Goal: Task Accomplishment & Management: Manage account settings

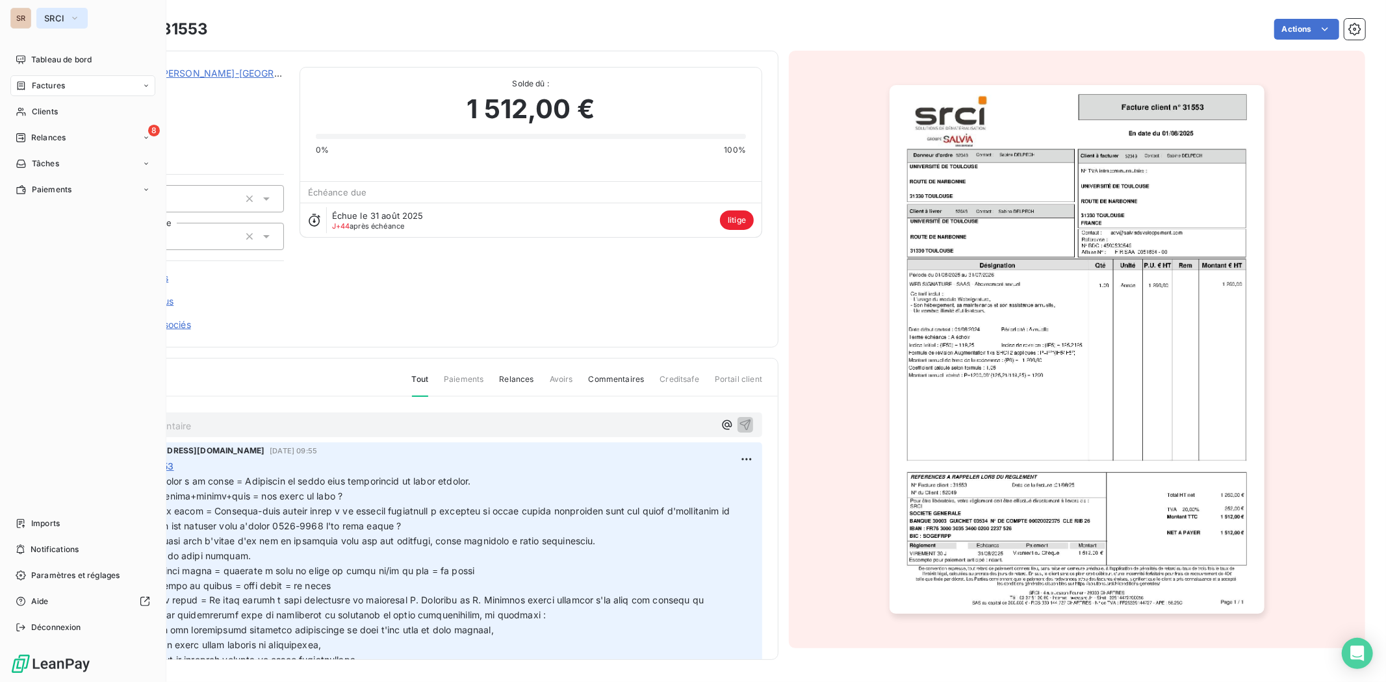
click at [76, 16] on icon "button" at bounding box center [75, 18] width 10 height 13
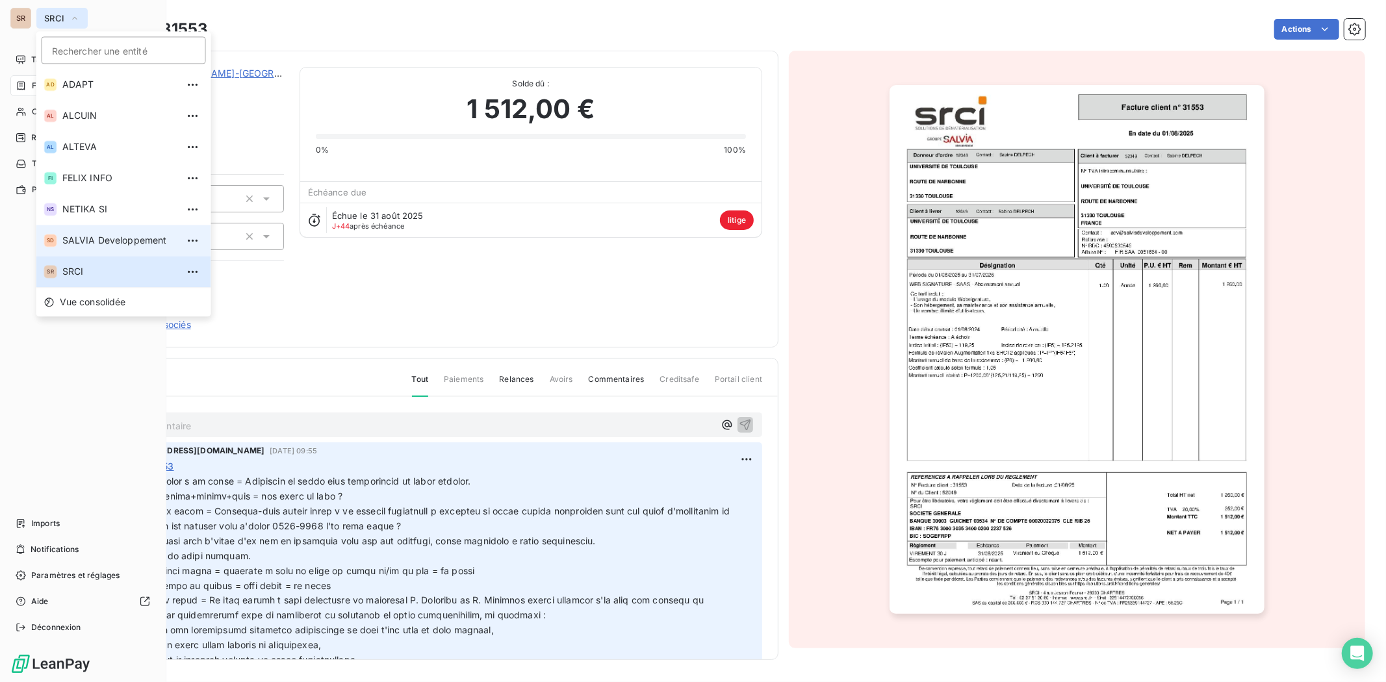
click at [106, 232] on li "SD SALVIA Developpement" at bounding box center [123, 240] width 175 height 31
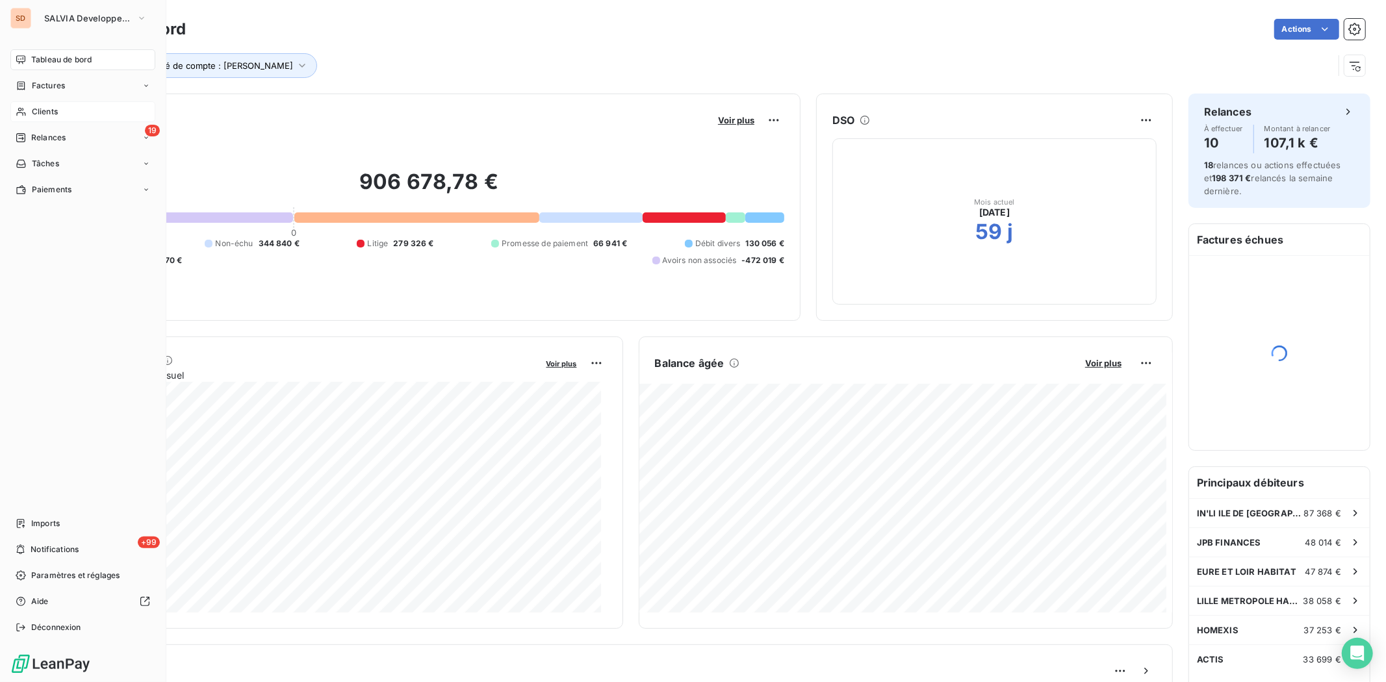
click at [53, 106] on span "Clients" at bounding box center [45, 112] width 26 height 12
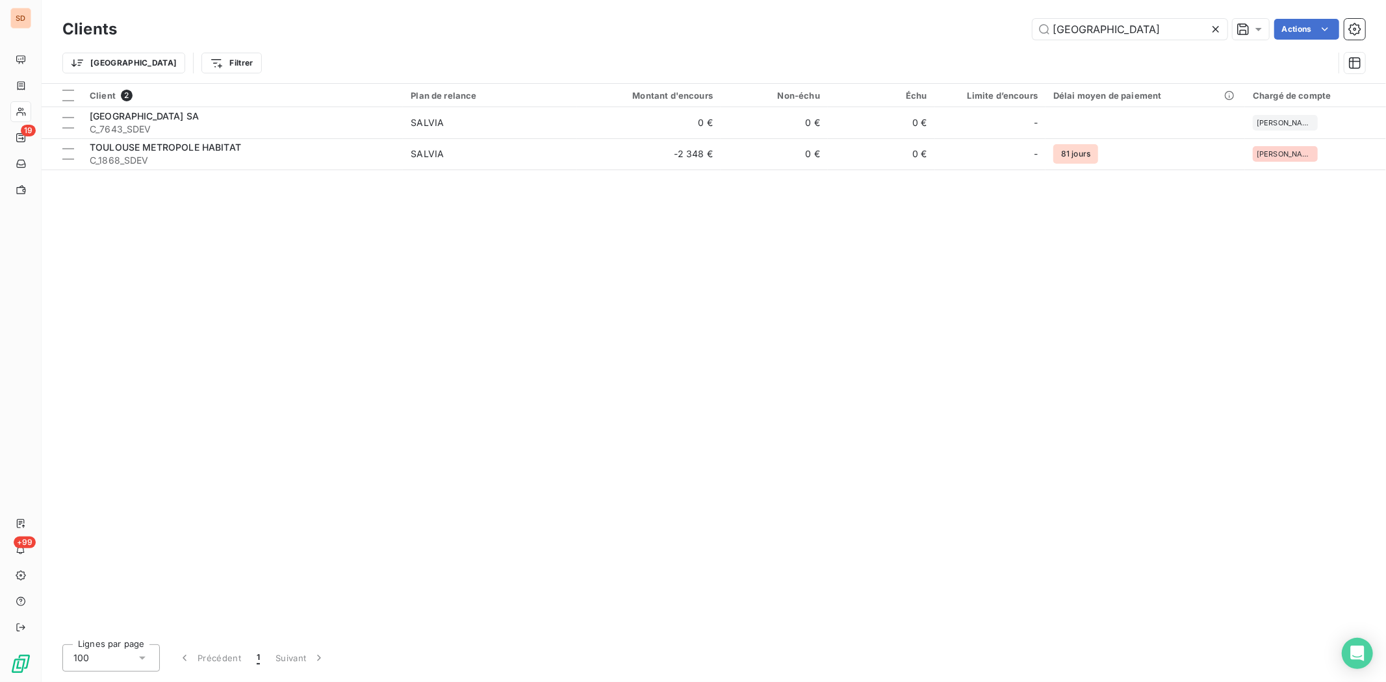
drag, startPoint x: 1142, startPoint y: 28, endPoint x: 962, endPoint y: 29, distance: 179.9
click at [965, 31] on div "TOULOUSE Actions" at bounding box center [749, 29] width 1232 height 21
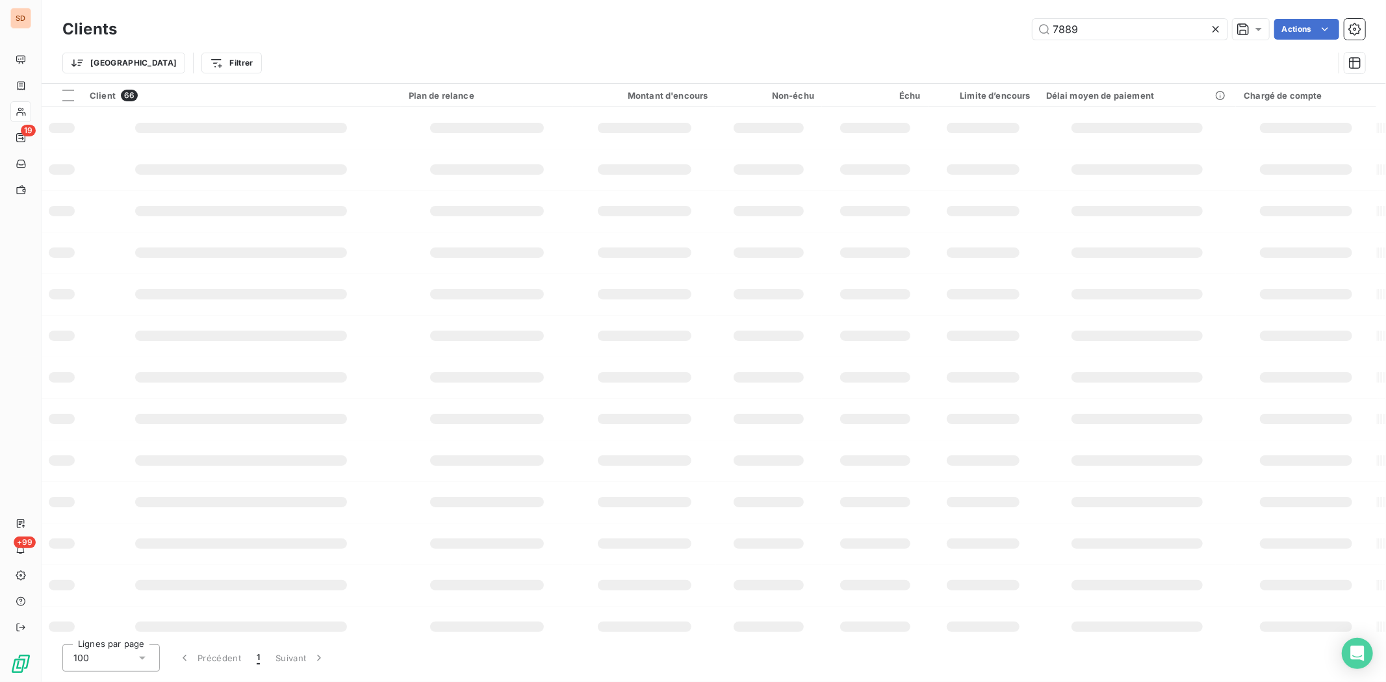
type input "7889"
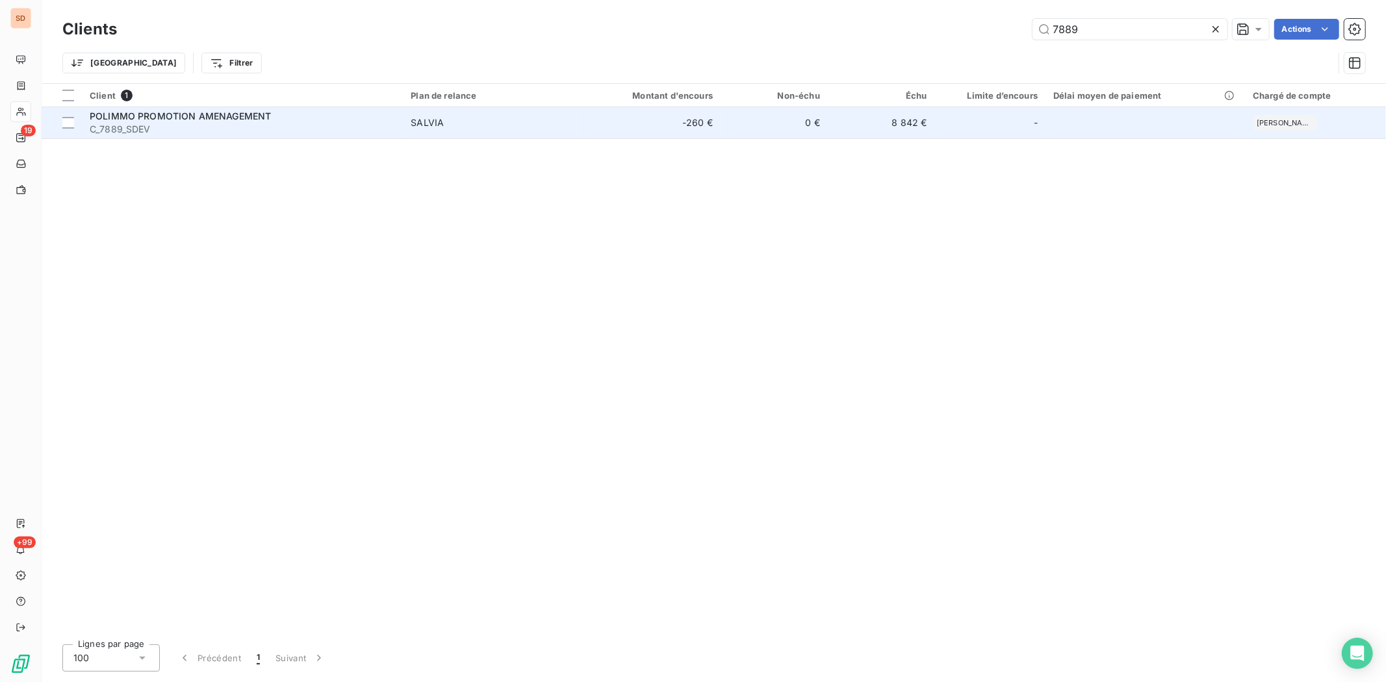
click at [159, 127] on span "C_7889_SDEV" at bounding box center [242, 129] width 305 height 13
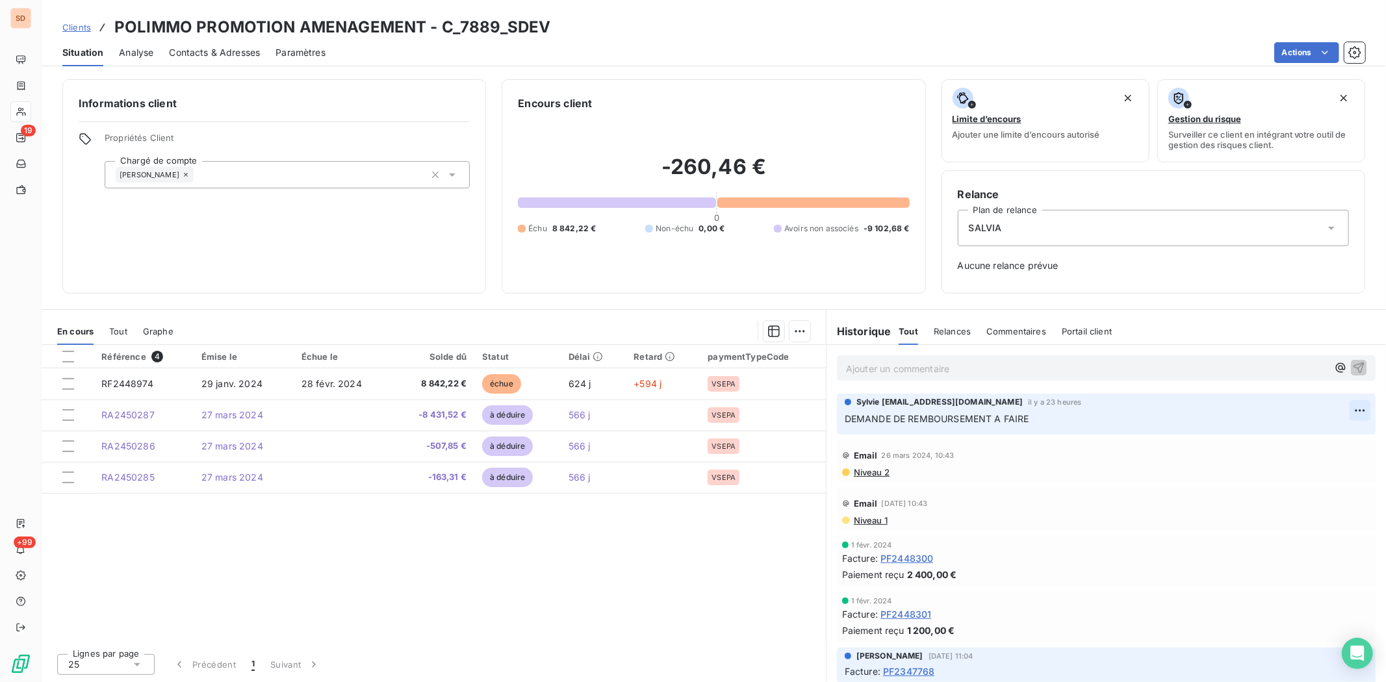
click at [1108, 409] on html "SD 19 +99 Clients POLIMMO PROMOTION AMENAGEMENT - C_7889_SDEV Situation Analyse…" at bounding box center [693, 341] width 1386 height 682
click at [1108, 433] on div "Editer" at bounding box center [1317, 439] width 73 height 21
drag, startPoint x: 1040, startPoint y: 419, endPoint x: 994, endPoint y: 423, distance: 45.6
click at [994, 423] on p "DEMANDE DE REMBOURSEMENT A FAIRE" at bounding box center [1096, 419] width 505 height 15
click at [844, 421] on span "DEMANDE DE REMBOURSEMENT" at bounding box center [917, 418] width 147 height 11
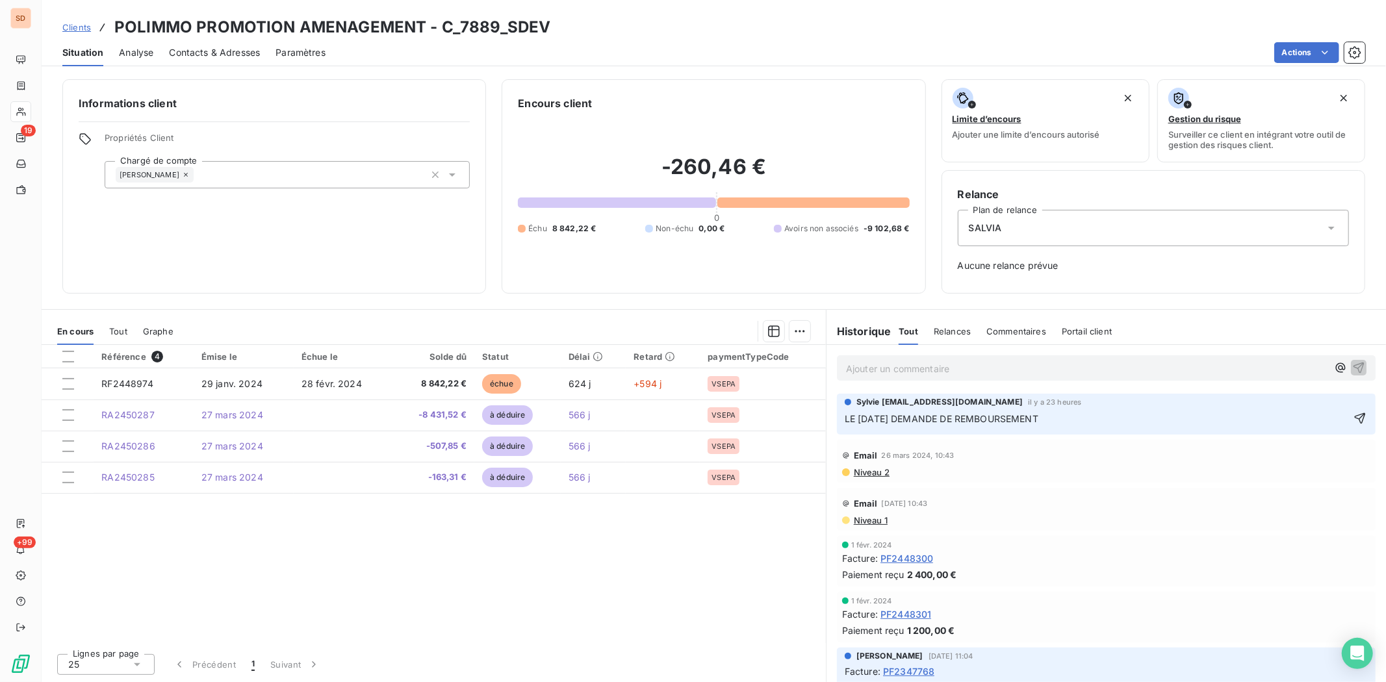
click at [1072, 412] on p "LE [DATE] DEMANDE DE REMBOURSEMENT" at bounding box center [1096, 419] width 505 height 15
drag, startPoint x: 1074, startPoint y: 418, endPoint x: 839, endPoint y: 423, distance: 235.2
click at [839, 423] on div "Sylvie [EMAIL_ADDRESS][DOMAIN_NAME] il y a 23 heures LE [DATE] DEMANDE DE REMBO…" at bounding box center [1106, 414] width 538 height 41
copy span "LE [DATE] DEMANDE DE REMBOURSEMENT FAITE"
click at [1108, 419] on icon "button" at bounding box center [1359, 418] width 13 height 13
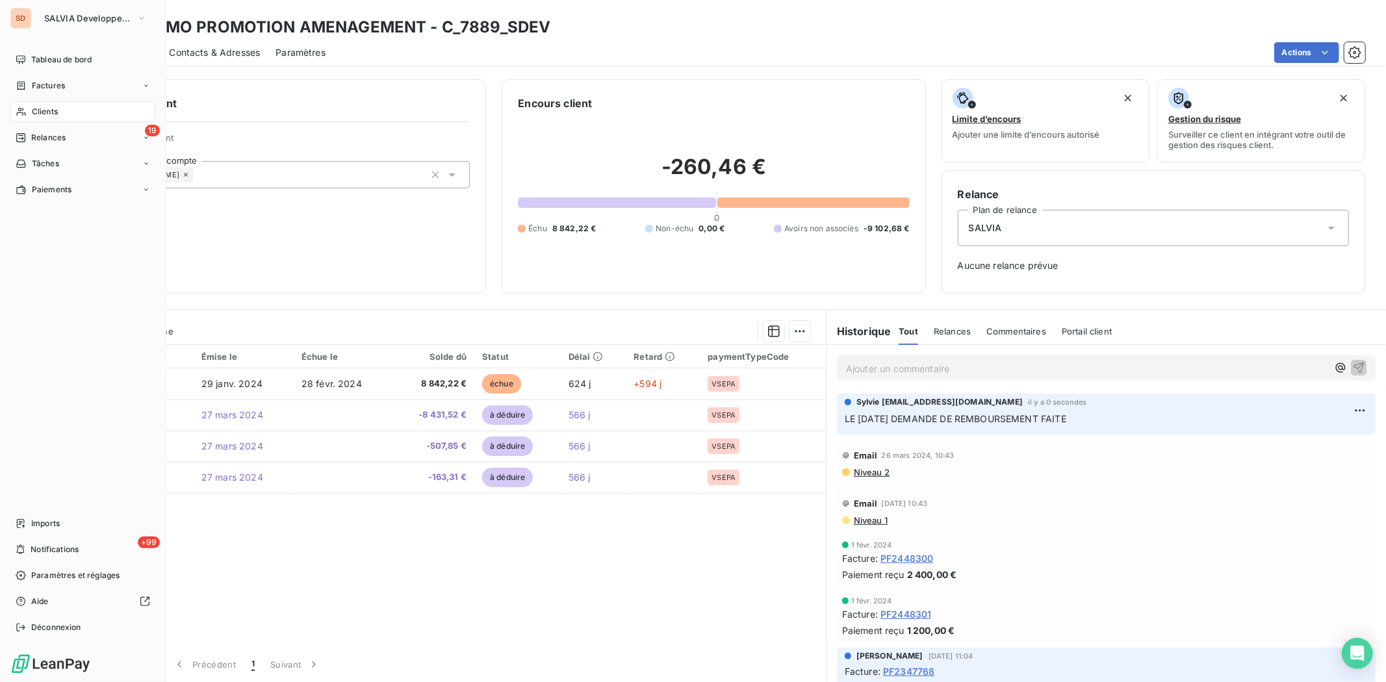
click at [23, 113] on icon at bounding box center [21, 112] width 11 height 10
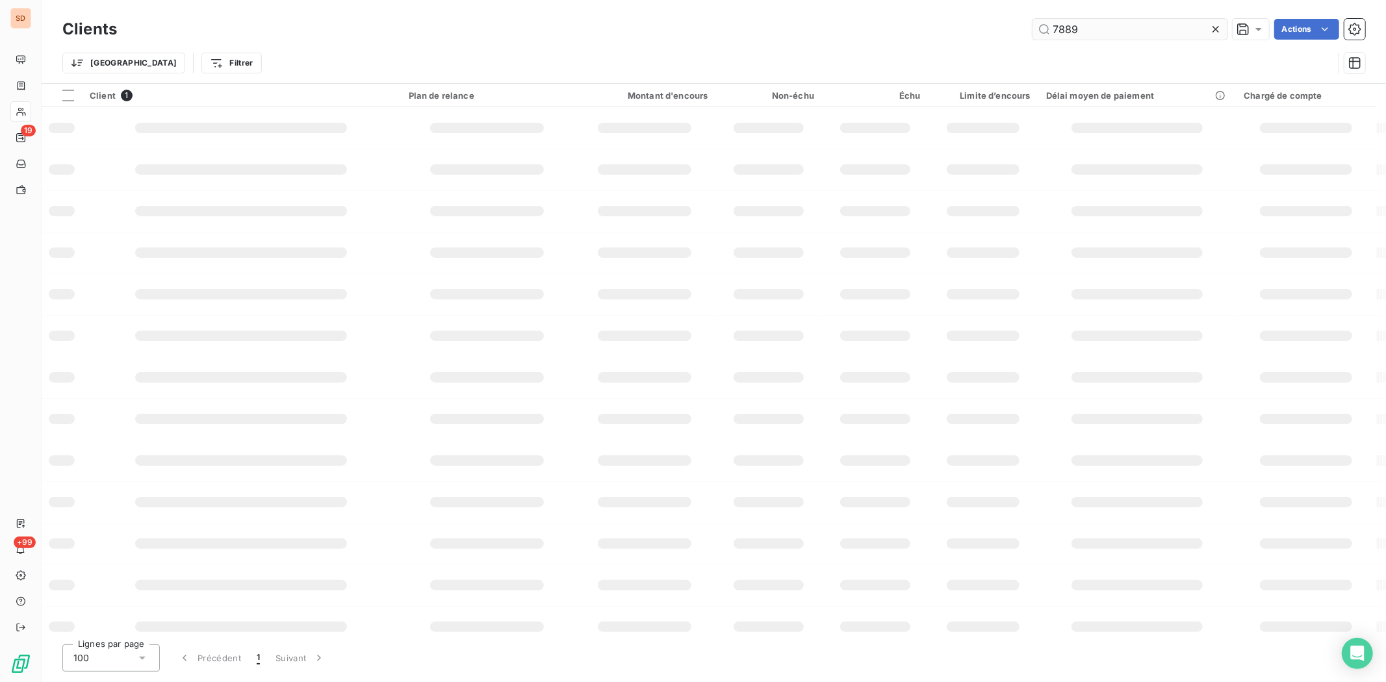
drag, startPoint x: 1048, startPoint y: 32, endPoint x: 1034, endPoint y: 32, distance: 13.6
click at [1039, 32] on input "7889" at bounding box center [1129, 29] width 195 height 21
type input "55121"
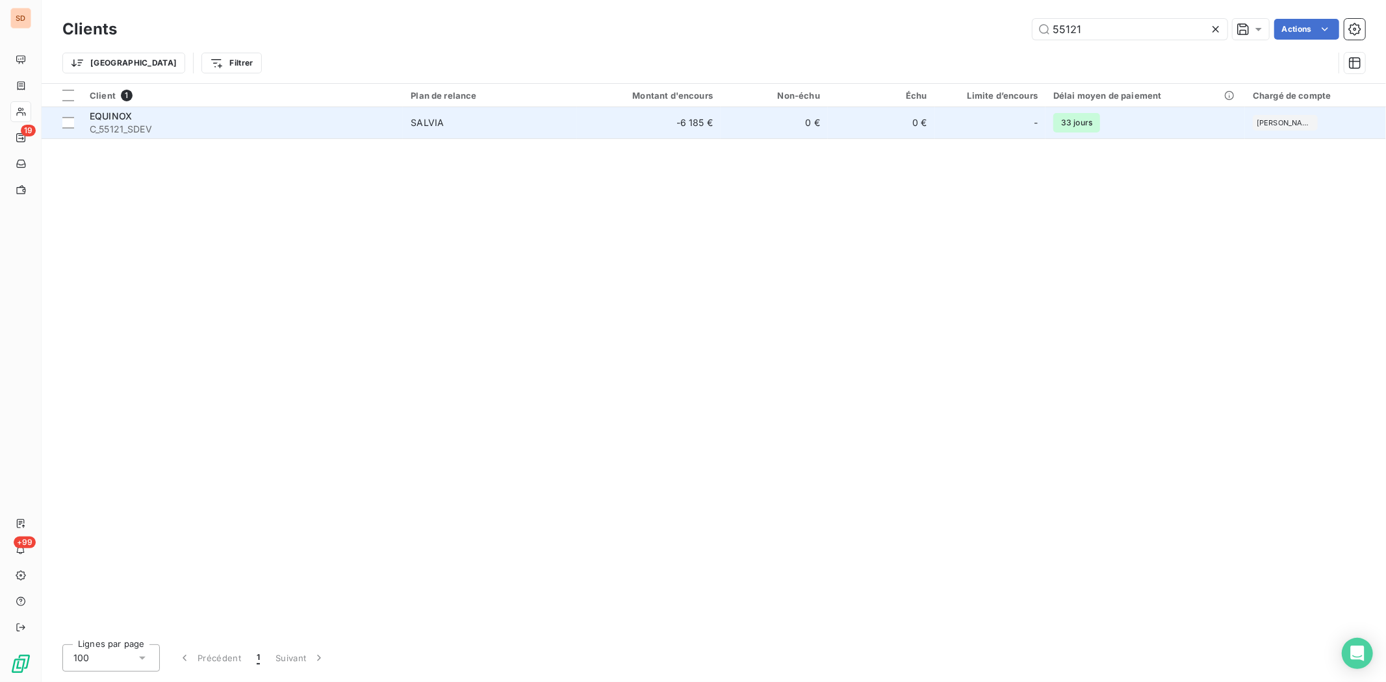
click at [121, 119] on span "EQUINOX" at bounding box center [111, 115] width 42 height 11
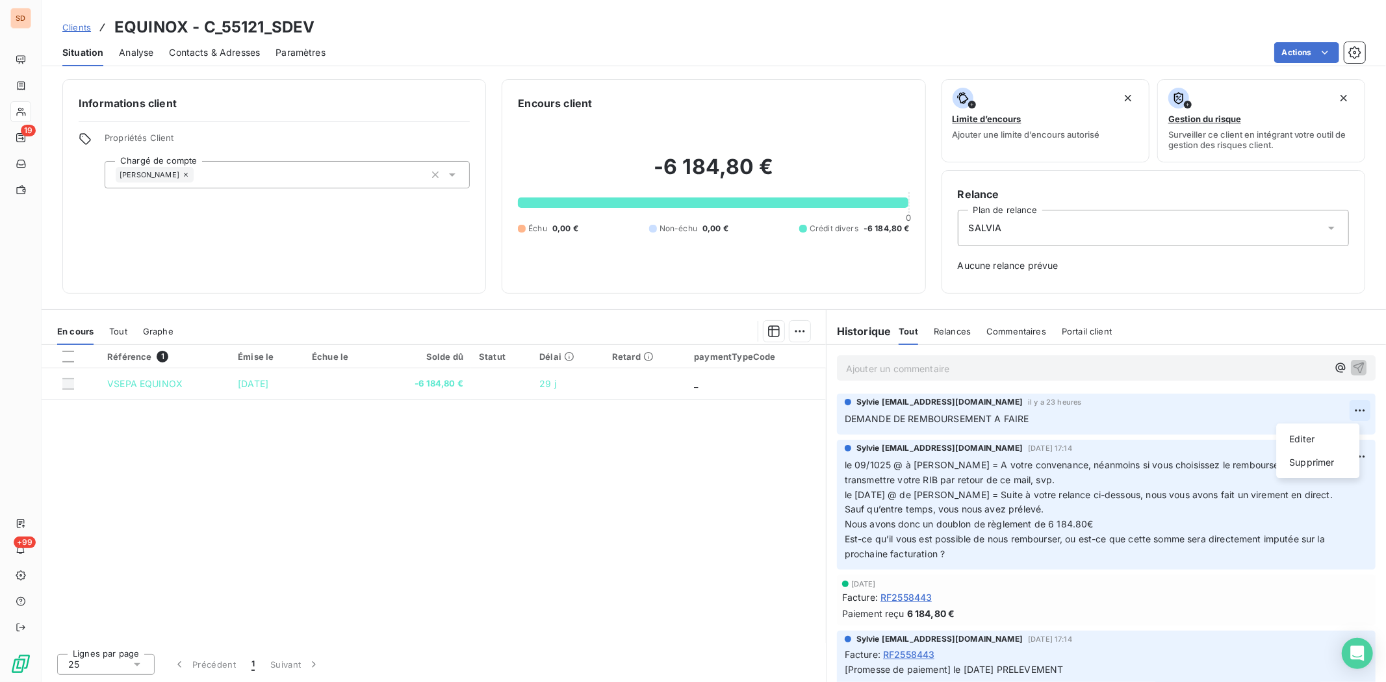
click at [1108, 409] on html "SD 19 +99 Clients EQUINOX - C_55121_SDEV Situation Analyse Contacts & Adresses …" at bounding box center [693, 341] width 1386 height 682
click at [1108, 436] on div "Editer" at bounding box center [1317, 439] width 73 height 21
drag, startPoint x: 1033, startPoint y: 421, endPoint x: 692, endPoint y: 437, distance: 341.4
click at [693, 437] on div "En cours Tout Graphe Référence 1 Émise le Échue le Solde dû Statut Délai Retard…" at bounding box center [714, 495] width 1344 height 373
click at [1108, 419] on icon "button" at bounding box center [1359, 418] width 11 height 11
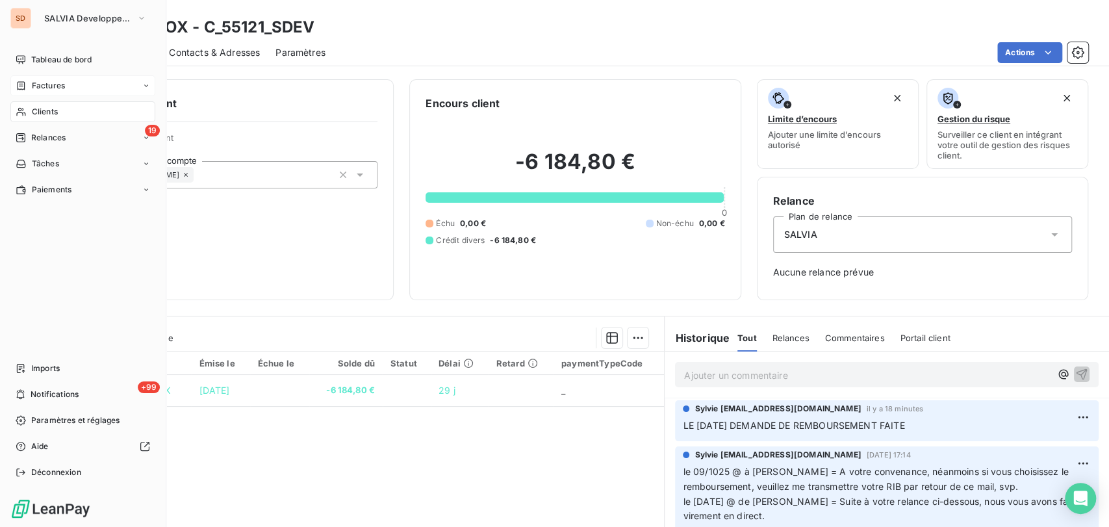
click at [34, 87] on span "Factures" at bounding box center [48, 86] width 33 height 12
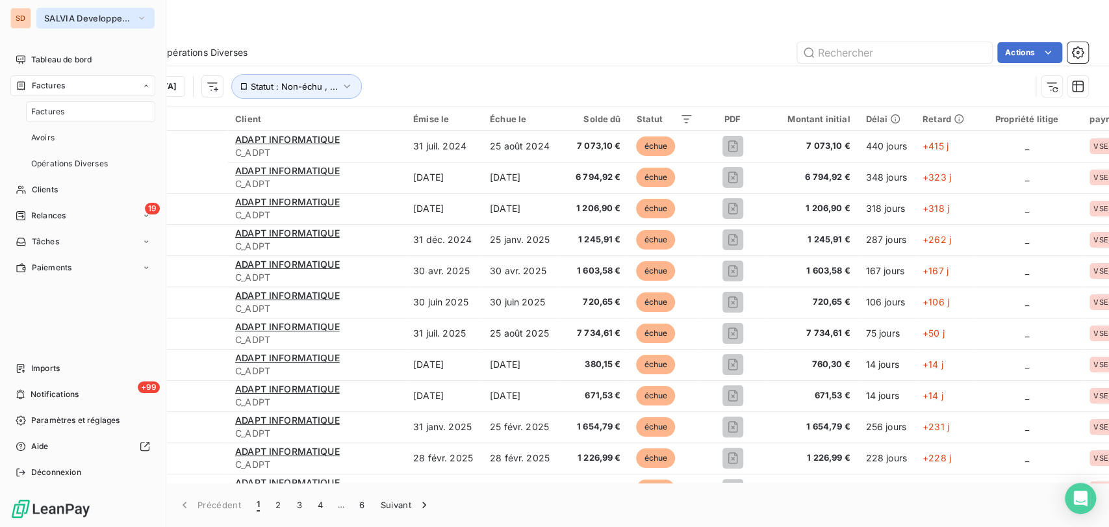
click at [135, 18] on button "SALVIA Developpement" at bounding box center [95, 18] width 118 height 21
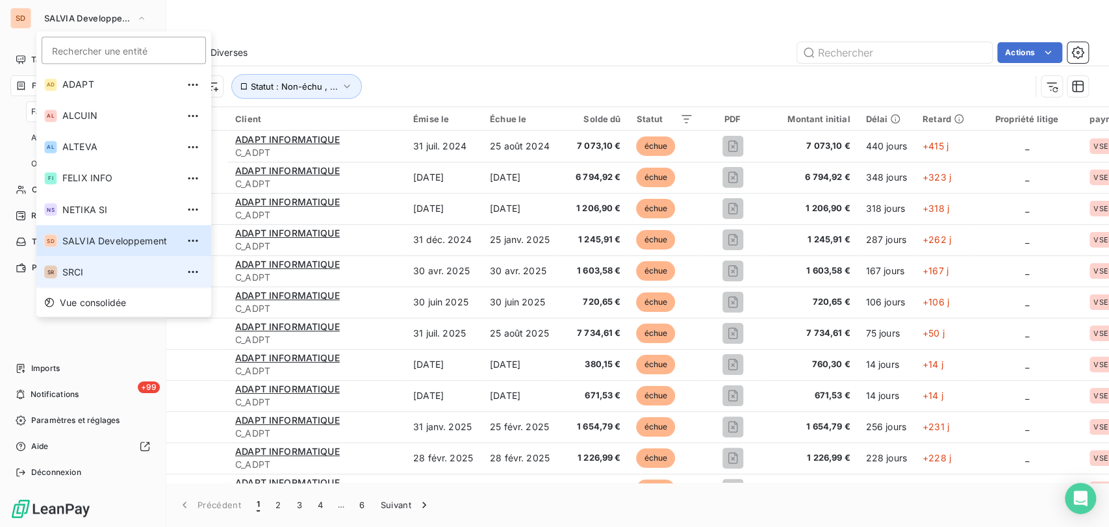
click at [68, 272] on span "SRCI" at bounding box center [119, 271] width 115 height 13
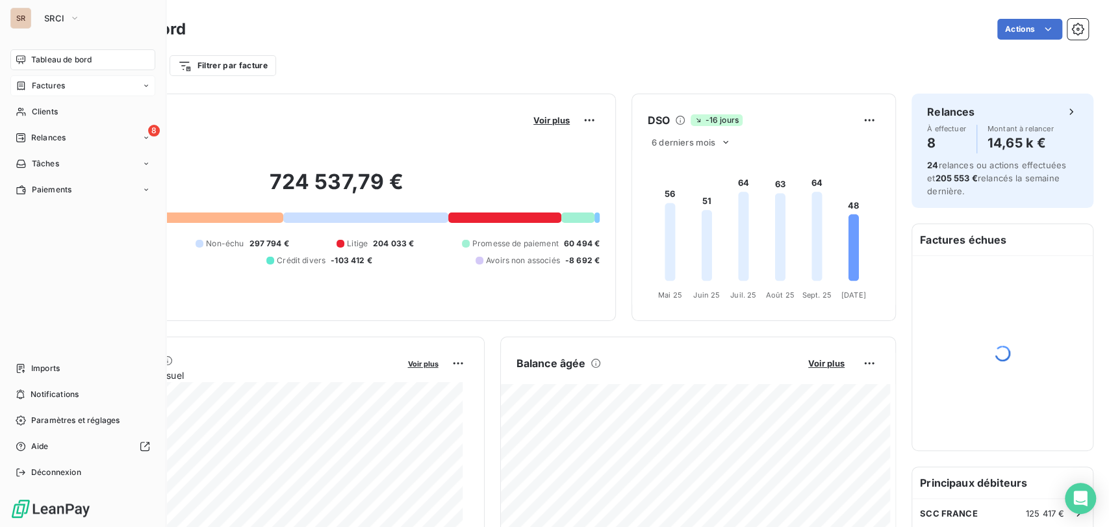
click at [47, 89] on span "Factures" at bounding box center [48, 86] width 33 height 12
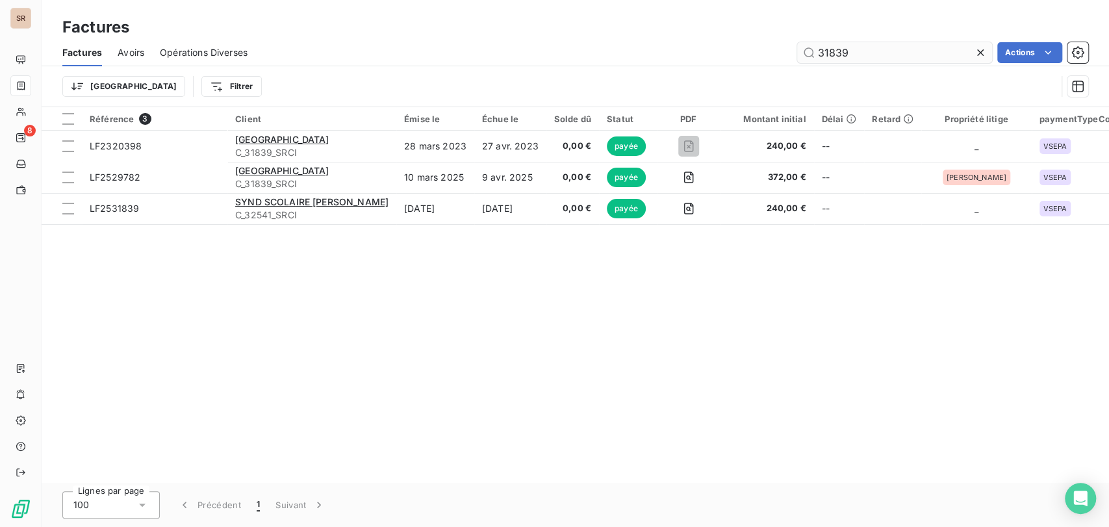
drag, startPoint x: 864, startPoint y: 53, endPoint x: 805, endPoint y: 53, distance: 58.5
click at [809, 53] on input "31839" at bounding box center [894, 52] width 195 height 21
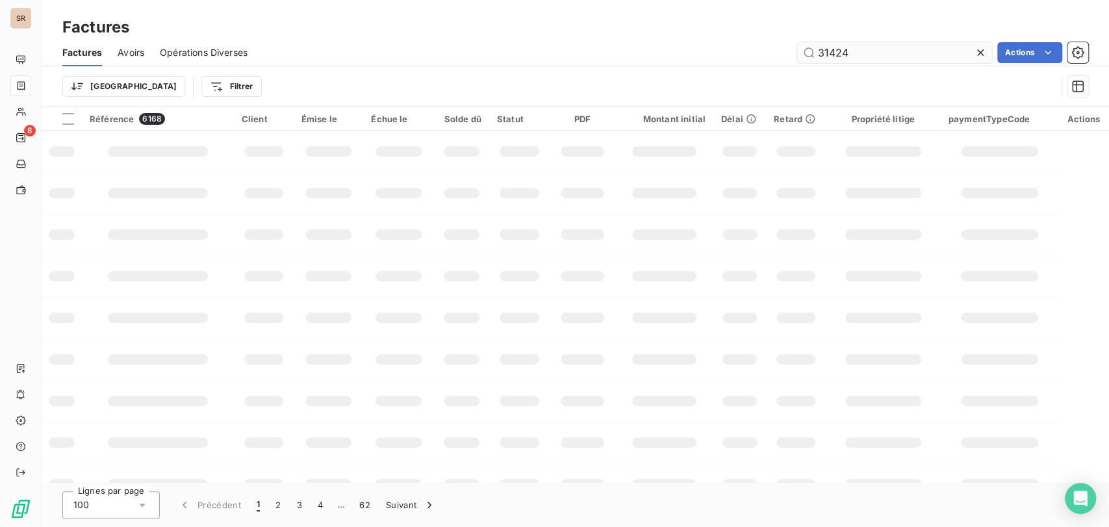
type input "31424"
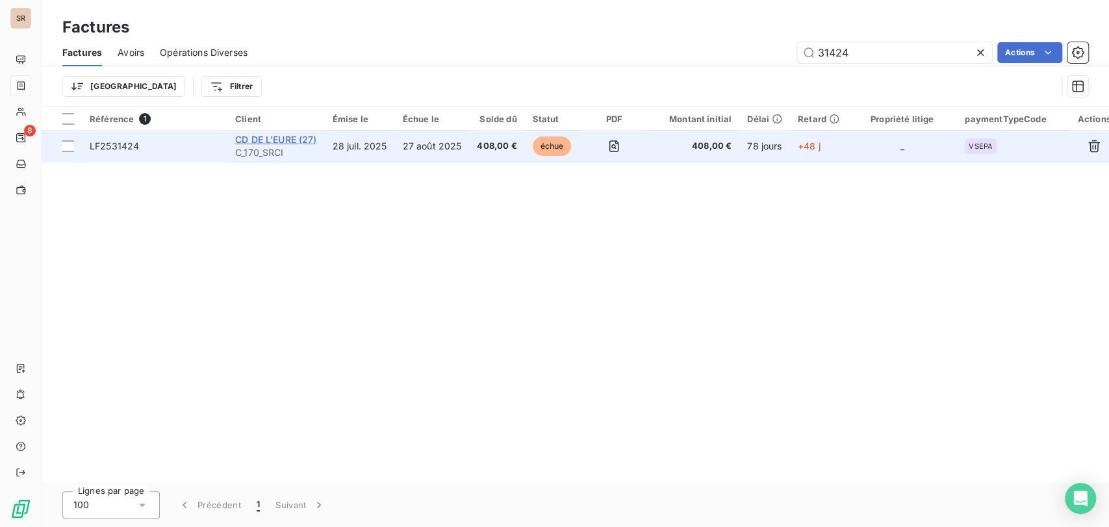
click at [274, 136] on span "CD DE L'EURE (27)" at bounding box center [276, 139] width 82 height 11
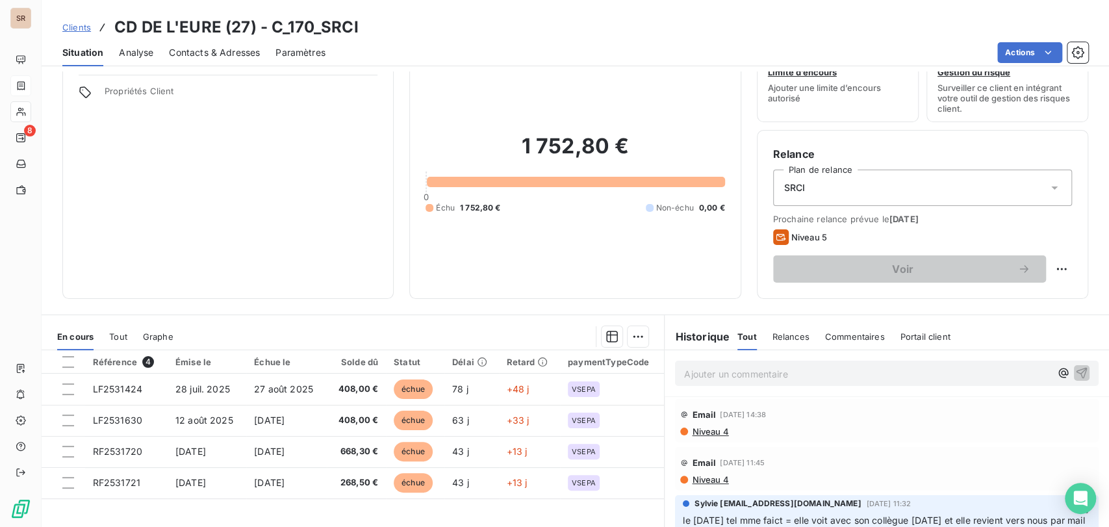
scroll to position [72, 0]
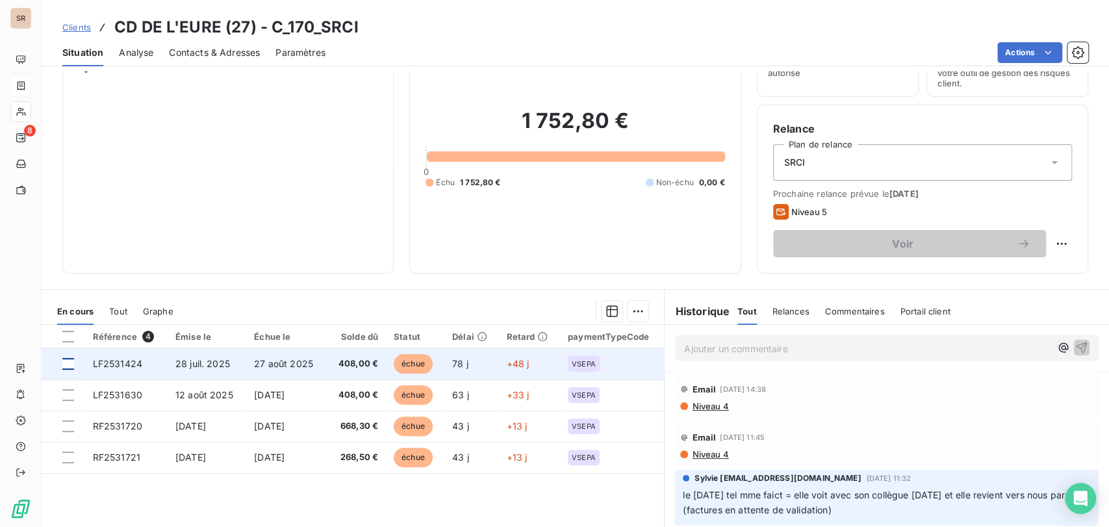
click at [64, 366] on div at bounding box center [68, 364] width 12 height 12
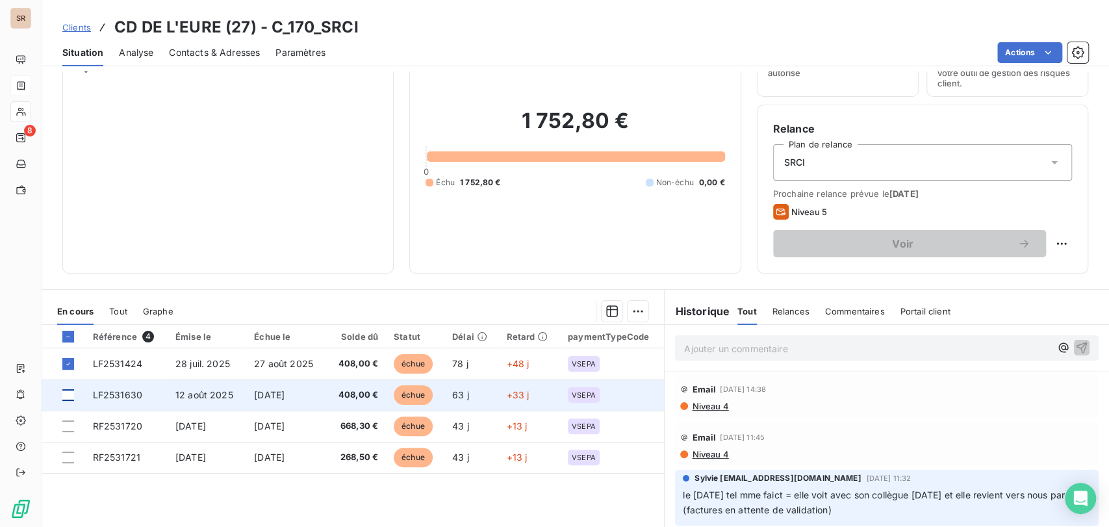
click at [68, 395] on div at bounding box center [68, 395] width 12 height 12
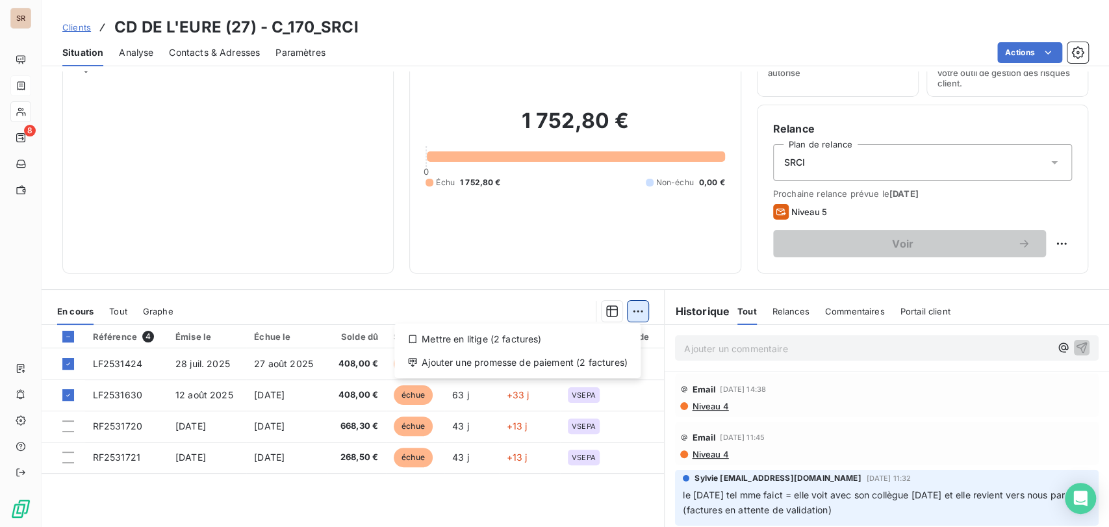
click at [635, 314] on html "SR 8 Clients CD DE L'EURE (27) - C_170_SRCI Situation Analyse Contacts & Adress…" at bounding box center [554, 263] width 1109 height 527
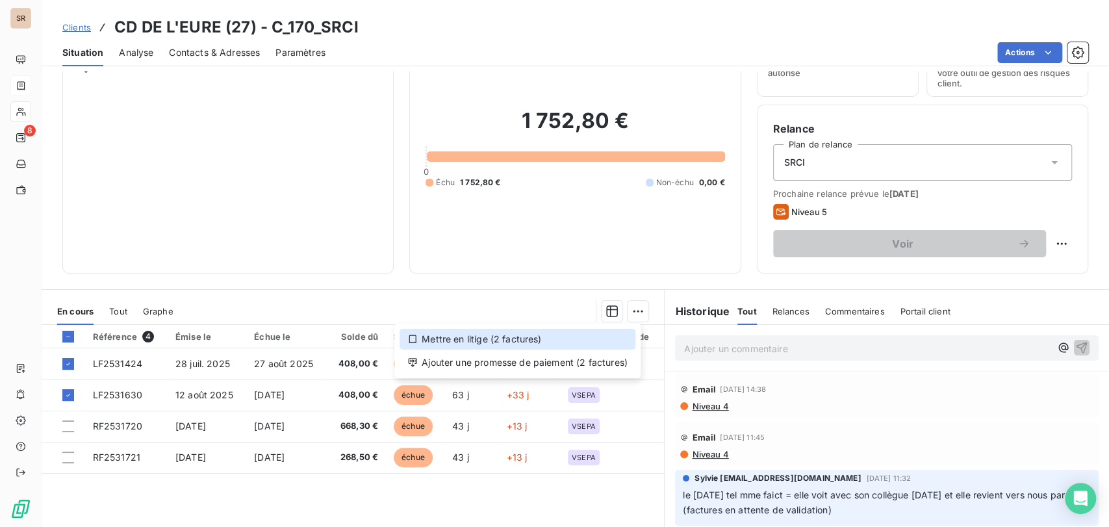
click at [488, 339] on div "Mettre en litige (2 factures)" at bounding box center [517, 339] width 236 height 21
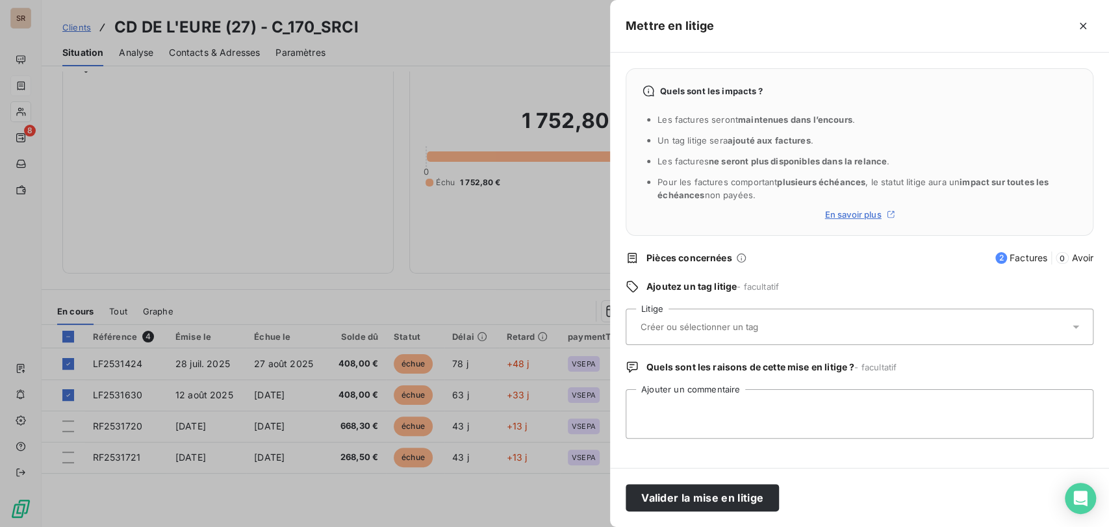
click at [1078, 325] on icon at bounding box center [1075, 326] width 13 height 13
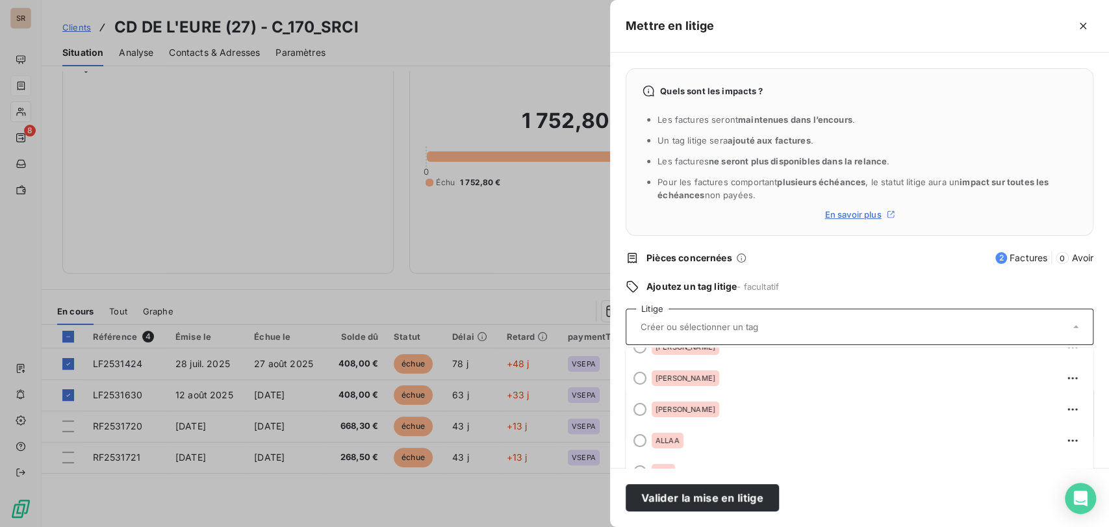
scroll to position [144, 0]
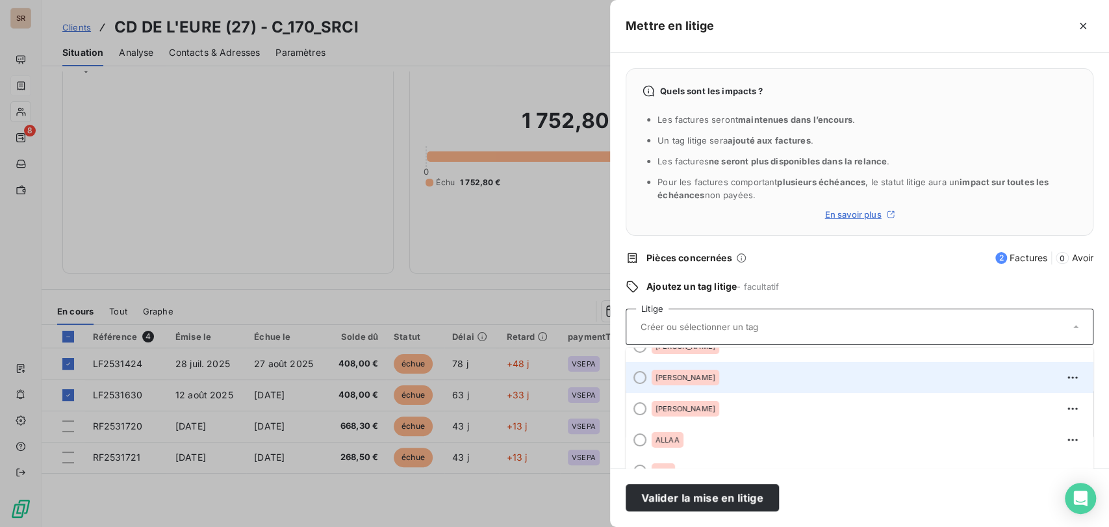
click at [637, 379] on div at bounding box center [639, 377] width 13 height 13
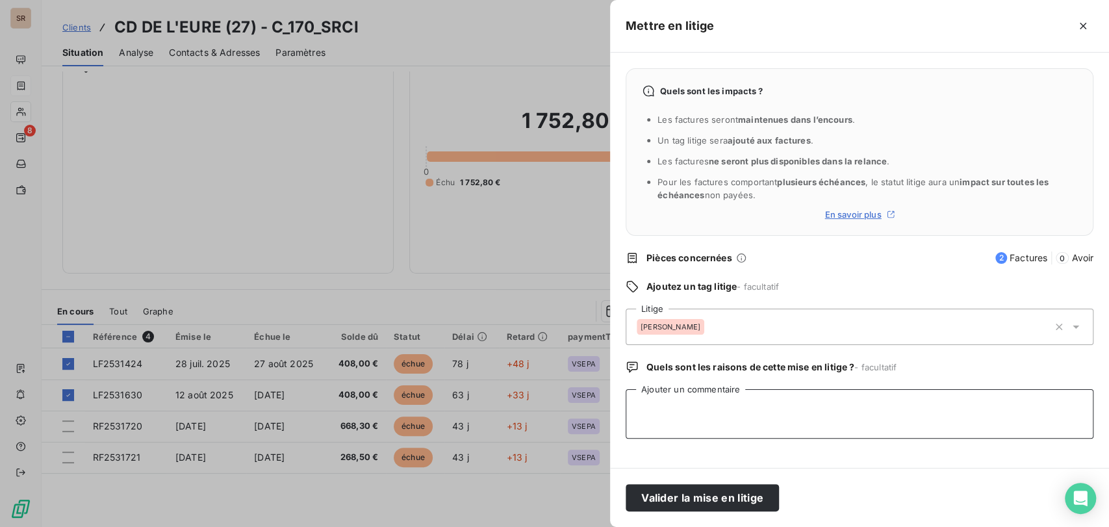
click at [652, 413] on textarea "Ajouter un commentaire" at bounding box center [860, 413] width 468 height 49
click at [752, 415] on textarea "le [DATE] @ de [PERSON_NAME] =" at bounding box center [860, 413] width 468 height 49
paste textarea "Pour info, suite à la suspension des 2 factures : 31424 + 31630, j'ai fait une …"
click at [655, 411] on textarea "le [DATE] @ de [PERSON_NAME] = Pour info, suite à la suspension des 2 factures …" at bounding box center [860, 413] width 468 height 49
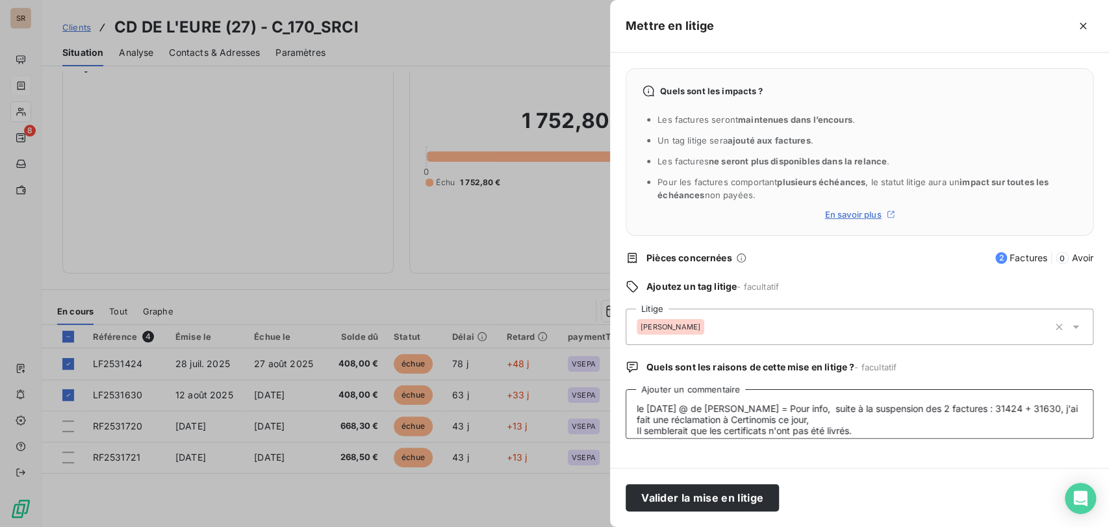
scroll to position [10, 0]
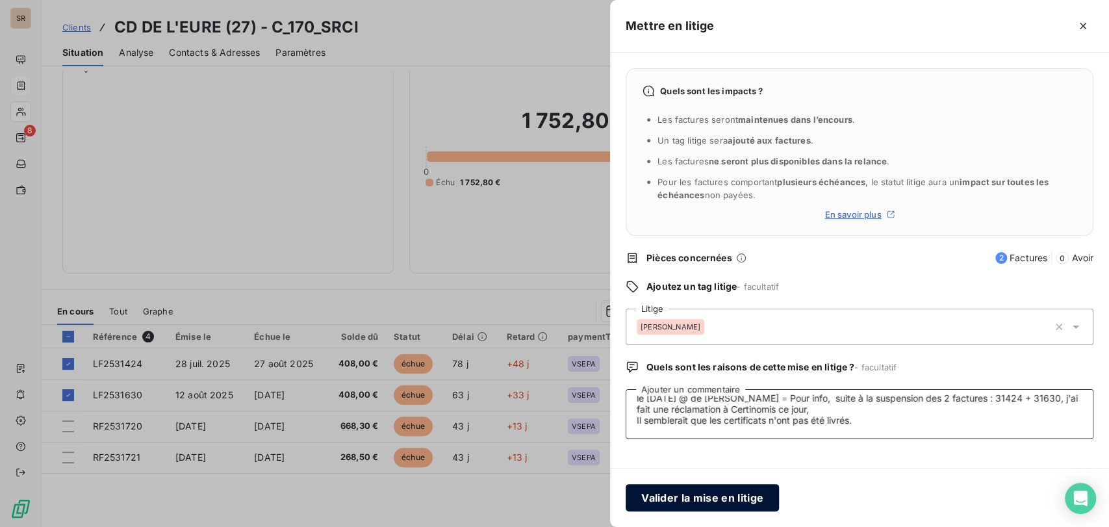
type textarea "le [DATE] @ de [PERSON_NAME] = Pour info, suite à la suspension des 2 factures …"
click at [681, 496] on button "Valider la mise en litige" at bounding box center [702, 497] width 153 height 27
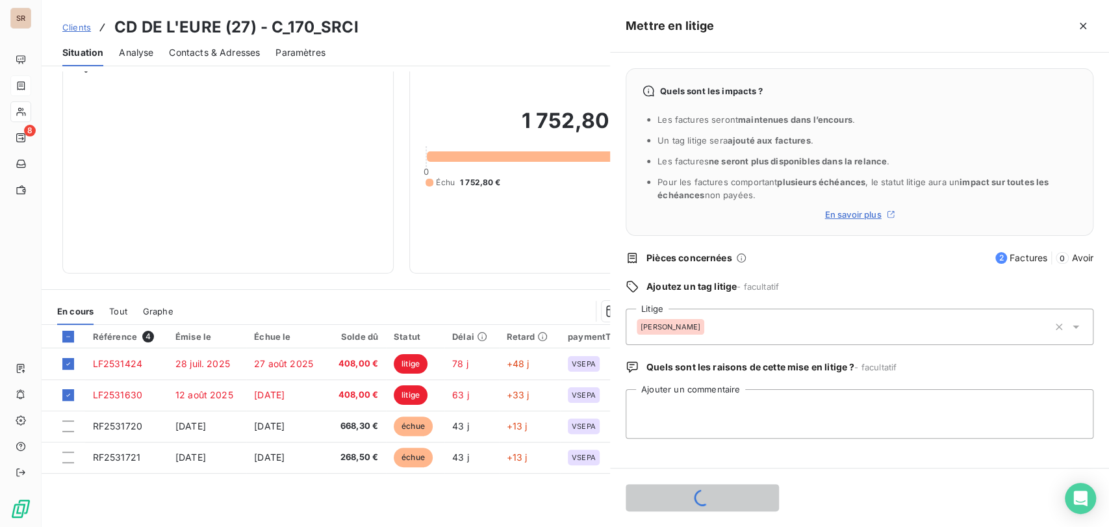
scroll to position [0, 0]
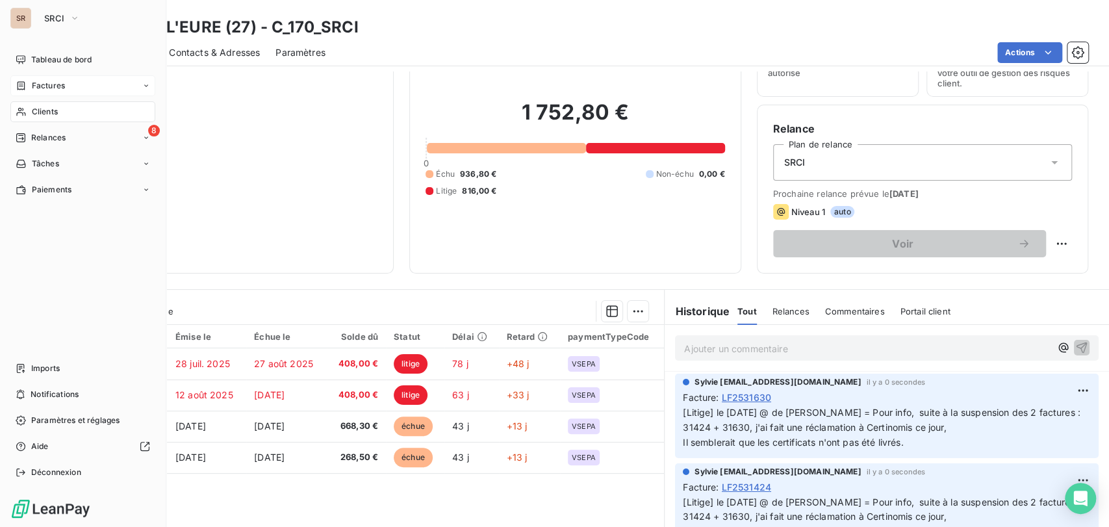
click at [50, 89] on span "Factures" at bounding box center [48, 86] width 33 height 12
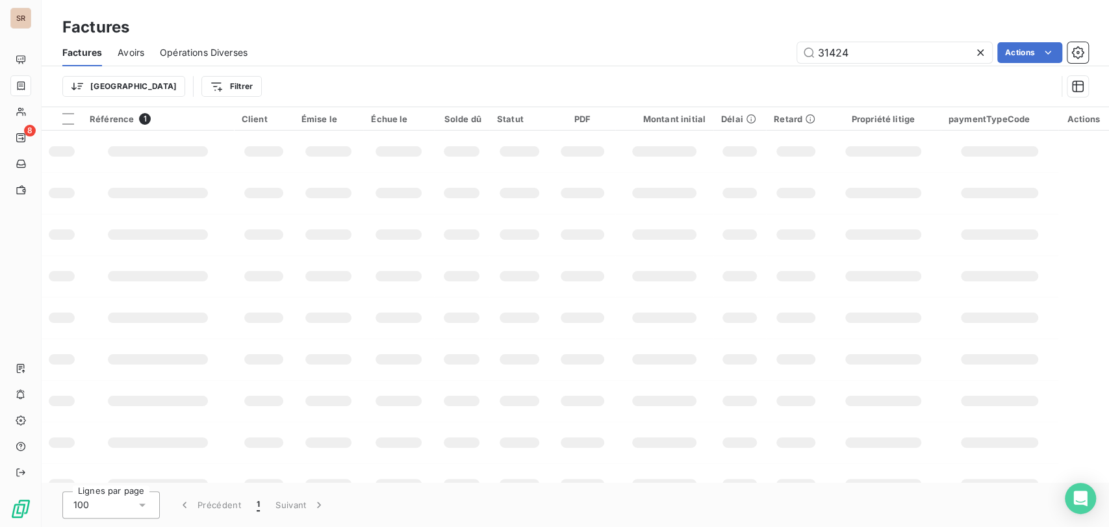
drag, startPoint x: 806, startPoint y: 58, endPoint x: 772, endPoint y: 60, distance: 34.5
click at [772, 60] on div "31424 Actions" at bounding box center [675, 52] width 825 height 21
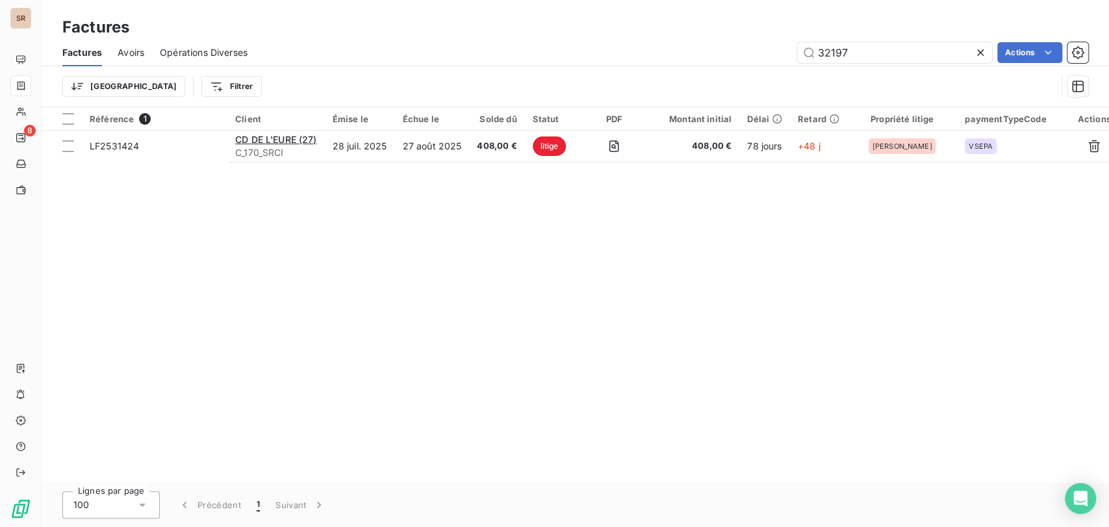
type input "32197"
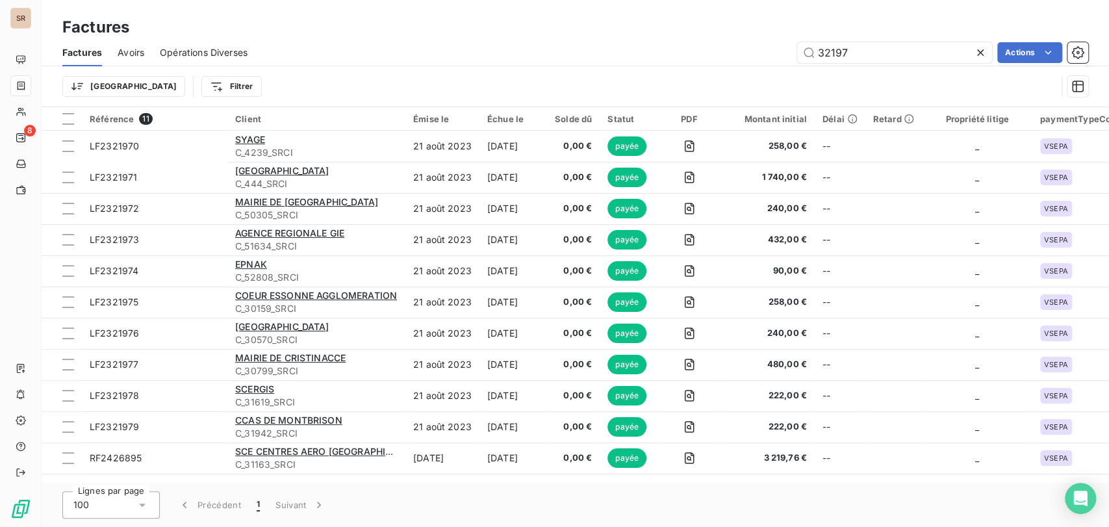
drag, startPoint x: 854, startPoint y: 51, endPoint x: 767, endPoint y: 58, distance: 87.3
click at [767, 58] on div "32197 Actions" at bounding box center [675, 52] width 825 height 21
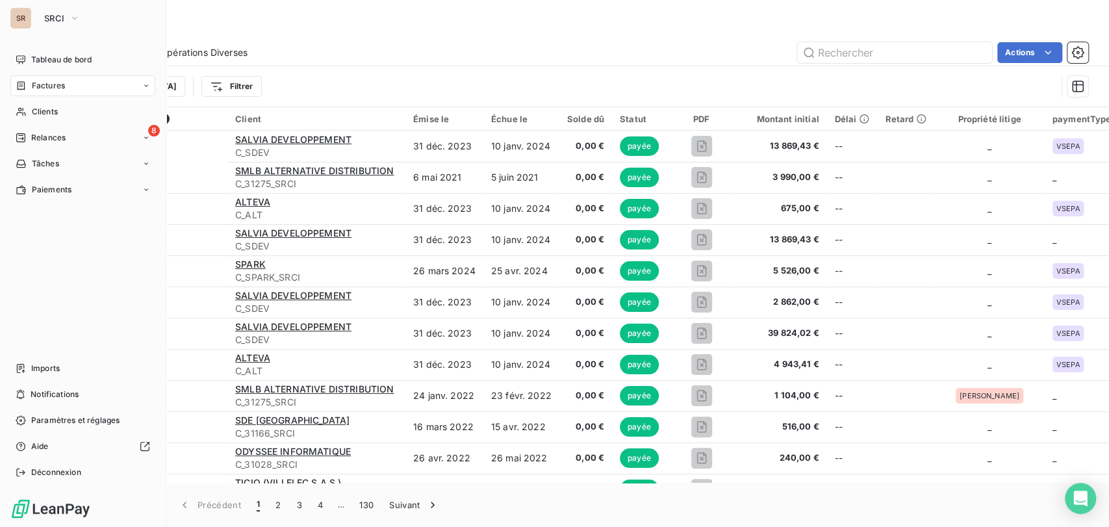
click at [27, 92] on div "Factures" at bounding box center [82, 85] width 145 height 21
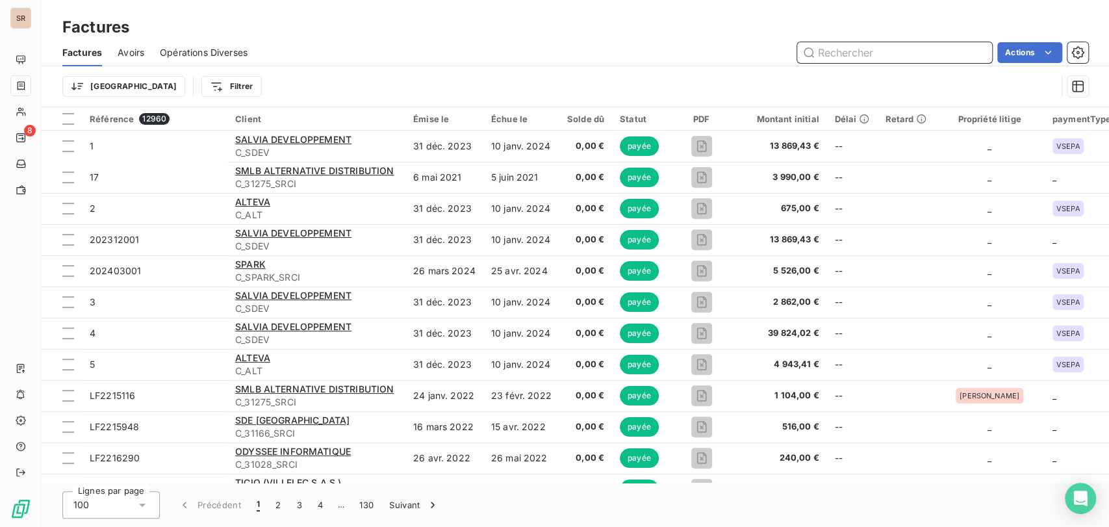
click at [822, 51] on input "text" at bounding box center [894, 52] width 195 height 21
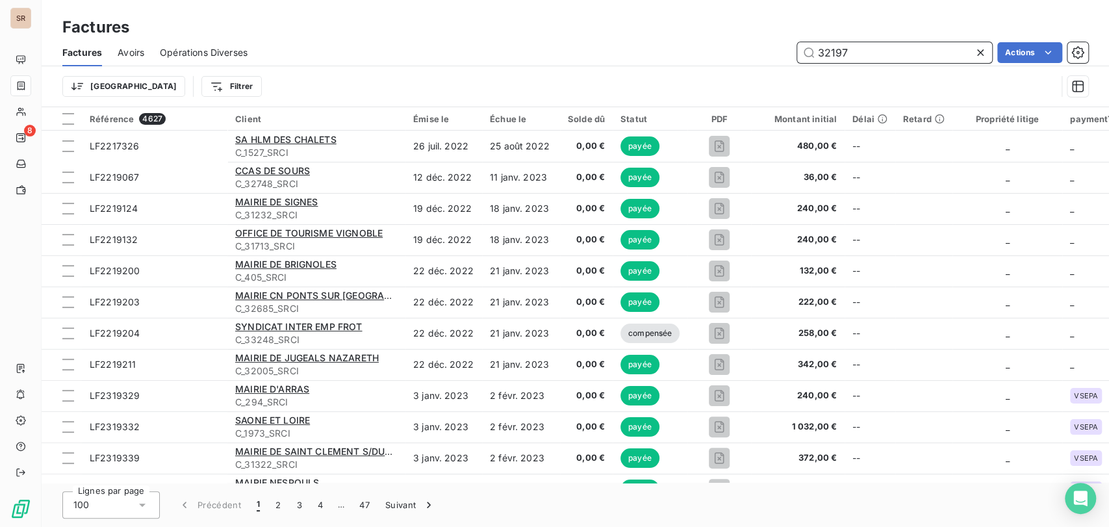
type input "32197"
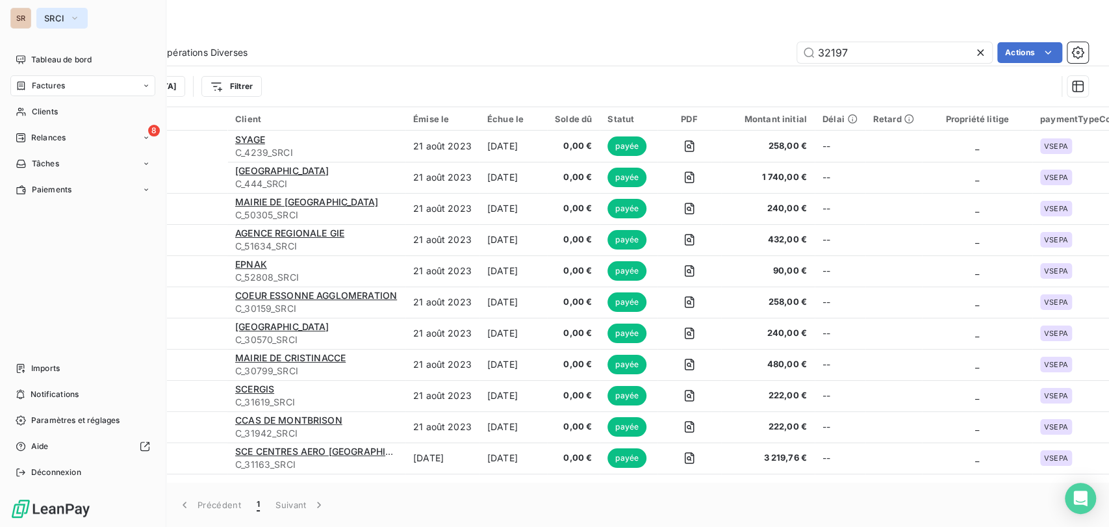
click at [75, 18] on icon "button" at bounding box center [75, 18] width 10 height 13
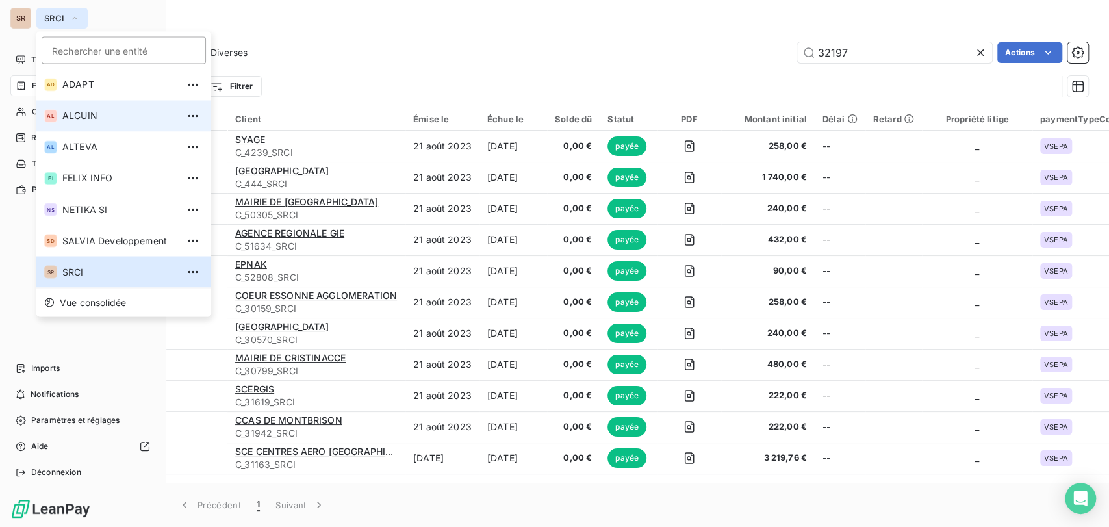
click at [57, 112] on li "AL ALCUIN" at bounding box center [123, 115] width 175 height 31
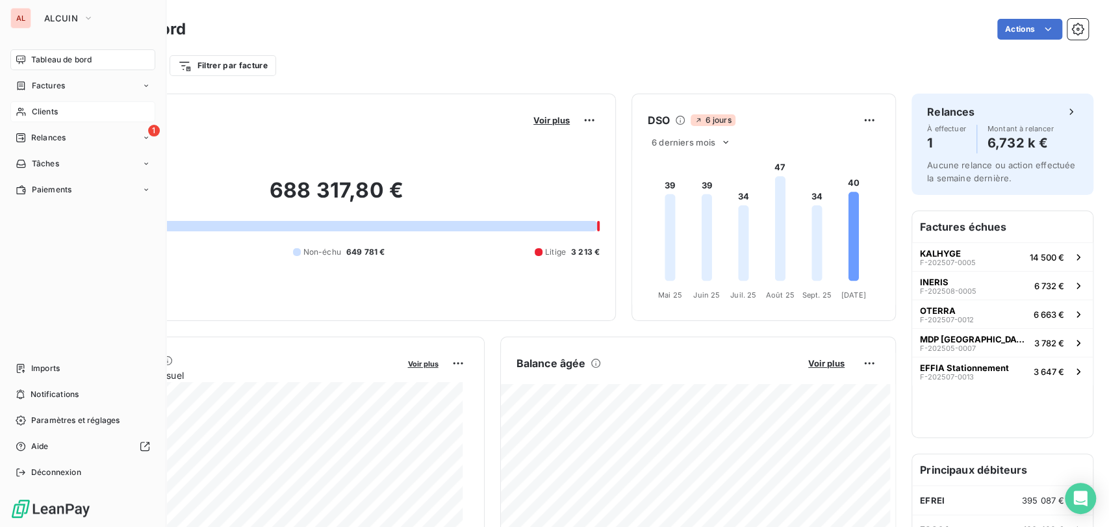
click at [26, 112] on icon at bounding box center [21, 112] width 11 height 10
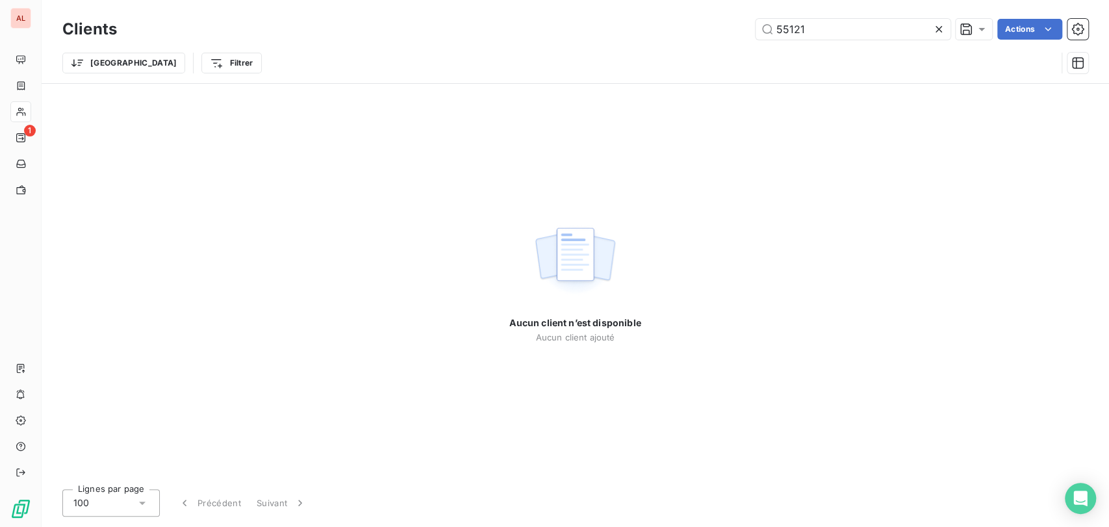
drag, startPoint x: 818, startPoint y: 35, endPoint x: 738, endPoint y: 37, distance: 79.9
click at [748, 38] on div "55121 Actions" at bounding box center [610, 29] width 955 height 21
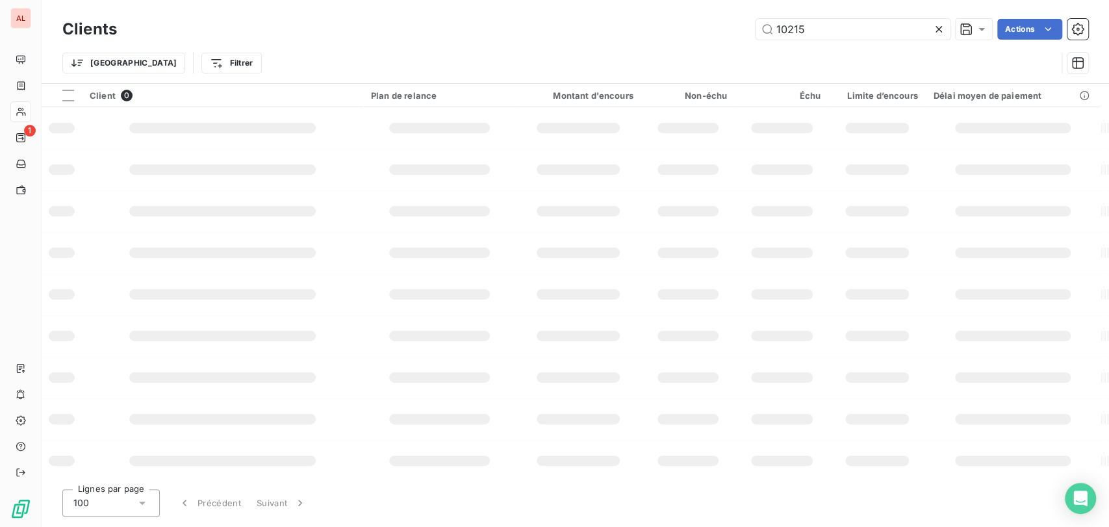
type input "10215"
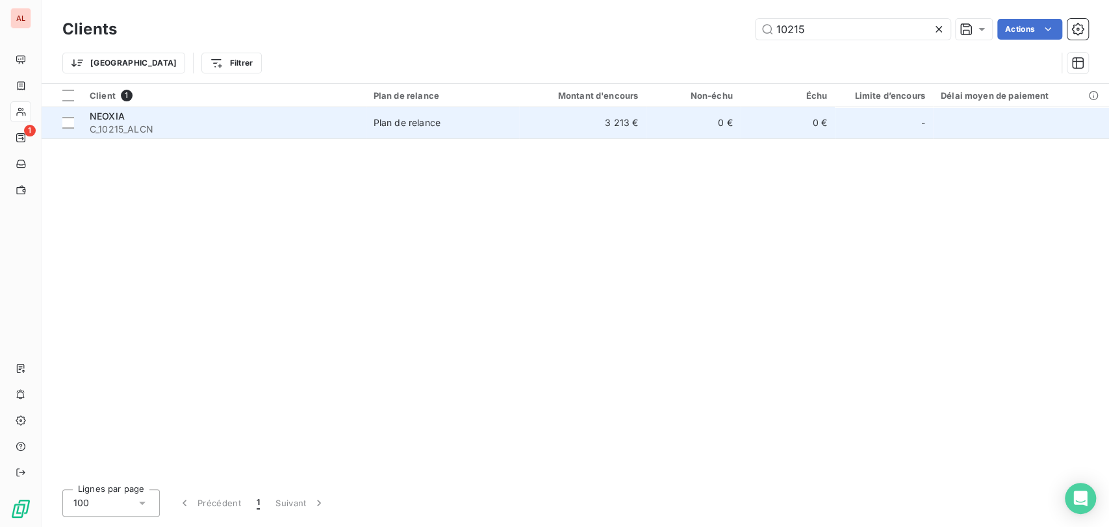
click at [109, 116] on span "NEOXIA" at bounding box center [107, 115] width 35 height 11
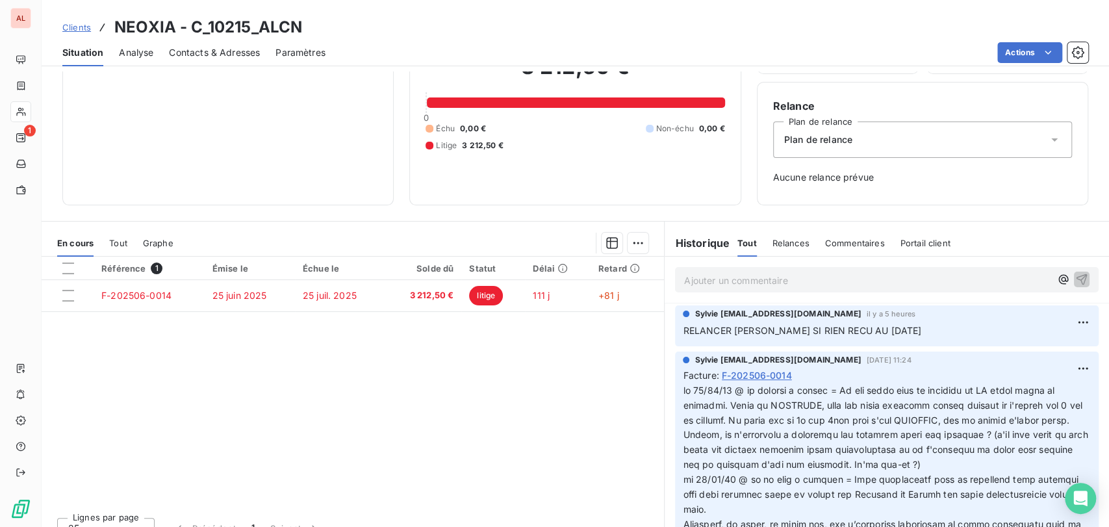
scroll to position [114, 0]
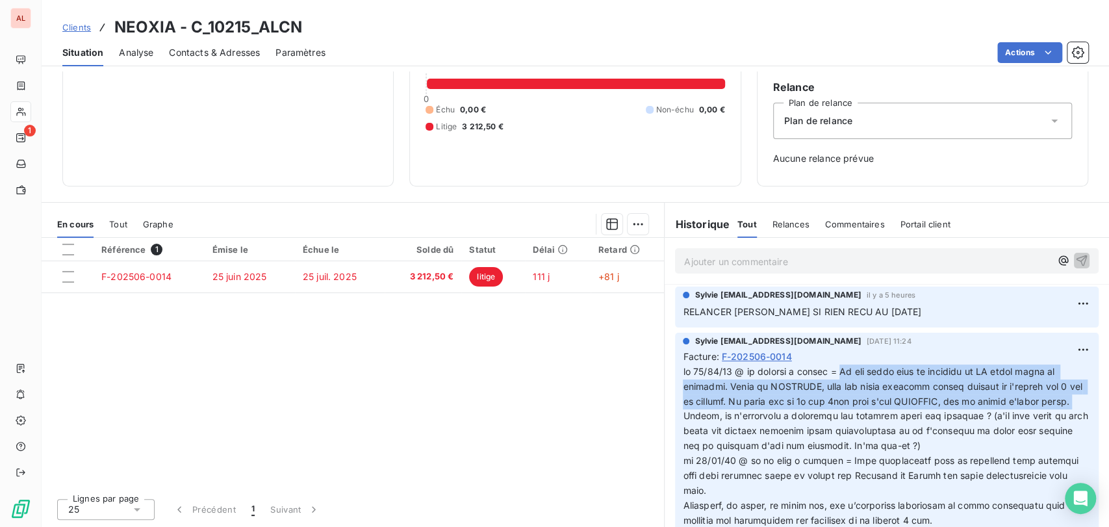
drag, startPoint x: 834, startPoint y: 370, endPoint x: 946, endPoint y: 413, distance: 119.7
copy span "Le bon vieux coup du chantage au DG comme moyen de pression. Comme si DELOITTE,…"
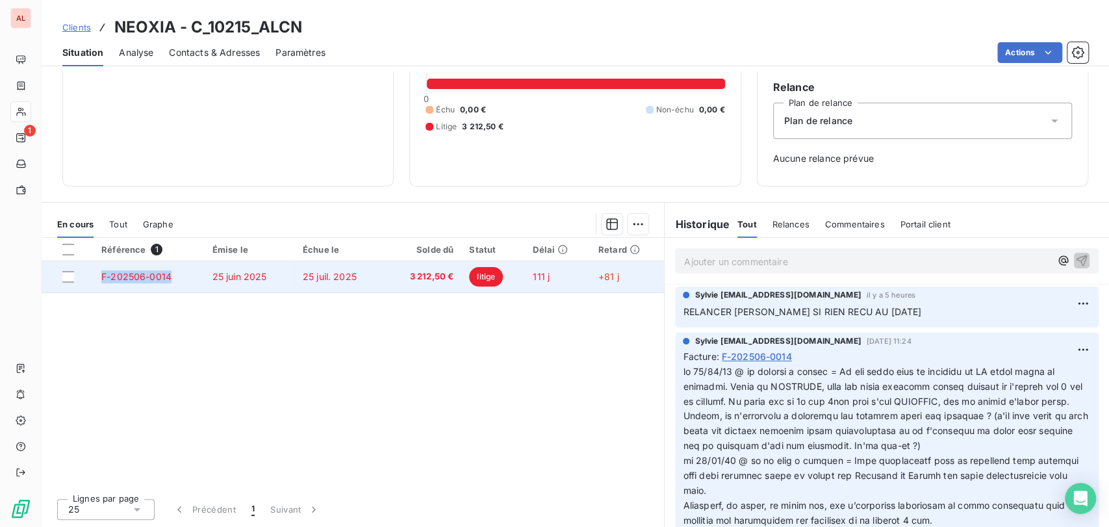
drag, startPoint x: 172, startPoint y: 275, endPoint x: 100, endPoint y: 278, distance: 72.2
click at [100, 278] on td "F-202506-0014" at bounding box center [149, 276] width 110 height 31
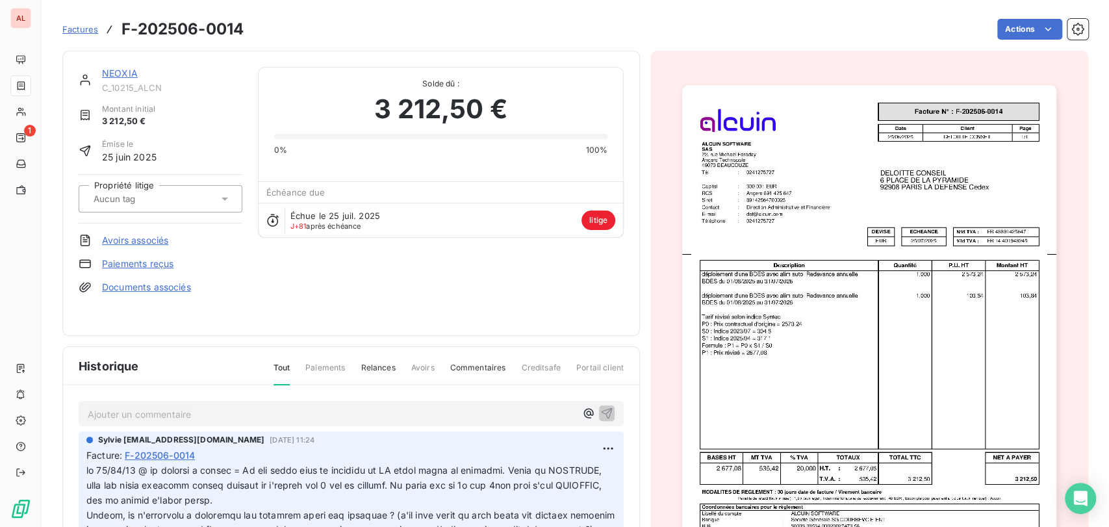
click at [116, 76] on link "NEOXIA" at bounding box center [120, 73] width 36 height 11
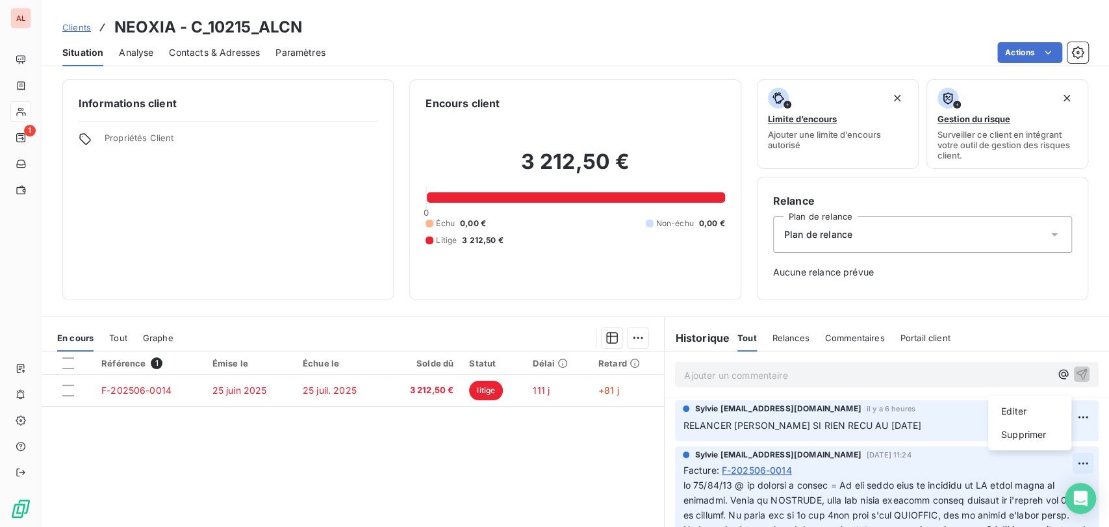
click at [1060, 464] on html "AL 1 Clients NEOXIA - C_10215_ALCN Situation Analyse Contacts & Adresses Paramè…" at bounding box center [554, 263] width 1109 height 527
click at [1018, 411] on div "Editer" at bounding box center [1029, 411] width 73 height 21
click at [820, 467] on div "Facture : F-202506-0014" at bounding box center [887, 470] width 408 height 14
drag, startPoint x: 798, startPoint y: 473, endPoint x: 790, endPoint y: 476, distance: 8.4
click at [792, 475] on div "Facture : F-202506-0014" at bounding box center [887, 470] width 408 height 14
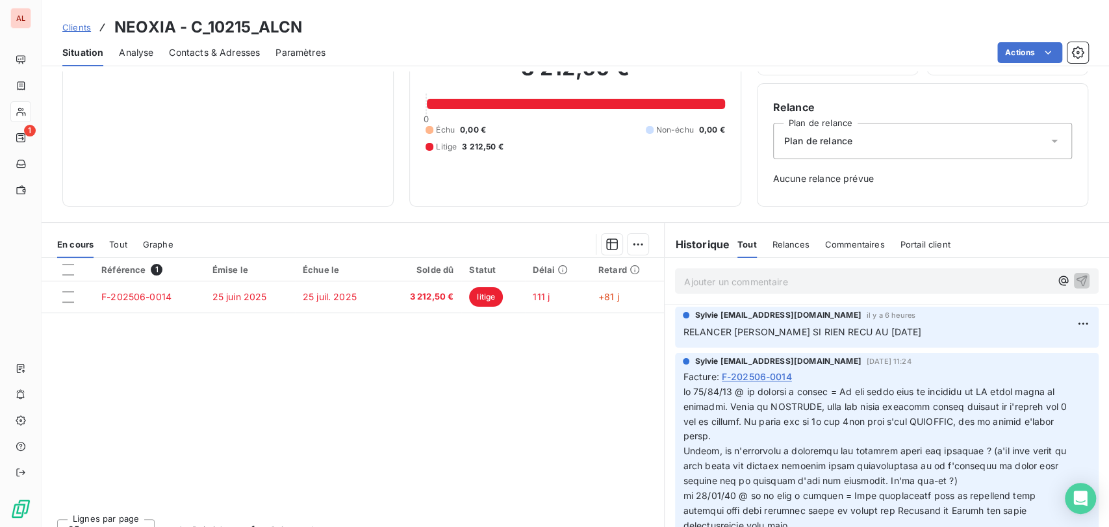
scroll to position [95, 0]
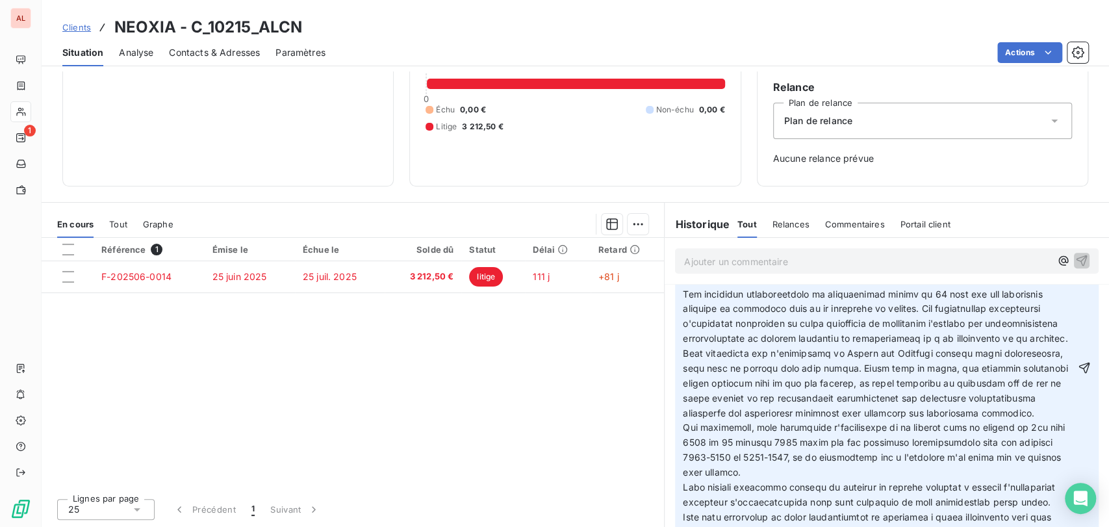
scroll to position [420, 0]
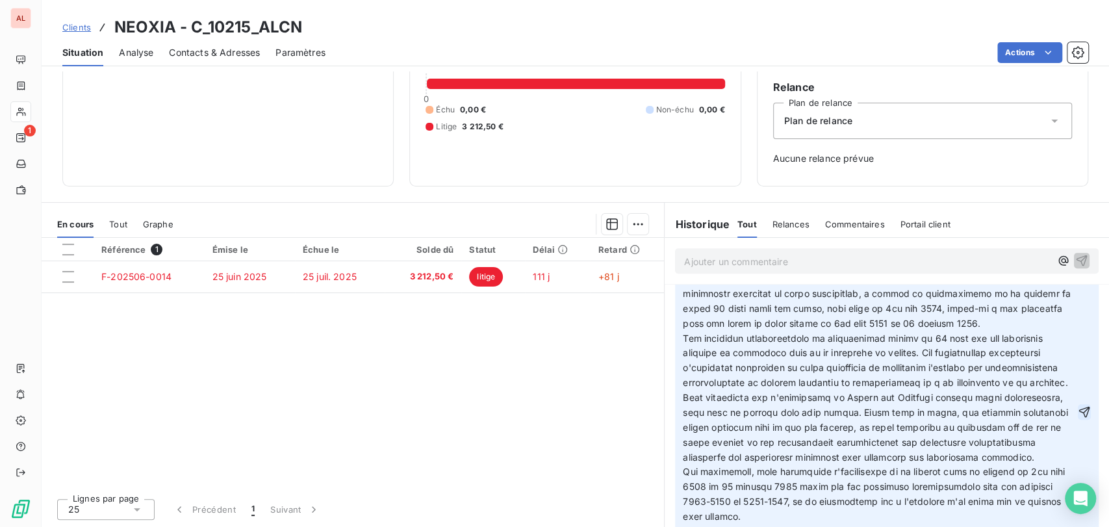
click at [1078, 418] on icon "button" at bounding box center [1084, 411] width 13 height 13
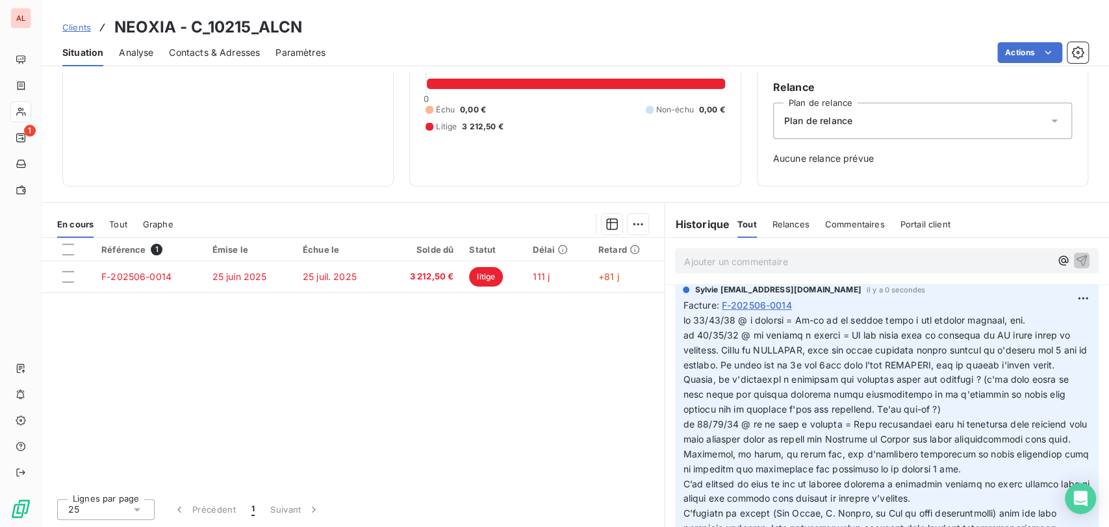
scroll to position [0, 0]
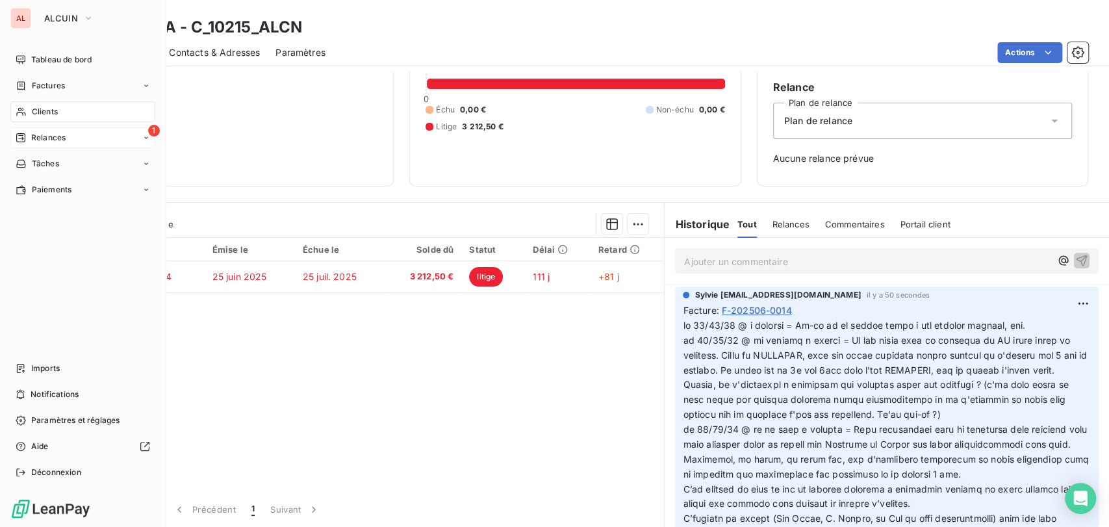
click at [34, 140] on span "Relances" at bounding box center [48, 138] width 34 height 12
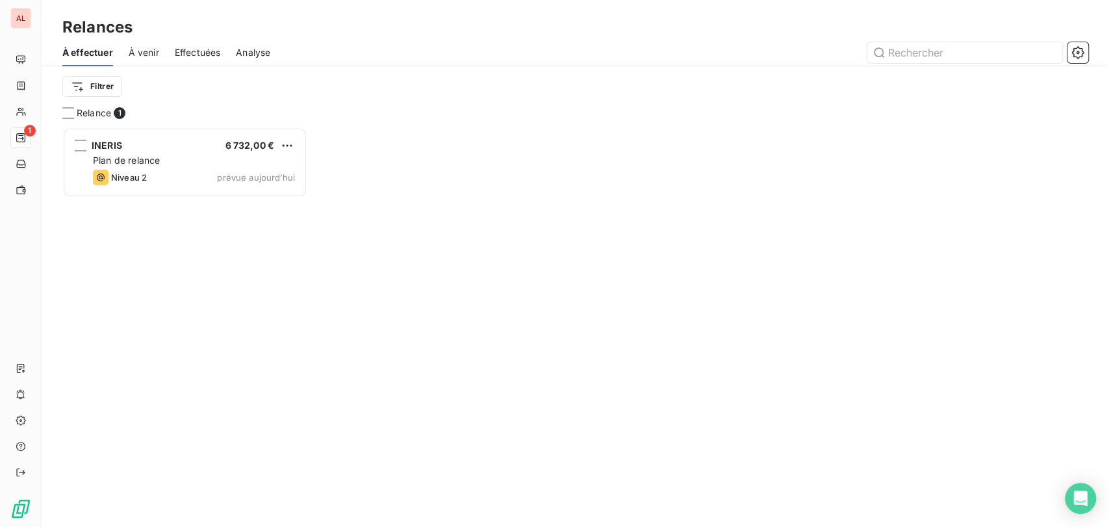
scroll to position [388, 234]
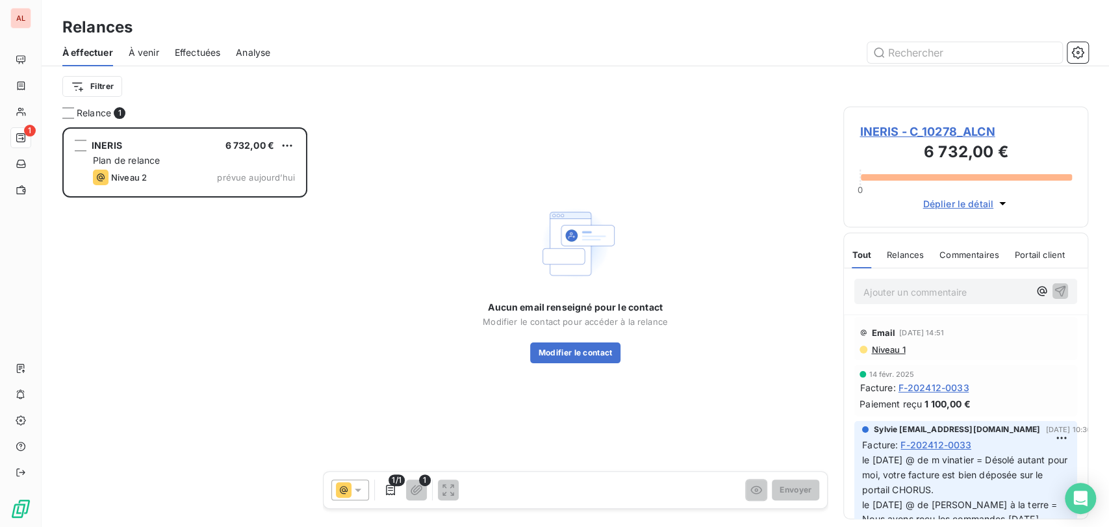
click at [899, 134] on span "INERIS - C_10278_ALCN" at bounding box center [965, 132] width 212 height 18
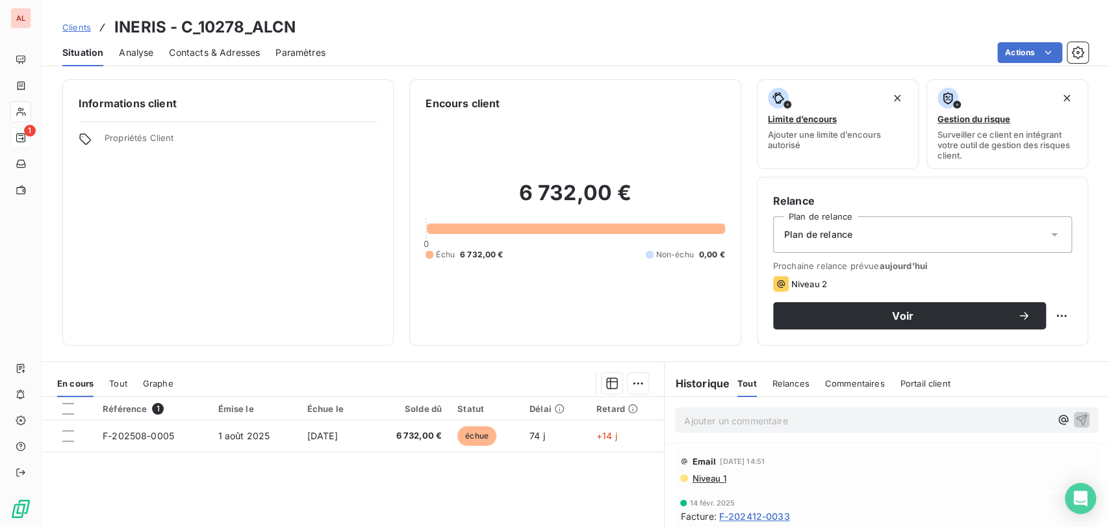
click at [220, 53] on span "Contacts & Adresses" at bounding box center [214, 52] width 91 height 13
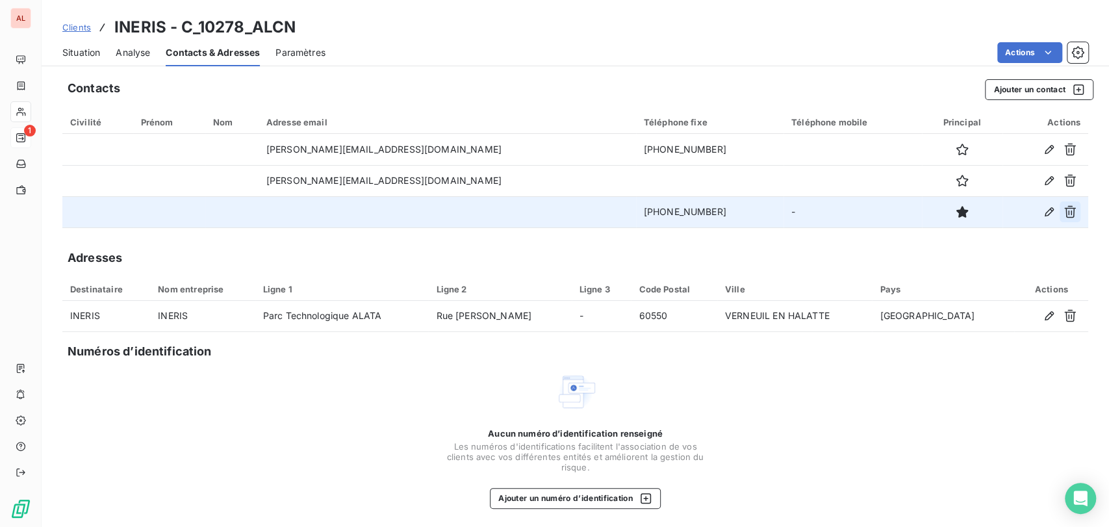
click at [1064, 213] on icon "button" at bounding box center [1070, 212] width 12 height 12
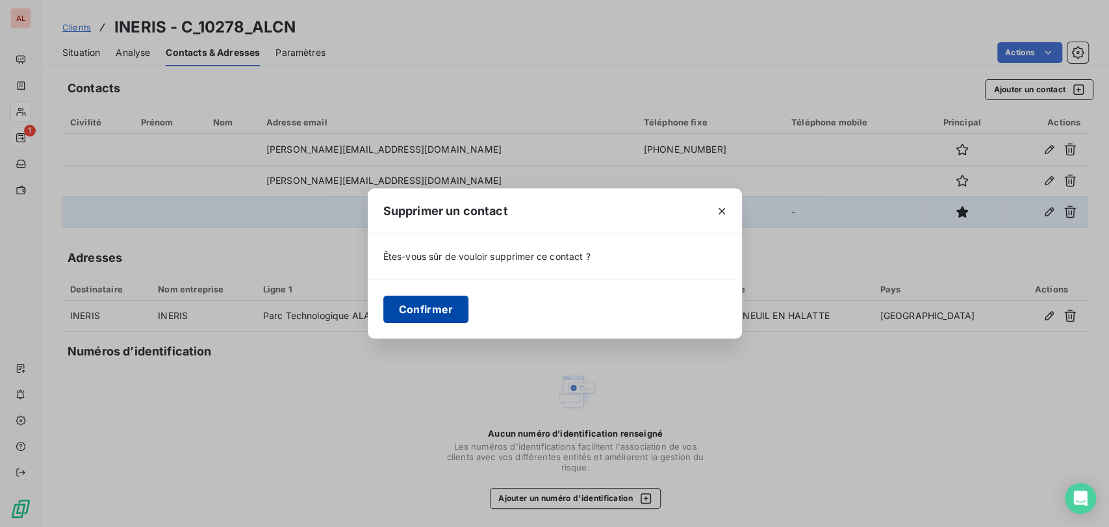
click at [442, 307] on button "Confirmer" at bounding box center [426, 309] width 86 height 27
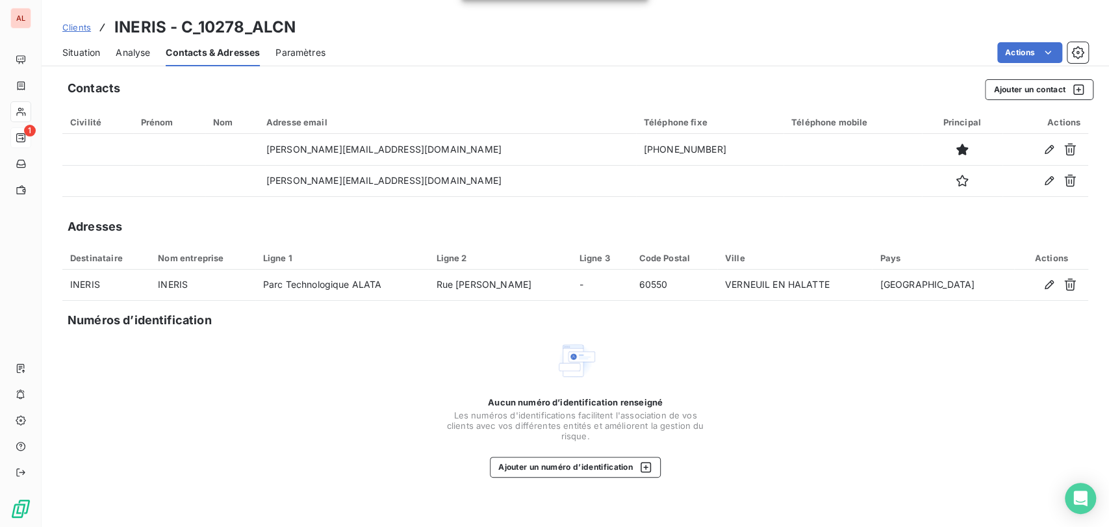
click at [88, 48] on span "Situation" at bounding box center [81, 52] width 38 height 13
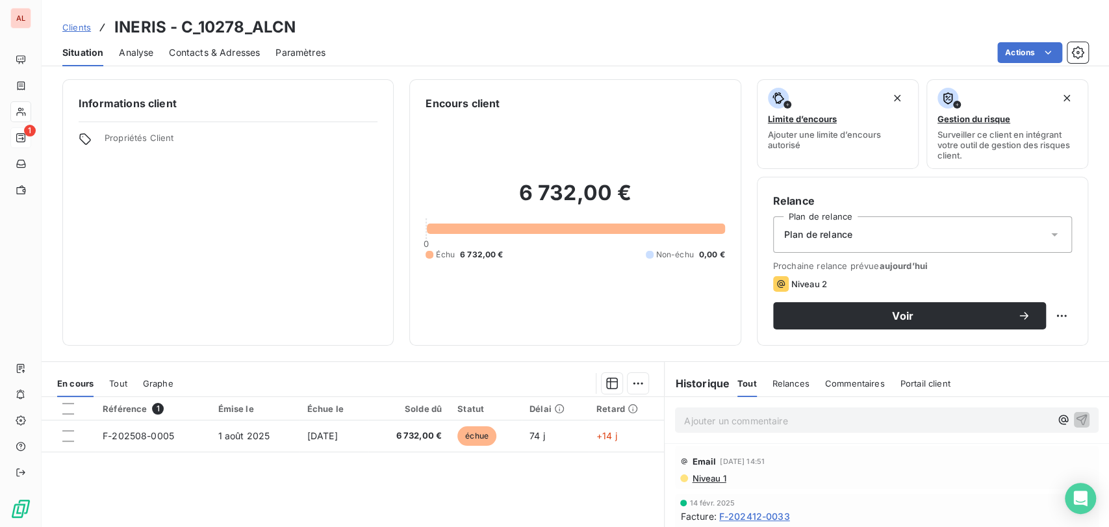
click at [831, 330] on div "Relance Plan de relance Plan de relance Prochaine relance prévue [DATE] Niveau …" at bounding box center [922, 261] width 331 height 169
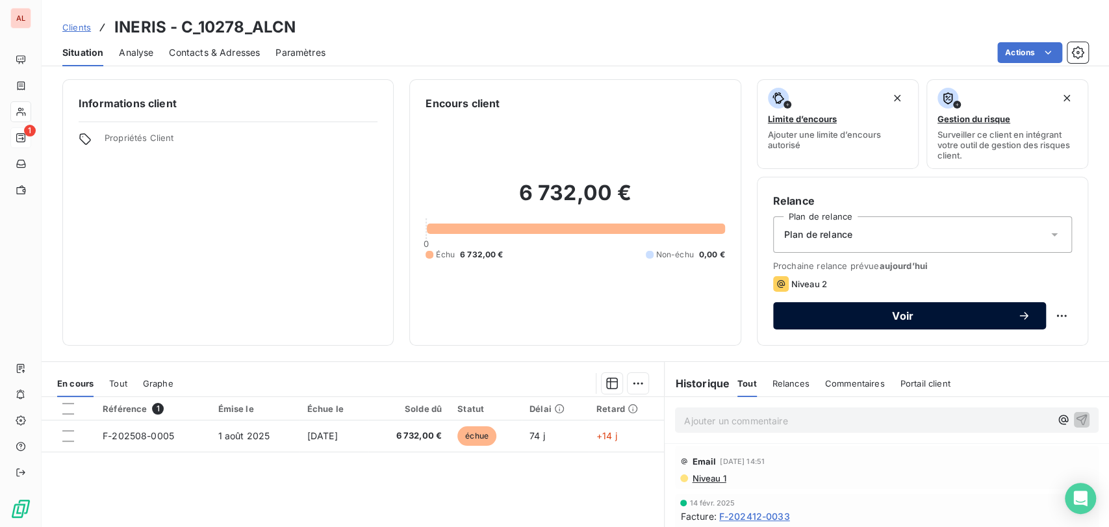
click at [833, 320] on span "Voir" at bounding box center [903, 315] width 229 height 10
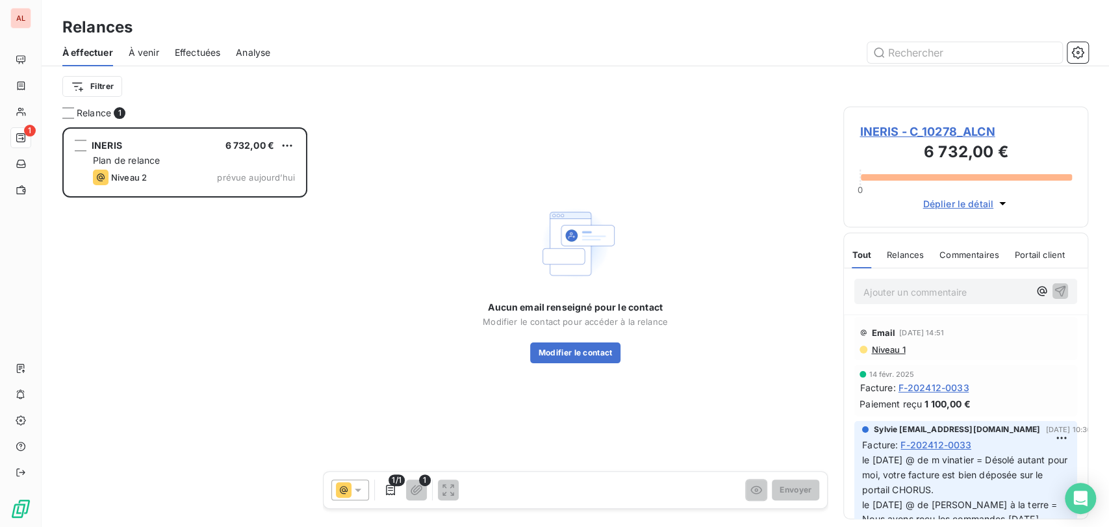
scroll to position [388, 234]
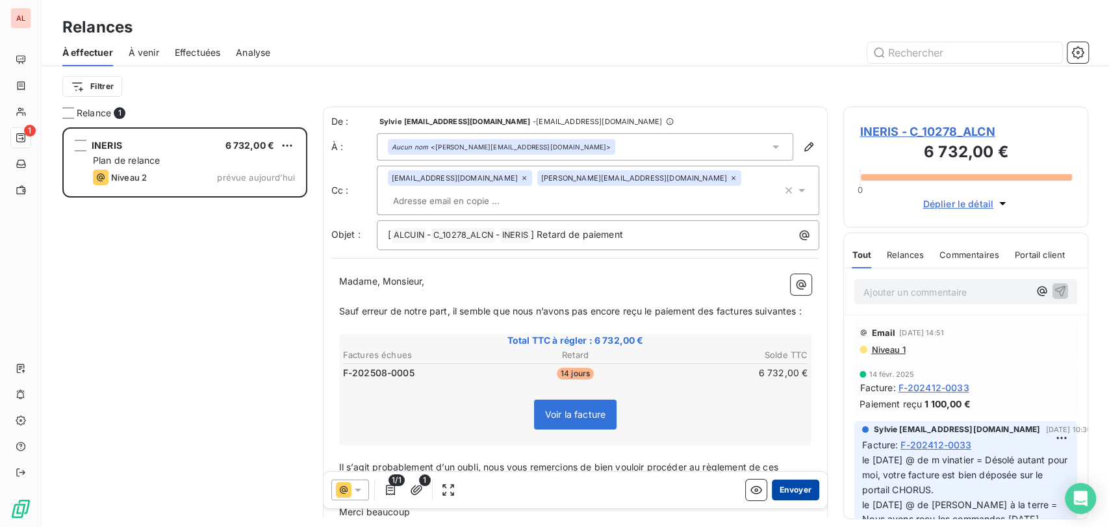
click at [795, 487] on button "Envoyer" at bounding box center [795, 489] width 47 height 21
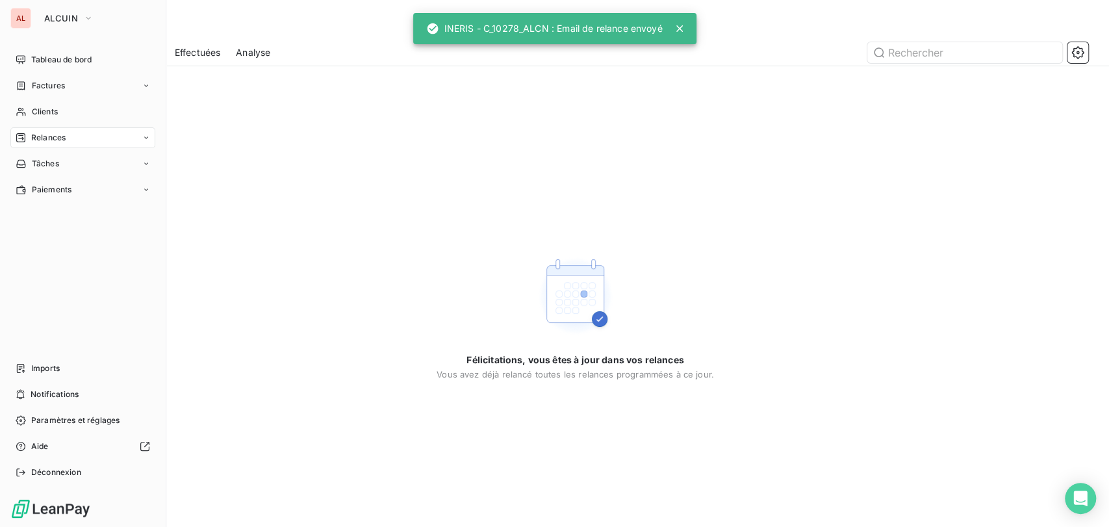
click at [104, 12] on div "ALCUIN" at bounding box center [95, 18] width 118 height 21
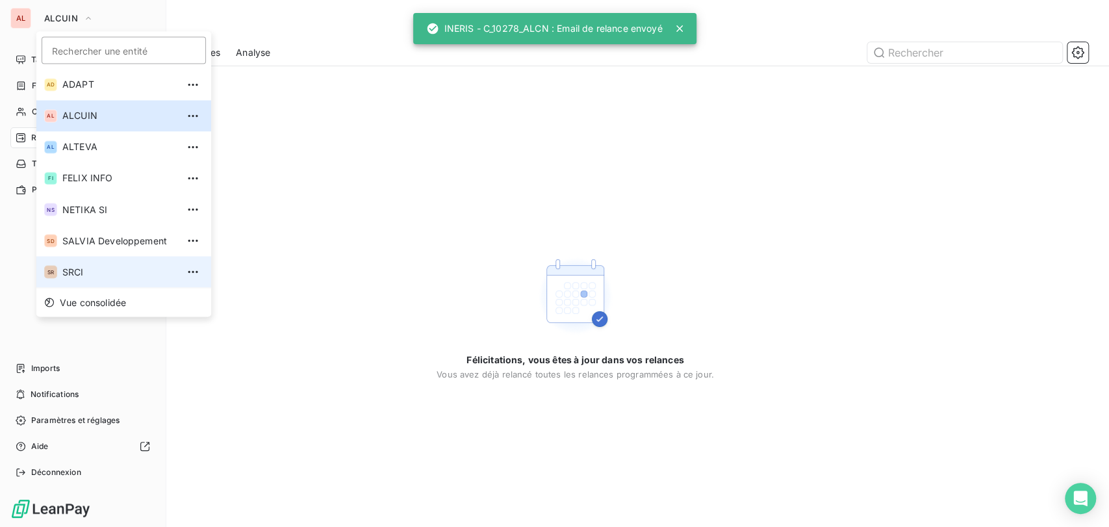
click at [81, 273] on span "SRCI" at bounding box center [119, 271] width 115 height 13
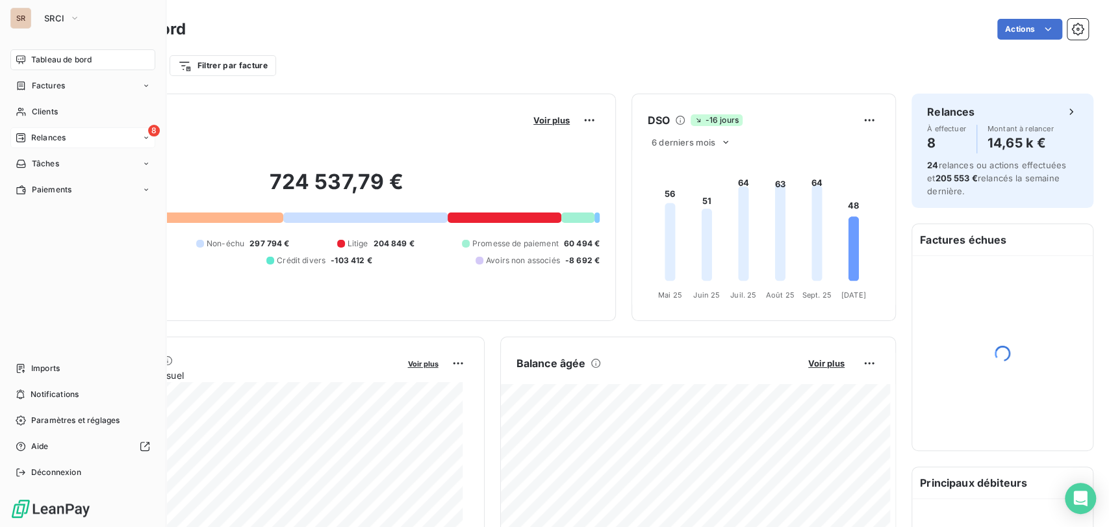
click at [92, 136] on div "8 Relances" at bounding box center [82, 137] width 145 height 21
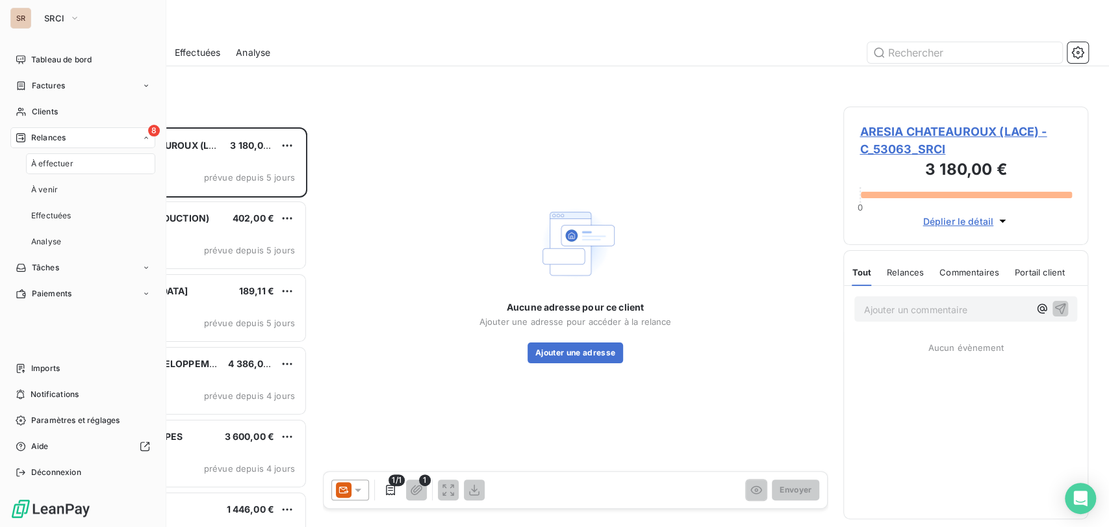
scroll to position [388, 234]
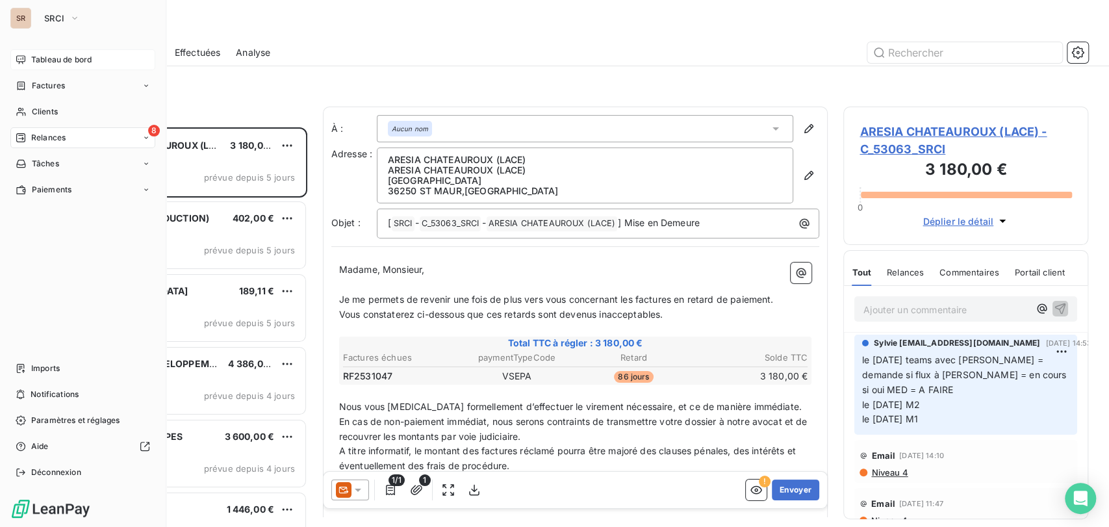
click at [45, 61] on span "Tableau de bord" at bounding box center [61, 60] width 60 height 12
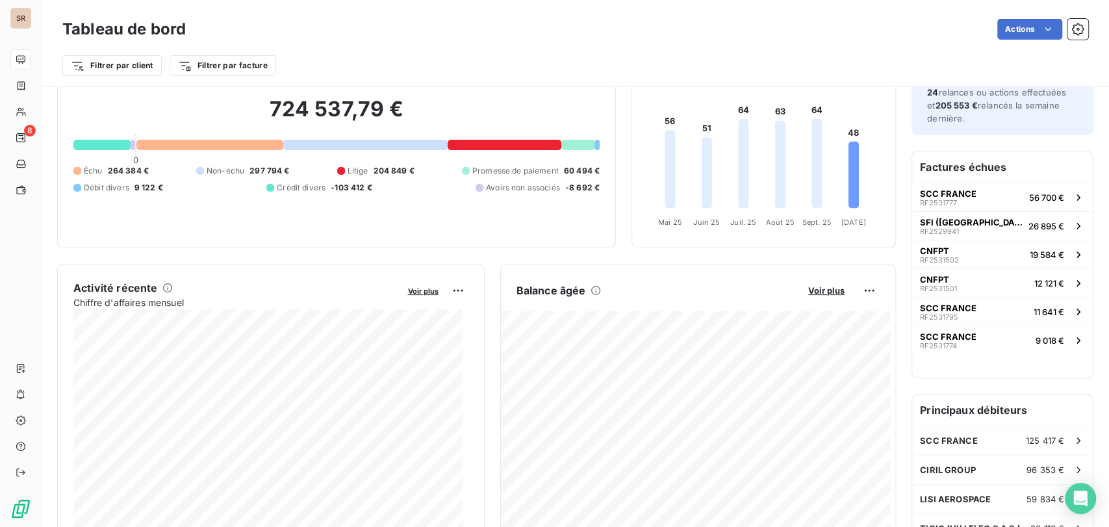
scroll to position [146, 0]
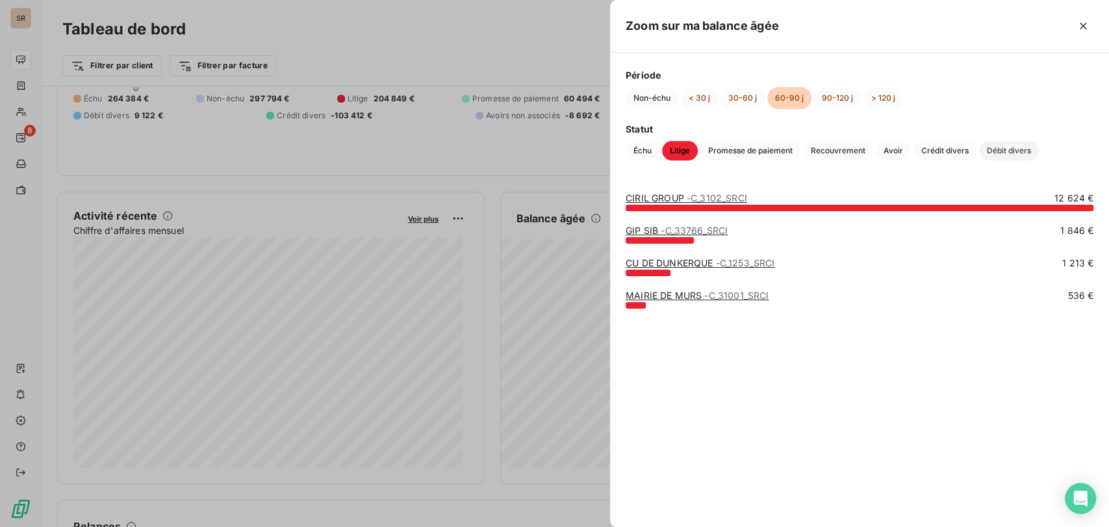
click at [1017, 153] on span "Débit divers" at bounding box center [1009, 150] width 60 height 19
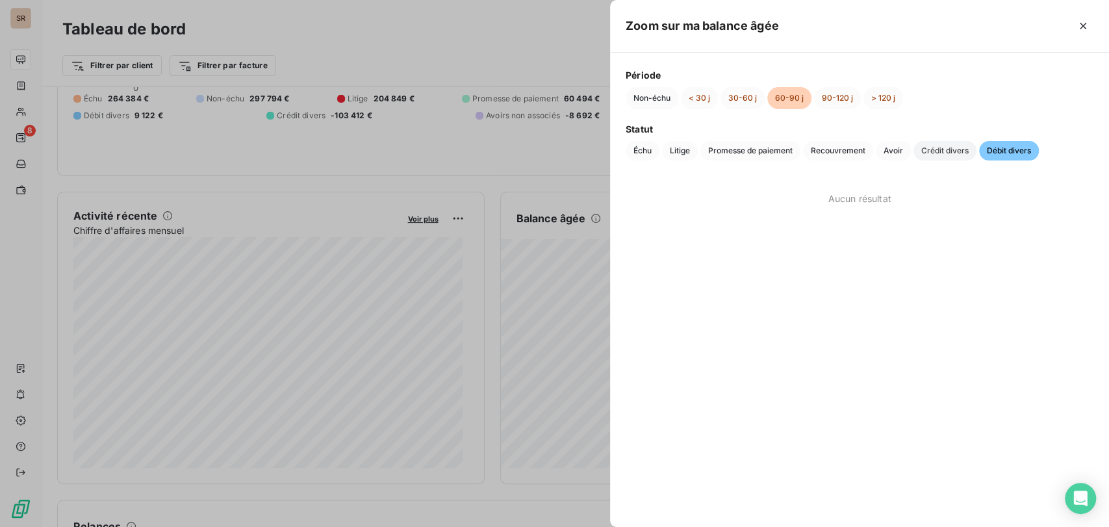
click at [937, 151] on span "Crédit divers" at bounding box center [944, 150] width 63 height 19
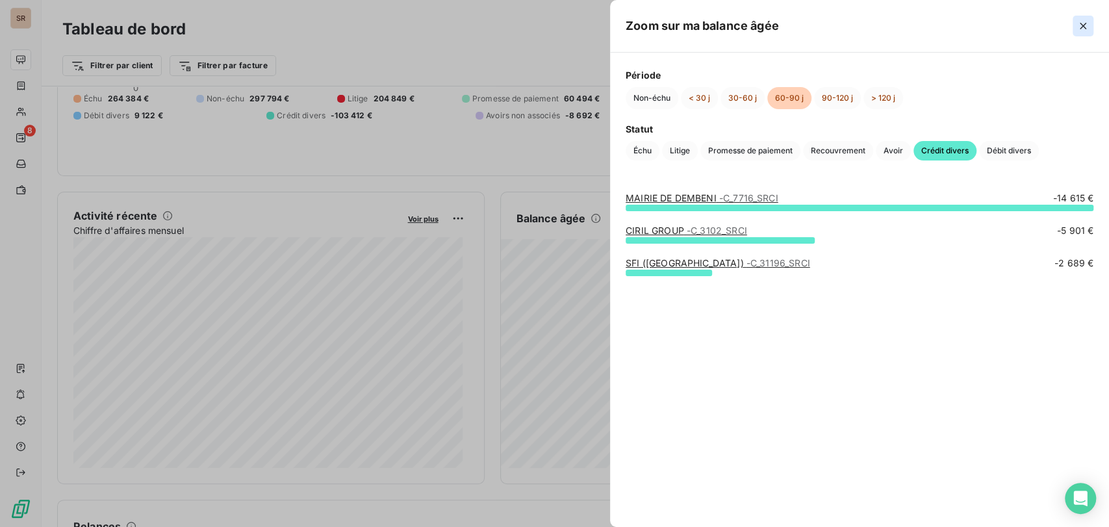
click at [1080, 29] on icon "button" at bounding box center [1082, 25] width 13 height 13
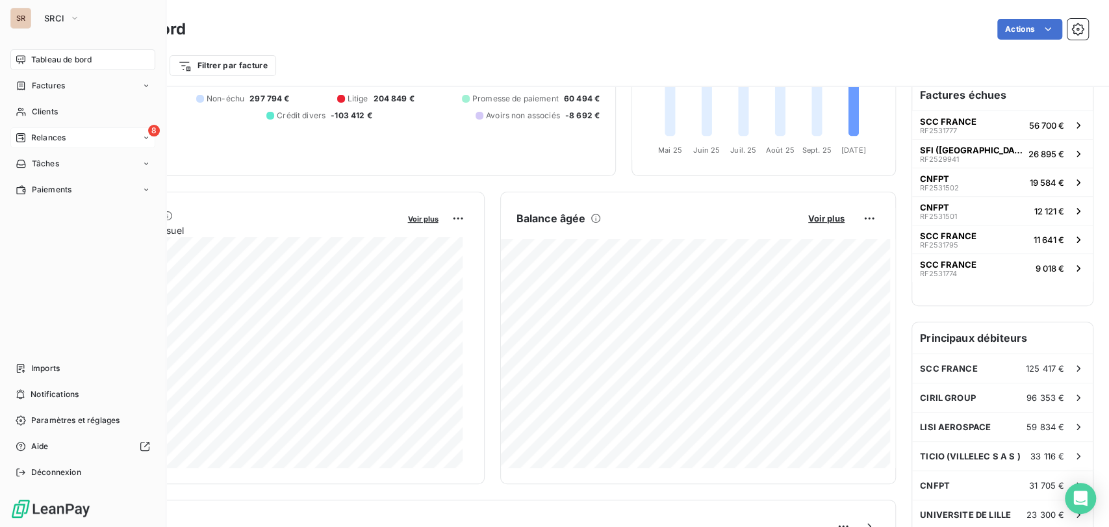
click at [53, 138] on span "Relances" at bounding box center [48, 138] width 34 height 12
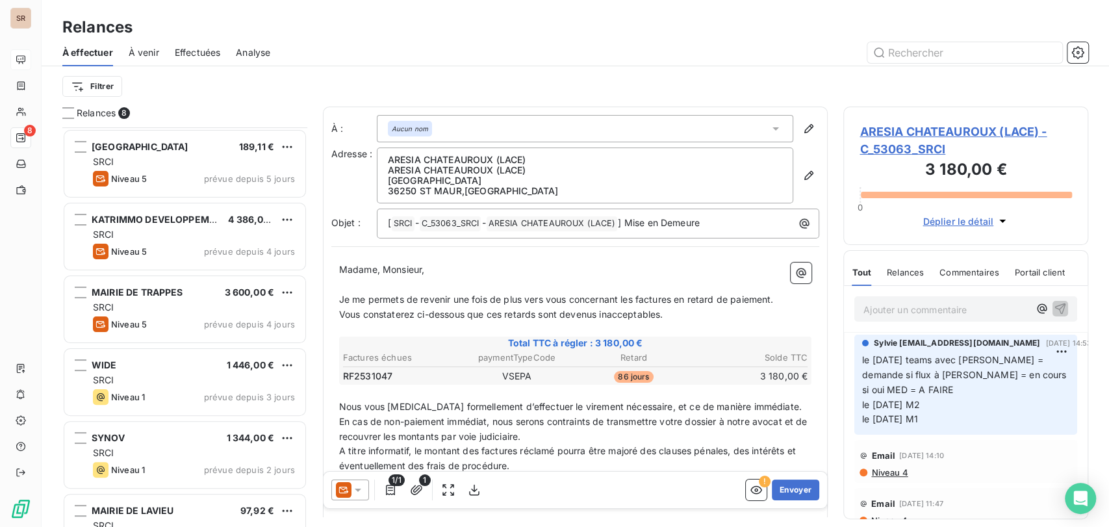
scroll to position [183, 0]
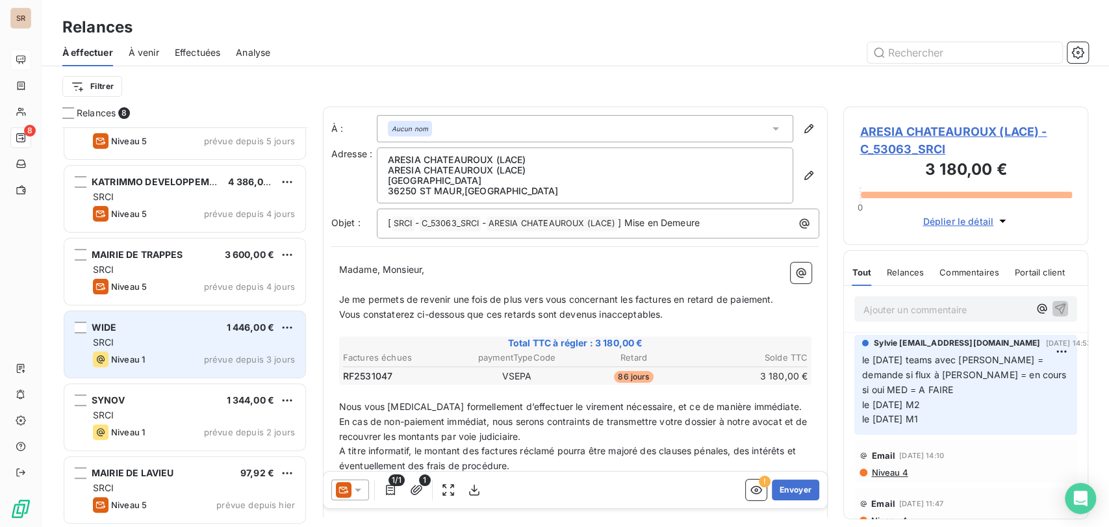
click at [114, 327] on span "WIDE" at bounding box center [104, 327] width 25 height 11
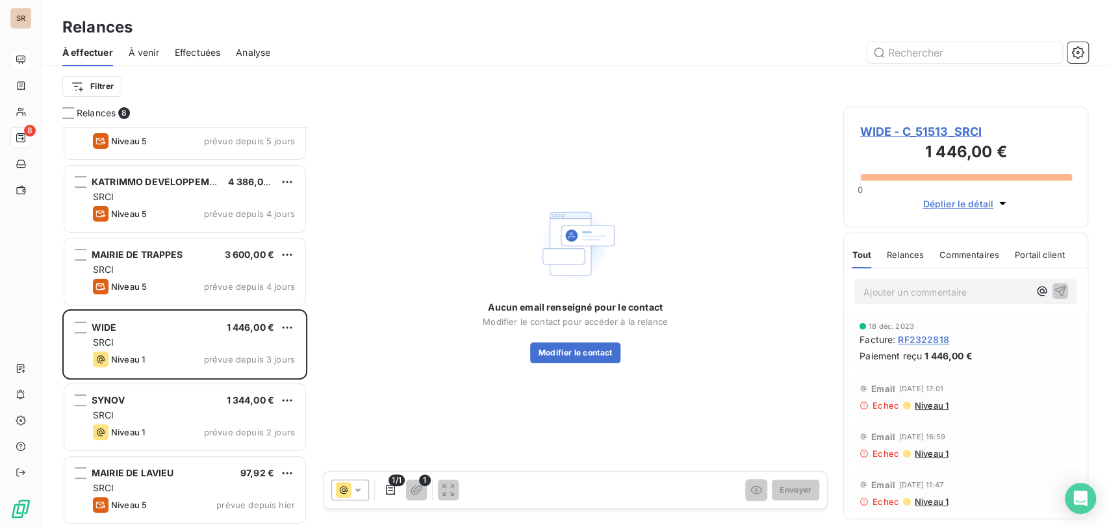
click at [892, 131] on span "WIDE - C_51513_SRCI" at bounding box center [965, 132] width 212 height 18
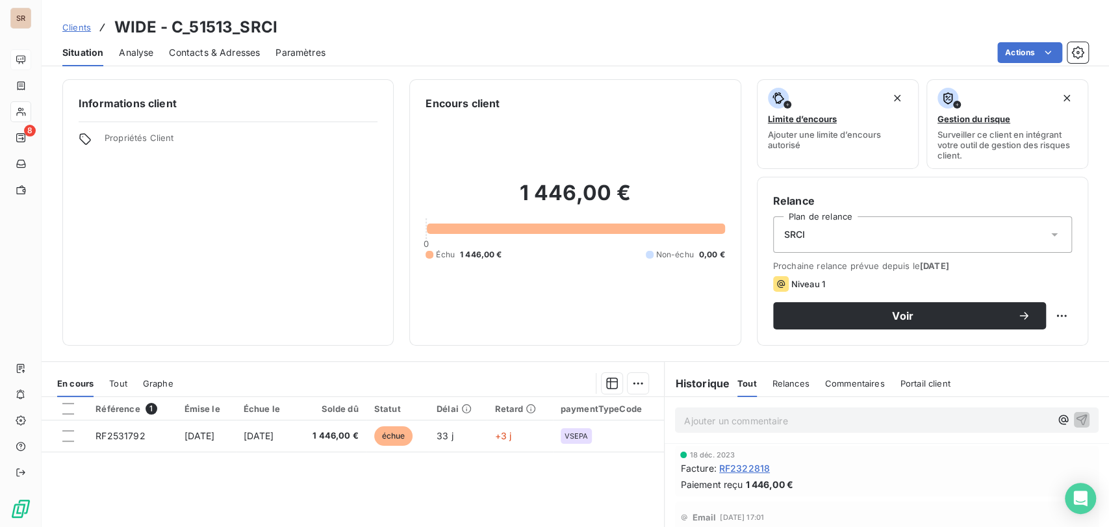
click at [227, 53] on span "Contacts & Adresses" at bounding box center [214, 52] width 91 height 13
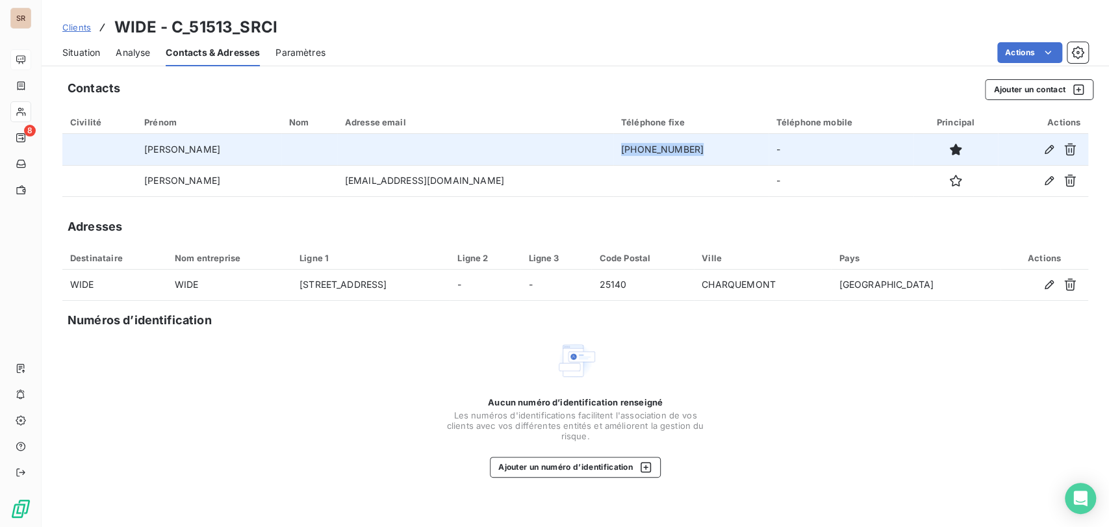
drag, startPoint x: 678, startPoint y: 151, endPoint x: 587, endPoint y: 152, distance: 90.9
click at [588, 152] on tr "[PERSON_NAME] [PHONE_NUMBER] -" at bounding box center [575, 149] width 1026 height 31
copy tr "[PHONE_NUMBER]"
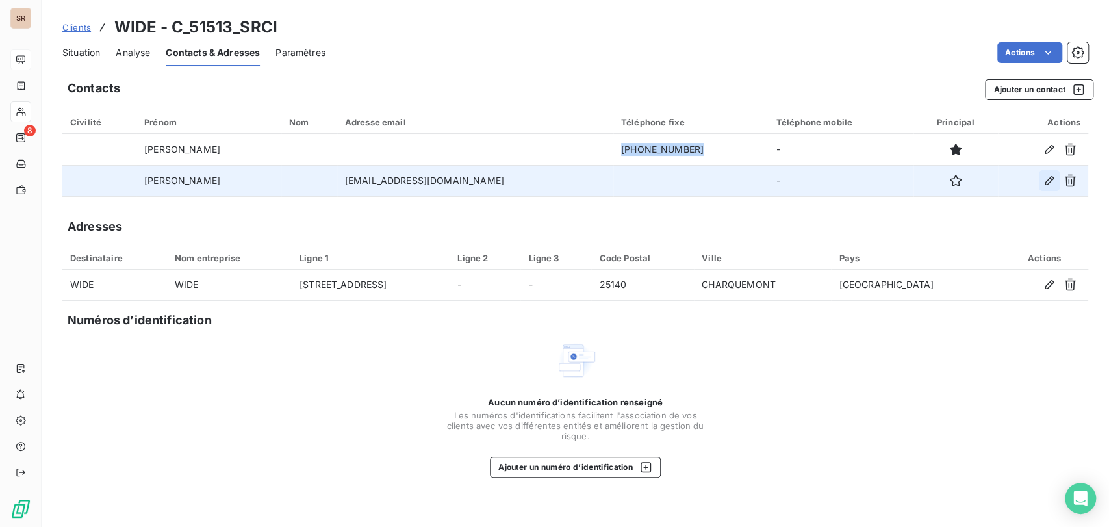
click at [1046, 182] on icon "button" at bounding box center [1049, 180] width 13 height 13
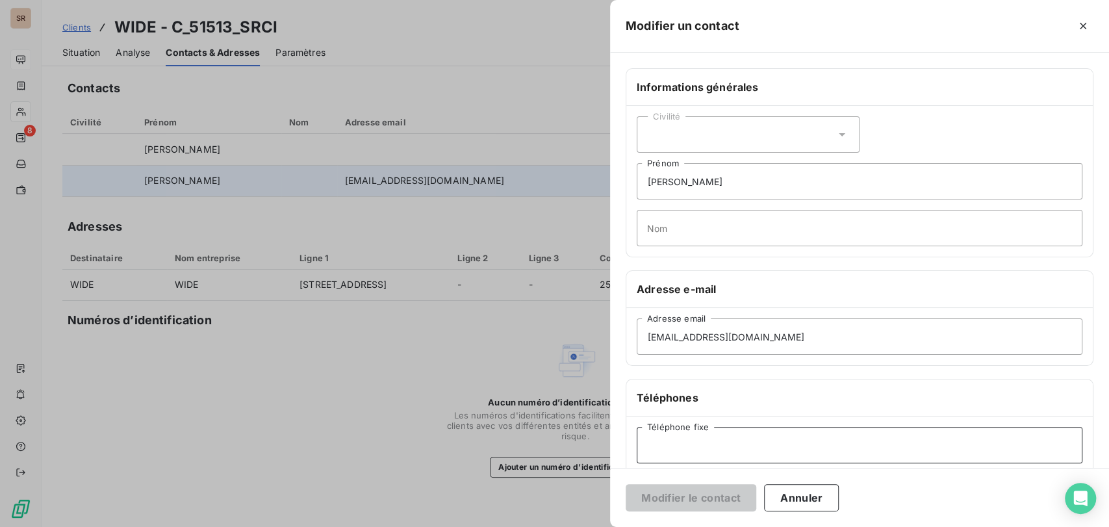
click at [679, 442] on input "Téléphone fixe" at bounding box center [860, 445] width 446 height 36
paste input "[PHONE_NUMBER]"
type input "[PHONE_NUMBER]"
click at [694, 500] on button "Modifier le contact" at bounding box center [691, 497] width 131 height 27
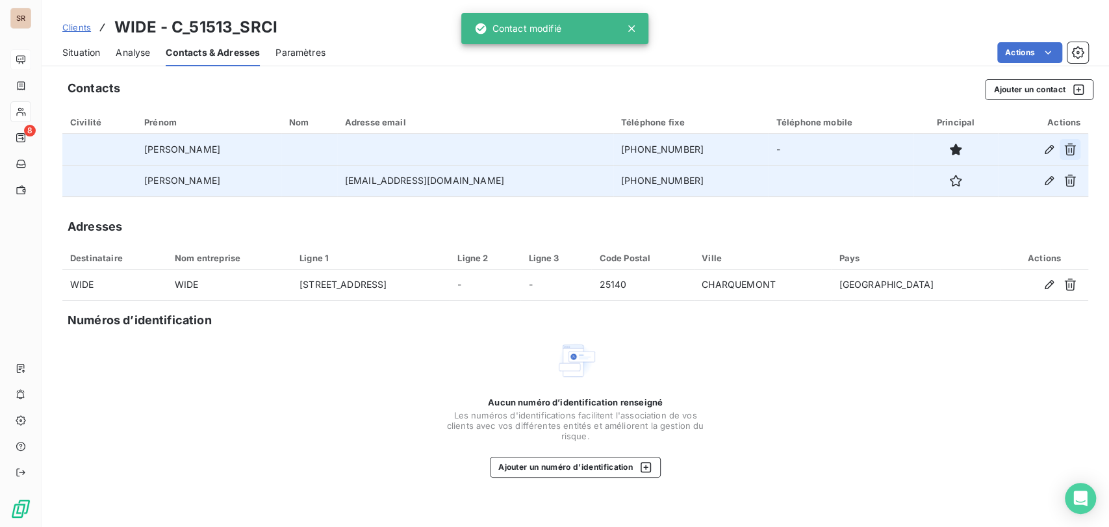
click at [1065, 148] on icon "button" at bounding box center [1069, 149] width 13 height 13
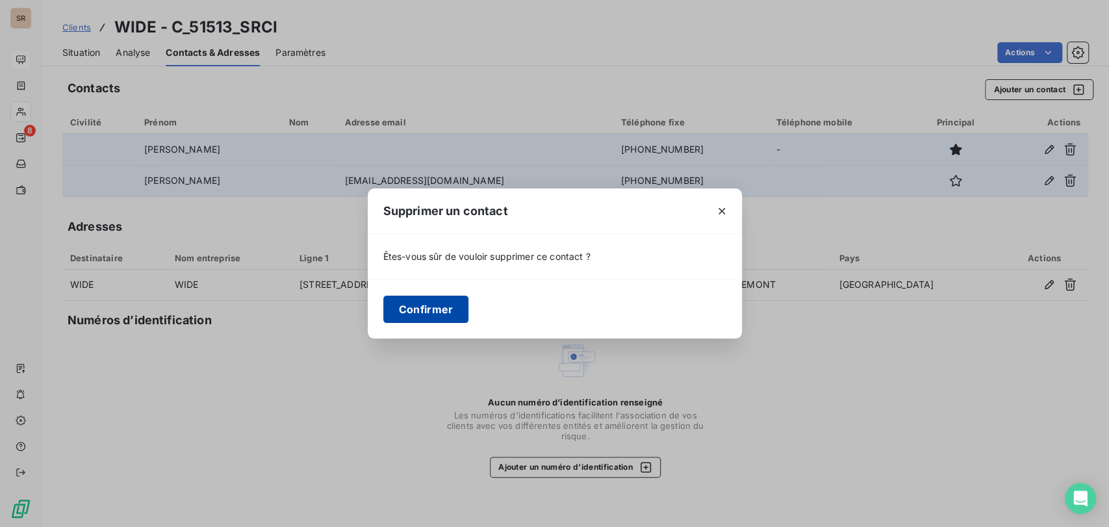
click at [443, 310] on button "Confirmer" at bounding box center [426, 309] width 86 height 27
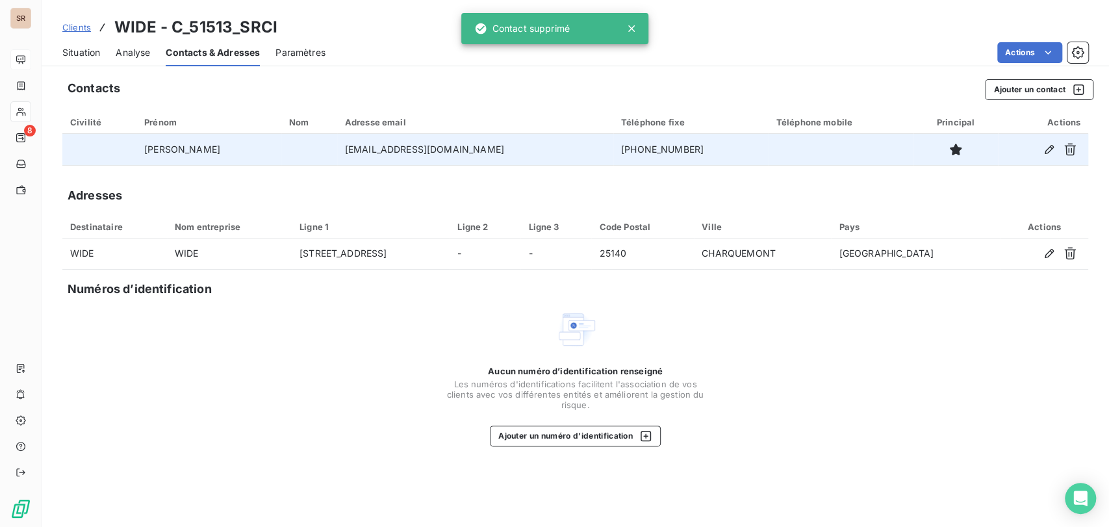
click at [79, 53] on span "Situation" at bounding box center [81, 52] width 38 height 13
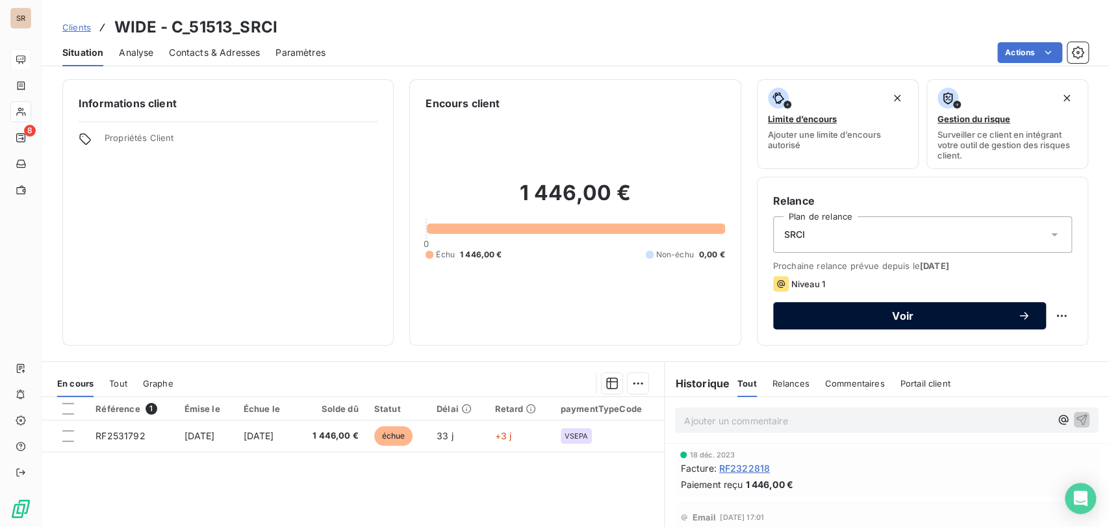
click at [920, 314] on span "Voir" at bounding box center [903, 315] width 229 height 10
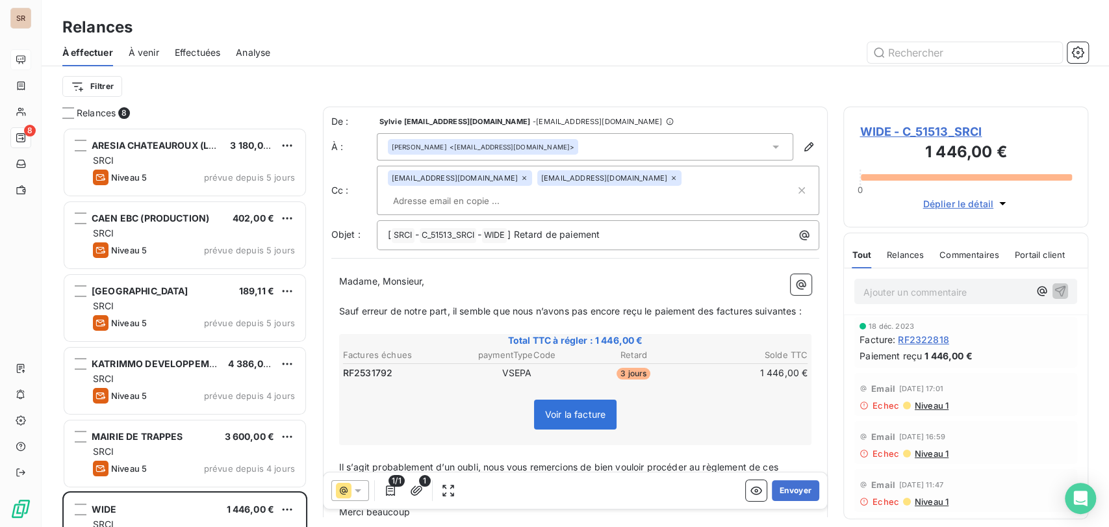
scroll to position [388, 234]
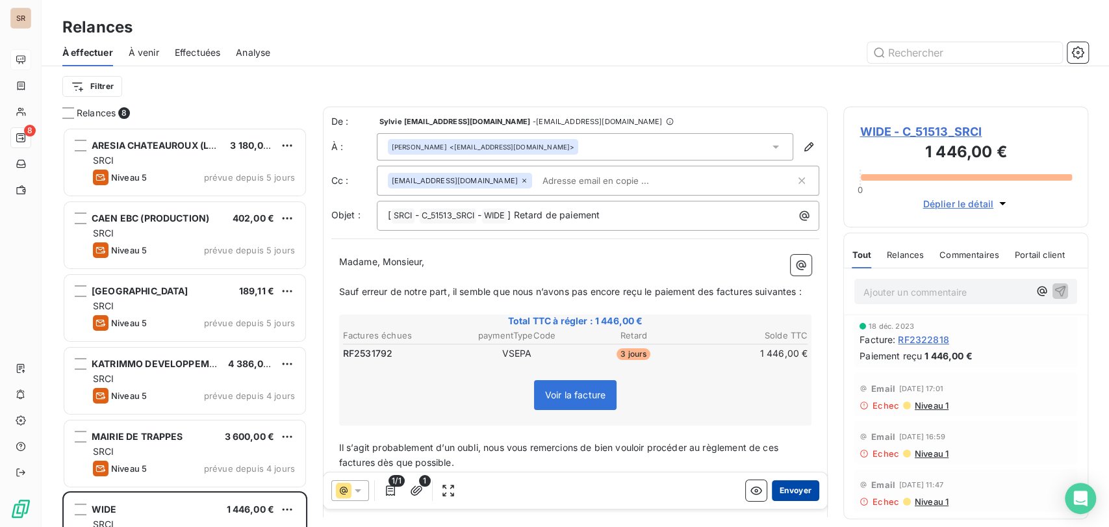
click at [783, 485] on button "Envoyer" at bounding box center [795, 489] width 47 height 21
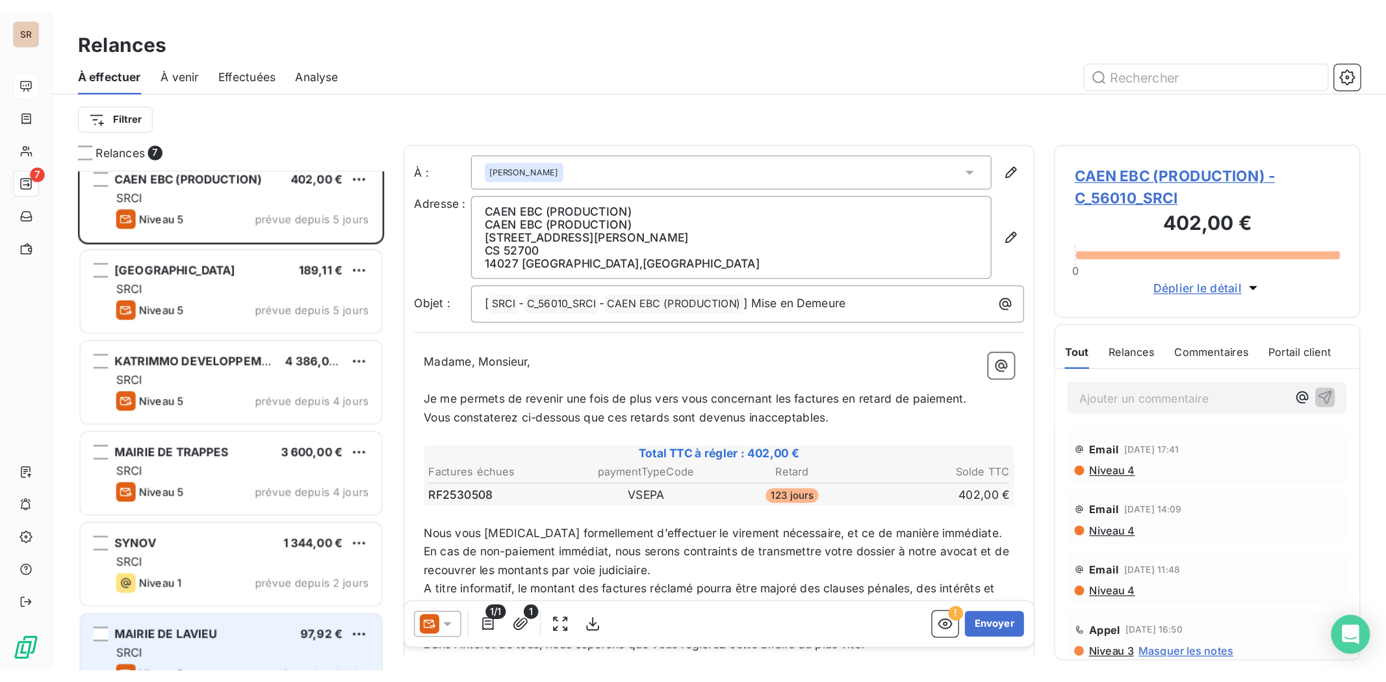
scroll to position [110, 0]
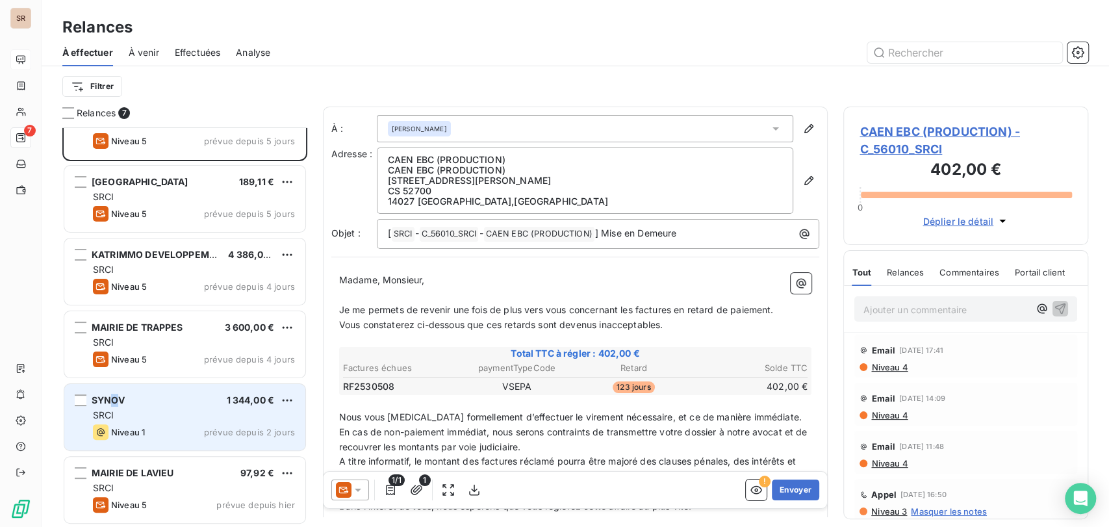
click at [116, 398] on span "SYNOV" at bounding box center [108, 399] width 33 height 11
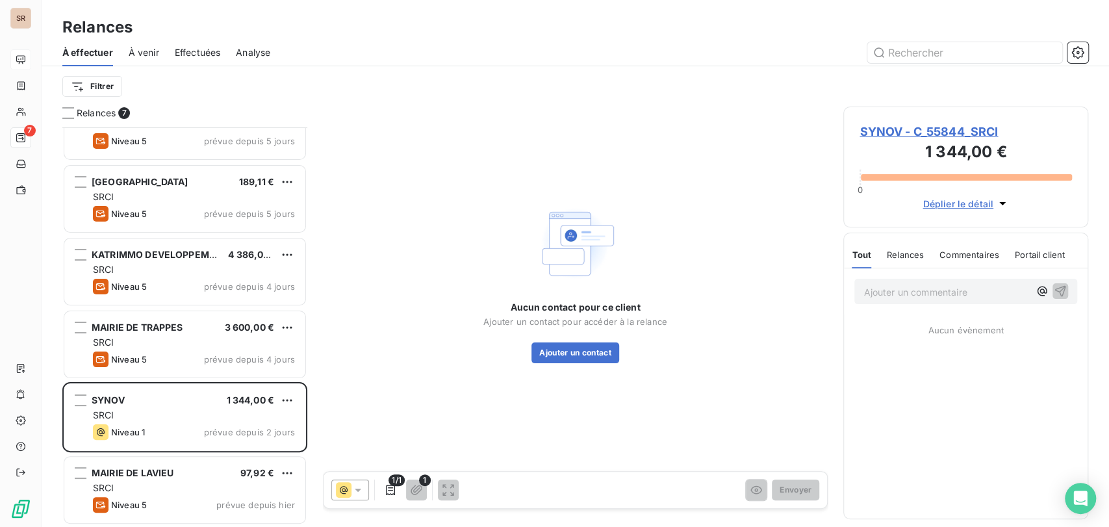
click at [893, 135] on span "SYNOV - C_55844_SRCI" at bounding box center [965, 132] width 212 height 18
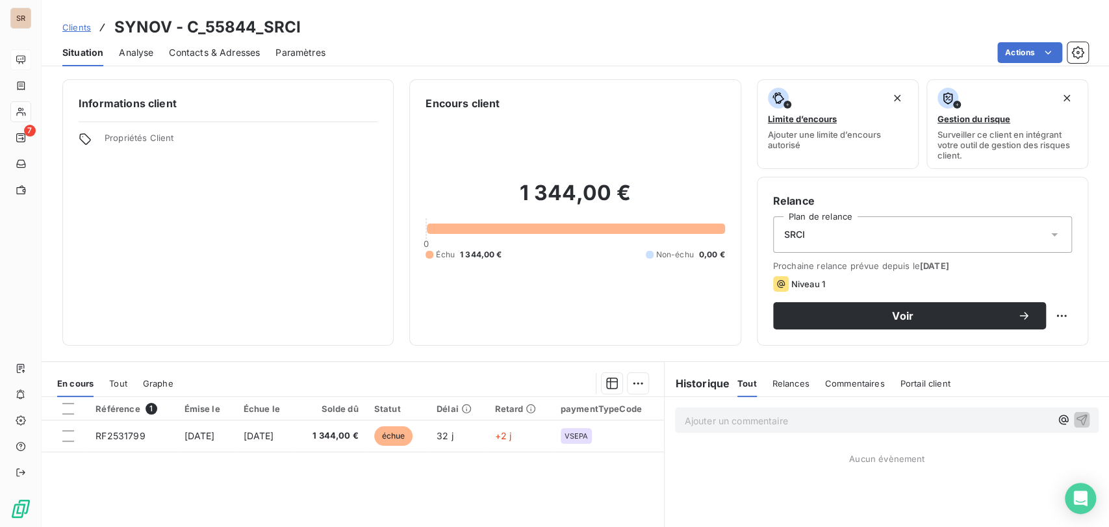
click at [202, 61] on div "Contacts & Adresses" at bounding box center [214, 52] width 91 height 27
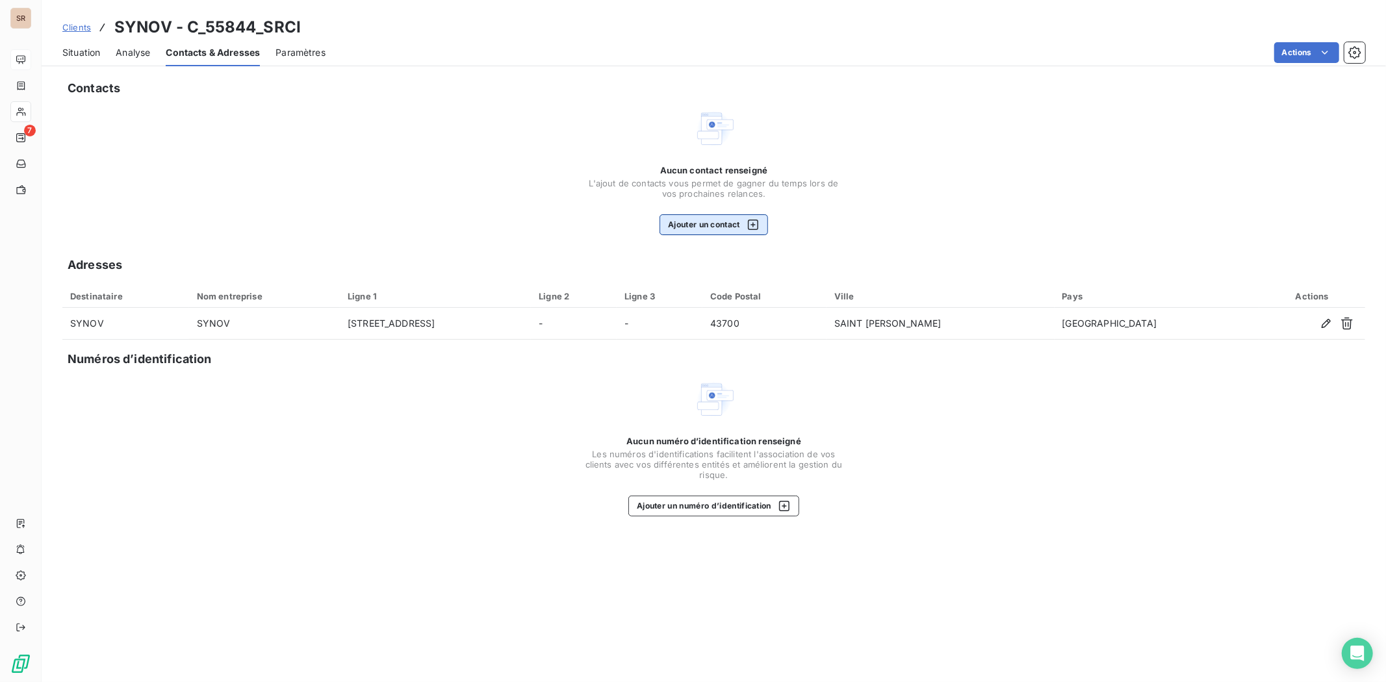
click at [700, 216] on button "Ajouter un contact" at bounding box center [713, 224] width 108 height 21
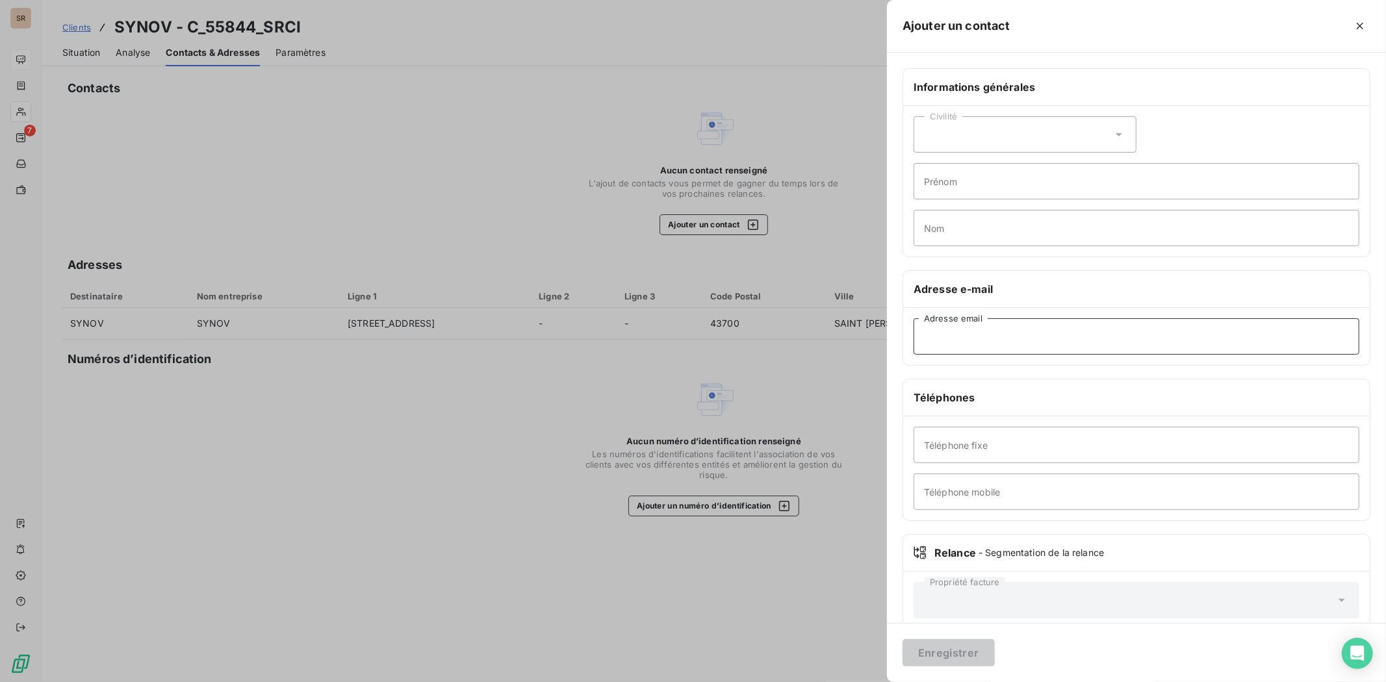
click at [934, 333] on input "Adresse email" at bounding box center [1136, 336] width 446 height 36
paste input "[EMAIL_ADDRESS][DOMAIN_NAME]"
type input "[EMAIL_ADDRESS][DOMAIN_NAME]"
click at [1108, 134] on div "Civilité" at bounding box center [1024, 134] width 223 height 36
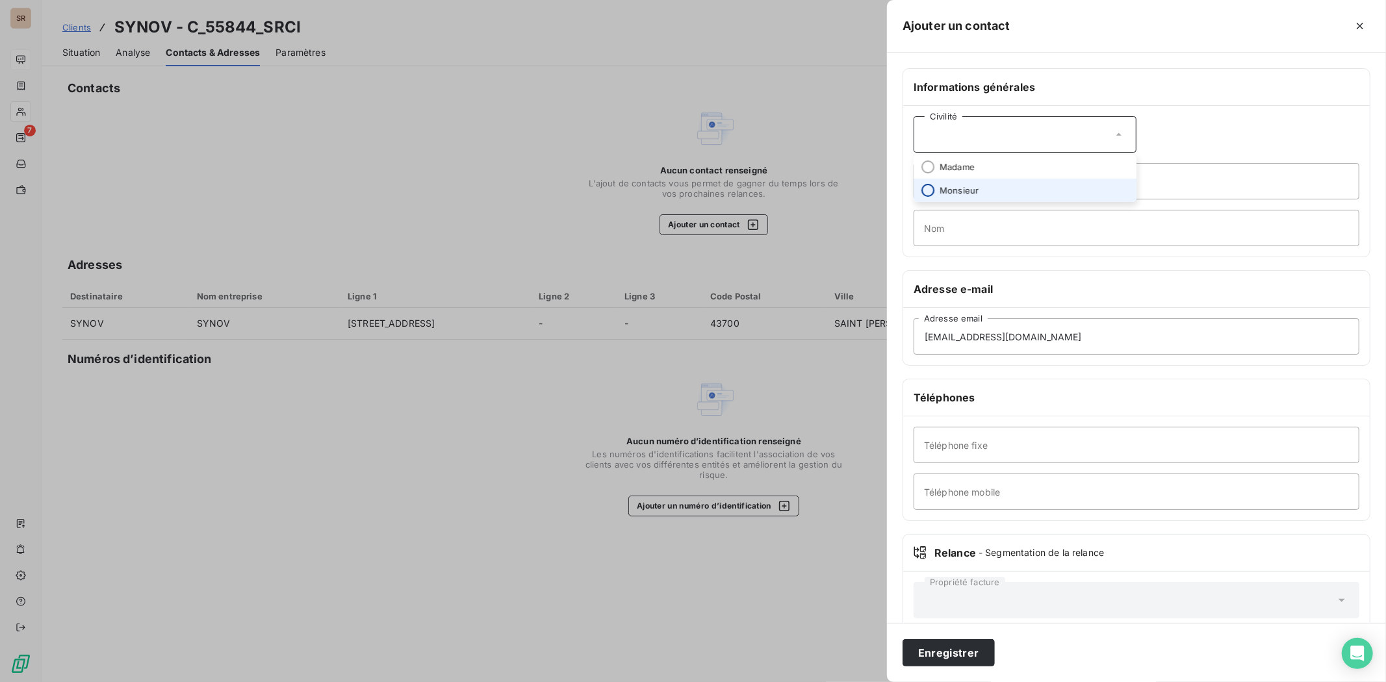
click at [926, 190] on input "radio" at bounding box center [927, 190] width 13 height 13
click at [959, 526] on button "Enregistrer" at bounding box center [948, 652] width 92 height 27
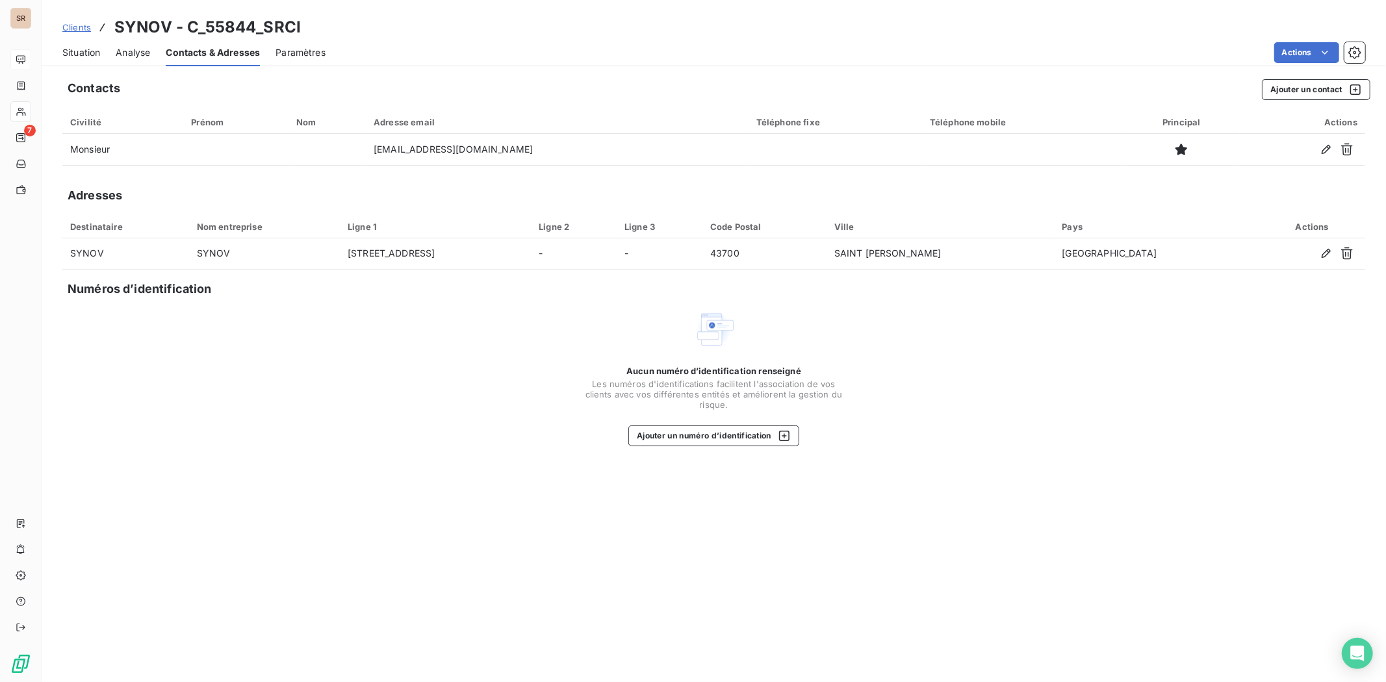
click at [90, 49] on span "Situation" at bounding box center [81, 52] width 38 height 13
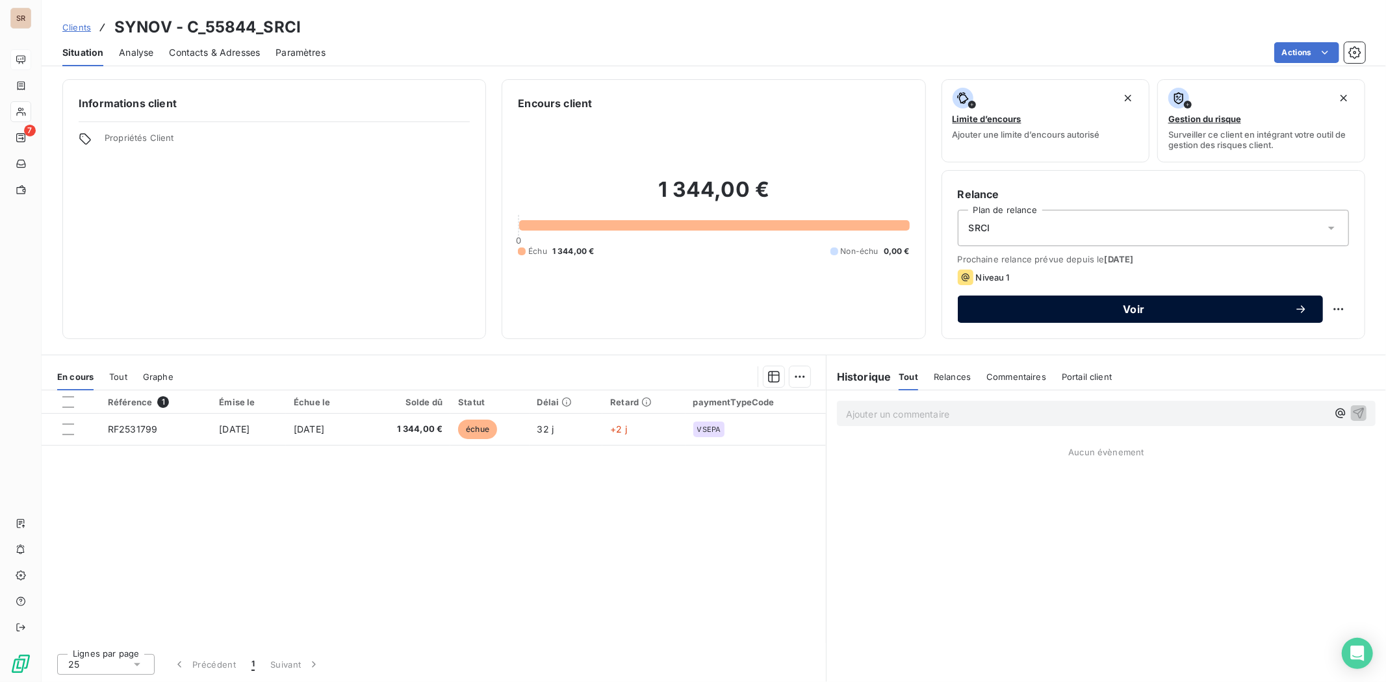
click at [1041, 314] on span "Voir" at bounding box center [1133, 309] width 321 height 10
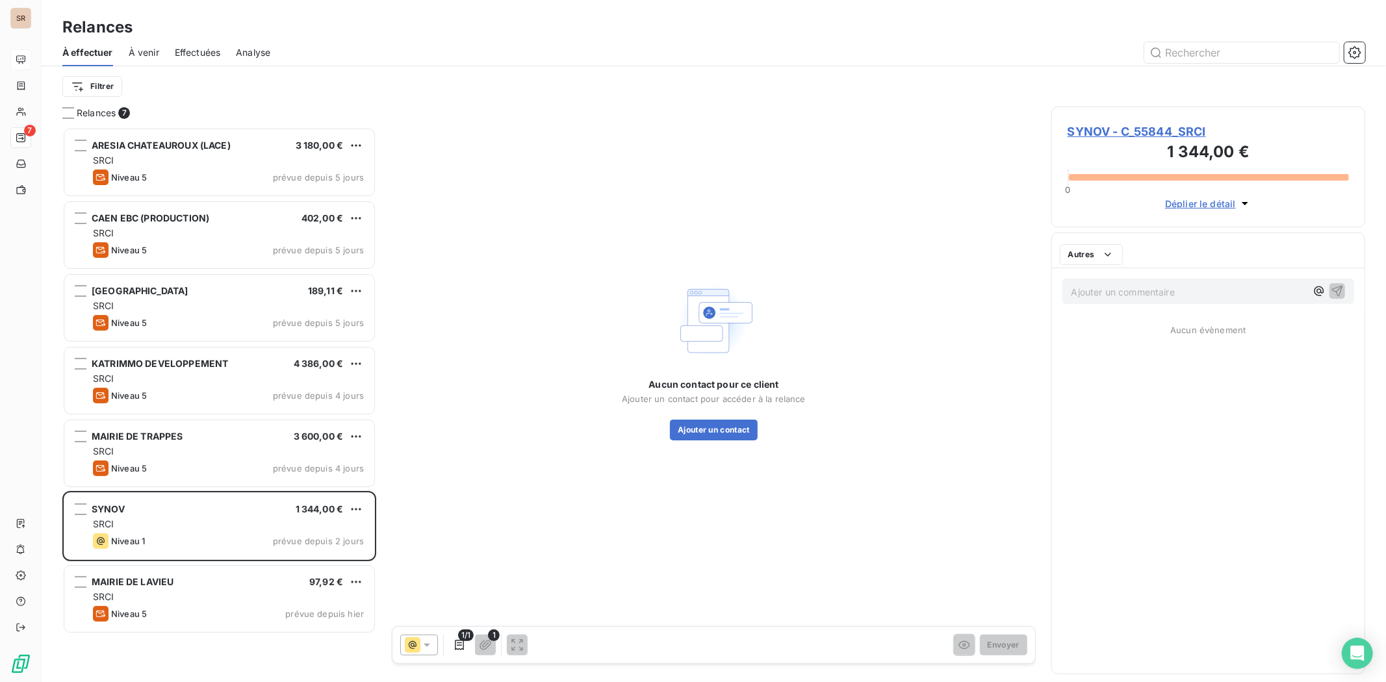
scroll to position [543, 303]
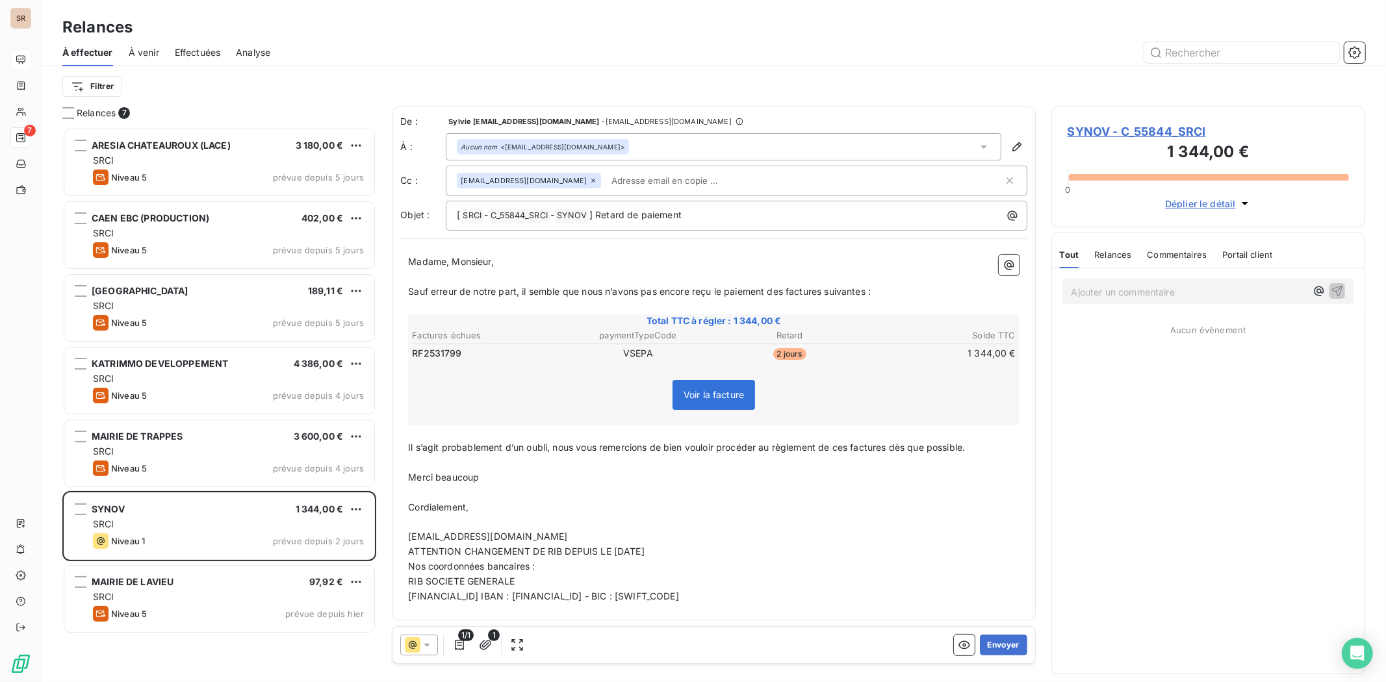
click at [1027, 526] on div "1/1 1 Envoyer" at bounding box center [713, 645] width 642 height 36
click at [1010, 526] on button "Envoyer" at bounding box center [1003, 645] width 47 height 21
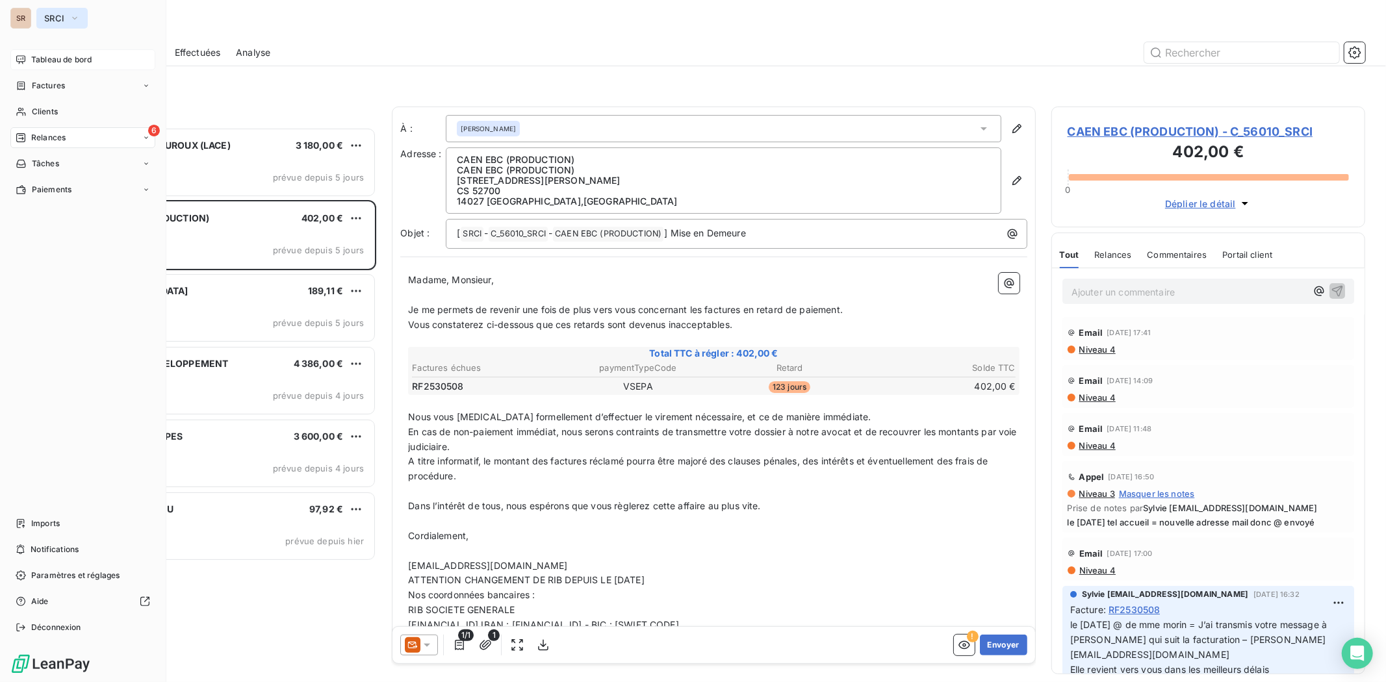
click at [77, 21] on icon "button" at bounding box center [75, 18] width 10 height 13
click at [72, 18] on icon "button" at bounding box center [75, 18] width 10 height 13
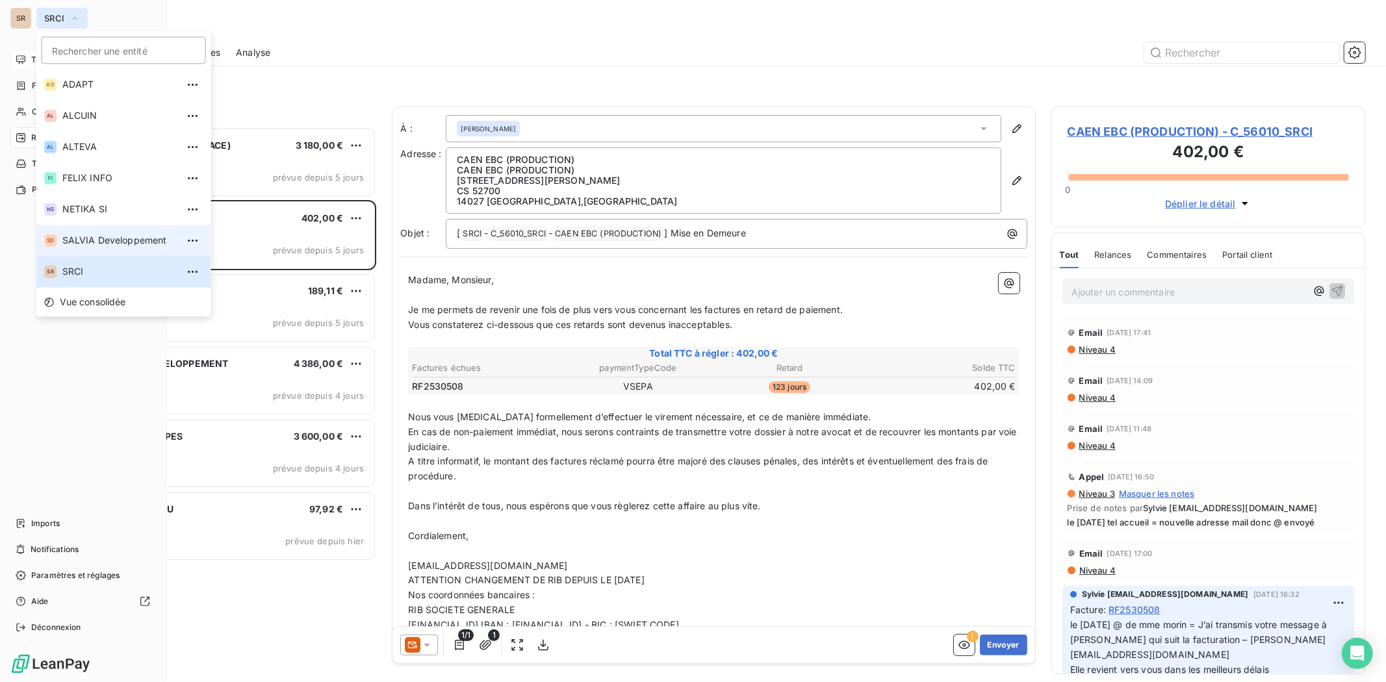
click at [64, 246] on span "SALVIA Developpement" at bounding box center [119, 240] width 115 height 13
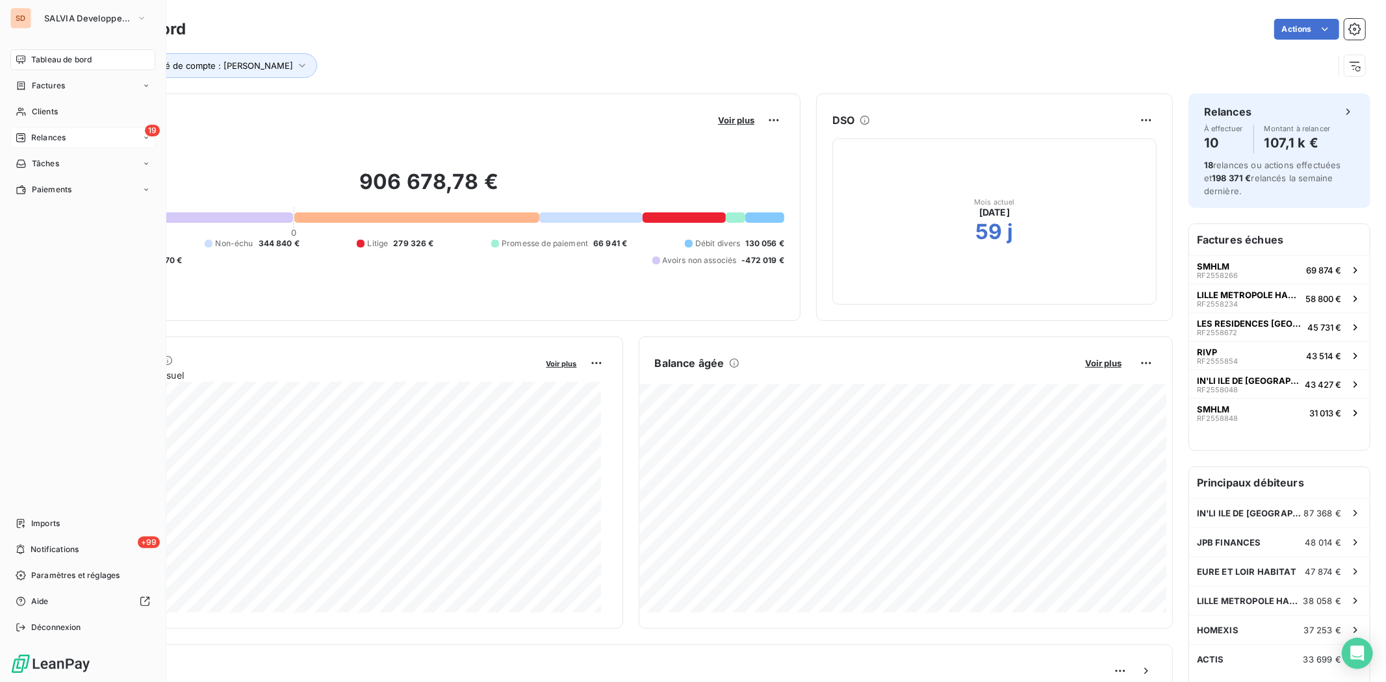
click at [43, 140] on span "Relances" at bounding box center [48, 138] width 34 height 12
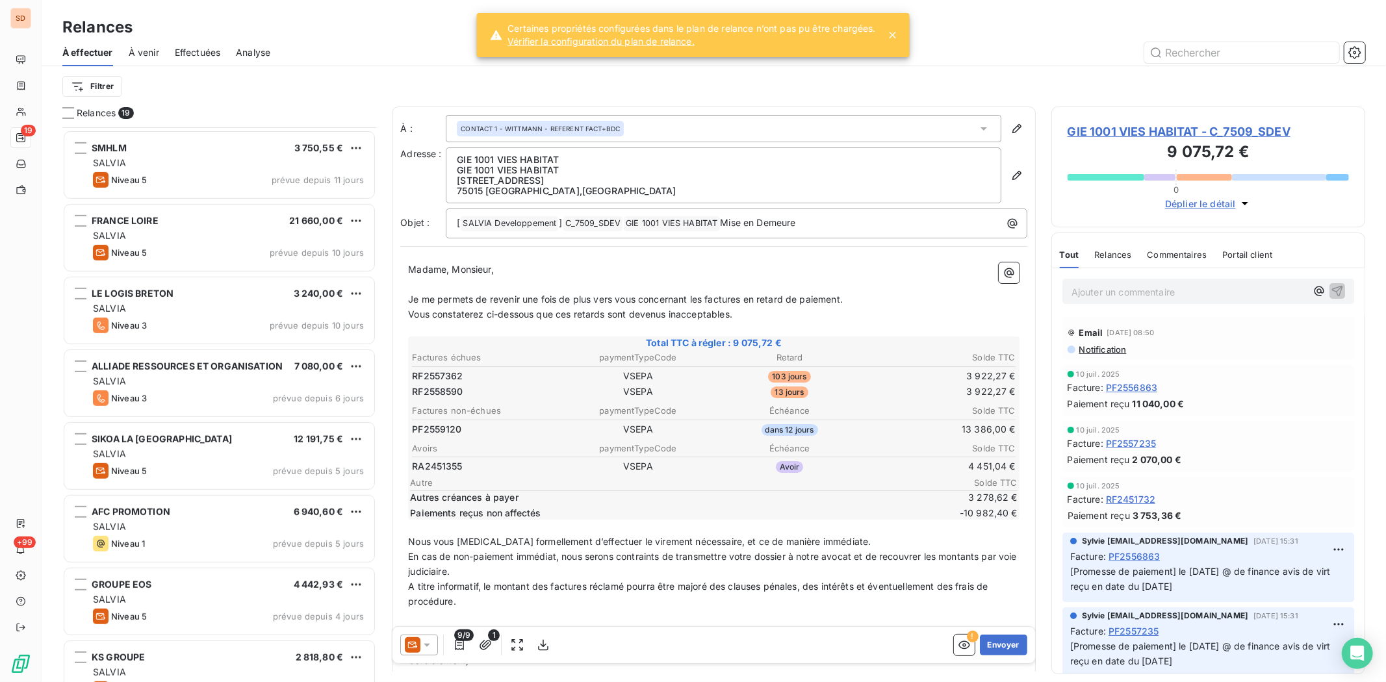
scroll to position [650, 0]
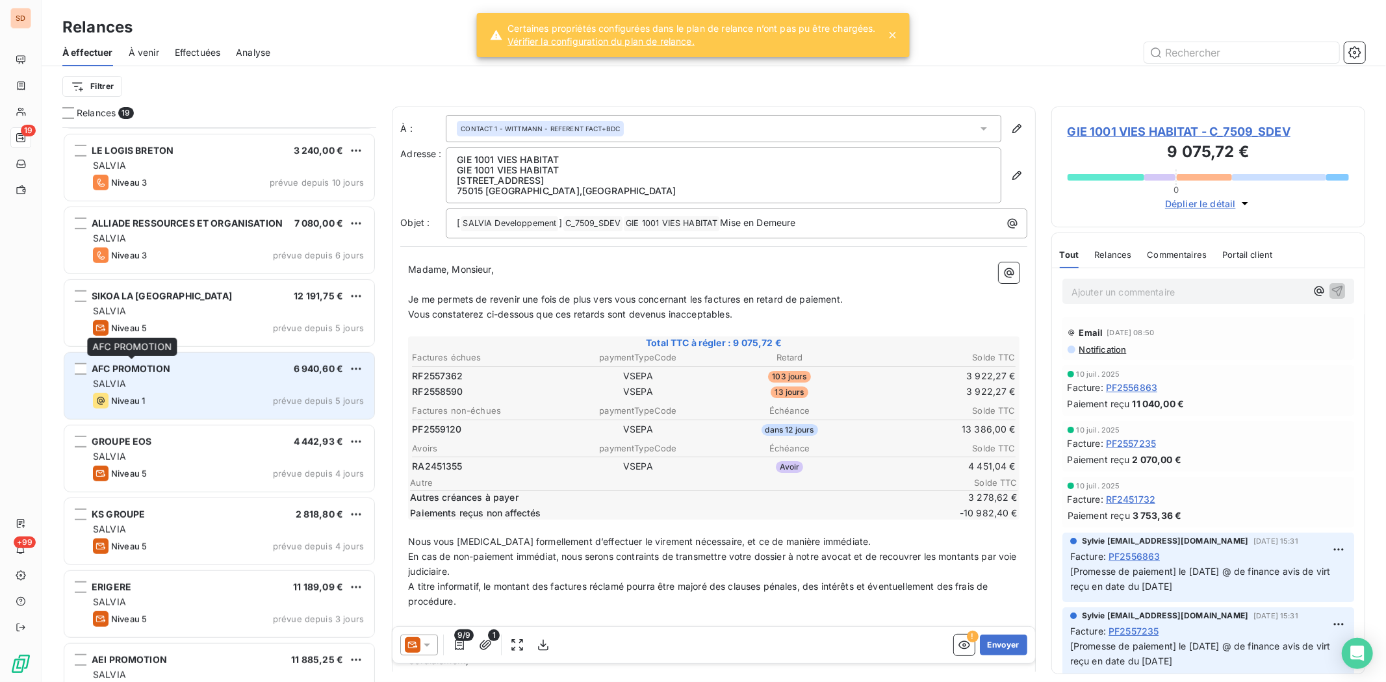
click at [127, 370] on span "AFC PROMOTION" at bounding box center [131, 368] width 79 height 11
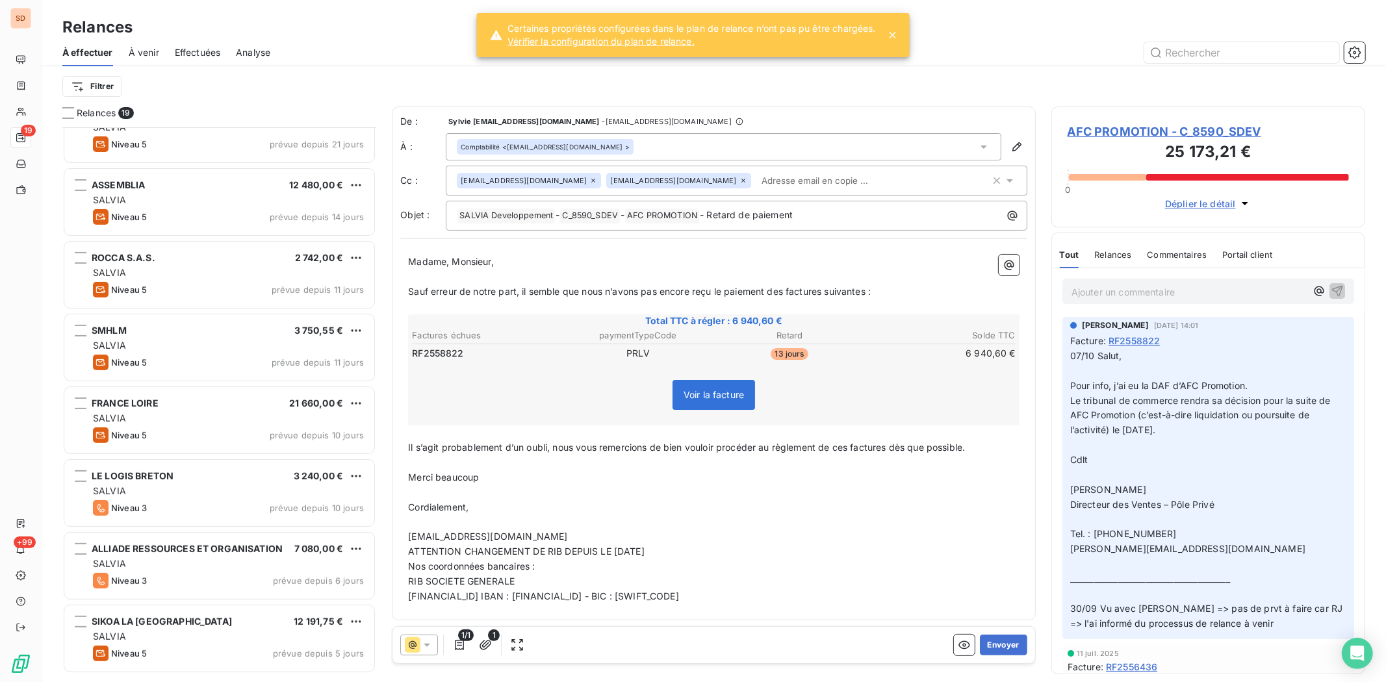
scroll to position [217, 0]
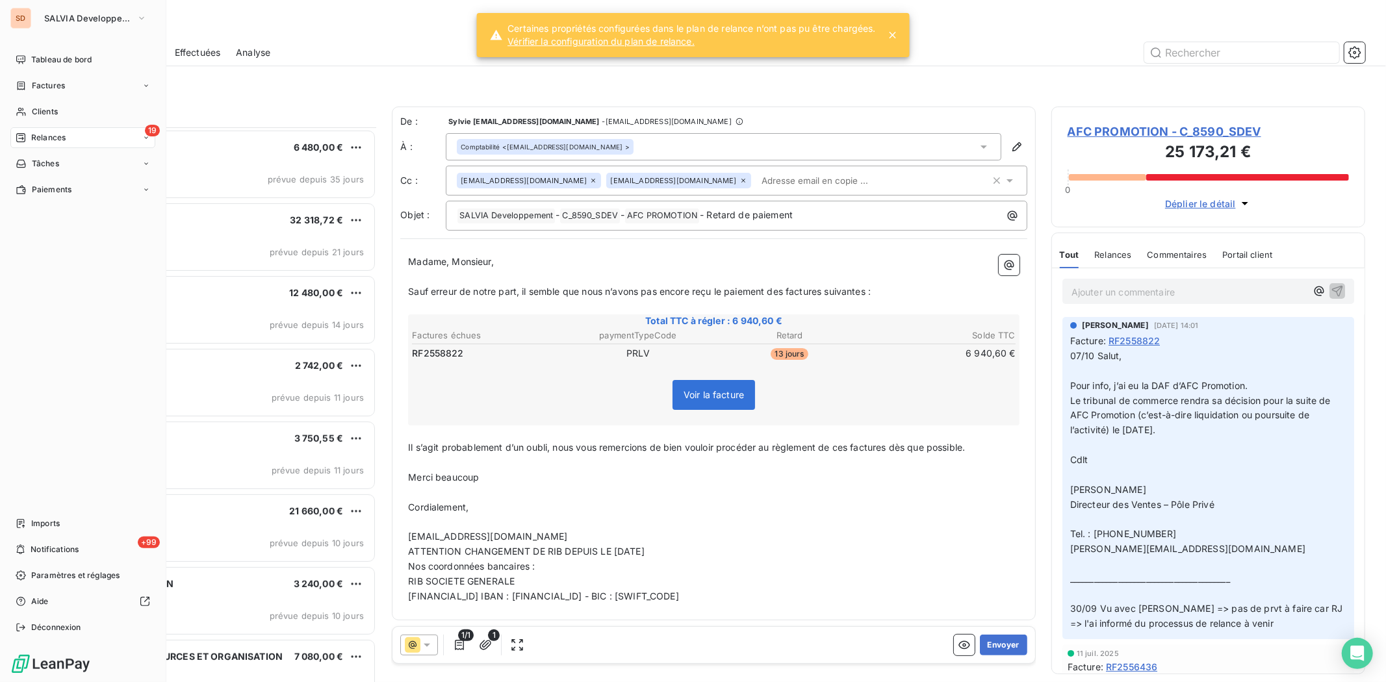
click at [22, 140] on icon at bounding box center [20, 137] width 9 height 9
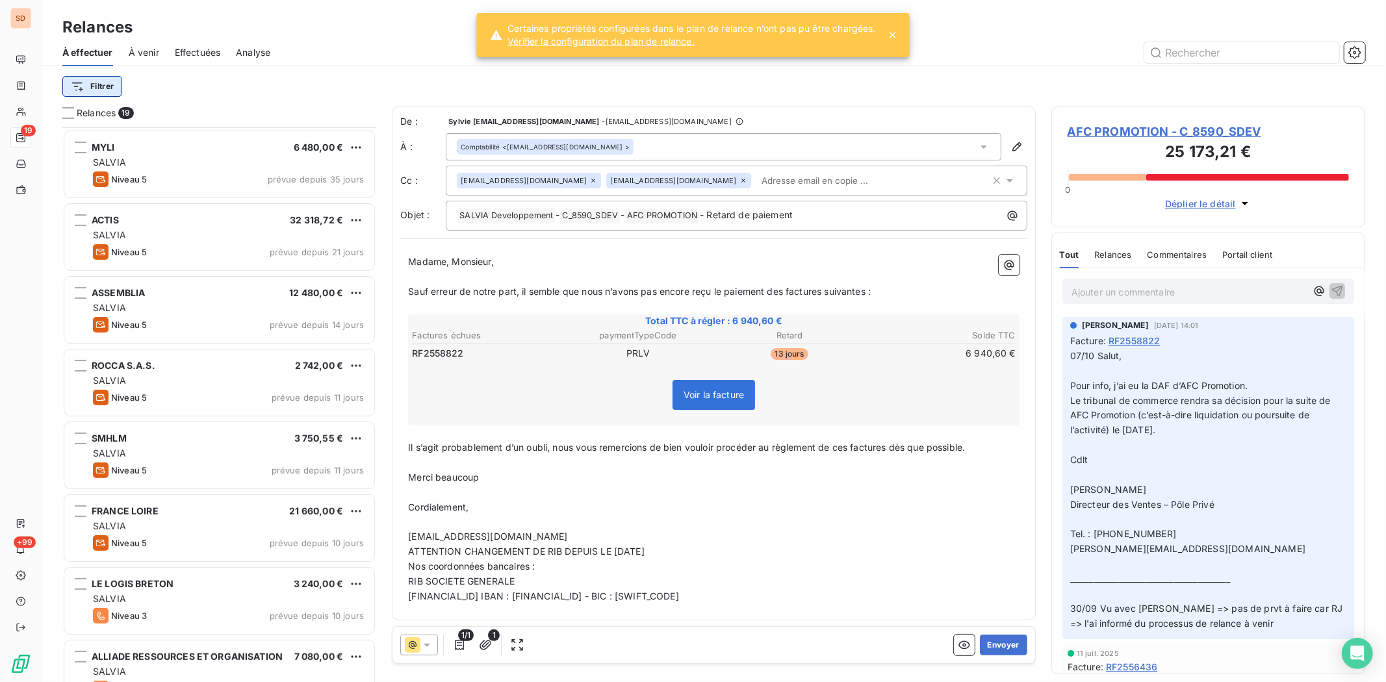
click at [99, 92] on html "SD 19 +99 Relances À effectuer À venir Effectuées Analyse Filtrer Relances 19 G…" at bounding box center [693, 341] width 1386 height 682
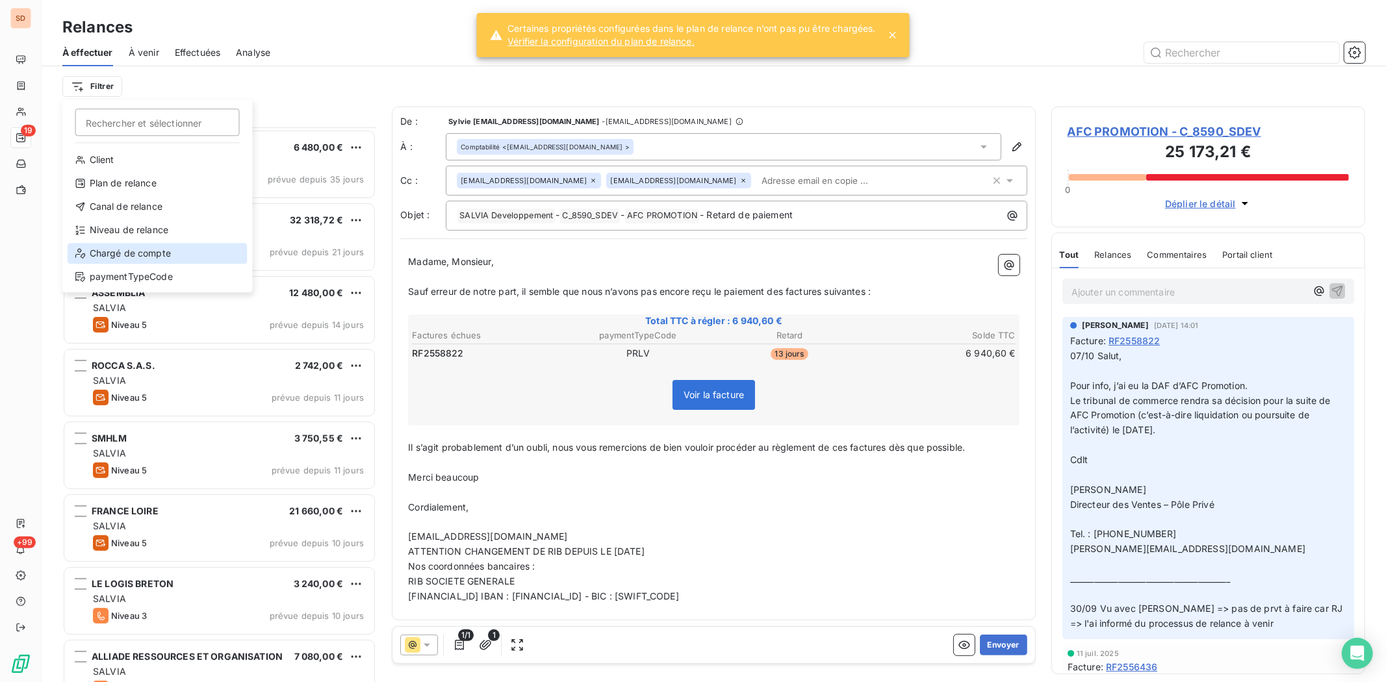
click at [144, 253] on div "Chargé de compte" at bounding box center [158, 253] width 180 height 21
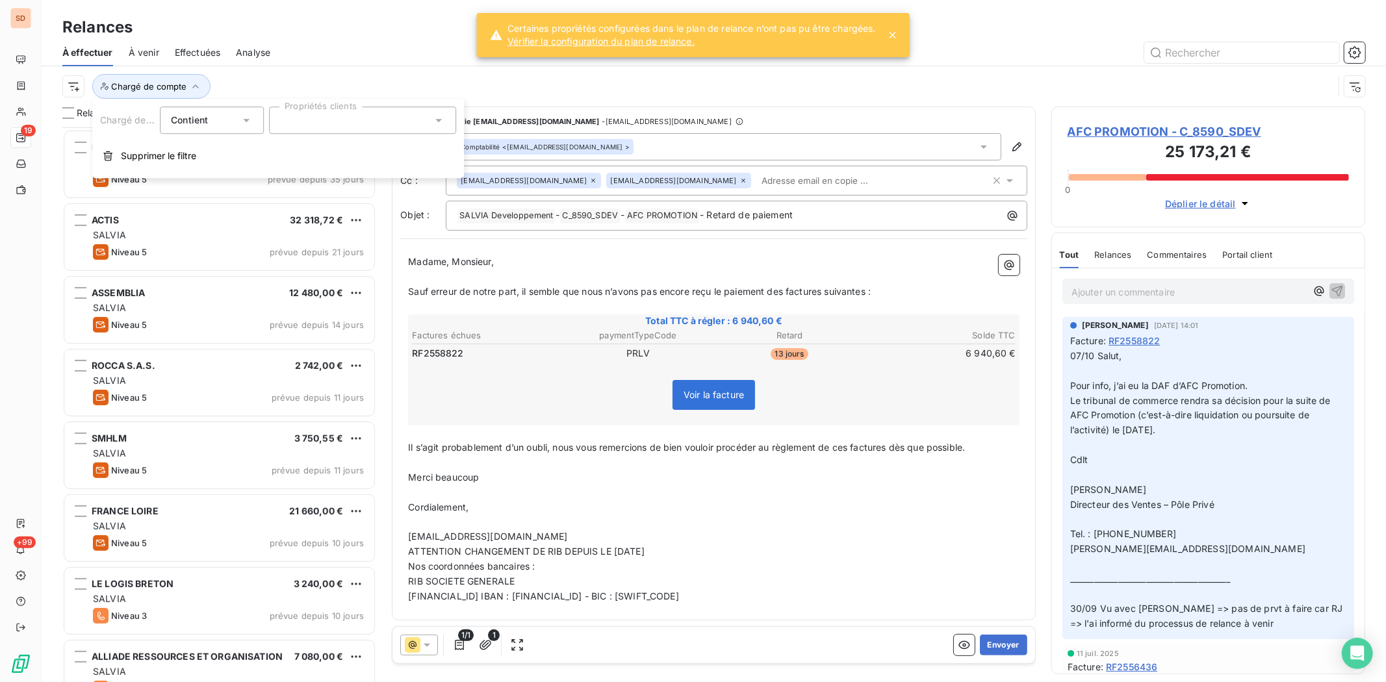
click at [442, 114] on icon at bounding box center [438, 120] width 13 height 13
click at [290, 185] on div at bounding box center [285, 181] width 12 height 12
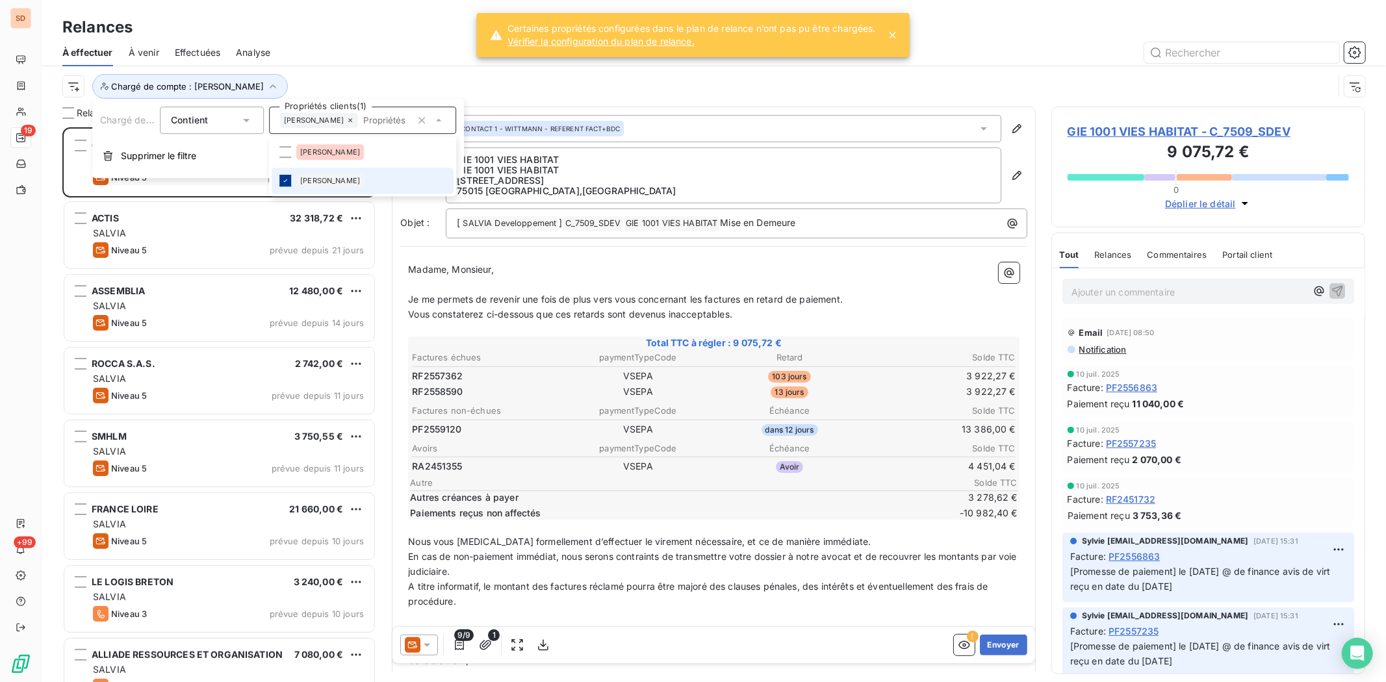
scroll to position [544, 303]
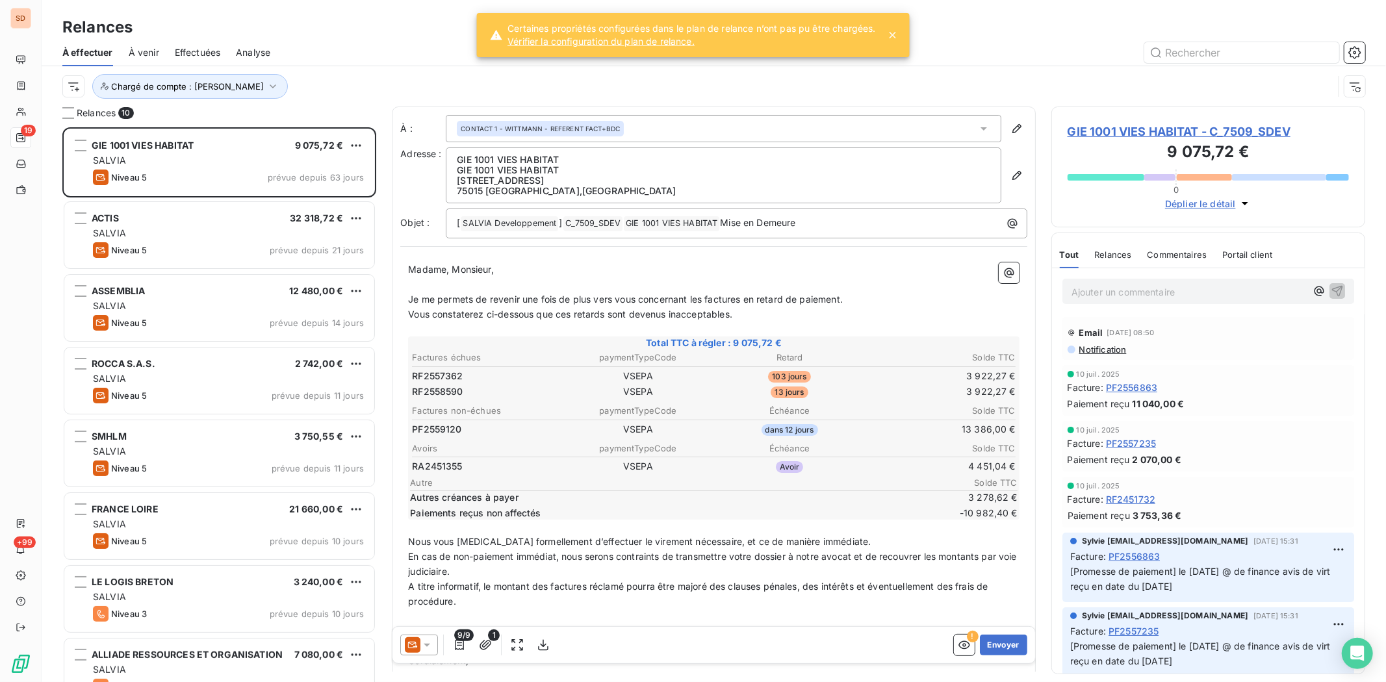
click at [1075, 68] on div "Chargé de compte : [PERSON_NAME]" at bounding box center [713, 86] width 1302 height 40
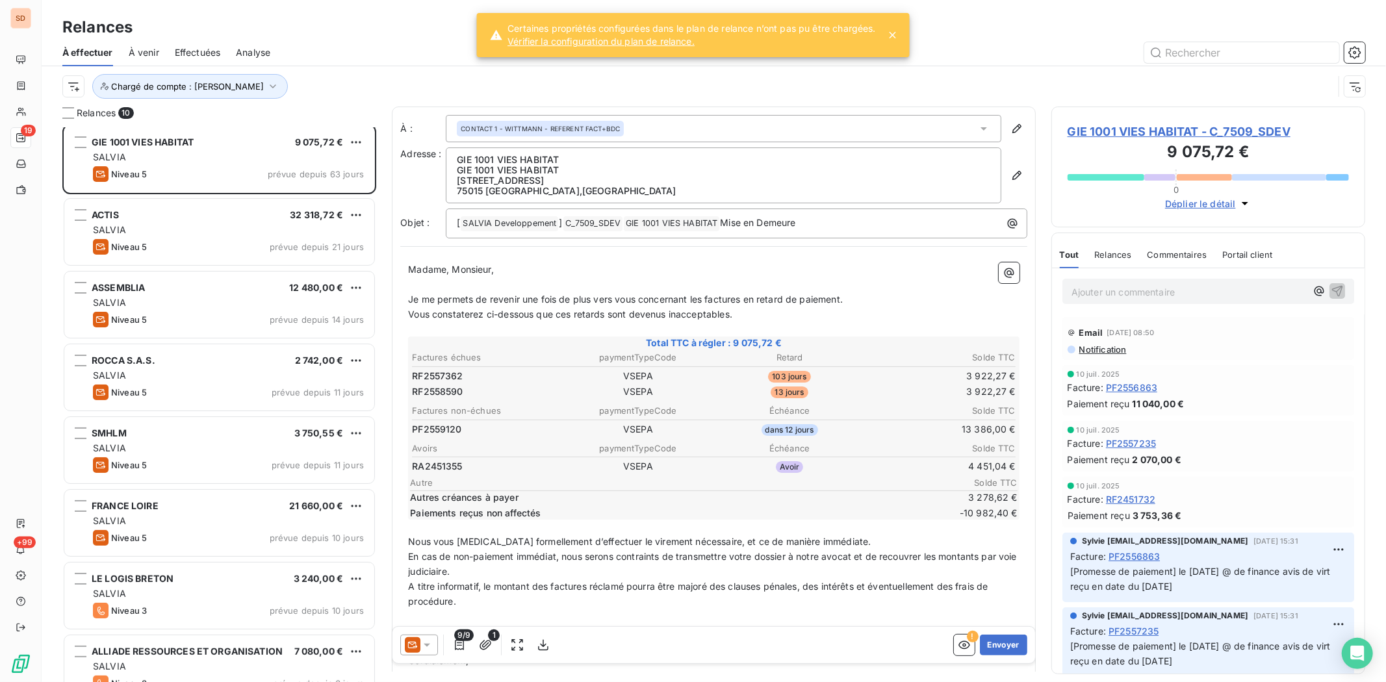
scroll to position [0, 0]
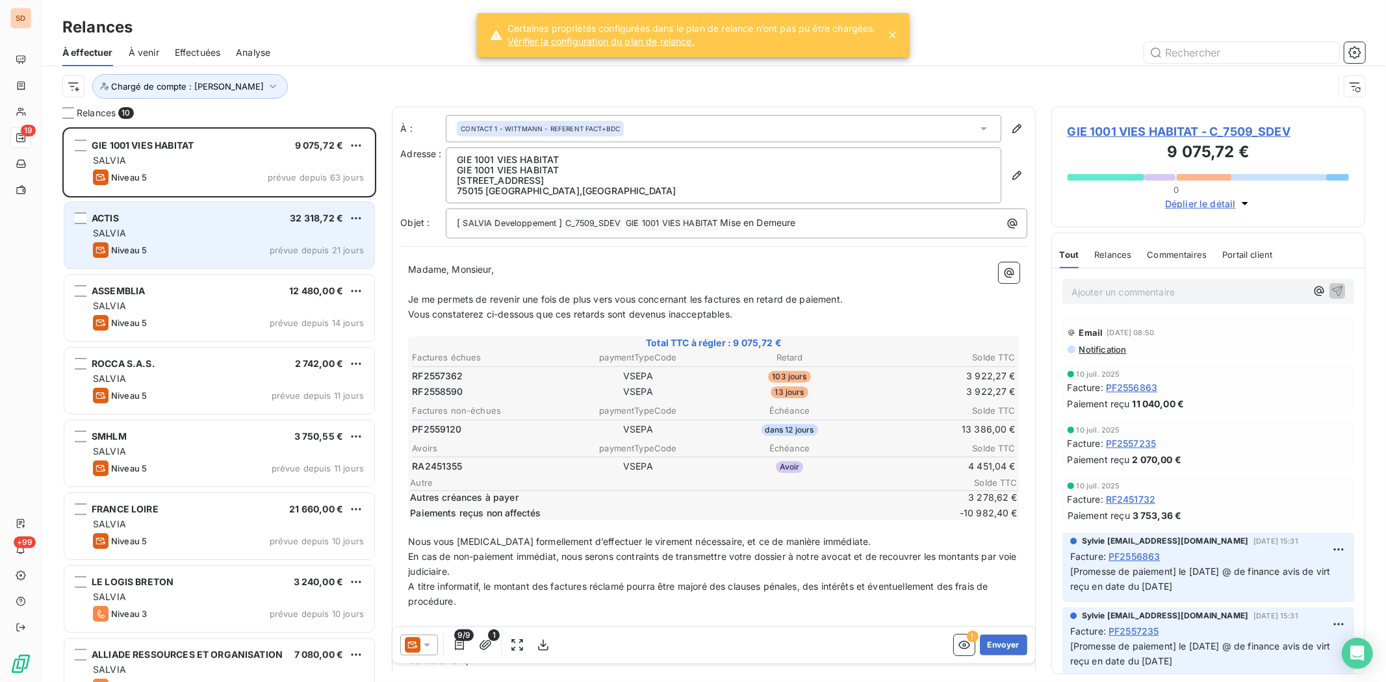
click at [104, 221] on span "ACTIS" at bounding box center [105, 217] width 27 height 11
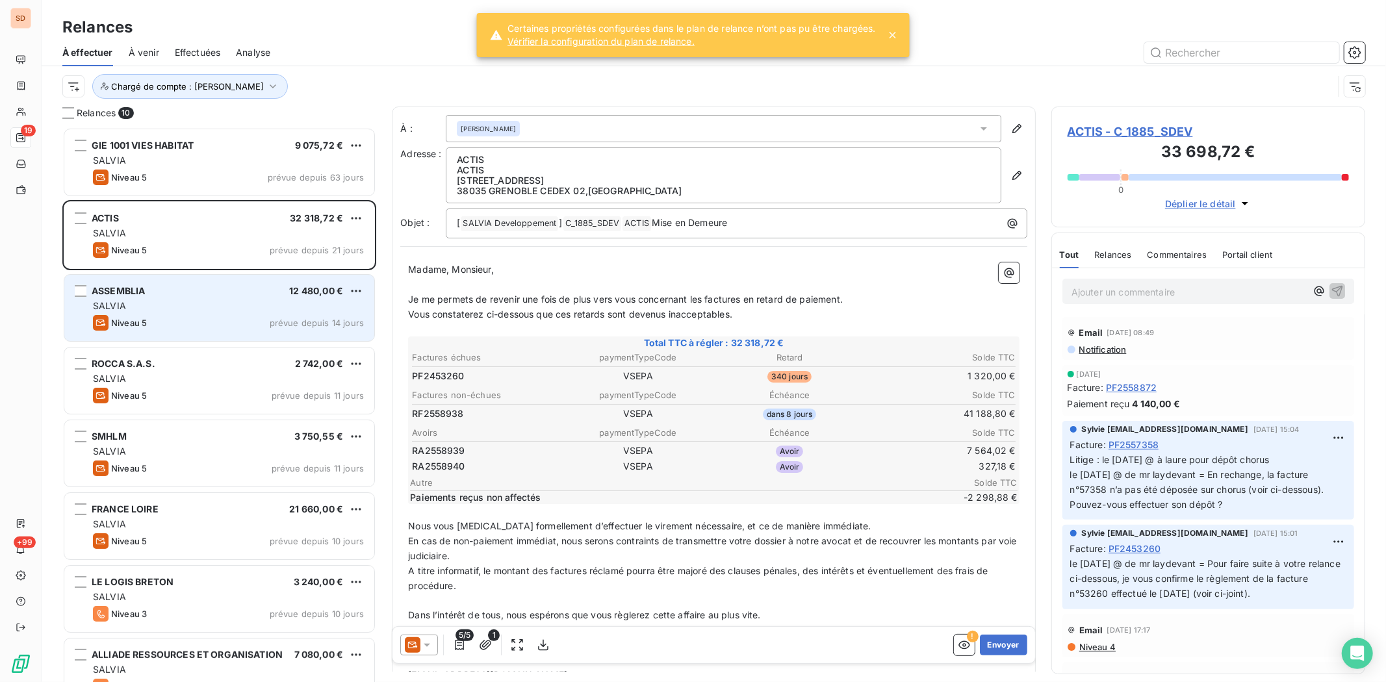
click at [99, 292] on span "ASSEMBLIA" at bounding box center [118, 290] width 53 height 11
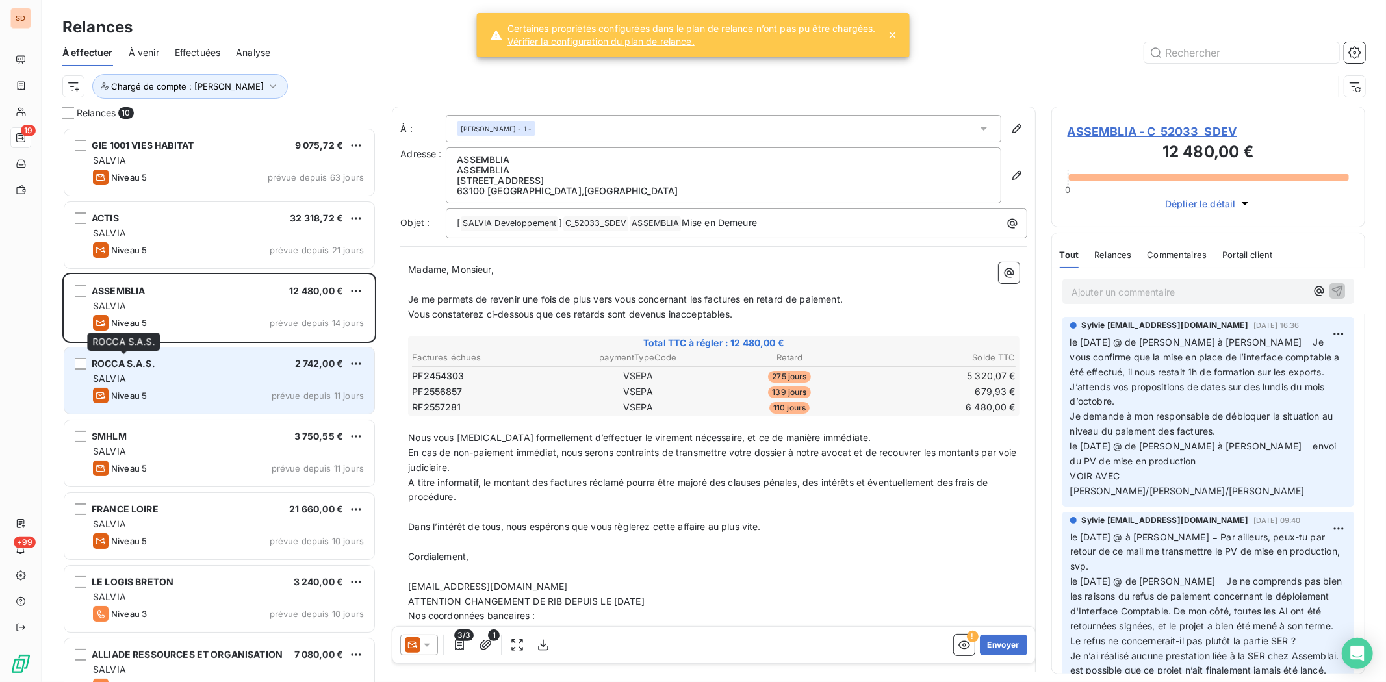
click at [132, 365] on span "ROCCA S.A.S." at bounding box center [124, 363] width 64 height 11
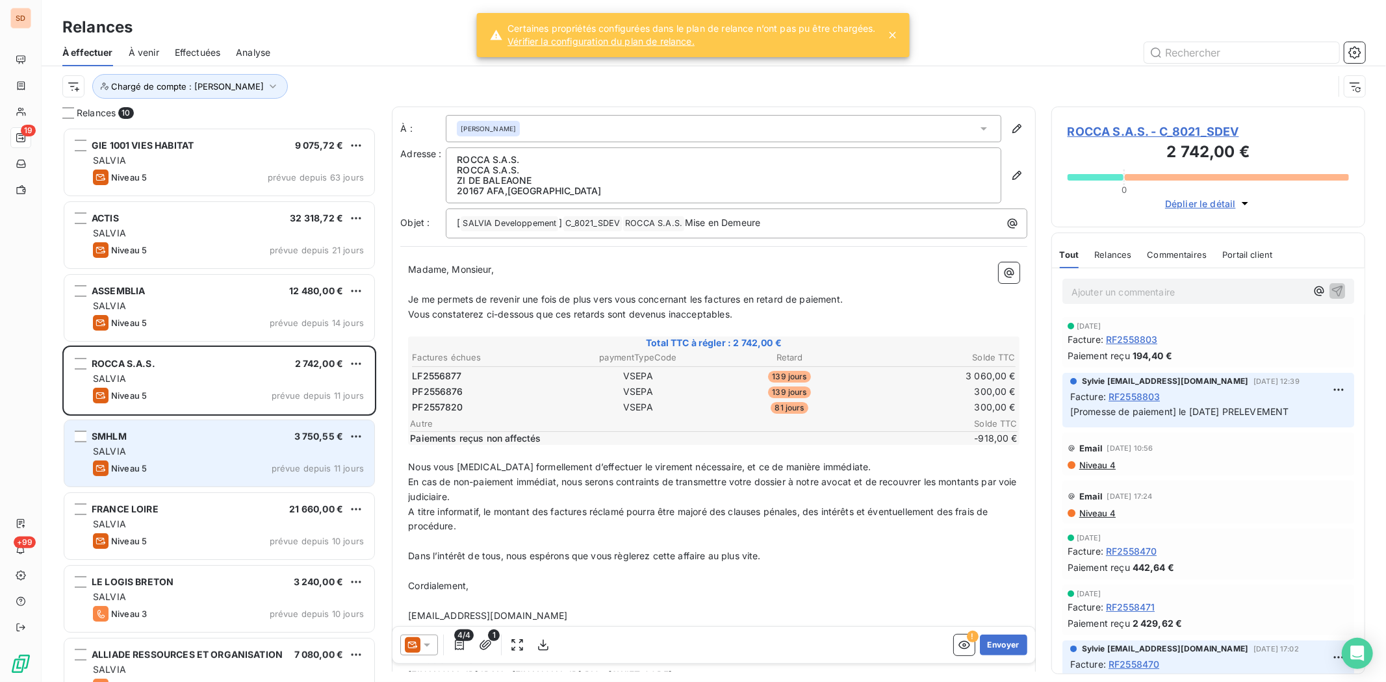
click at [115, 433] on span "SMHLM" at bounding box center [109, 436] width 35 height 11
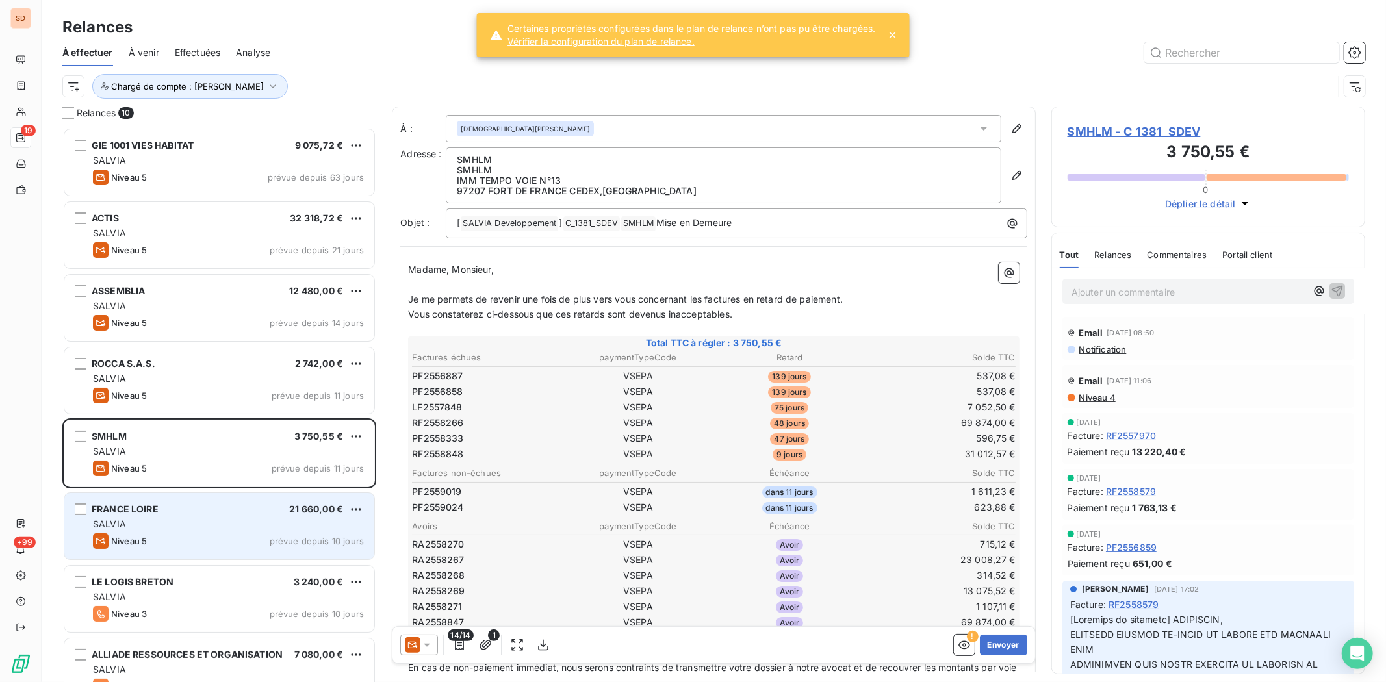
click at [116, 505] on span "FRANCE LOIRE" at bounding box center [125, 508] width 67 height 11
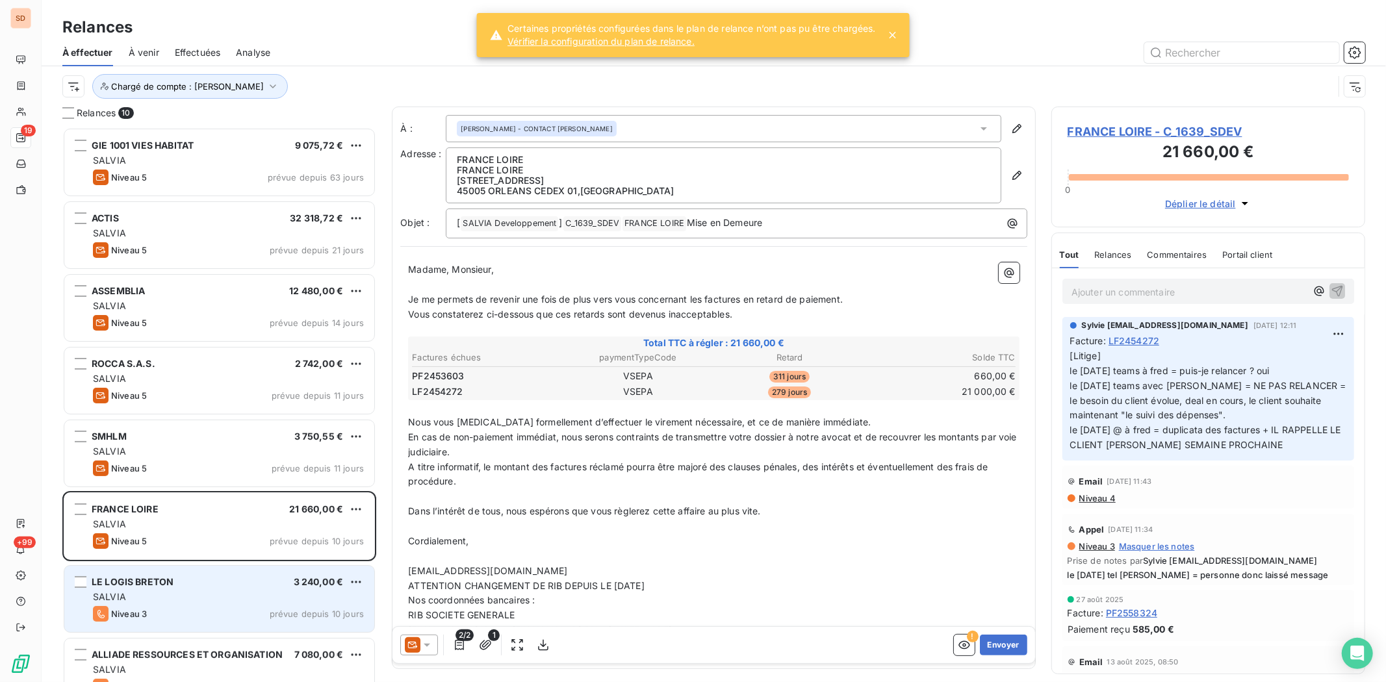
click at [121, 526] on span "LE LOGIS BRETON" at bounding box center [133, 581] width 82 height 11
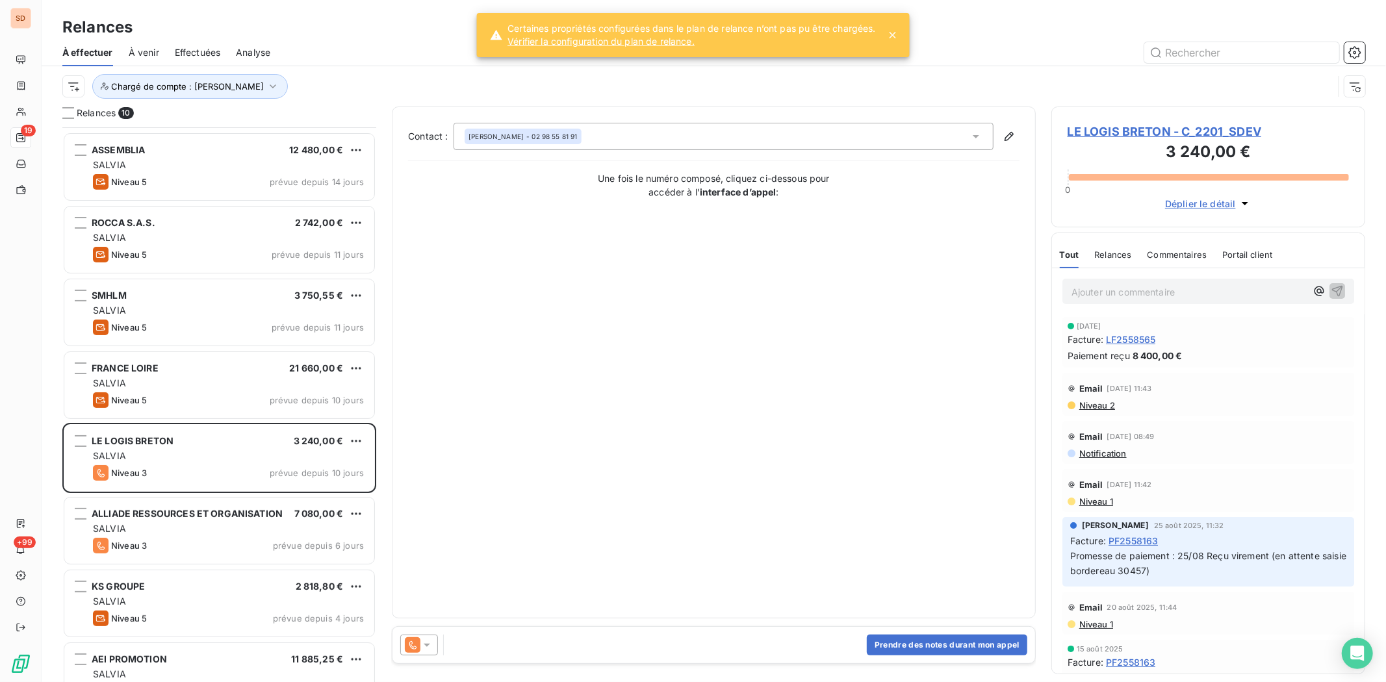
scroll to position [173, 0]
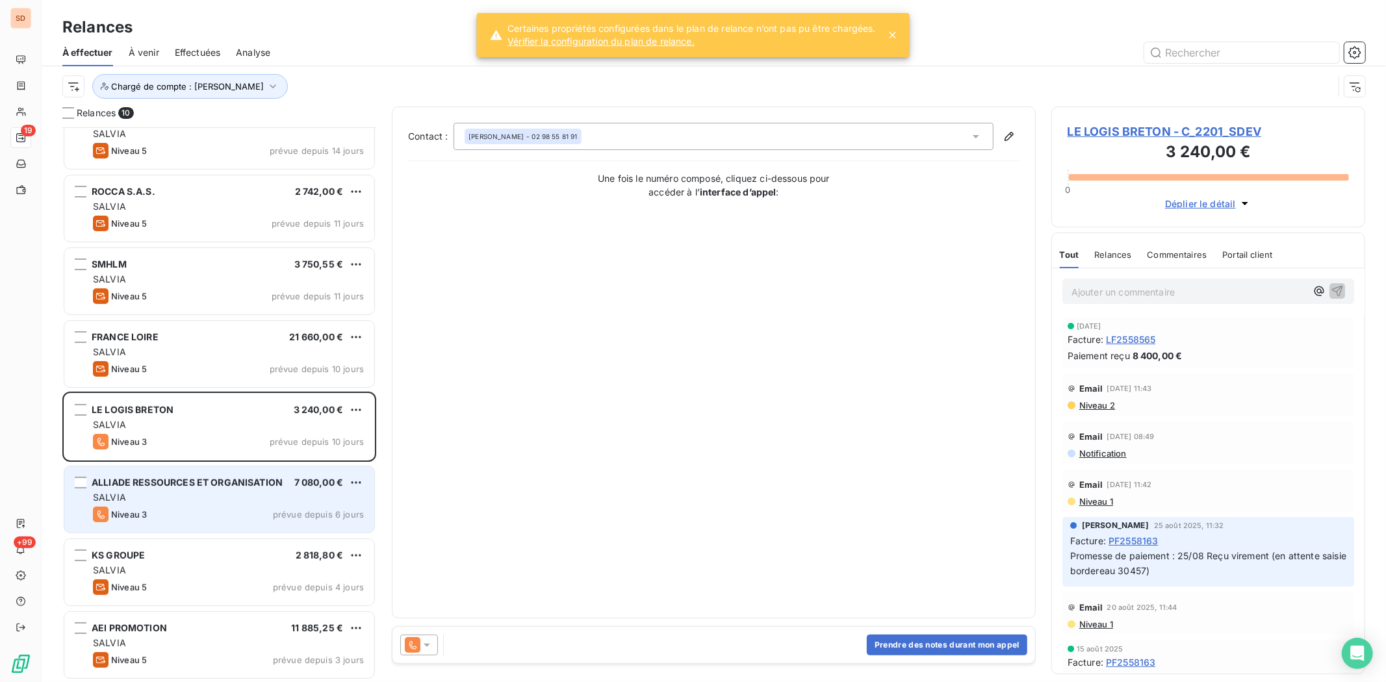
click at [157, 479] on span "ALLIADE RESSOURCES ET ORGANISATION" at bounding box center [187, 482] width 191 height 11
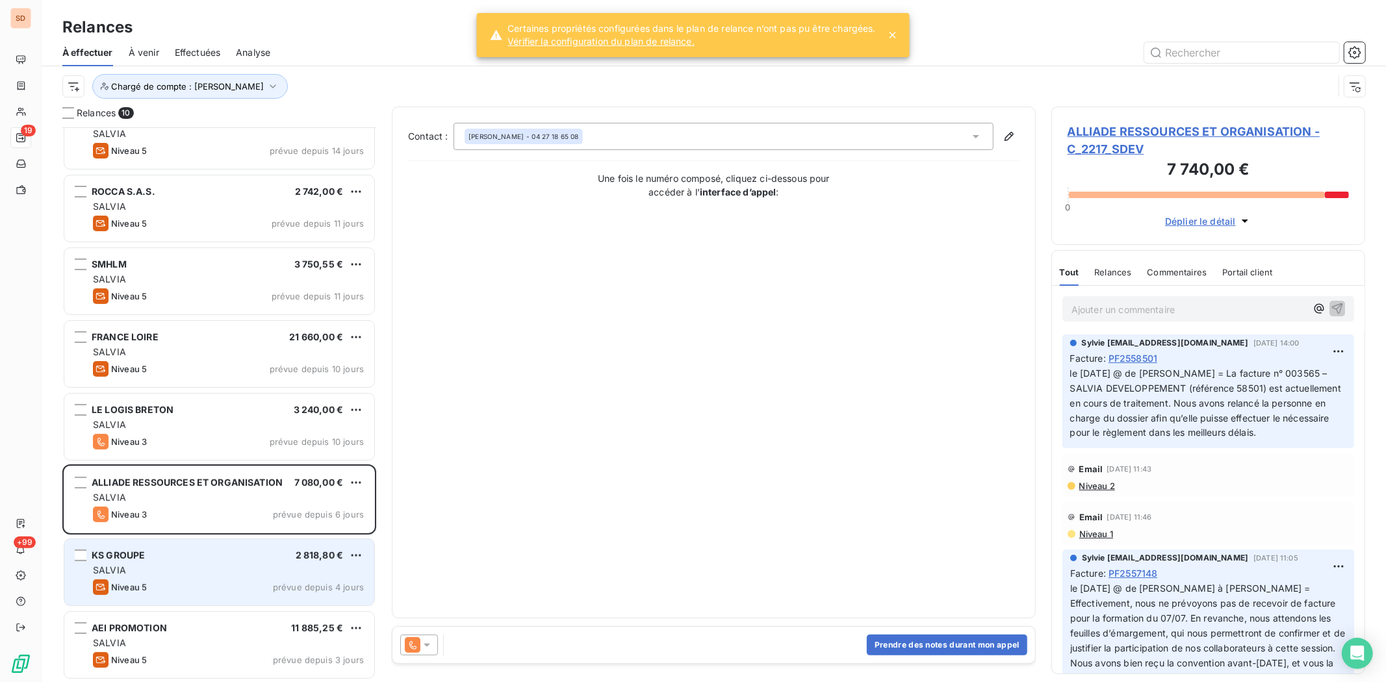
click at [130, 526] on span "KS GROUPE" at bounding box center [118, 555] width 53 height 11
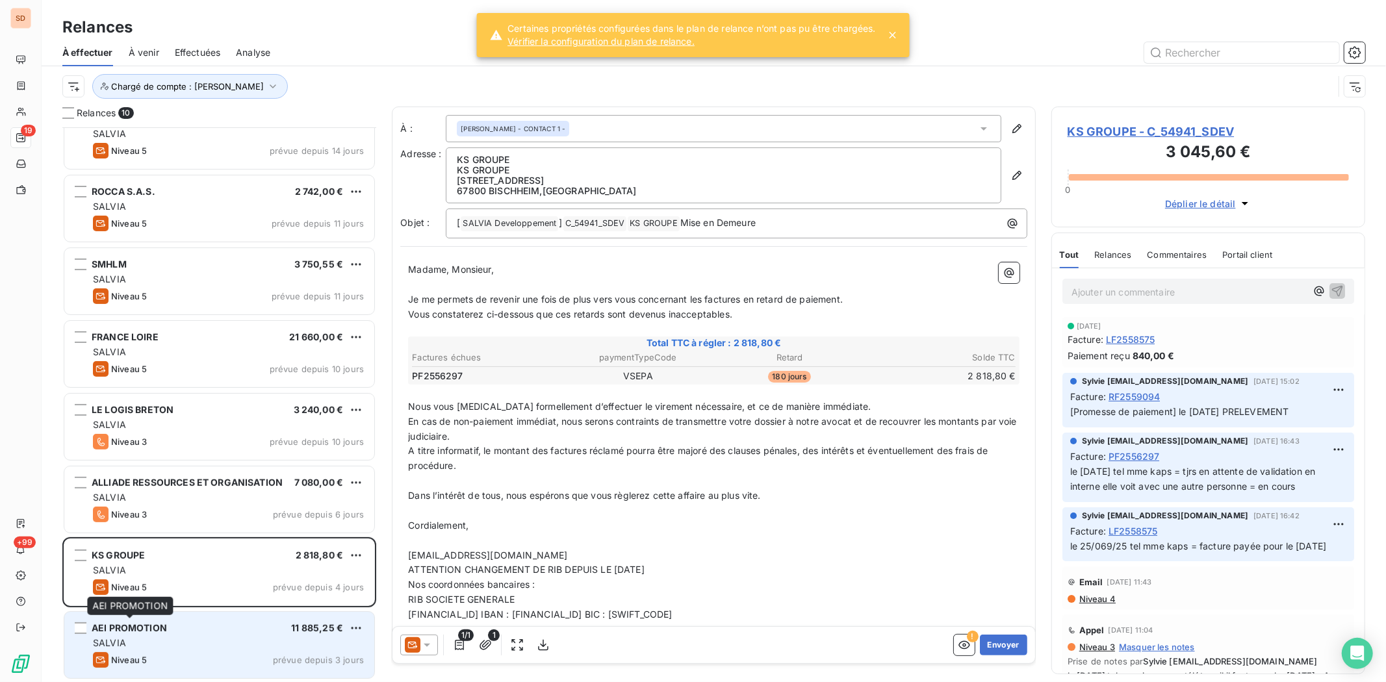
click at [121, 526] on span "AEI PROMOTION" at bounding box center [129, 627] width 75 height 11
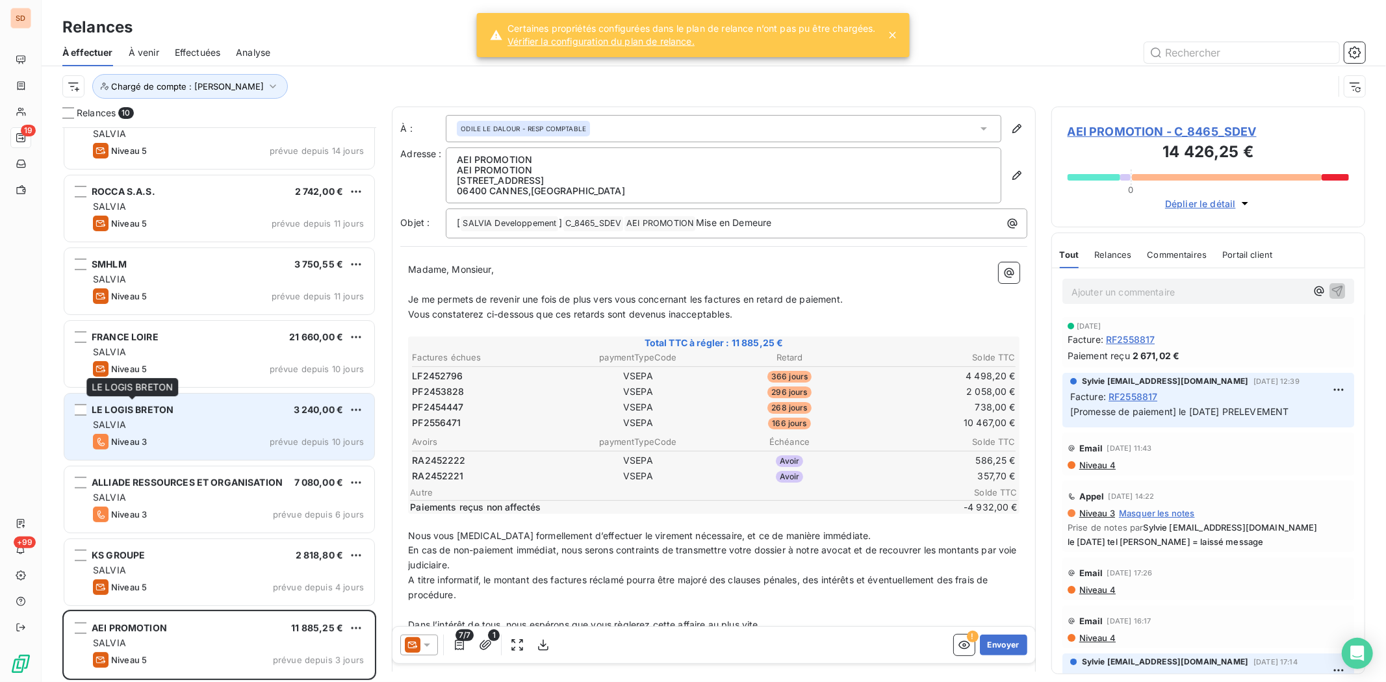
click at [157, 416] on div "LE LOGIS BRETON" at bounding box center [133, 409] width 82 height 13
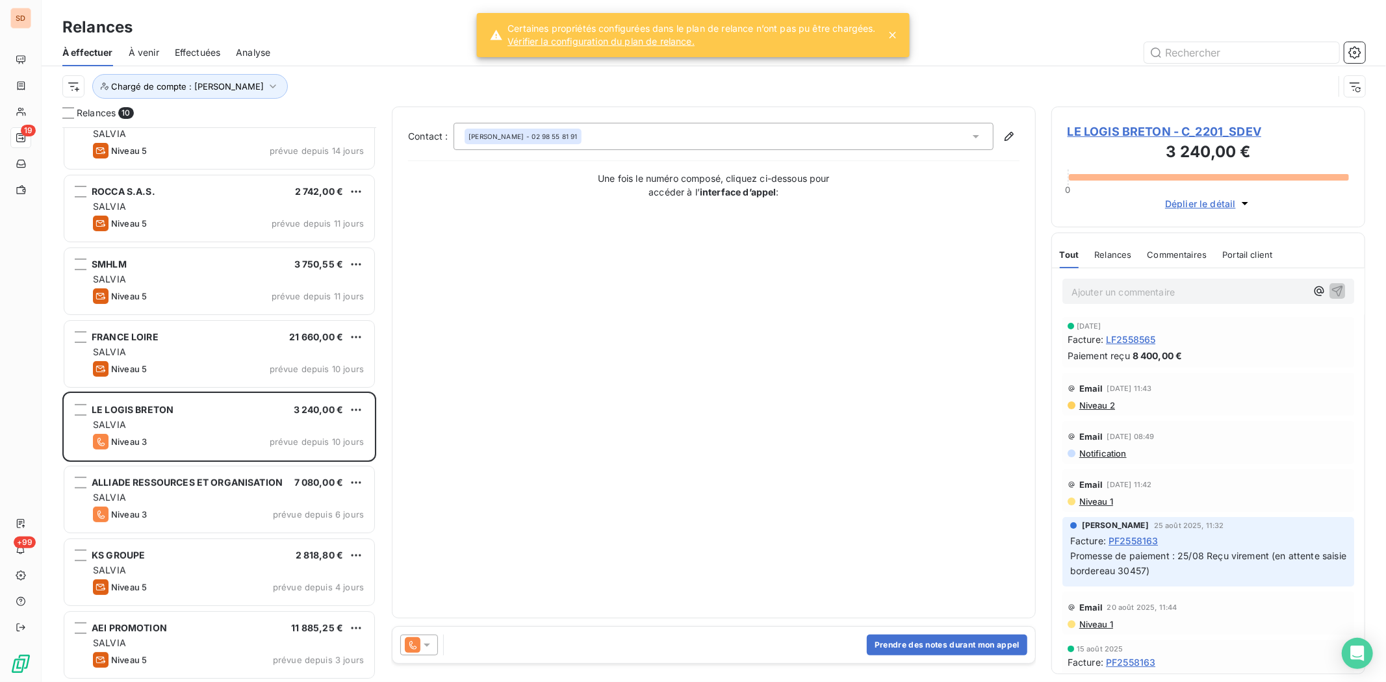
click at [1091, 128] on span "LE LOGIS BRETON - C_2201_SDEV" at bounding box center [1207, 132] width 281 height 18
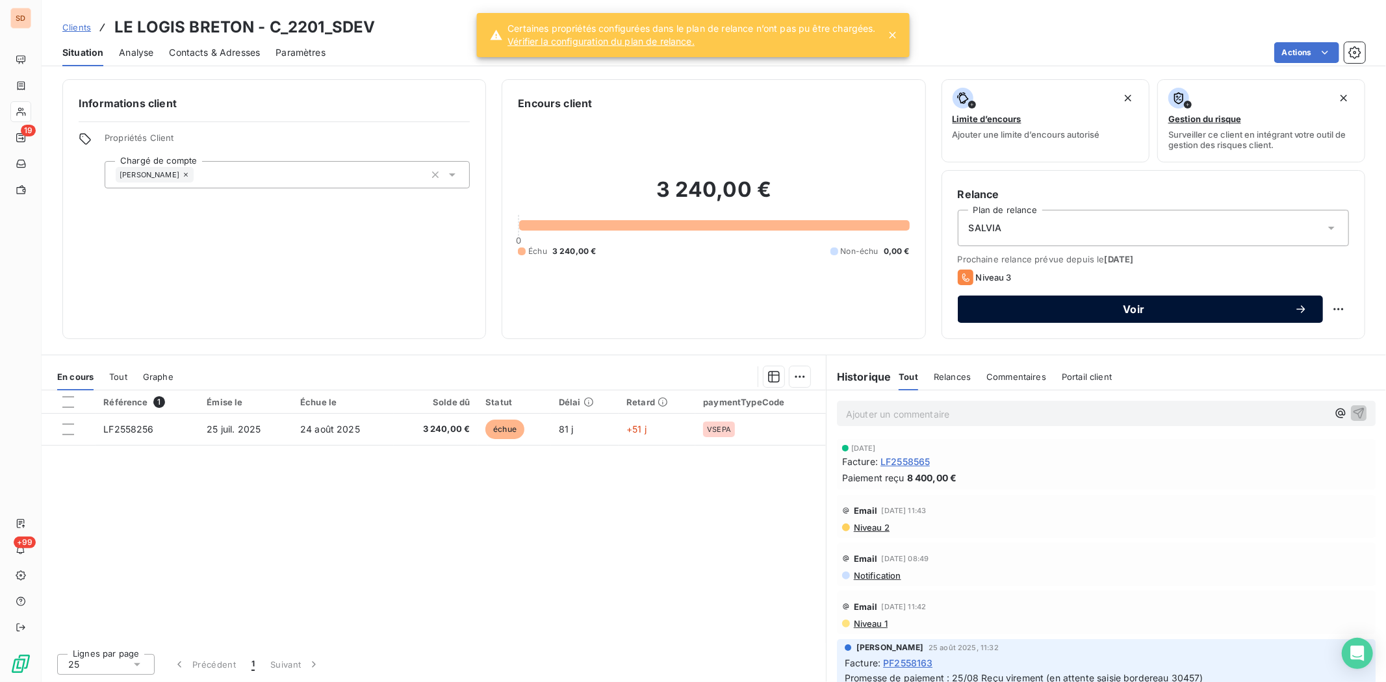
click at [1093, 307] on span "Voir" at bounding box center [1133, 309] width 321 height 10
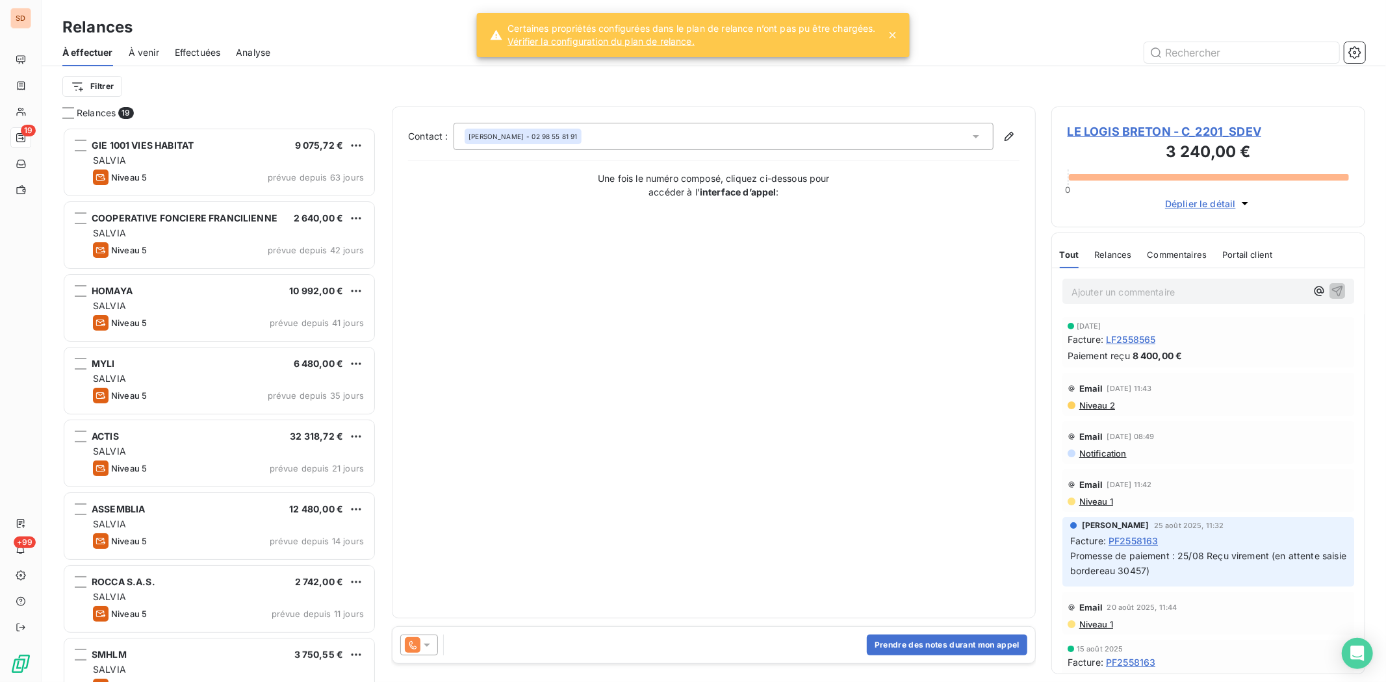
scroll to position [543, 303]
click at [432, 526] on icon at bounding box center [426, 645] width 13 height 13
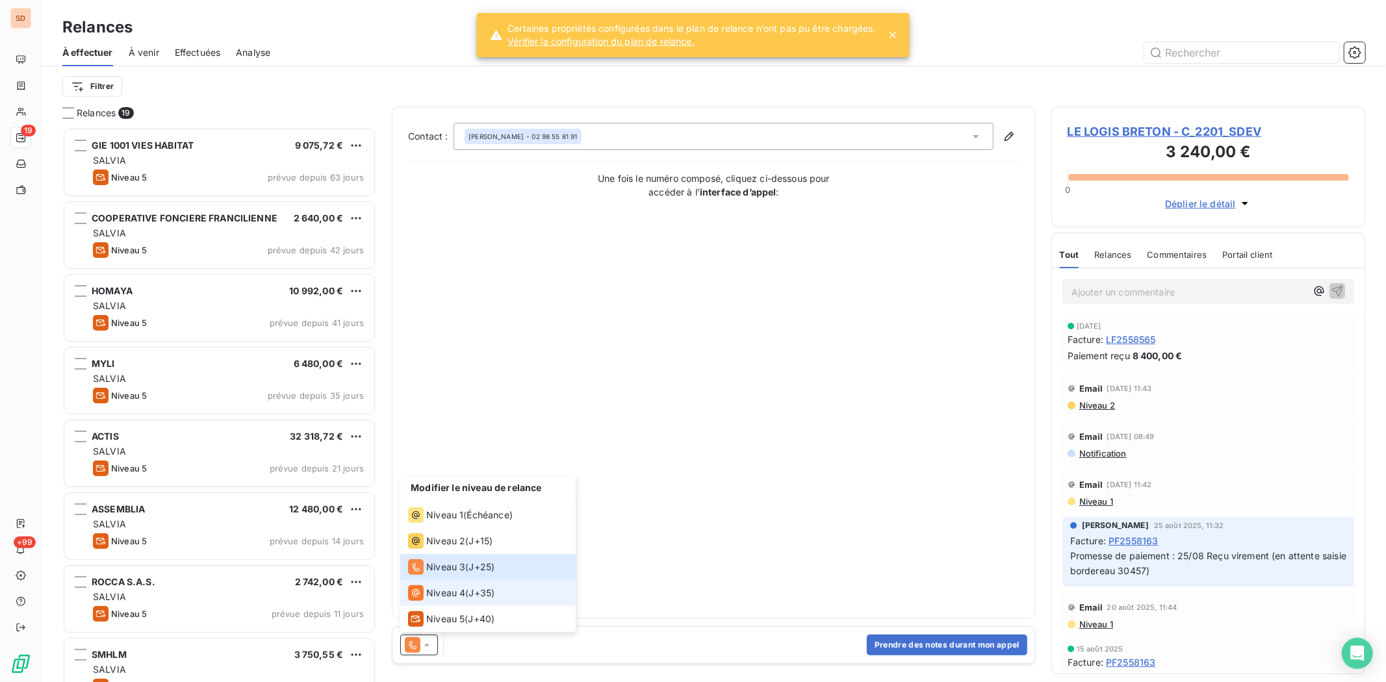
click at [422, 526] on icon at bounding box center [416, 593] width 16 height 16
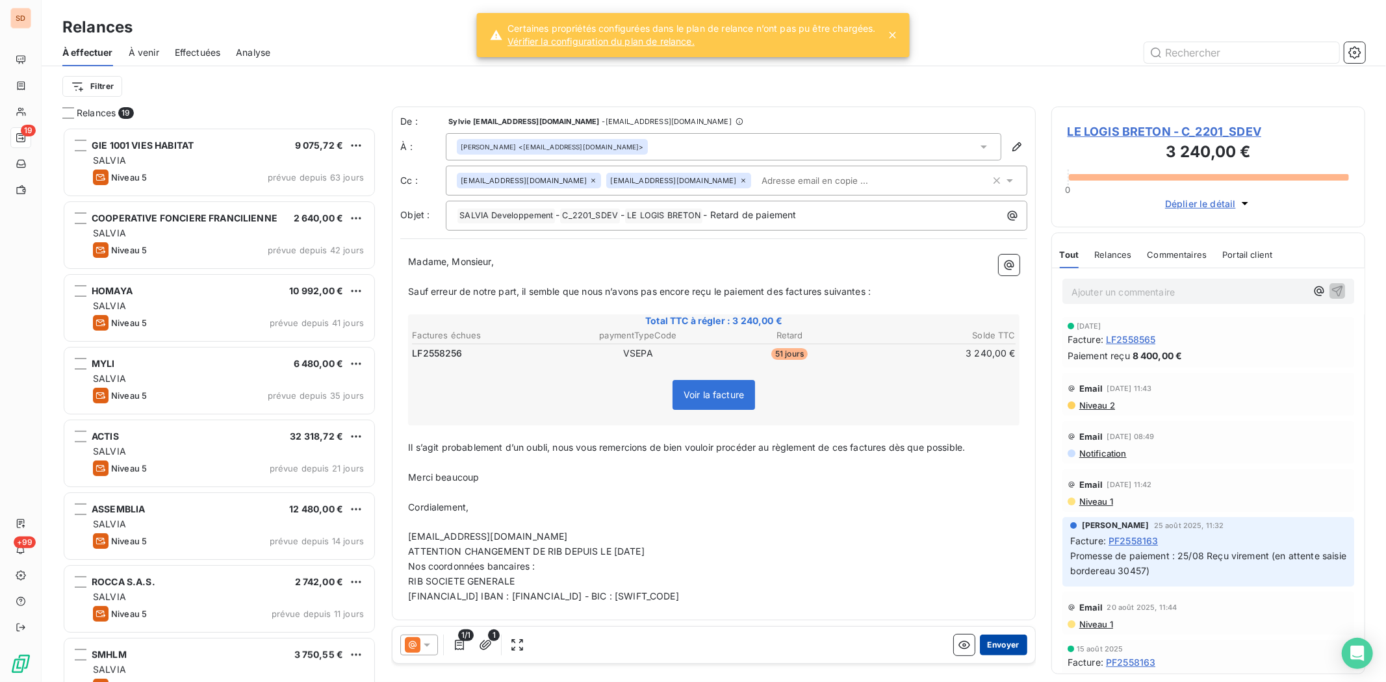
click at [998, 526] on button "Envoyer" at bounding box center [1003, 645] width 47 height 21
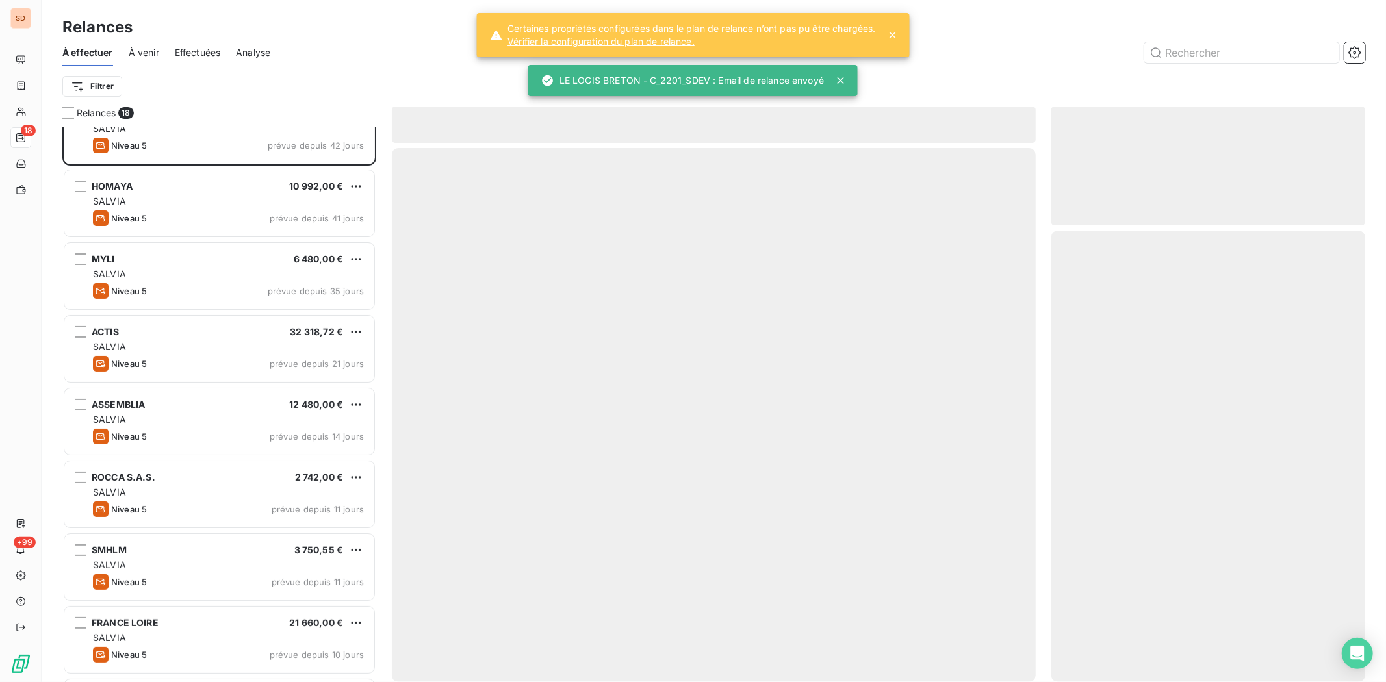
scroll to position [217, 0]
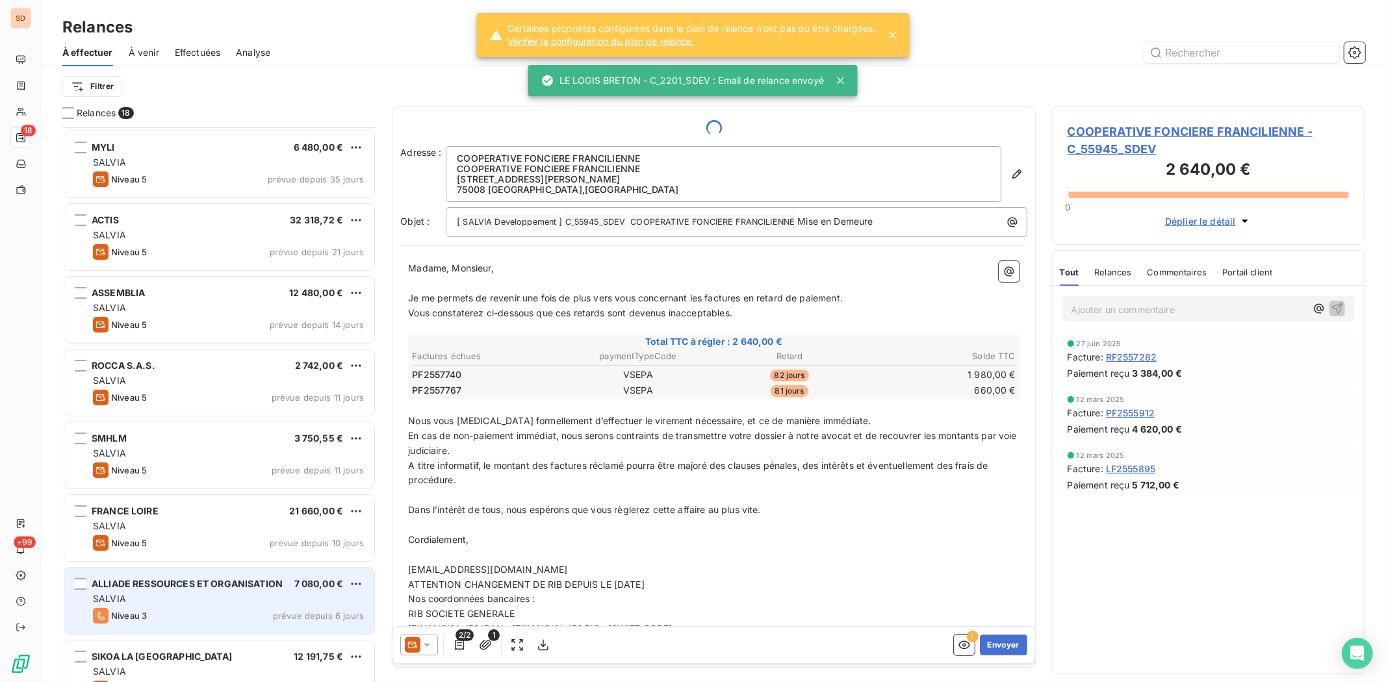
click at [167, 526] on span "ALLIADE RESSOURCES ET ORGANISATION" at bounding box center [187, 583] width 191 height 11
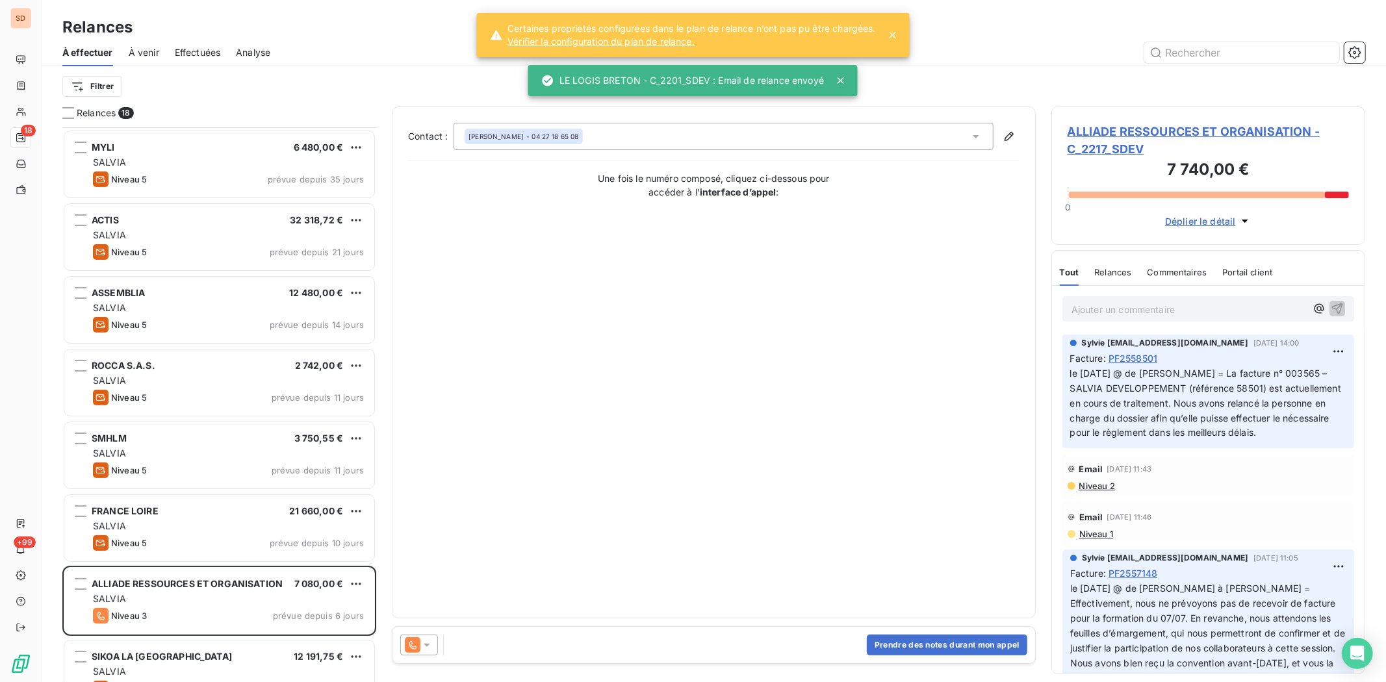
click at [1108, 135] on span "ALLIADE RESSOURCES ET ORGANISATION - C_2217_SDEV" at bounding box center [1207, 140] width 281 height 35
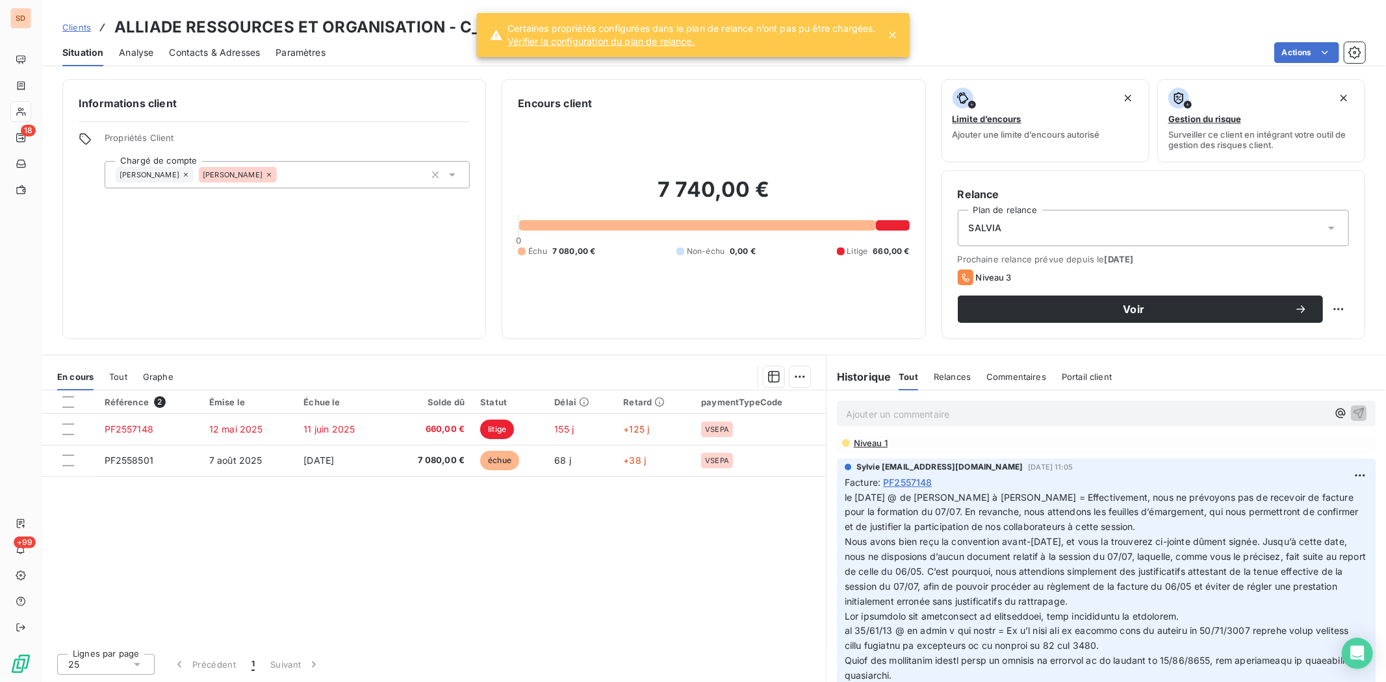
scroll to position [150, 0]
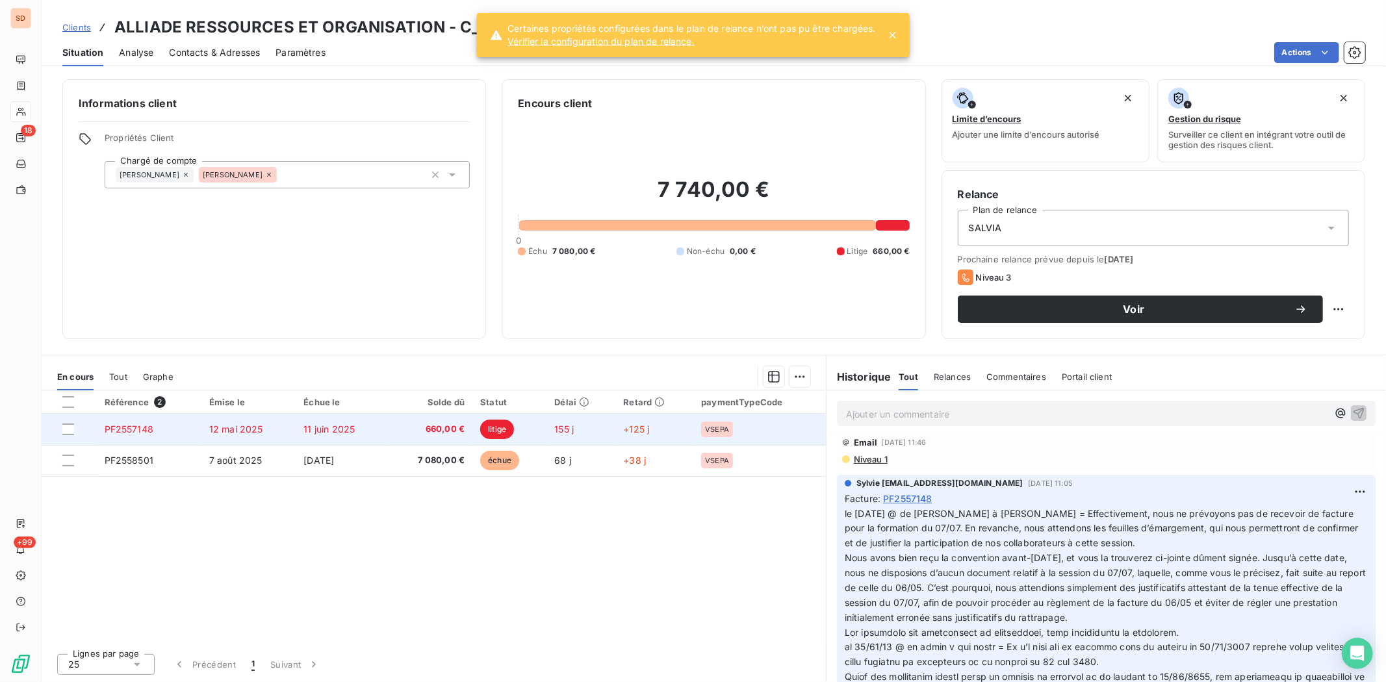
click at [130, 435] on td "PF2557148" at bounding box center [149, 429] width 105 height 31
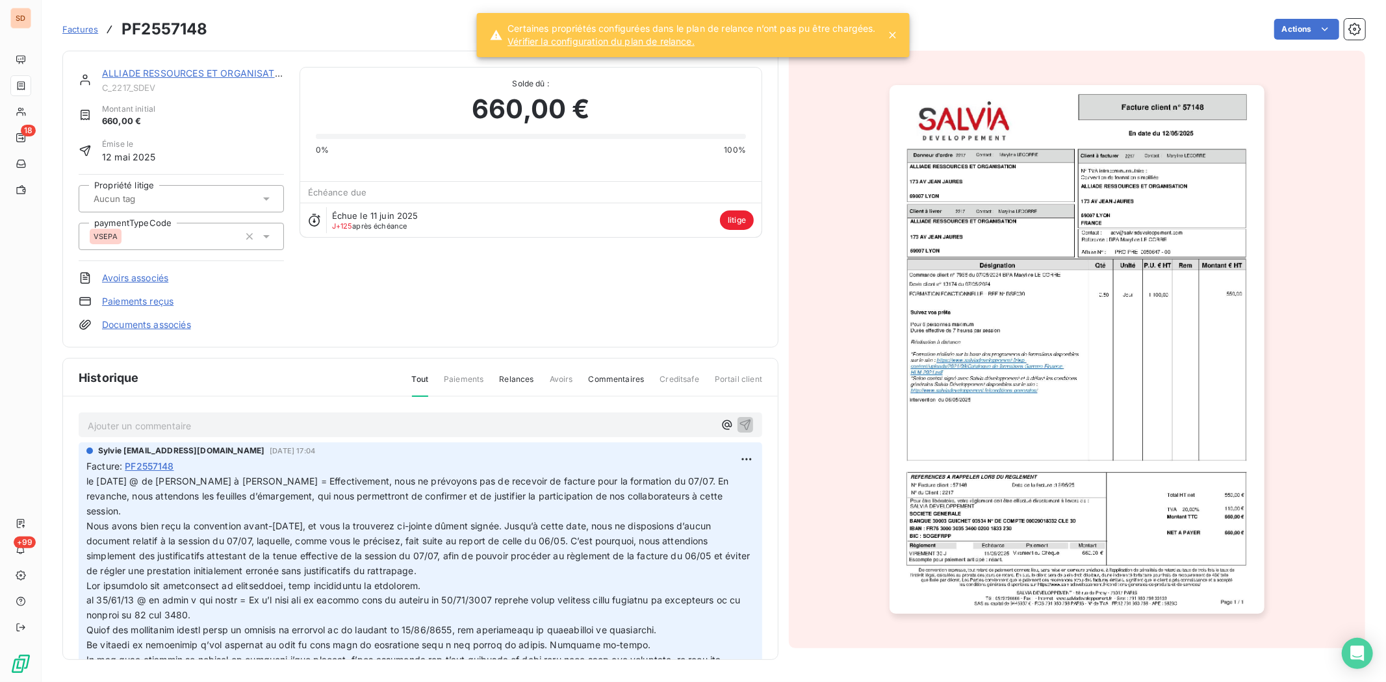
click at [977, 336] on img "button" at bounding box center [1076, 349] width 374 height 529
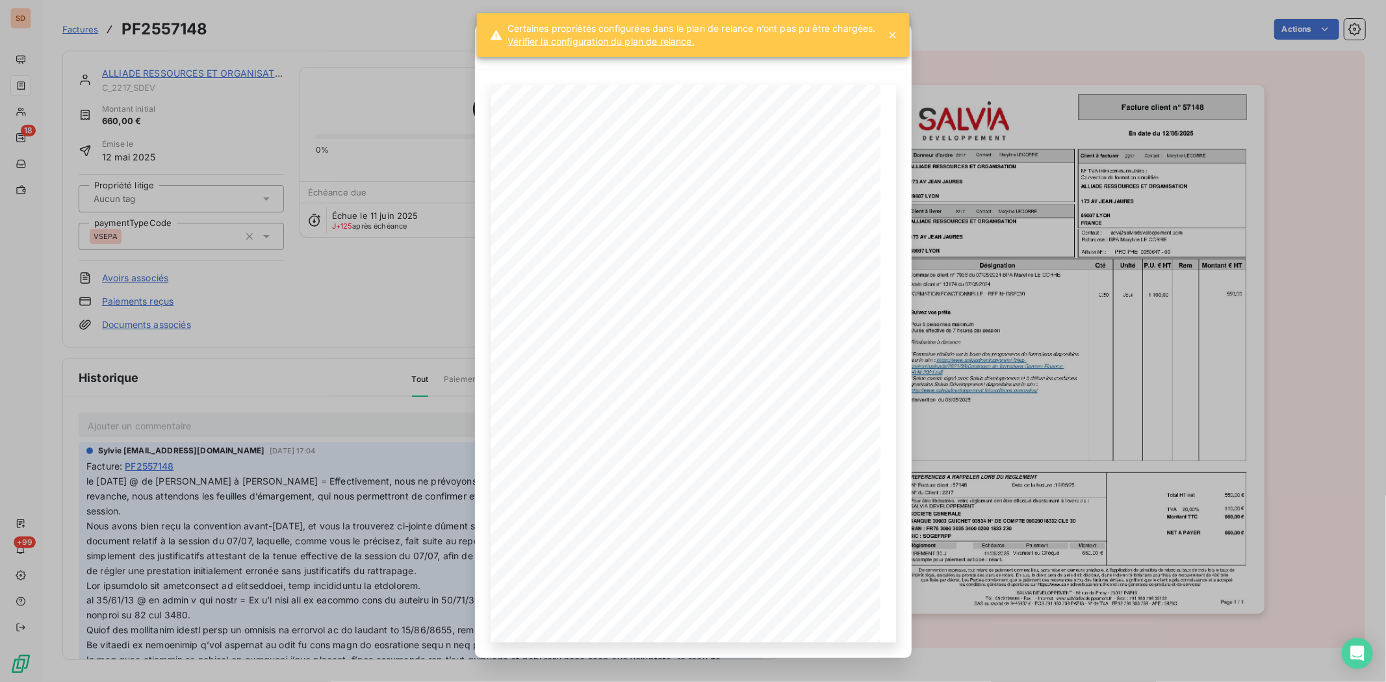
click at [976, 336] on div "PF2557148.pdf PRO PRE 0050647 - 00 [DATE] En date du Client à livrer Donneur d'…" at bounding box center [693, 341] width 1386 height 682
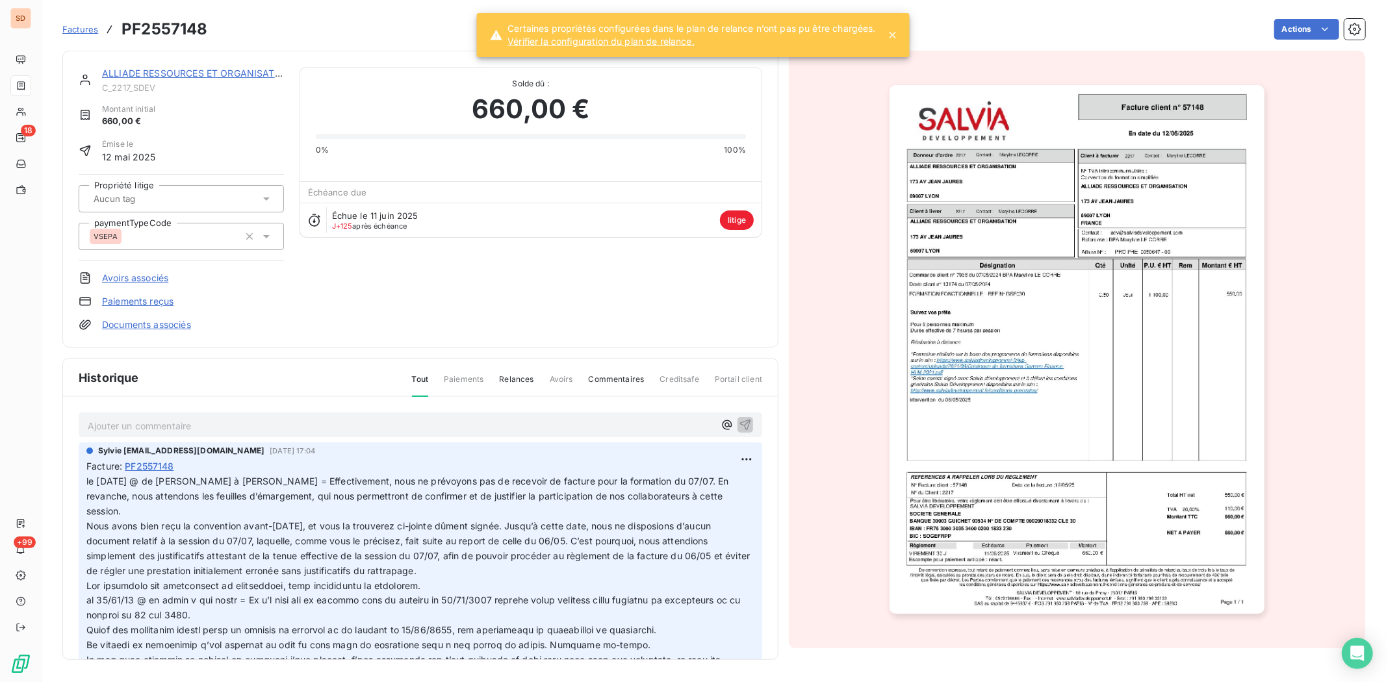
click at [976, 336] on img "button" at bounding box center [1076, 349] width 374 height 529
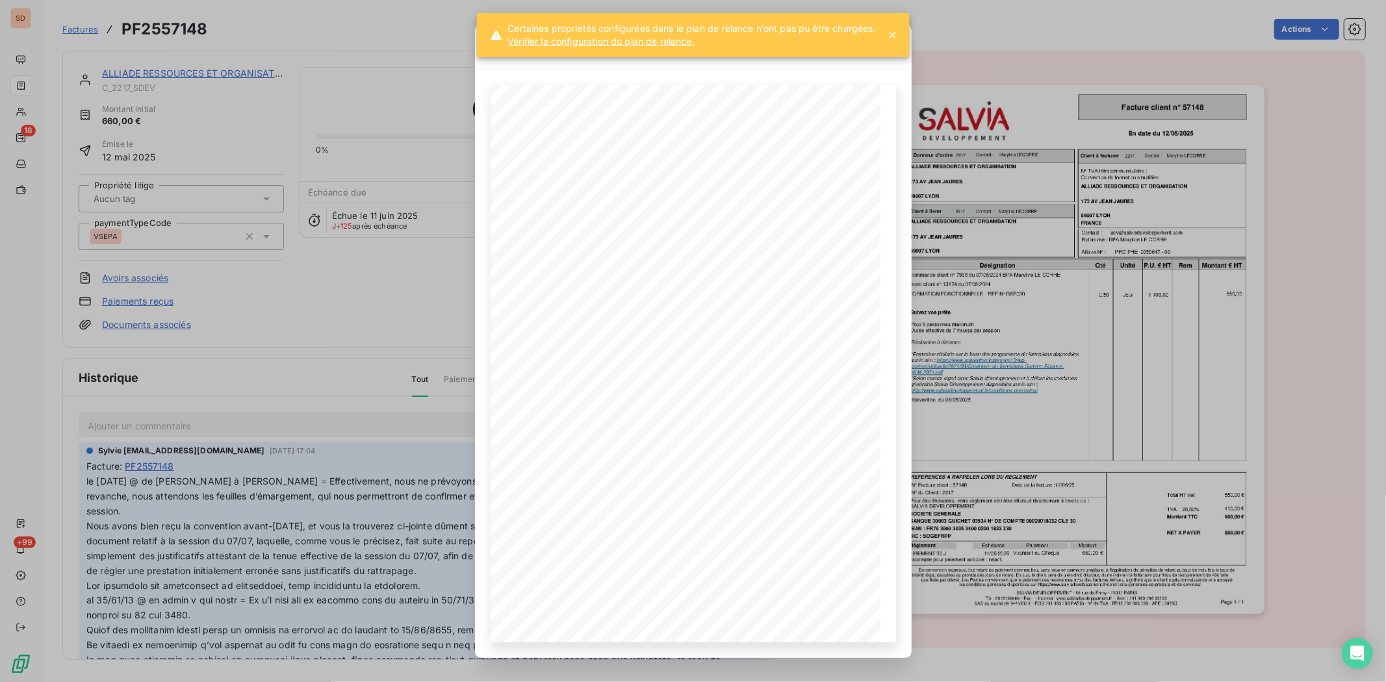
click at [887, 34] on div at bounding box center [891, 46] width 40 height 45
click at [419, 349] on div "PF2557148.pdf PRO PRE 0050647 - 00 [DATE] En date du Client à livrer Donneur d'…" at bounding box center [693, 341] width 1386 height 682
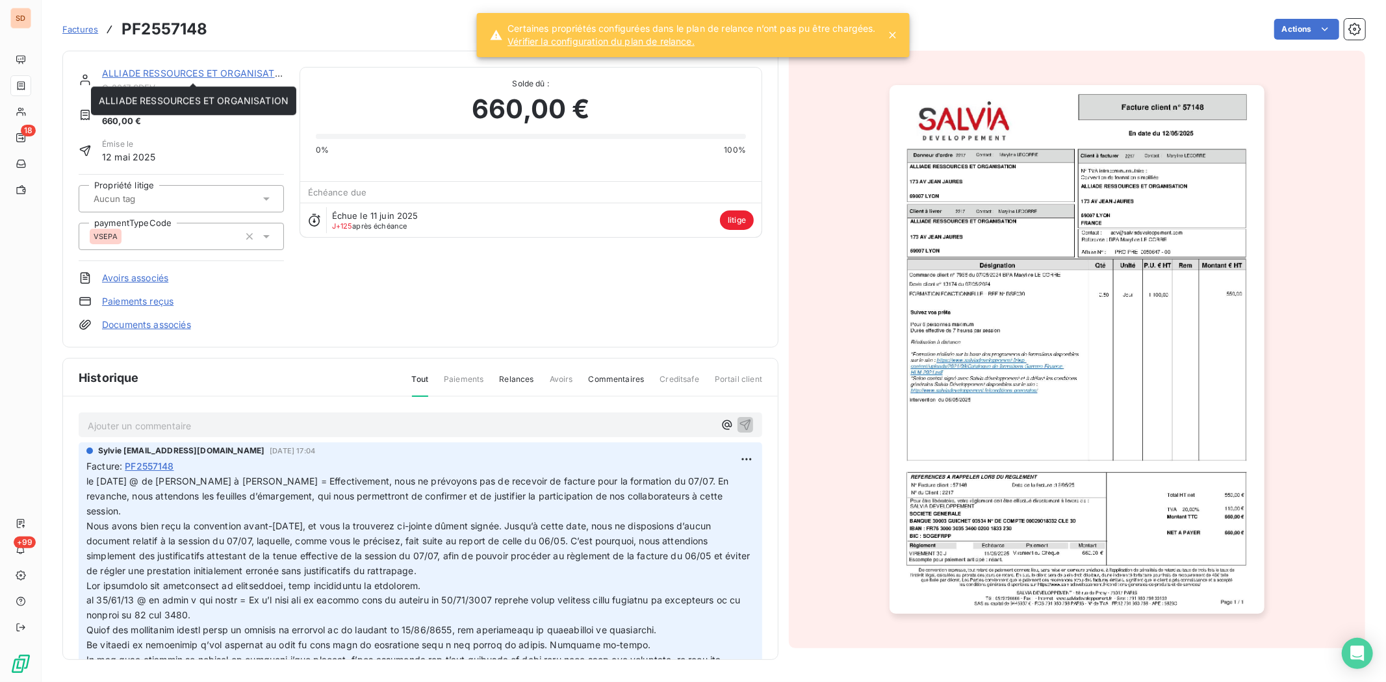
click at [192, 75] on link "ALLIADE RESSOURCES ET ORGANISATION" at bounding box center [197, 73] width 190 height 11
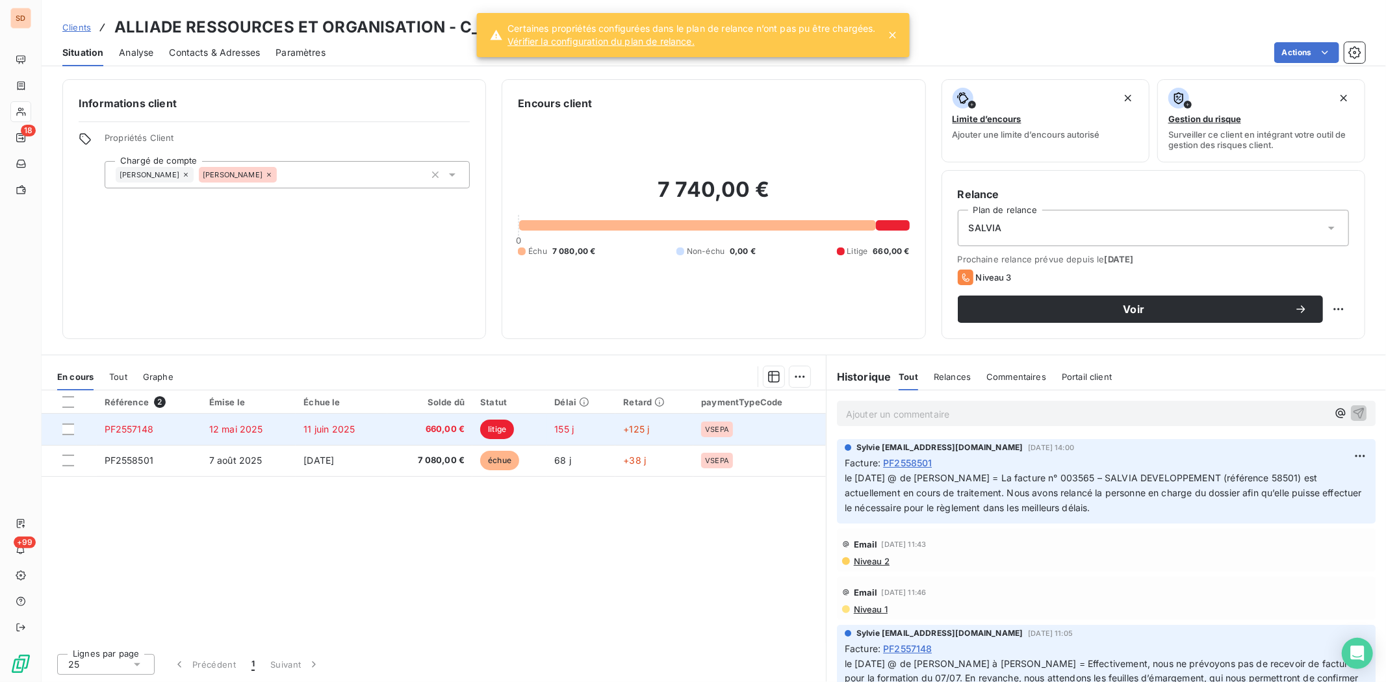
click at [132, 432] on span "PF2557148" at bounding box center [129, 429] width 49 height 11
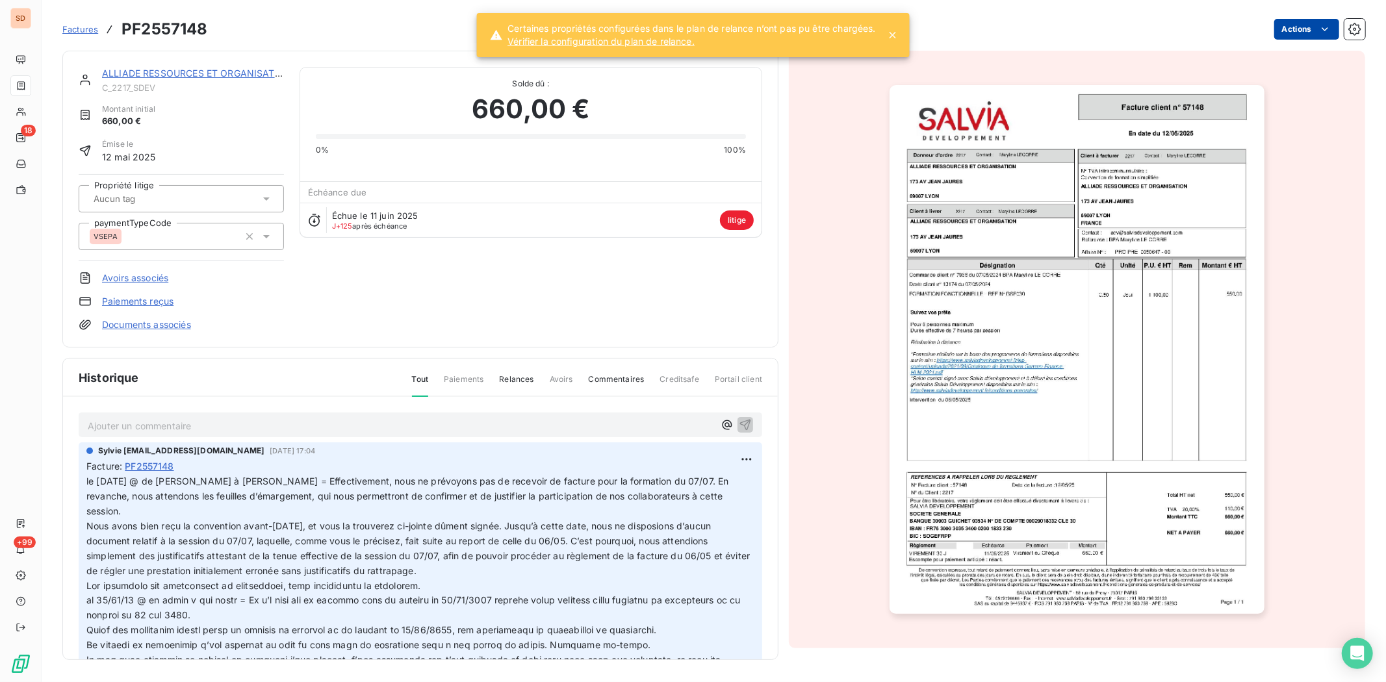
click at [1108, 34] on html "SD 18 +99 Factures PF2557148 Actions ALLIADE RESSOURCES ET ORGANISATION C_2217_…" at bounding box center [693, 341] width 1386 height 682
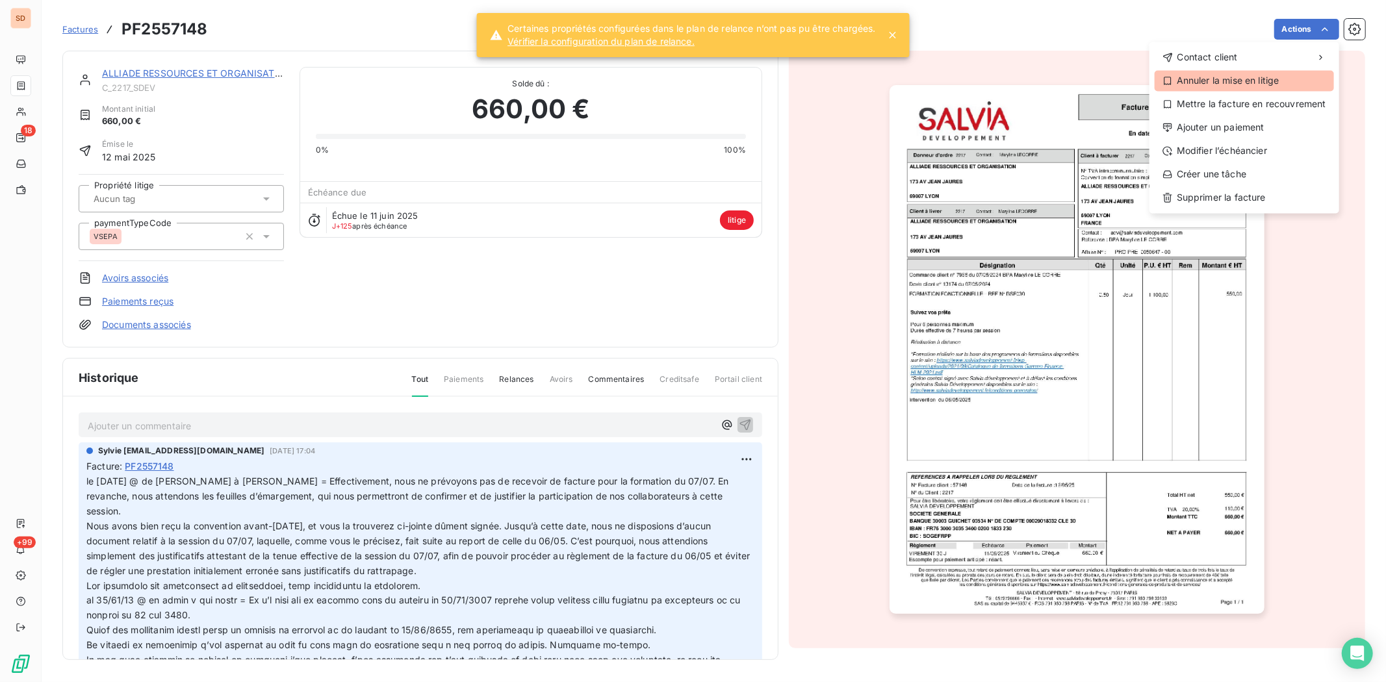
click at [1108, 79] on div "Annuler la mise en litige" at bounding box center [1243, 80] width 179 height 21
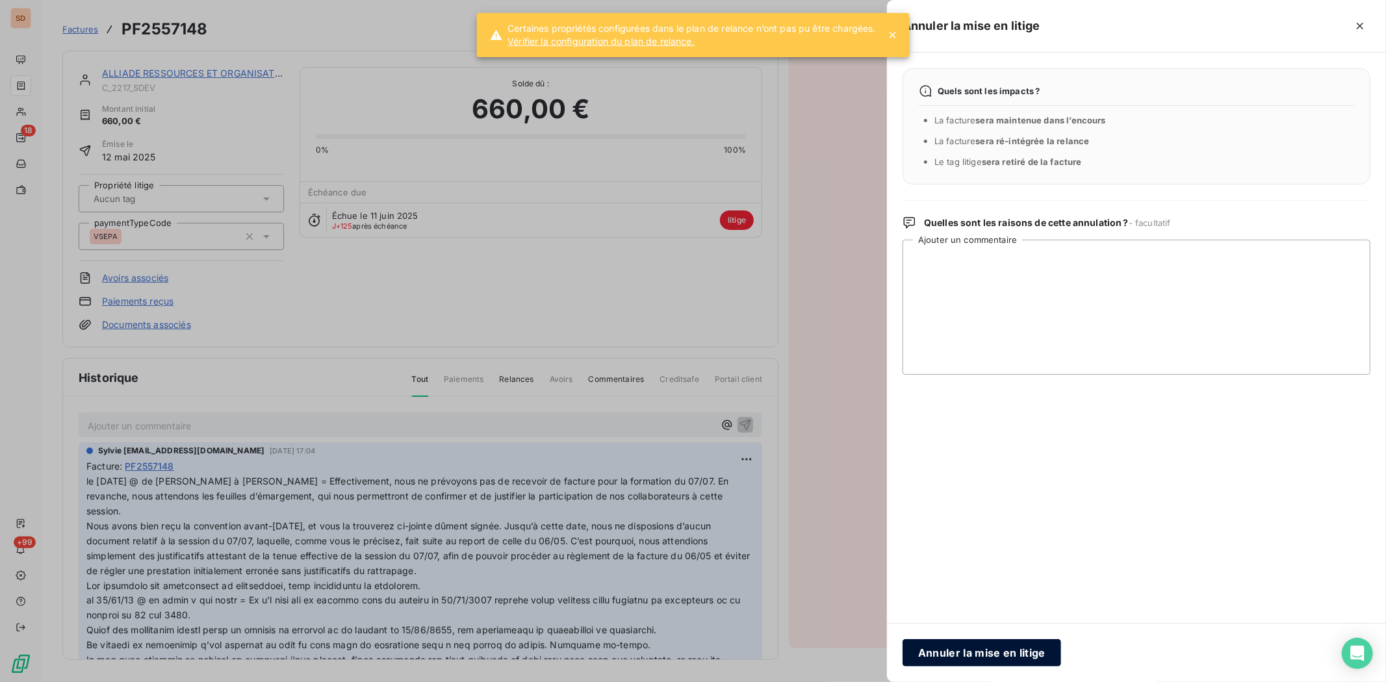
click at [977, 526] on button "Annuler la mise en litige" at bounding box center [981, 652] width 158 height 27
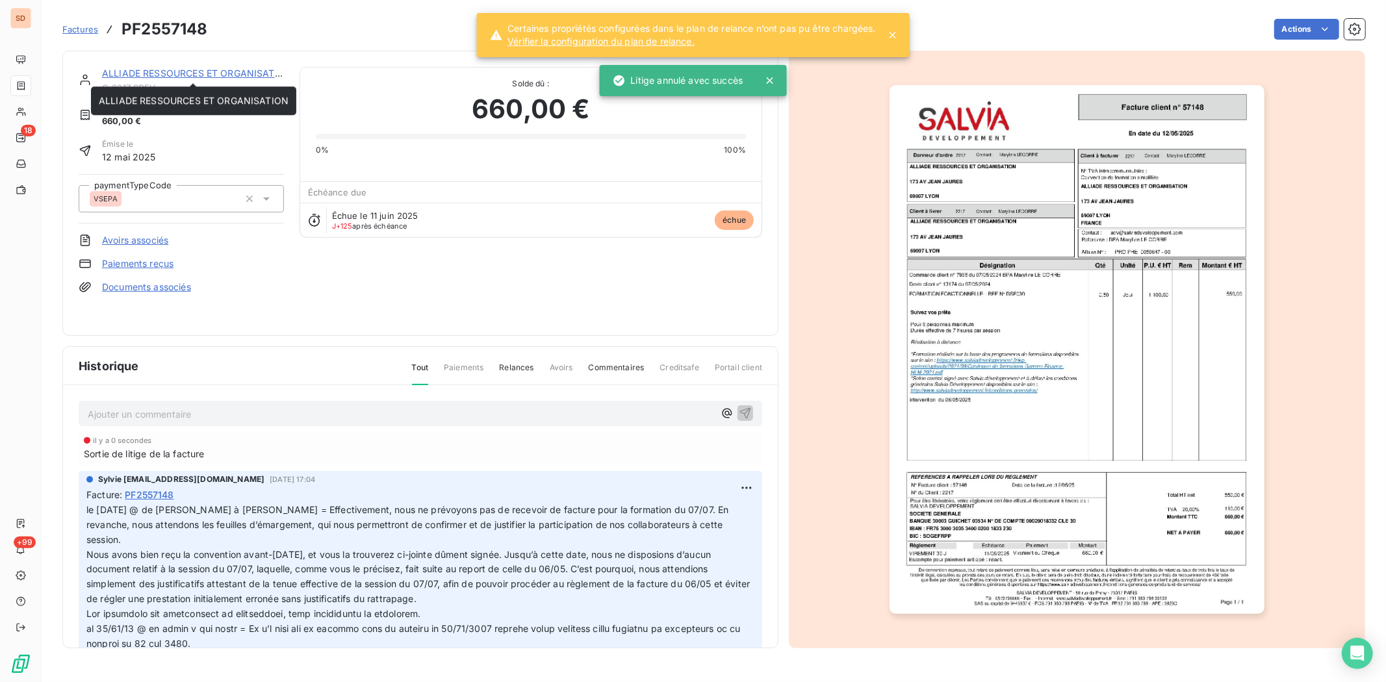
click at [157, 74] on link "ALLIADE RESSOURCES ET ORGANISATION" at bounding box center [197, 73] width 190 height 11
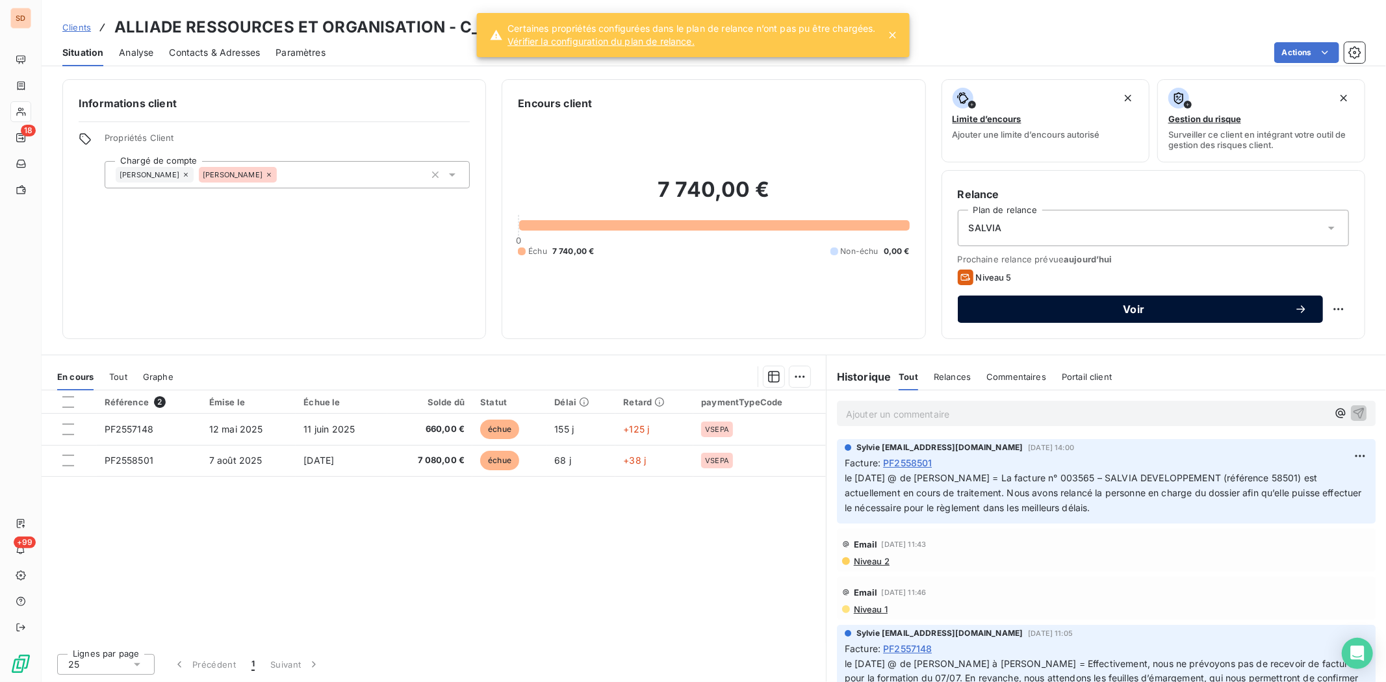
click at [1108, 309] on span "Voir" at bounding box center [1133, 309] width 321 height 10
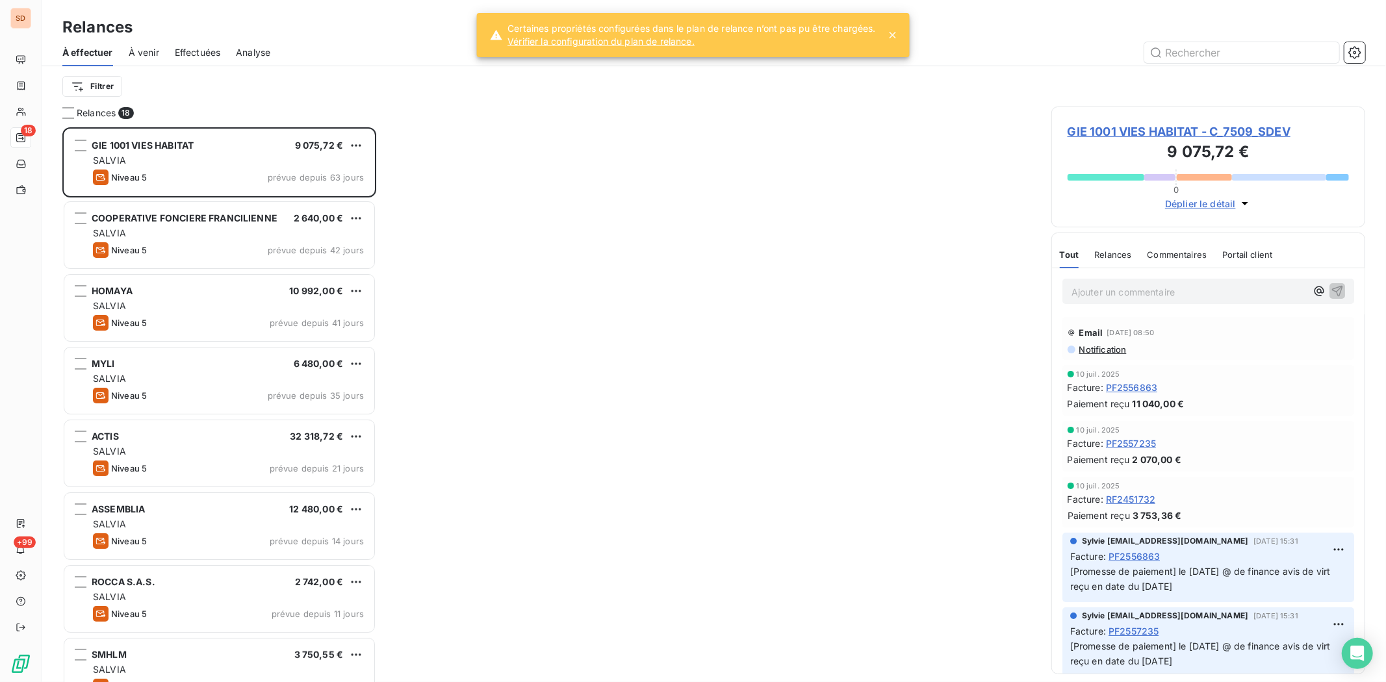
scroll to position [543, 303]
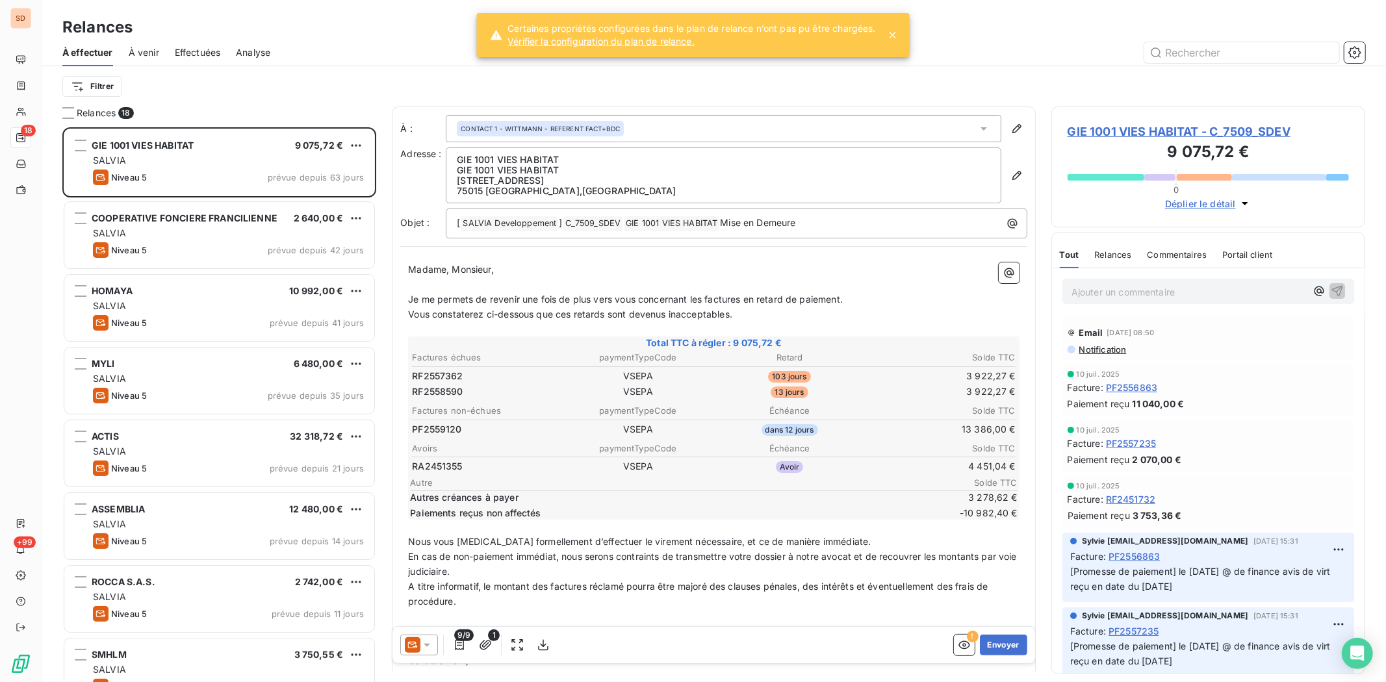
click at [429, 526] on icon at bounding box center [427, 645] width 6 height 3
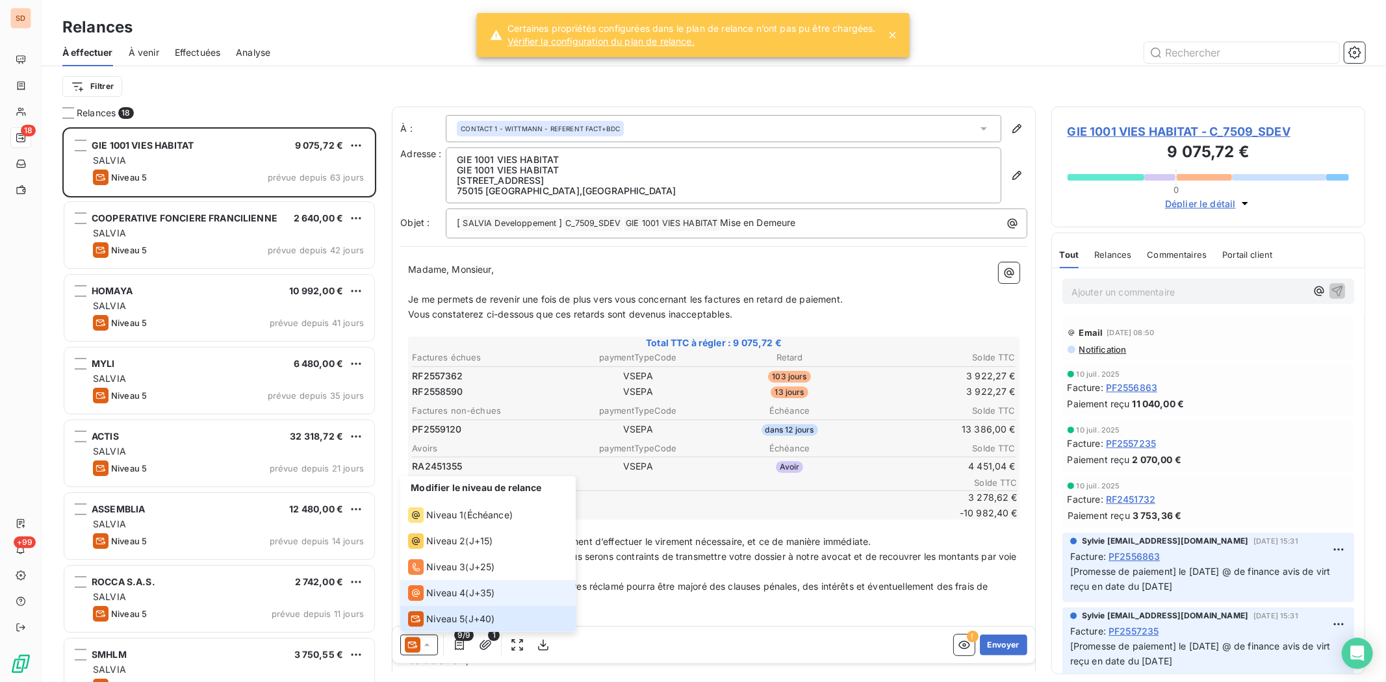
click at [425, 526] on div "Niveau 4" at bounding box center [436, 593] width 57 height 16
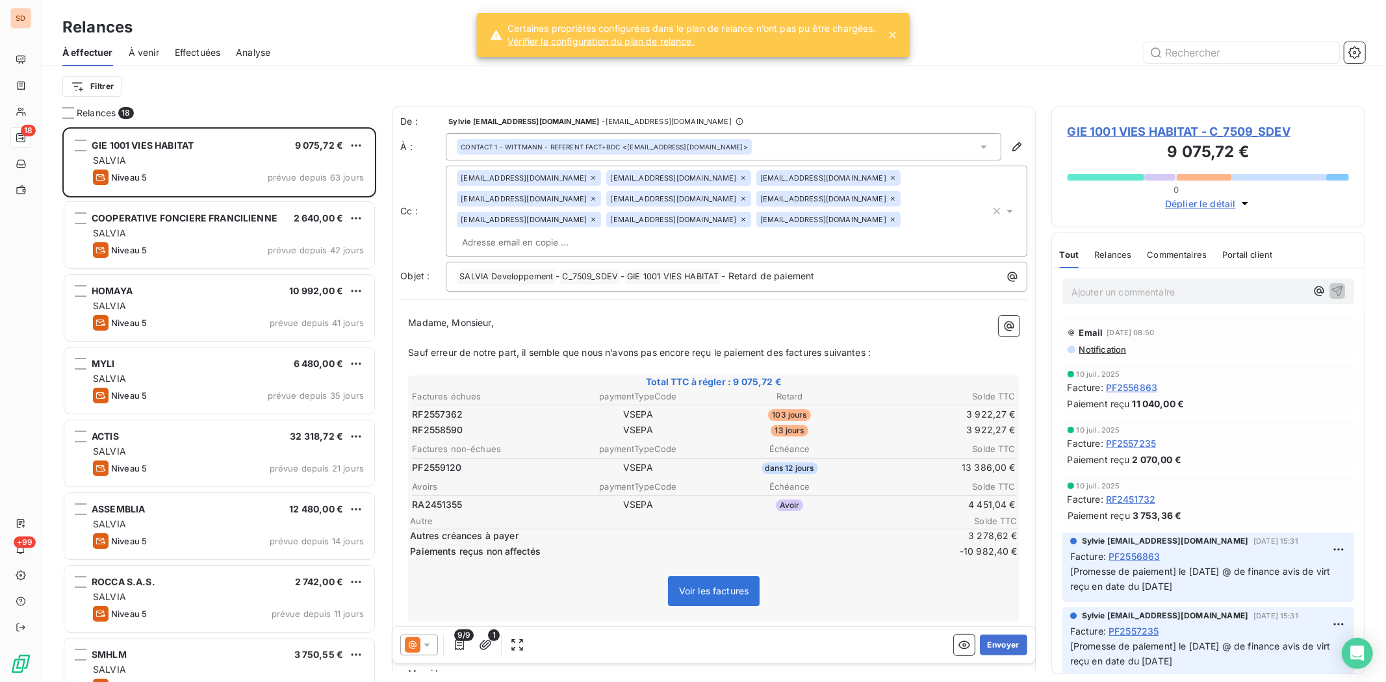
click at [1101, 131] on span "GIE 1001 VIES HABITAT - C_7509_SDEV" at bounding box center [1207, 132] width 281 height 18
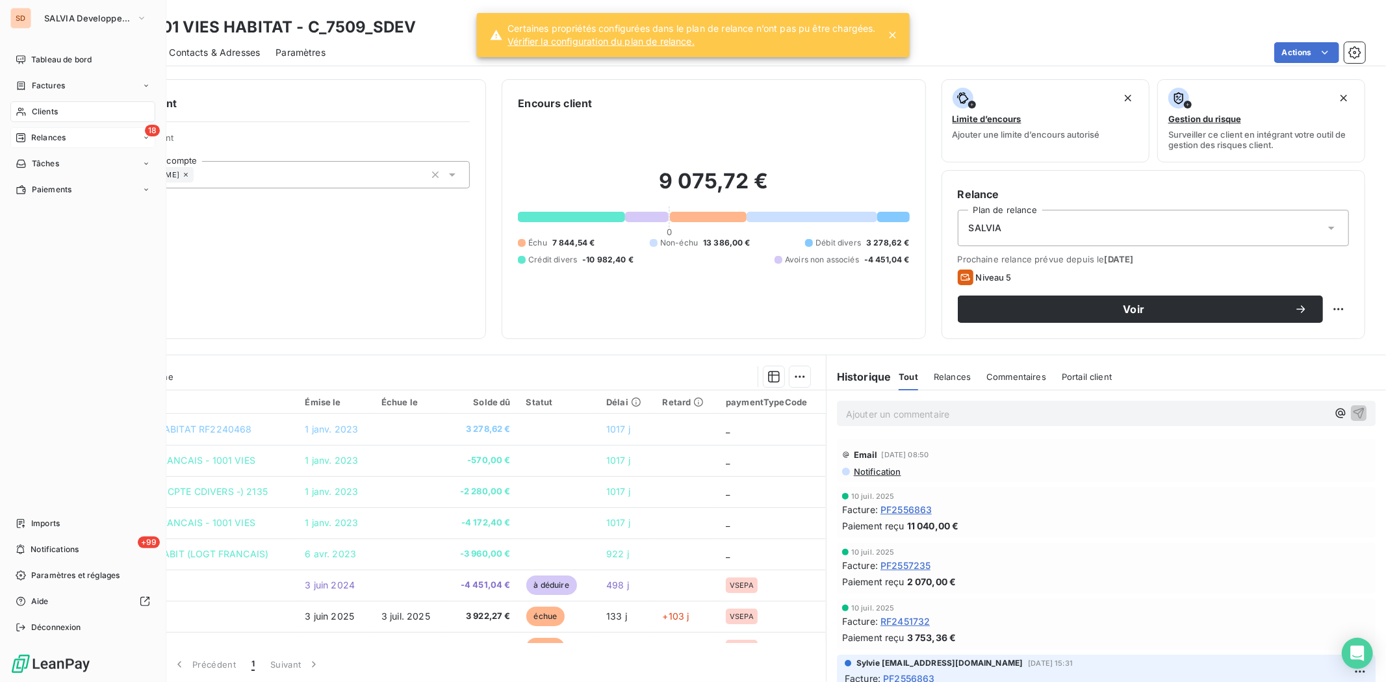
click at [53, 141] on span "Relances" at bounding box center [48, 138] width 34 height 12
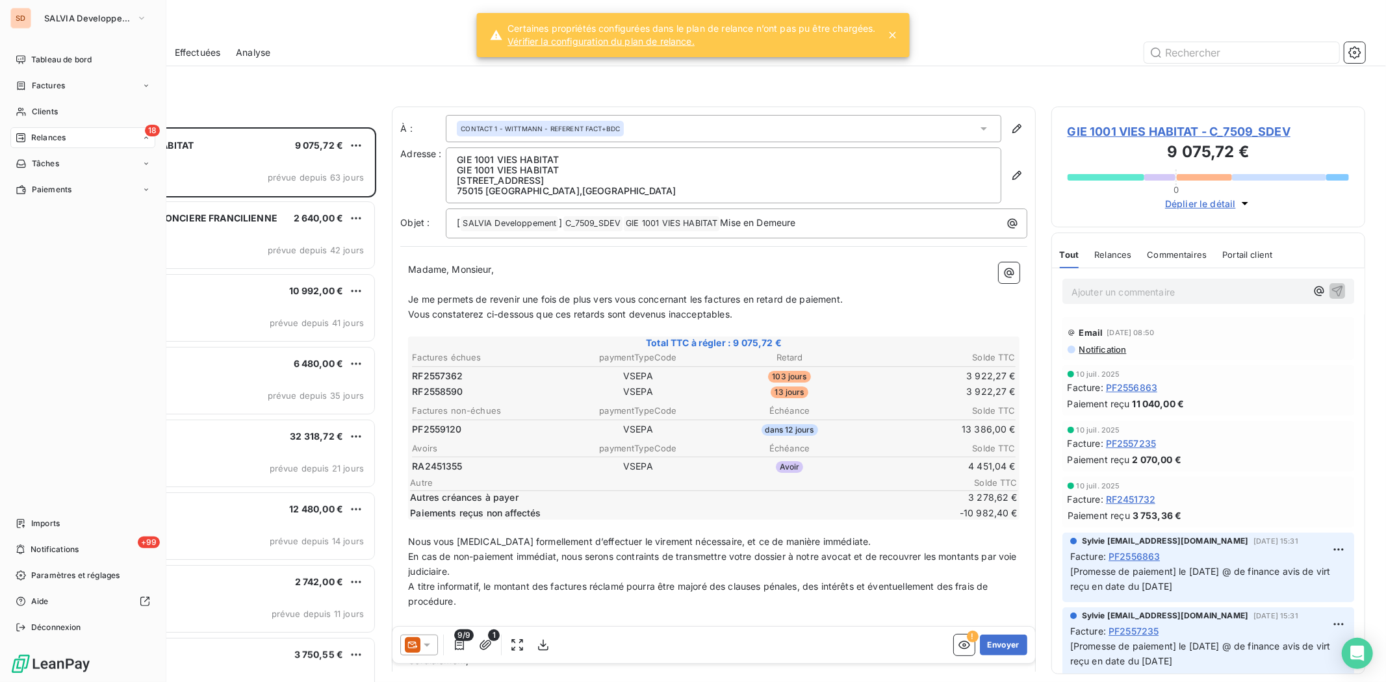
scroll to position [543, 303]
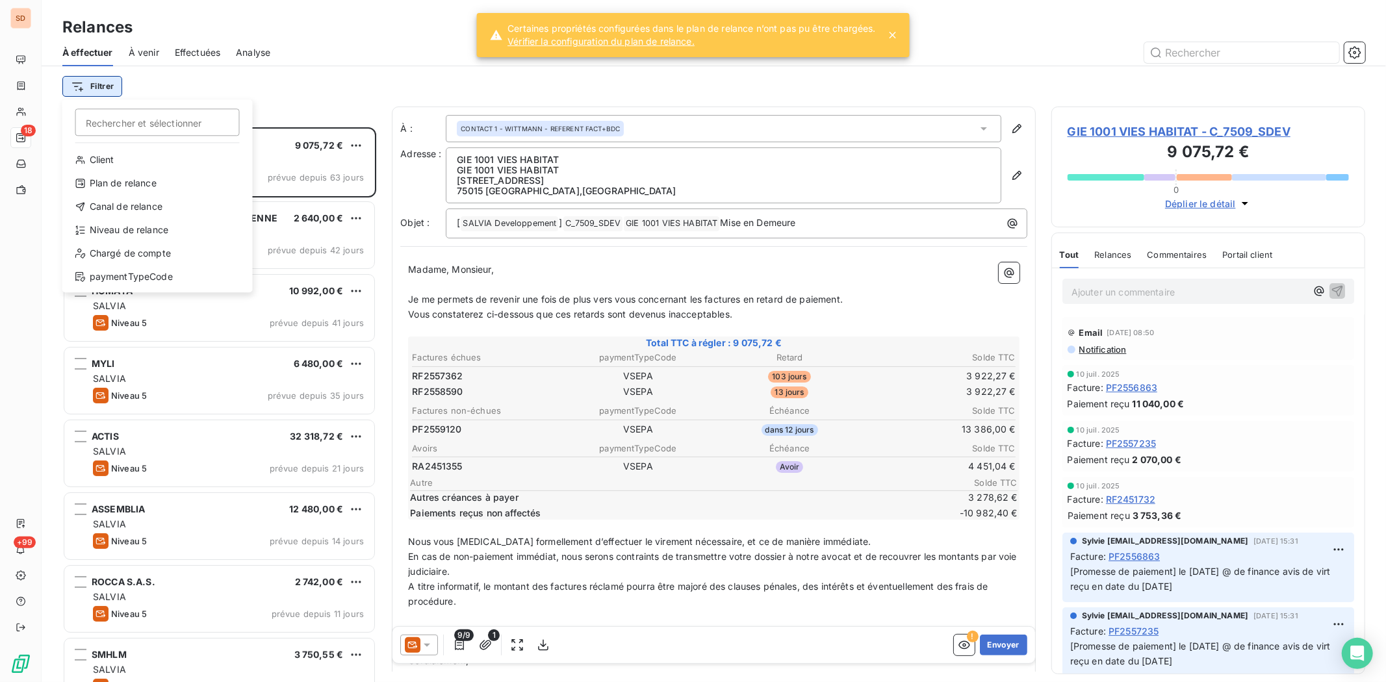
click at [100, 86] on html "SD 18 +99 Relances À effectuer À venir Effectuées Analyse Filtrer Rechercher et…" at bounding box center [693, 341] width 1386 height 682
click at [131, 250] on div "Chargé de compte" at bounding box center [158, 253] width 180 height 21
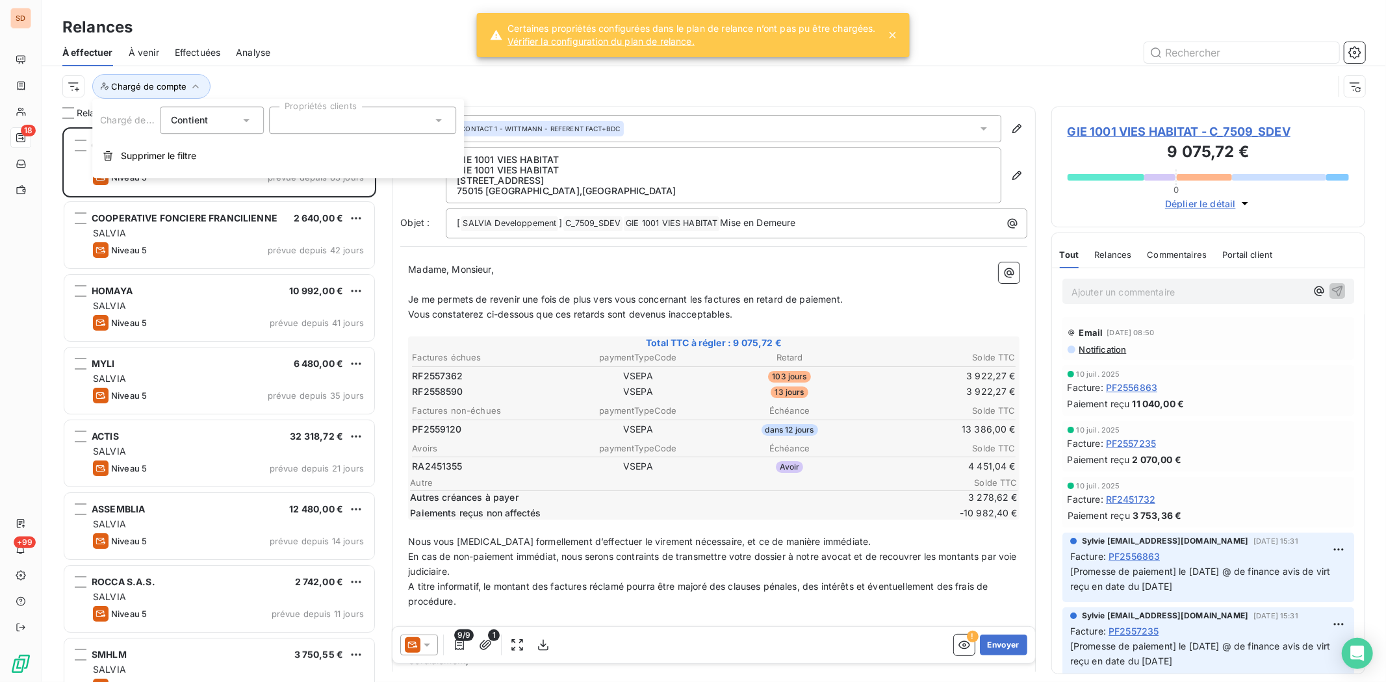
click at [439, 120] on icon at bounding box center [438, 120] width 6 height 3
click at [282, 178] on div at bounding box center [285, 181] width 12 height 12
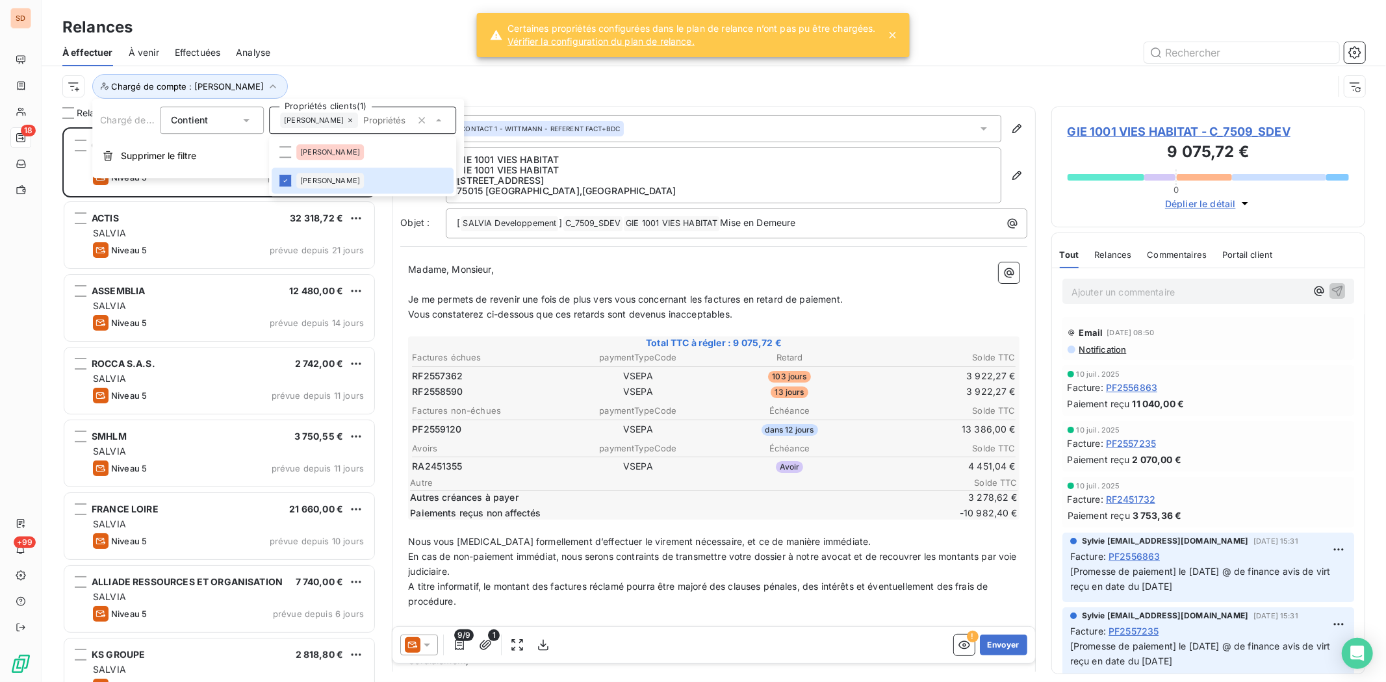
click at [648, 72] on div "Chargé de compte : [PERSON_NAME]" at bounding box center [713, 86] width 1302 height 40
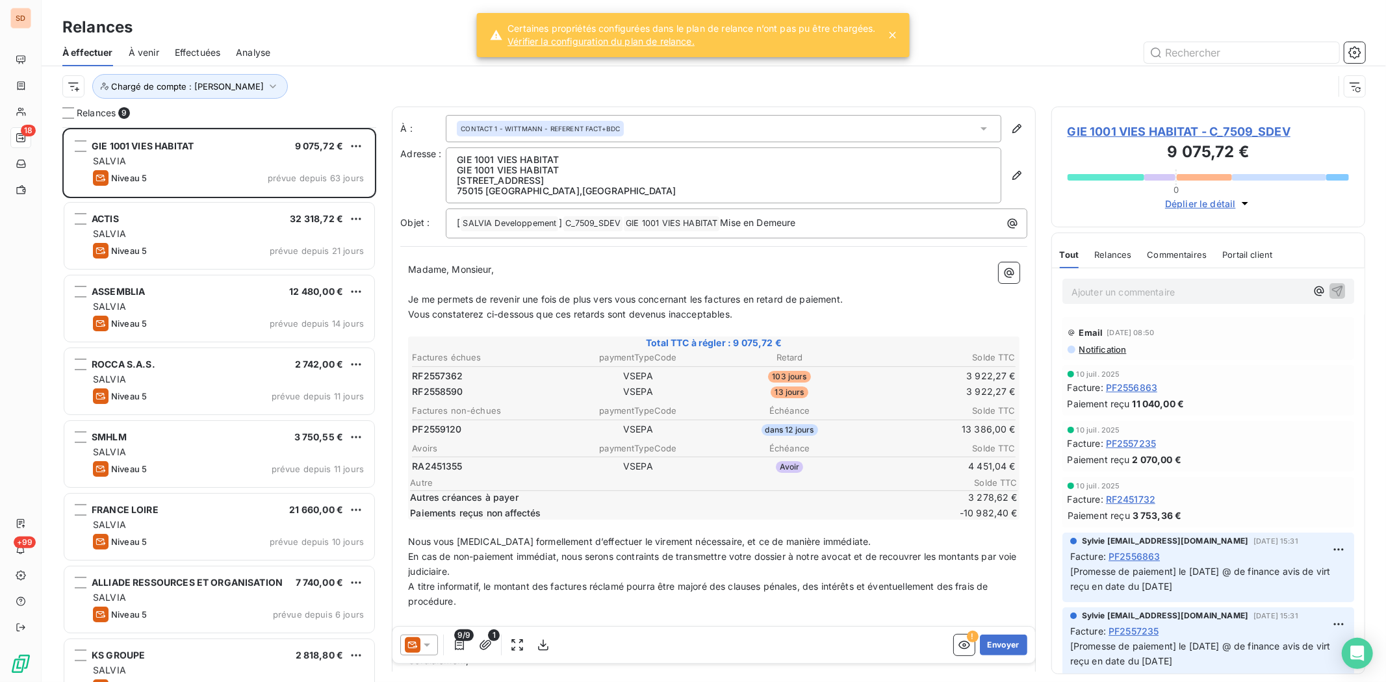
scroll to position [100, 0]
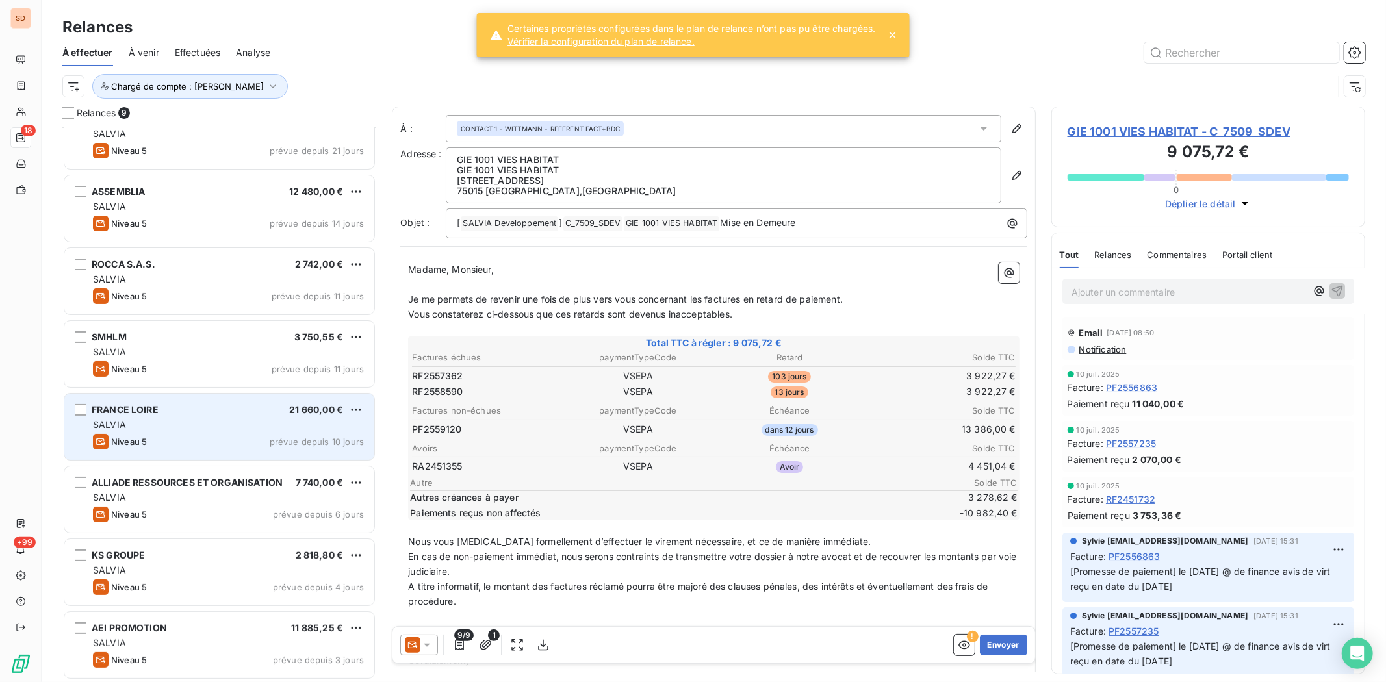
click at [135, 405] on span "FRANCE LOIRE" at bounding box center [125, 409] width 67 height 11
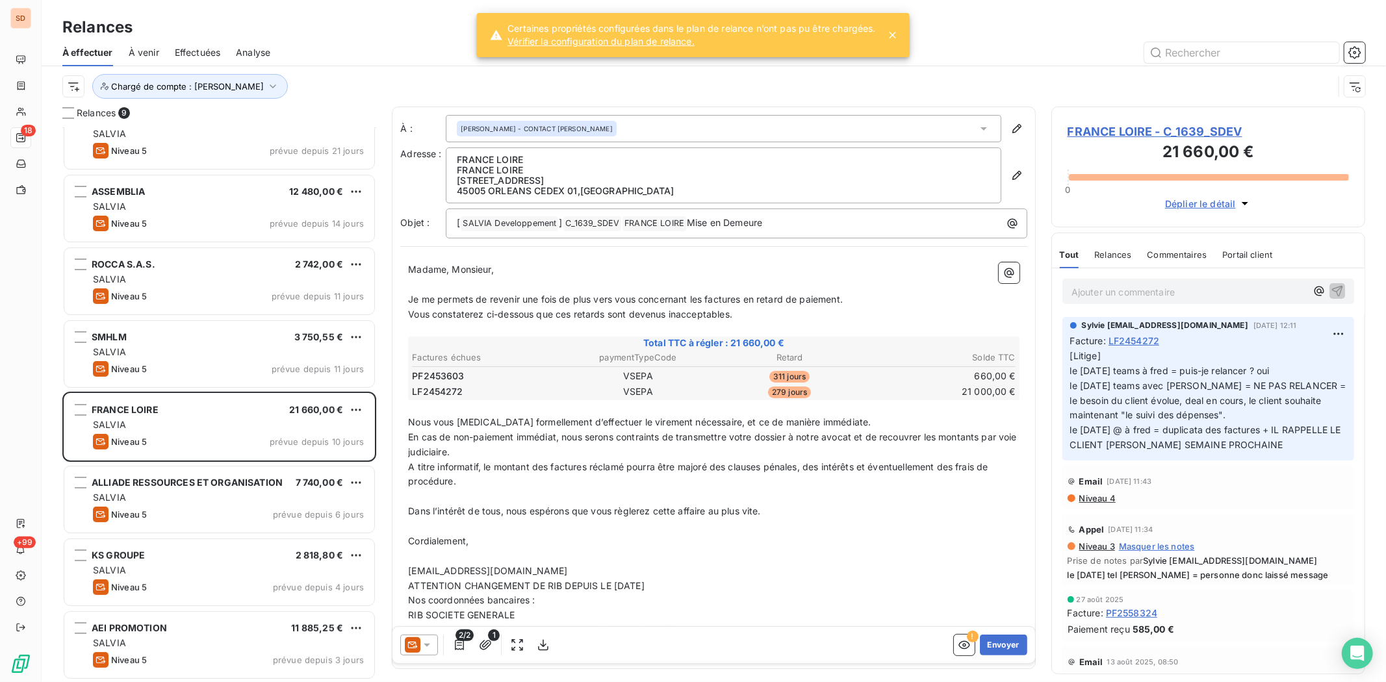
click at [1095, 129] on span "FRANCE LOIRE - C_1639_SDEV" at bounding box center [1207, 132] width 281 height 18
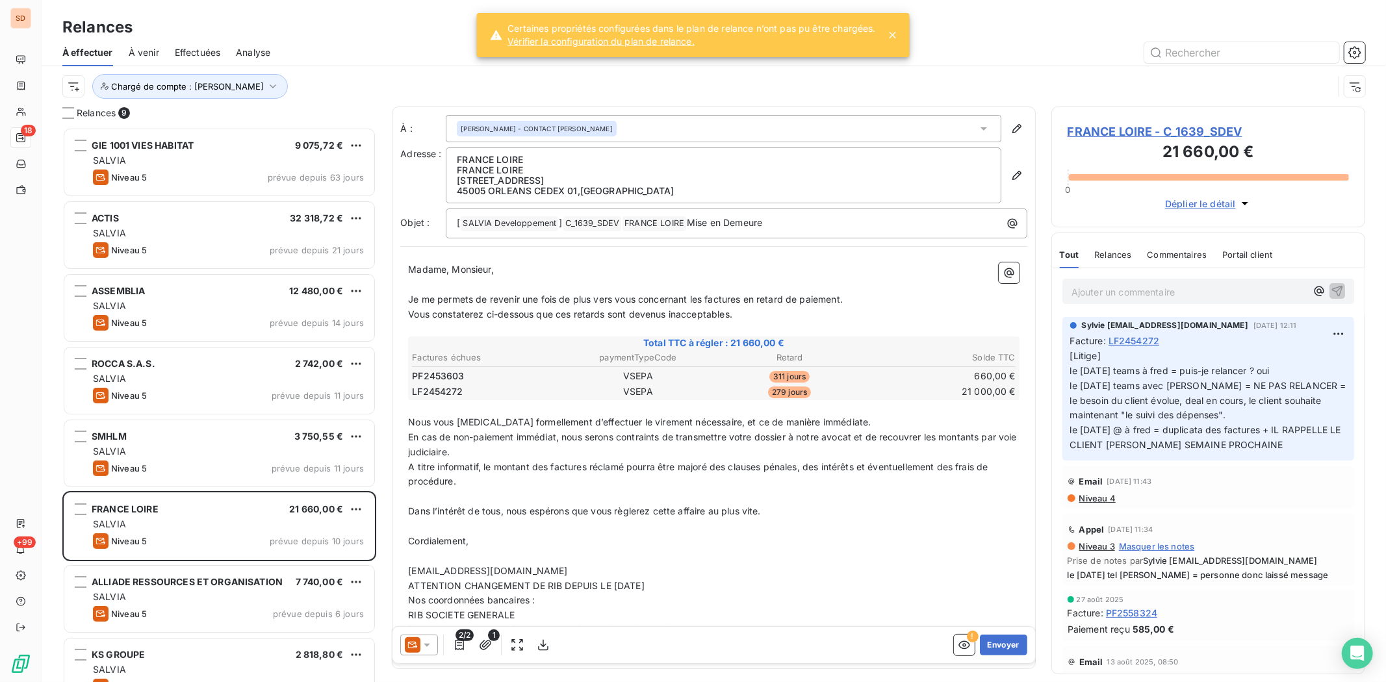
scroll to position [544, 303]
click at [1096, 132] on span "FRANCE LOIRE - C_1639_SDEV" at bounding box center [1207, 132] width 281 height 18
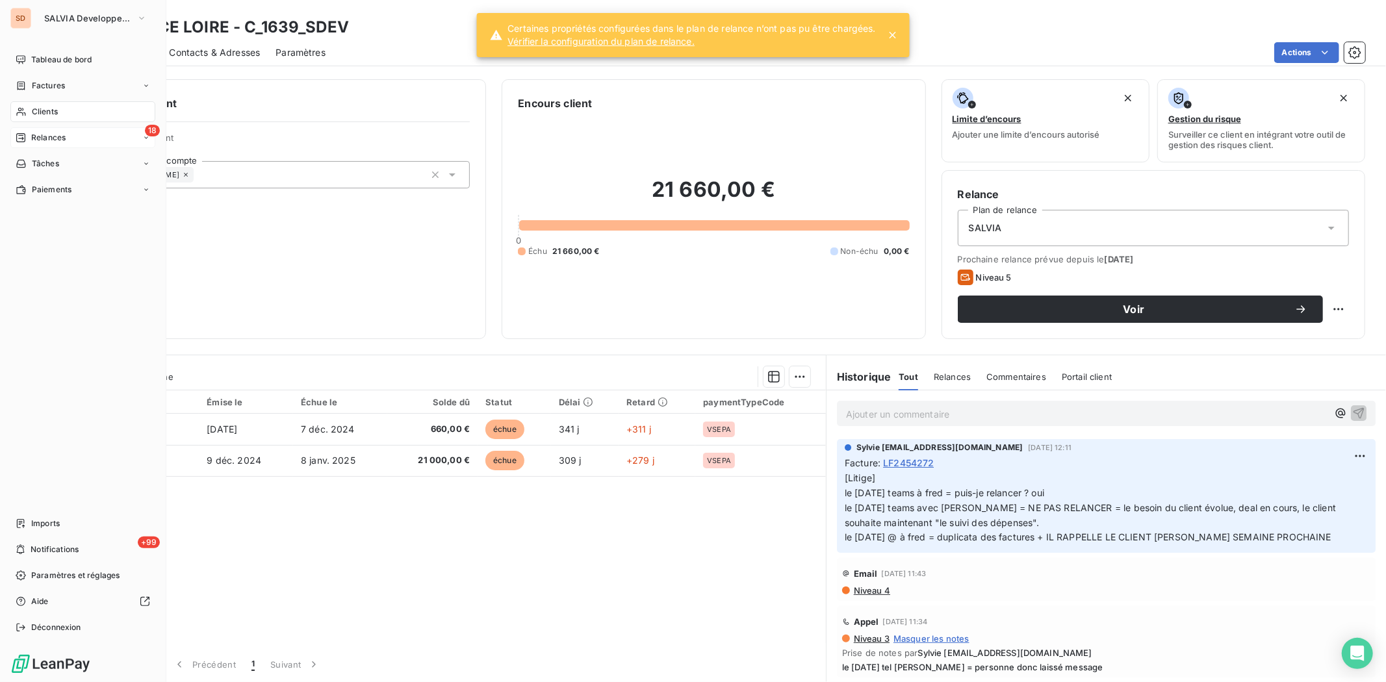
click at [44, 138] on span "Relances" at bounding box center [48, 138] width 34 height 12
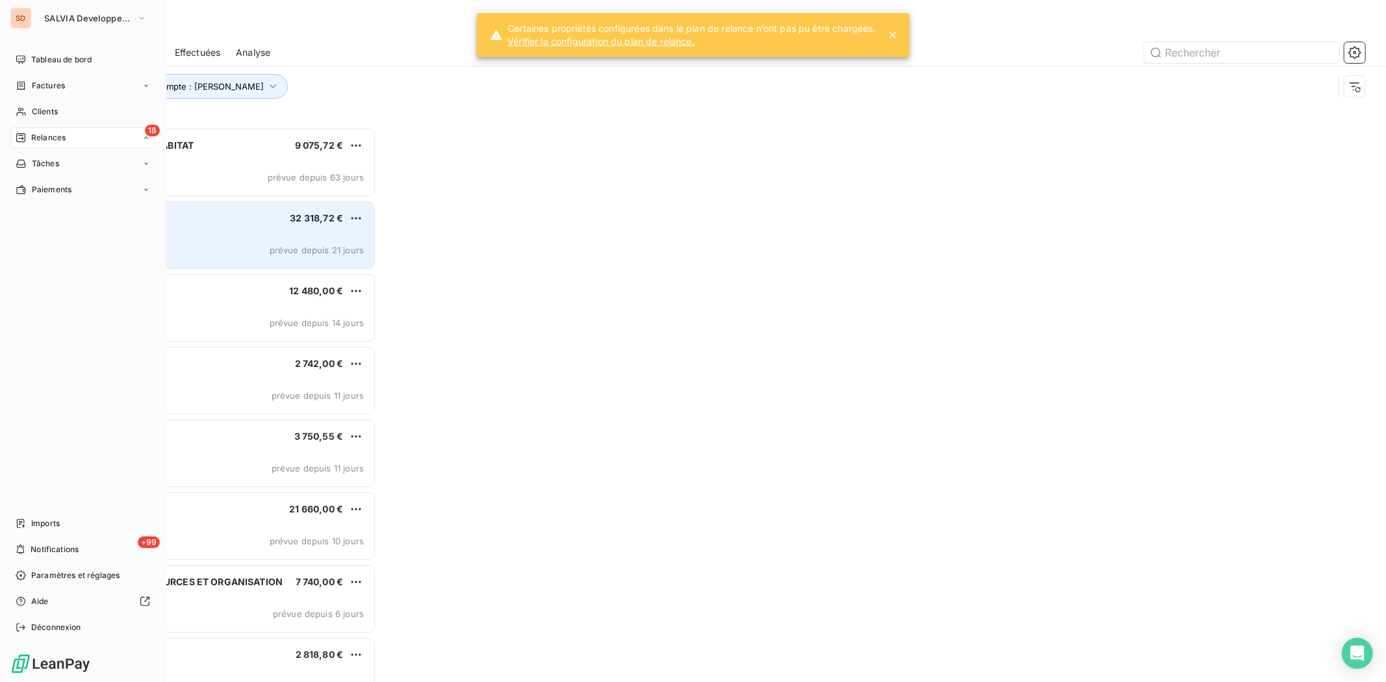
scroll to position [544, 303]
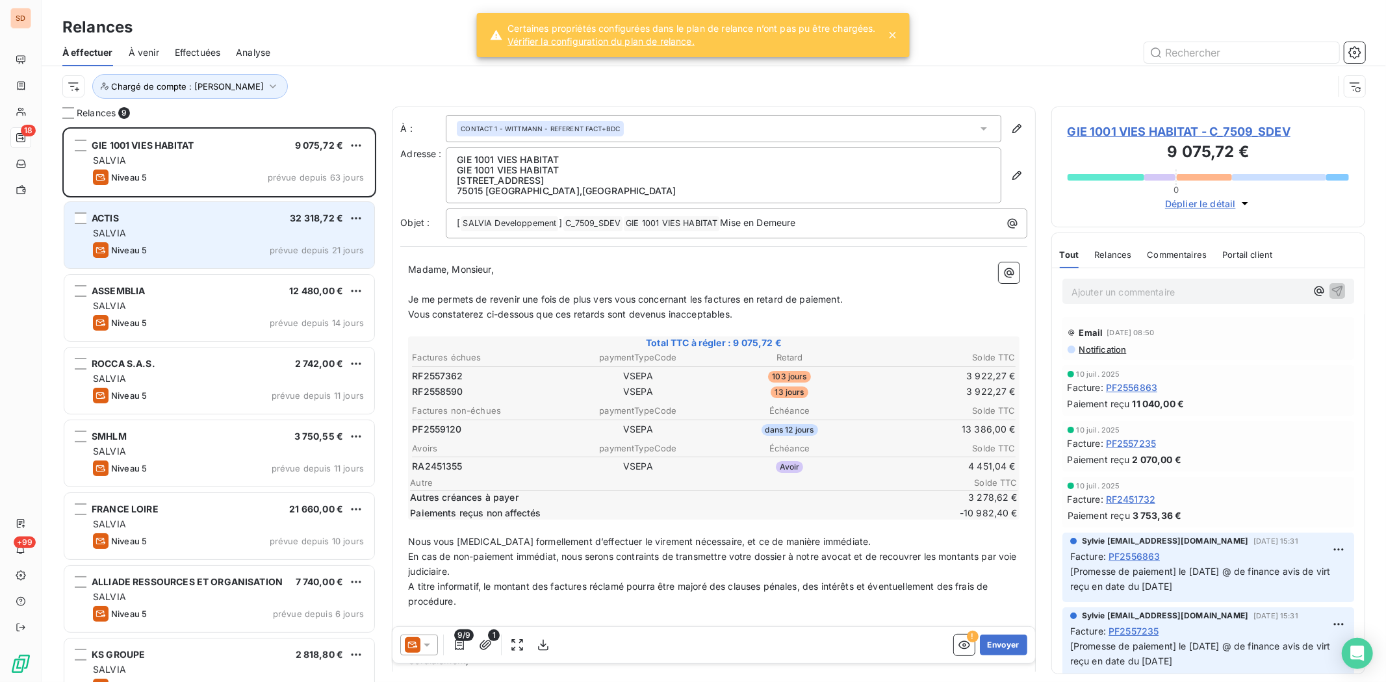
click at [133, 214] on div "ACTIS 32 318,72 €" at bounding box center [228, 218] width 271 height 12
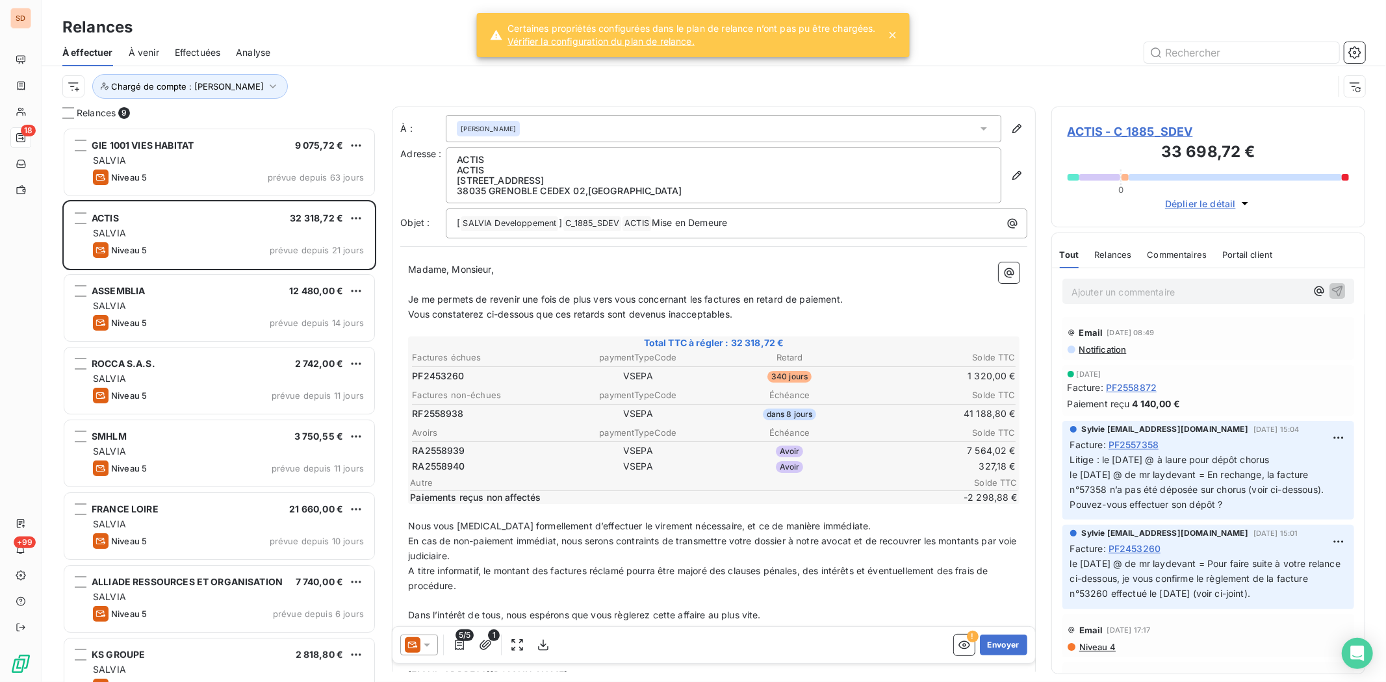
click at [1102, 134] on span "ACTIS - C_1885_SDEV" at bounding box center [1207, 132] width 281 height 18
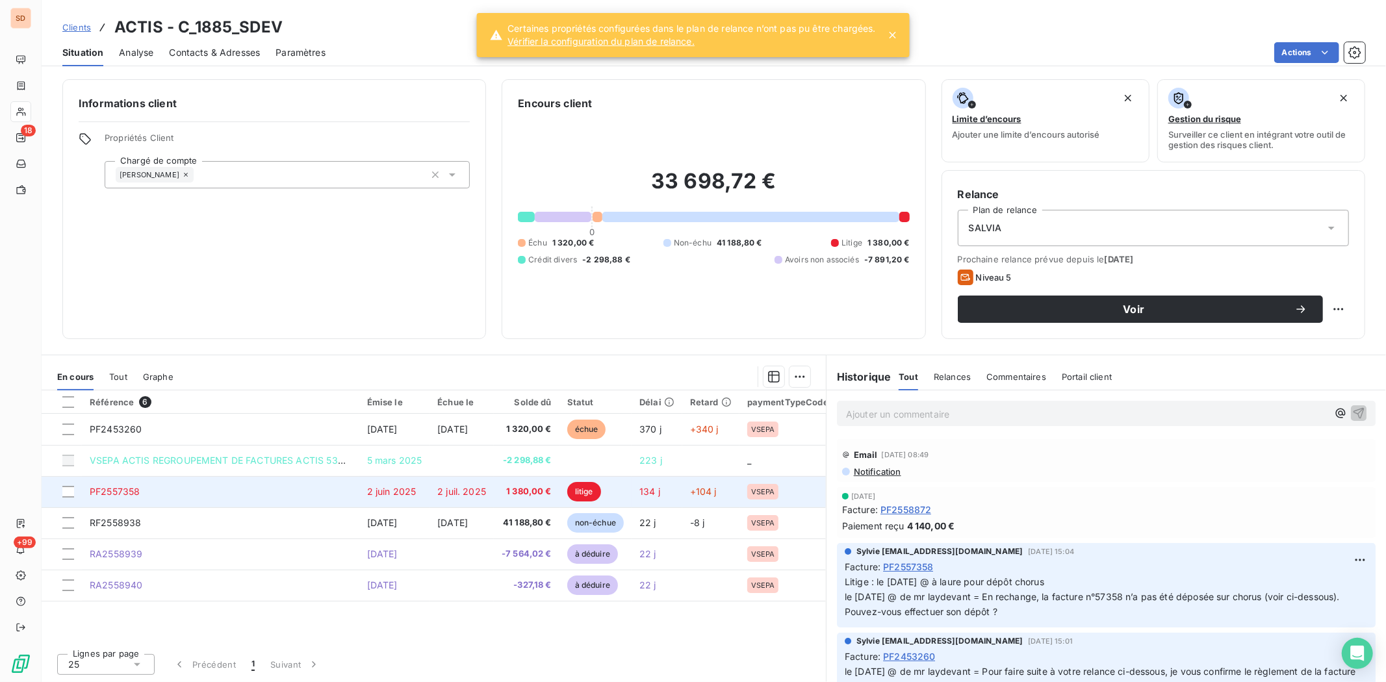
click at [105, 492] on span "PF2557358" at bounding box center [115, 491] width 50 height 11
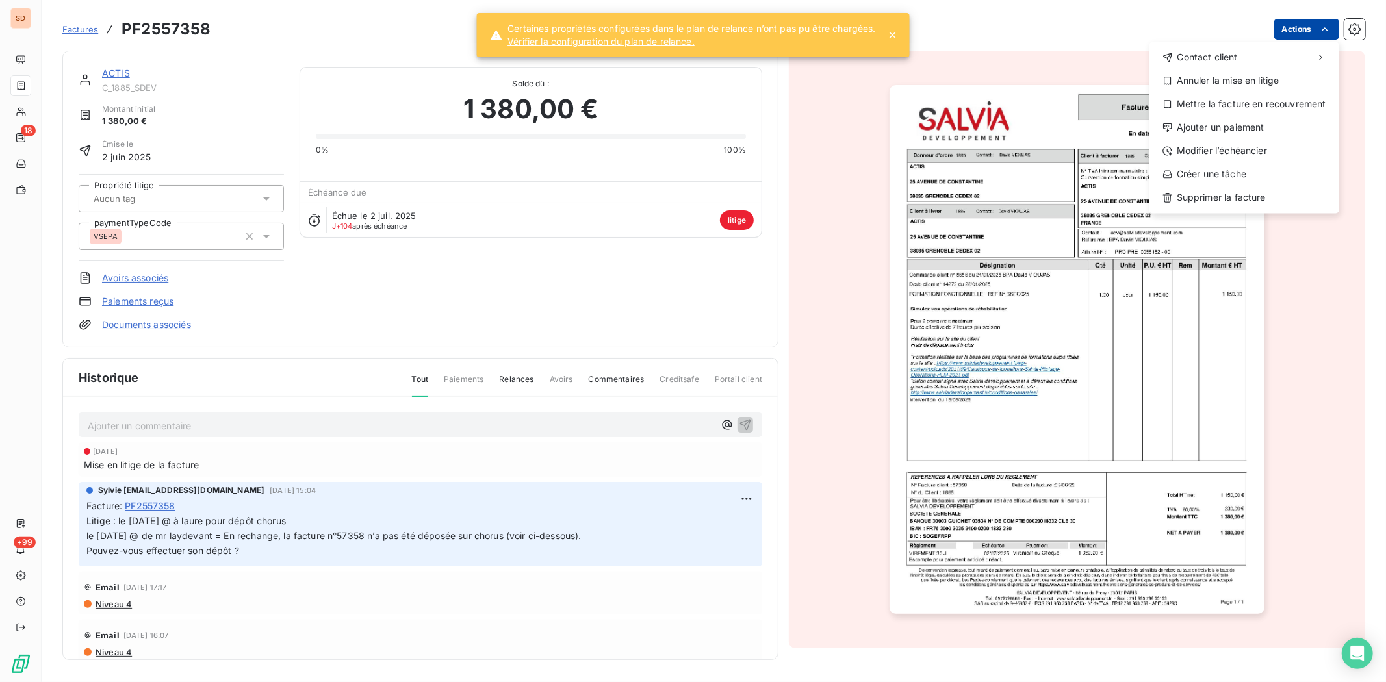
click at [1108, 31] on html "SD 18 +99 Factures PF2557358 Actions Contact client Annuler la mise en litige M…" at bounding box center [693, 341] width 1386 height 682
click at [1108, 81] on div "Annuler la mise en litige" at bounding box center [1243, 80] width 179 height 21
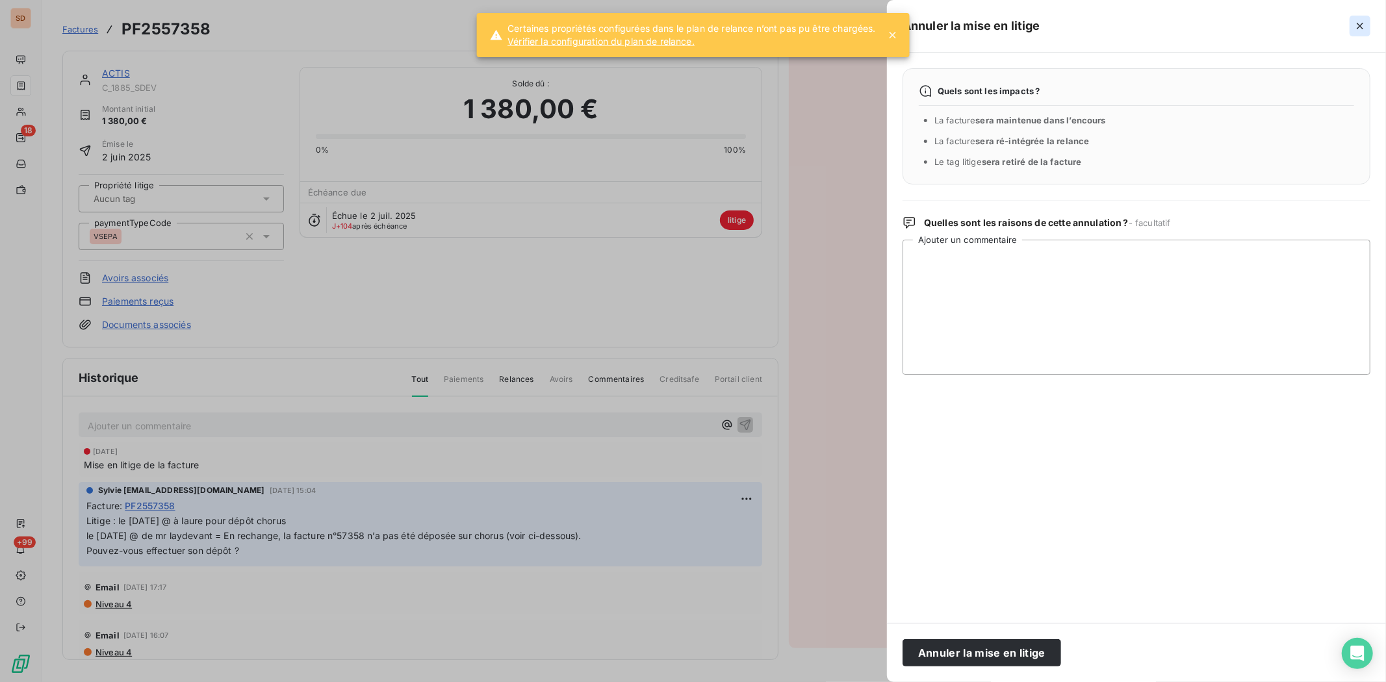
click at [1108, 28] on icon "button" at bounding box center [1359, 25] width 13 height 13
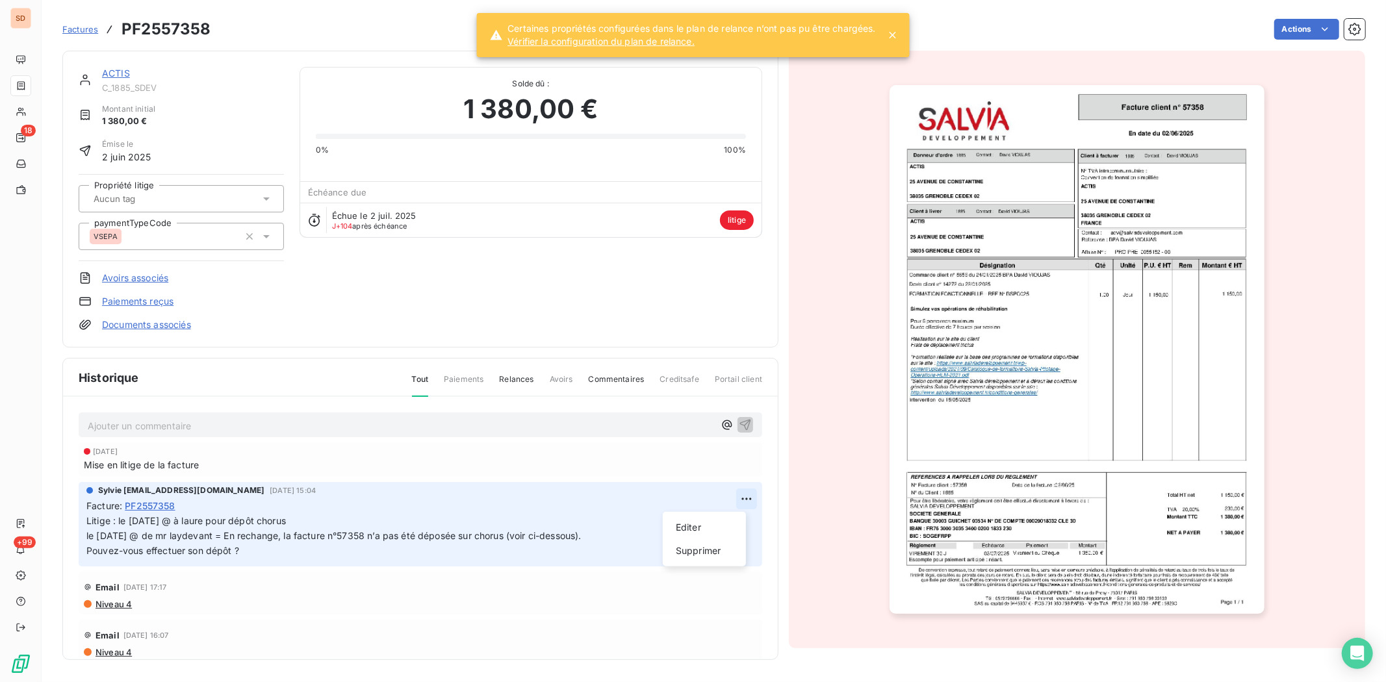
click at [732, 500] on html "SD 18 +99 Factures PF2557358 Actions ACTIS C_1885_SDEV Montant initial 1 380,00…" at bounding box center [693, 341] width 1386 height 682
click at [692, 525] on div "Editer" at bounding box center [704, 527] width 73 height 21
click at [119, 520] on span "Litige : le [DATE] @ à laure pour dépôt chorus le [DATE] @ de mr laydevant = En…" at bounding box center [333, 535] width 495 height 41
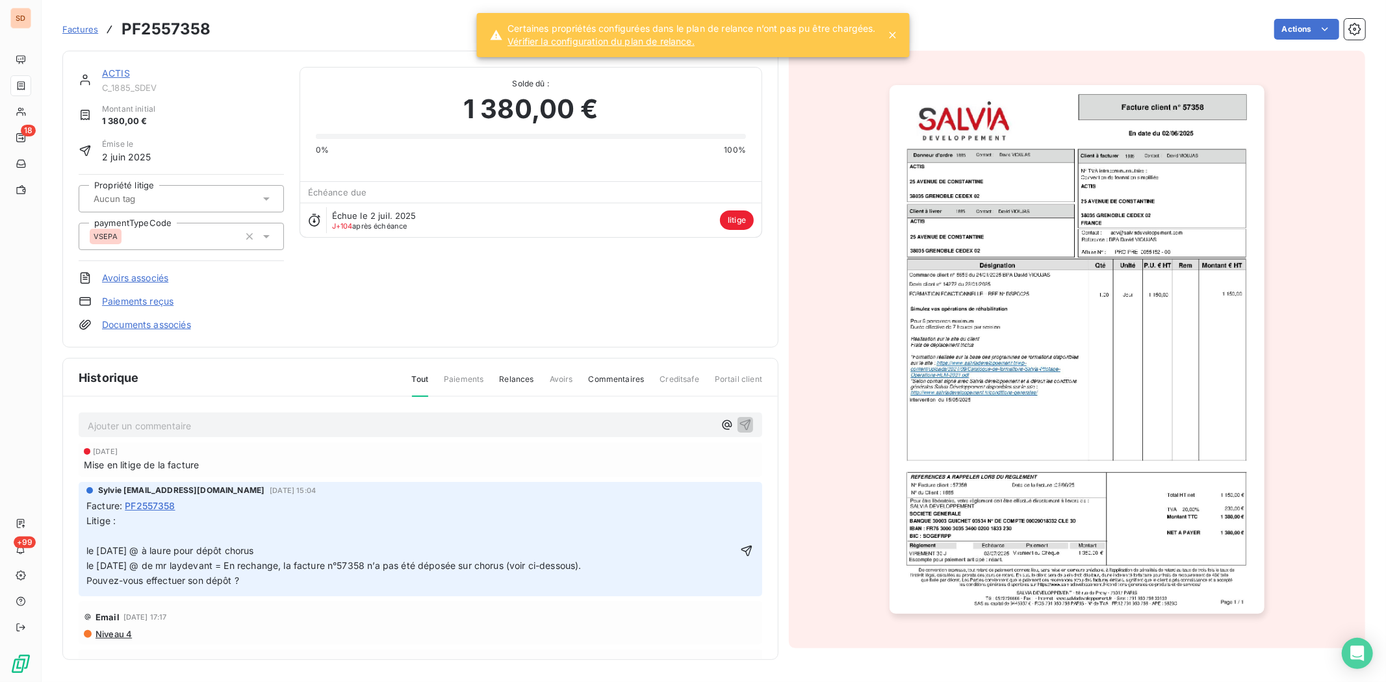
click at [94, 526] on p "Litige : le [DATE] @ à laure pour dépôt chorus le [DATE] @ de mr laydevant = En…" at bounding box center [411, 551] width 650 height 74
click at [741, 526] on icon "button" at bounding box center [746, 550] width 11 height 11
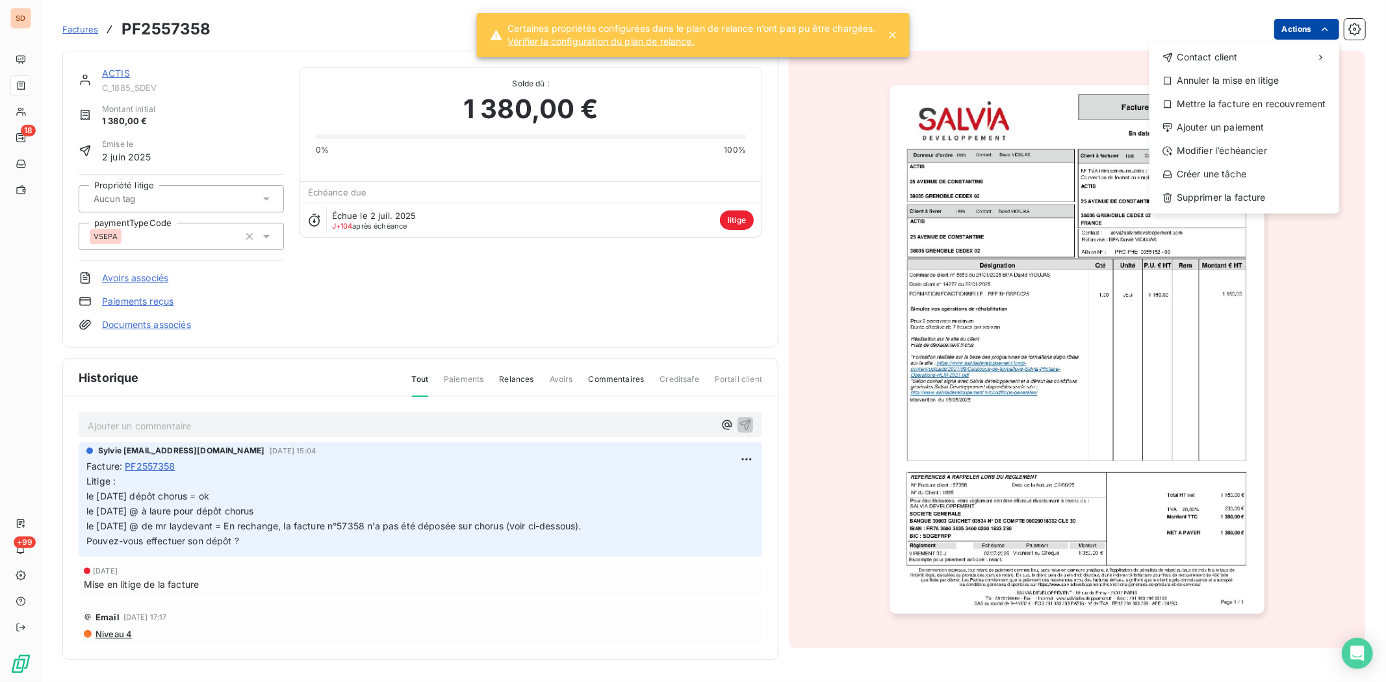
click at [1108, 27] on html "SD 18 +99 Factures PF2557358 Actions Contact client Annuler la mise en litige M…" at bounding box center [693, 341] width 1386 height 682
click at [1108, 79] on div "Annuler la mise en litige" at bounding box center [1243, 80] width 179 height 21
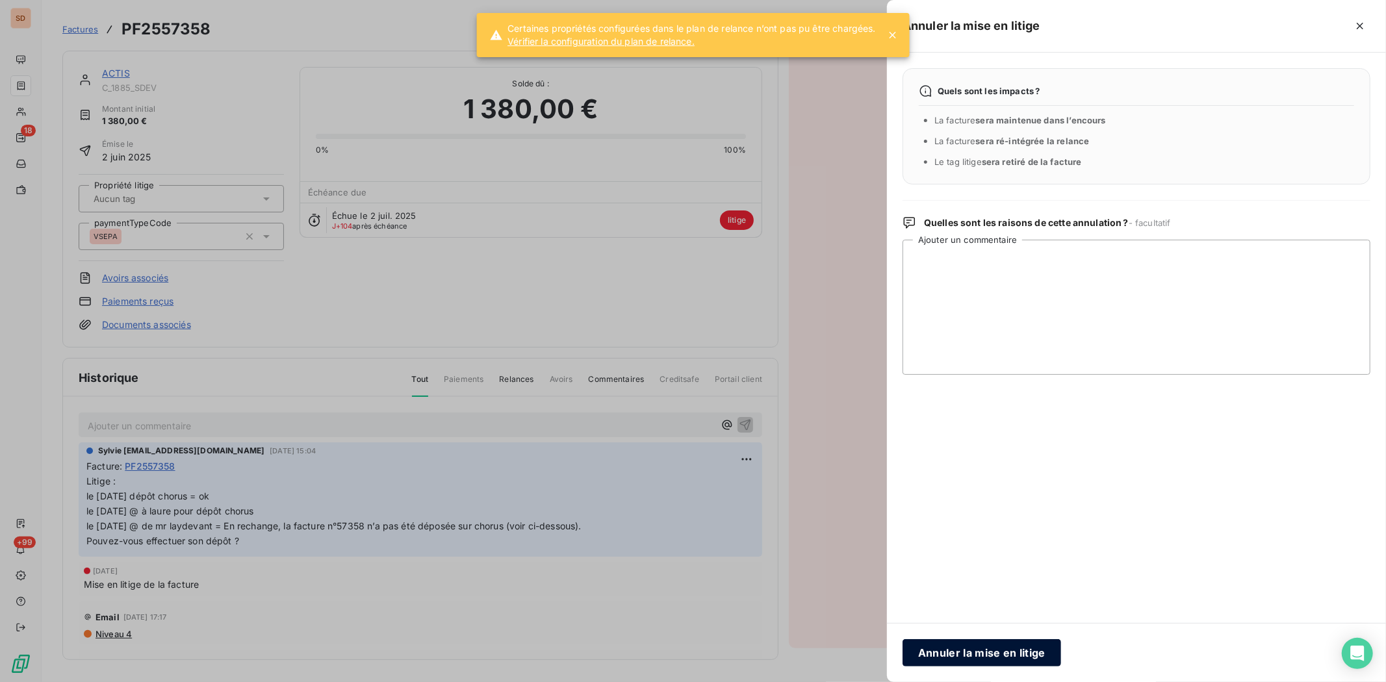
click at [956, 526] on button "Annuler la mise en litige" at bounding box center [981, 652] width 158 height 27
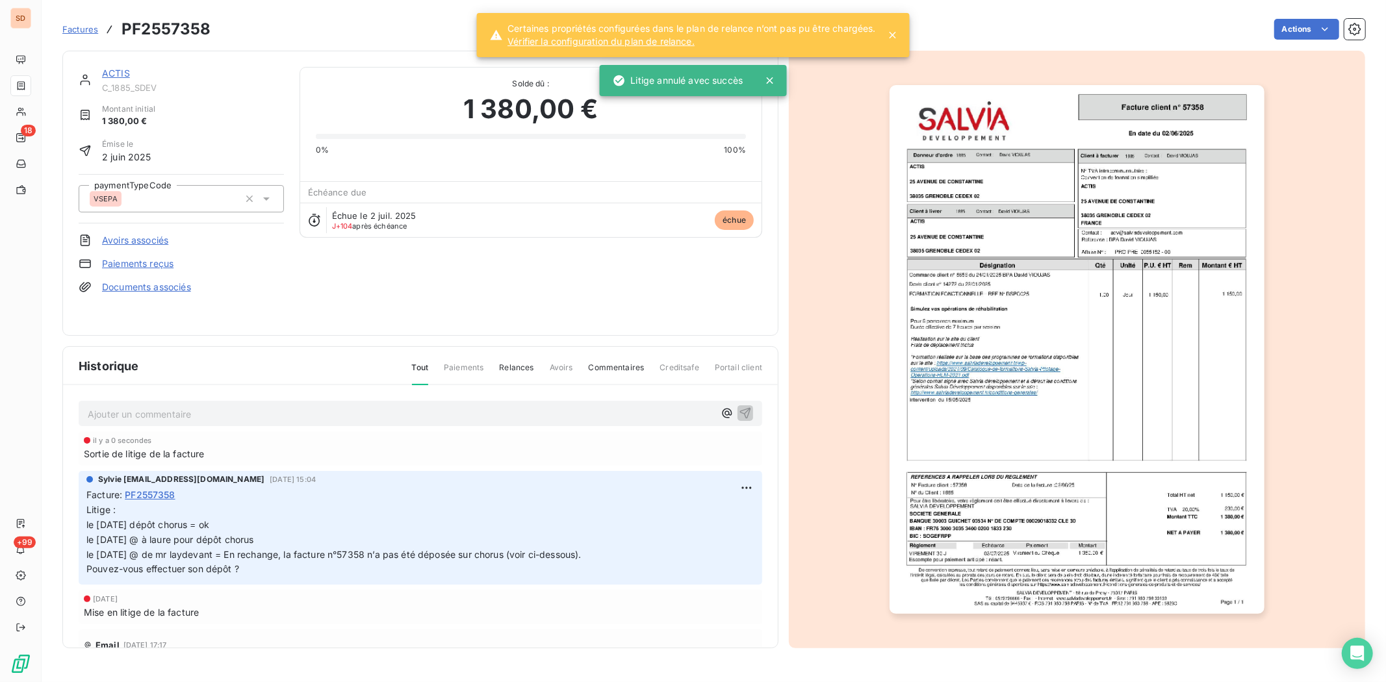
click at [108, 71] on link "ACTIS" at bounding box center [116, 73] width 28 height 11
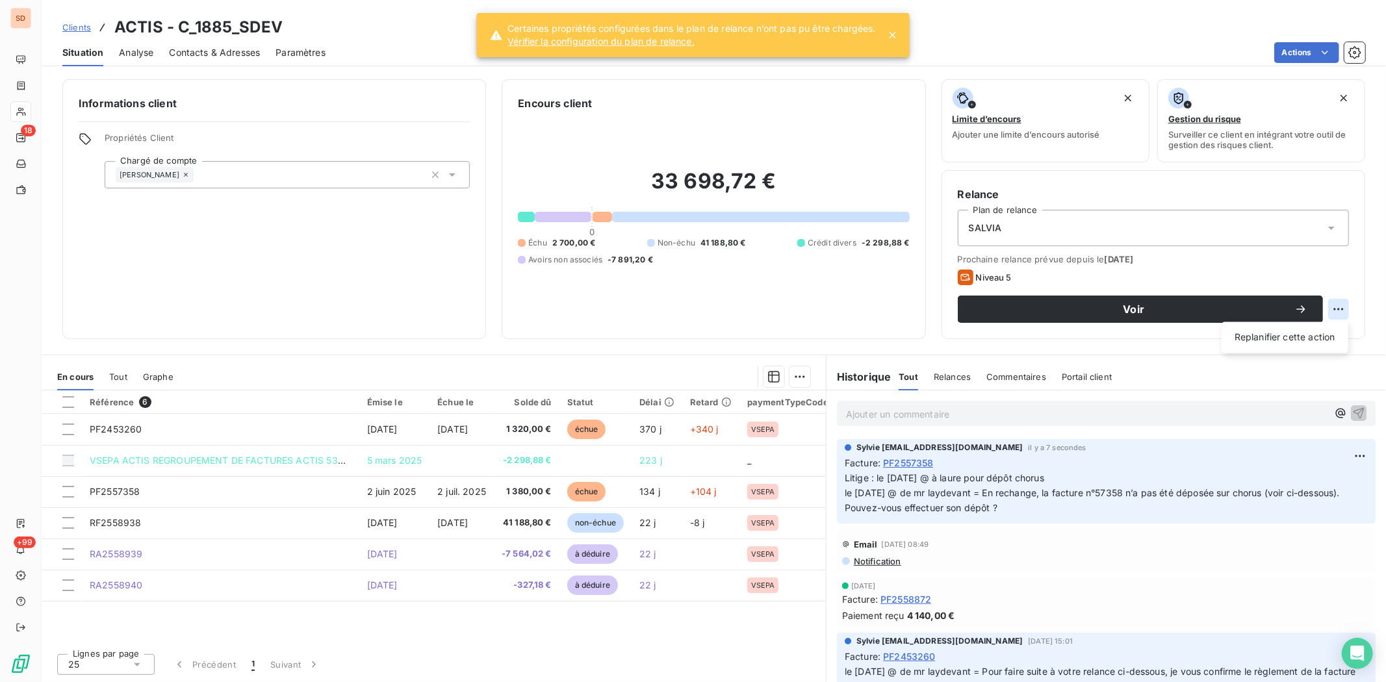
click at [1108, 312] on html "SD 18 +99 Clients ACTIS - C_1885_SDEV Situation Analyse Contacts & Adresses Par…" at bounding box center [693, 341] width 1386 height 682
click at [1108, 341] on div "Replanifier cette action" at bounding box center [1284, 337] width 116 height 21
select select "9"
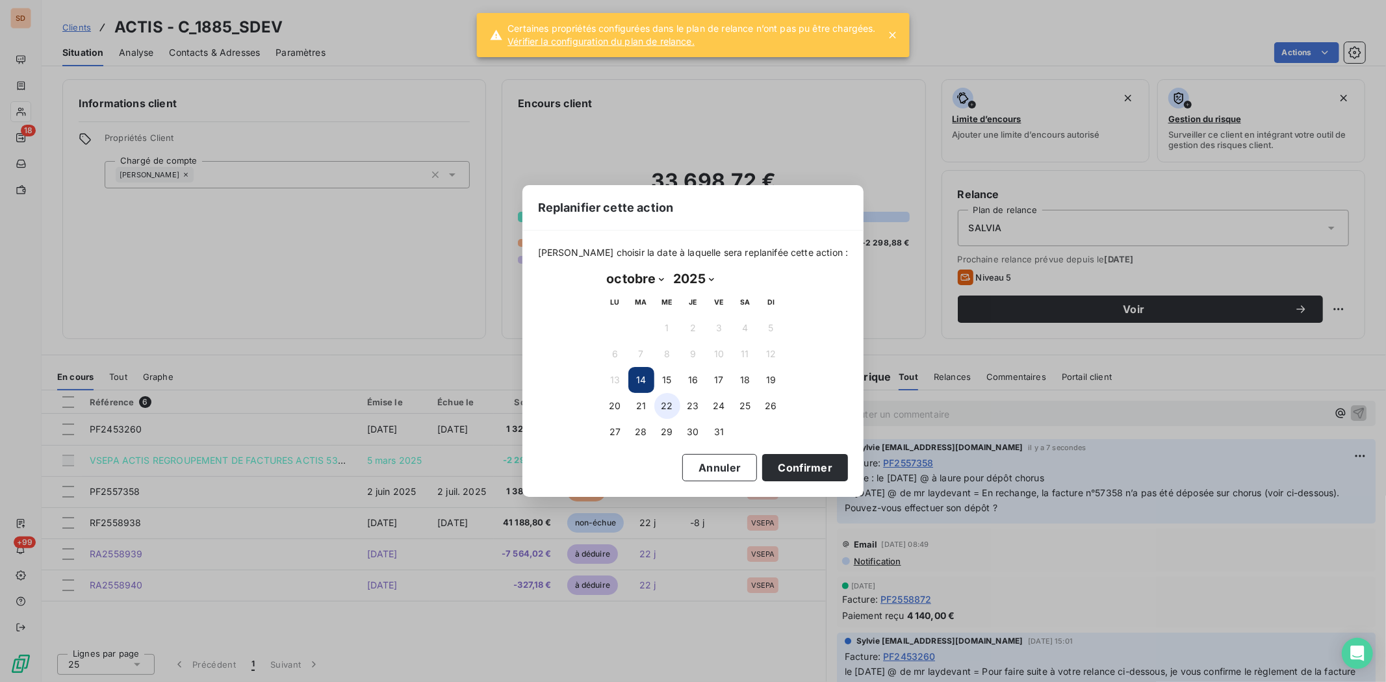
click at [660, 405] on button "22" at bounding box center [667, 406] width 26 height 26
click at [796, 465] on button "Confirmer" at bounding box center [805, 467] width 86 height 27
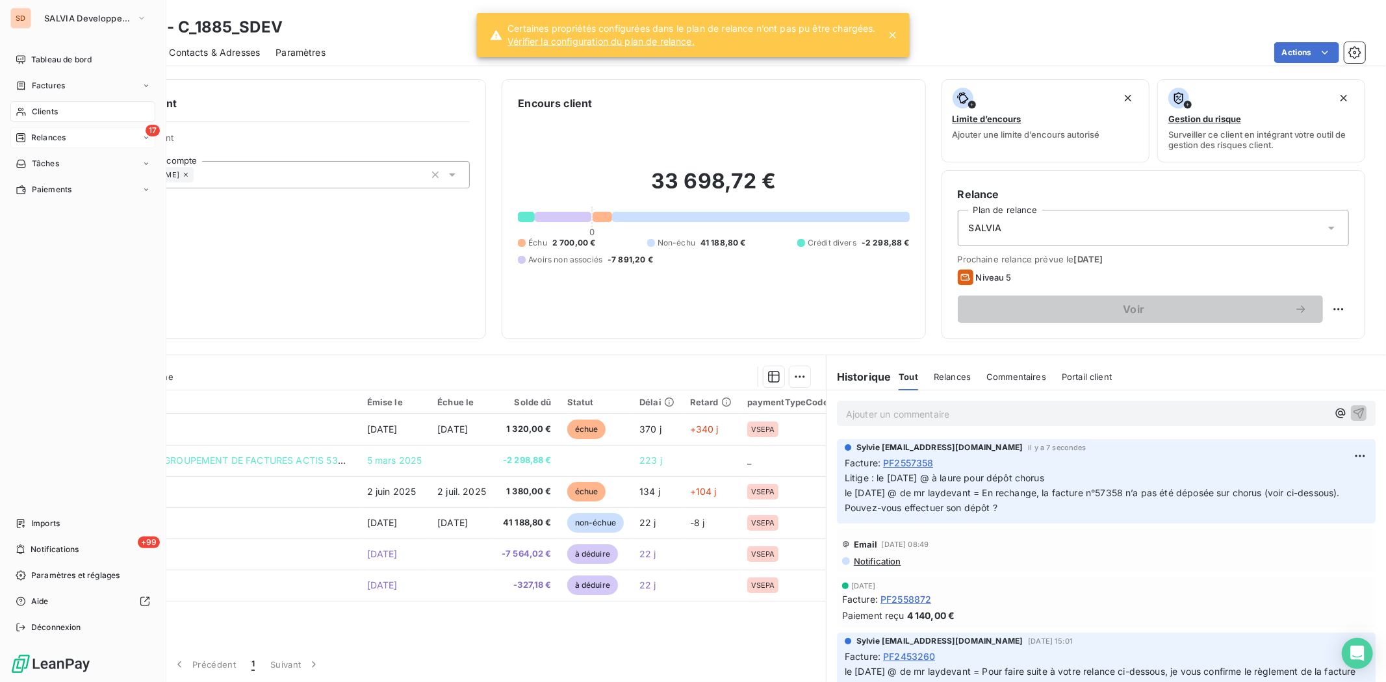
click at [39, 142] on span "Relances" at bounding box center [48, 138] width 34 height 12
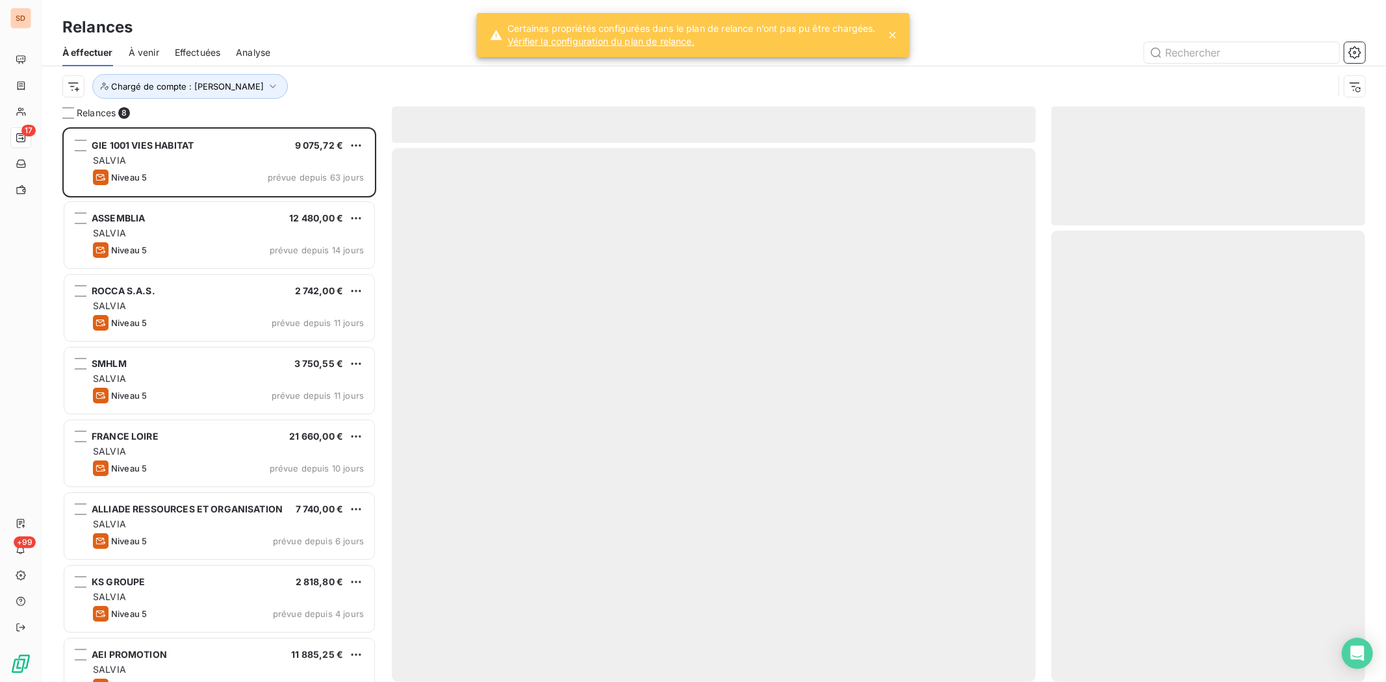
scroll to position [544, 303]
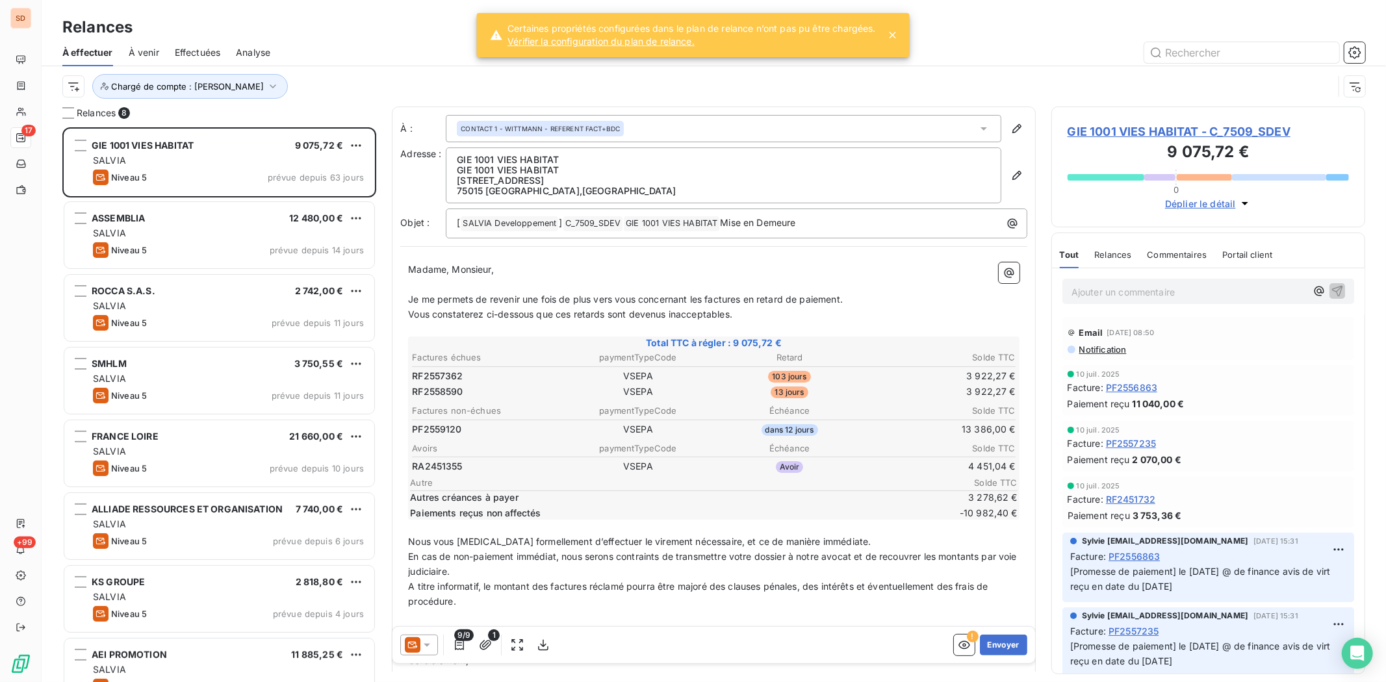
click at [1106, 133] on span "GIE 1001 VIES HABITAT - C_7509_SDEV" at bounding box center [1207, 132] width 281 height 18
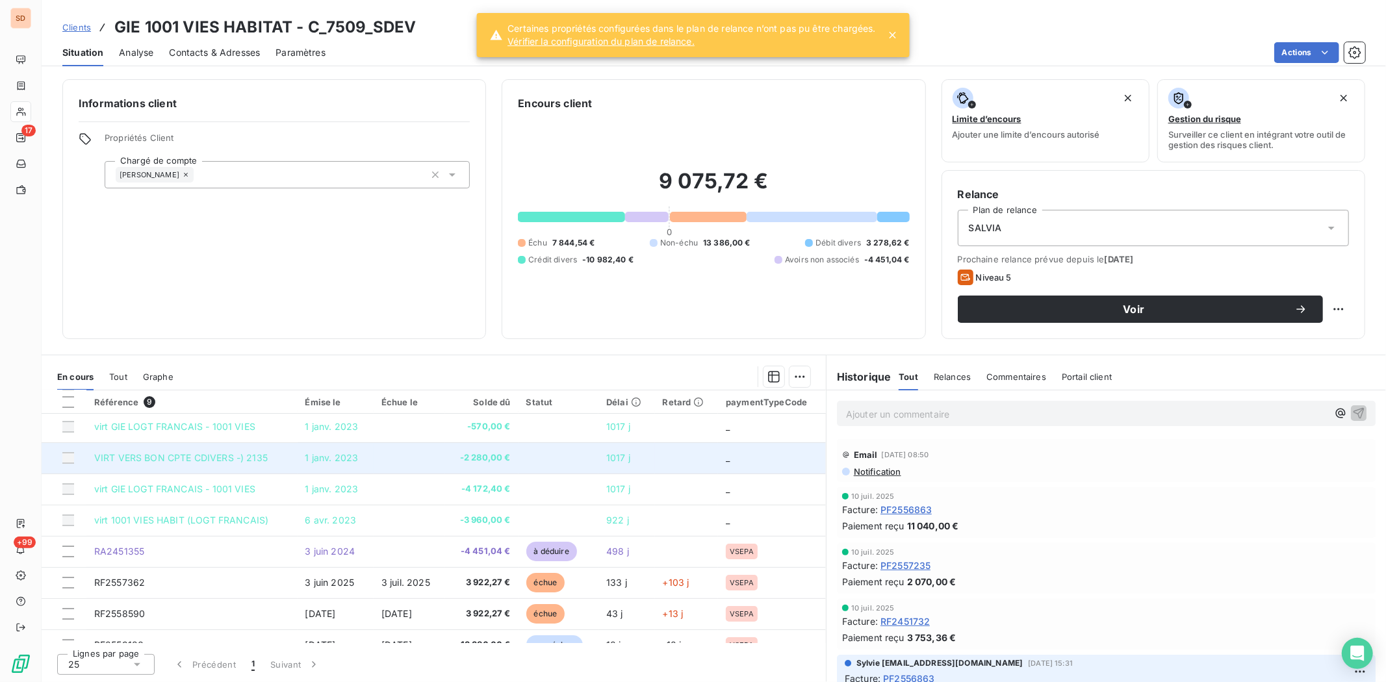
scroll to position [52, 0]
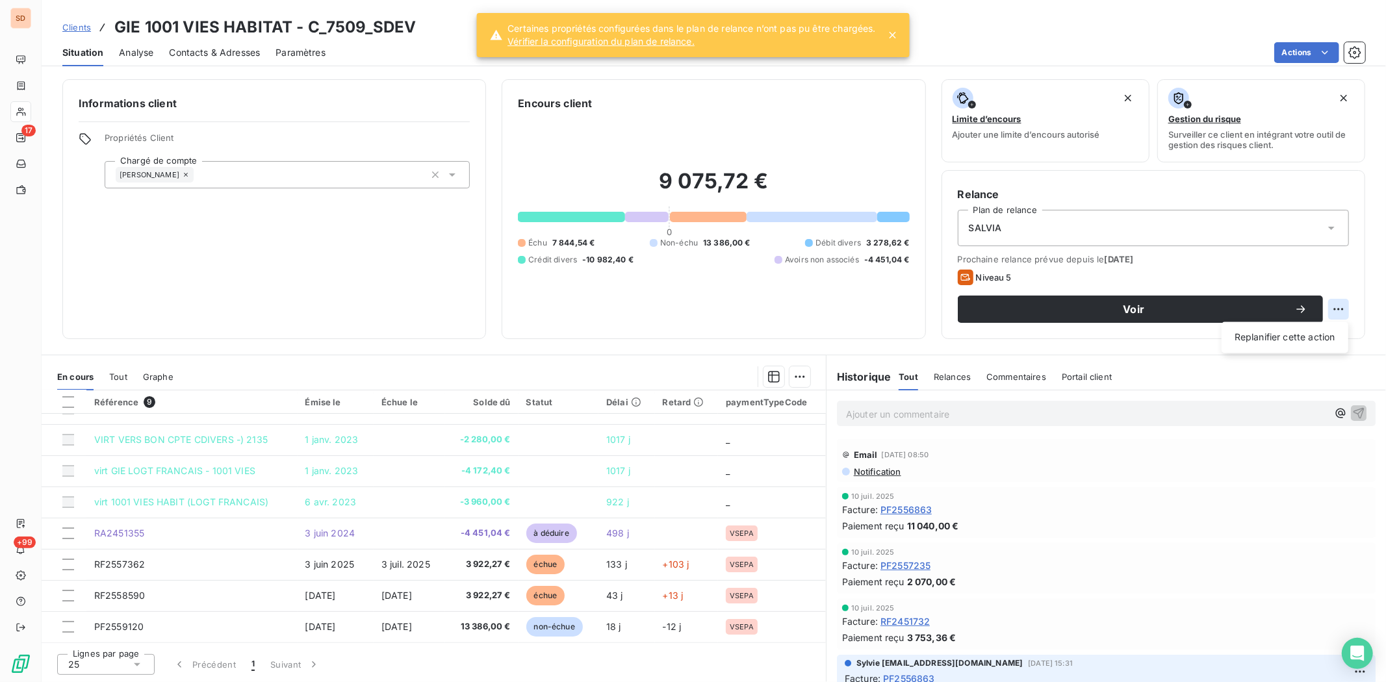
click at [1108, 310] on html "SD 17 +99 Clients GIE 1001 VIES HABITAT - C_7509_SDEV Situation Analyse Contact…" at bounding box center [693, 341] width 1386 height 682
click at [1108, 338] on div "Replanifier cette action" at bounding box center [1284, 337] width 116 height 21
select select "9"
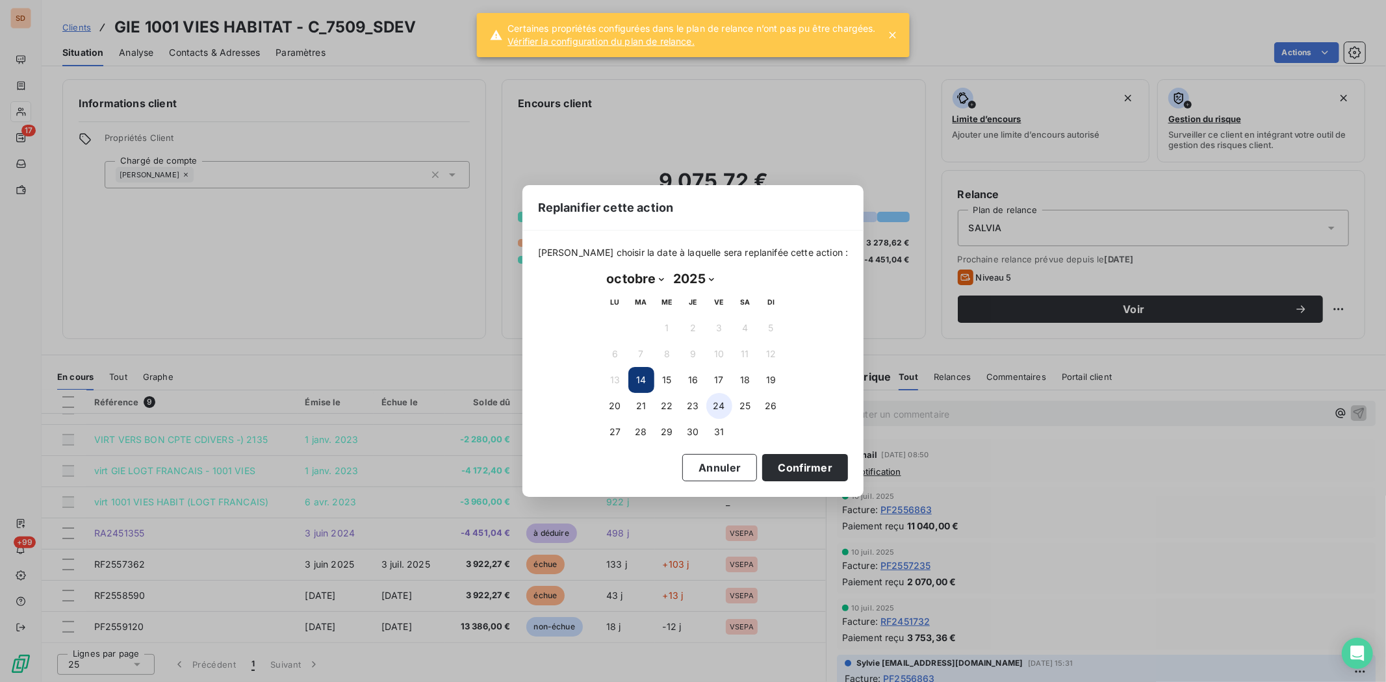
click at [722, 404] on button "24" at bounding box center [719, 406] width 26 height 26
click at [802, 474] on button "Confirmer" at bounding box center [805, 467] width 86 height 27
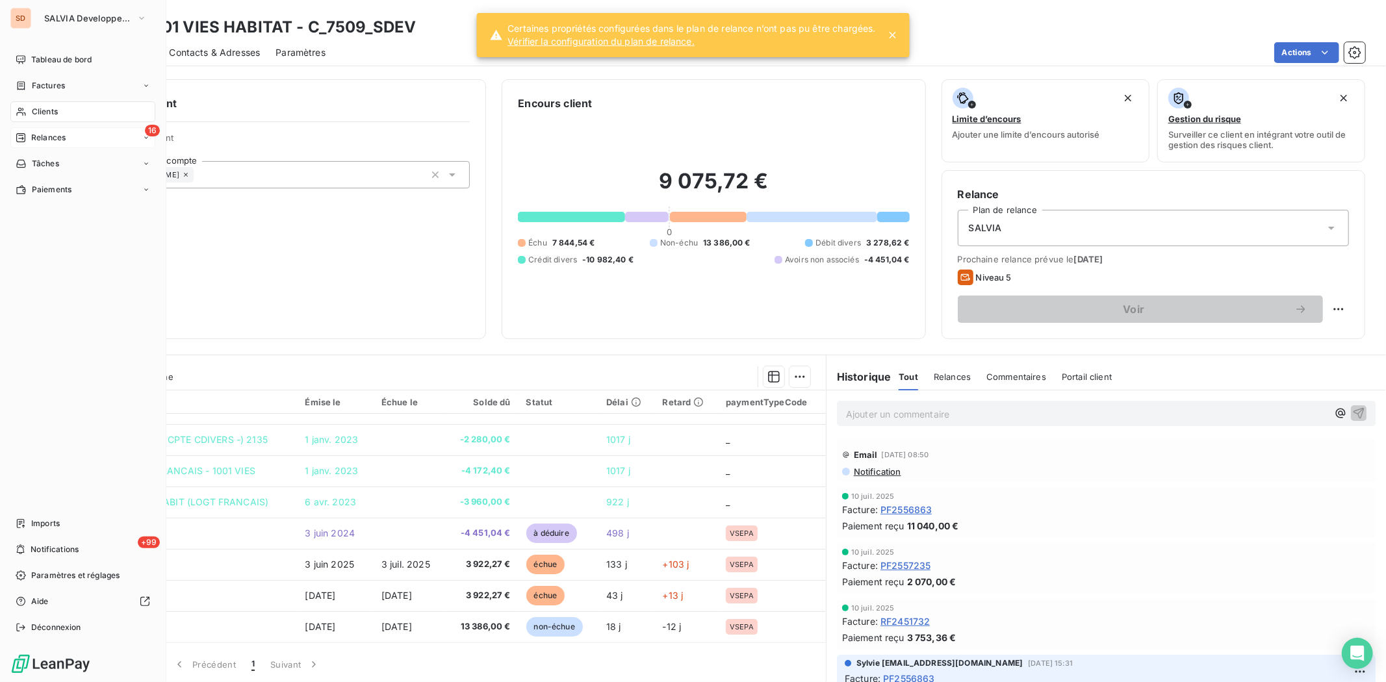
click at [28, 134] on div "Relances" at bounding box center [41, 138] width 50 height 12
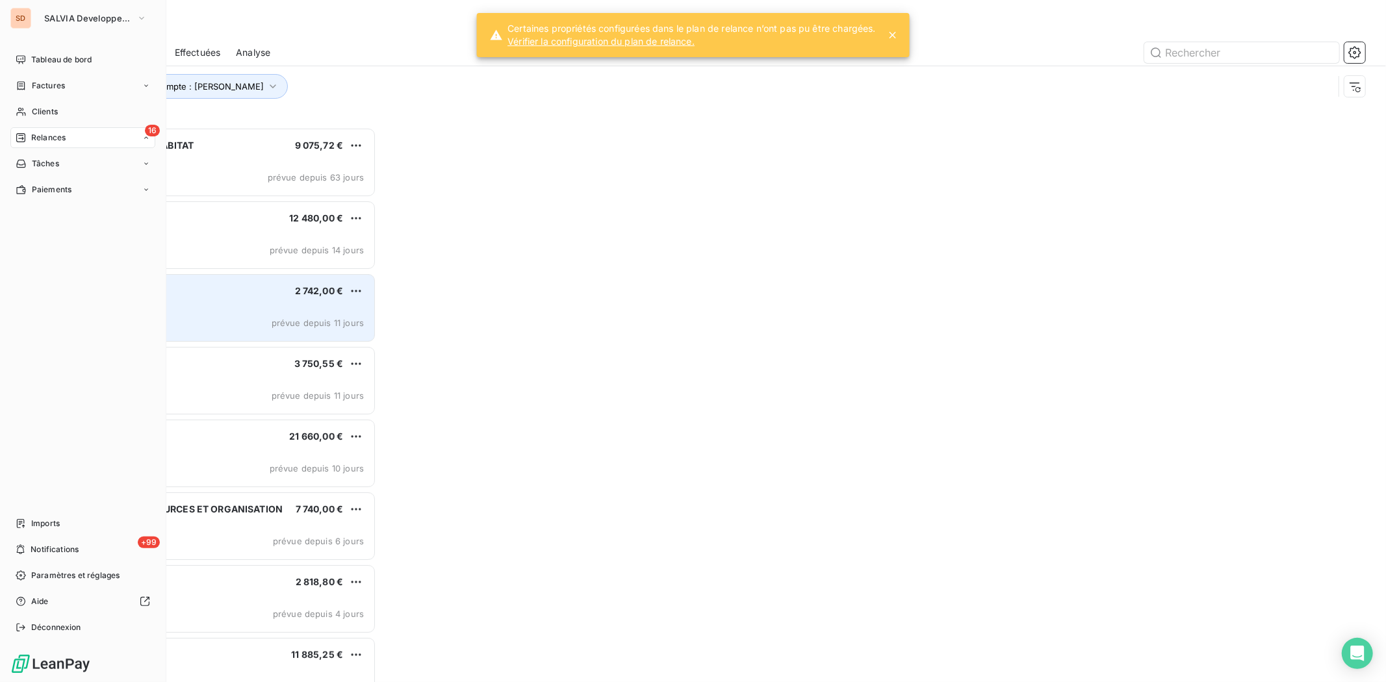
scroll to position [544, 303]
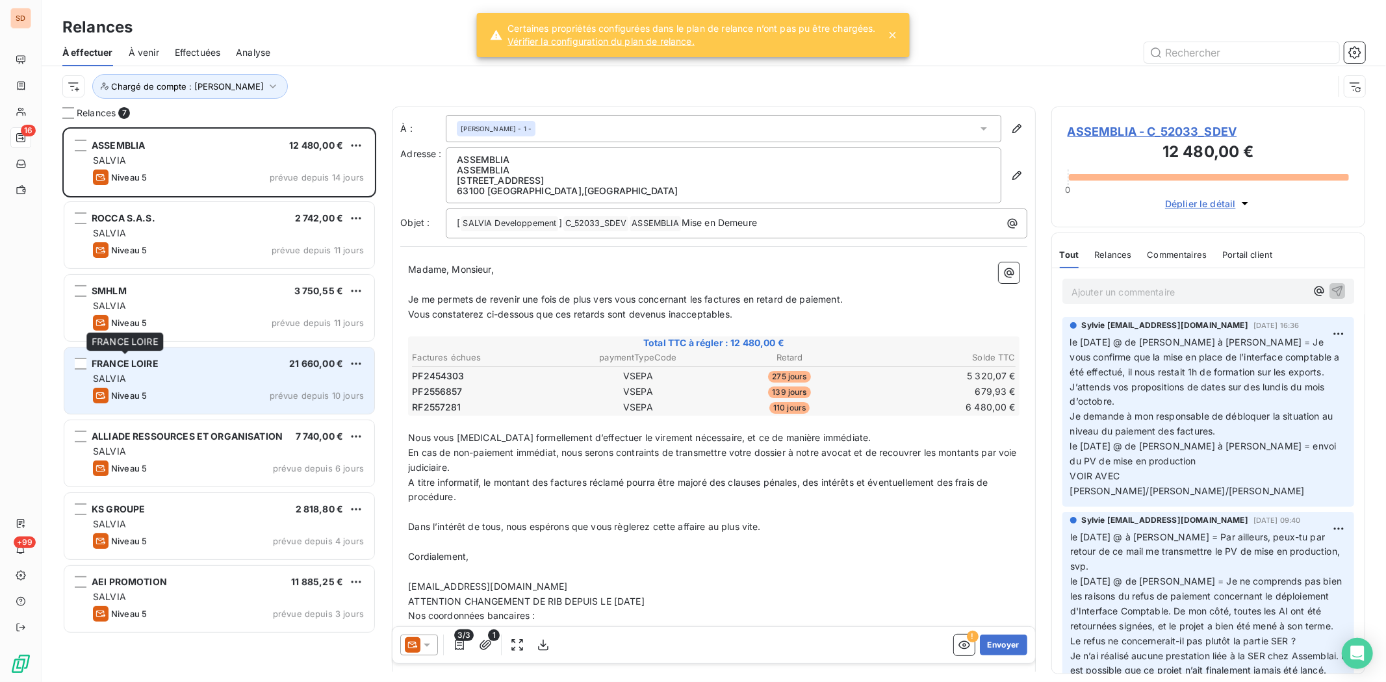
click at [122, 365] on span "FRANCE LOIRE" at bounding box center [125, 363] width 67 height 11
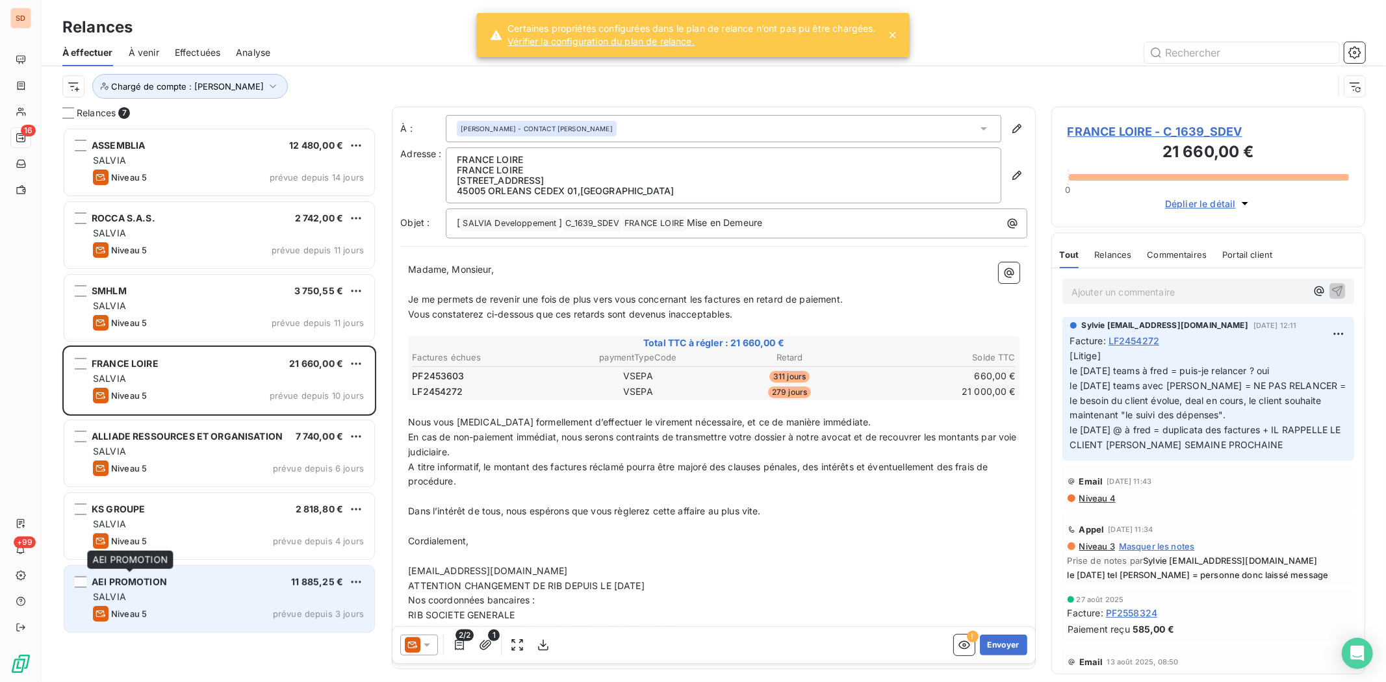
click at [127, 526] on span "AEI PROMOTION" at bounding box center [129, 581] width 75 height 11
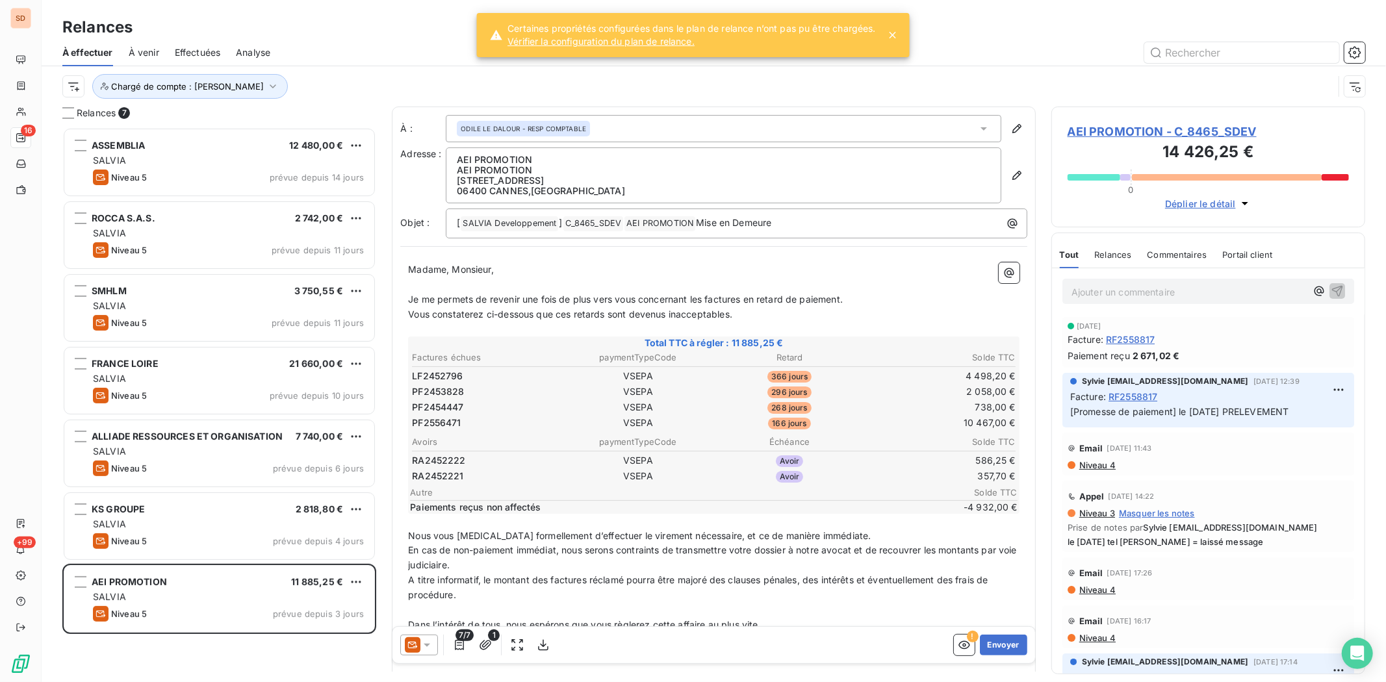
click at [1108, 134] on span "AEI PROMOTION - C_8465_SDEV" at bounding box center [1207, 132] width 281 height 18
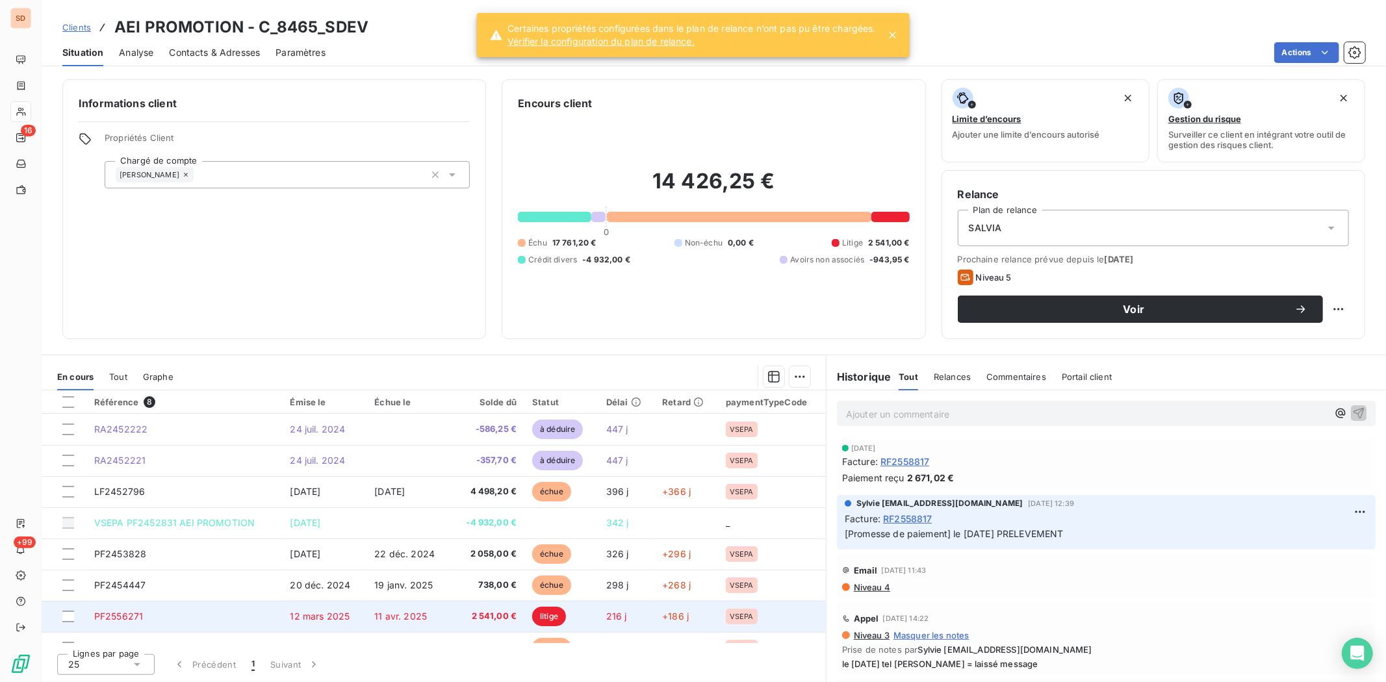
click at [129, 526] on span "PF2556271" at bounding box center [118, 616] width 49 height 11
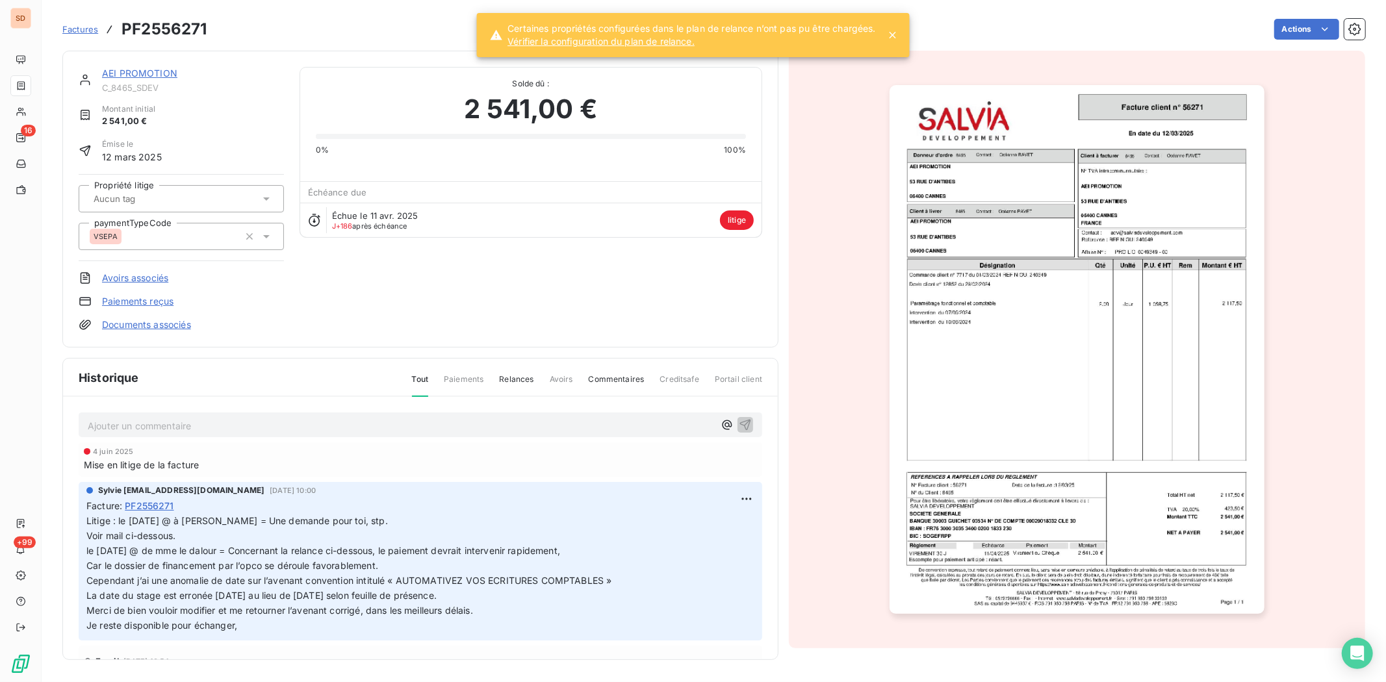
click at [133, 68] on link "AEI PROMOTION" at bounding box center [139, 73] width 75 height 11
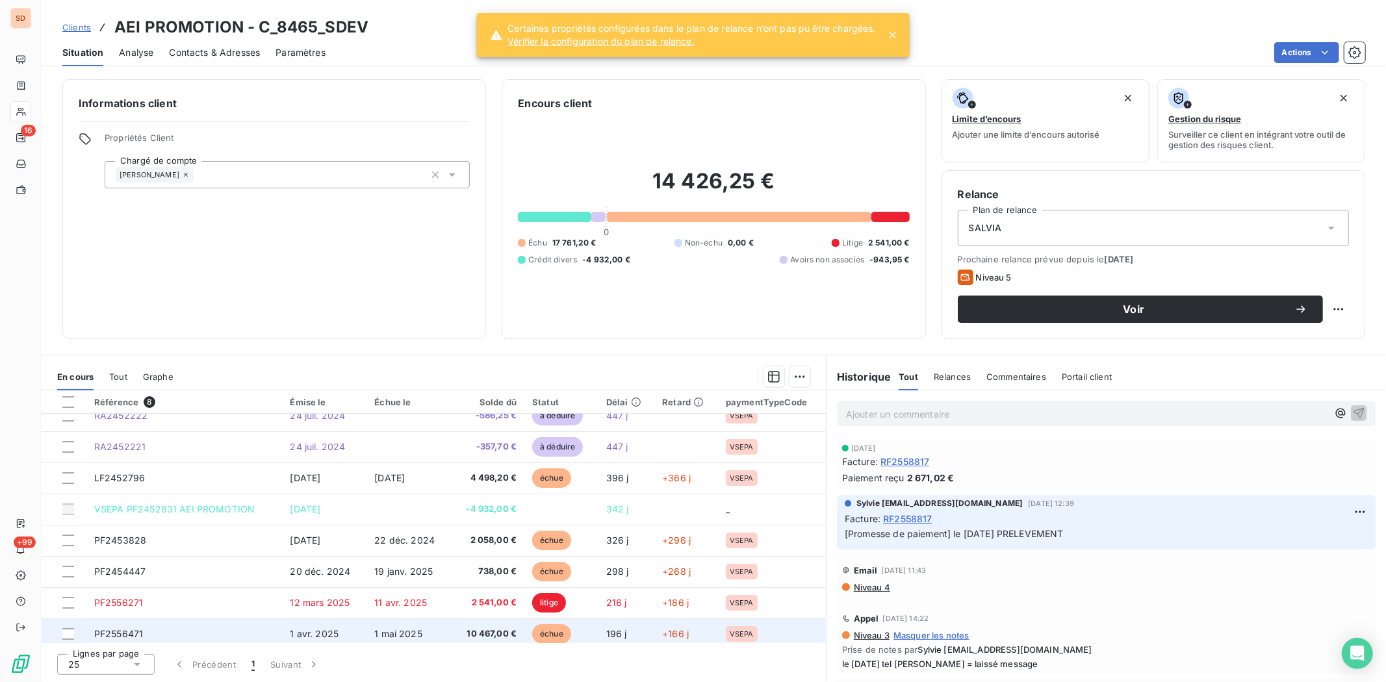
scroll to position [20, 0]
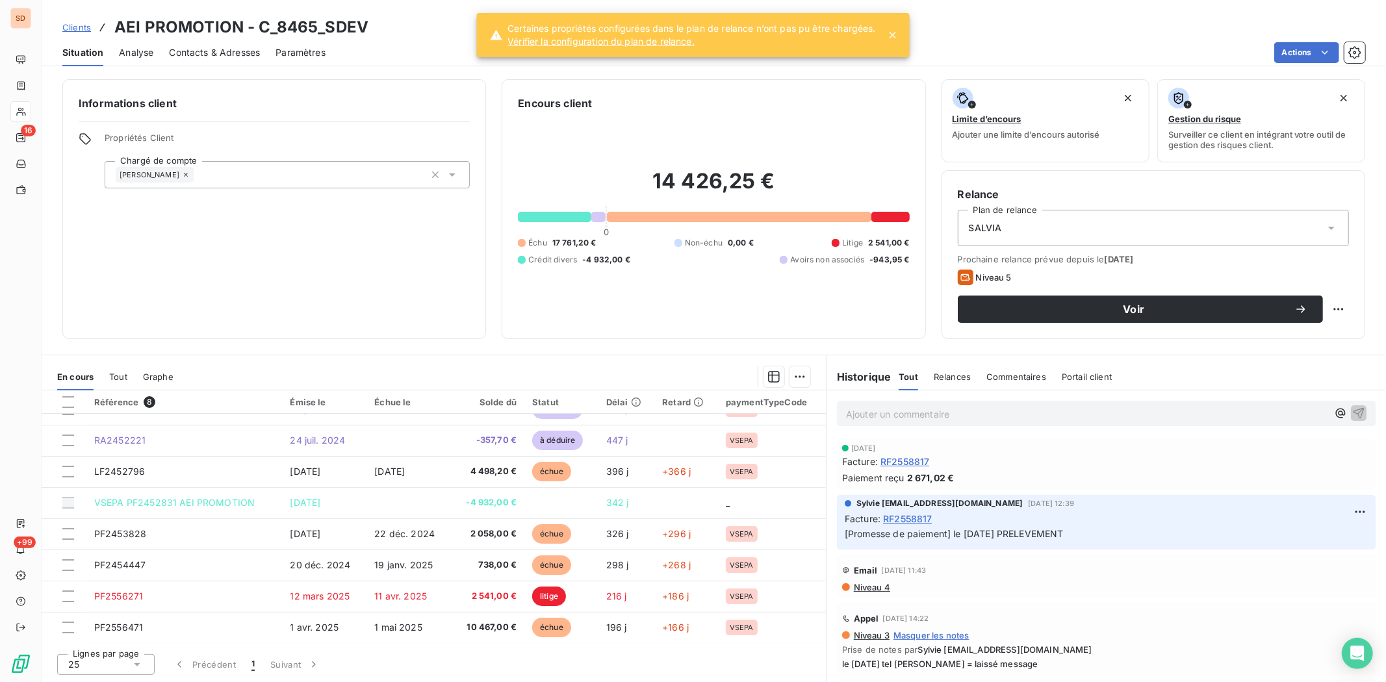
click at [145, 526] on div "25" at bounding box center [105, 664] width 97 height 21
click at [70, 526] on div at bounding box center [71, 616] width 13 height 13
click at [216, 49] on span "Contacts & Adresses" at bounding box center [214, 52] width 91 height 13
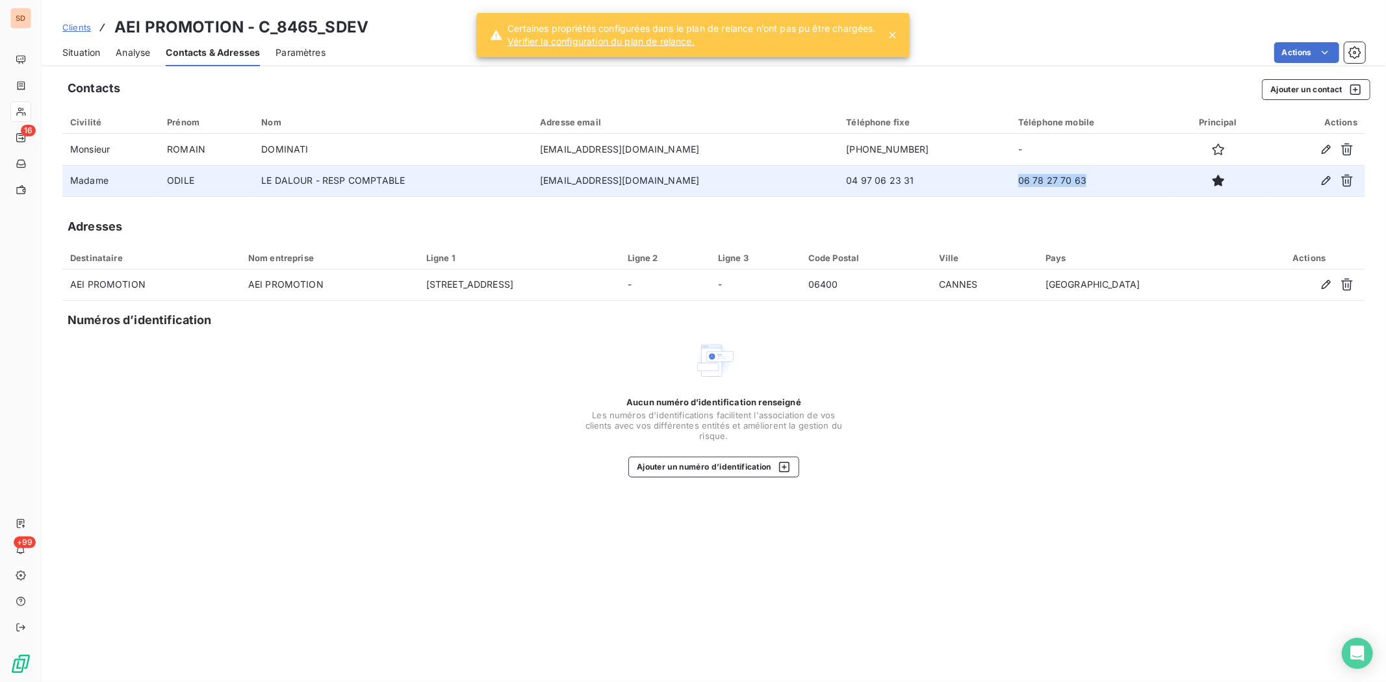
drag, startPoint x: 1061, startPoint y: 183, endPoint x: 994, endPoint y: 189, distance: 66.5
click at [1010, 189] on td "06 78 27 70 63" at bounding box center [1090, 180] width 161 height 31
copy td "06 78 27 70 63"
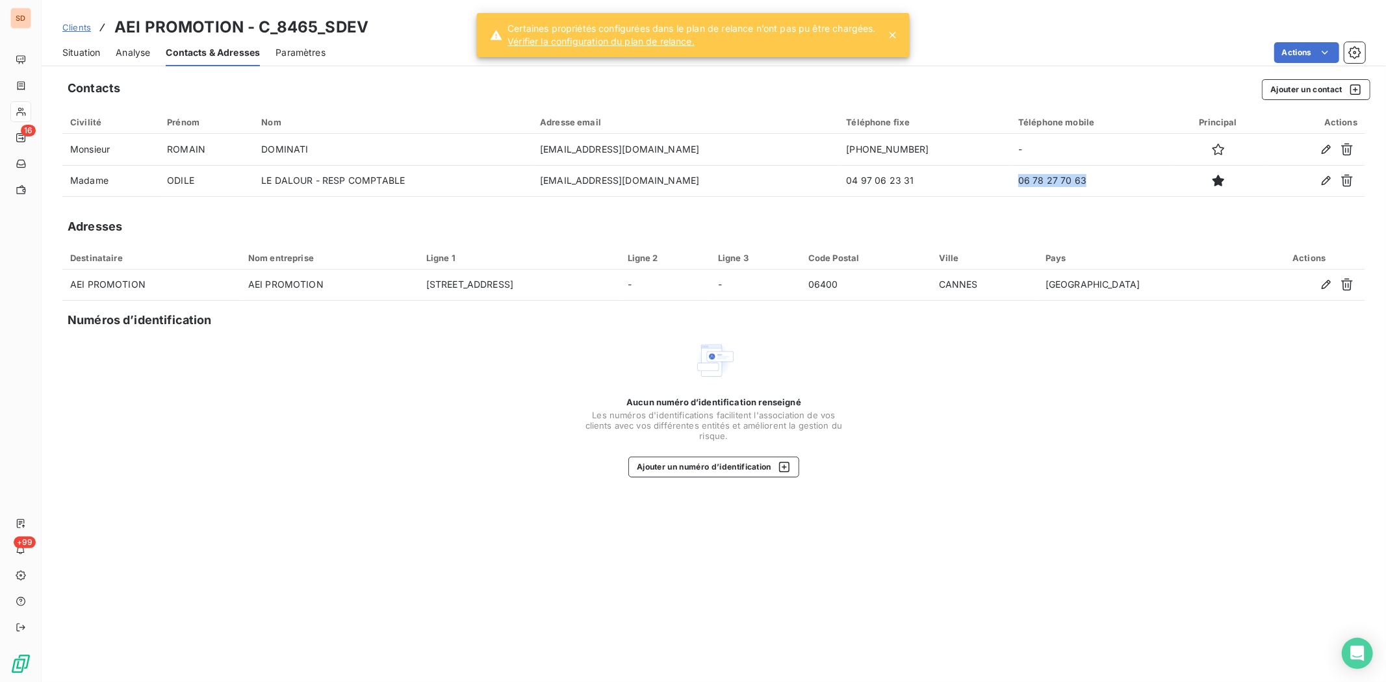
click at [81, 48] on span "Situation" at bounding box center [81, 52] width 38 height 13
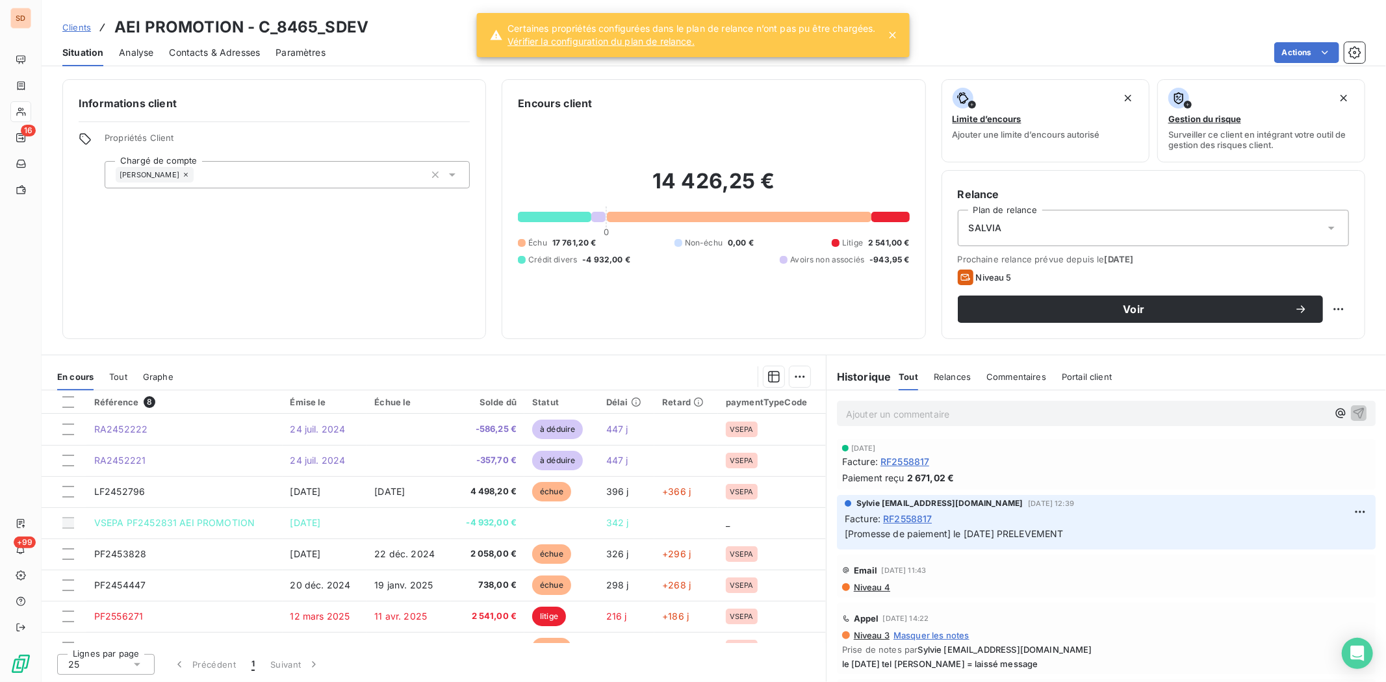
click at [898, 419] on p "Ajouter un commentaire ﻿" at bounding box center [1086, 414] width 481 height 16
drag, startPoint x: 915, startPoint y: 412, endPoint x: 794, endPoint y: 399, distance: 121.4
click at [794, 399] on div "En cours Tout Graphe Référence 8 Émise le Échue le Solde dû Statut Délai Retard…" at bounding box center [714, 518] width 1344 height 327
click at [236, 46] on span "Contacts & Adresses" at bounding box center [214, 52] width 91 height 13
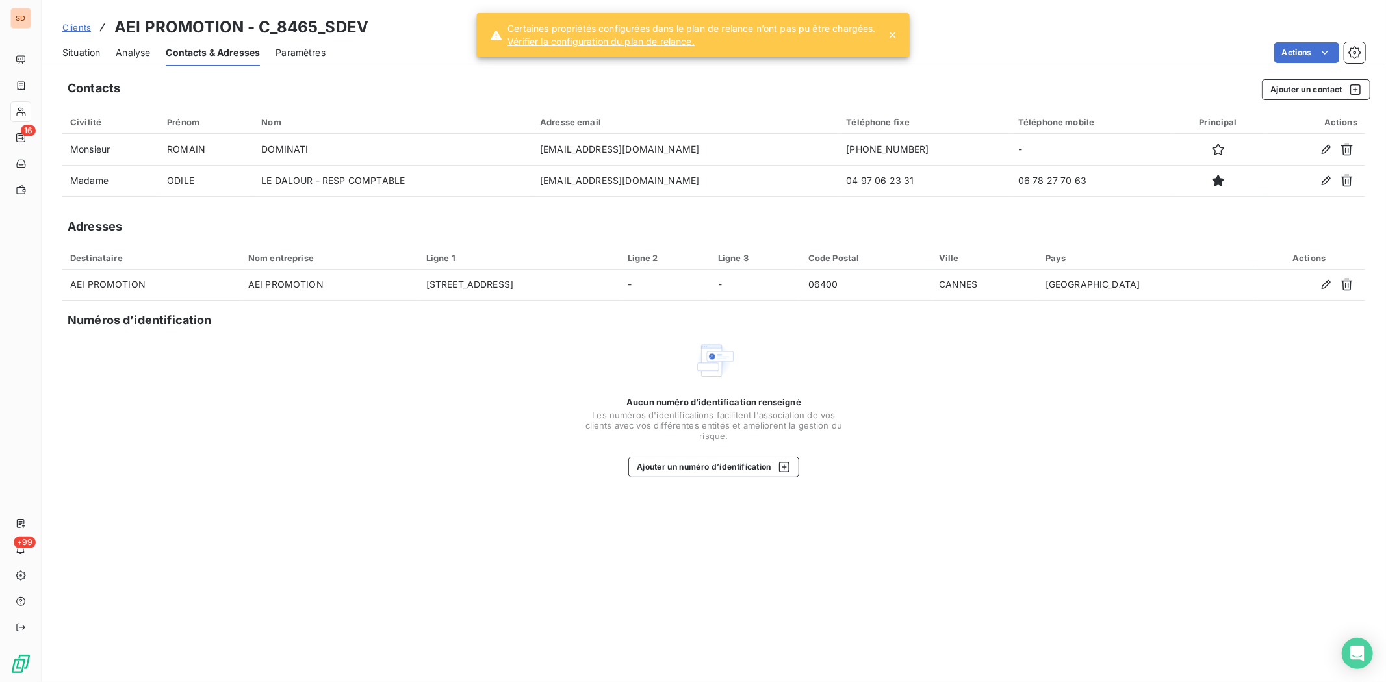
click at [82, 50] on span "Situation" at bounding box center [81, 52] width 38 height 13
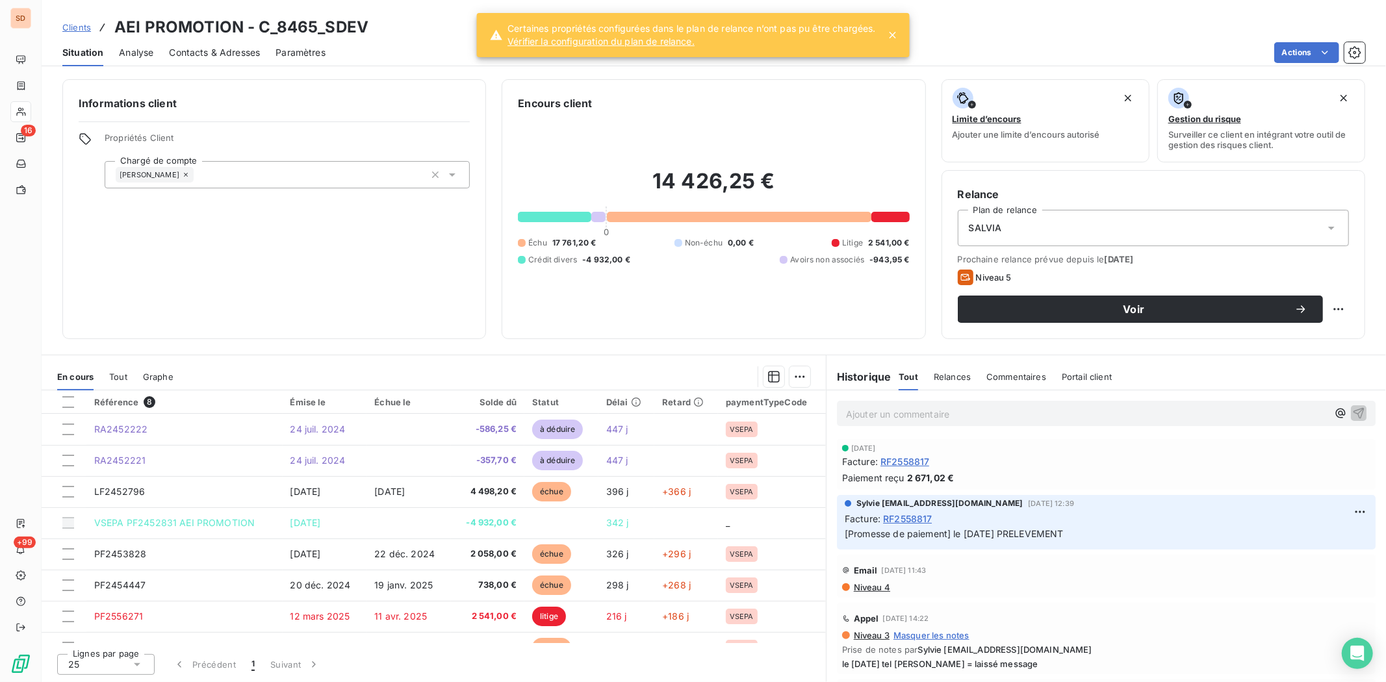
click at [858, 411] on p "Ajouter un commentaire ﻿" at bounding box center [1086, 414] width 481 height 16
click at [846, 411] on span "RV TEL MME LE DATOUR A 10H" at bounding box center [916, 412] width 140 height 11
click at [946, 412] on span "LE 17/10/525 = RV TEL MME LE DATOUR A 10H" at bounding box center [949, 412] width 207 height 11
click at [1108, 414] on icon "button" at bounding box center [1358, 412] width 13 height 13
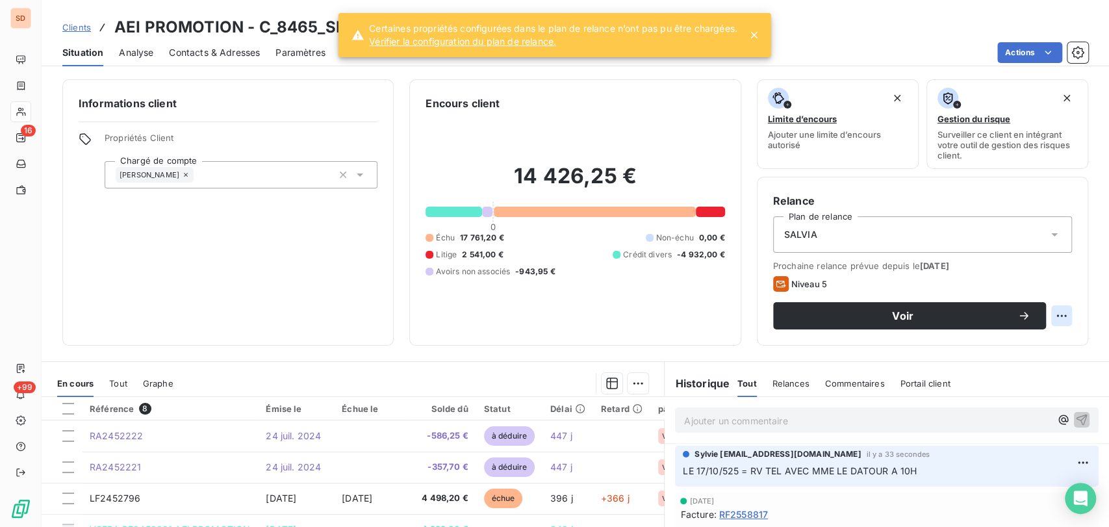
click at [1048, 316] on html "SD 16 +99 Clients AEI PROMOTION - C_8465_SDEV Situation Analyse Contacts & Adre…" at bounding box center [554, 263] width 1109 height 527
click at [992, 340] on div "Replanifier cette action" at bounding box center [997, 344] width 116 height 21
select select "9"
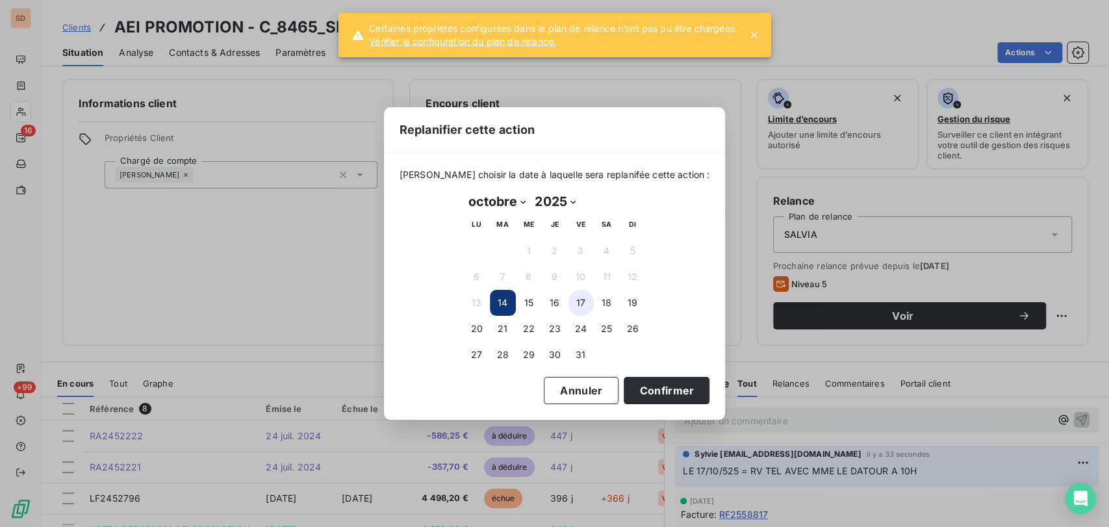
click at [574, 301] on button "17" at bounding box center [581, 303] width 26 height 26
click at [626, 396] on button "Confirmer" at bounding box center [667, 390] width 86 height 27
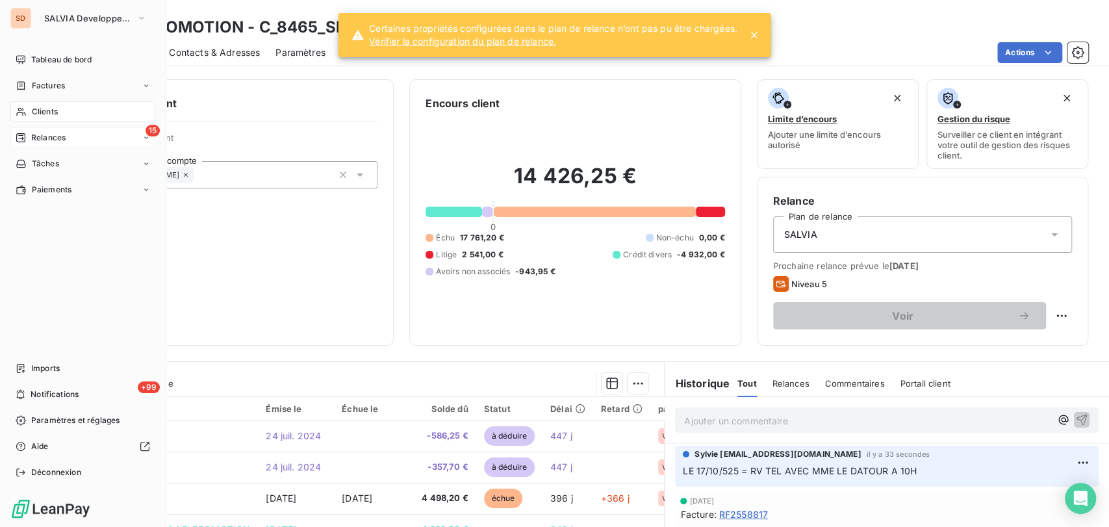
click at [52, 136] on span "Relances" at bounding box center [48, 138] width 34 height 12
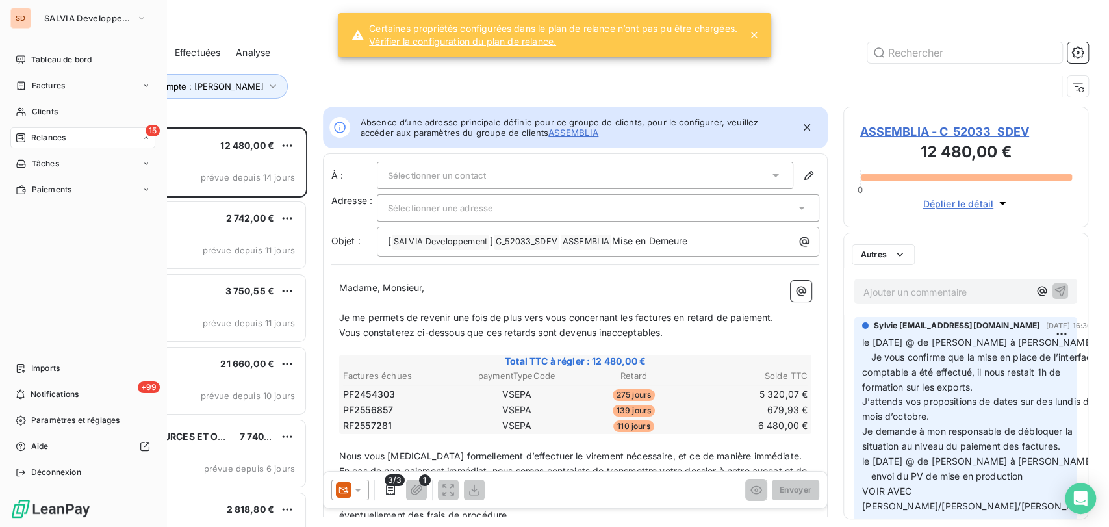
scroll to position [388, 234]
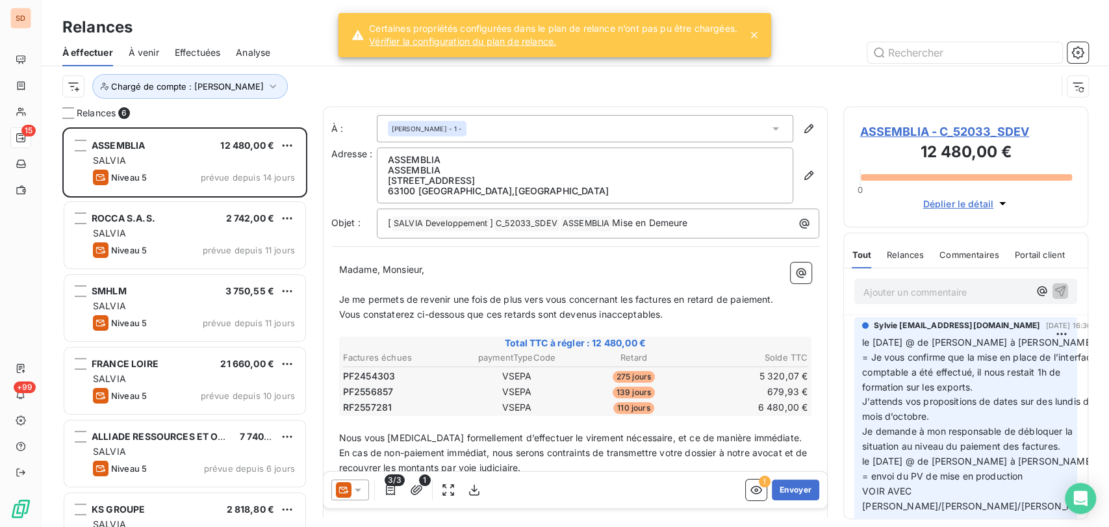
click at [900, 136] on span "ASSEMBLIA - C_52033_SDEV" at bounding box center [965, 132] width 212 height 18
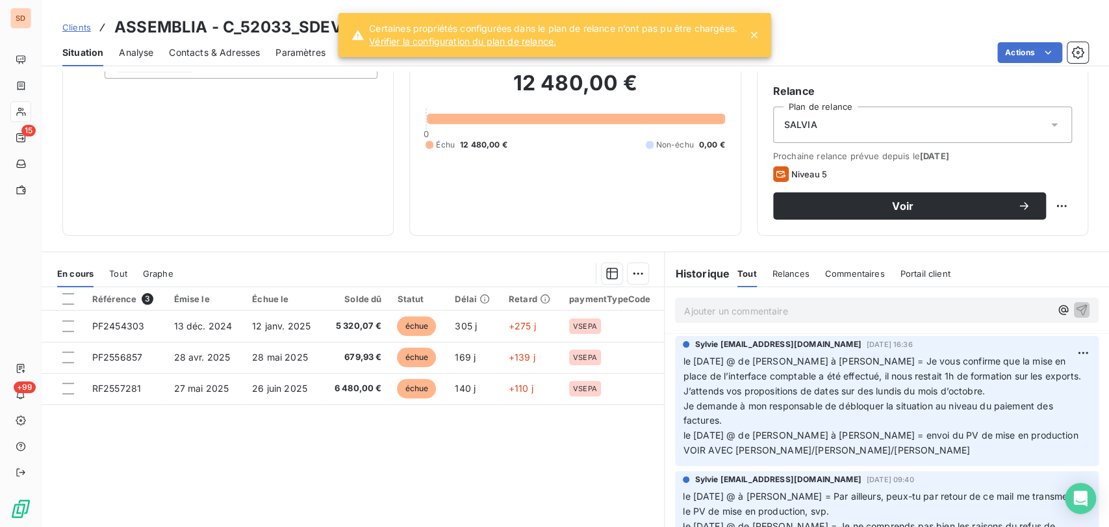
scroll to position [138, 0]
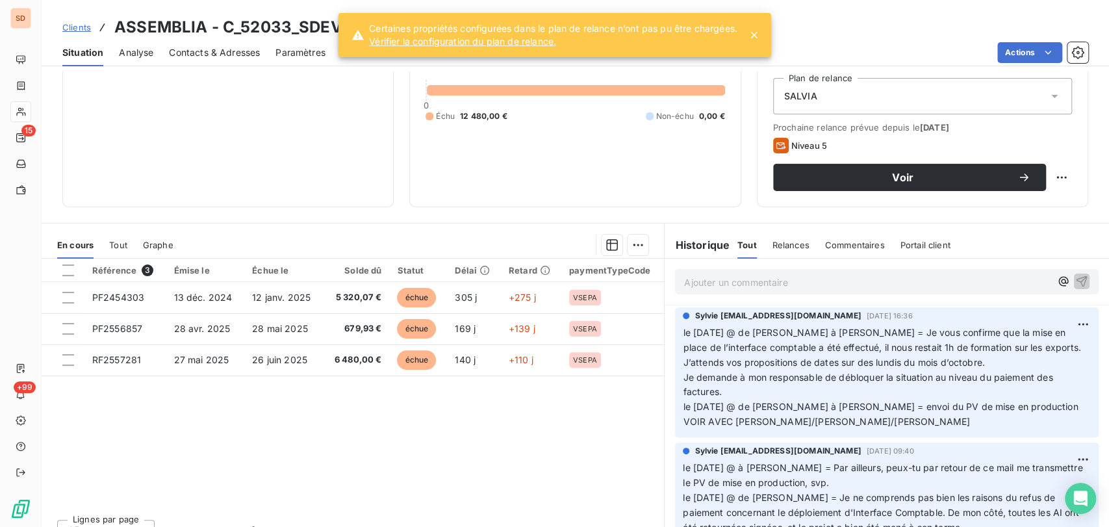
click at [210, 51] on span "Contacts & Adresses" at bounding box center [214, 52] width 91 height 13
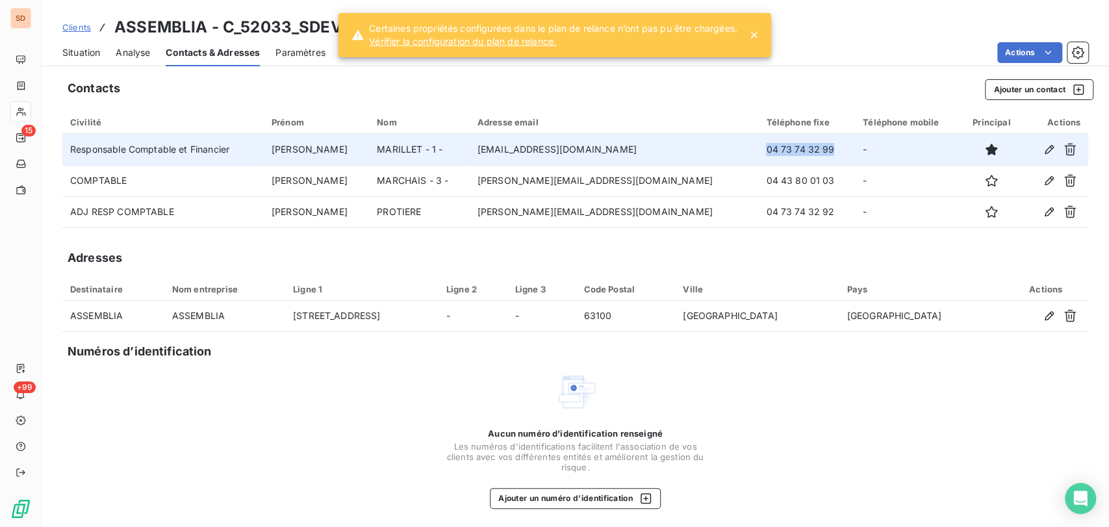
drag, startPoint x: 771, startPoint y: 146, endPoint x: 697, endPoint y: 145, distance: 74.1
click at [758, 145] on td "04 73 74 32 99" at bounding box center [806, 149] width 97 height 31
copy td "04 73 74 32 99"
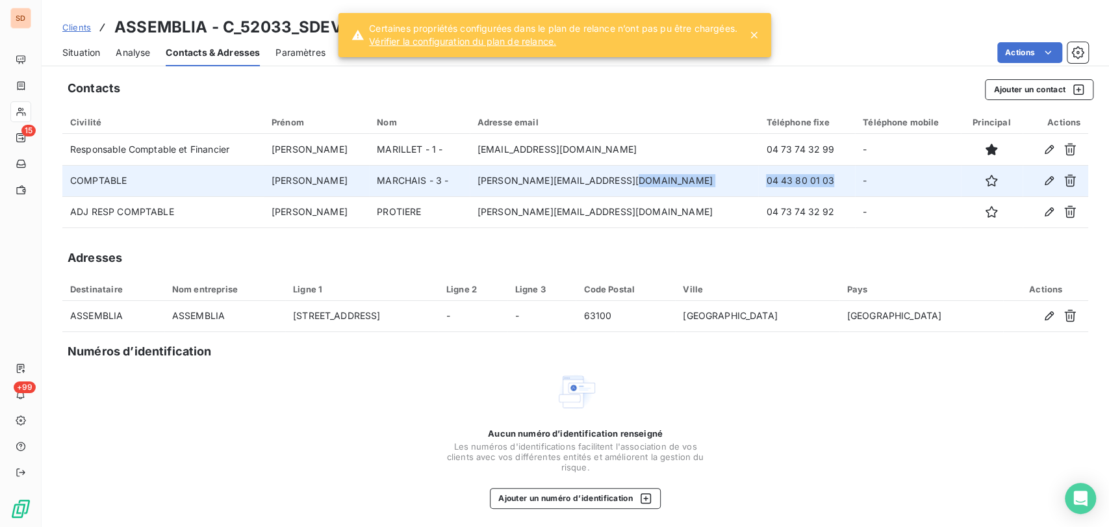
drag, startPoint x: 772, startPoint y: 177, endPoint x: 689, endPoint y: 183, distance: 82.7
click at [689, 183] on tr "COMPTABLE [PERSON_NAME] - 3 - [PERSON_NAME][EMAIL_ADDRESS][DOMAIN_NAME] 04 43 8…" at bounding box center [575, 180] width 1026 height 31
copy tr "04 43 80 01 03"
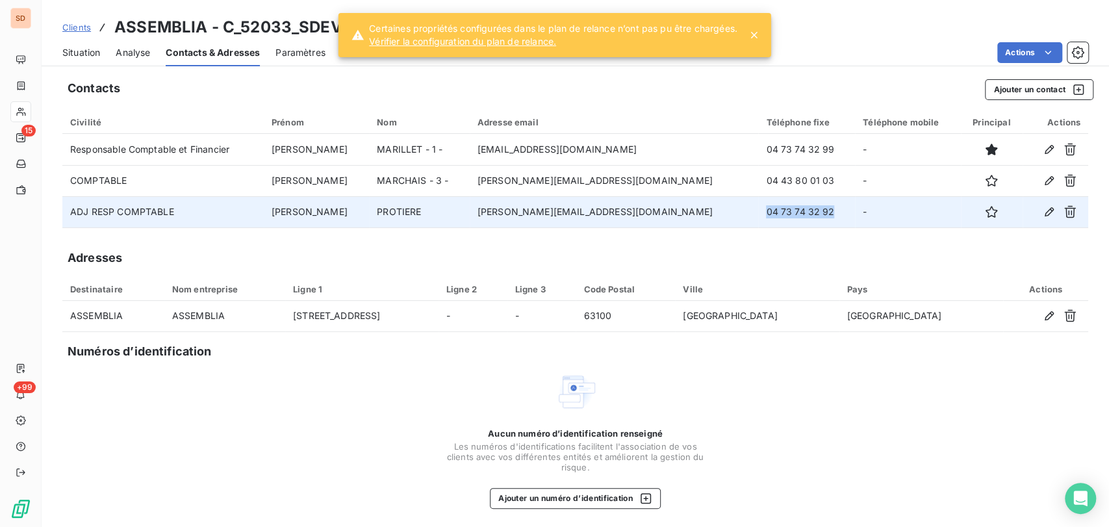
drag, startPoint x: 774, startPoint y: 213, endPoint x: 702, endPoint y: 211, distance: 72.8
click at [758, 211] on td "04 73 74 32 92" at bounding box center [806, 211] width 97 height 31
copy td "04 73 74 32 92"
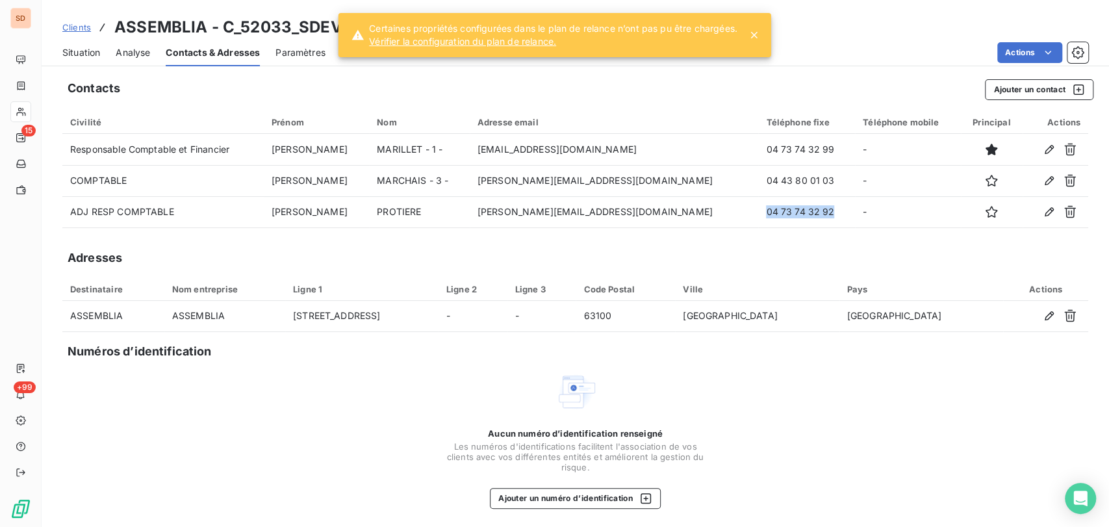
click at [88, 53] on span "Situation" at bounding box center [81, 52] width 38 height 13
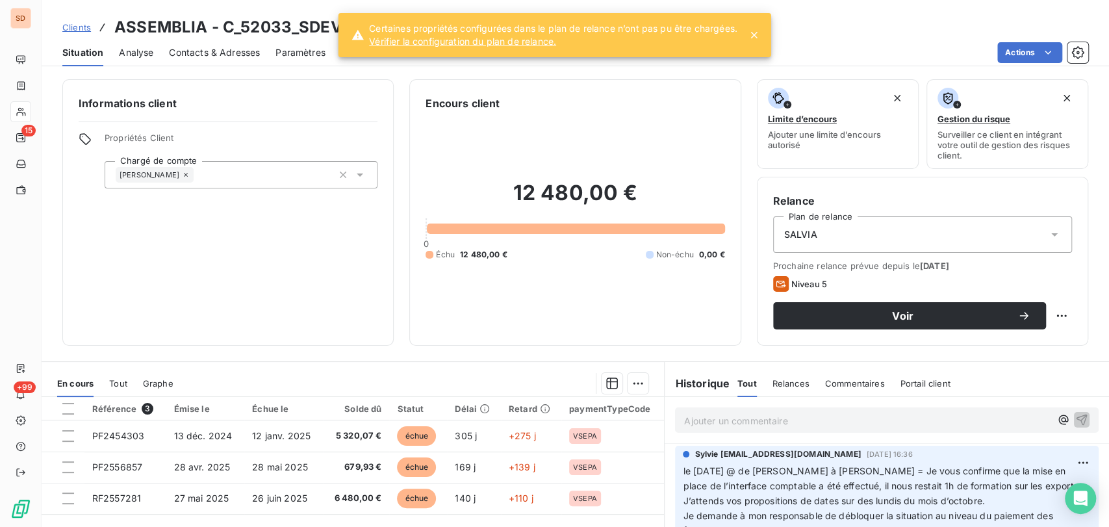
click at [220, 55] on span "Contacts & Adresses" at bounding box center [214, 52] width 91 height 13
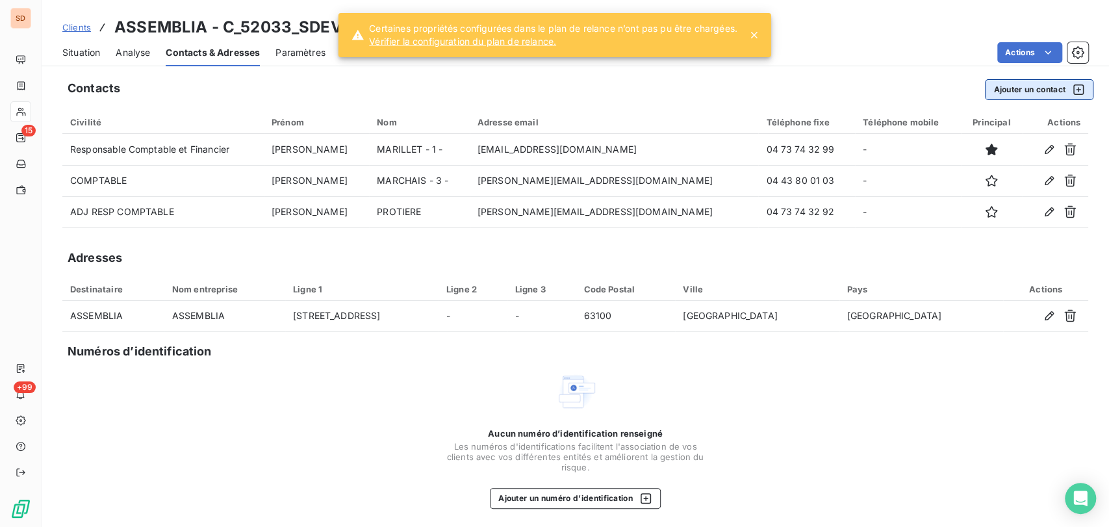
click at [997, 93] on button "Ajouter un contact" at bounding box center [1039, 89] width 108 height 21
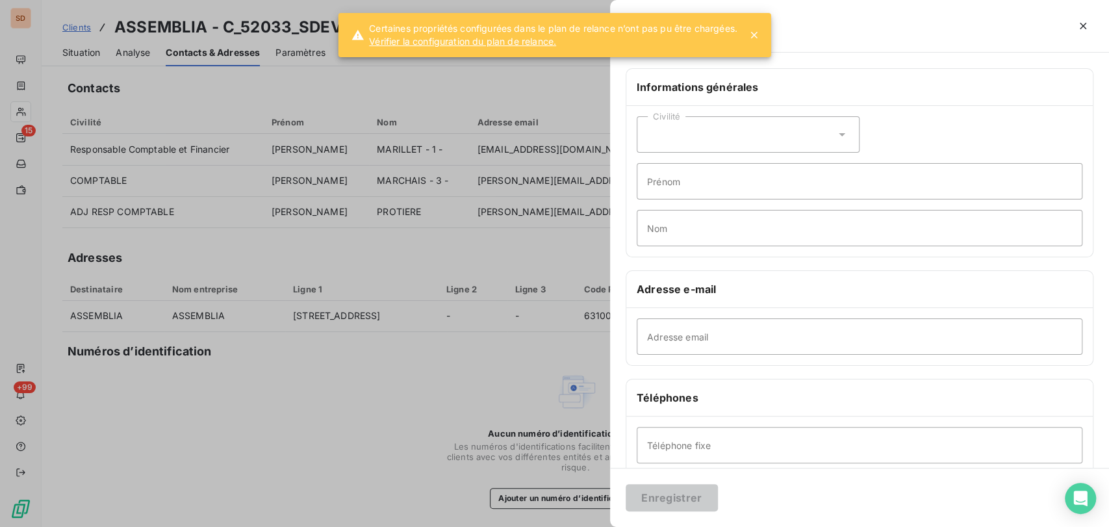
click at [835, 136] on icon at bounding box center [841, 134] width 13 height 13
click at [653, 167] on input "radio" at bounding box center [650, 166] width 13 height 13
click at [666, 183] on input "Prénom" at bounding box center [860, 181] width 446 height 36
type input "[PERSON_NAME]"
click at [670, 227] on input "Nom" at bounding box center [860, 228] width 446 height 36
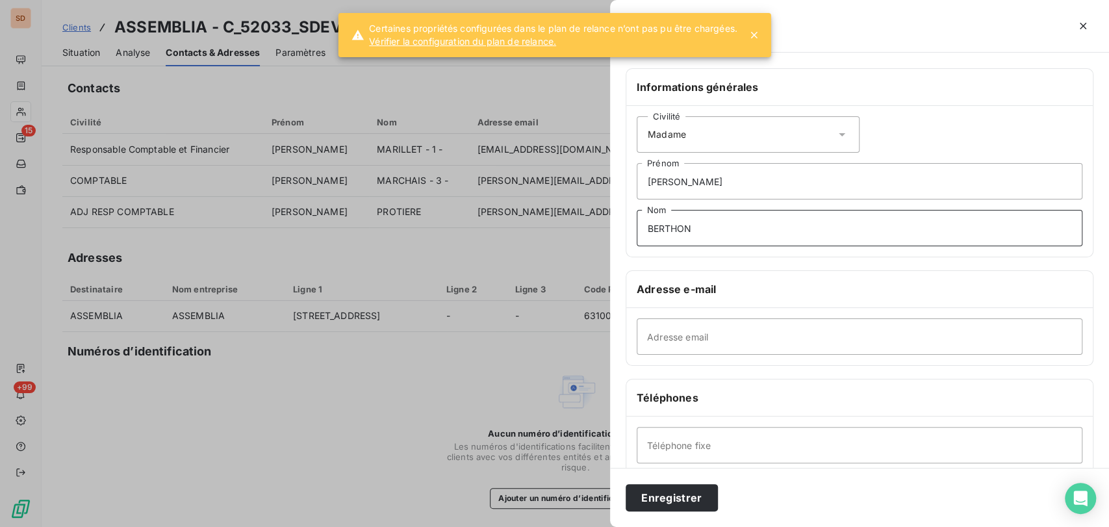
type input "BERTHON"
click at [653, 335] on input "Adresse email" at bounding box center [860, 336] width 446 height 36
paste input "[PERSON_NAME][EMAIL_ADDRESS][DOMAIN_NAME]"
type input "[PERSON_NAME][EMAIL_ADDRESS][DOMAIN_NAME]"
click at [676, 450] on input "Téléphone fixe" at bounding box center [860, 445] width 446 height 36
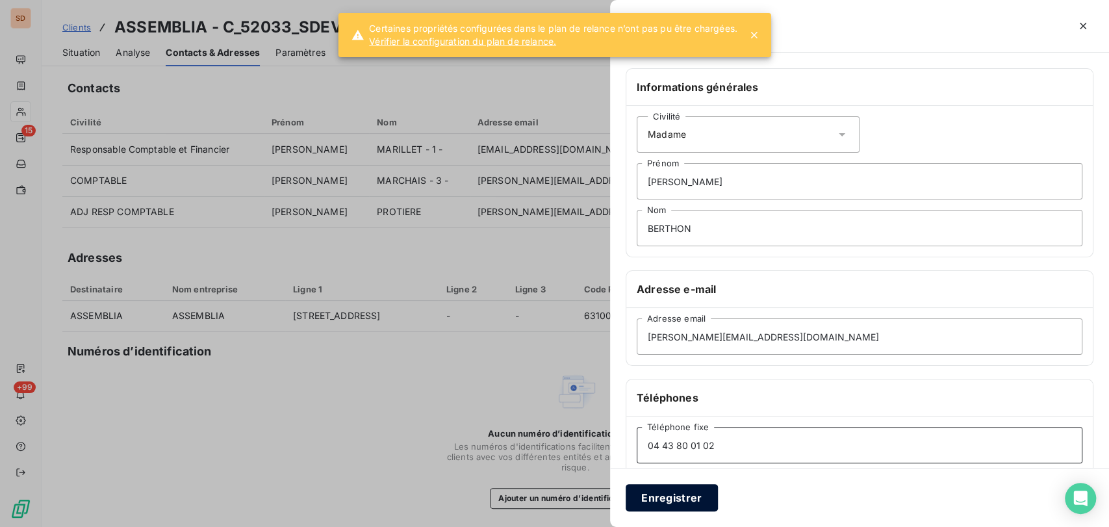
type input "04 43 80 01 02"
click at [672, 502] on button "Enregistrer" at bounding box center [672, 497] width 92 height 27
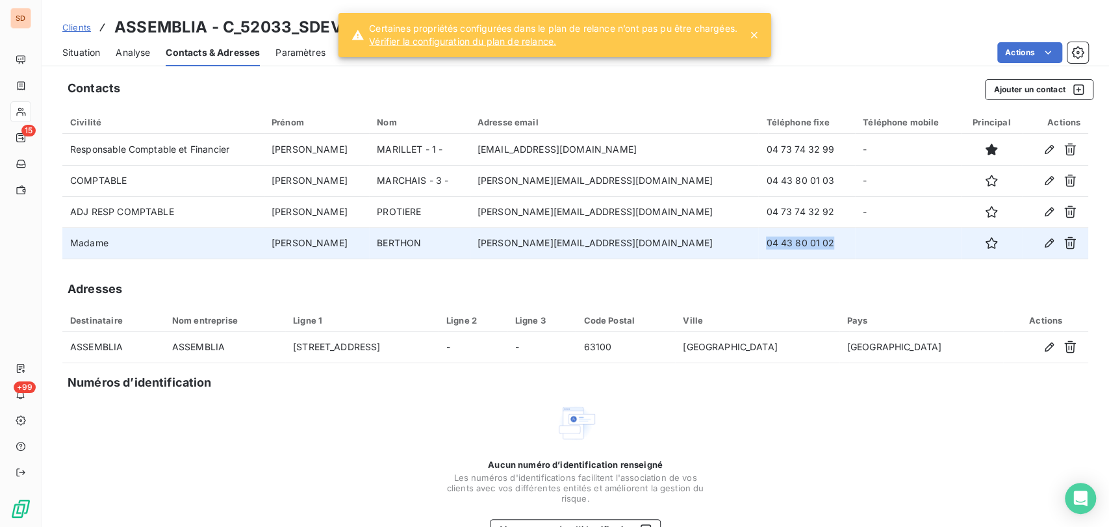
drag, startPoint x: 772, startPoint y: 244, endPoint x: 701, endPoint y: 251, distance: 71.8
click at [758, 251] on td "04 43 80 01 02" at bounding box center [806, 242] width 97 height 31
copy td "04 43 80 01 02"
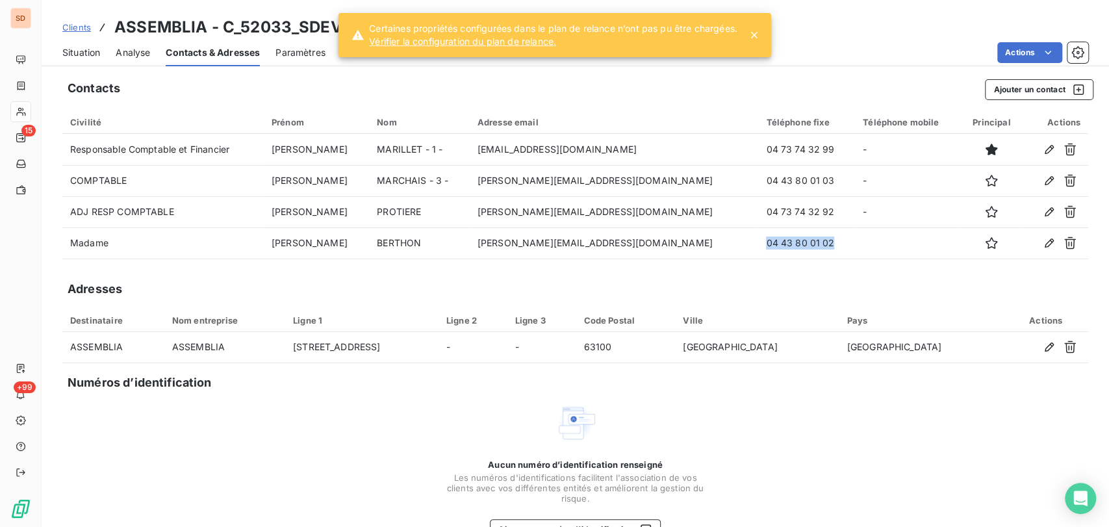
click at [76, 48] on span "Situation" at bounding box center [81, 52] width 38 height 13
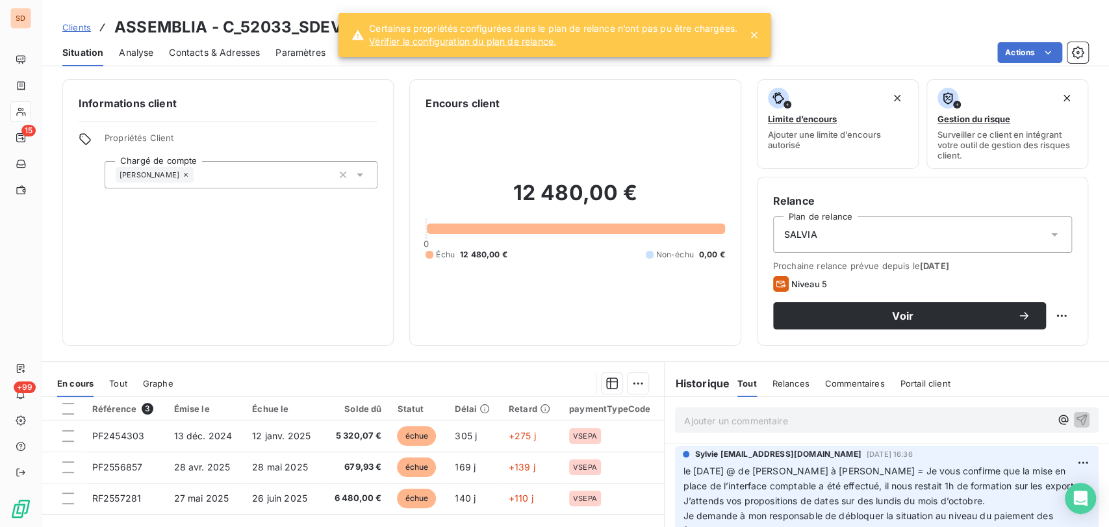
scroll to position [87, 0]
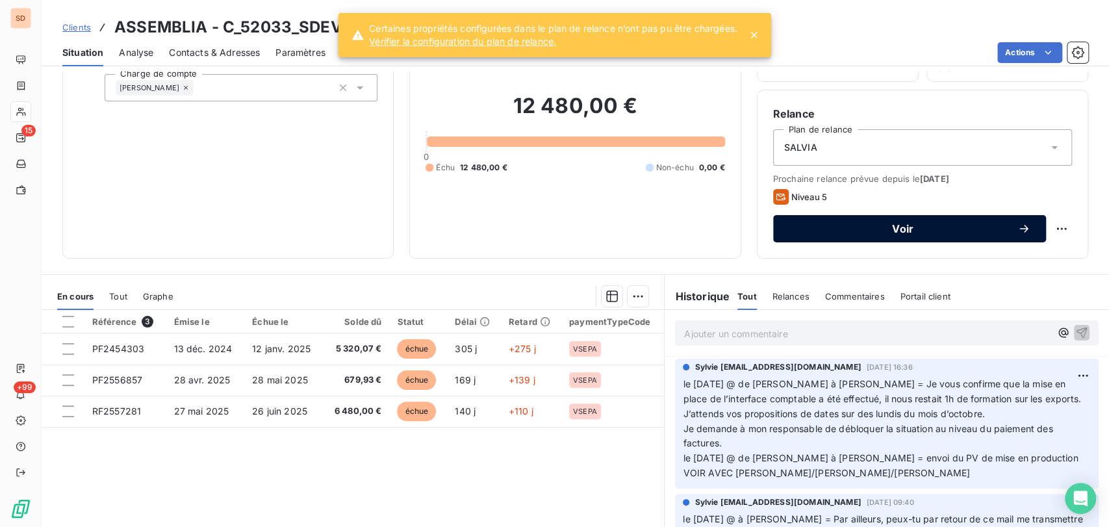
click at [961, 235] on button "Voir" at bounding box center [909, 228] width 273 height 27
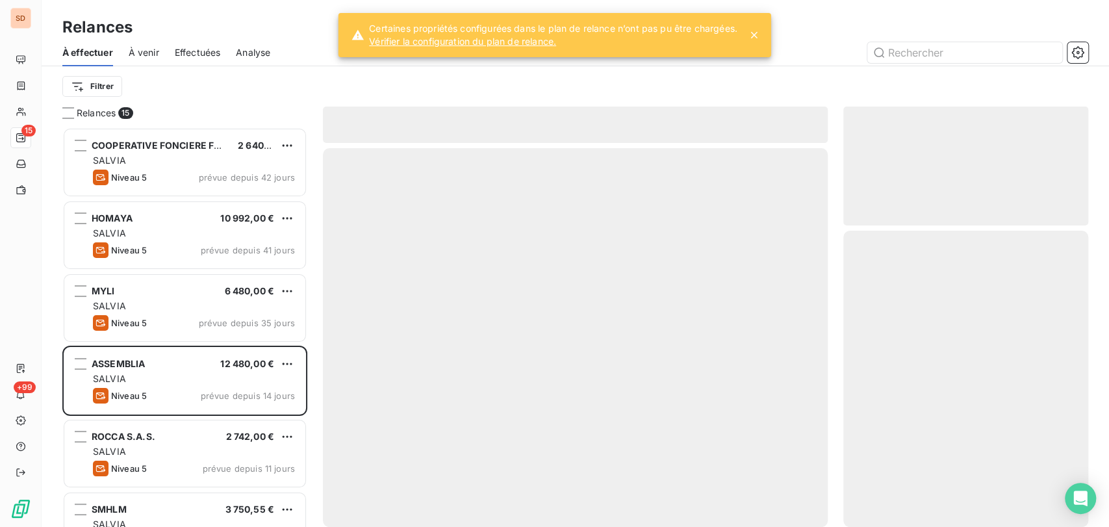
scroll to position [388, 234]
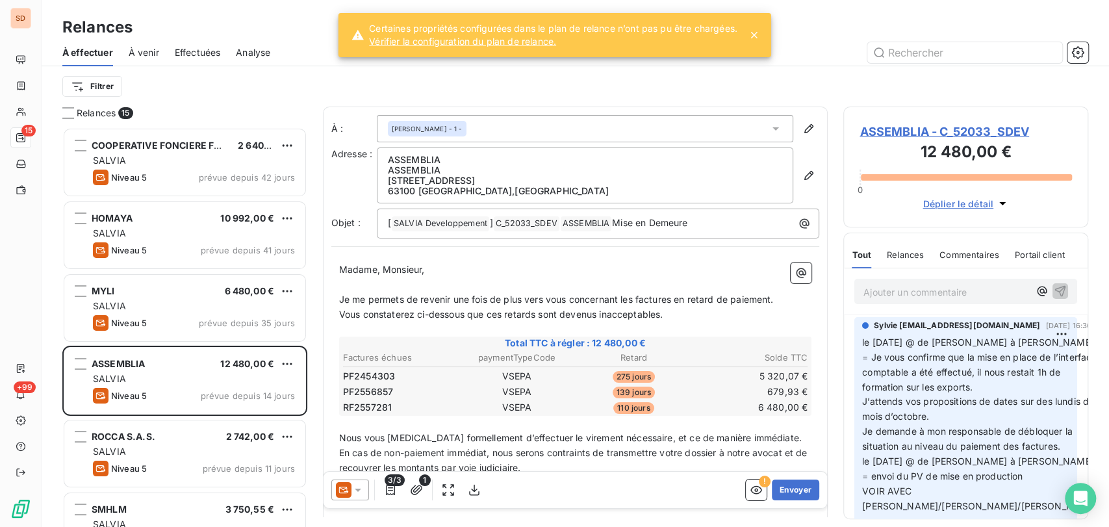
click at [874, 133] on span "ASSEMBLIA - C_52033_SDEV" at bounding box center [965, 132] width 212 height 18
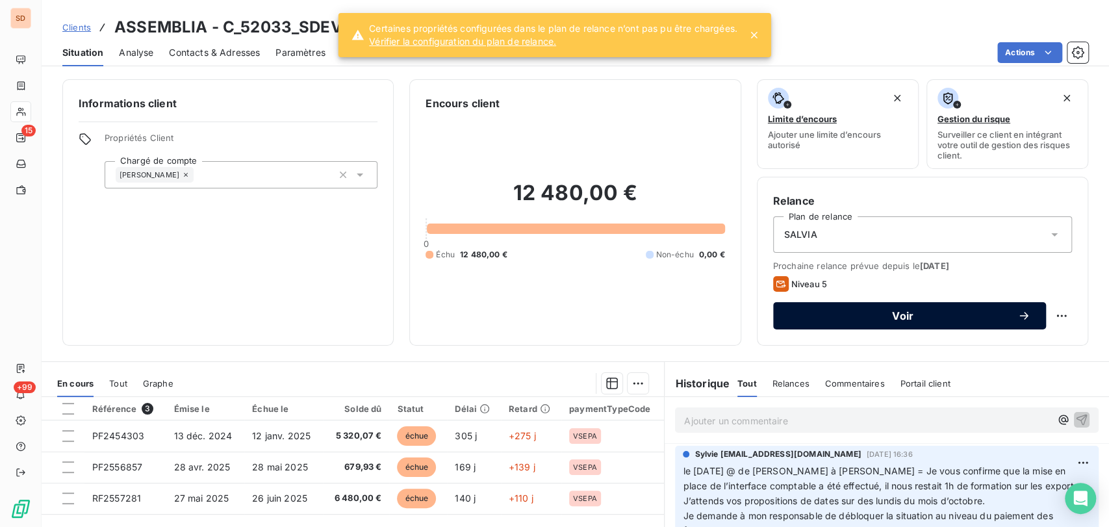
click at [955, 317] on span "Voir" at bounding box center [903, 315] width 229 height 10
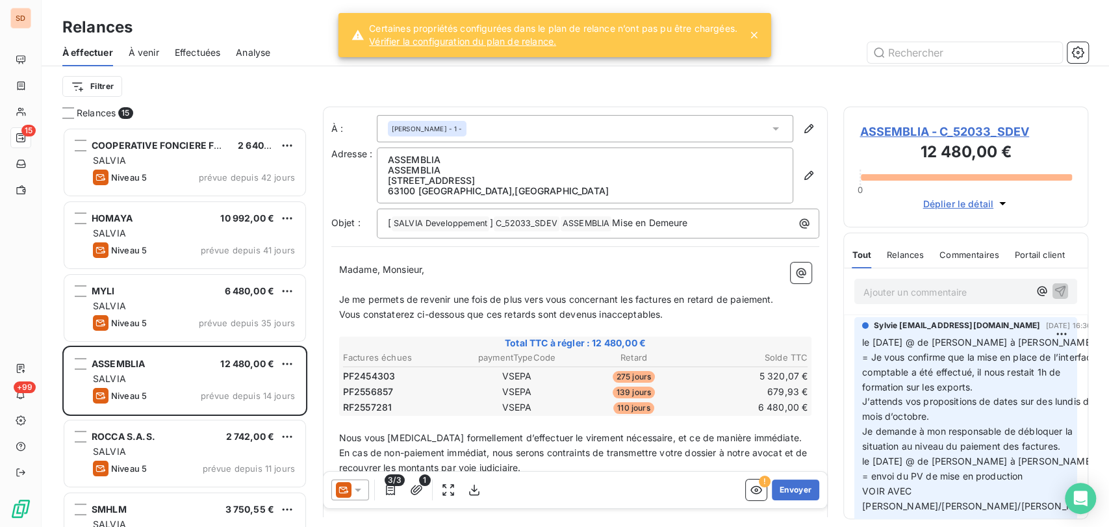
scroll to position [388, 234]
click at [361, 485] on icon at bounding box center [357, 489] width 13 height 13
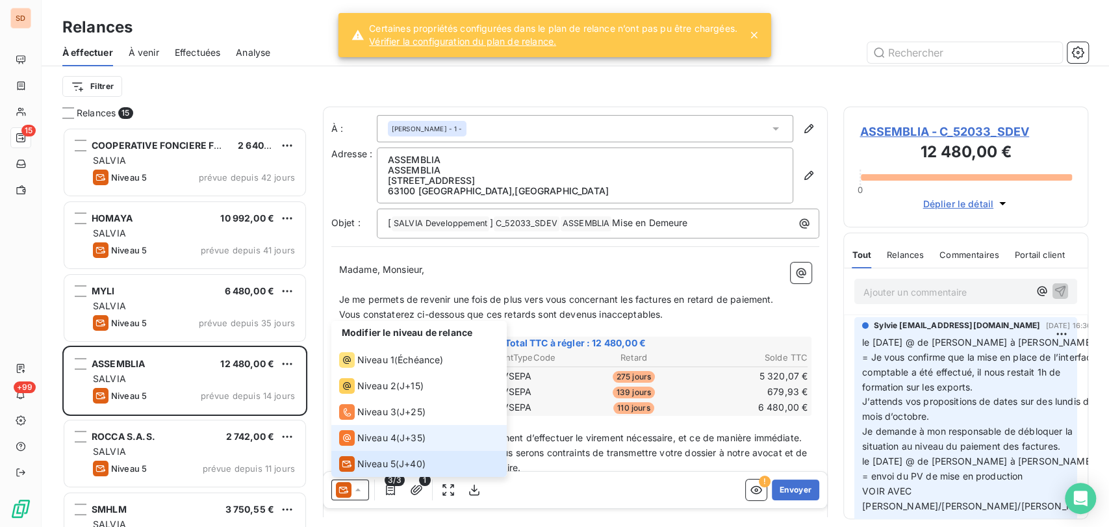
click at [369, 438] on span "Niveau 4" at bounding box center [376, 437] width 39 height 13
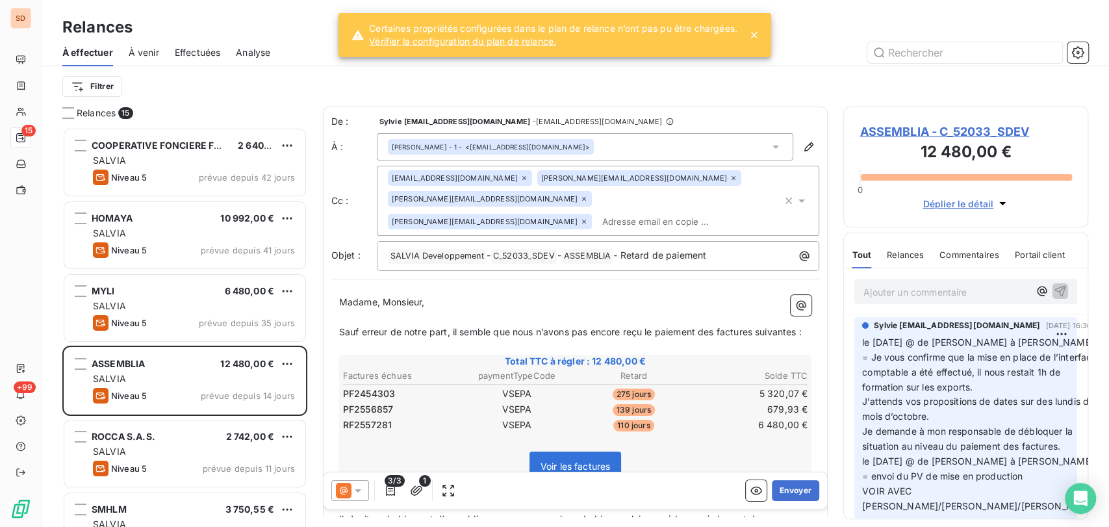
click at [769, 148] on icon at bounding box center [775, 146] width 13 height 13
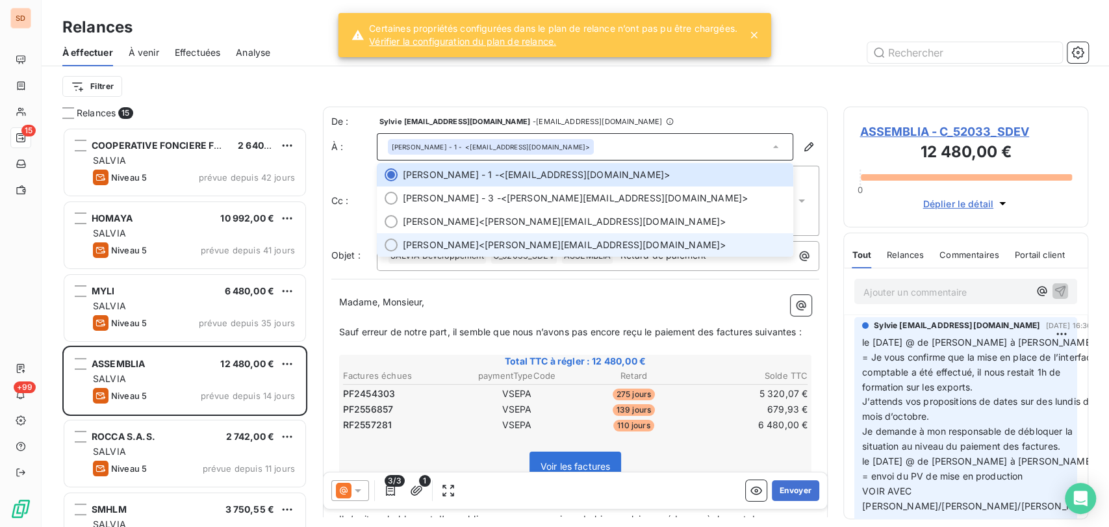
click at [391, 244] on div at bounding box center [391, 244] width 13 height 13
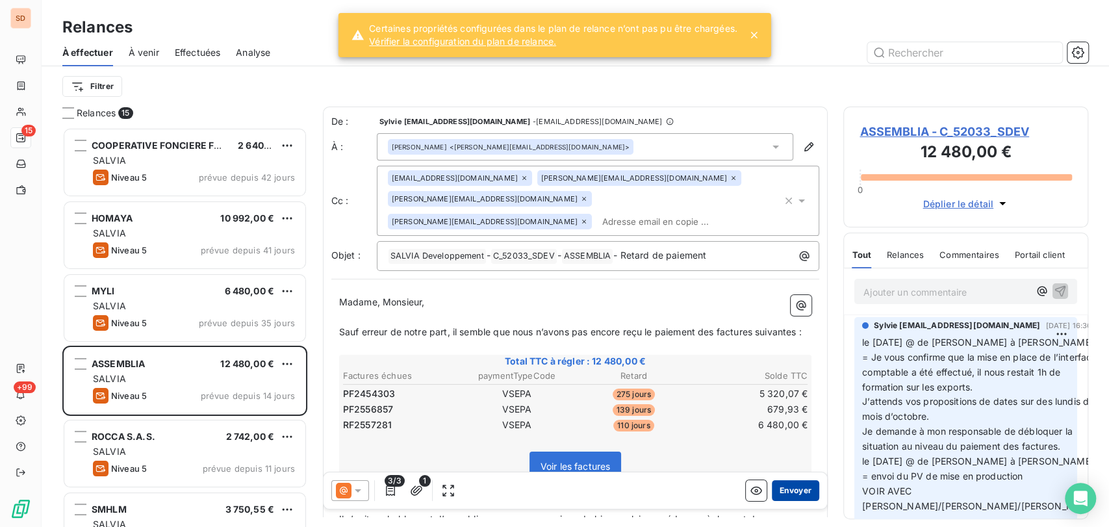
click at [776, 492] on button "Envoyer" at bounding box center [795, 489] width 47 height 21
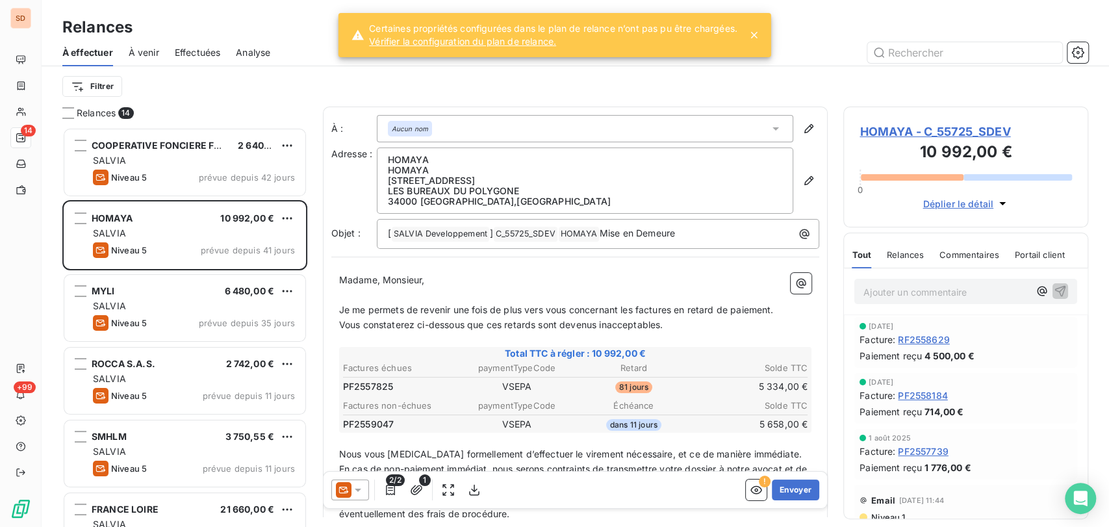
click at [893, 131] on span "HOMAYA - C_55725_SDEV" at bounding box center [965, 132] width 212 height 18
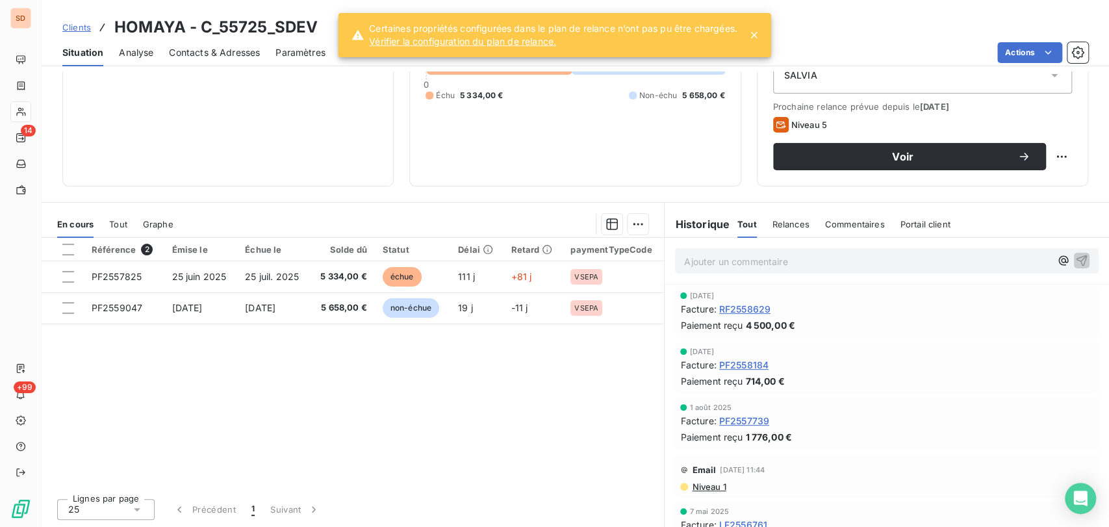
click at [201, 55] on span "Contacts & Adresses" at bounding box center [214, 52] width 91 height 13
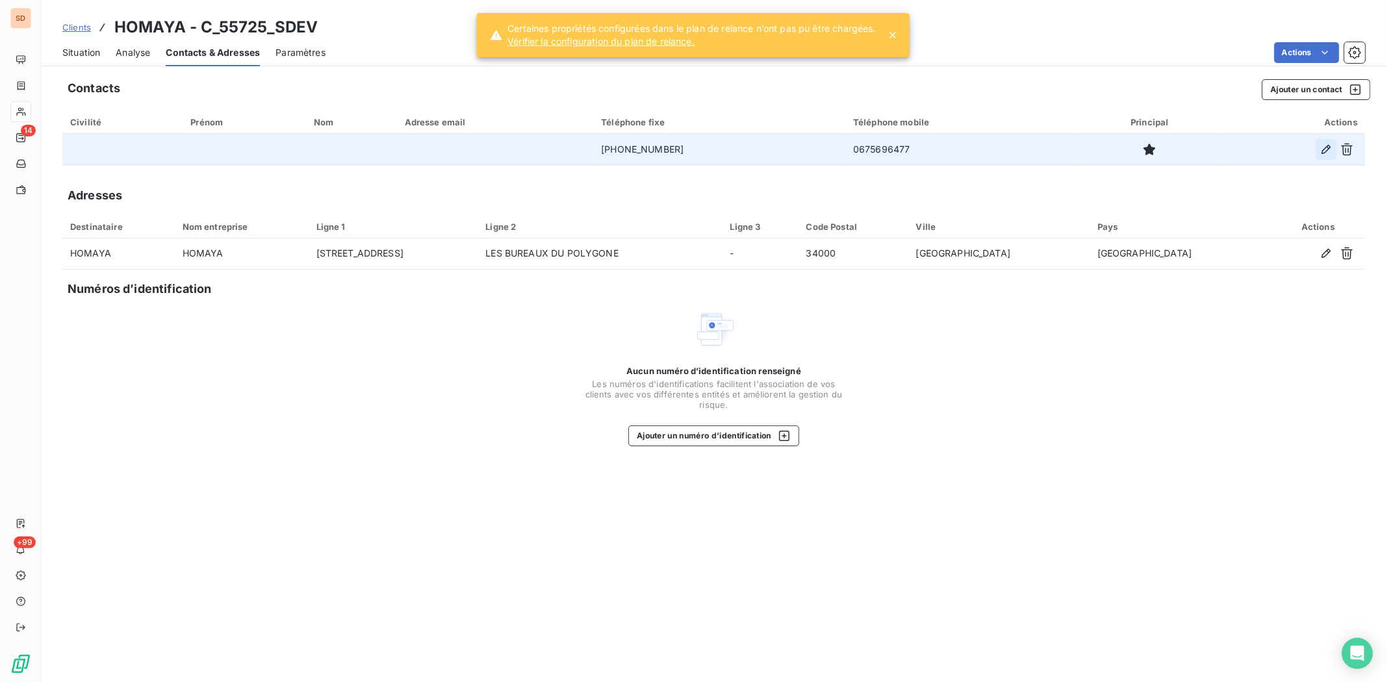
click at [1108, 154] on icon "button" at bounding box center [1325, 149] width 13 height 13
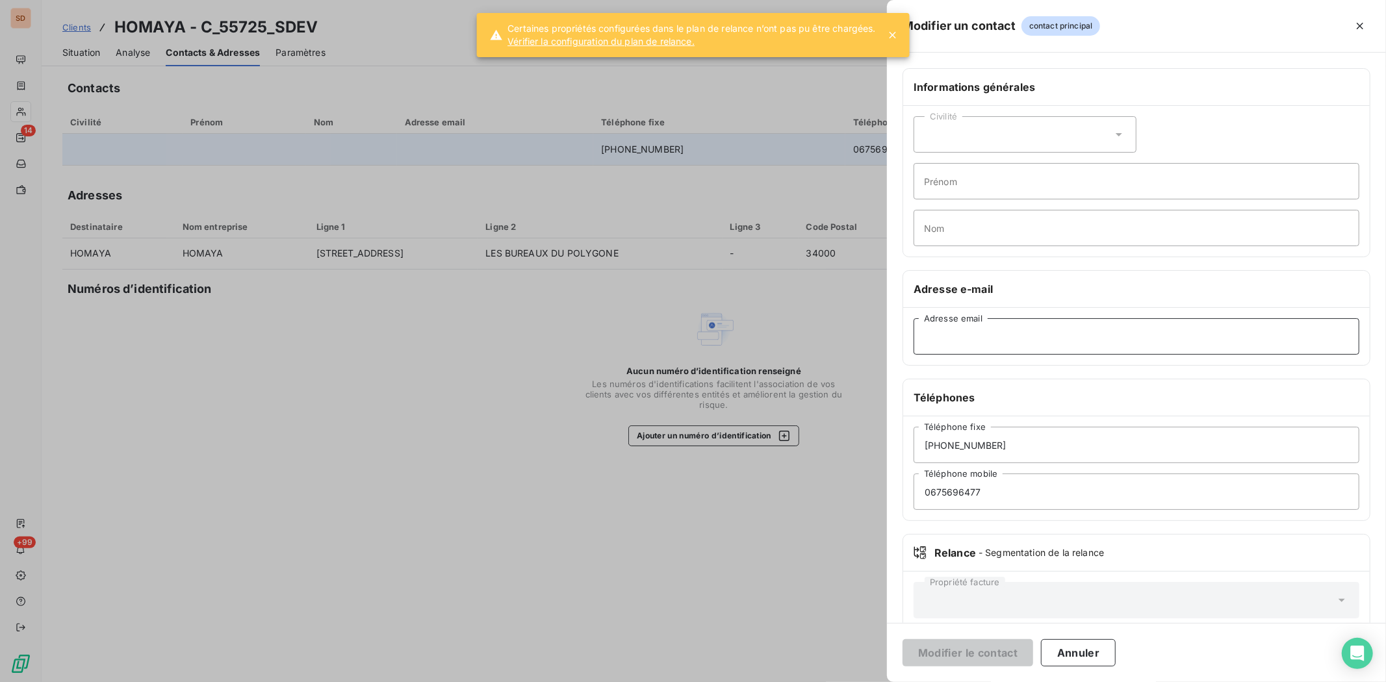
click at [950, 335] on input "Adresse email" at bounding box center [1136, 336] width 446 height 36
paste input "[EMAIL_ADDRESS][DOMAIN_NAME]"
type input "[EMAIL_ADDRESS][DOMAIN_NAME]"
drag, startPoint x: 984, startPoint y: 646, endPoint x: 975, endPoint y: 640, distance: 10.5
click at [983, 526] on button "Modifier le contact" at bounding box center [967, 652] width 131 height 27
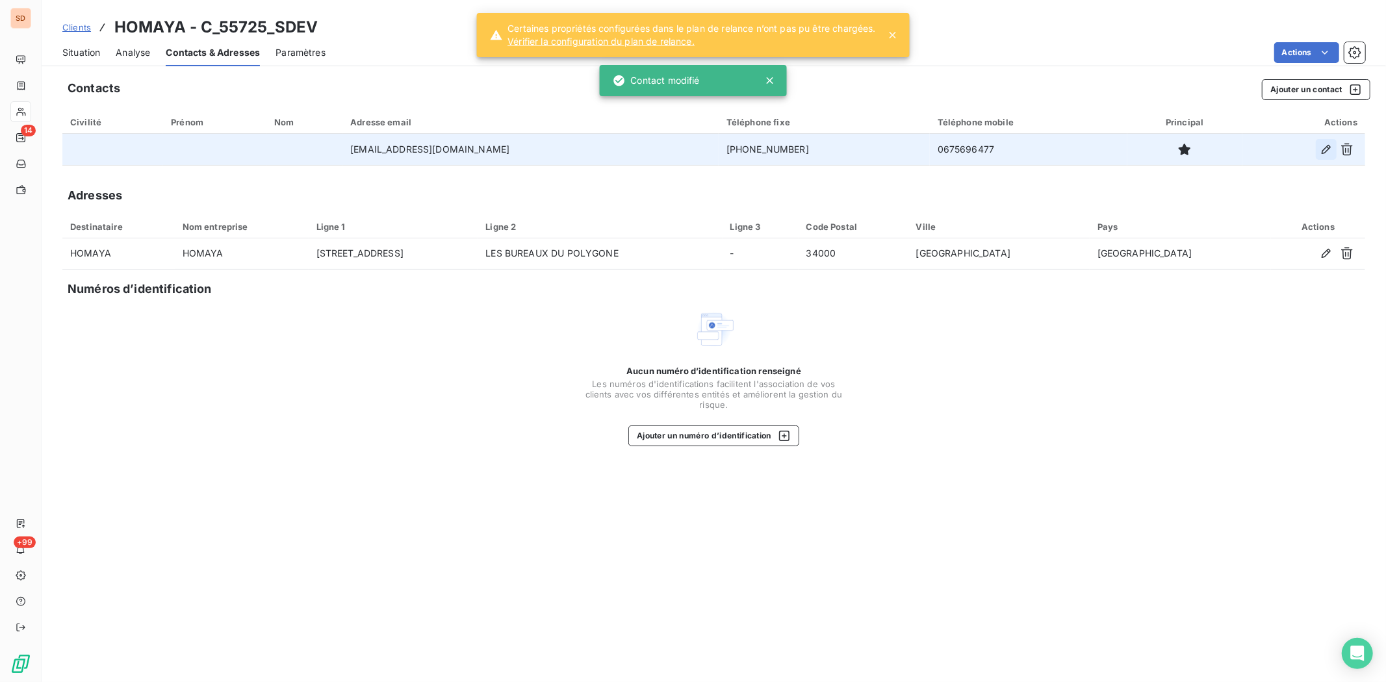
click at [1108, 147] on icon "button" at bounding box center [1325, 149] width 13 height 13
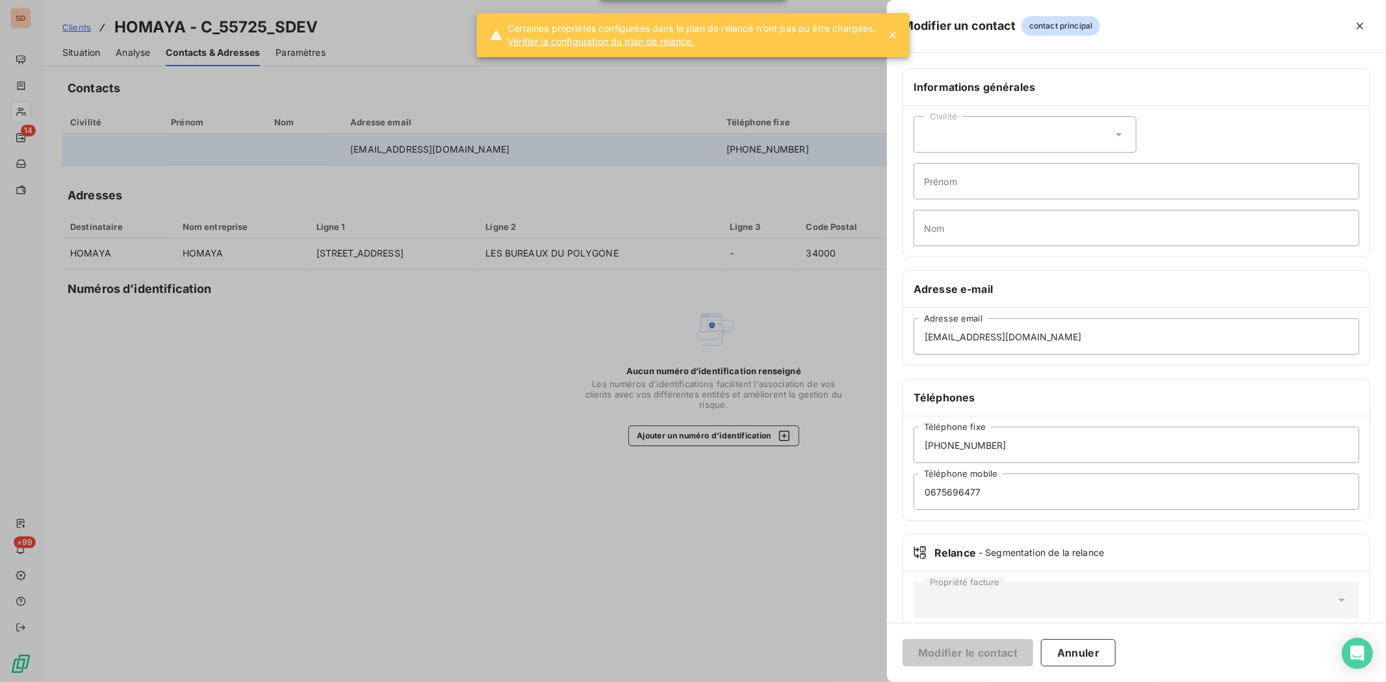
click at [1108, 137] on icon at bounding box center [1118, 134] width 13 height 13
click at [922, 194] on input "radio" at bounding box center [927, 190] width 13 height 13
click at [937, 184] on input "Prénom" at bounding box center [1136, 181] width 446 height 36
type input "[PERSON_NAME]"
click at [940, 222] on input "Nom" at bounding box center [1136, 228] width 446 height 36
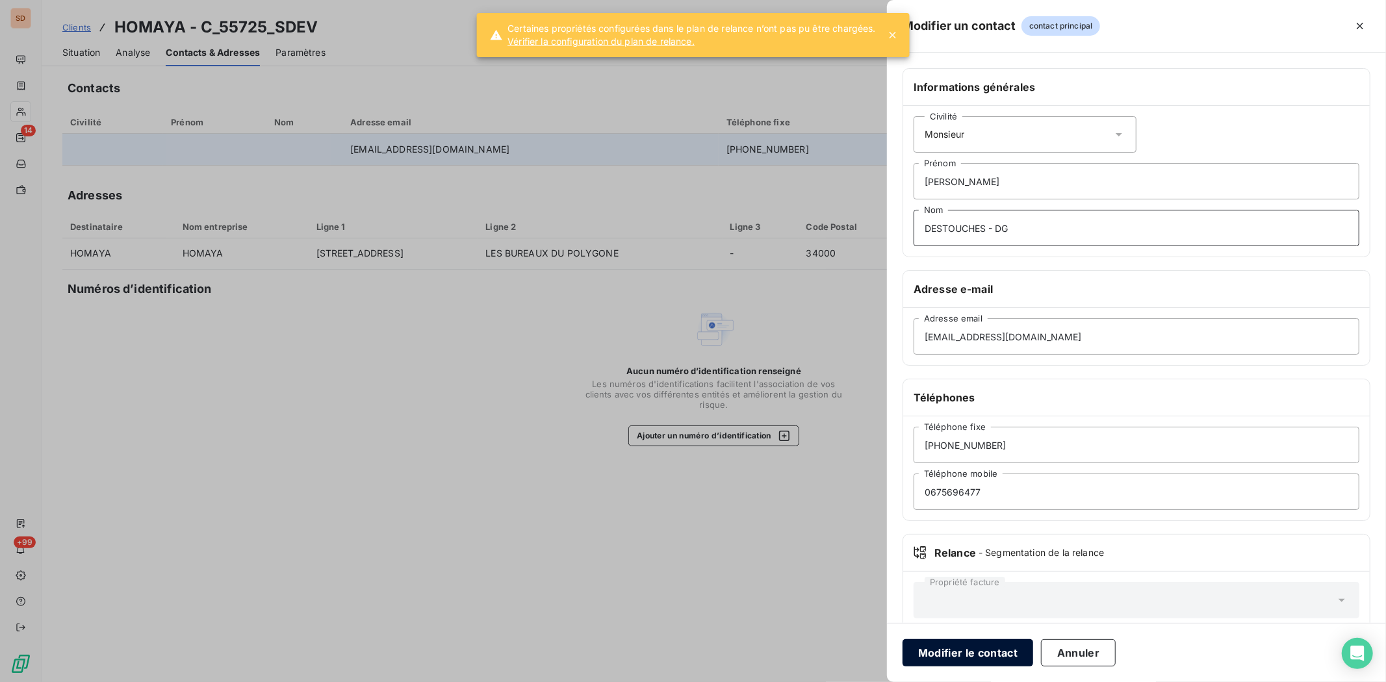
type input "DESTOUCHES - DG"
click at [976, 526] on button "Modifier le contact" at bounding box center [967, 652] width 131 height 27
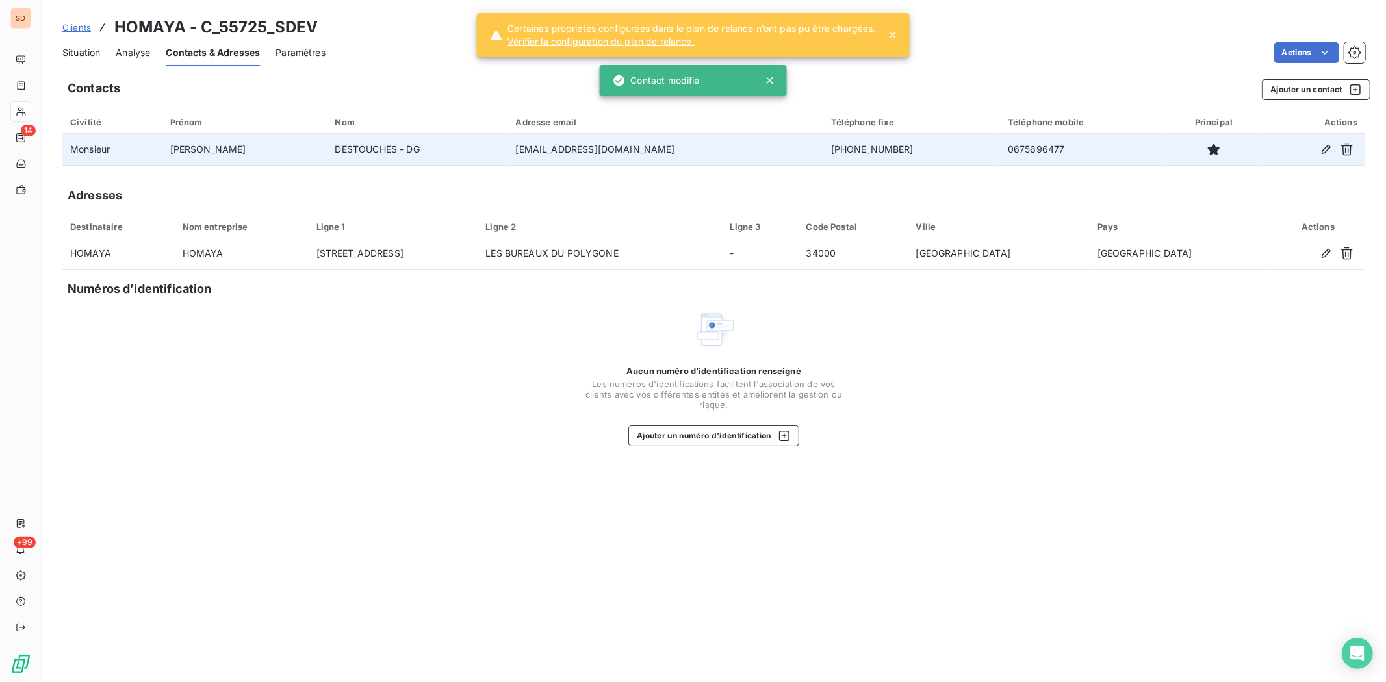
click at [74, 49] on span "Situation" at bounding box center [81, 52] width 38 height 13
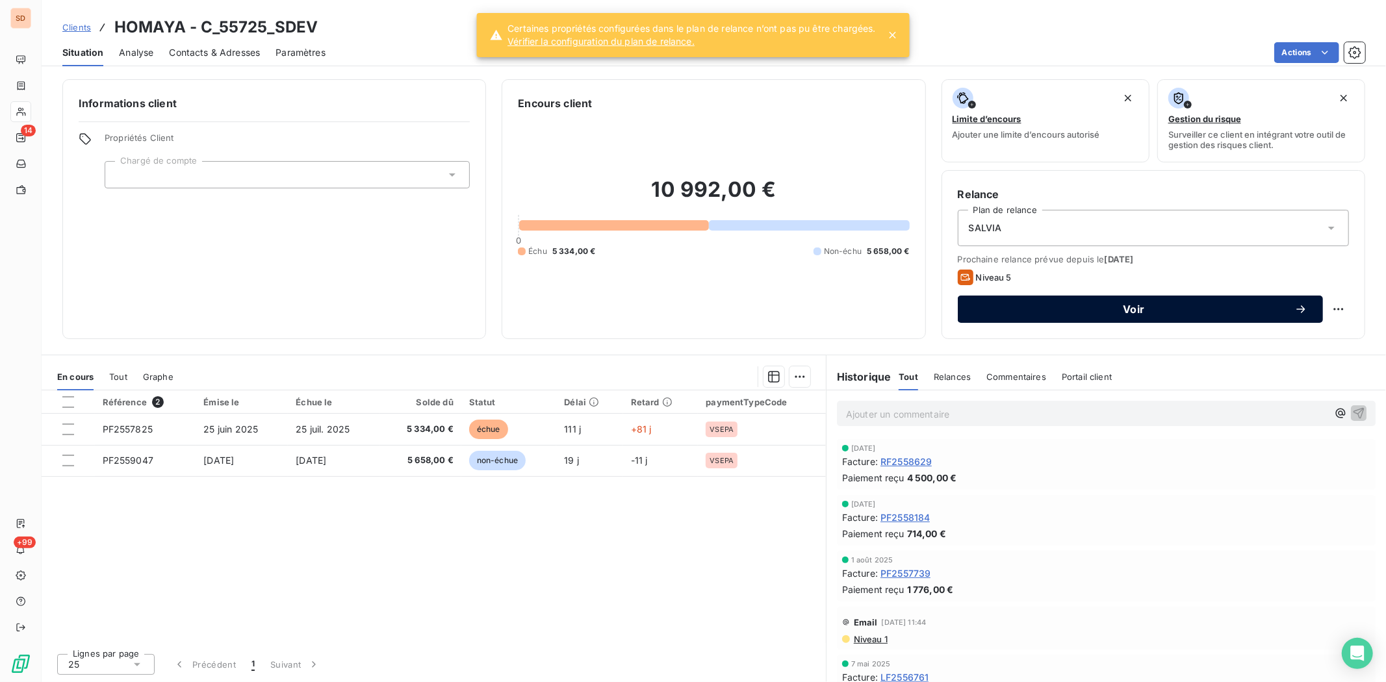
click at [1108, 303] on div "Voir" at bounding box center [1140, 309] width 334 height 13
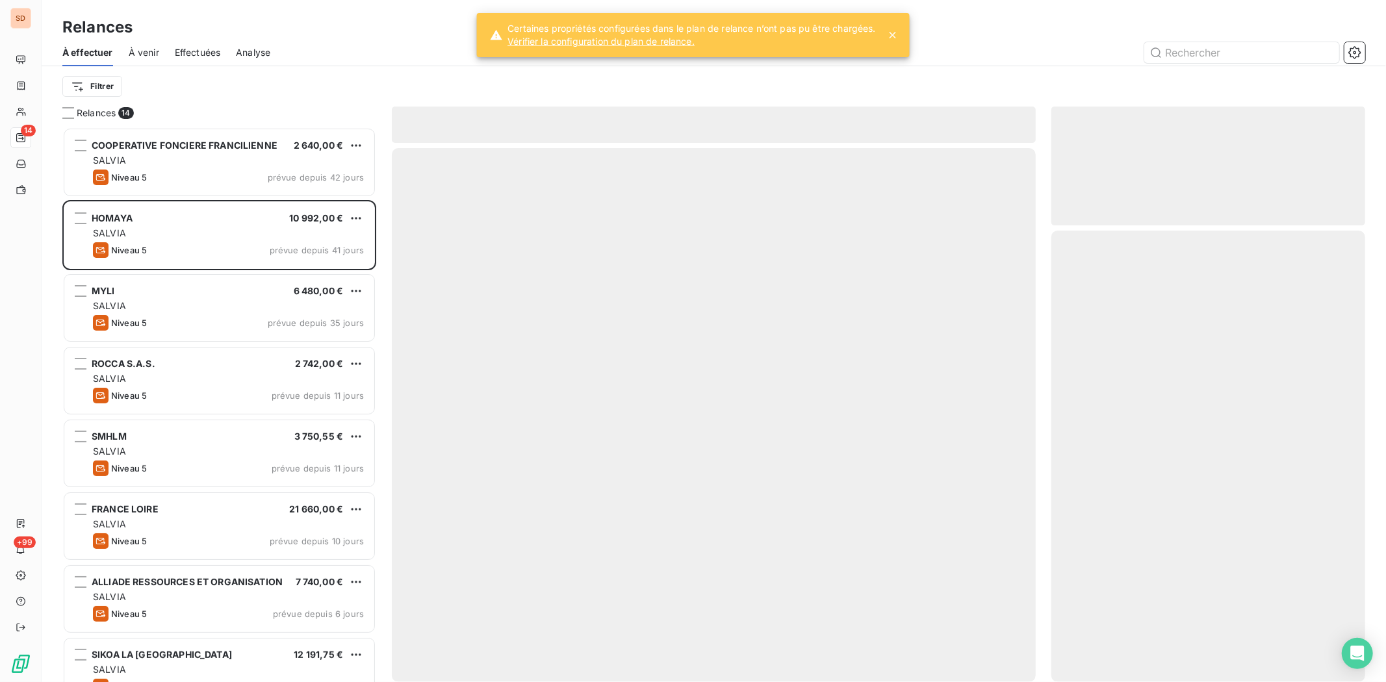
scroll to position [543, 303]
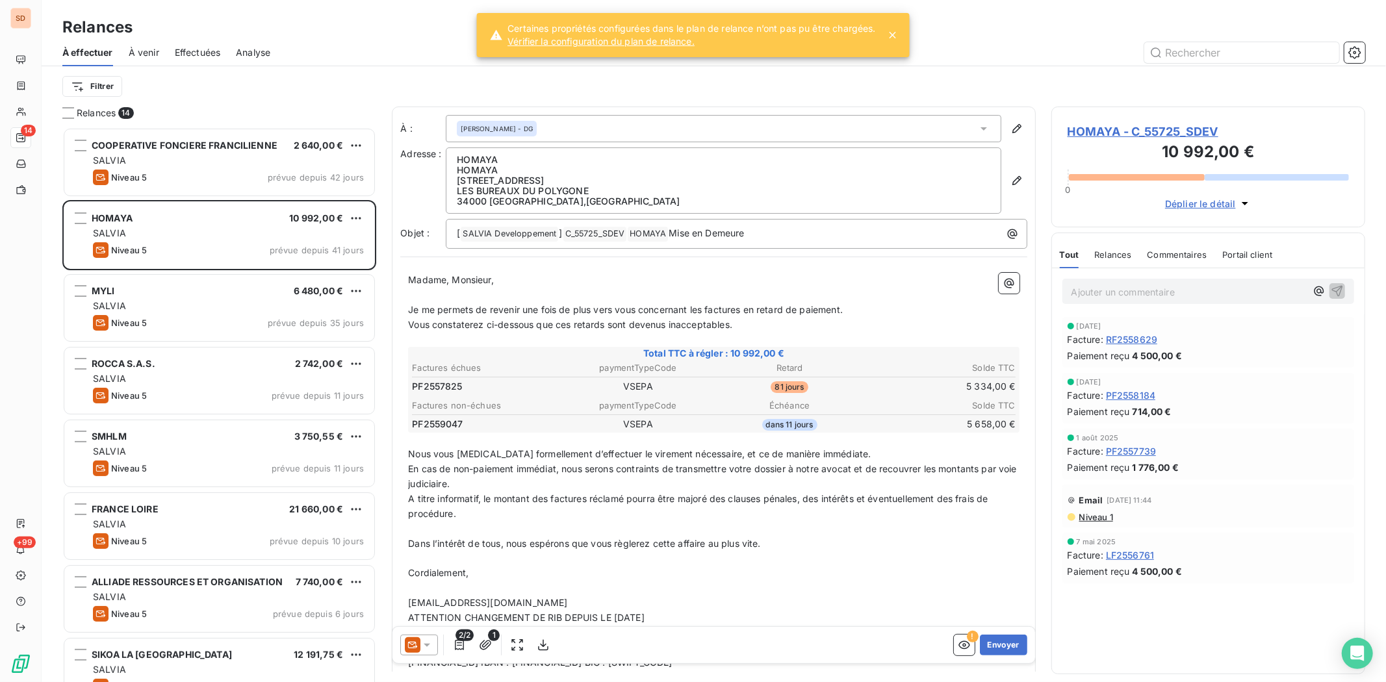
click at [429, 526] on icon at bounding box center [426, 645] width 13 height 13
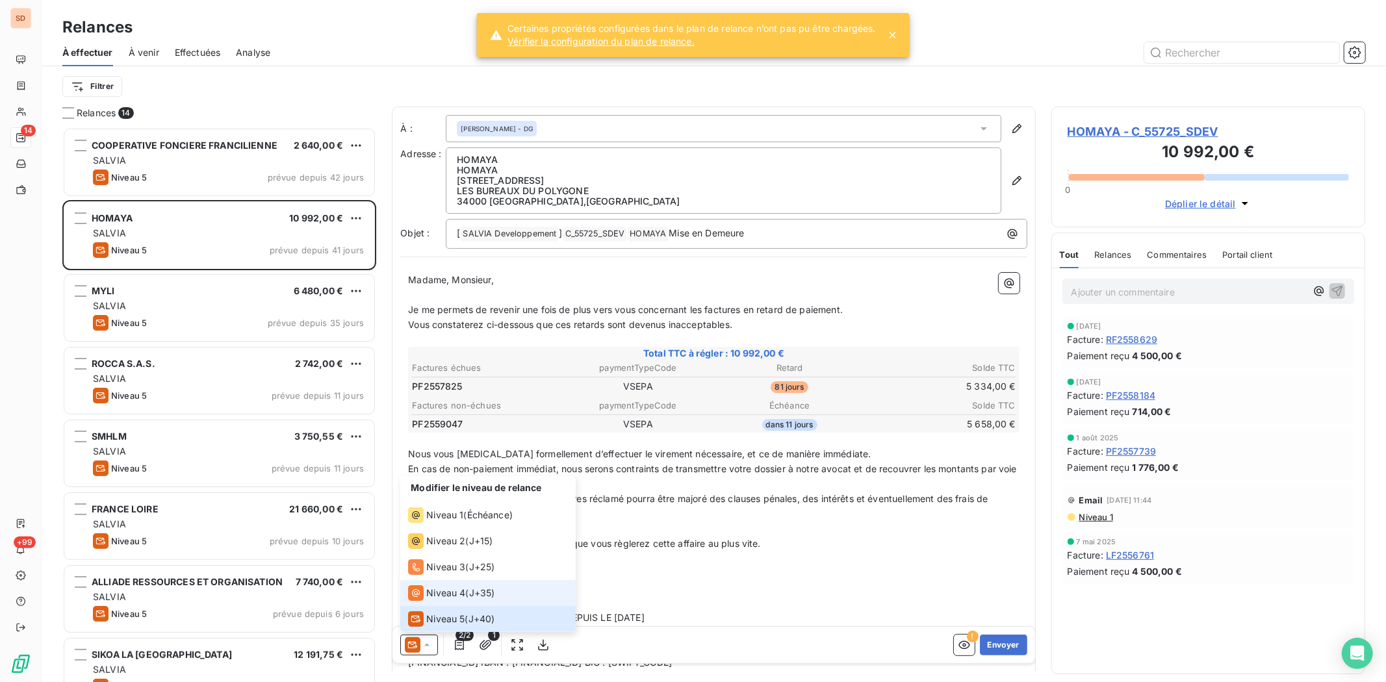
click at [436, 526] on span "Niveau 4" at bounding box center [445, 593] width 39 height 13
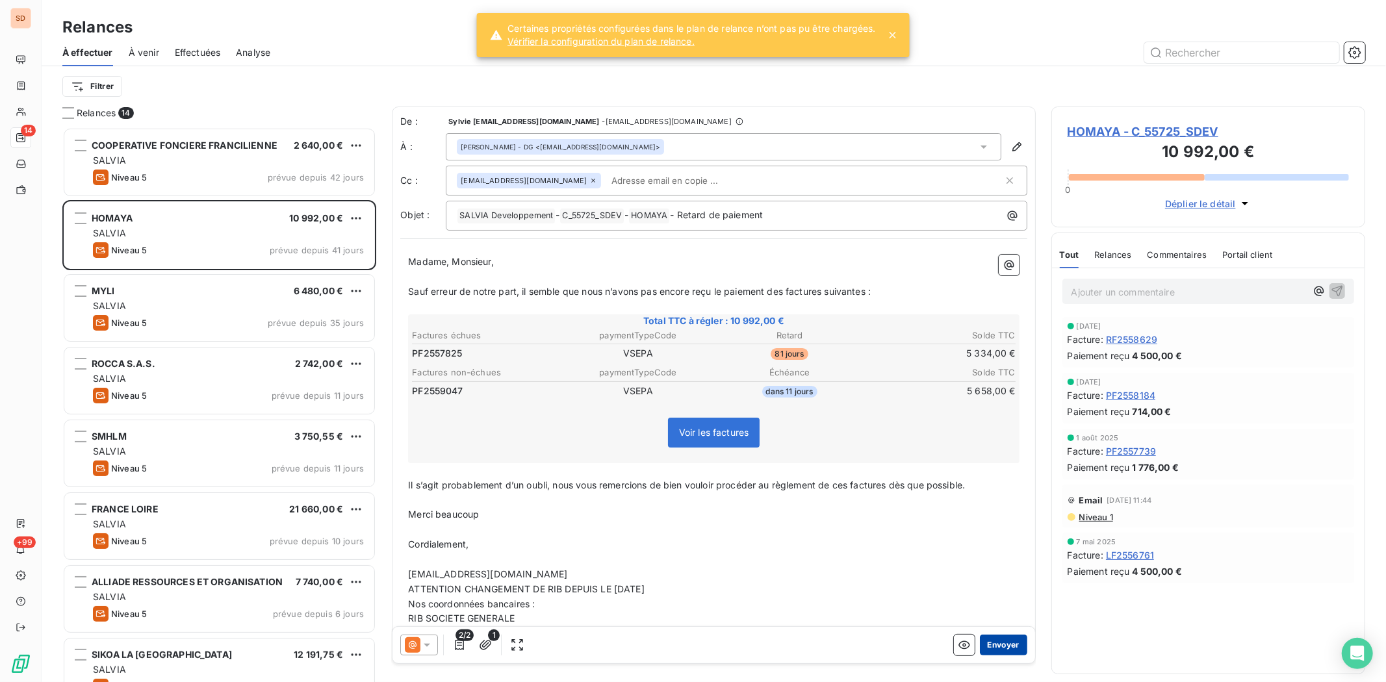
click at [993, 526] on button "Envoyer" at bounding box center [1003, 645] width 47 height 21
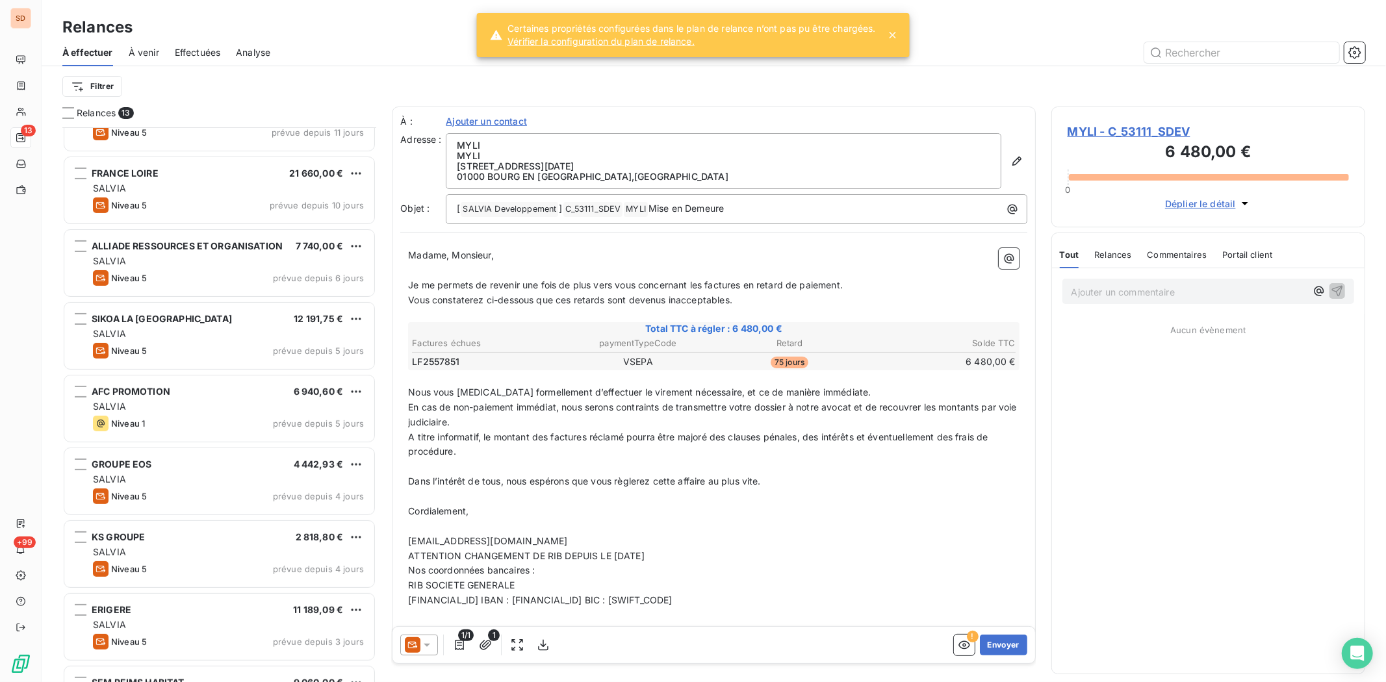
scroll to position [289, 0]
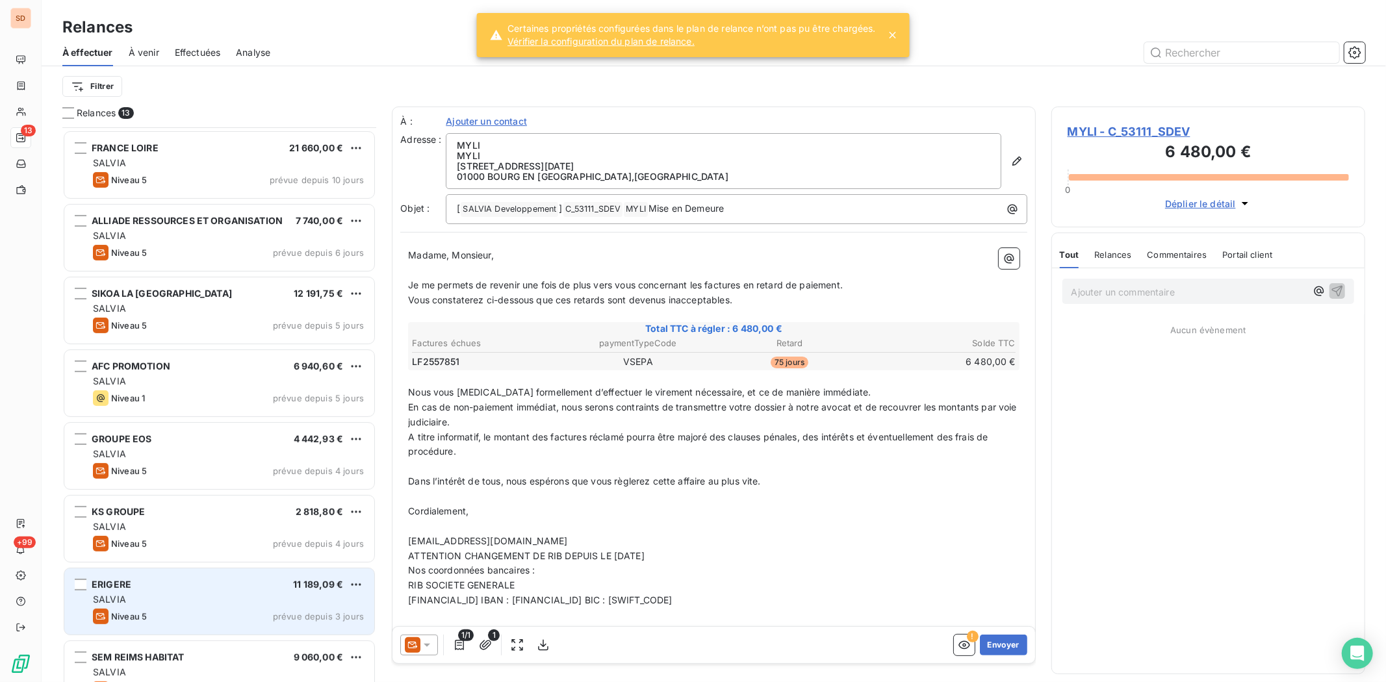
click at [160, 526] on div "ERIGERE 11 189,09 €" at bounding box center [228, 585] width 271 height 12
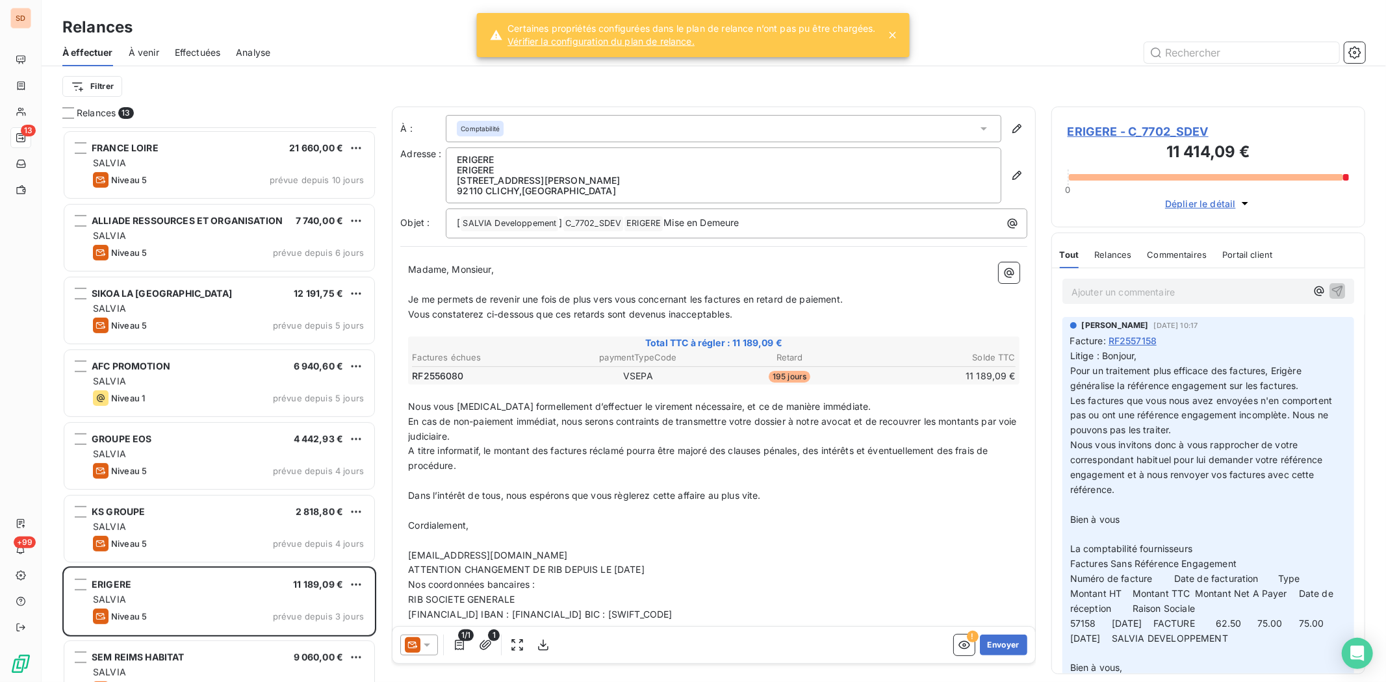
click at [1091, 132] on span "ERIGERE - C_7702_SDEV" at bounding box center [1207, 132] width 281 height 18
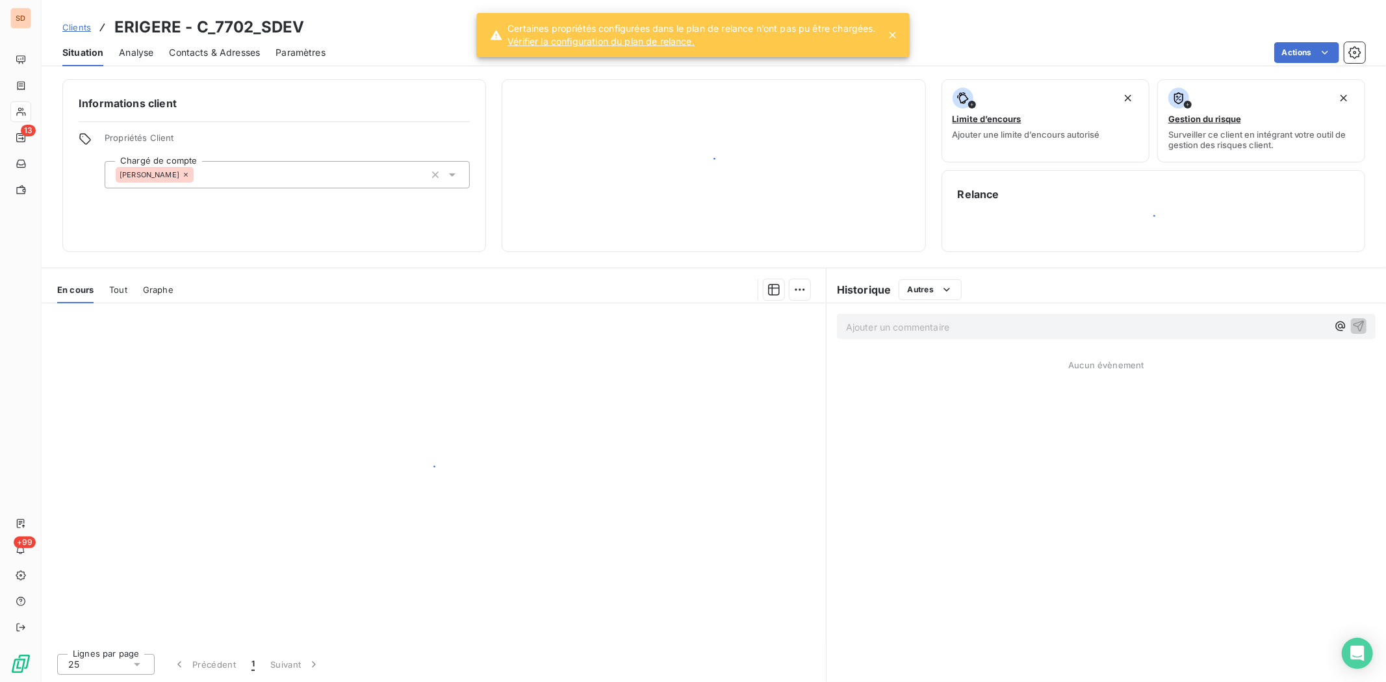
click at [1091, 132] on span "Ajouter une limite d’encours autorisé" at bounding box center [1025, 134] width 147 height 10
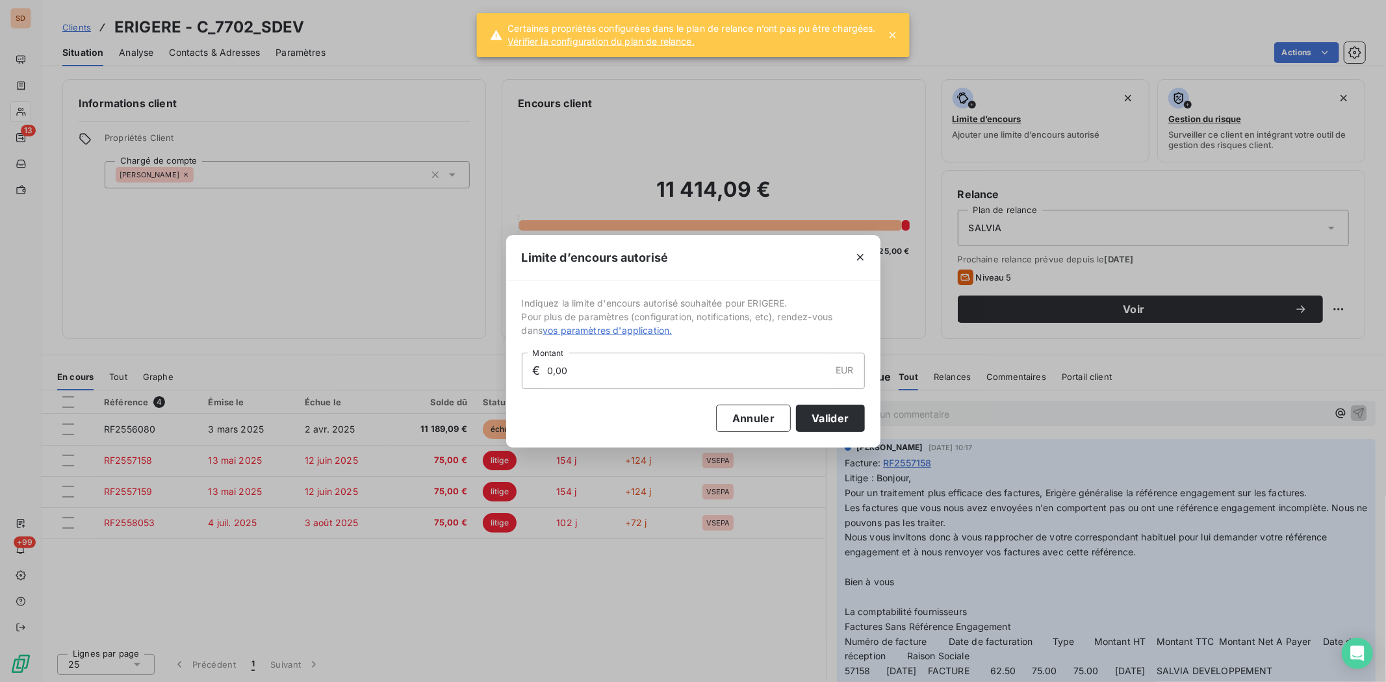
drag, startPoint x: 858, startPoint y: 262, endPoint x: 841, endPoint y: 273, distance: 20.2
click at [854, 262] on icon "button" at bounding box center [860, 257] width 13 height 13
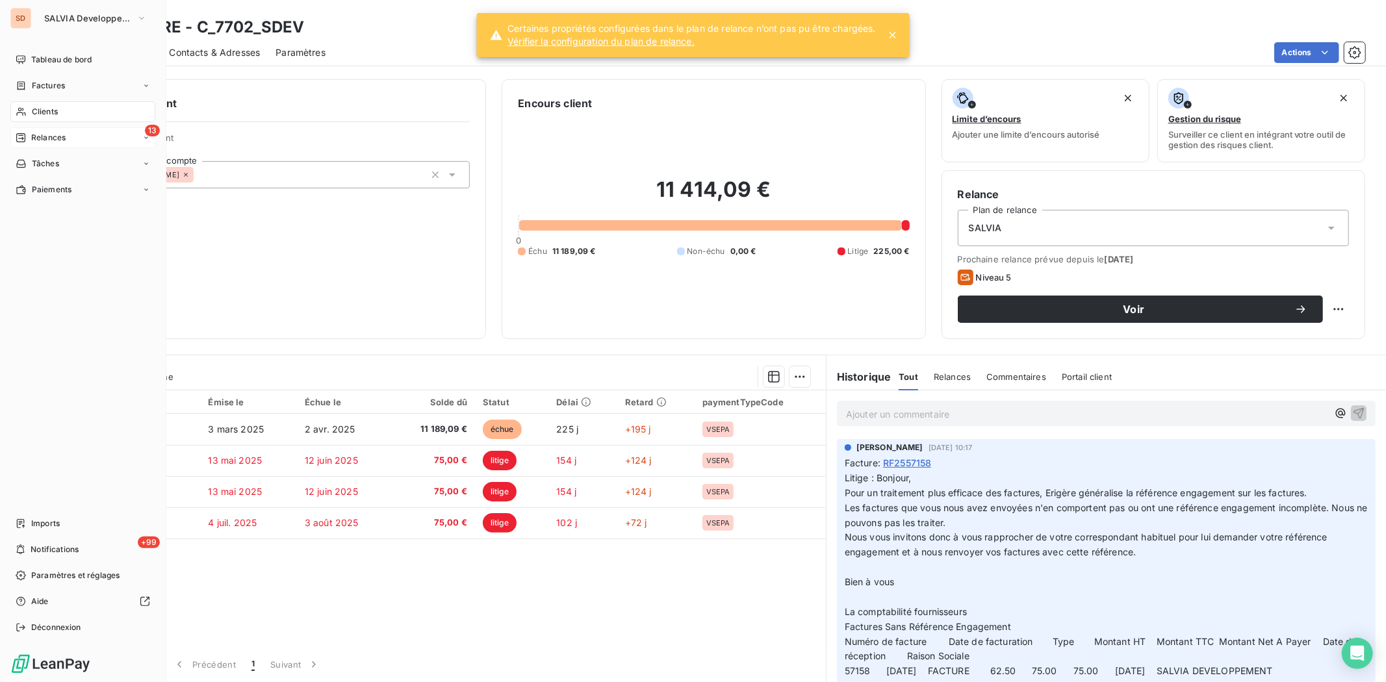
click at [49, 137] on span "Relances" at bounding box center [48, 138] width 34 height 12
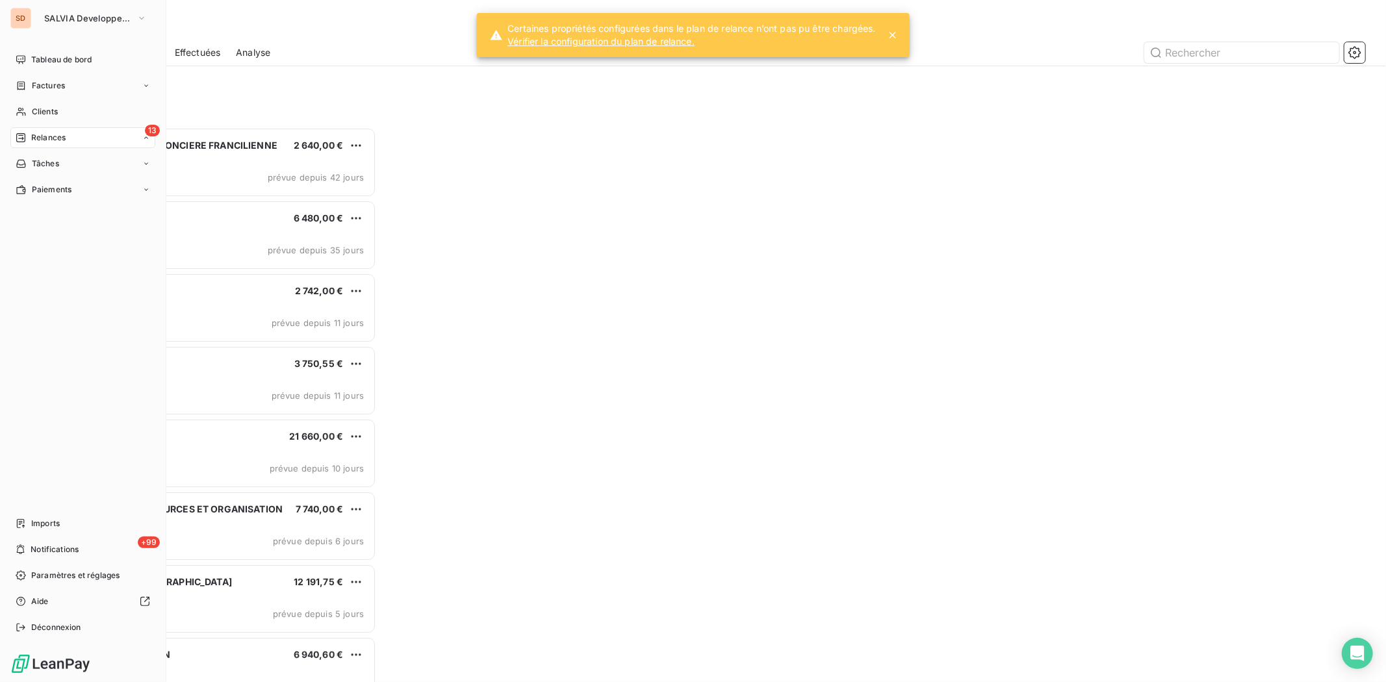
scroll to position [543, 303]
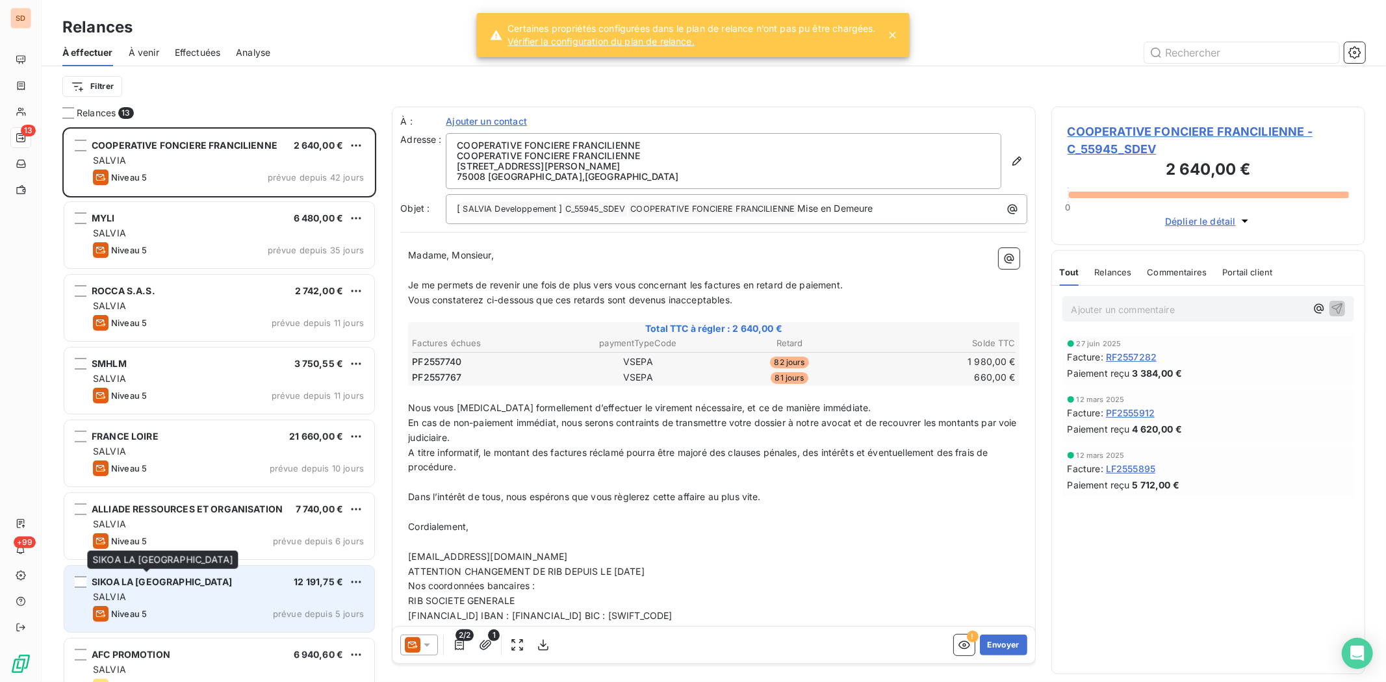
click at [150, 526] on span "SIKOA LA [GEOGRAPHIC_DATA]" at bounding box center [162, 581] width 140 height 11
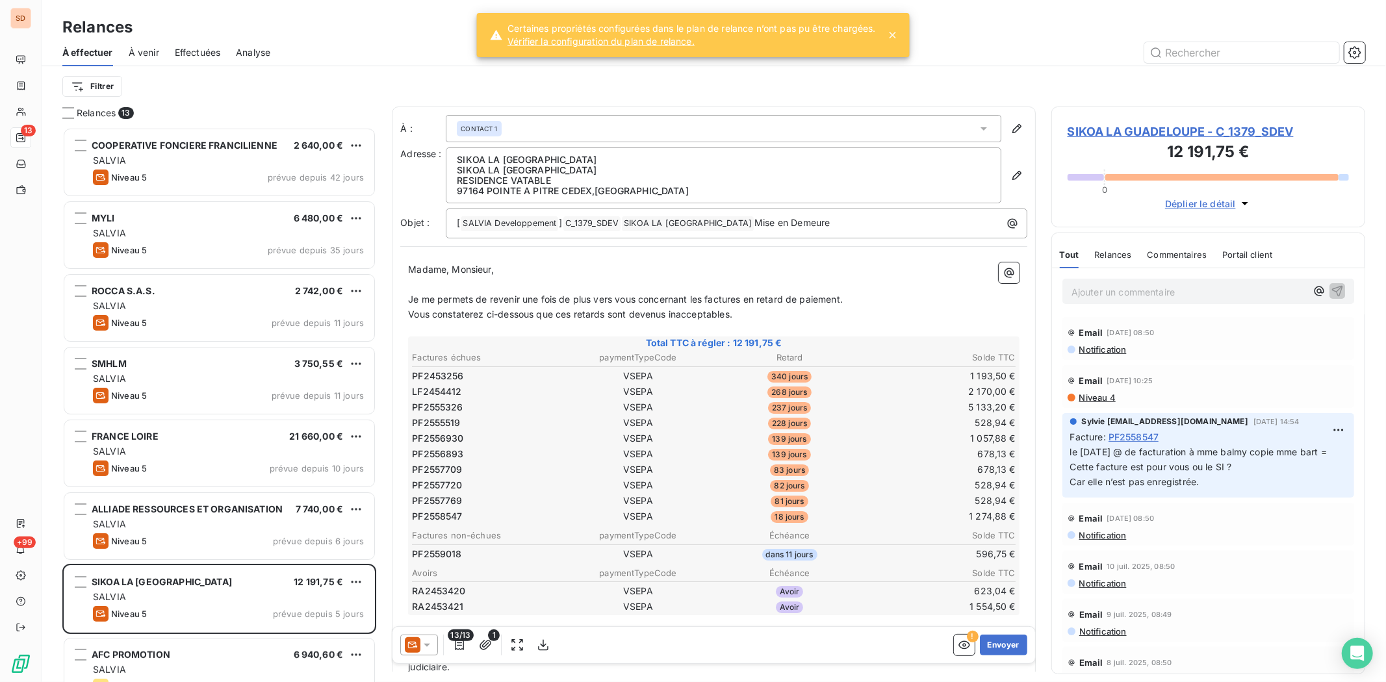
click at [1085, 129] on span "SIKOA LA GUADELOUPE - C_1379_SDEV" at bounding box center [1207, 132] width 281 height 18
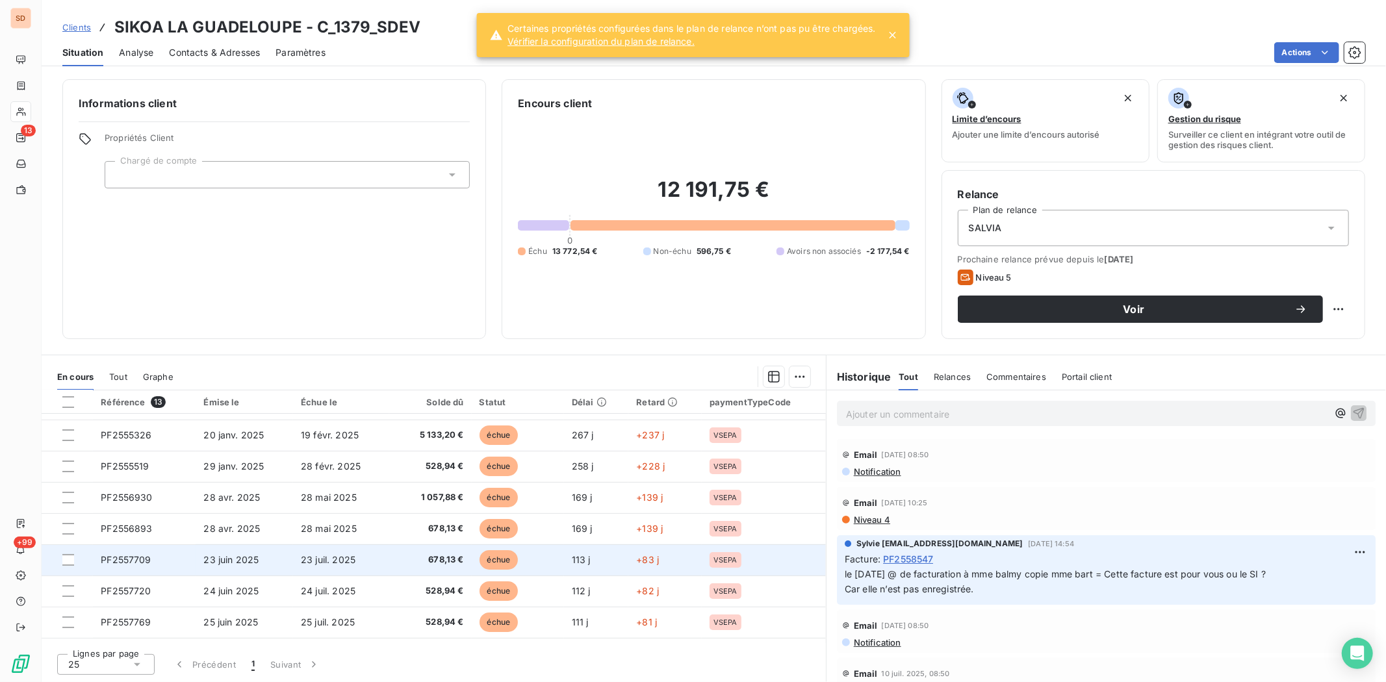
scroll to position [176, 0]
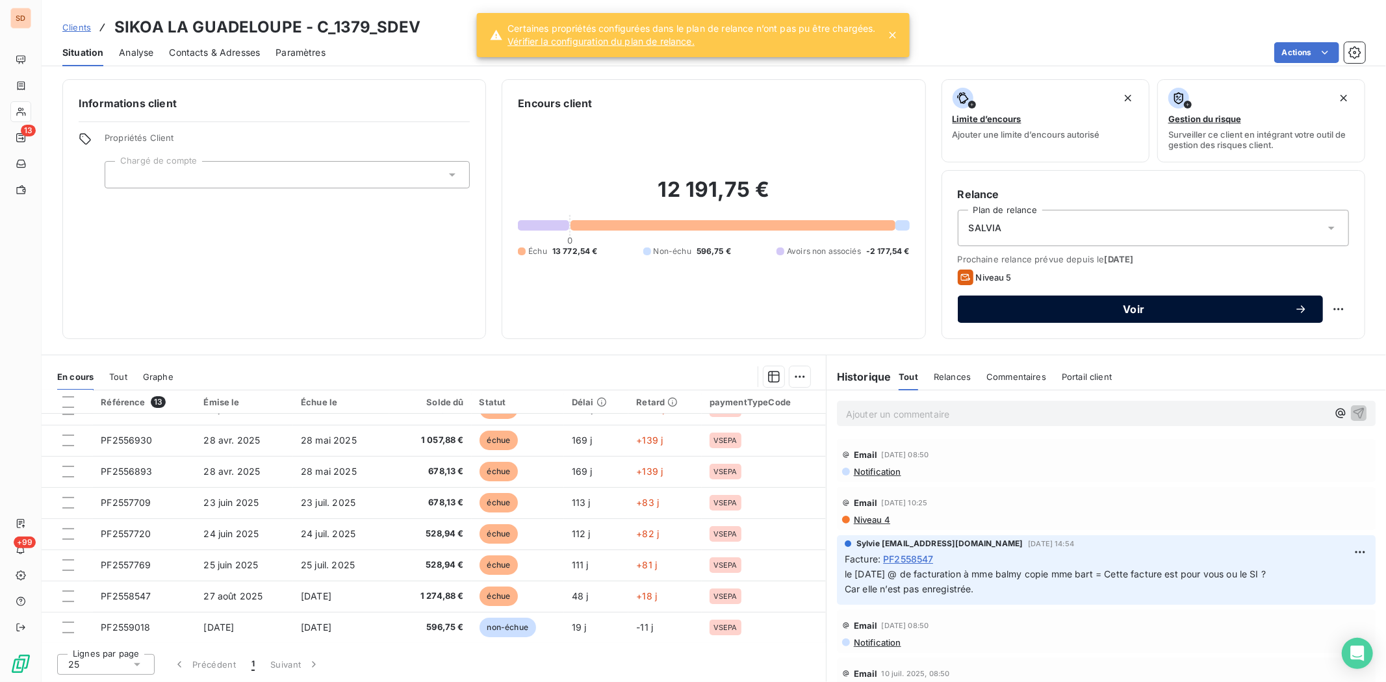
click at [1107, 305] on span "Voir" at bounding box center [1133, 309] width 321 height 10
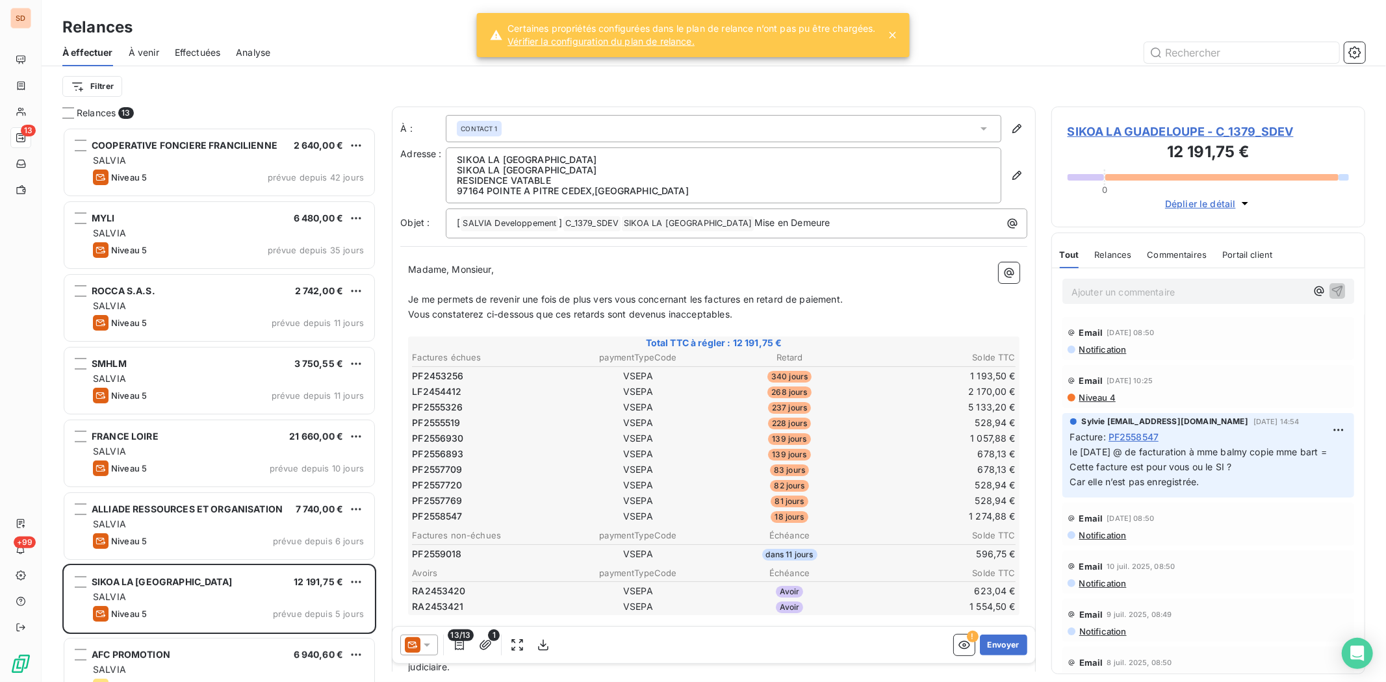
scroll to position [543, 303]
click at [1107, 134] on span "SIKOA LA GUADELOUPE - C_1379_SDEV" at bounding box center [1207, 132] width 281 height 18
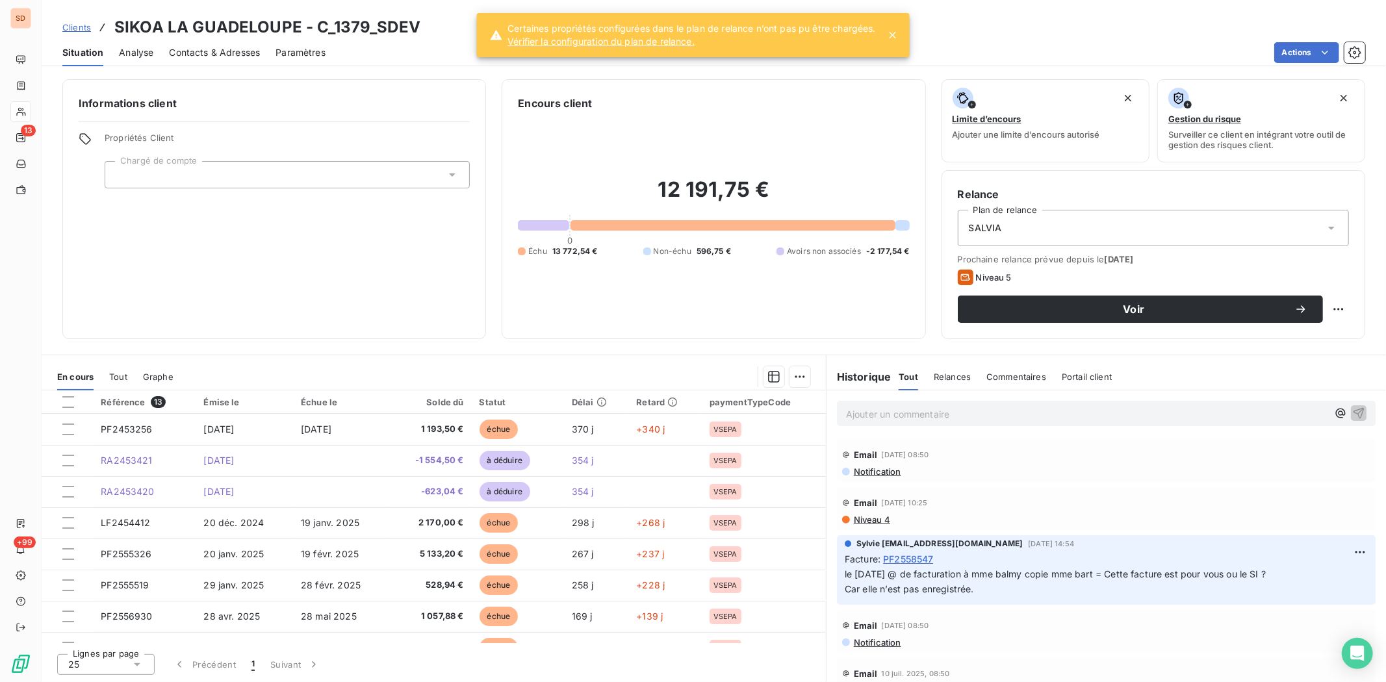
click at [231, 55] on span "Contacts & Adresses" at bounding box center [214, 52] width 91 height 13
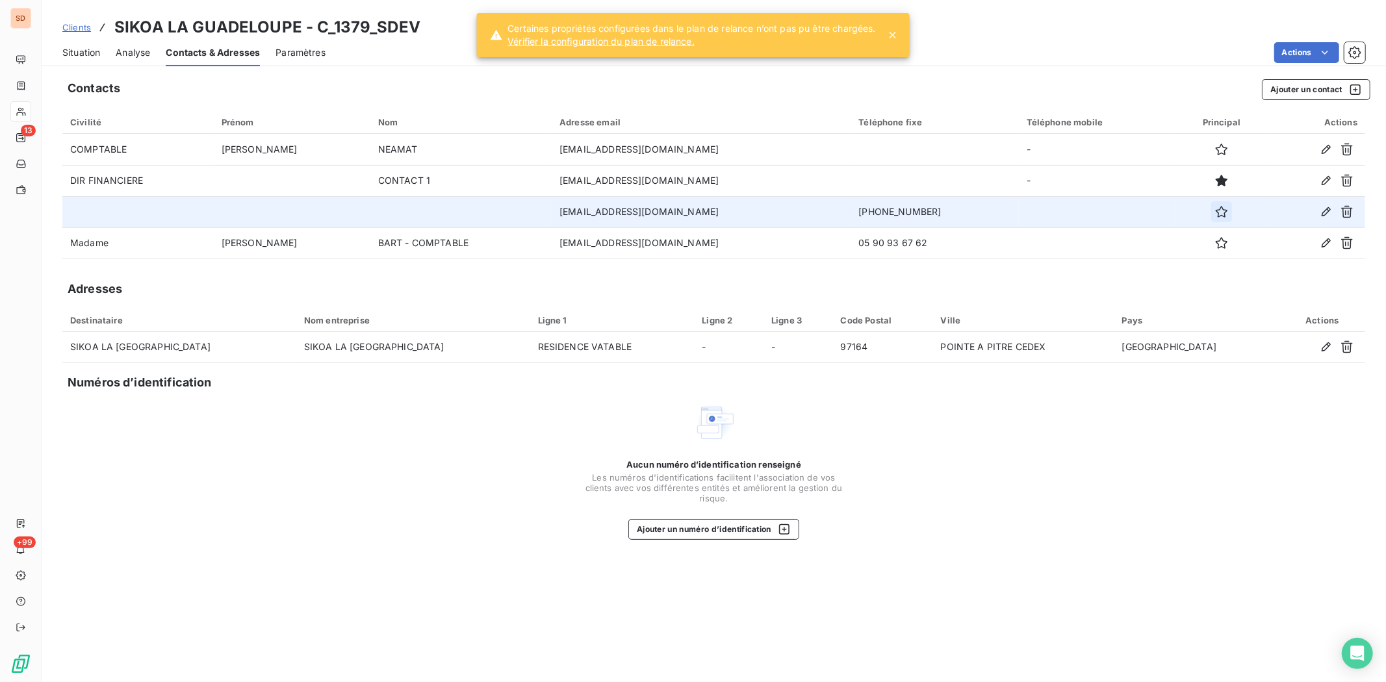
click at [1108, 212] on icon "button" at bounding box center [1221, 211] width 13 height 13
click at [75, 53] on span "Situation" at bounding box center [81, 52] width 38 height 13
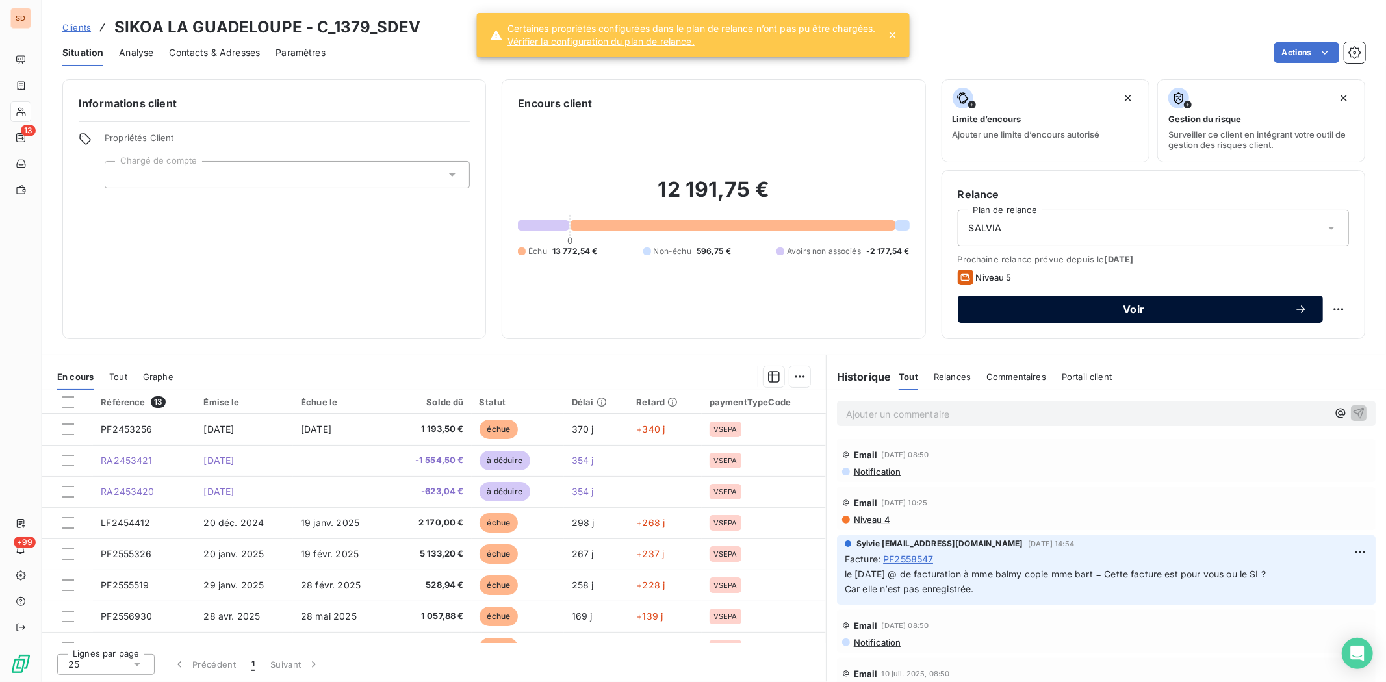
click at [1108, 304] on span "Voir" at bounding box center [1133, 309] width 321 height 10
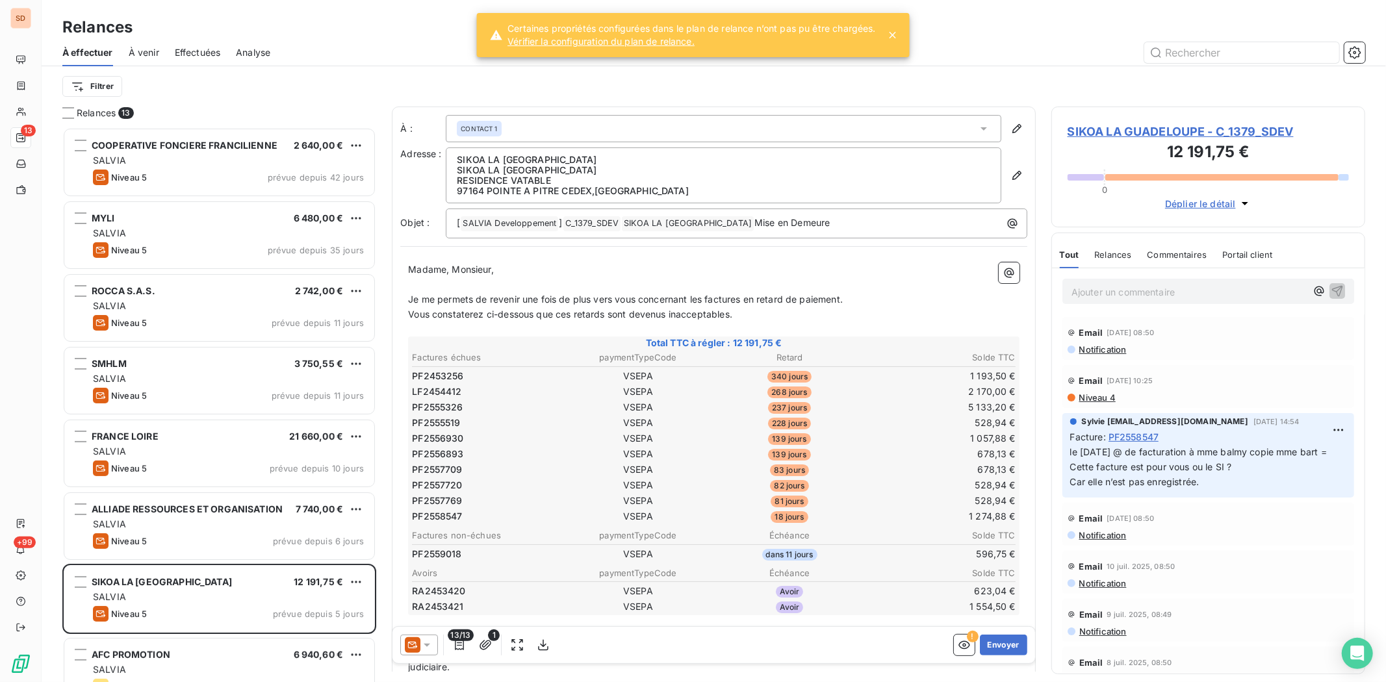
scroll to position [543, 303]
click at [430, 526] on icon at bounding box center [426, 645] width 13 height 13
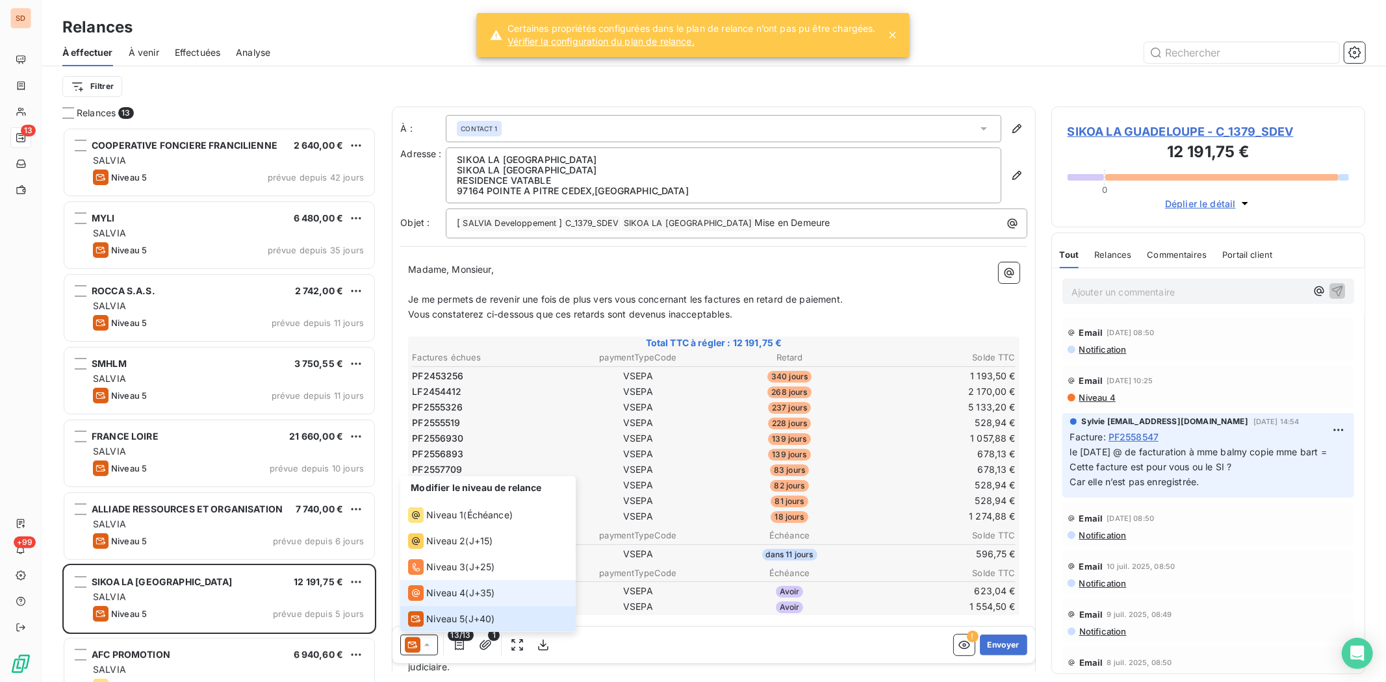
click at [429, 526] on span "Niveau 4" at bounding box center [445, 593] width 39 height 13
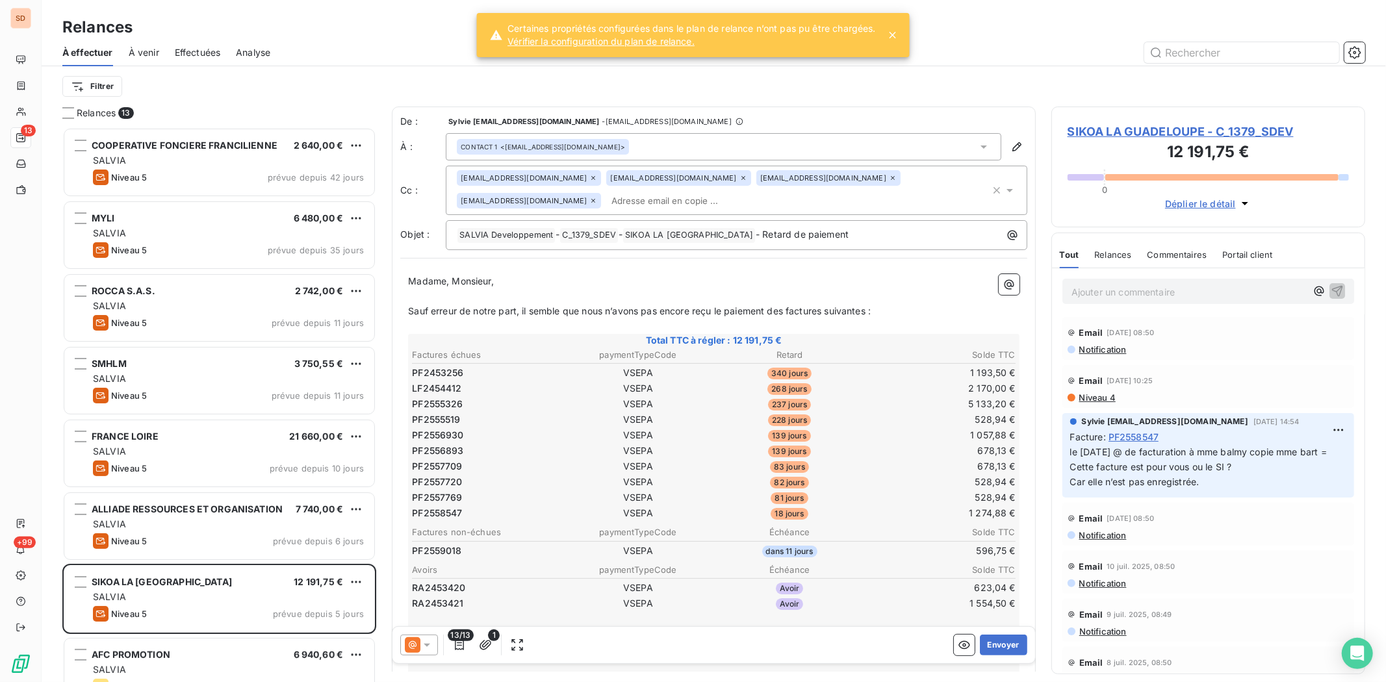
click at [977, 147] on icon at bounding box center [983, 146] width 13 height 13
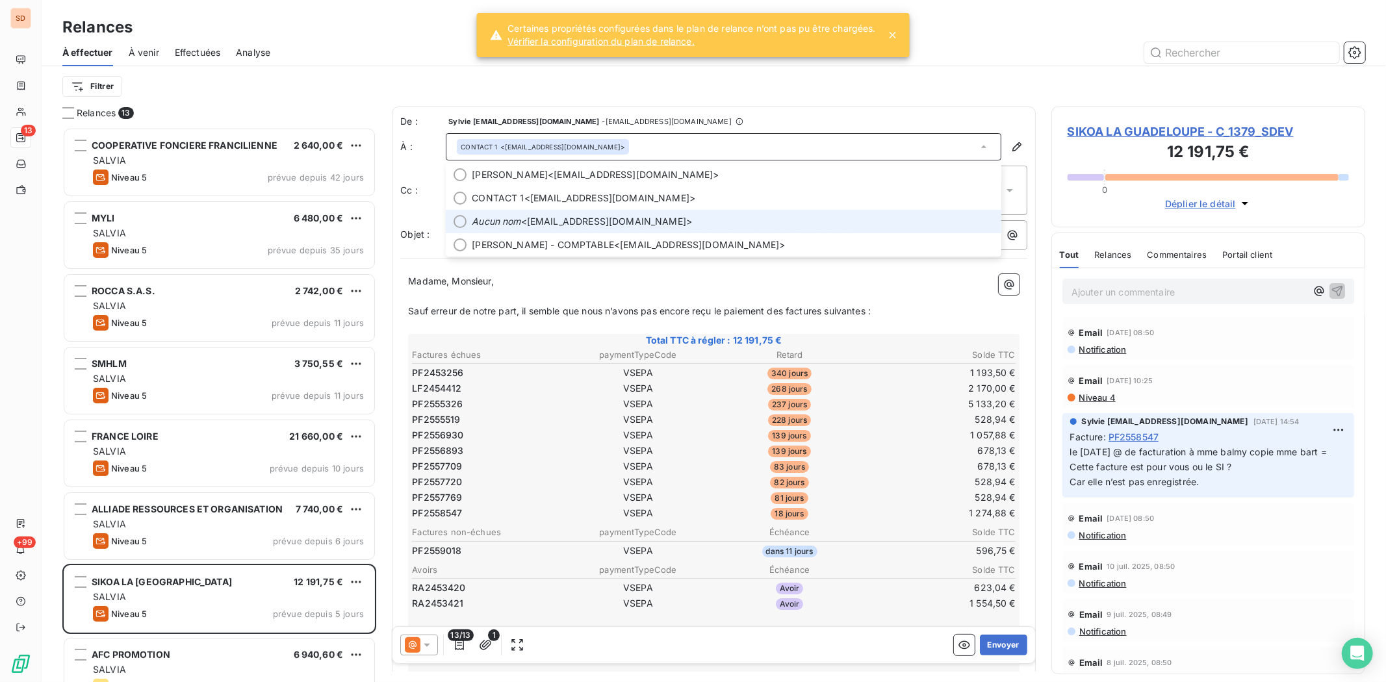
click at [457, 223] on div at bounding box center [459, 221] width 13 height 13
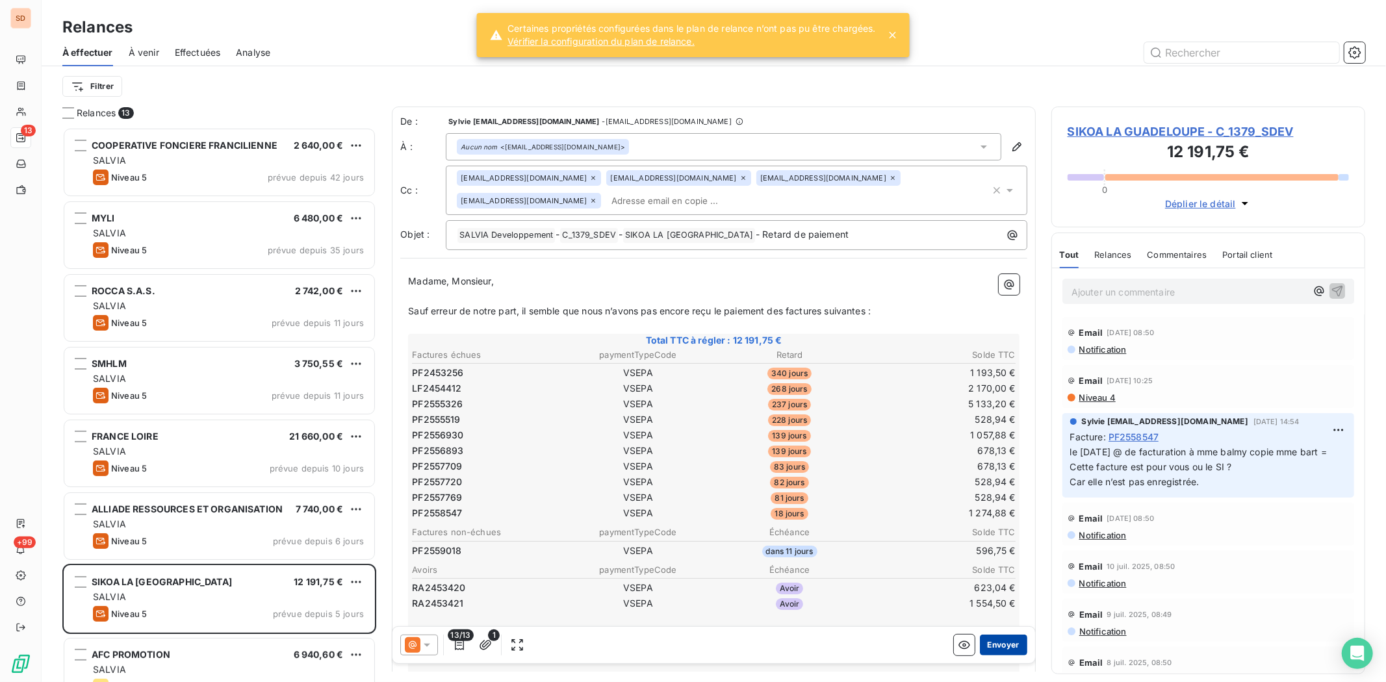
click at [1001, 526] on button "Envoyer" at bounding box center [1003, 645] width 47 height 21
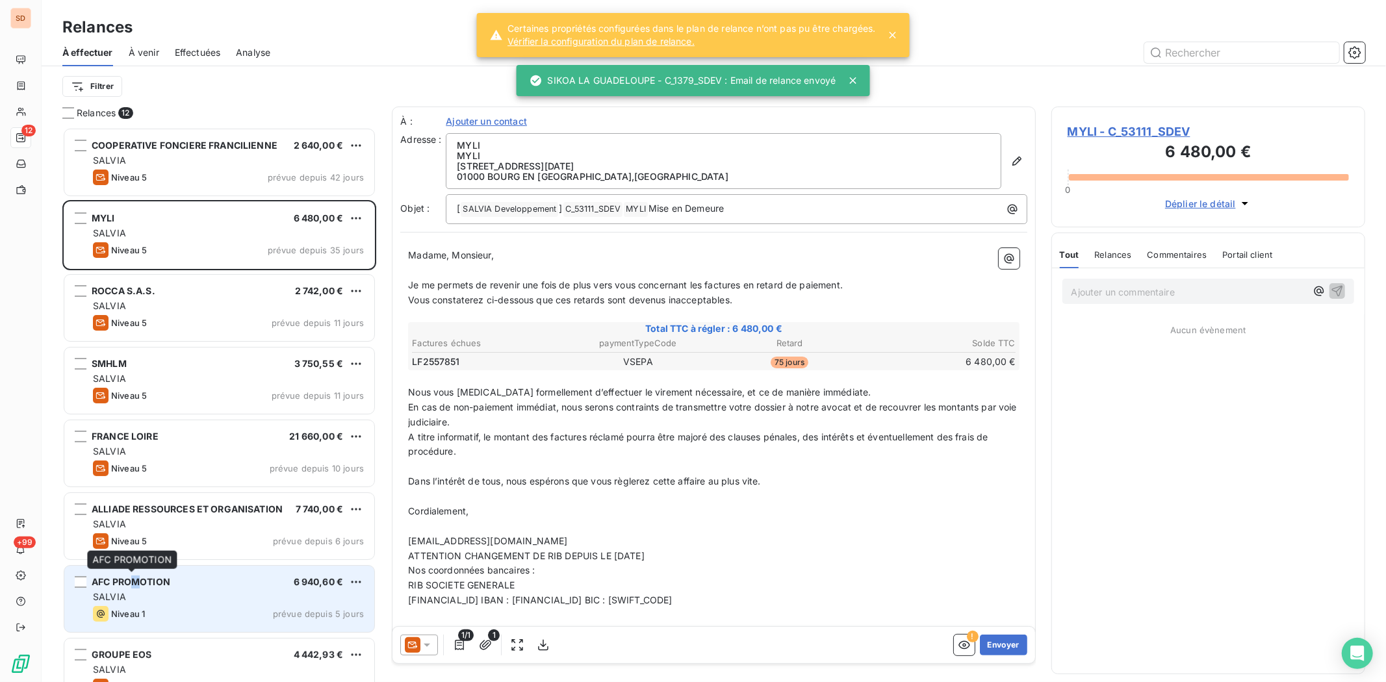
click at [136, 526] on span "AFC PROMOTION" at bounding box center [131, 581] width 79 height 11
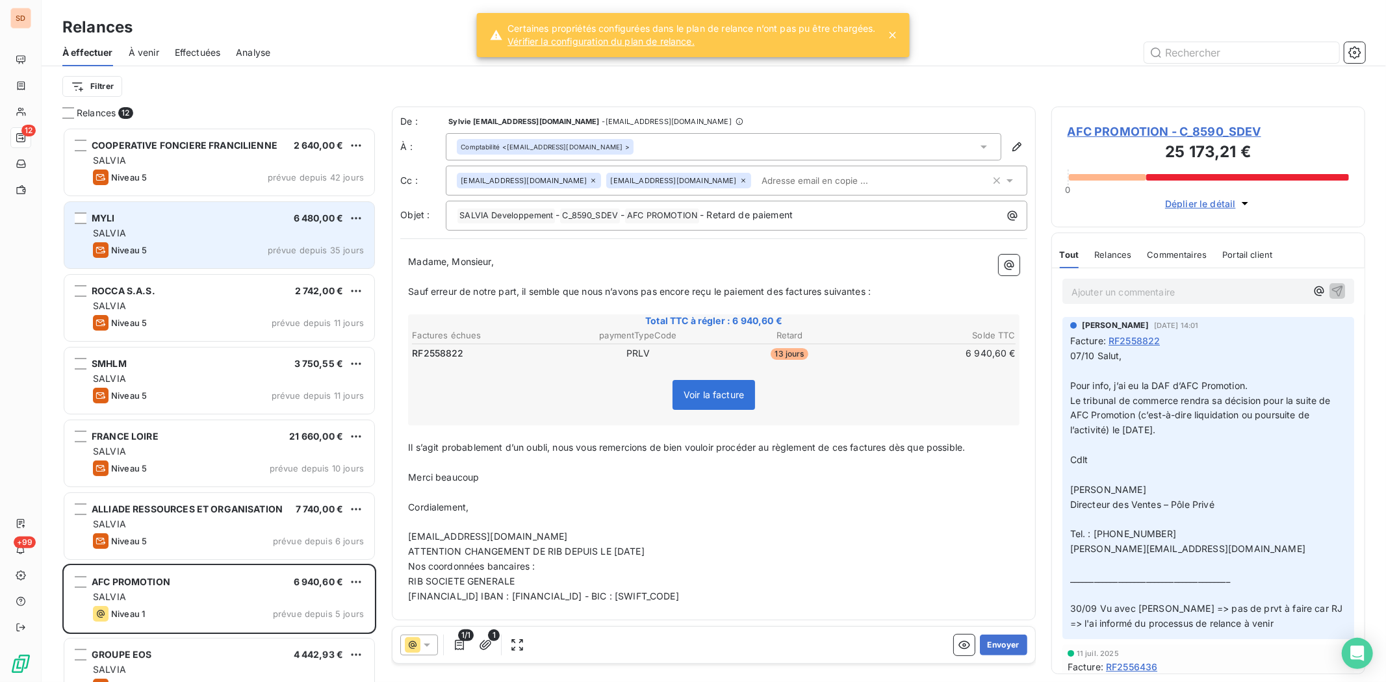
click at [112, 221] on span "MYLI" at bounding box center [103, 217] width 23 height 11
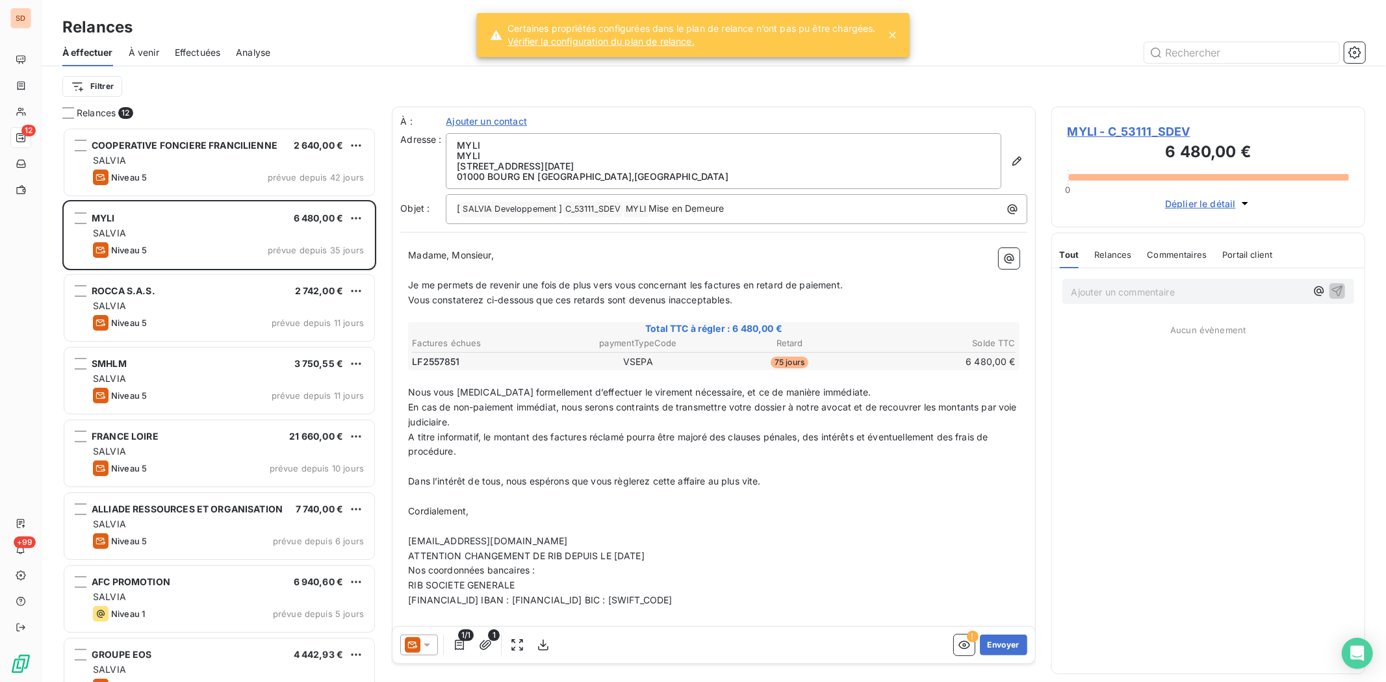
click at [1094, 135] on span "MYLI - C_53111_SDEV" at bounding box center [1207, 132] width 281 height 18
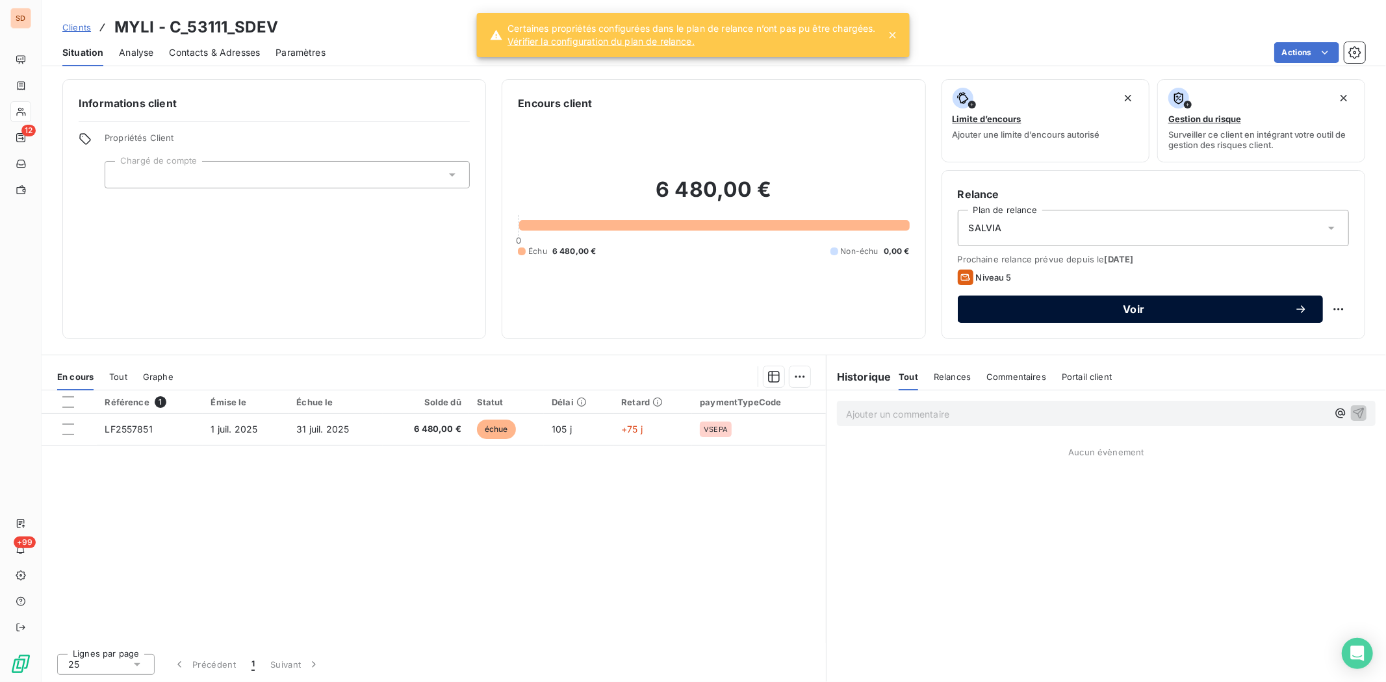
click at [1108, 313] on span "Voir" at bounding box center [1133, 309] width 321 height 10
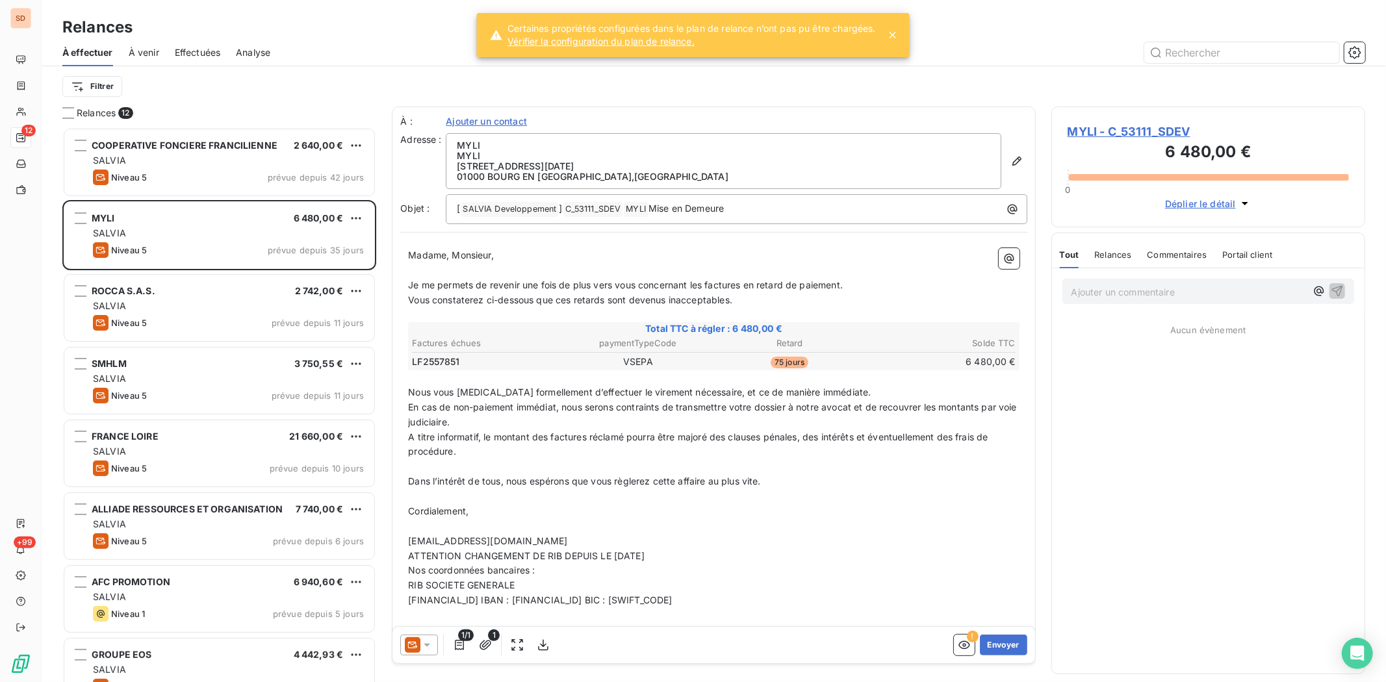
scroll to position [543, 303]
click at [1083, 135] on span "MYLI - C_53111_SDEV" at bounding box center [1207, 132] width 281 height 18
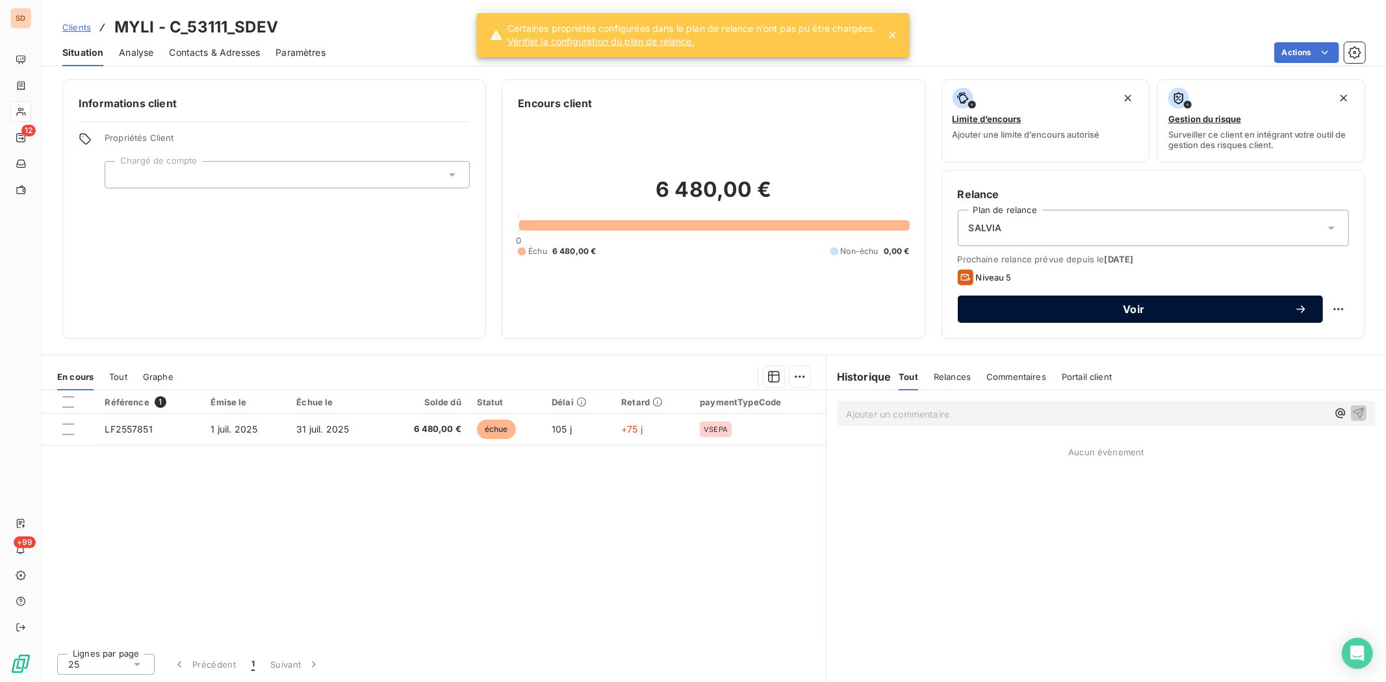
click at [1108, 310] on icon "button" at bounding box center [1300, 309] width 13 height 13
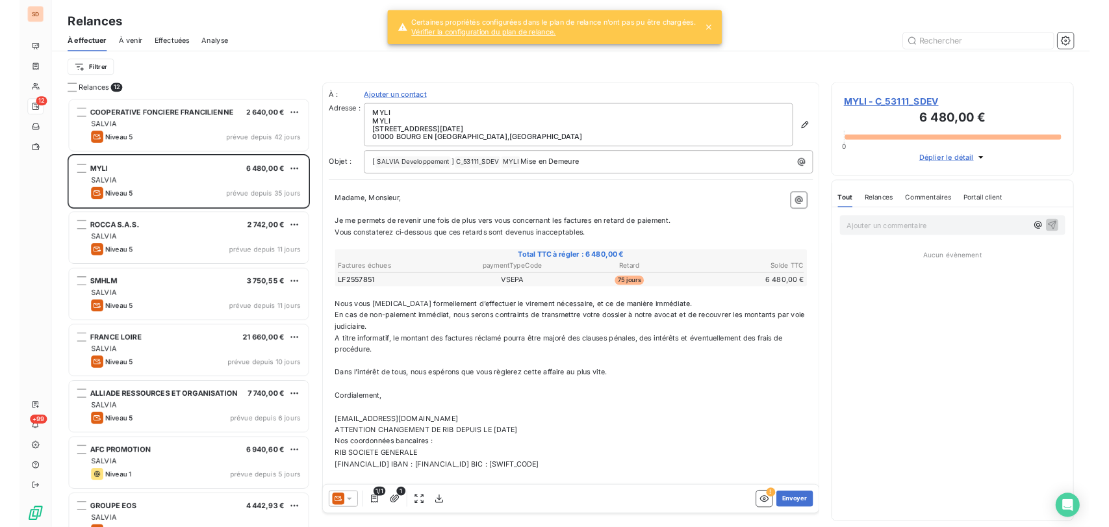
scroll to position [543, 303]
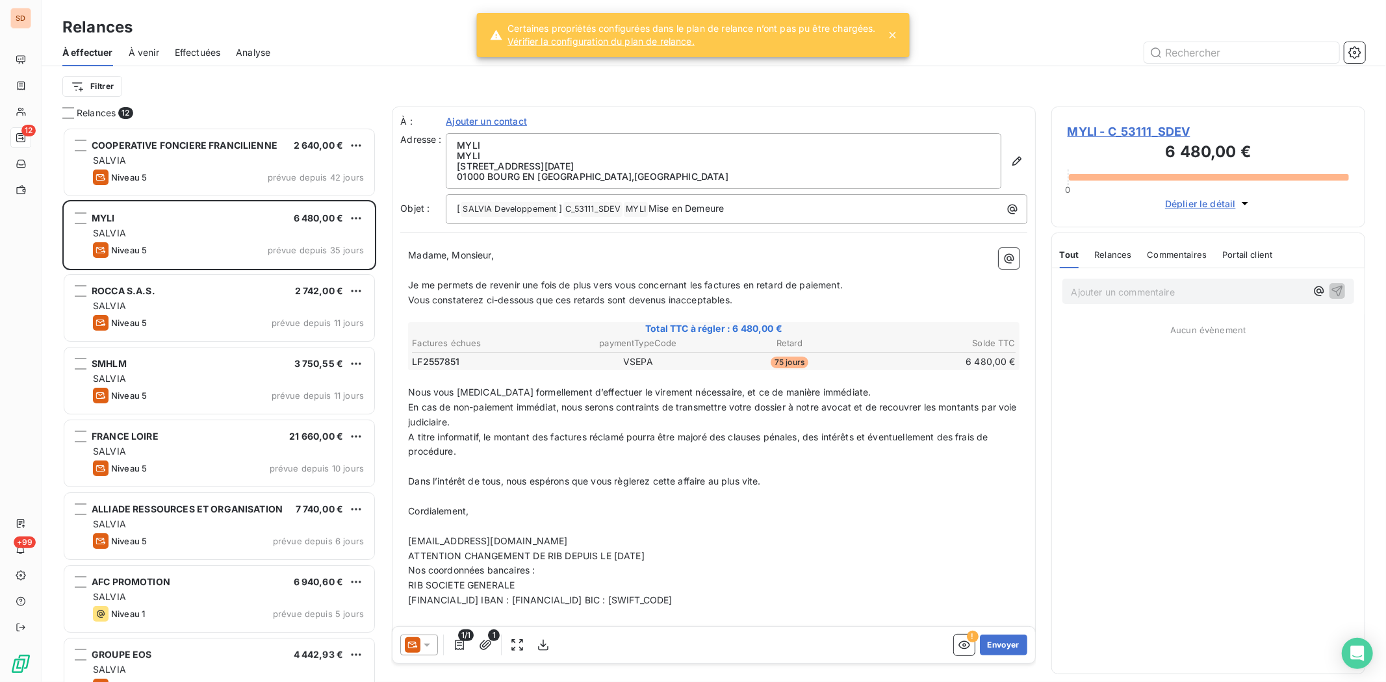
click at [427, 526] on icon at bounding box center [426, 645] width 13 height 13
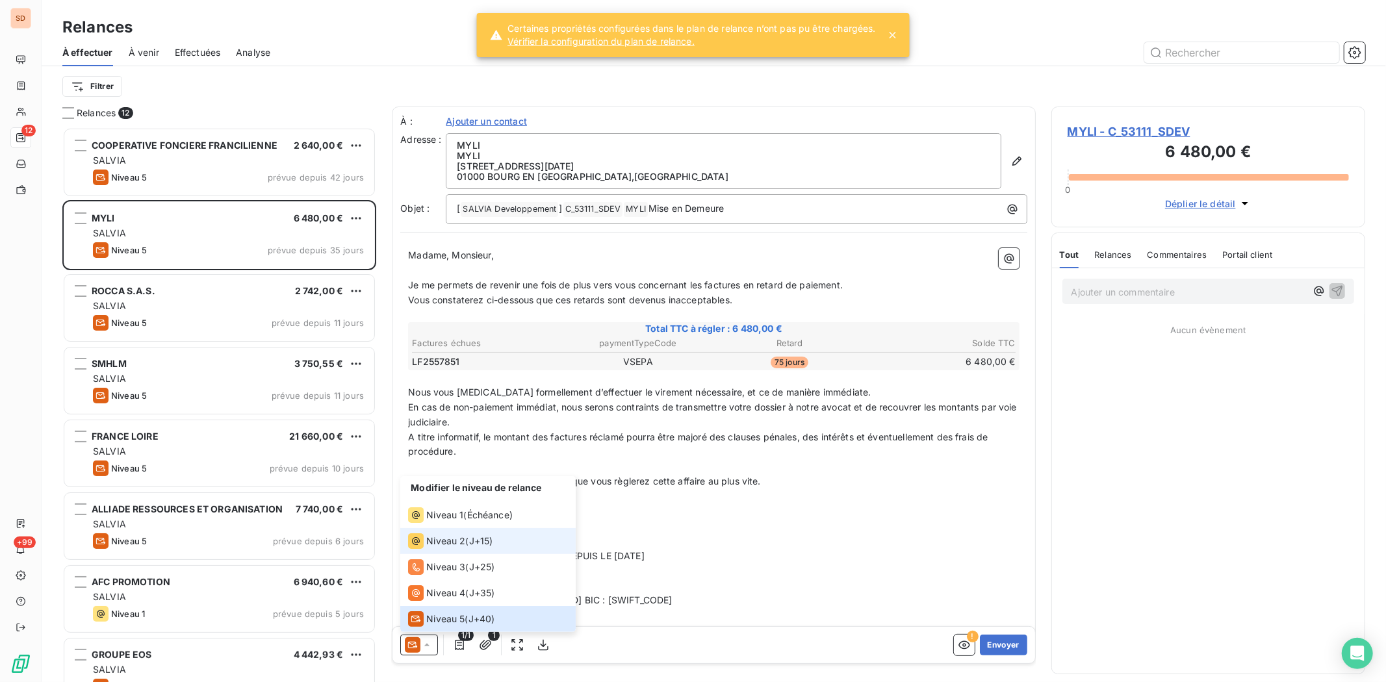
click at [429, 526] on span "Niveau 2" at bounding box center [445, 541] width 39 height 13
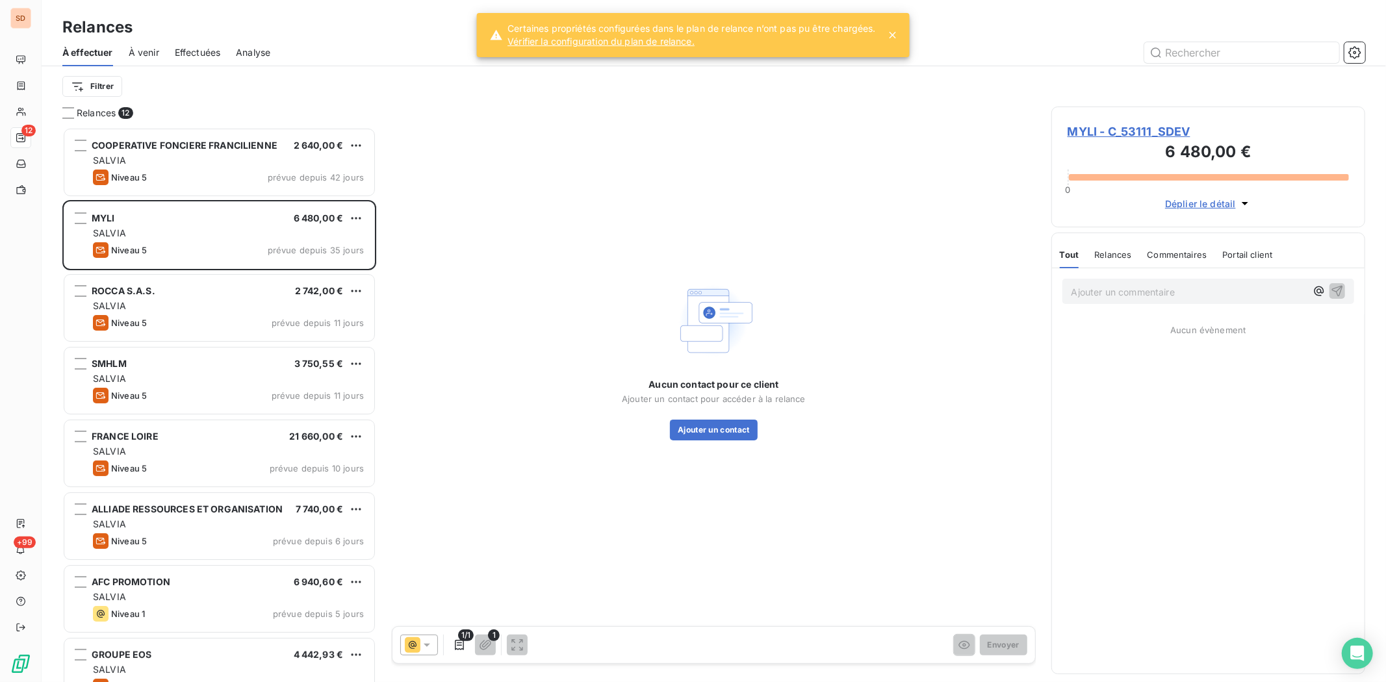
click at [1085, 134] on span "MYLI - C_53111_SDEV" at bounding box center [1207, 132] width 281 height 18
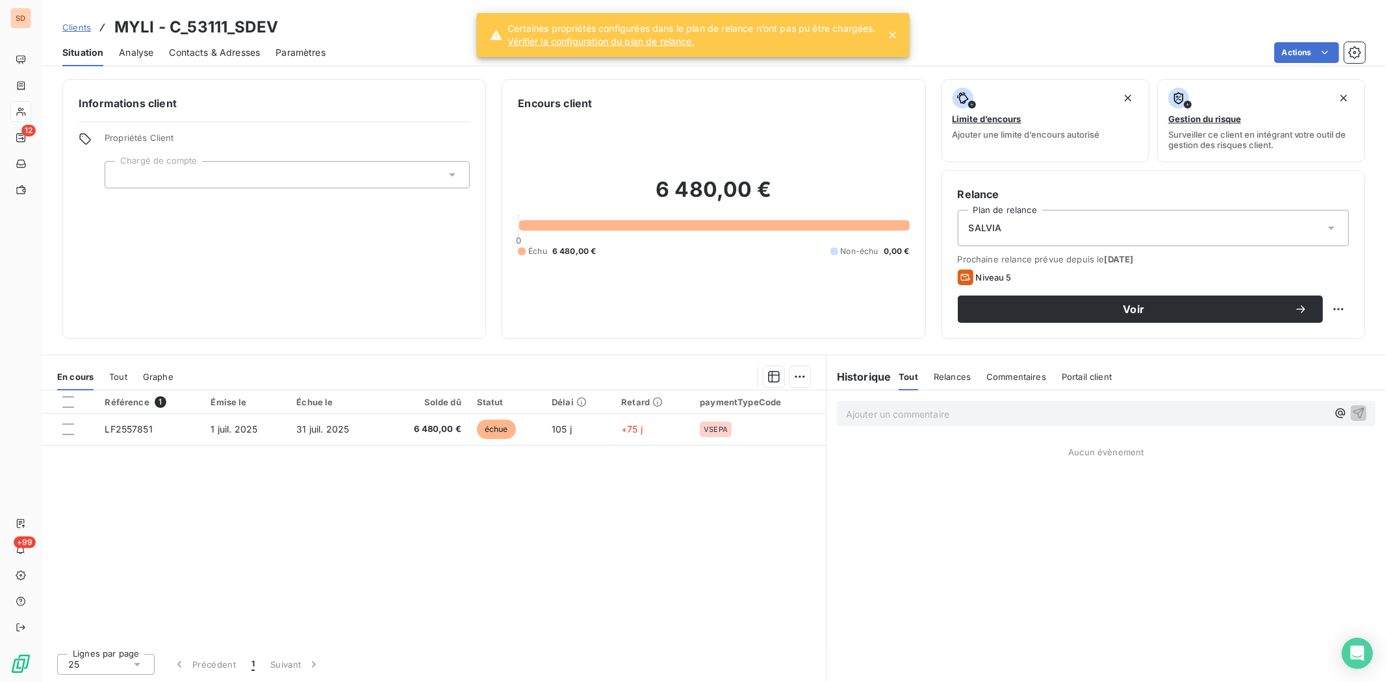
click at [210, 51] on span "Contacts & Adresses" at bounding box center [214, 52] width 91 height 13
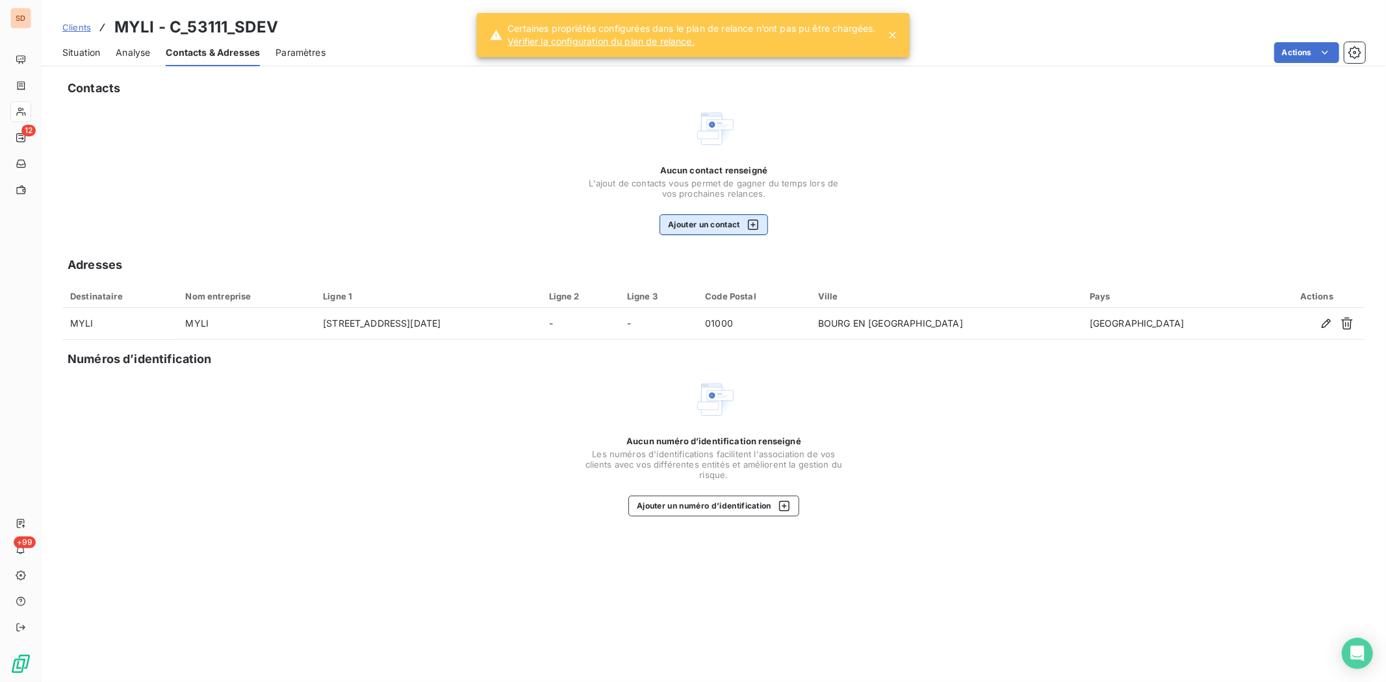
click at [692, 231] on button "Ajouter un contact" at bounding box center [713, 224] width 108 height 21
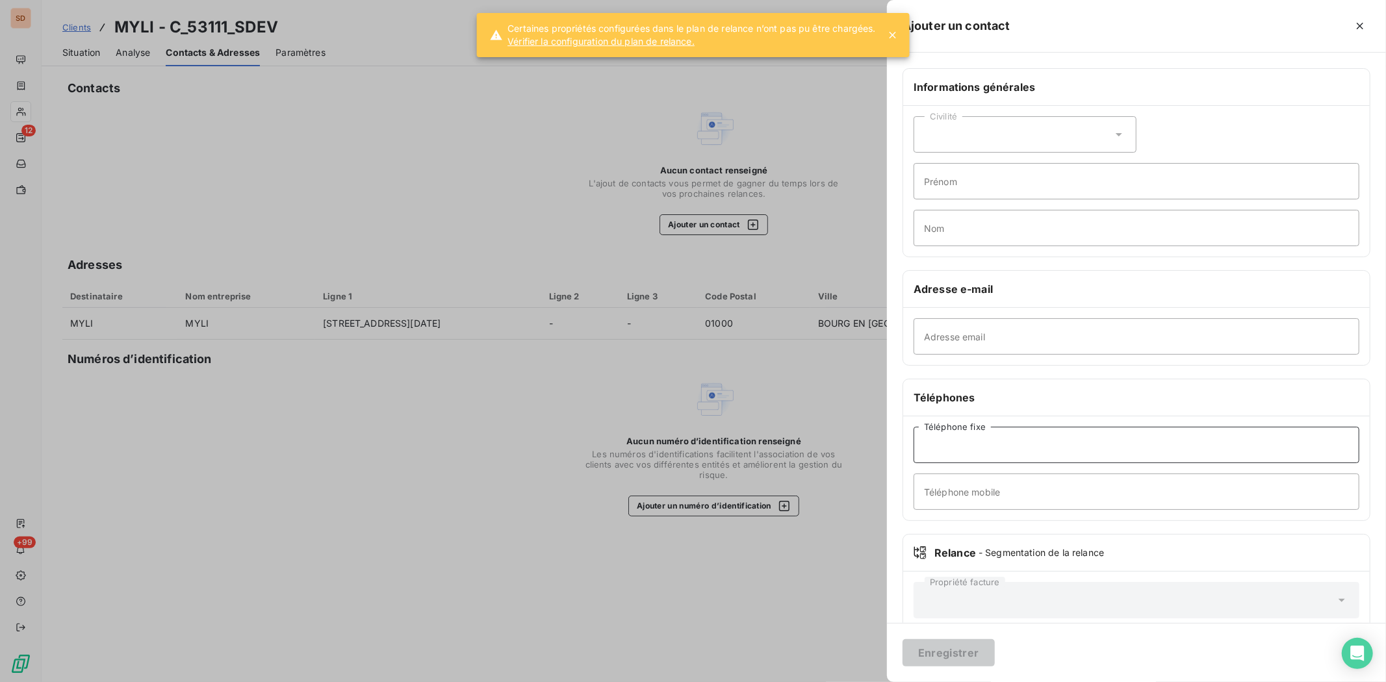
click at [974, 446] on input "Téléphone fixe" at bounding box center [1136, 445] width 446 height 36
type input "04 74 45 89 10"
click at [964, 526] on button "Enregistrer" at bounding box center [948, 652] width 92 height 27
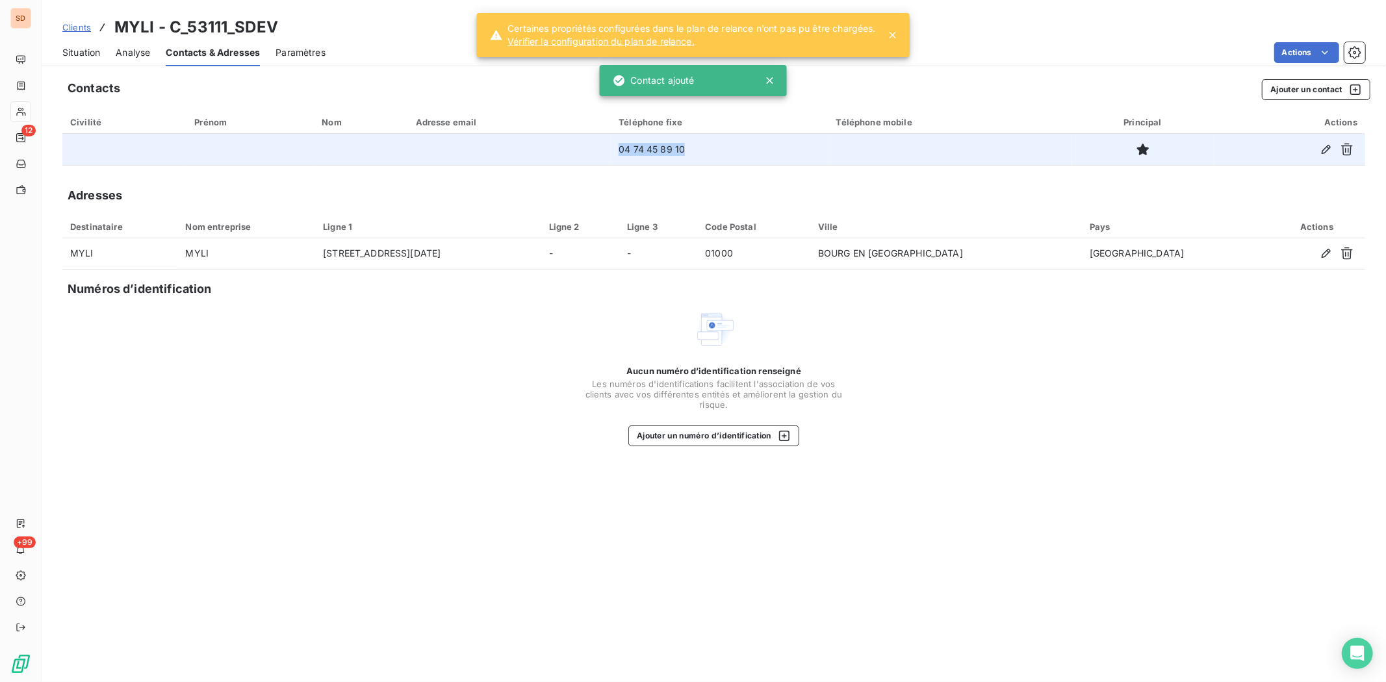
drag, startPoint x: 682, startPoint y: 146, endPoint x: 611, endPoint y: 153, distance: 71.8
click at [611, 153] on td "04 74 45 89 10" at bounding box center [719, 149] width 217 height 31
copy td "04 74 45 89 10"
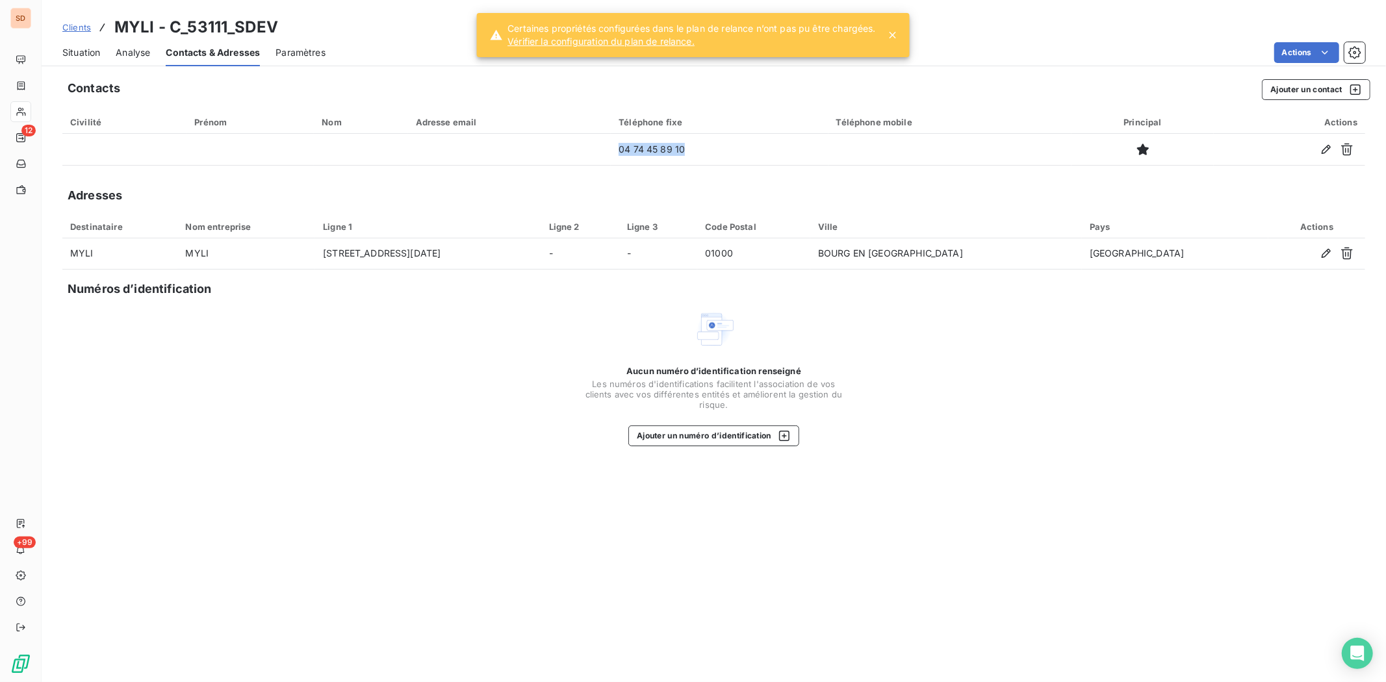
click at [83, 53] on span "Situation" at bounding box center [81, 52] width 38 height 13
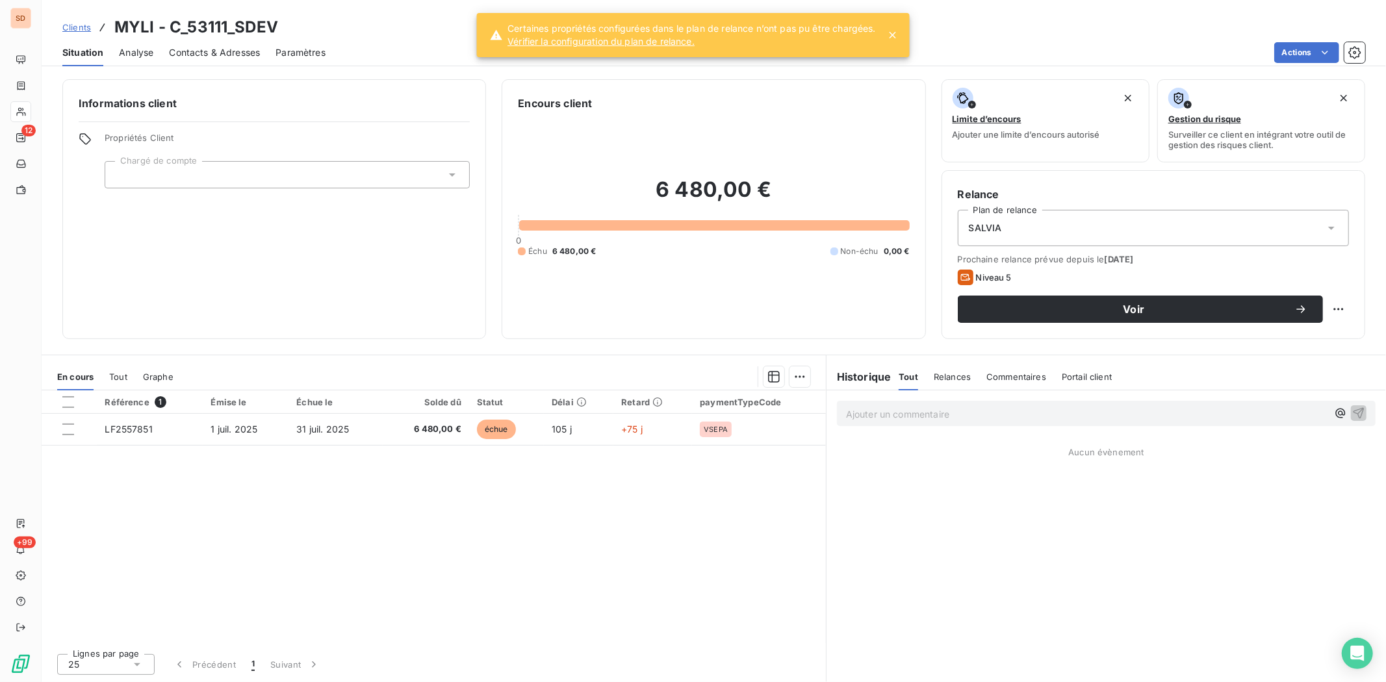
click at [193, 53] on span "Contacts & Adresses" at bounding box center [214, 52] width 91 height 13
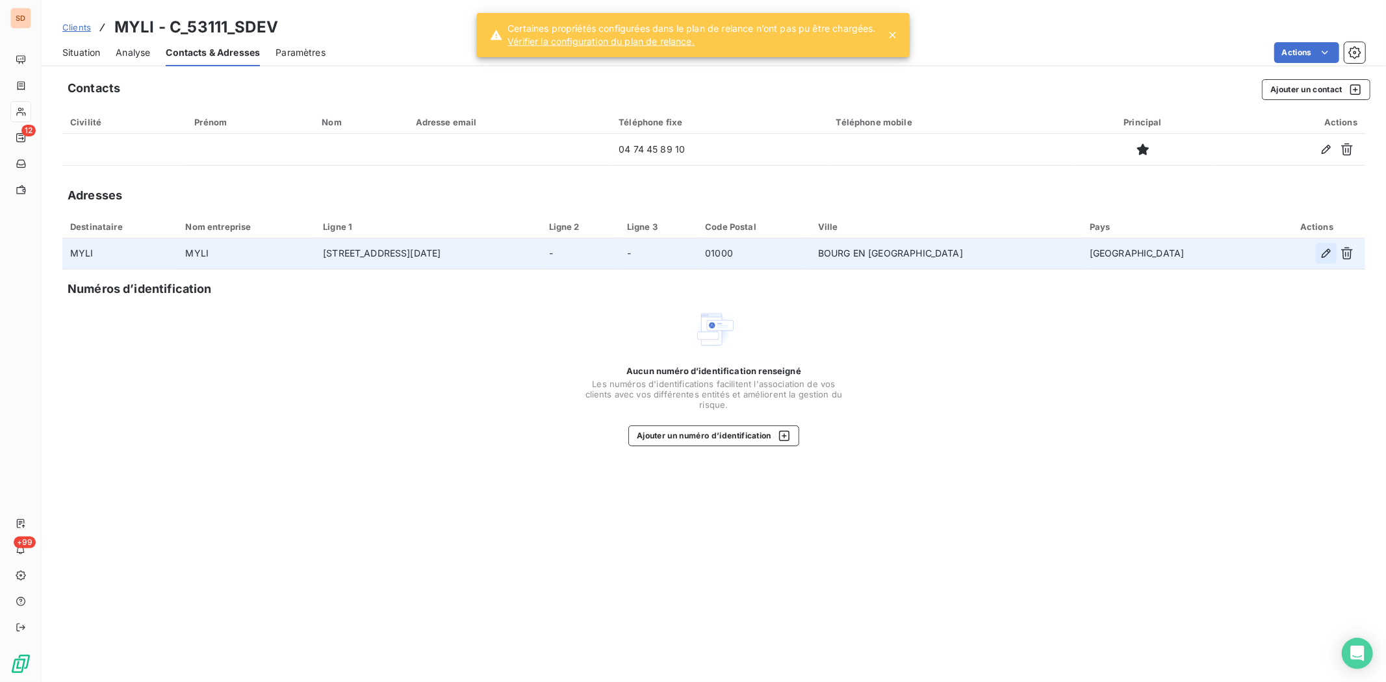
click at [1108, 258] on icon "button" at bounding box center [1325, 253] width 13 height 13
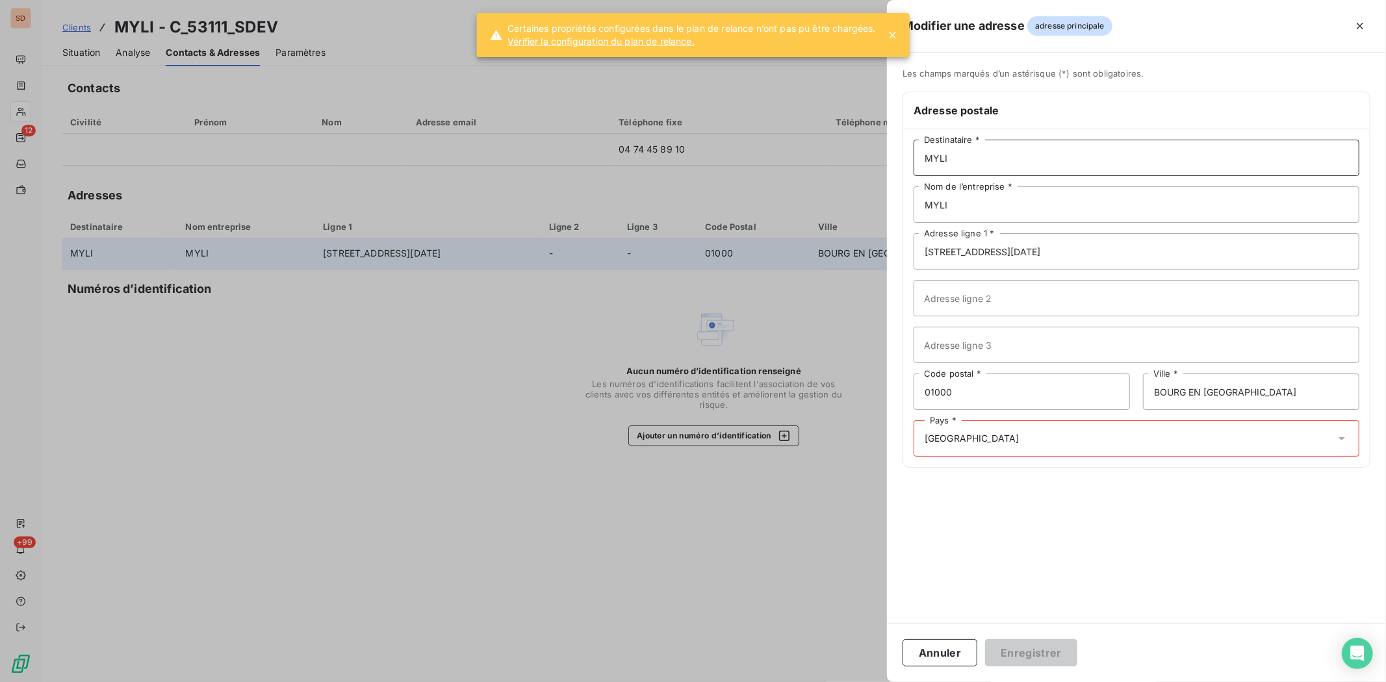
click at [973, 156] on input "MYLI" at bounding box center [1136, 158] width 446 height 36
type input "MYLI - DYNACITE"
click at [1108, 437] on icon at bounding box center [1341, 438] width 6 height 3
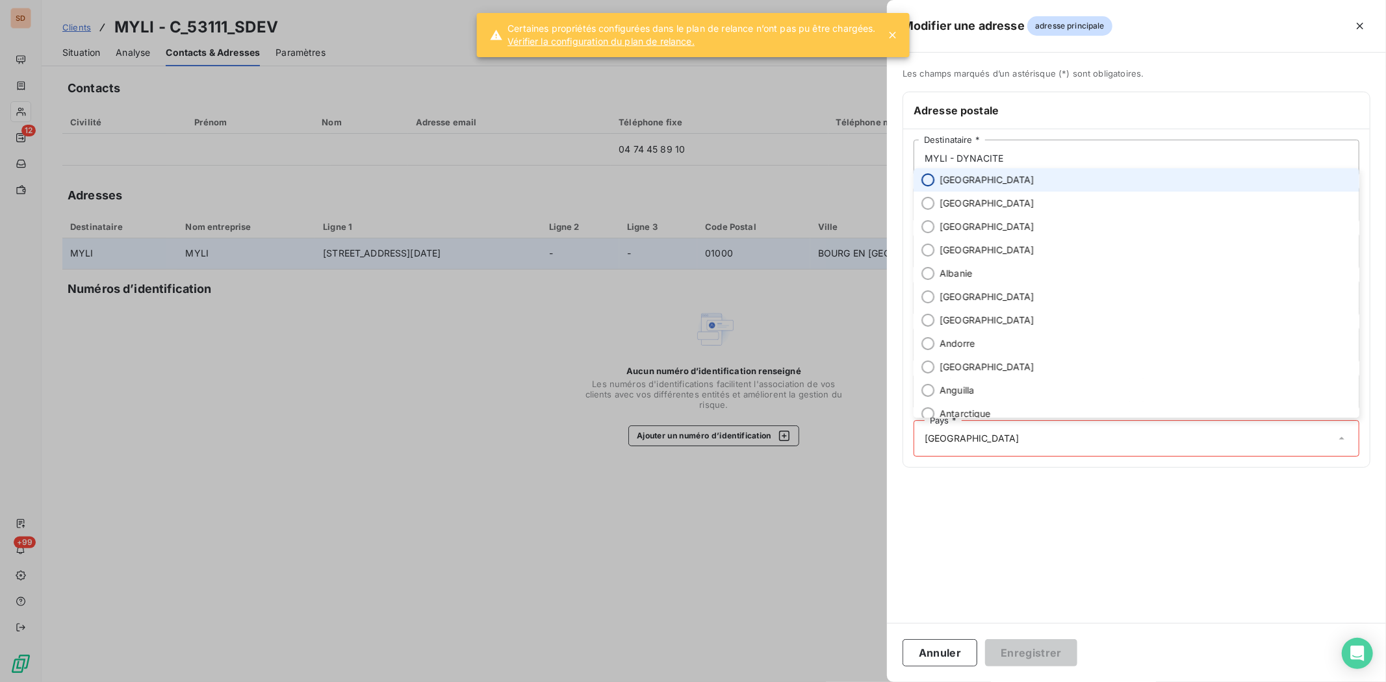
click at [929, 179] on input "radio" at bounding box center [927, 179] width 13 height 13
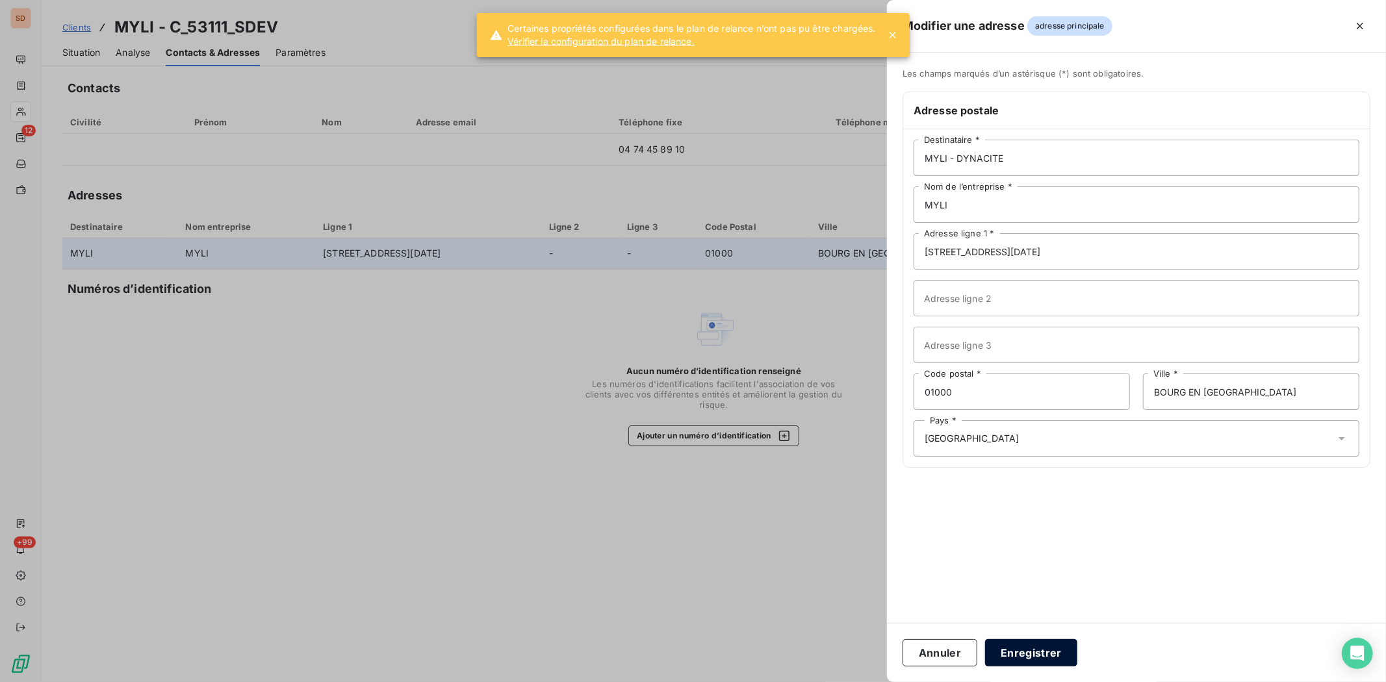
click at [1042, 526] on button "Enregistrer" at bounding box center [1031, 652] width 92 height 27
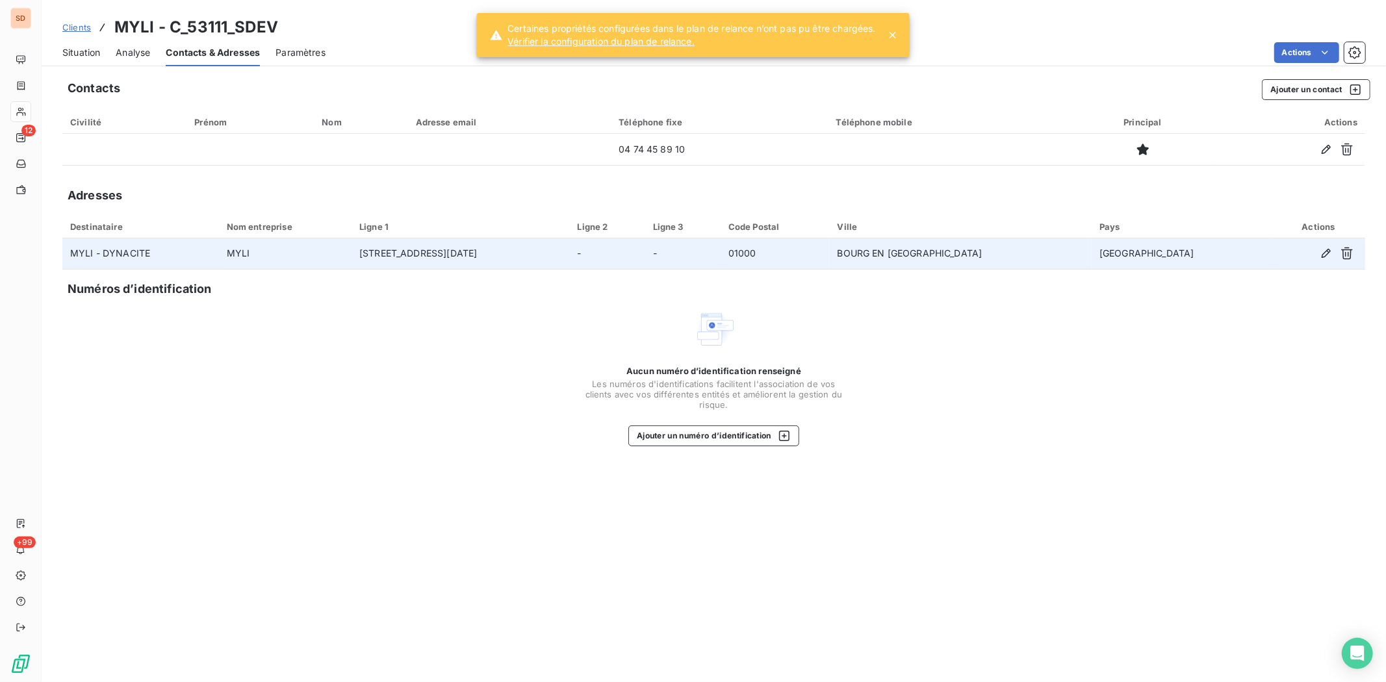
click at [70, 49] on span "Situation" at bounding box center [81, 52] width 38 height 13
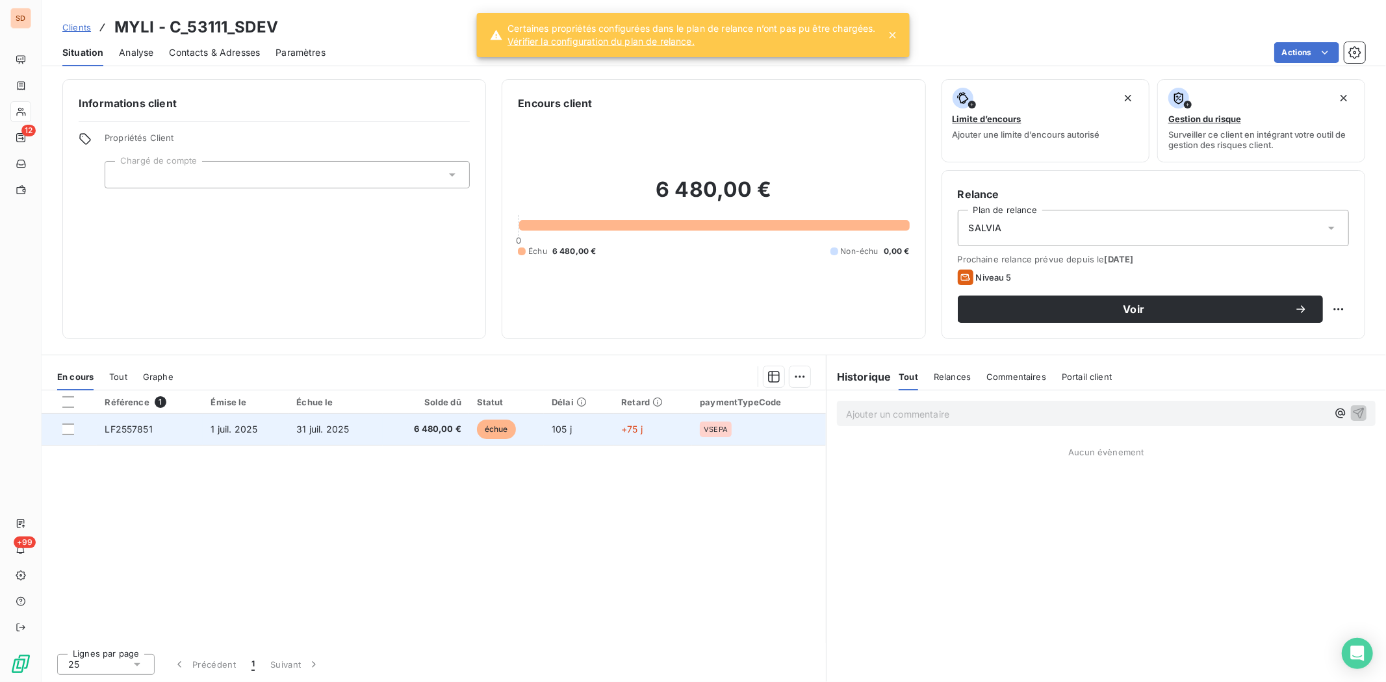
click at [121, 429] on span "LF2557851" at bounding box center [128, 429] width 47 height 11
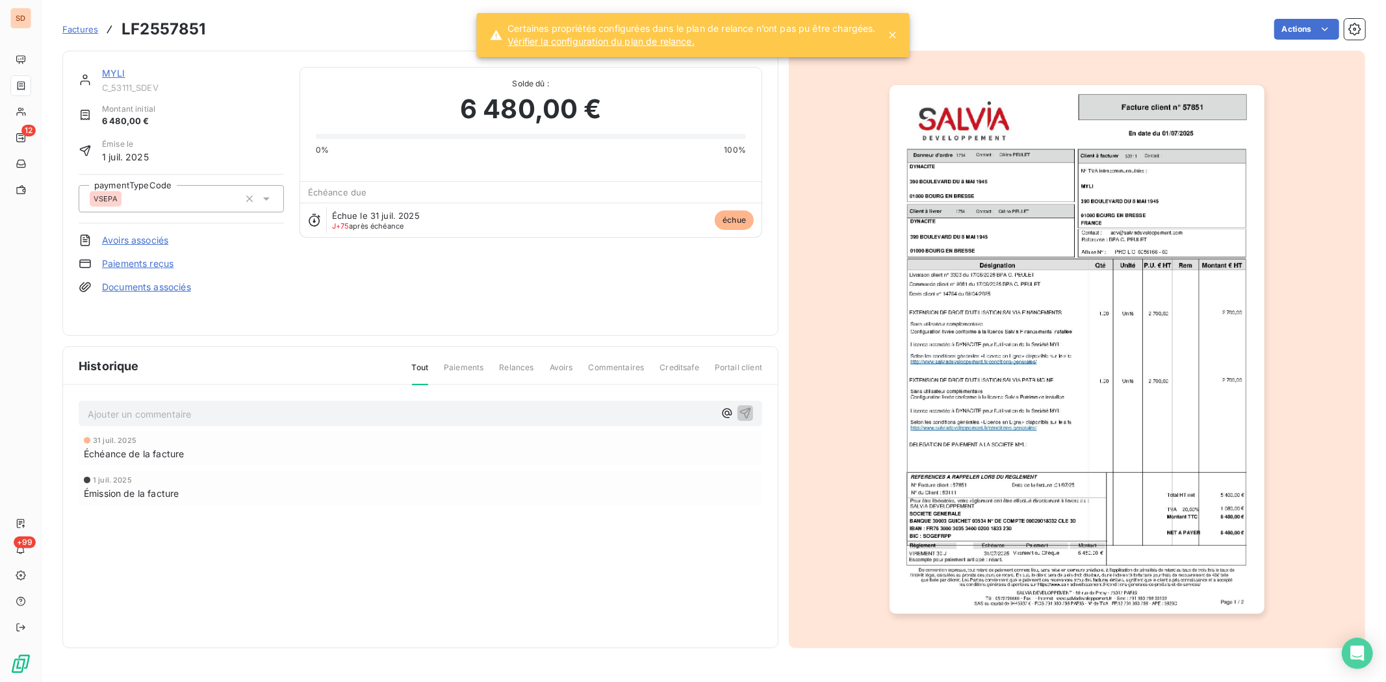
click at [107, 74] on link "MYLI" at bounding box center [113, 73] width 23 height 11
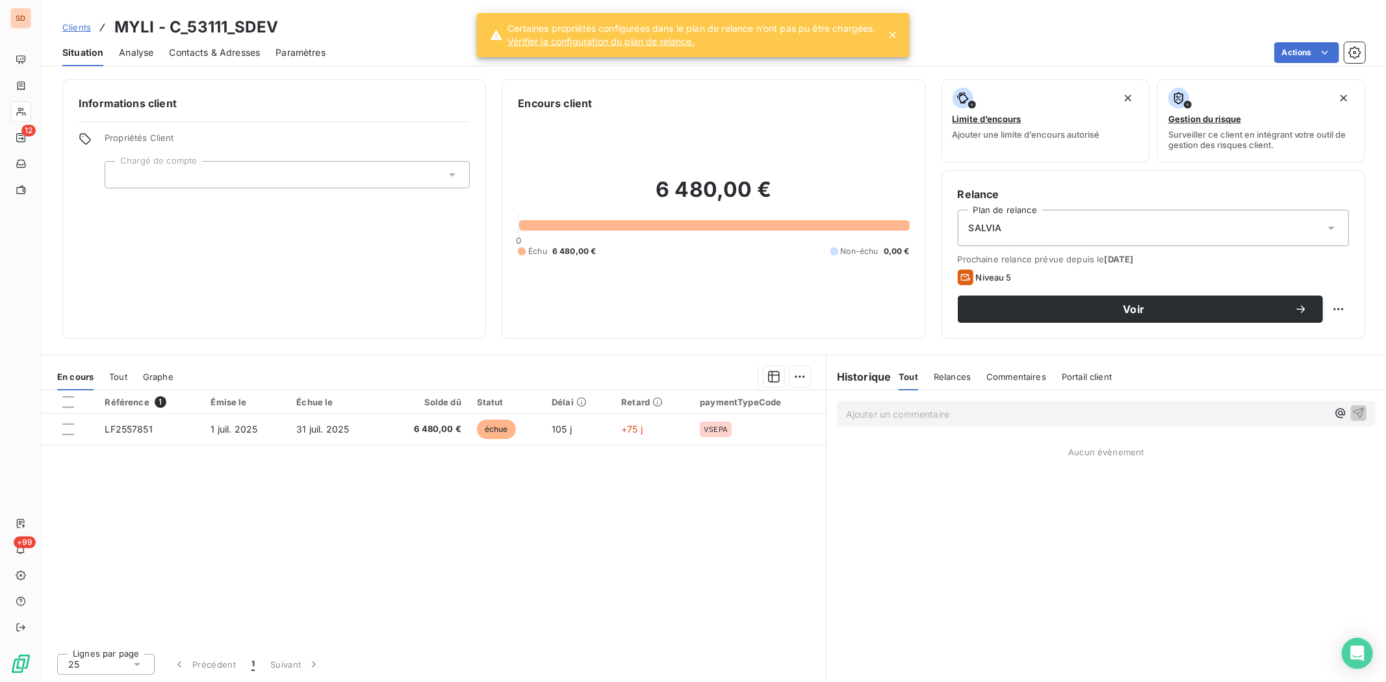
click at [194, 58] on span "Contacts & Adresses" at bounding box center [214, 52] width 91 height 13
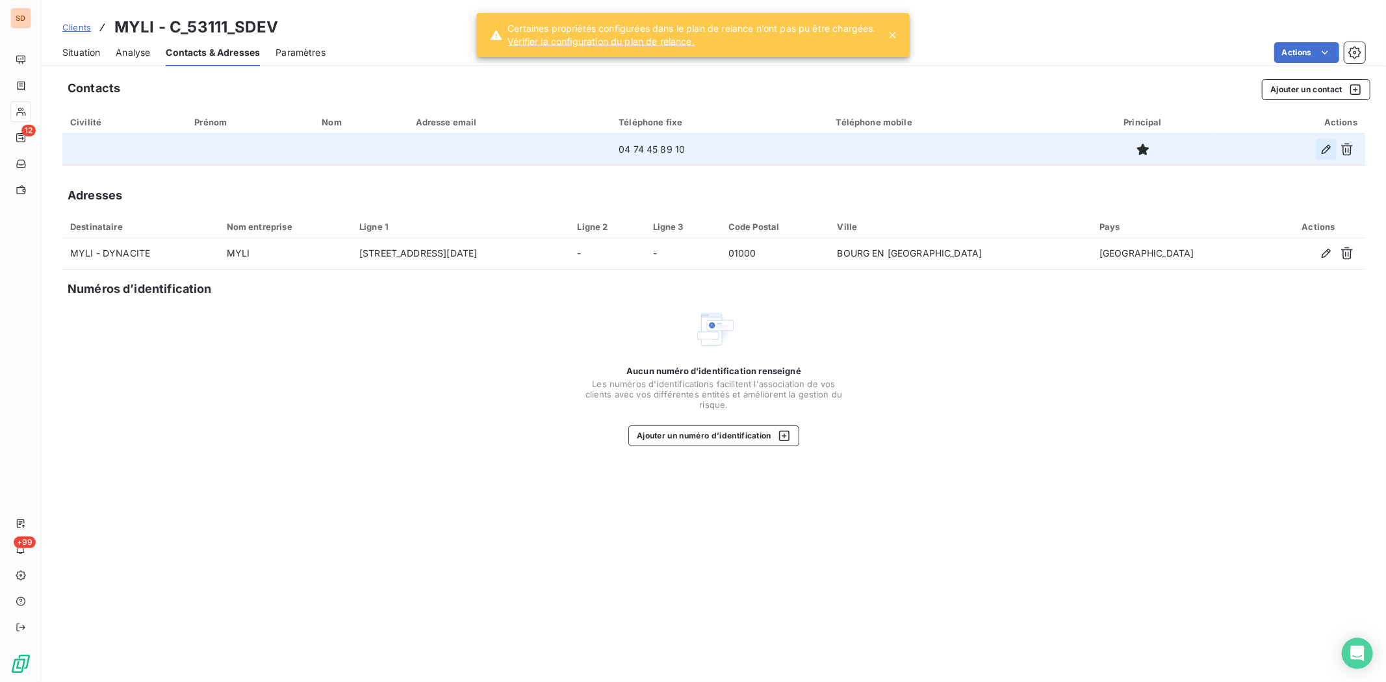
click at [1108, 147] on icon "button" at bounding box center [1325, 149] width 13 height 13
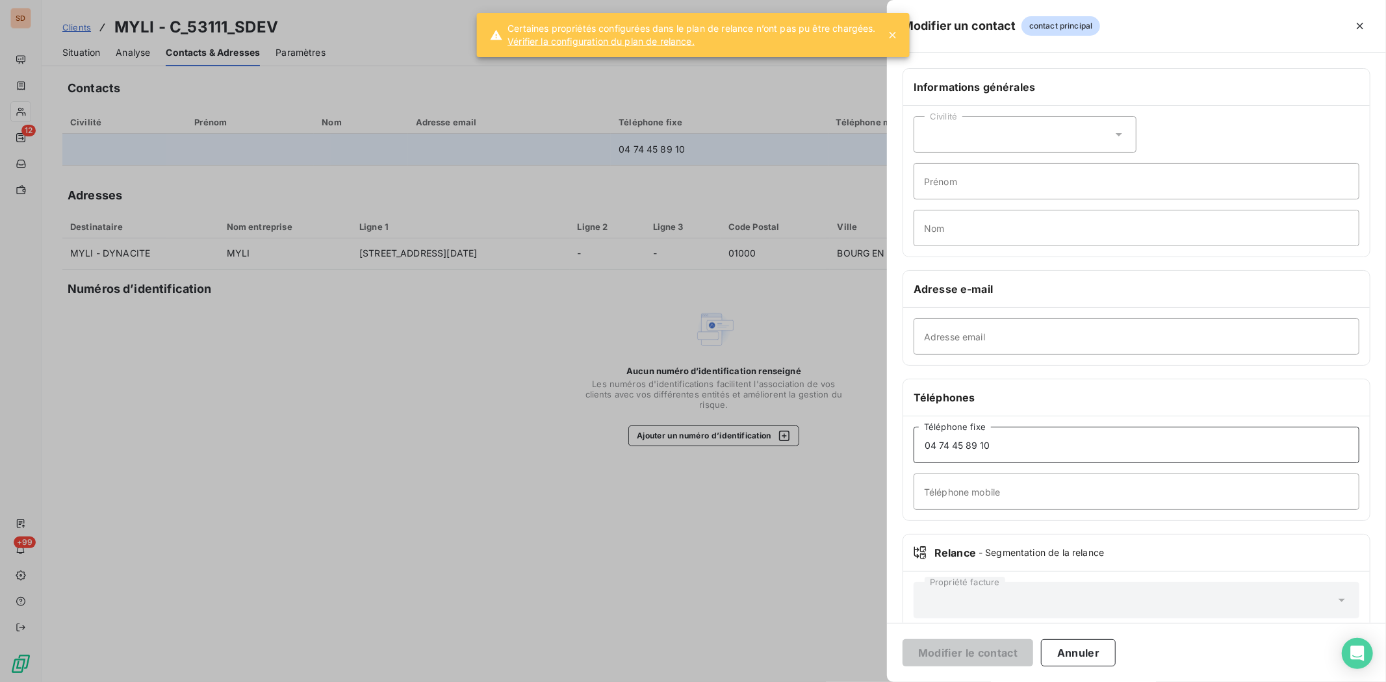
click at [996, 444] on input "04 74 45 89 10" at bounding box center [1136, 445] width 446 height 36
type input "04 74 45 89 00"
click at [1015, 526] on button "Modifier le contact" at bounding box center [967, 652] width 131 height 27
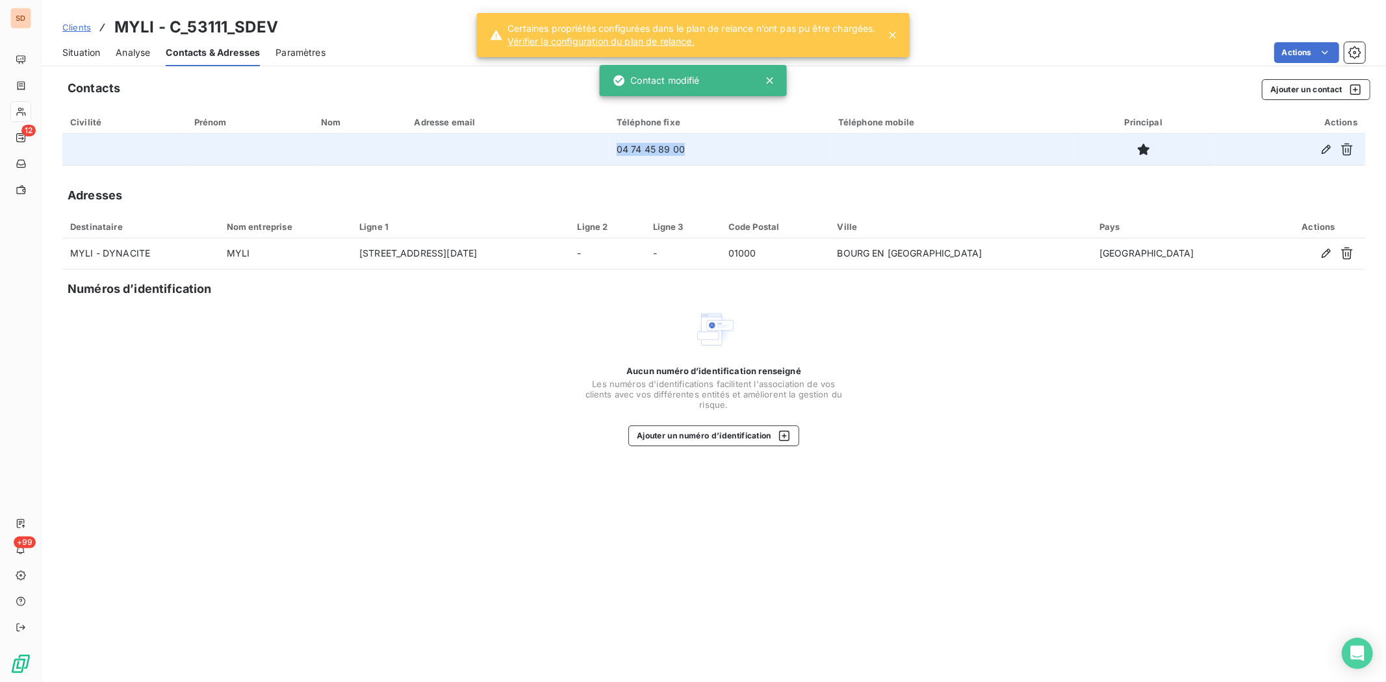
drag, startPoint x: 681, startPoint y: 145, endPoint x: 605, endPoint y: 155, distance: 76.0
click at [605, 155] on tr "04 74 45 89 00" at bounding box center [713, 149] width 1302 height 31
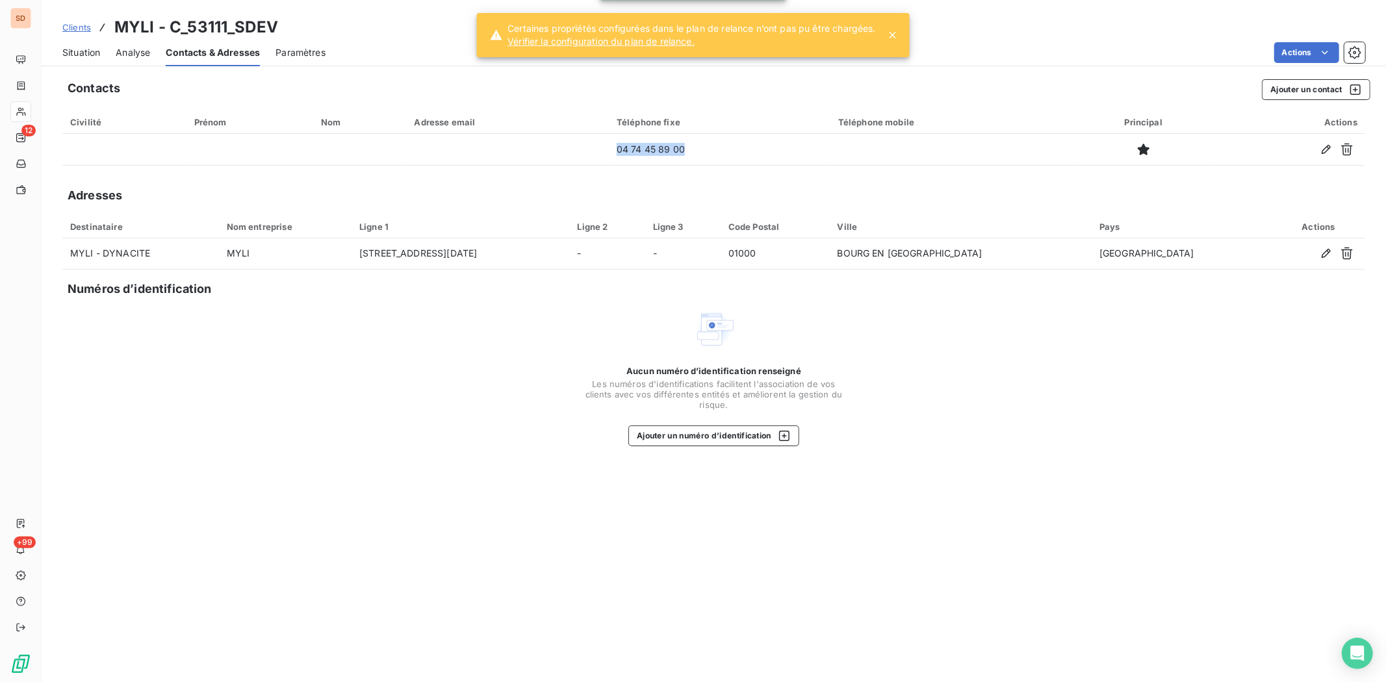
copy tr "04 74 45 89 00"
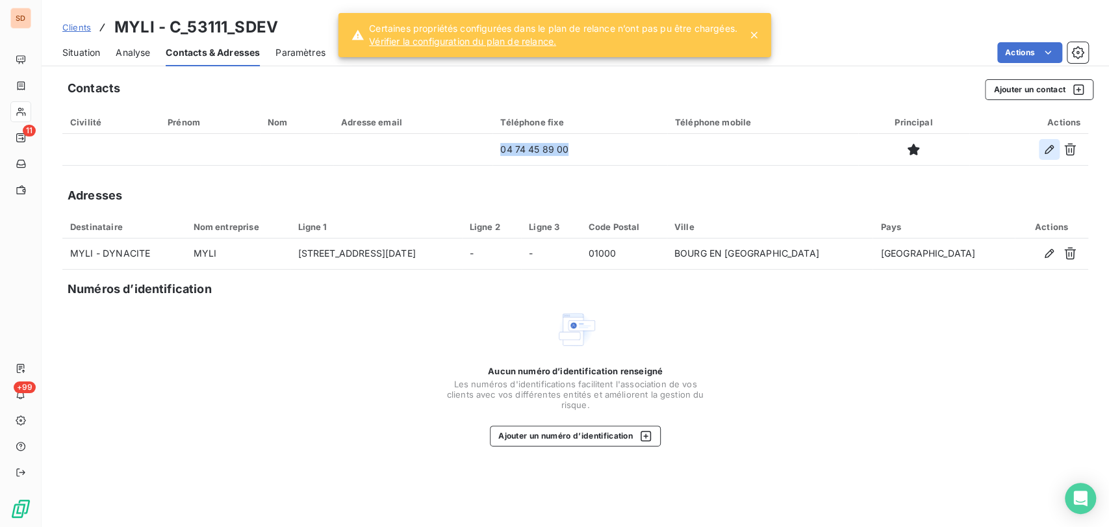
click at [1048, 152] on icon "button" at bounding box center [1048, 149] width 9 height 9
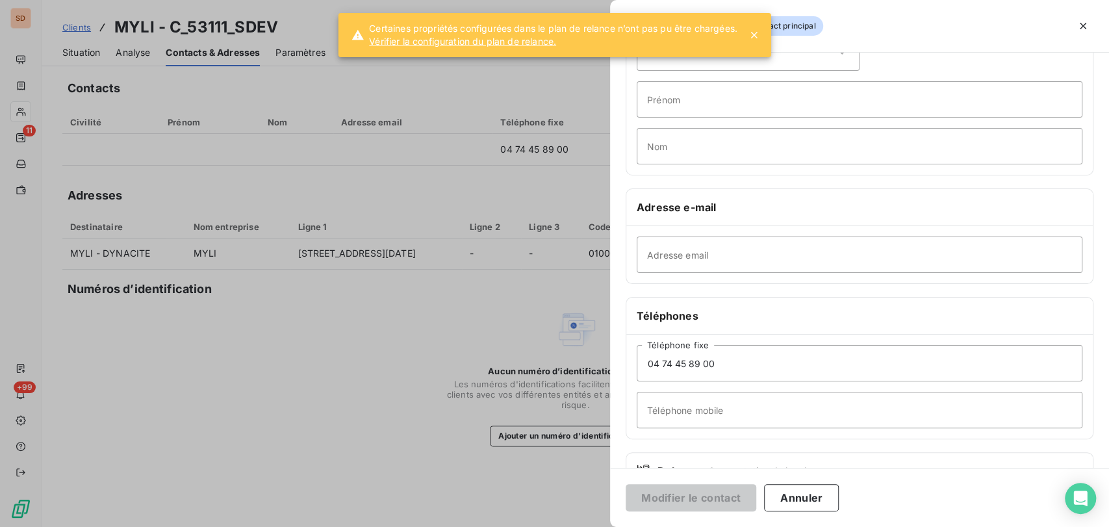
scroll to position [144, 0]
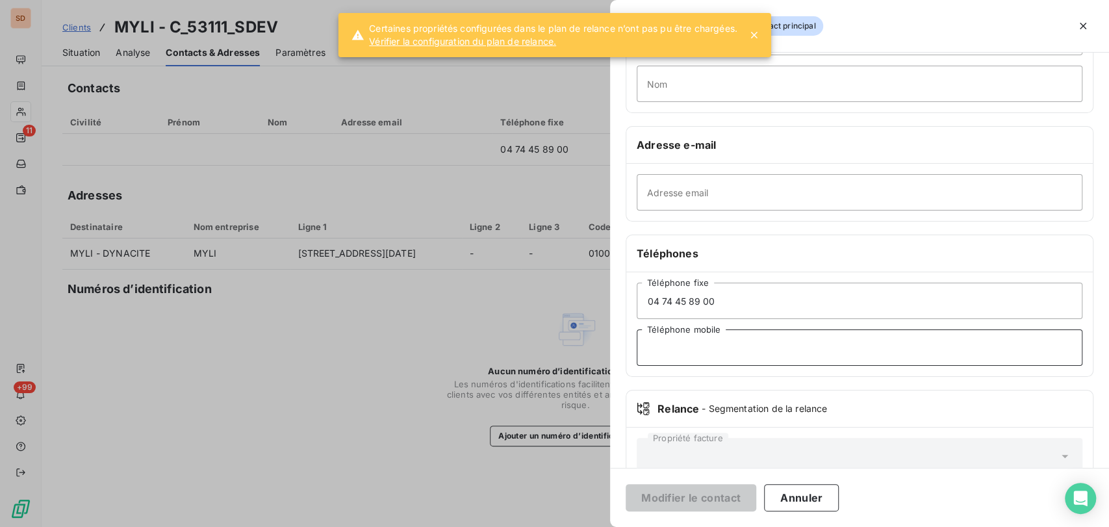
click at [702, 355] on input "Téléphone mobile" at bounding box center [860, 347] width 446 height 36
paste input "474141795"
click at [644, 345] on input "474141795" at bounding box center [860, 347] width 446 height 36
click at [658, 344] on input "0474141795" at bounding box center [860, 347] width 446 height 36
click at [670, 344] on input "04 74141795" at bounding box center [860, 347] width 446 height 36
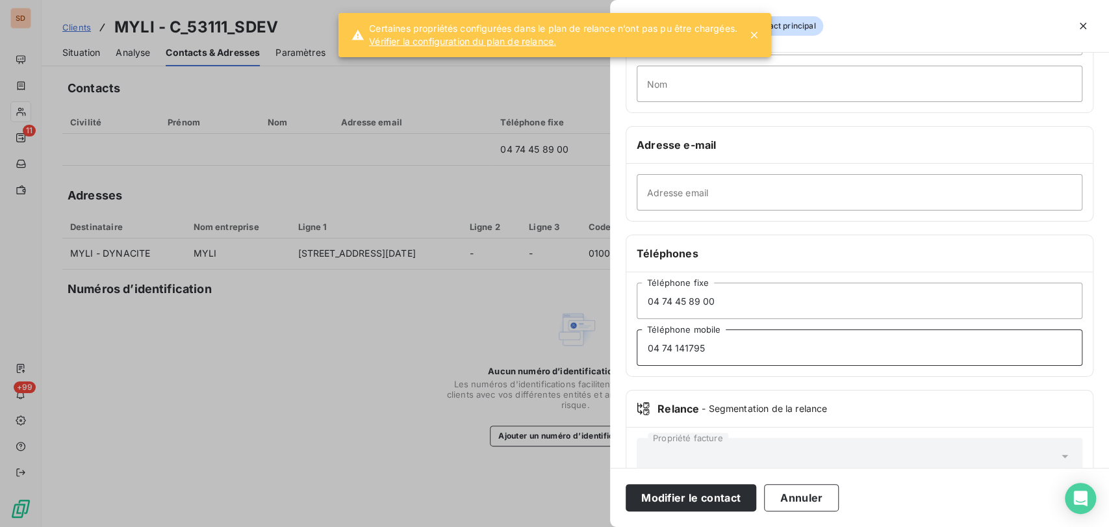
click at [681, 344] on input "04 74 141795" at bounding box center [860, 347] width 446 height 36
click at [695, 344] on input "04 74 14 1795" at bounding box center [860, 347] width 446 height 36
type input "04 74 14 17 95"
click at [660, 197] on input "Adresse email" at bounding box center [860, 192] width 446 height 36
paste input "[EMAIL_ADDRESS][DOMAIN_NAME]"
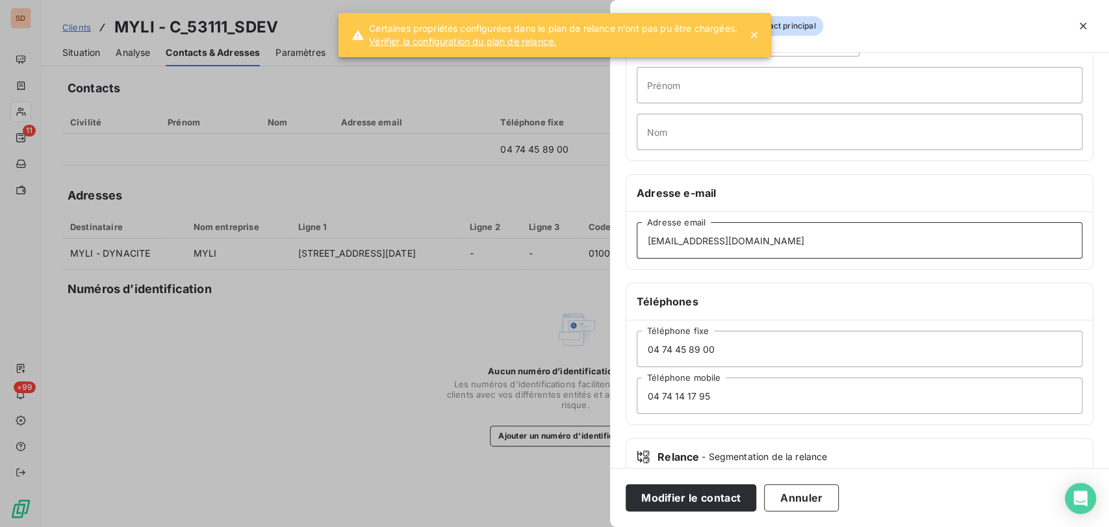
scroll to position [0, 0]
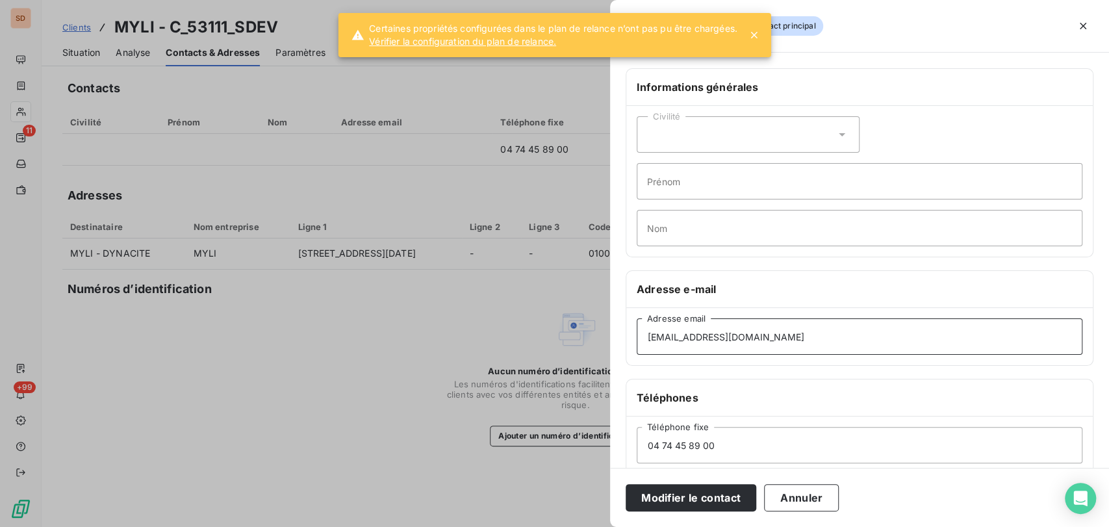
type input "[EMAIL_ADDRESS][DOMAIN_NAME]"
click at [835, 136] on icon at bounding box center [841, 134] width 13 height 13
click at [646, 168] on input "radio" at bounding box center [650, 166] width 13 height 13
click at [670, 179] on input "Prénom" at bounding box center [860, 181] width 446 height 36
type input "CELINE"
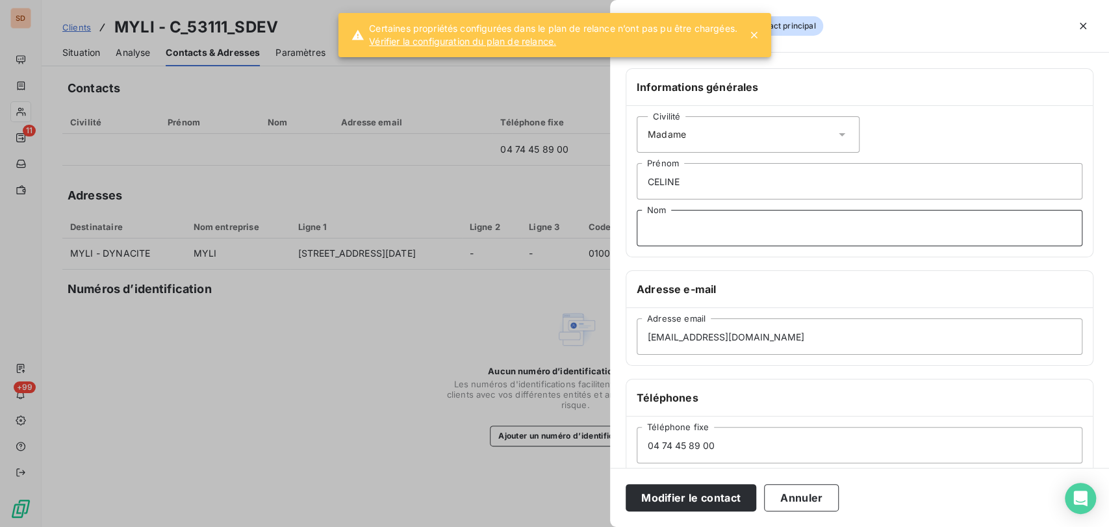
click at [682, 230] on input "Nom" at bounding box center [860, 228] width 446 height 36
type input "PEULET - COMPTABLE"
click at [684, 500] on button "Modifier le contact" at bounding box center [691, 497] width 131 height 27
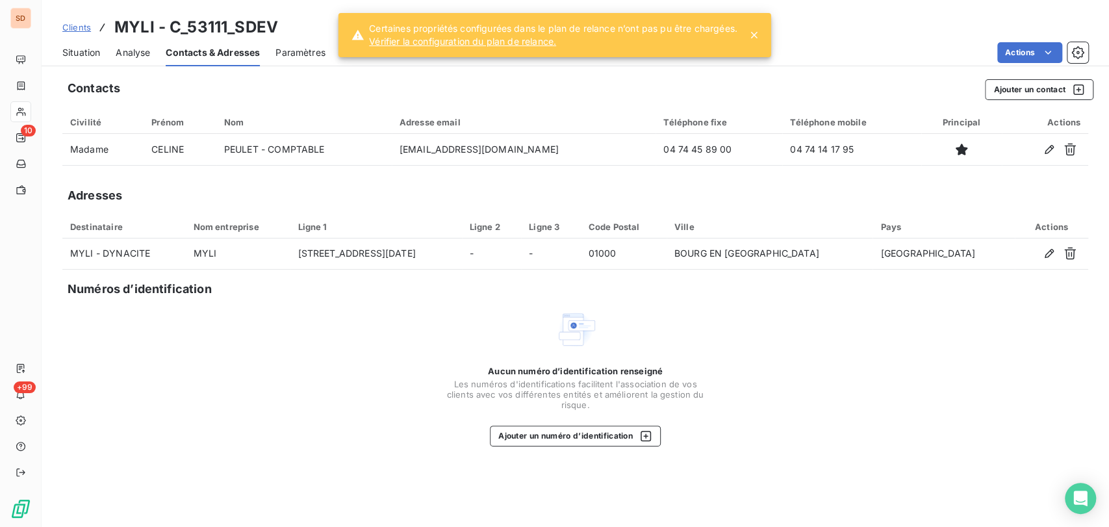
click at [70, 53] on span "Situation" at bounding box center [81, 52] width 38 height 13
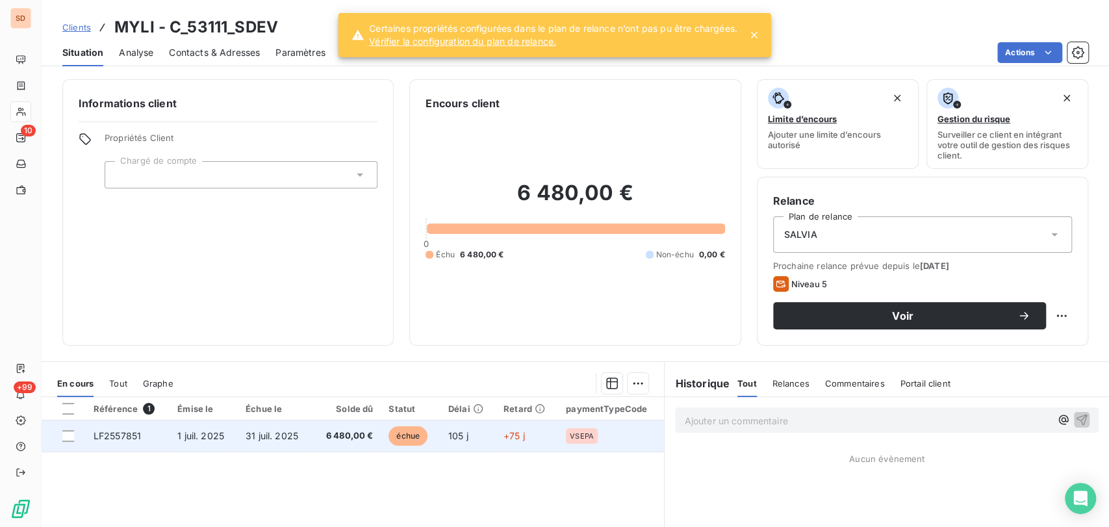
click at [133, 435] on span "LF2557851" at bounding box center [117, 435] width 47 height 11
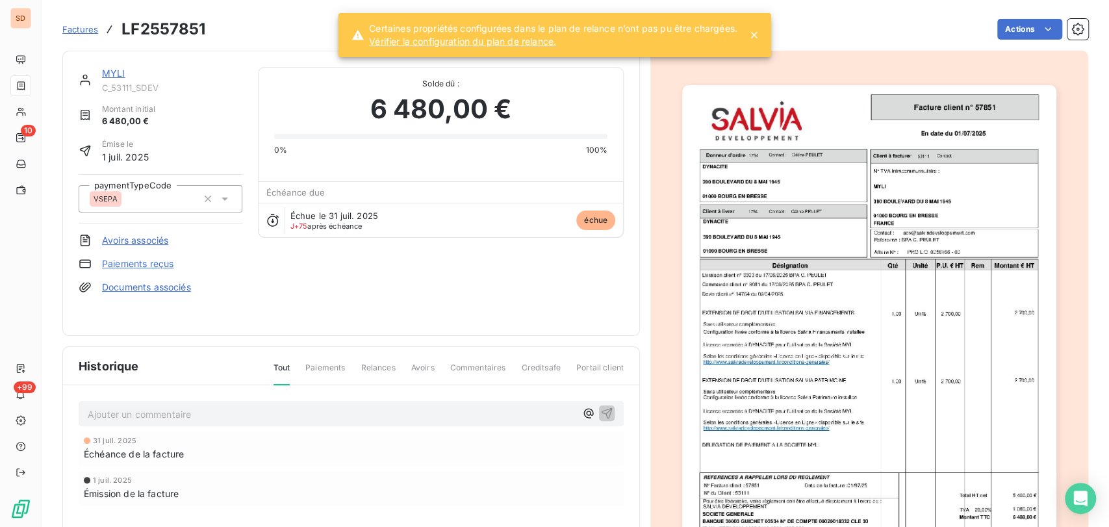
click at [146, 286] on link "Documents associés" at bounding box center [146, 287] width 89 height 13
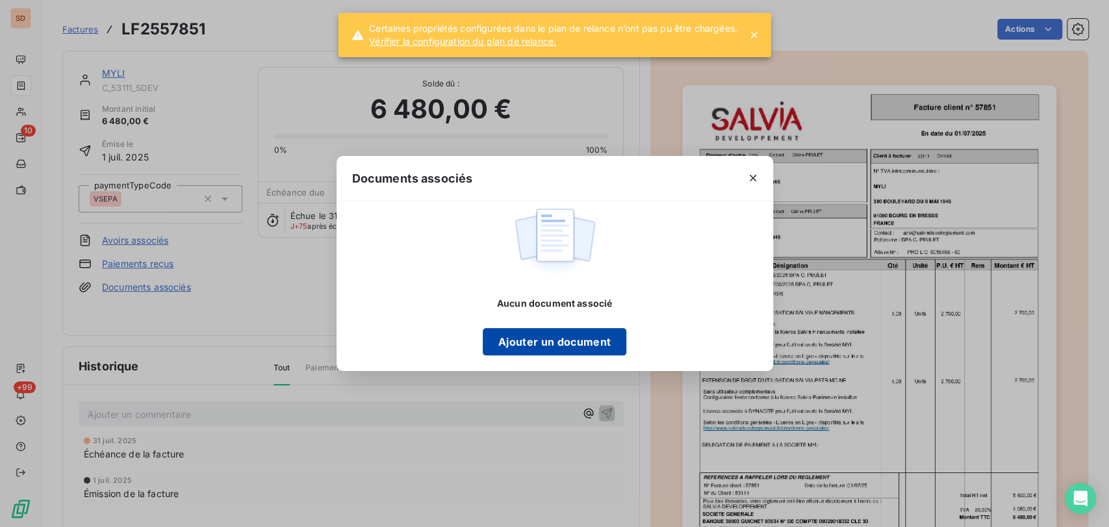
click at [524, 332] on button "Ajouter un document" at bounding box center [555, 341] width 144 height 27
click at [574, 337] on button "Ajouter un document" at bounding box center [555, 341] width 144 height 27
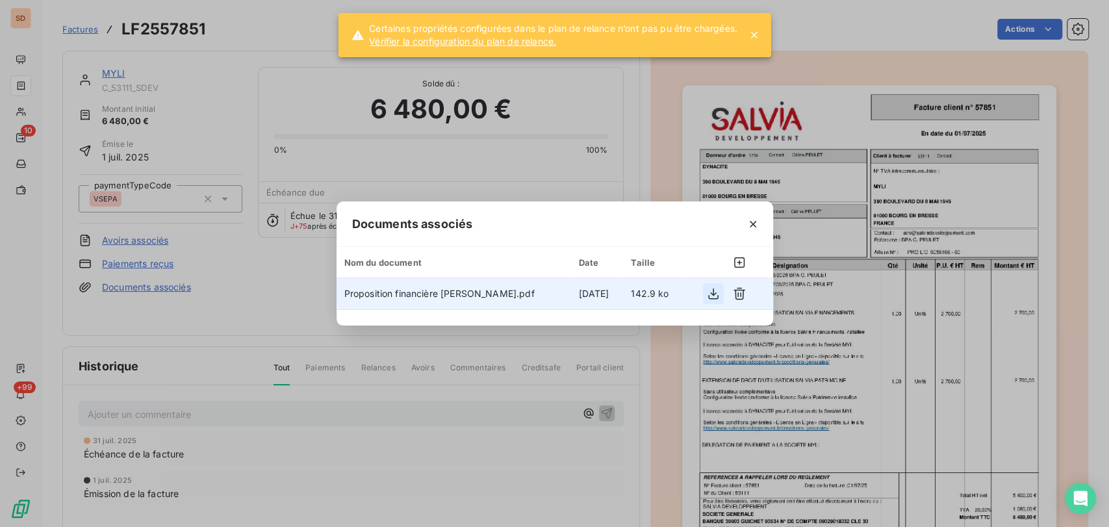
click at [711, 292] on icon "button" at bounding box center [713, 293] width 13 height 13
click at [753, 224] on icon "button" at bounding box center [752, 224] width 13 height 13
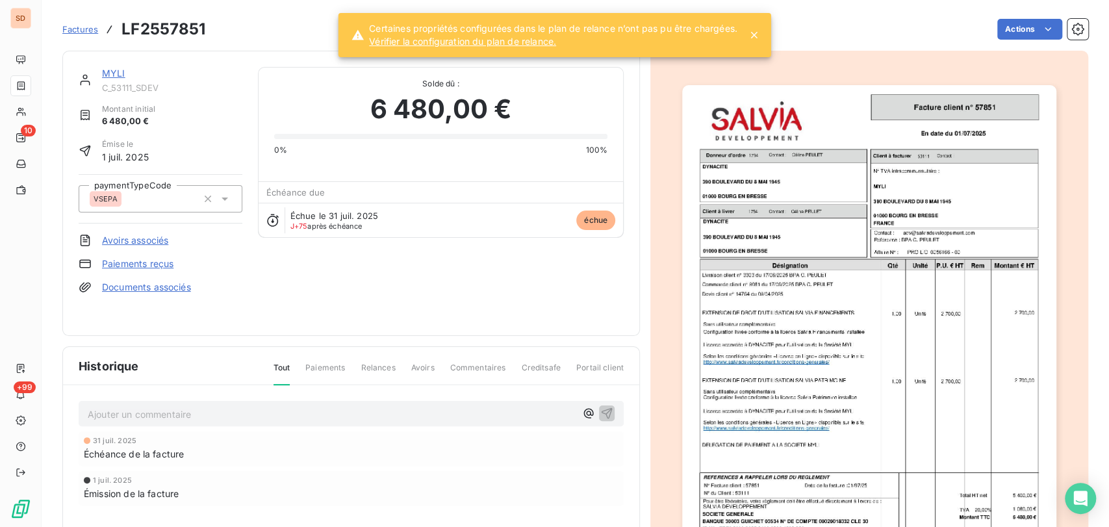
click at [119, 71] on link "MYLI" at bounding box center [113, 73] width 23 height 11
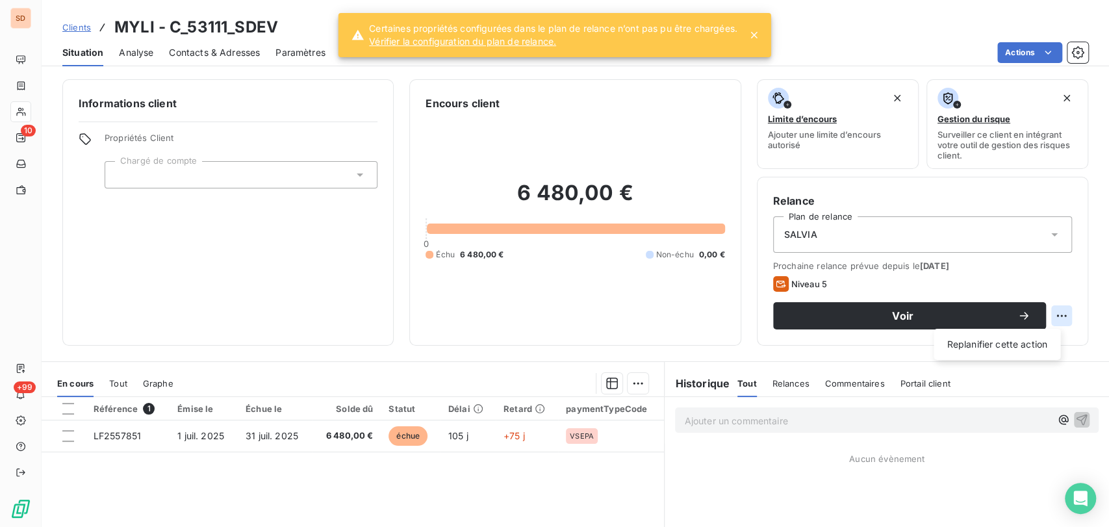
click at [1050, 320] on html "SD 10 +99 Clients MYLI - C_53111_SDEV Situation Analyse Contacts & Adresses Par…" at bounding box center [554, 263] width 1109 height 527
click at [951, 316] on html "SD 10 +99 Clients MYLI - C_53111_SDEV Situation Analyse Contacts & Adresses Par…" at bounding box center [554, 263] width 1109 height 527
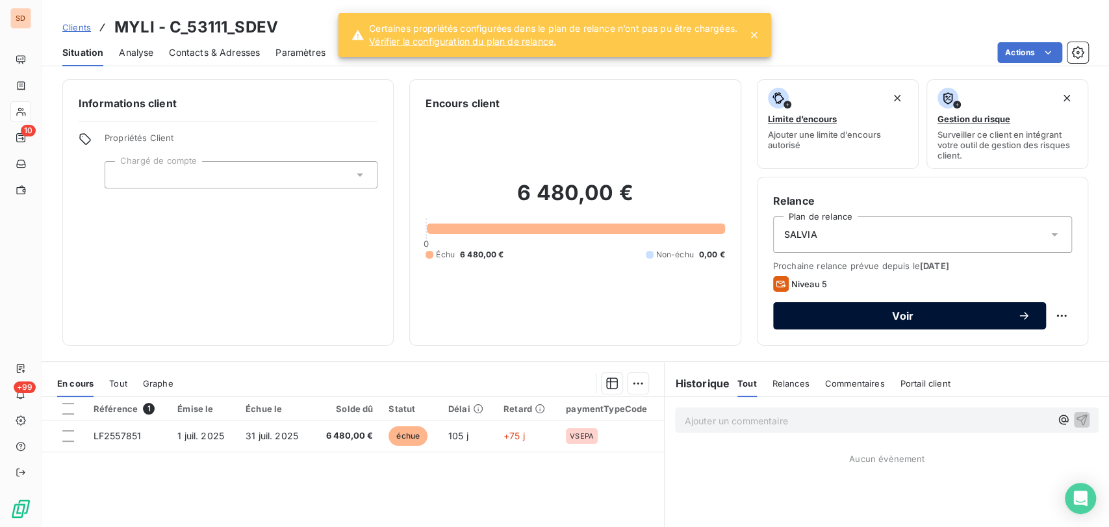
click at [855, 313] on span "Voir" at bounding box center [903, 315] width 229 height 10
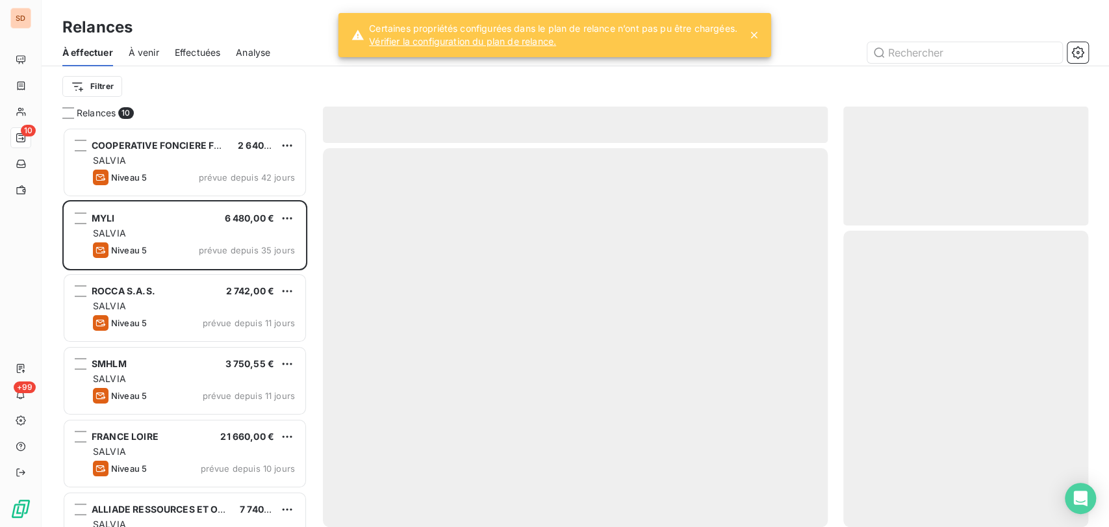
scroll to position [388, 234]
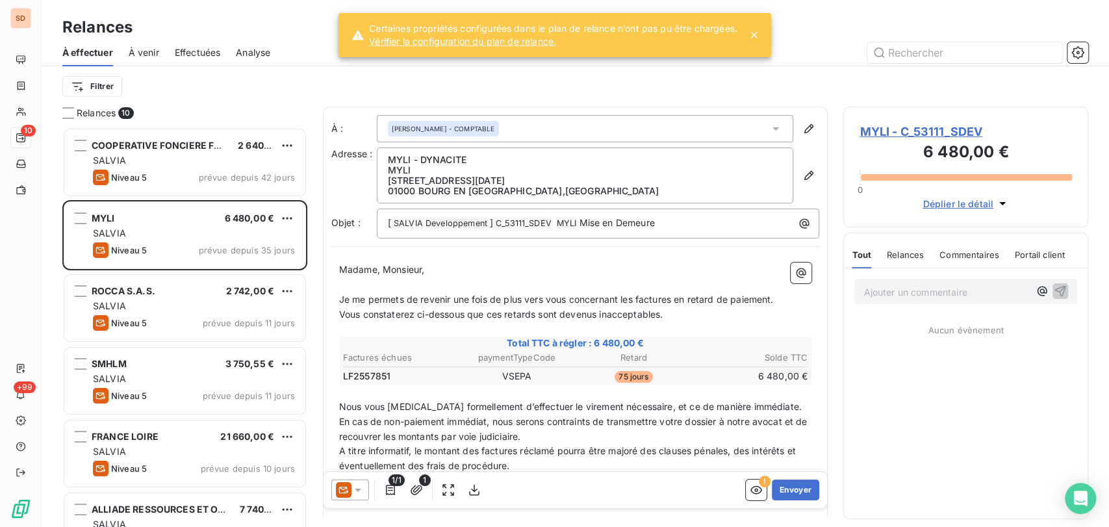
click at [366, 487] on div at bounding box center [350, 489] width 38 height 21
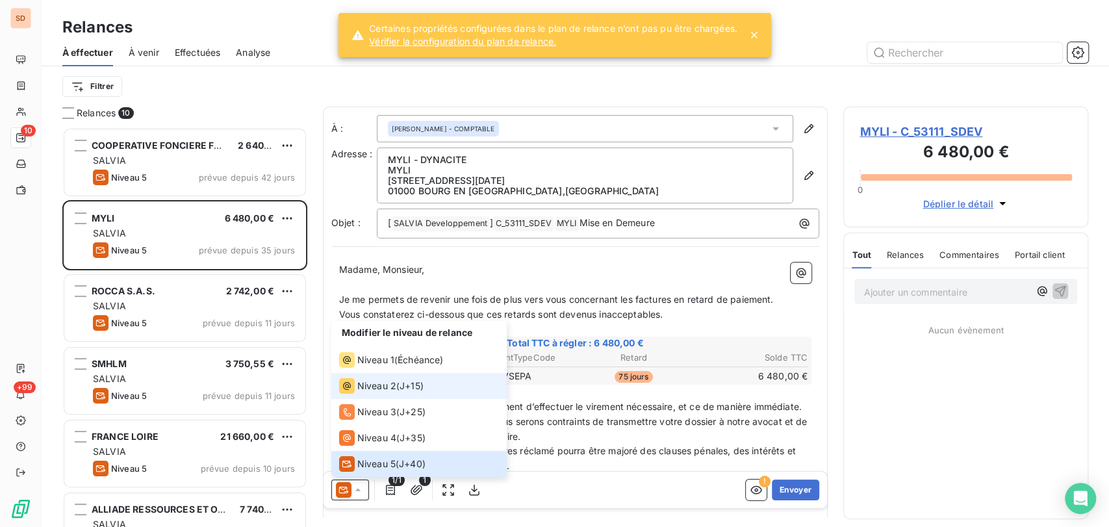
click at [375, 390] on span "Niveau 2" at bounding box center [376, 385] width 39 height 13
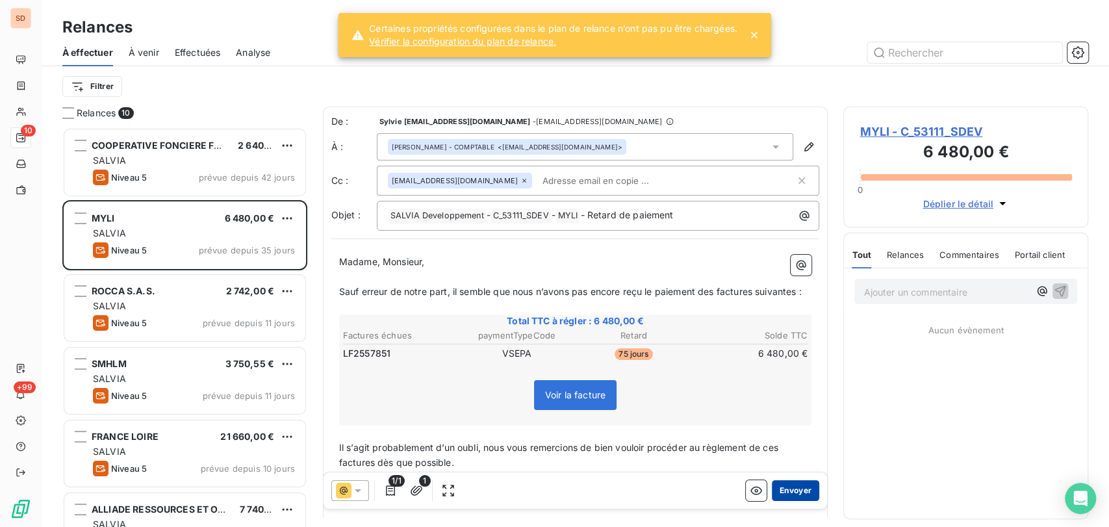
click at [781, 487] on button "Envoyer" at bounding box center [795, 489] width 47 height 21
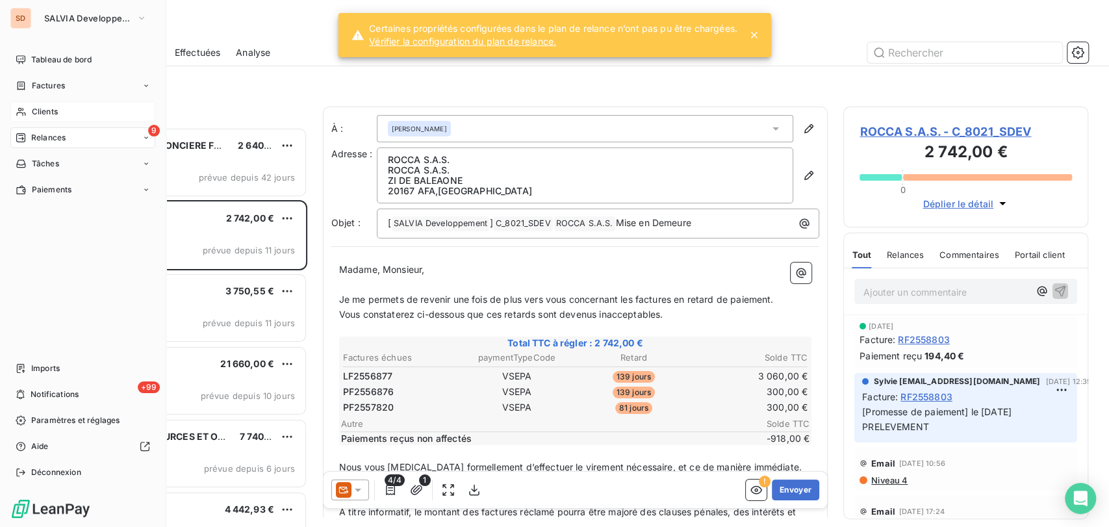
click at [45, 116] on span "Clients" at bounding box center [45, 112] width 26 height 12
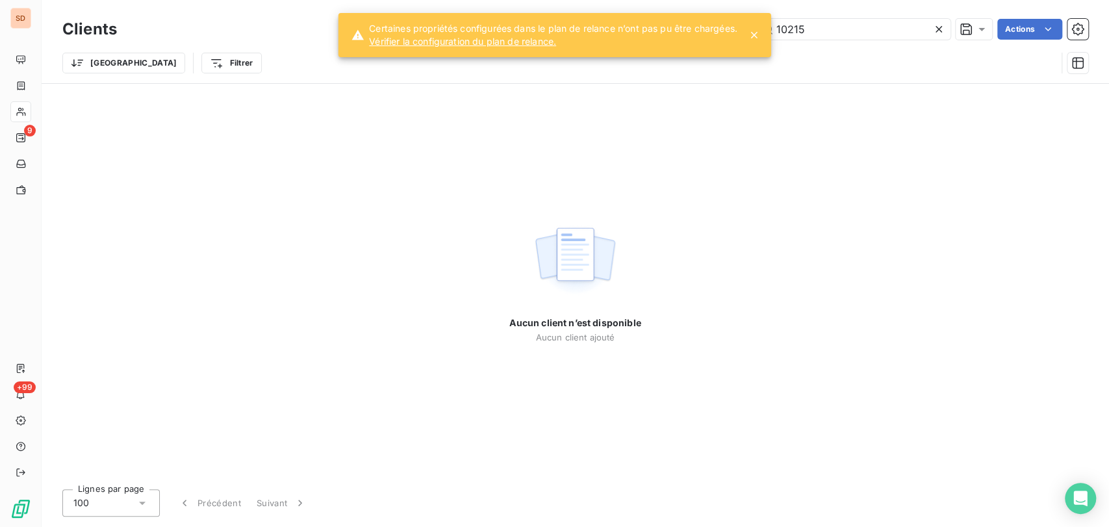
drag, startPoint x: 807, startPoint y: 31, endPoint x: 739, endPoint y: 29, distance: 68.9
click at [739, 29] on div "SD 9 +99 Clients 10215 Actions Trier Filtrer Aucun client n’est disponible Aucu…" at bounding box center [554, 263] width 1109 height 527
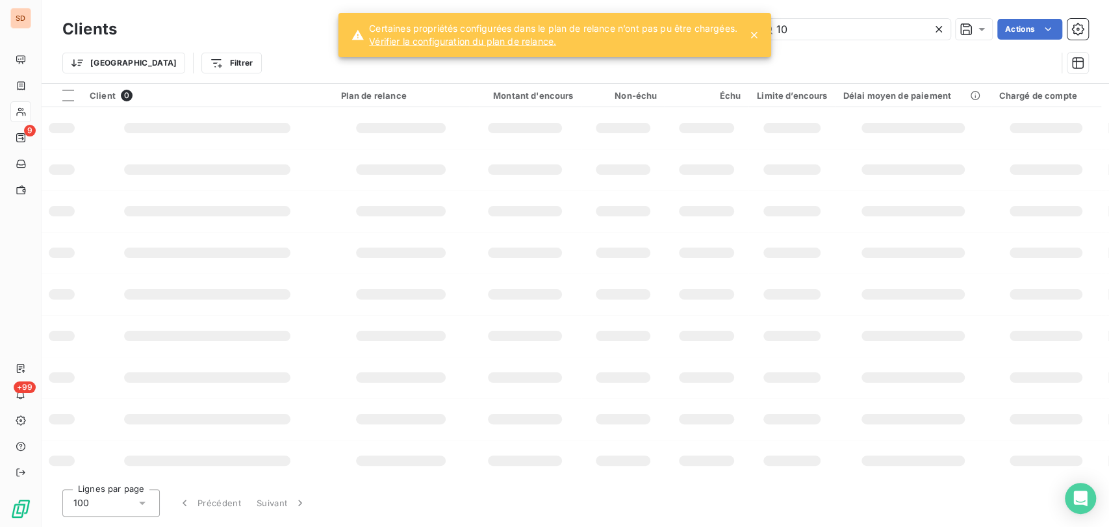
type input "1"
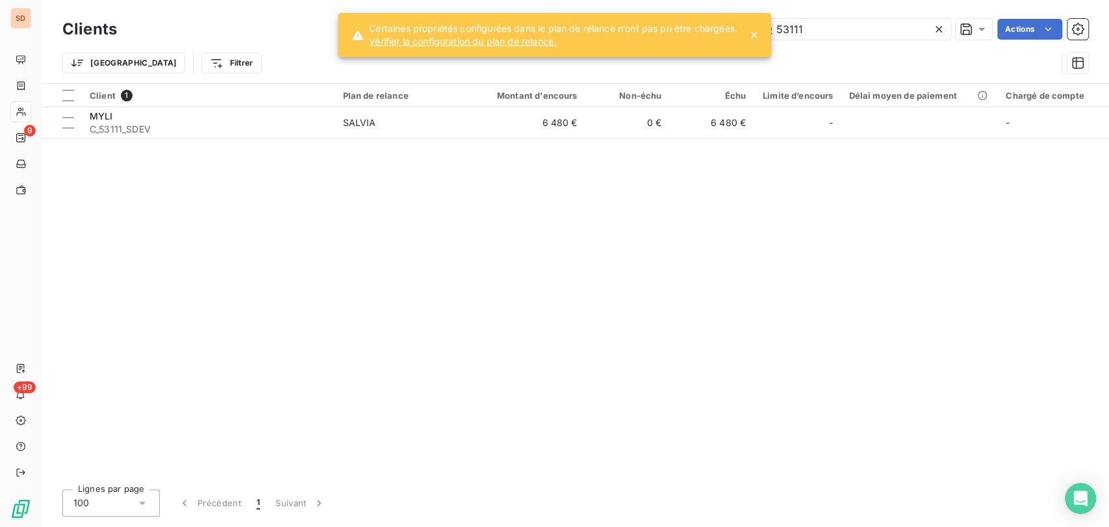
type input "53111"
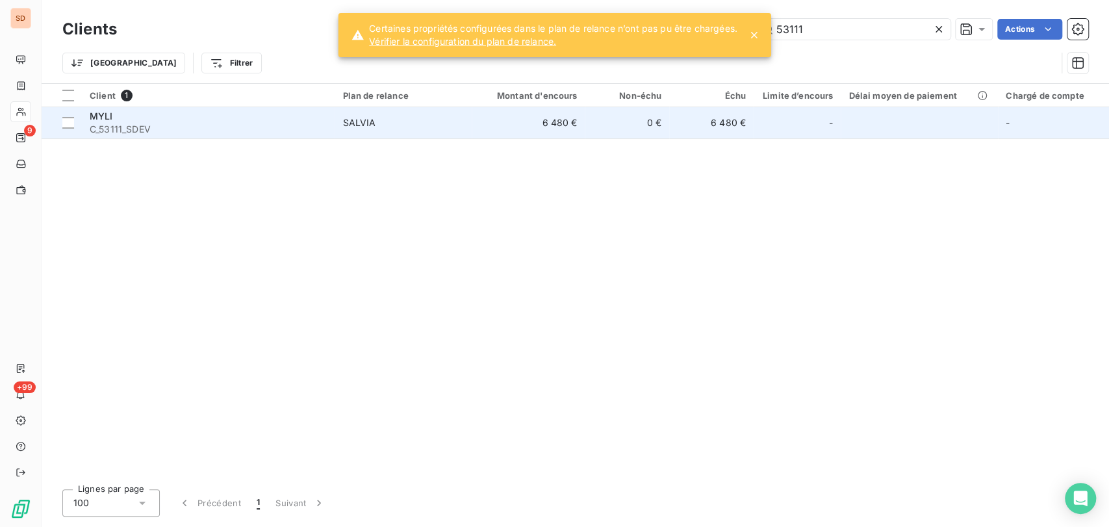
click at [102, 121] on div "MYLI" at bounding box center [208, 116] width 237 height 13
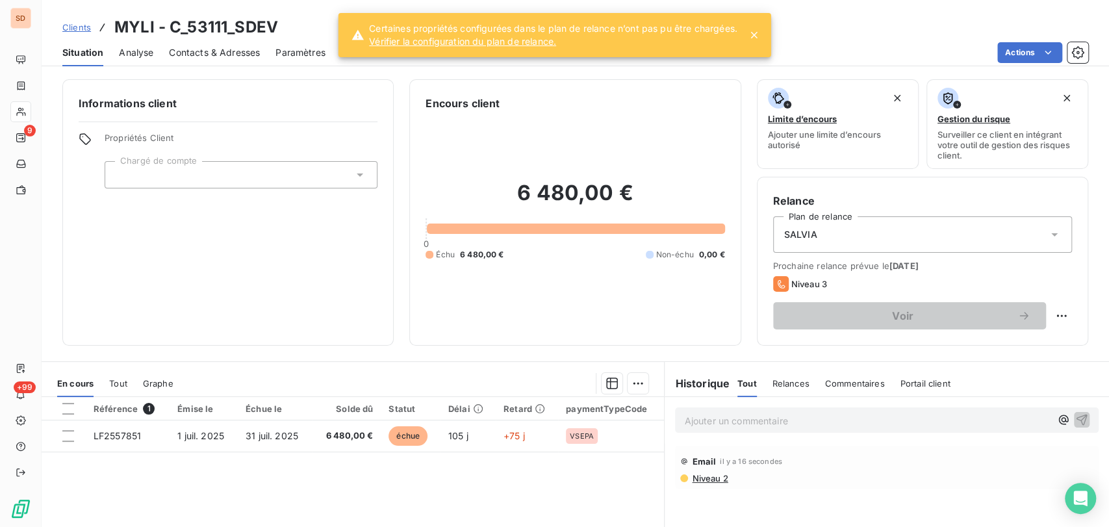
click at [209, 53] on span "Contacts & Adresses" at bounding box center [214, 52] width 91 height 13
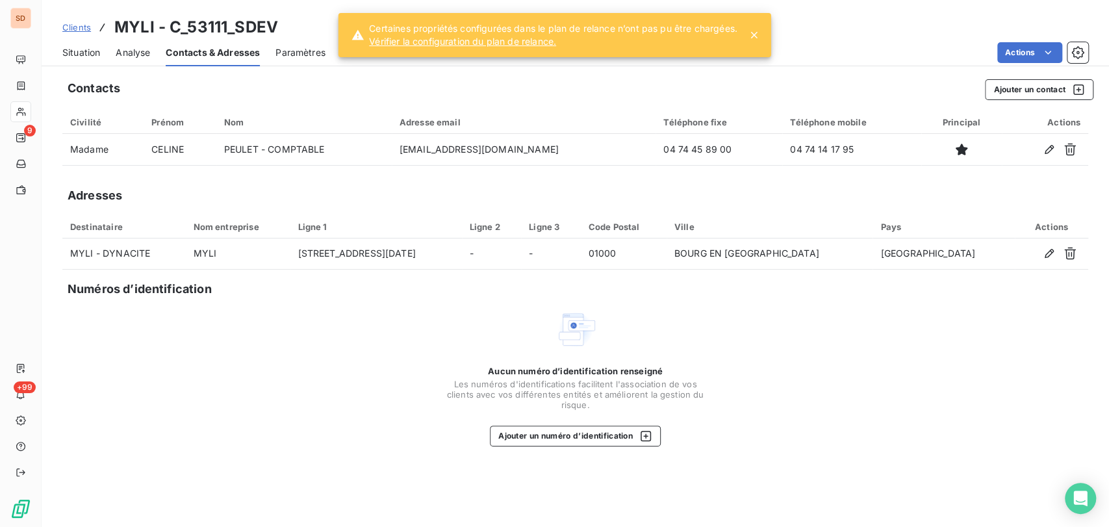
click at [86, 56] on span "Situation" at bounding box center [81, 52] width 38 height 13
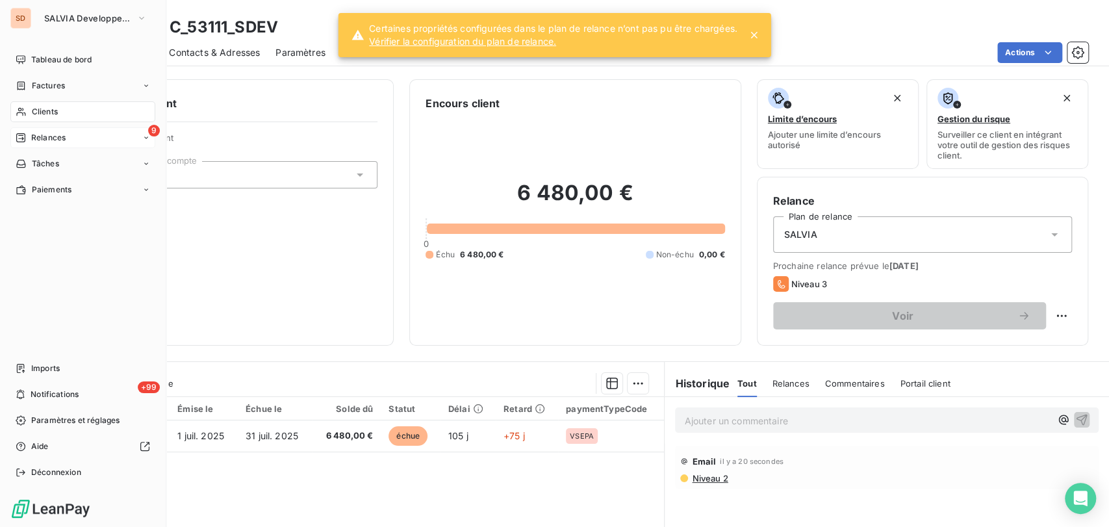
click at [35, 135] on span "Relances" at bounding box center [48, 138] width 34 height 12
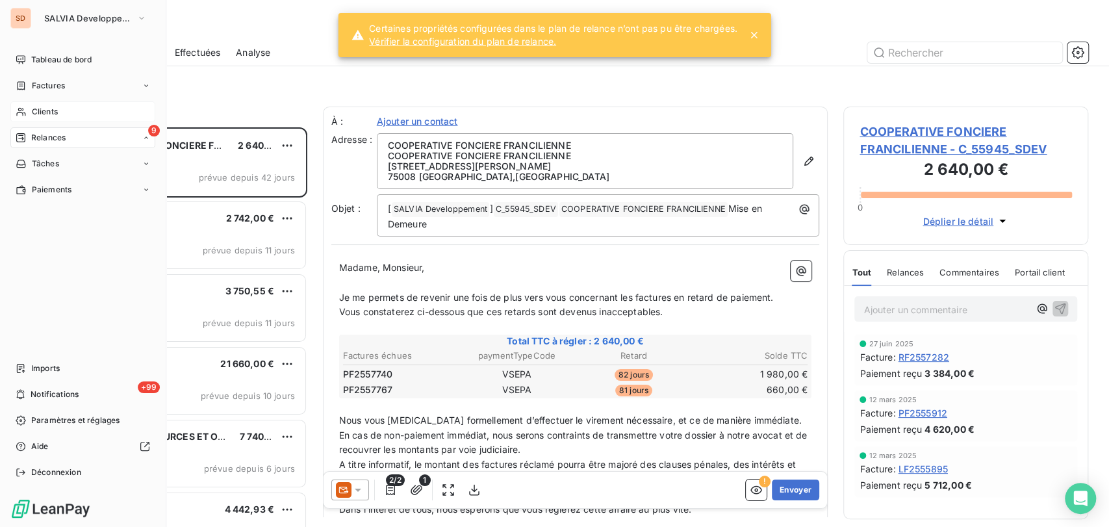
scroll to position [388, 234]
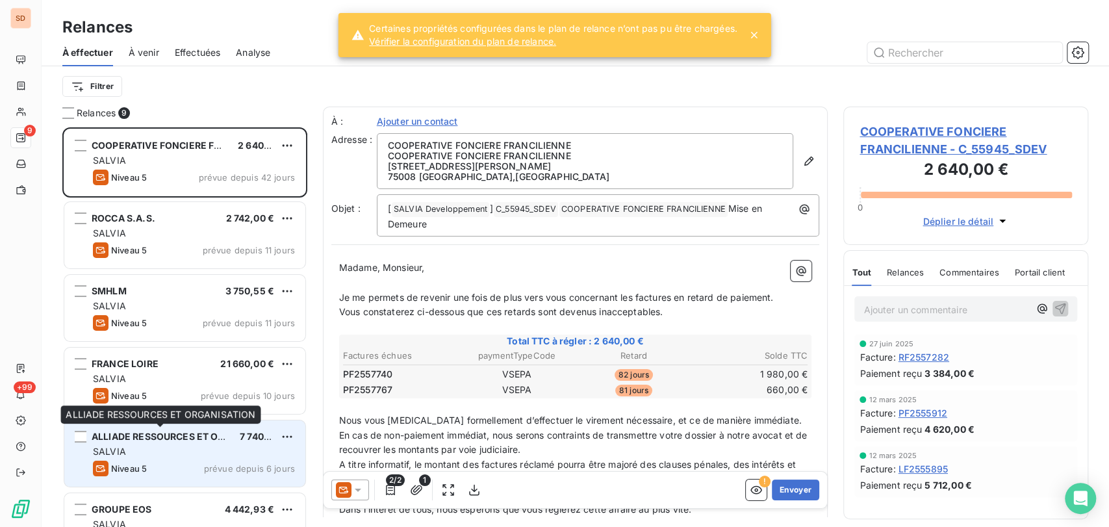
click at [147, 437] on span "ALLIADE RESSOURCES ET ORGANISATION" at bounding box center [187, 436] width 191 height 11
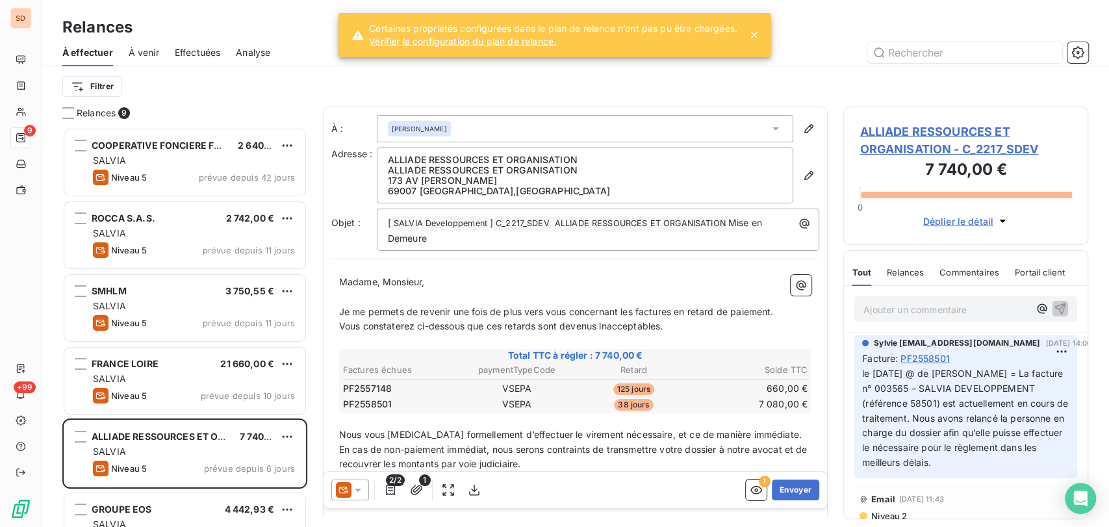
click at [902, 129] on span "ALLIADE RESSOURCES ET ORGANISATION - C_2217_SDEV" at bounding box center [965, 140] width 212 height 35
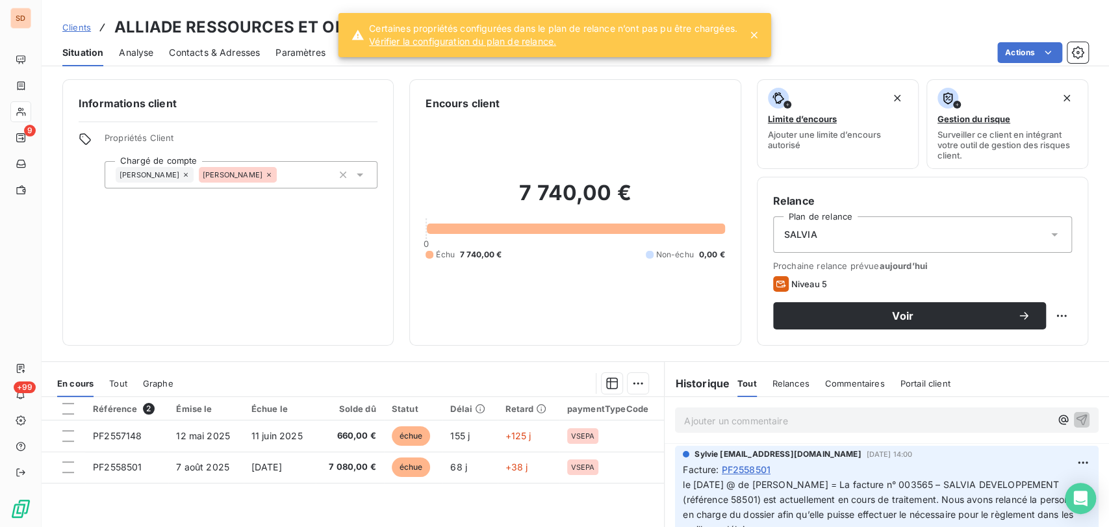
click at [756, 32] on icon at bounding box center [754, 35] width 13 height 13
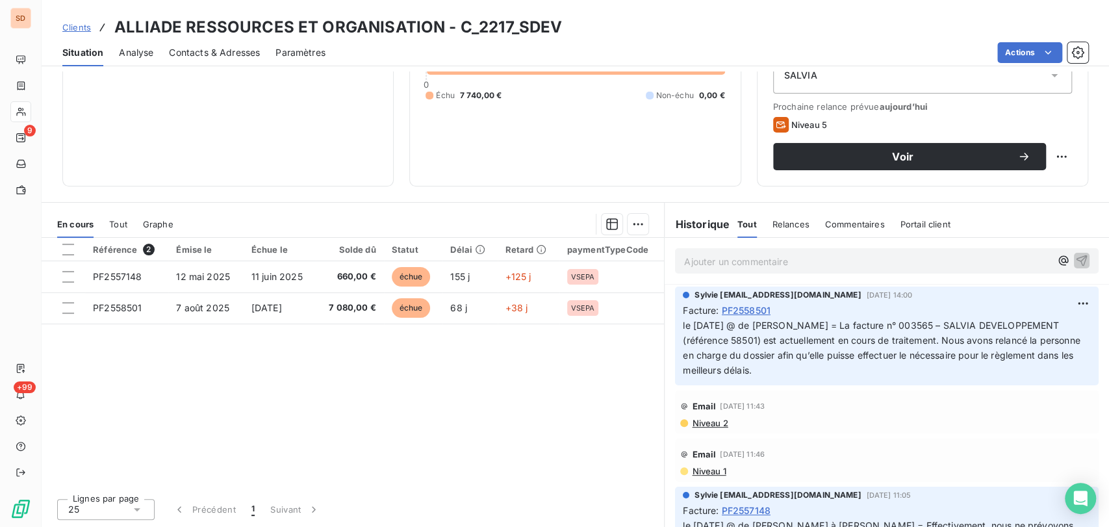
click at [246, 57] on span "Contacts & Adresses" at bounding box center [214, 52] width 91 height 13
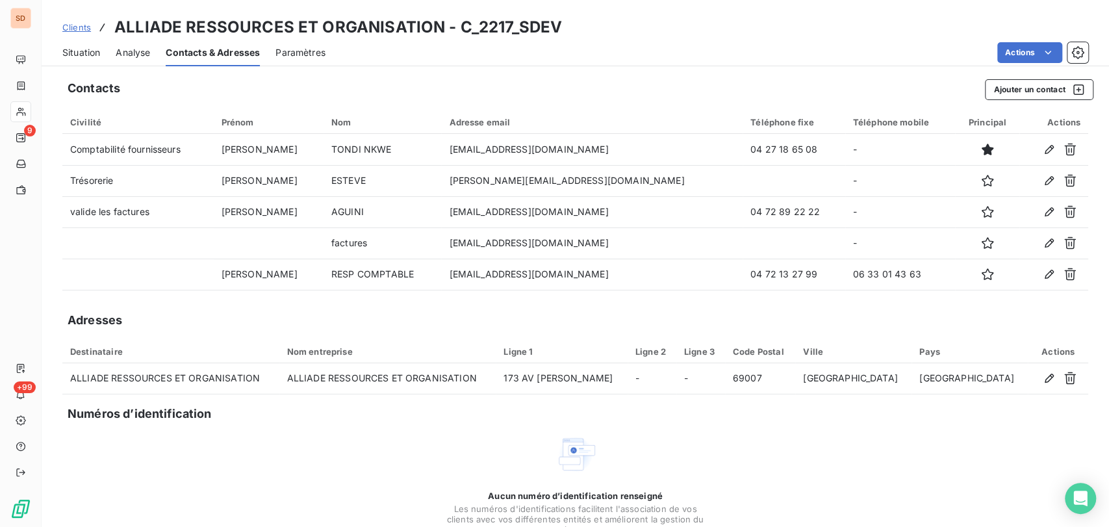
click at [92, 47] on span "Situation" at bounding box center [81, 52] width 38 height 13
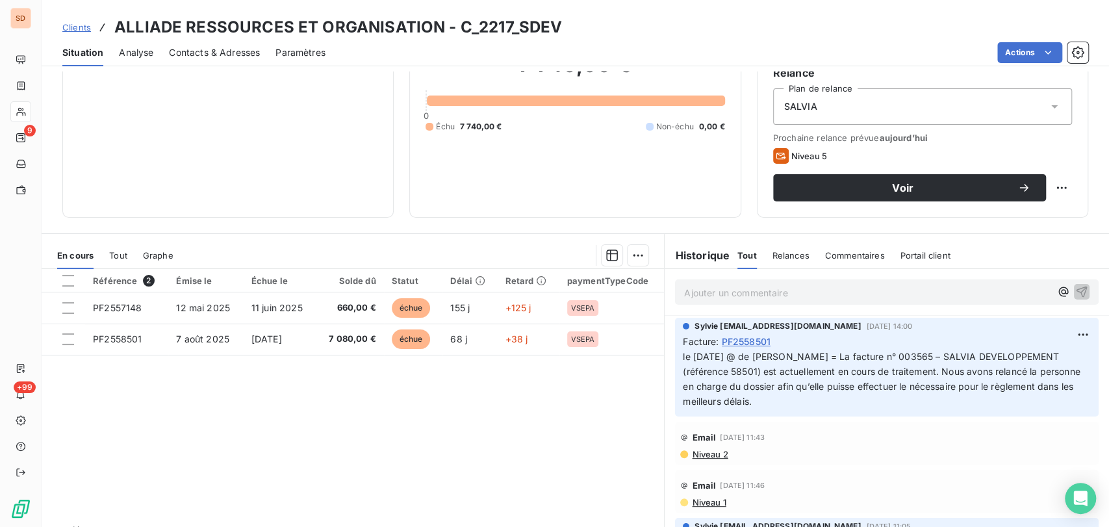
scroll to position [140, 0]
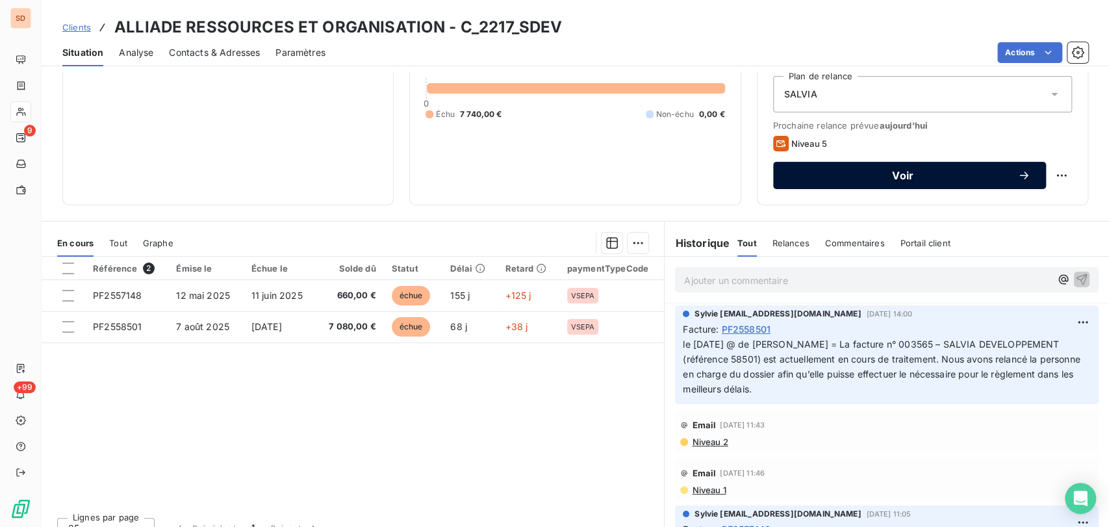
click at [962, 175] on span "Voir" at bounding box center [903, 175] width 229 height 10
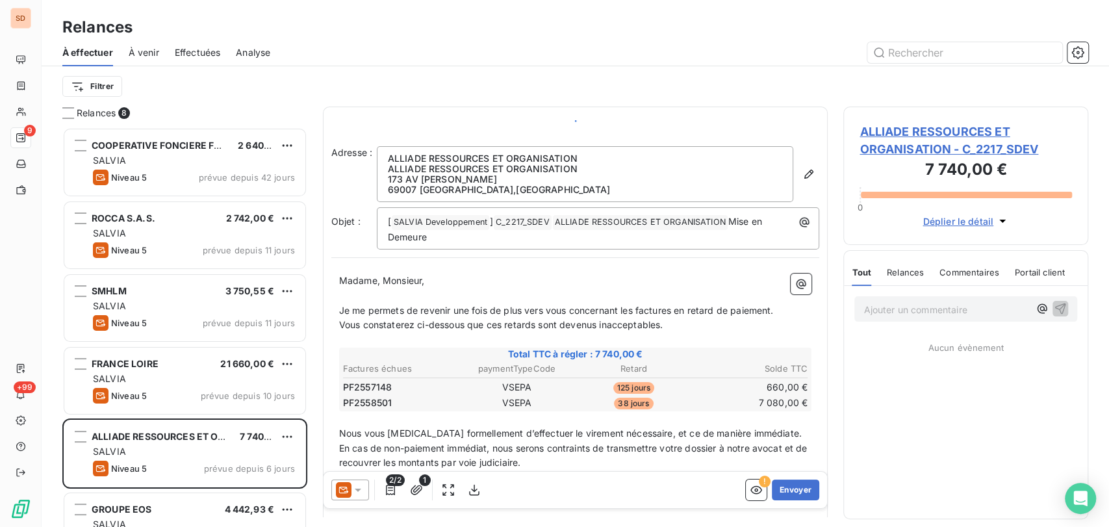
scroll to position [388, 234]
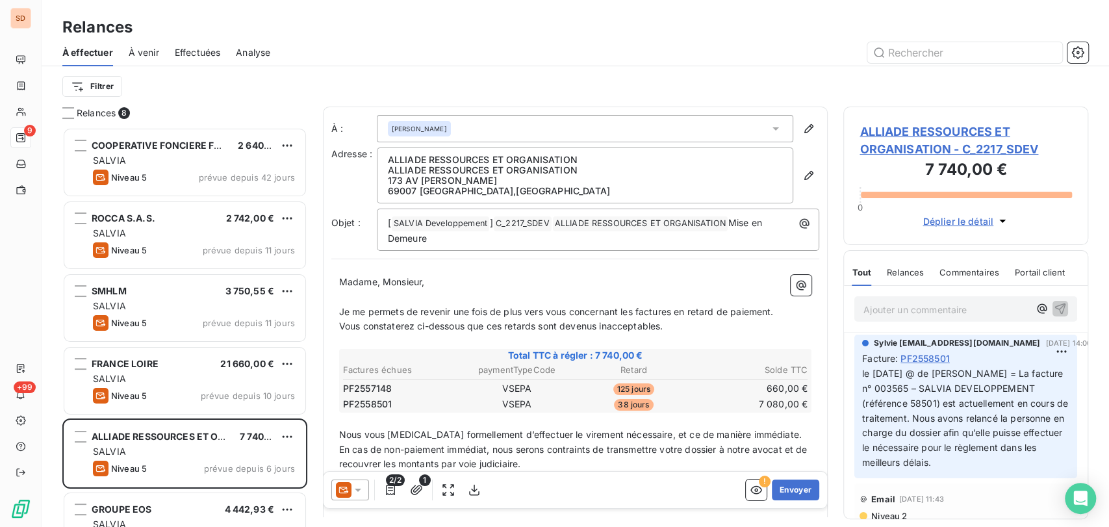
click at [372, 485] on div "2/2 1" at bounding box center [407, 489] width 153 height 21
click at [359, 487] on icon at bounding box center [357, 489] width 13 height 13
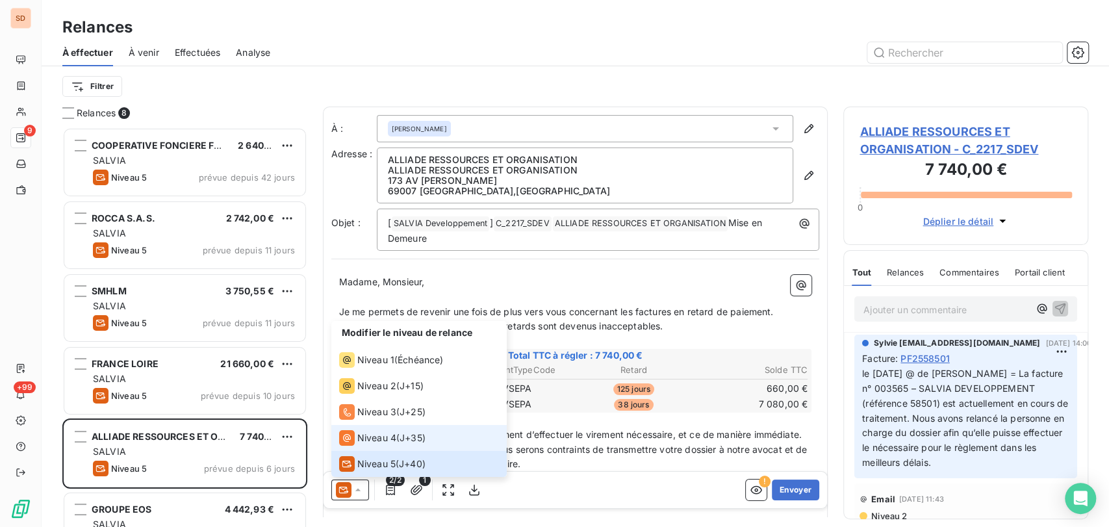
click at [366, 435] on span "Niveau 4" at bounding box center [376, 437] width 39 height 13
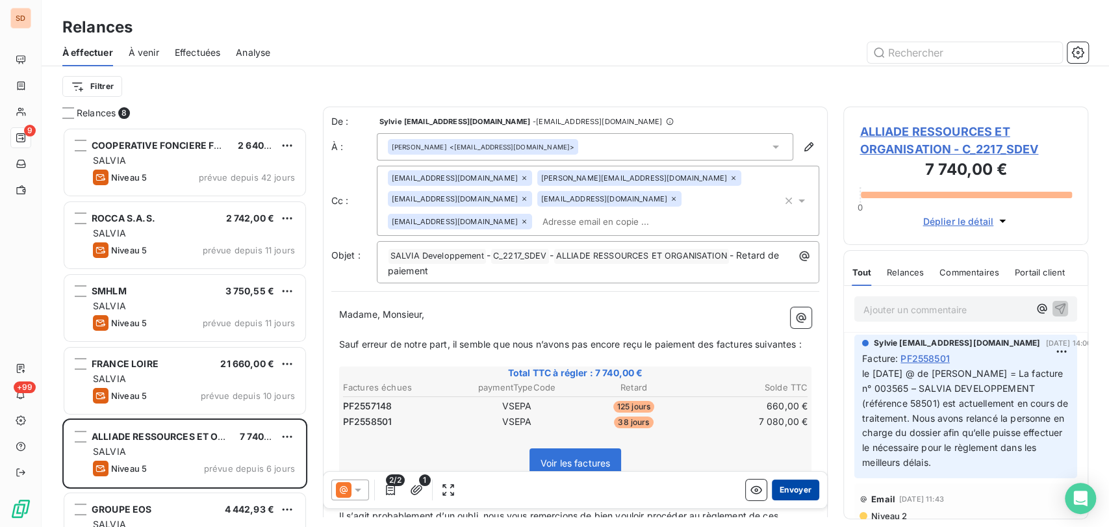
click at [776, 488] on button "Envoyer" at bounding box center [795, 489] width 47 height 21
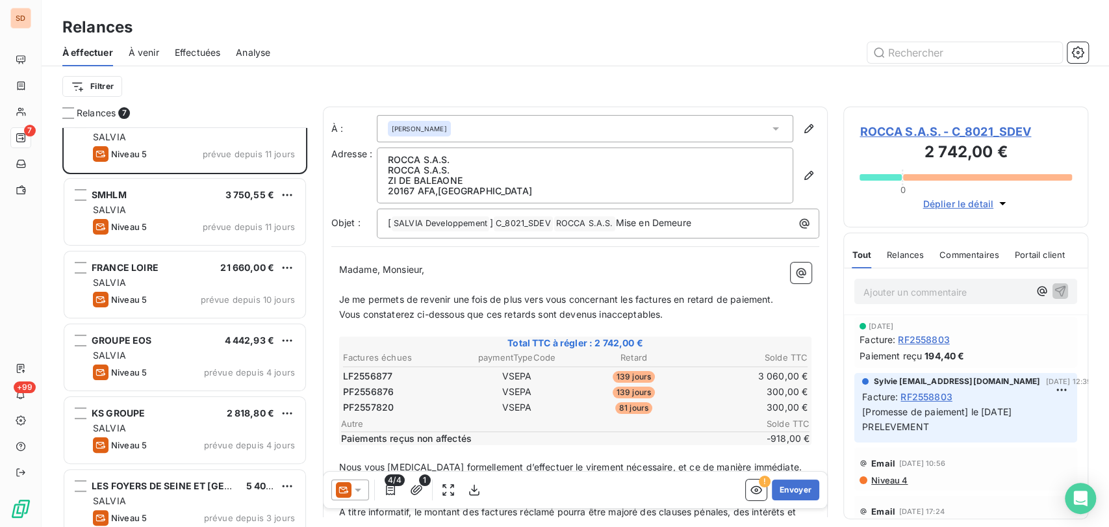
scroll to position [110, 0]
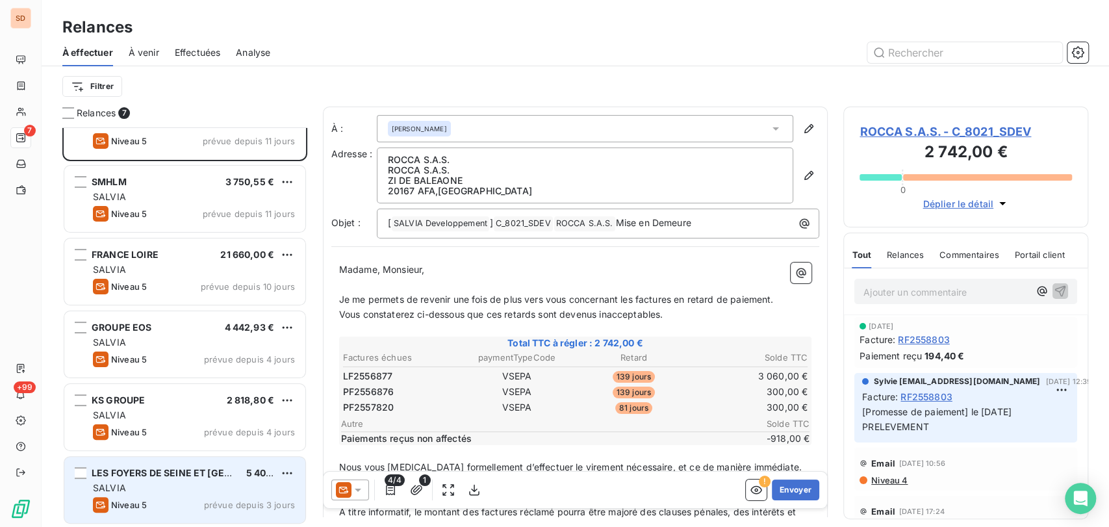
click at [171, 478] on div "LES FOYERS DE SEINE ET [GEOGRAPHIC_DATA] (FSM)" at bounding box center [164, 472] width 144 height 13
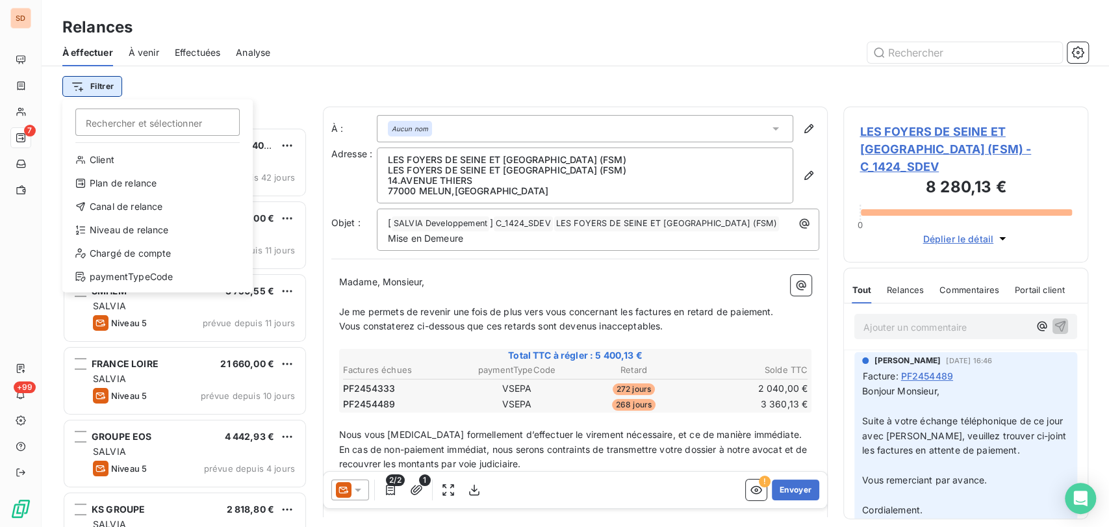
click at [99, 86] on html "SD 7 +99 Relances À effectuer À venir Effectuées Analyse Filtrer Rechercher et …" at bounding box center [554, 263] width 1109 height 527
click at [128, 256] on div "Chargé de compte" at bounding box center [158, 253] width 180 height 21
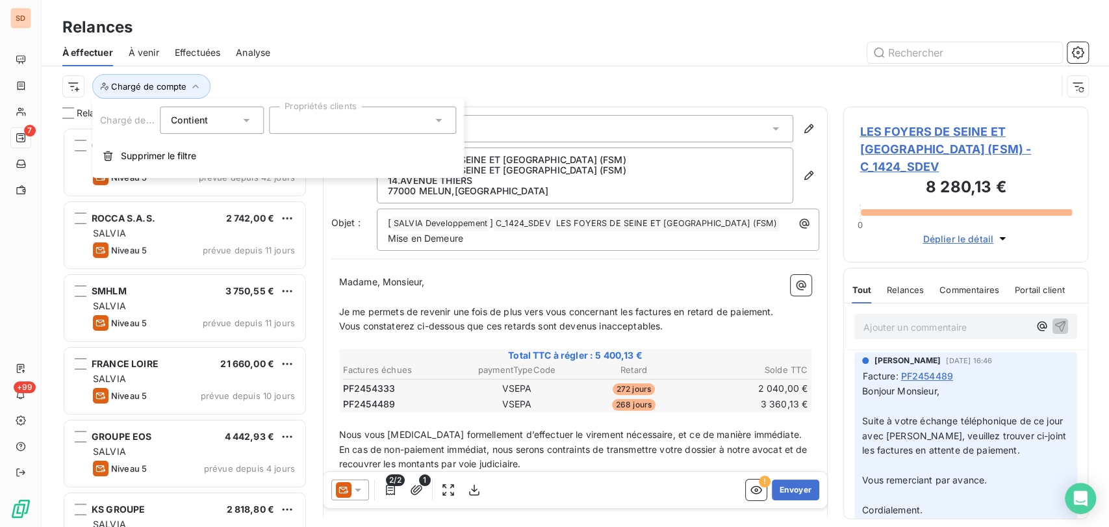
click at [448, 118] on div at bounding box center [362, 120] width 187 height 27
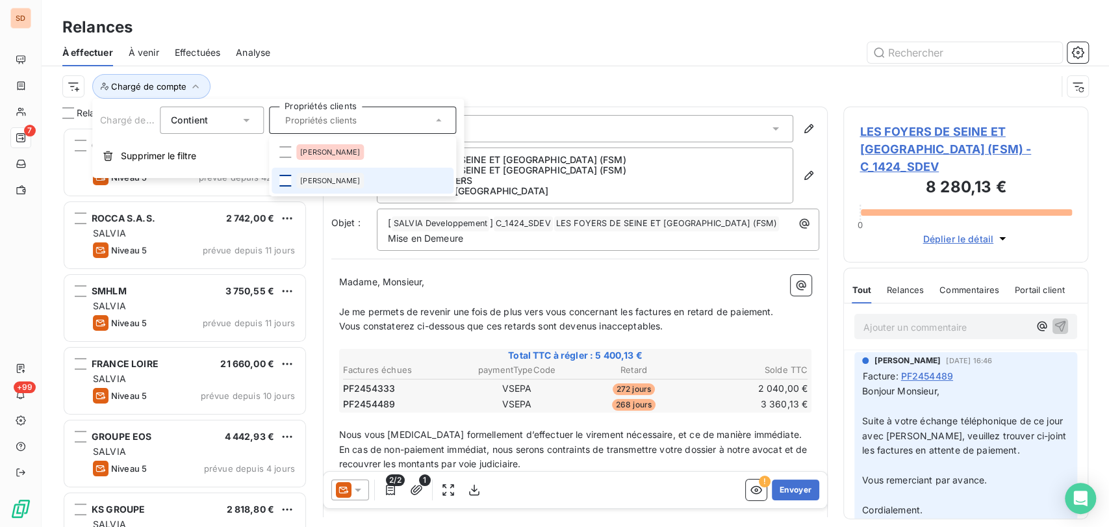
click at [287, 179] on div at bounding box center [285, 181] width 12 height 12
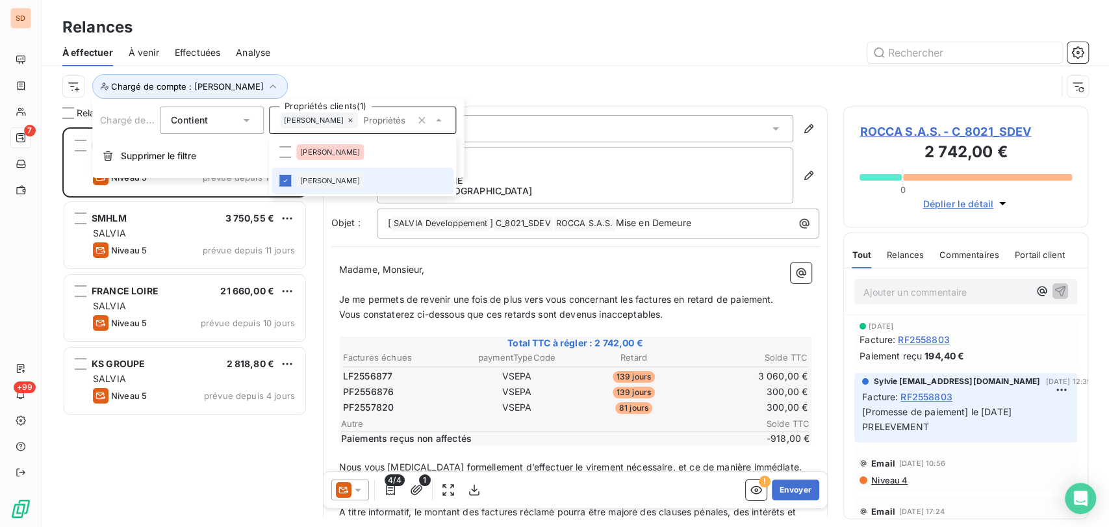
scroll to position [388, 234]
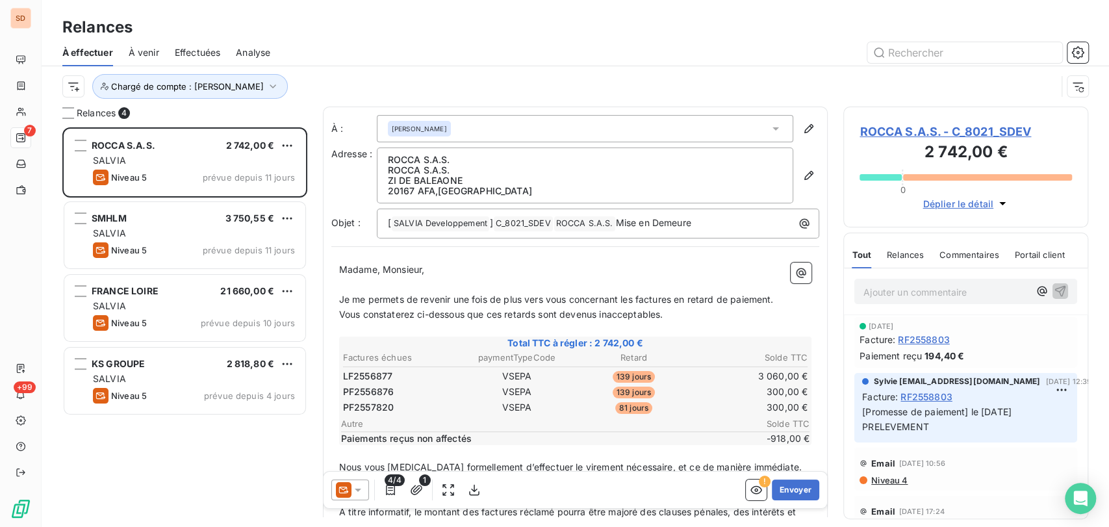
click at [613, 77] on div "Chargé de compte : [PERSON_NAME]" at bounding box center [559, 86] width 994 height 25
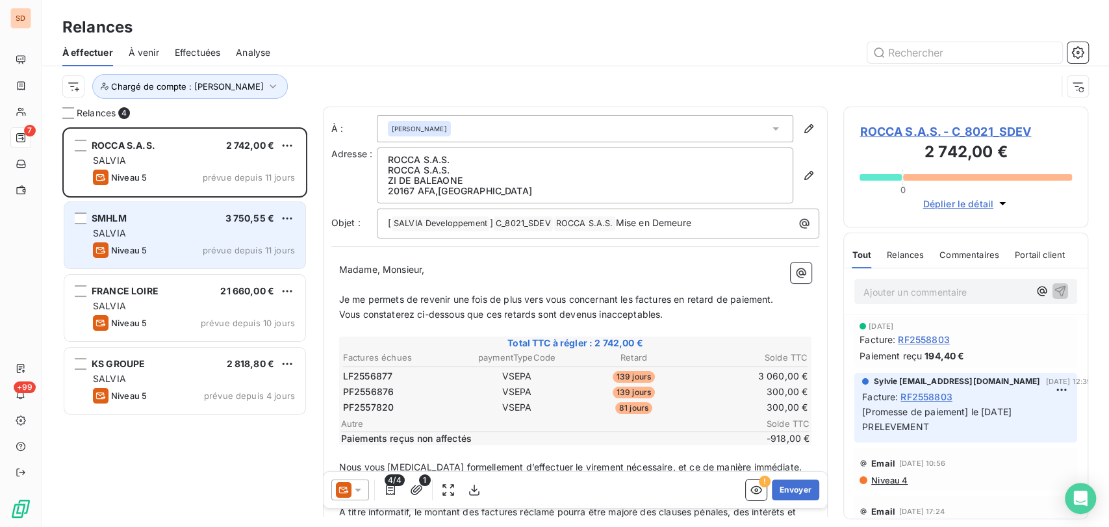
click at [101, 214] on span "SMHLM" at bounding box center [109, 217] width 35 height 11
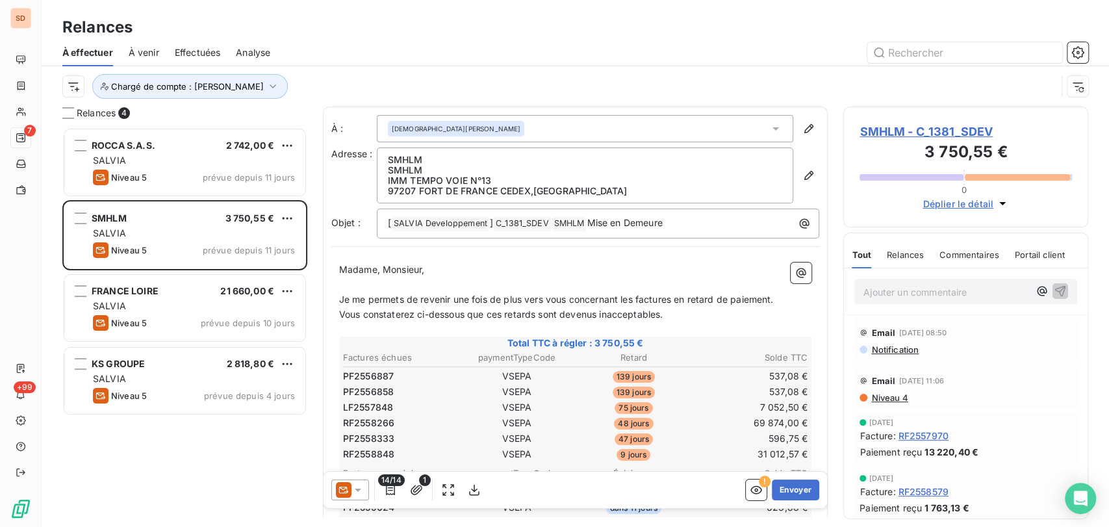
click at [880, 131] on span "SMHLM - C_1381_SDEV" at bounding box center [965, 132] width 212 height 18
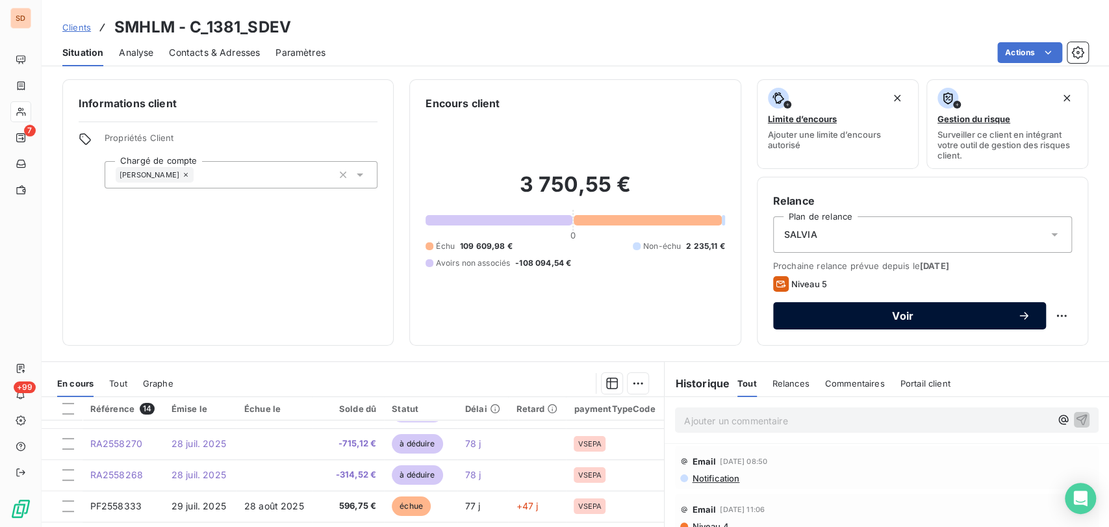
click at [912, 315] on span "Voir" at bounding box center [903, 315] width 229 height 10
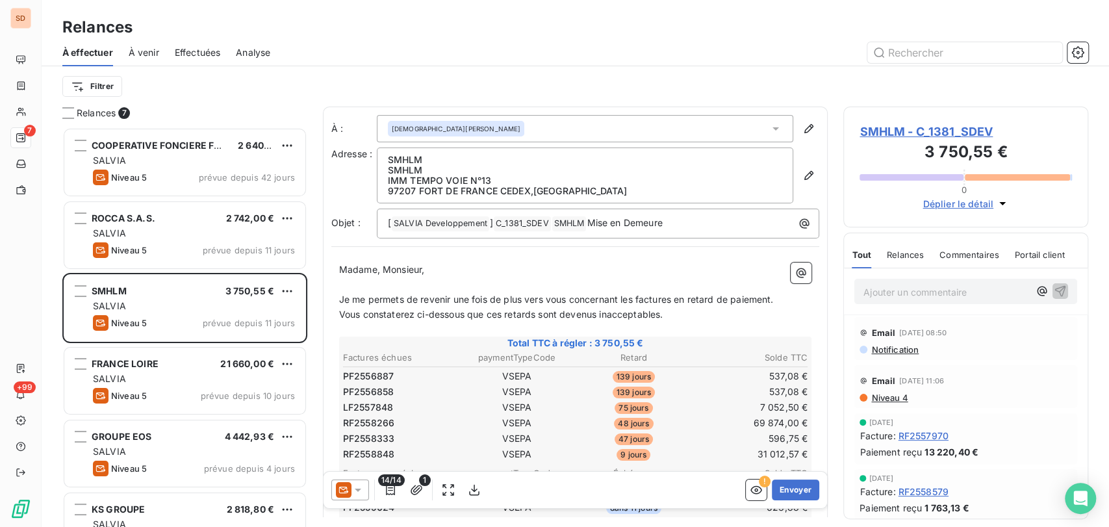
scroll to position [388, 234]
click at [364, 486] on div at bounding box center [350, 489] width 38 height 21
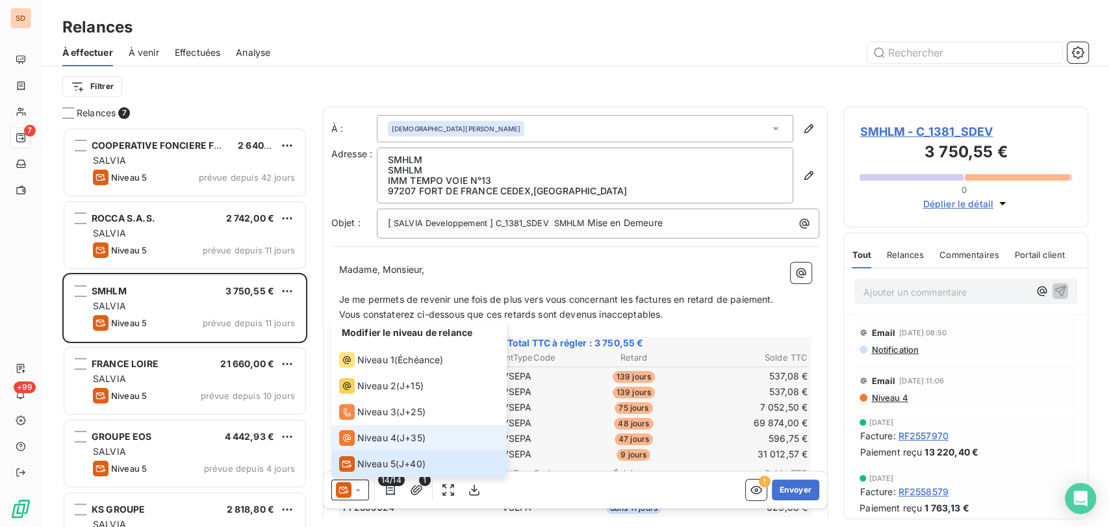
click at [362, 441] on span "Niveau 4" at bounding box center [376, 437] width 39 height 13
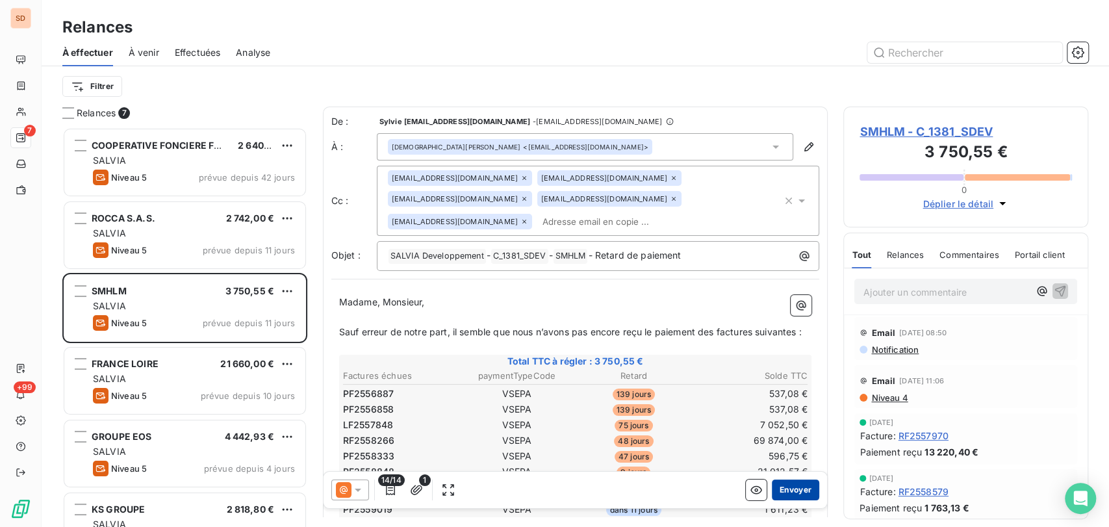
click at [781, 487] on button "Envoyer" at bounding box center [795, 489] width 47 height 21
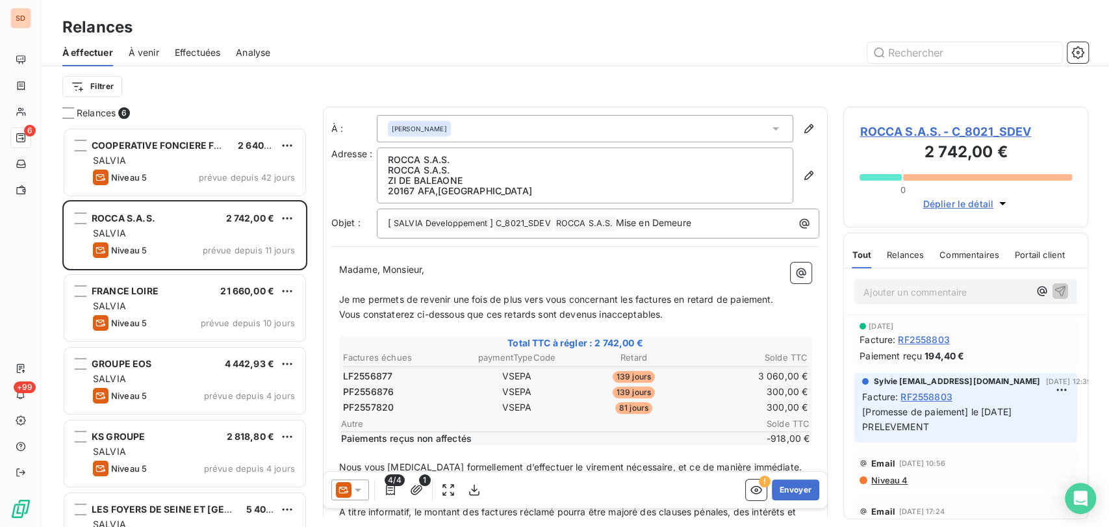
click at [883, 133] on span "ROCCA S.A.S. - C_8021_SDEV" at bounding box center [965, 132] width 212 height 18
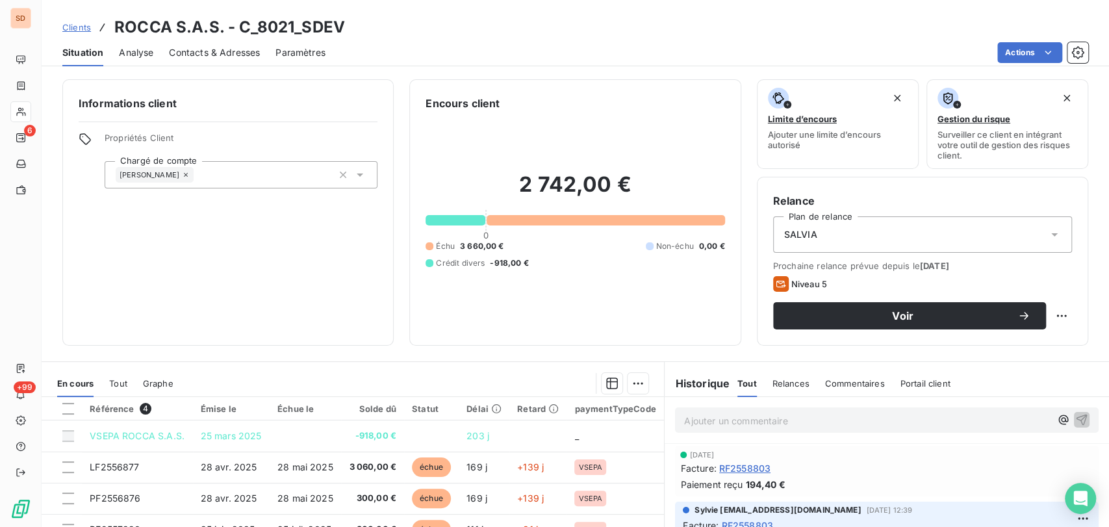
scroll to position [72, 0]
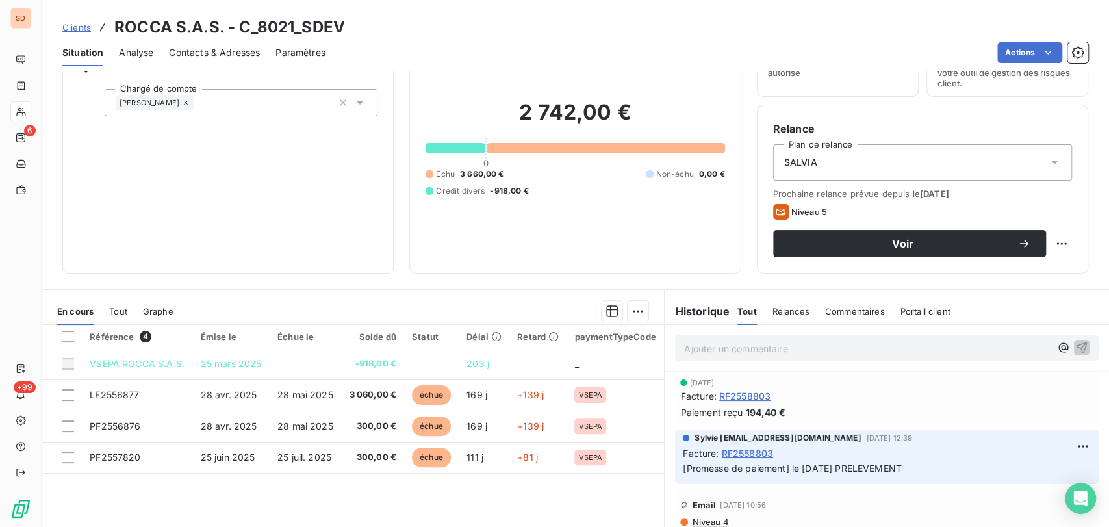
click at [236, 56] on span "Contacts & Adresses" at bounding box center [214, 52] width 91 height 13
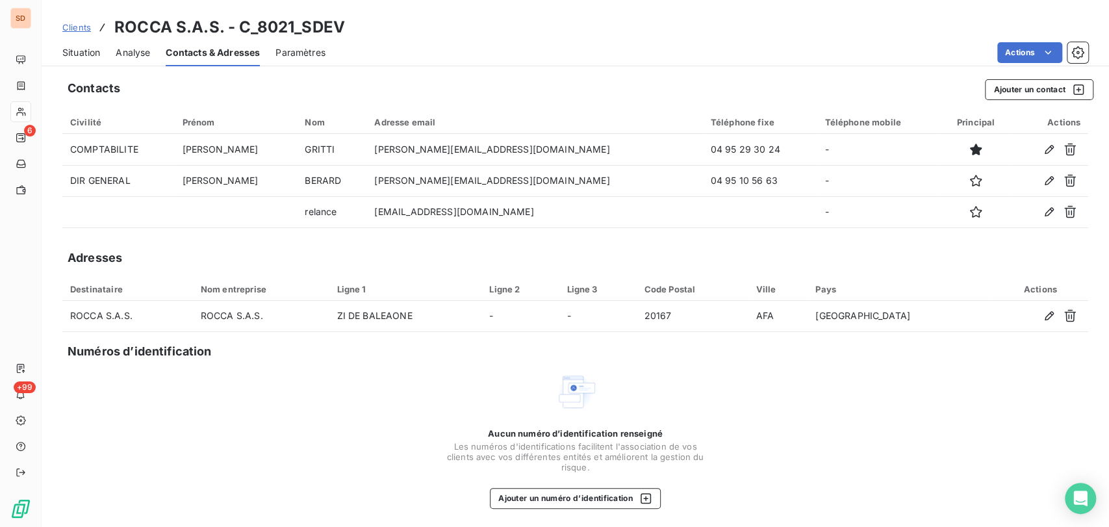
click at [89, 54] on span "Situation" at bounding box center [81, 52] width 38 height 13
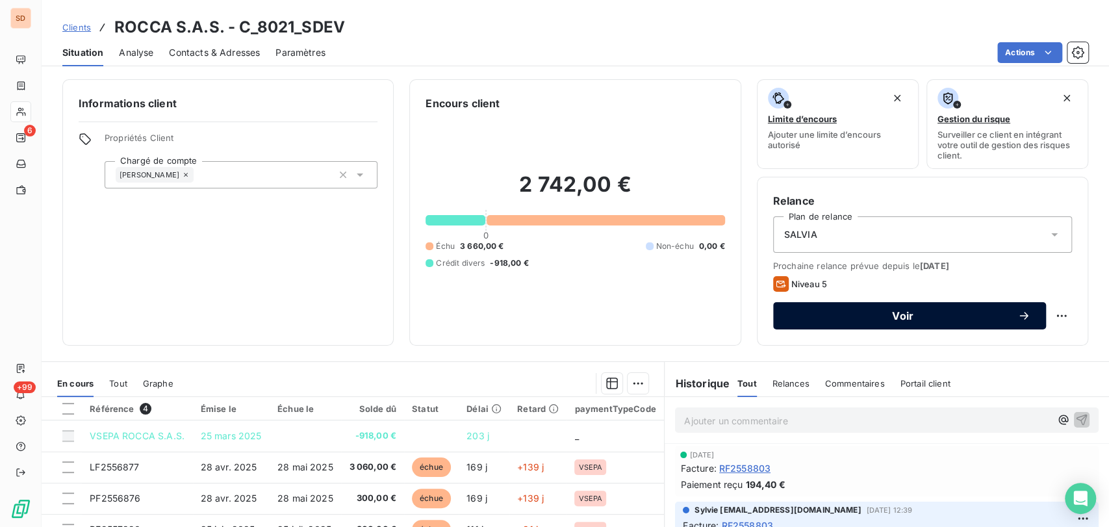
click at [861, 317] on span "Voir" at bounding box center [903, 315] width 229 height 10
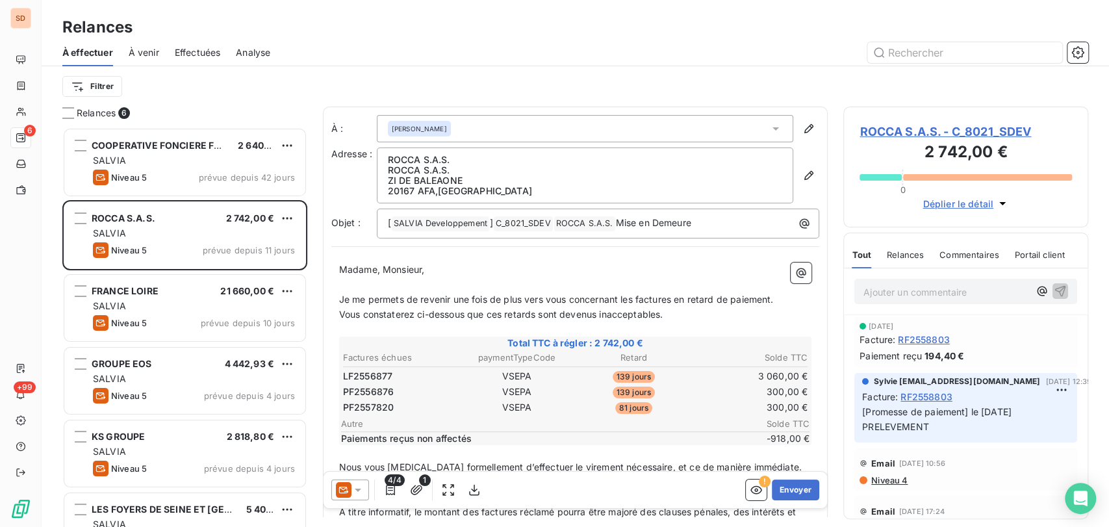
scroll to position [388, 234]
click at [361, 487] on icon at bounding box center [357, 489] width 13 height 13
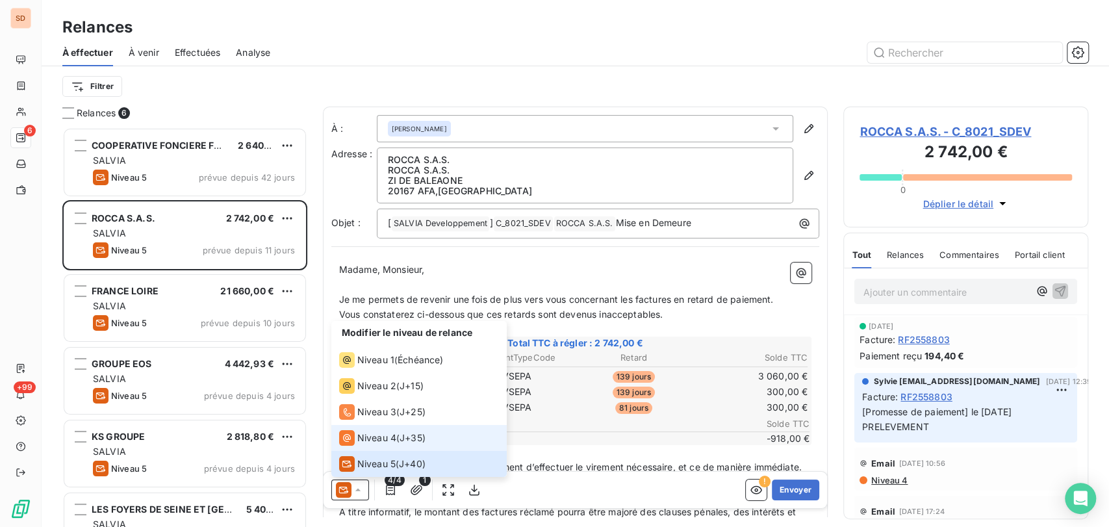
click at [358, 439] on span "Niveau 4" at bounding box center [376, 437] width 39 height 13
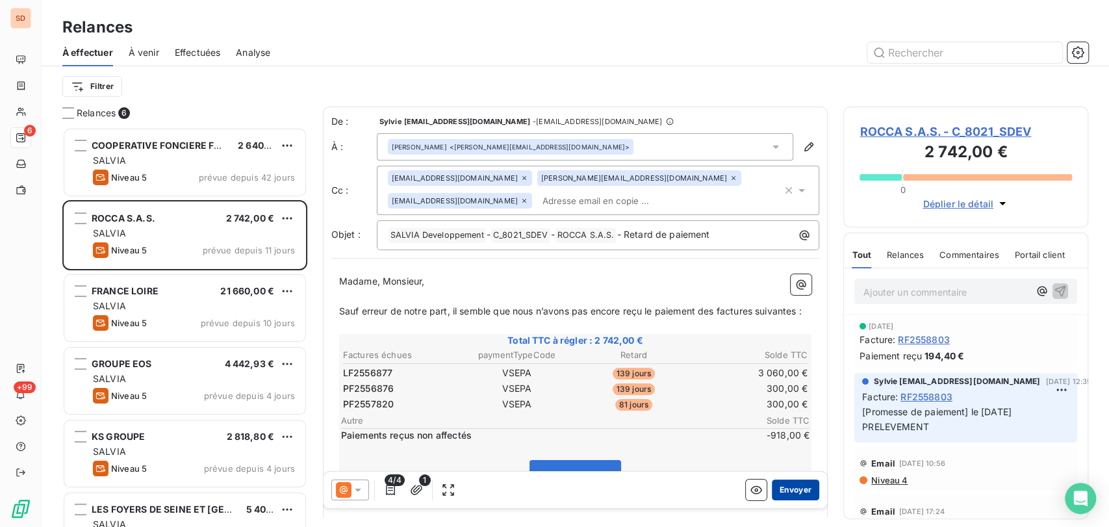
click at [787, 492] on button "Envoyer" at bounding box center [795, 489] width 47 height 21
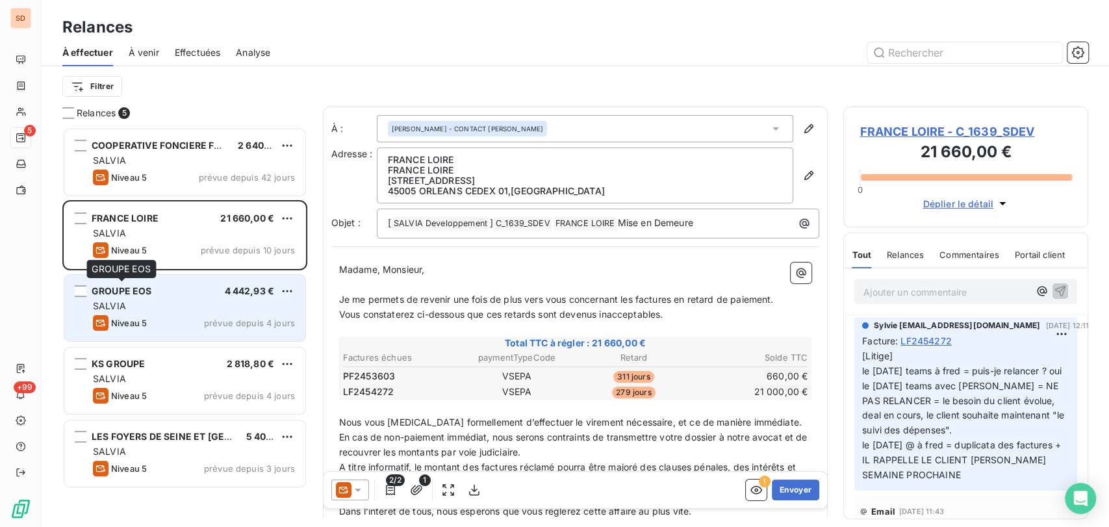
click at [127, 292] on span "GROUPE EOS" at bounding box center [122, 290] width 60 height 11
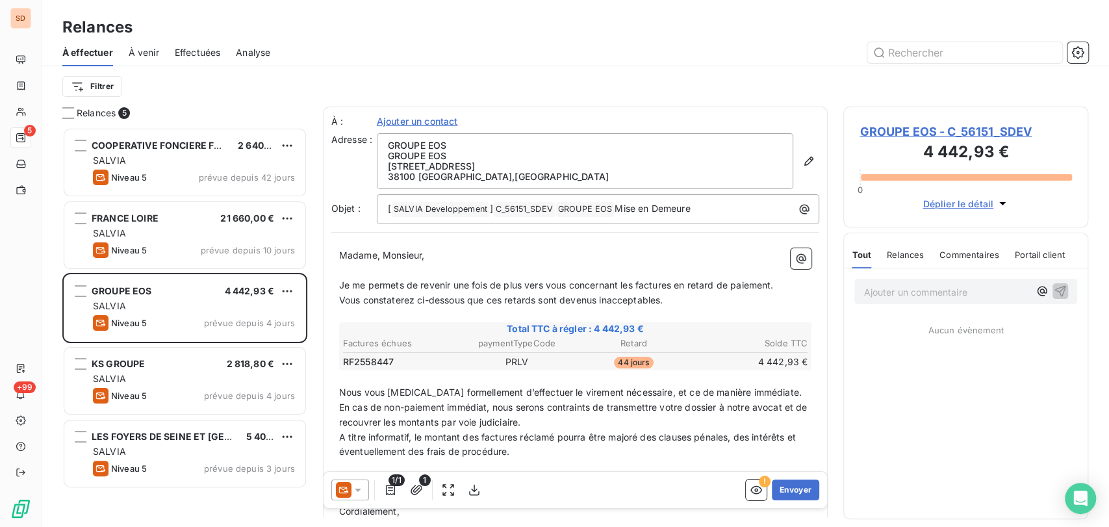
click at [895, 133] on span "GROUPE EOS - C_56151_SDEV" at bounding box center [965, 132] width 212 height 18
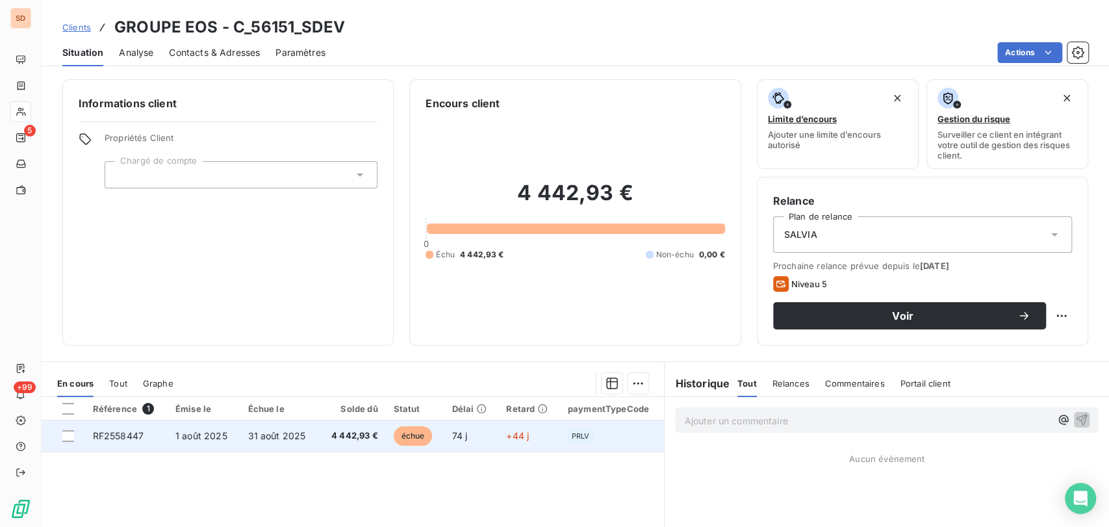
click at [113, 433] on span "RF2558447" at bounding box center [118, 435] width 51 height 11
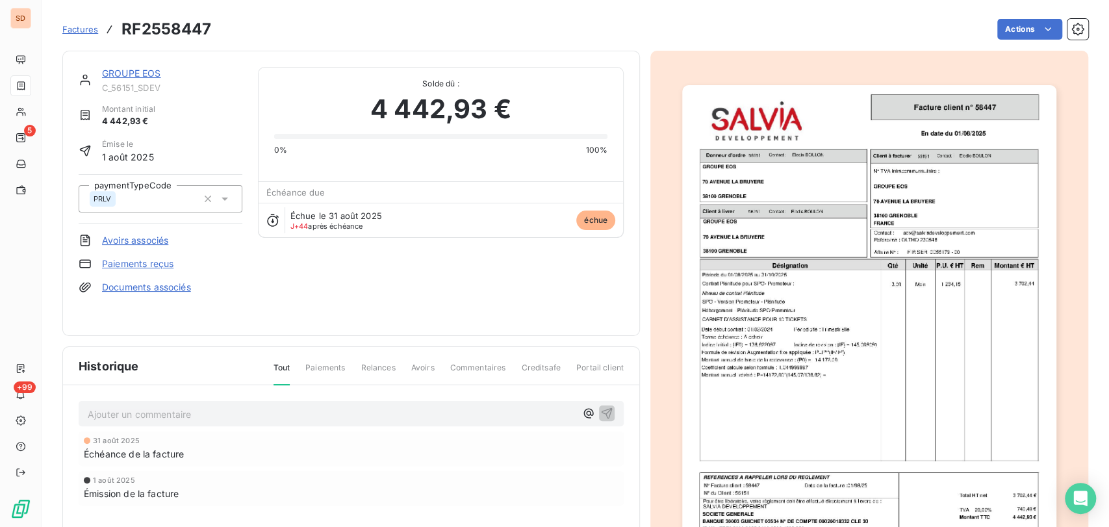
click at [861, 242] on img "button" at bounding box center [869, 349] width 374 height 529
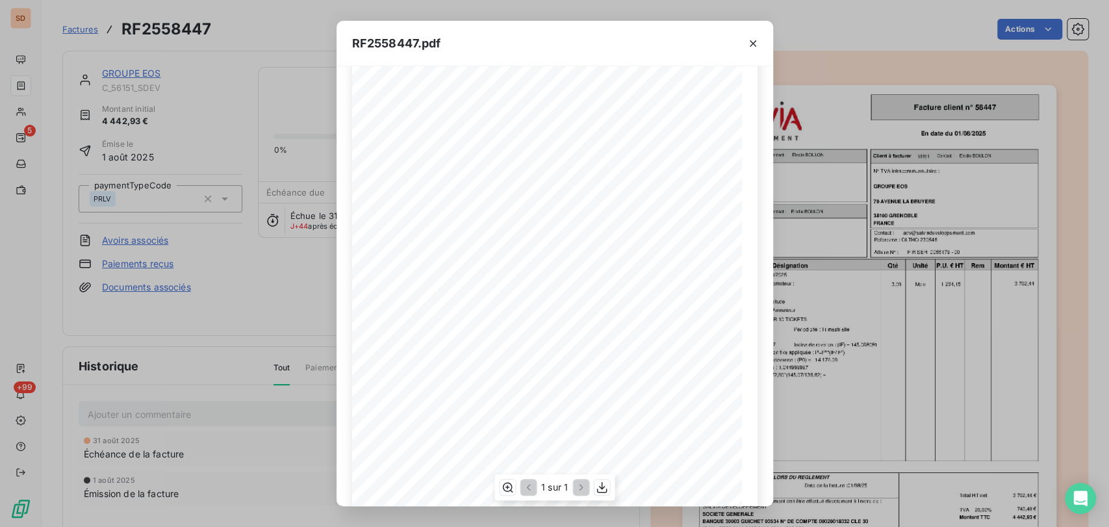
scroll to position [149, 0]
drag, startPoint x: 758, startPoint y: 38, endPoint x: 712, endPoint y: 66, distance: 53.6
click at [756, 38] on icon "button" at bounding box center [752, 43] width 13 height 13
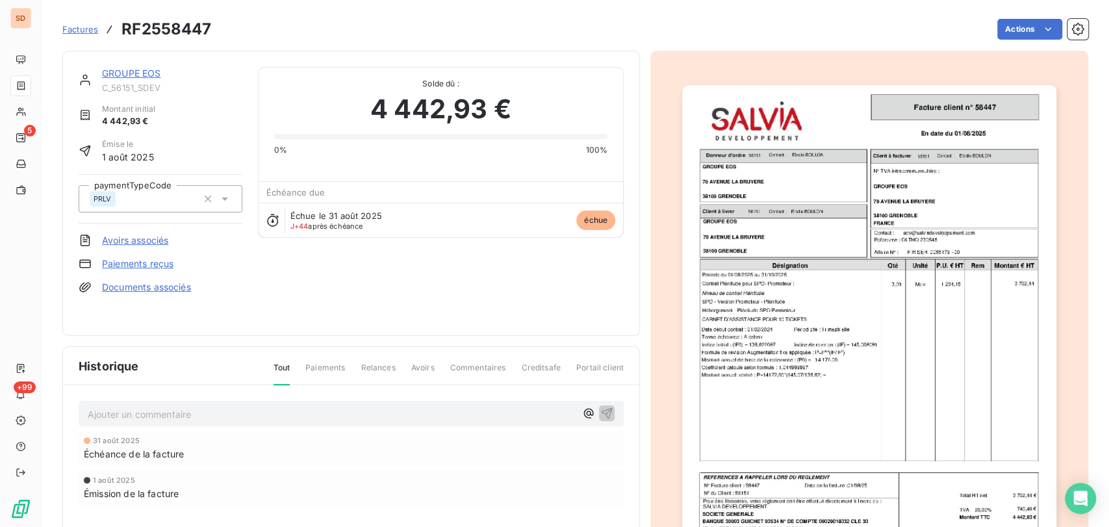
click at [130, 75] on link "GROUPE EOS" at bounding box center [131, 73] width 59 height 11
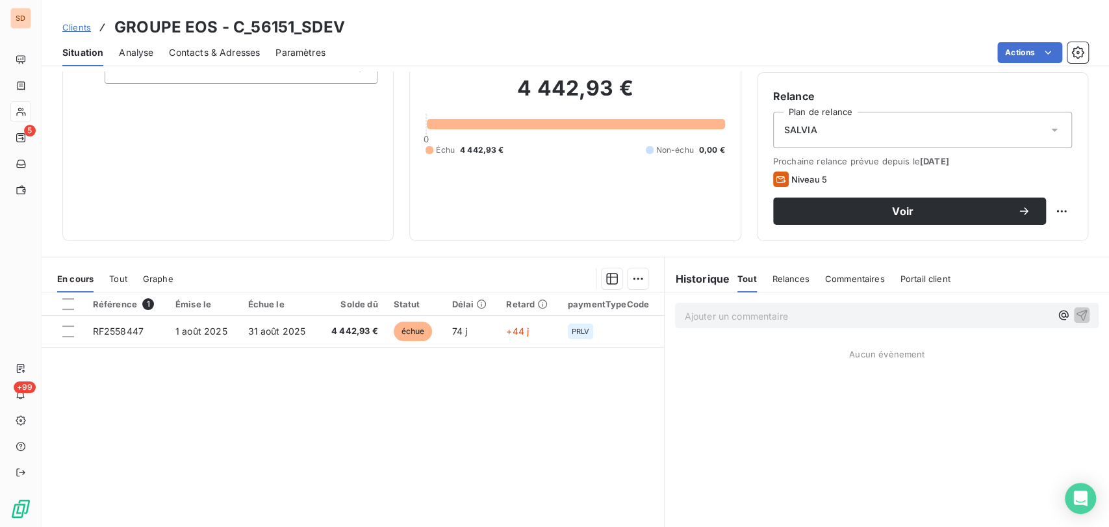
scroll to position [72, 0]
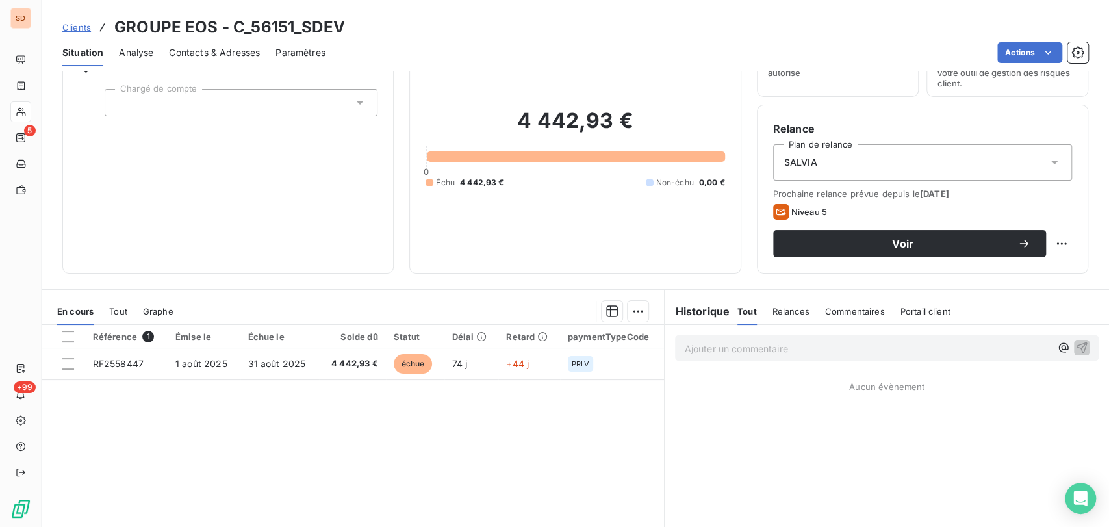
click at [194, 54] on span "Contacts & Adresses" at bounding box center [214, 52] width 91 height 13
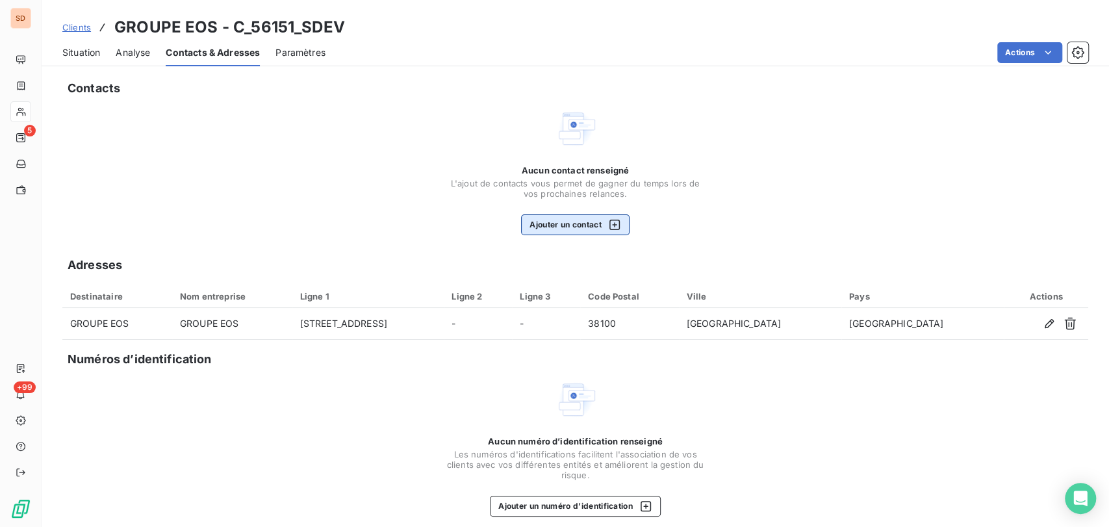
click at [551, 232] on button "Ajouter un contact" at bounding box center [575, 224] width 108 height 21
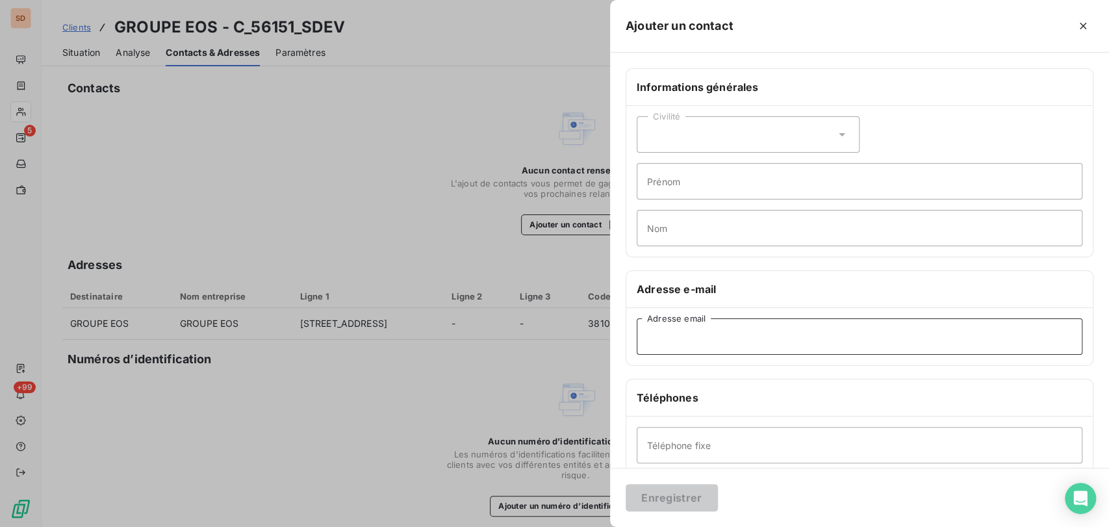
click at [646, 334] on input "Adresse email" at bounding box center [860, 336] width 446 height 36
paste input "[EMAIL_ADDRESS][DOMAIN_NAME]"
type input "[EMAIL_ADDRESS][DOMAIN_NAME]"
click at [835, 136] on icon at bounding box center [841, 134] width 13 height 13
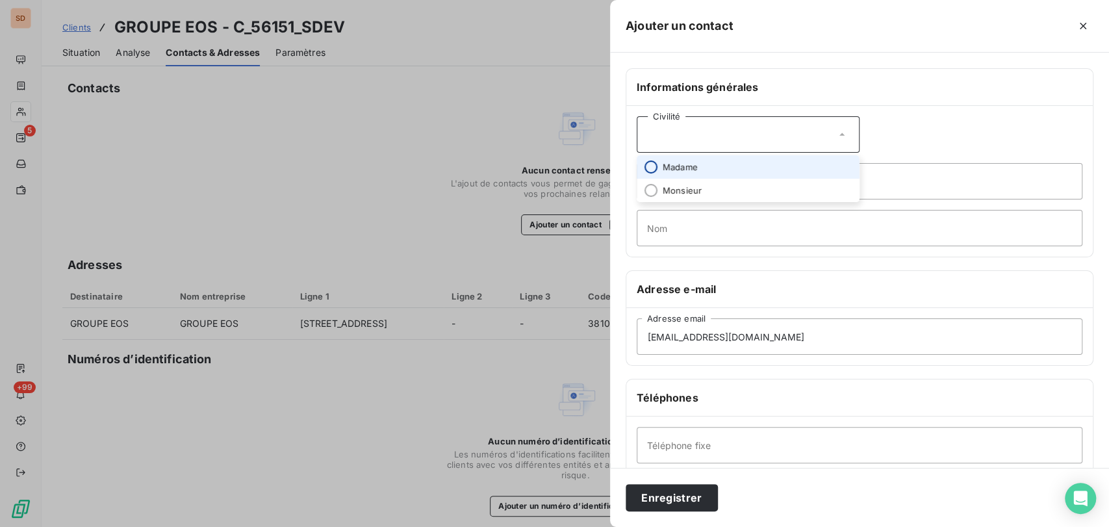
click at [654, 166] on input "radio" at bounding box center [650, 166] width 13 height 13
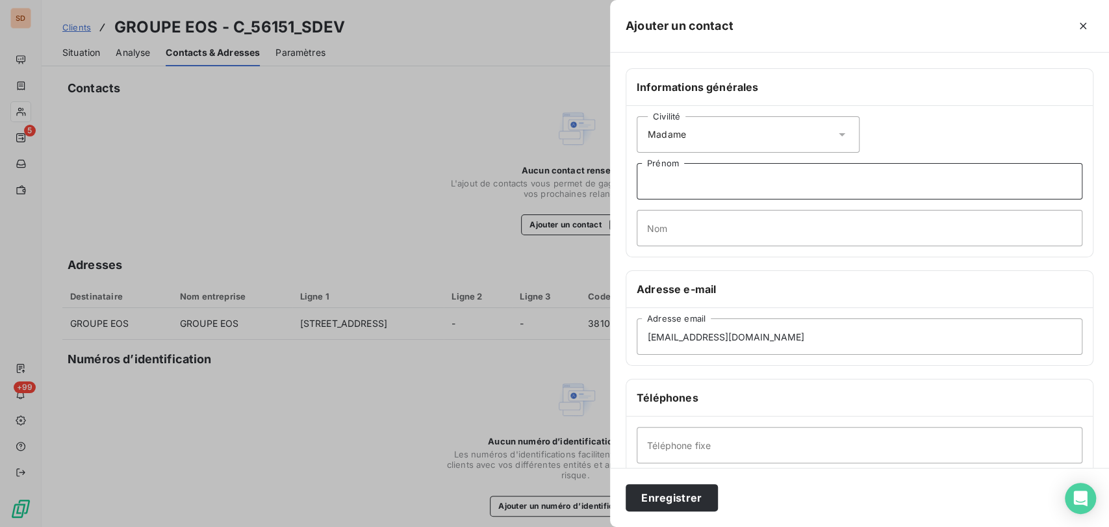
click at [660, 184] on input "Prénom" at bounding box center [860, 181] width 446 height 36
type input "VALENTINE"
click at [666, 231] on input "Nom" at bounding box center [860, 228] width 446 height 36
type input "CRAVOISIER - COMPTABLE"
click at [670, 445] on input "Téléphone fixe" at bounding box center [860, 445] width 446 height 36
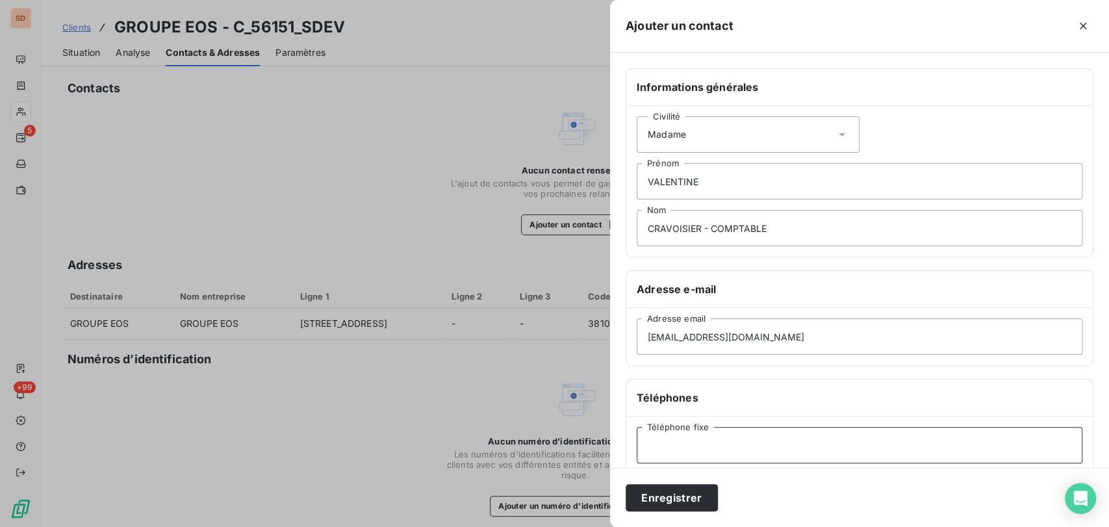
paste input "04 76 40 22 22"
type input "04 76 40 22 22"
click at [672, 504] on button "Enregistrer" at bounding box center [672, 497] width 92 height 27
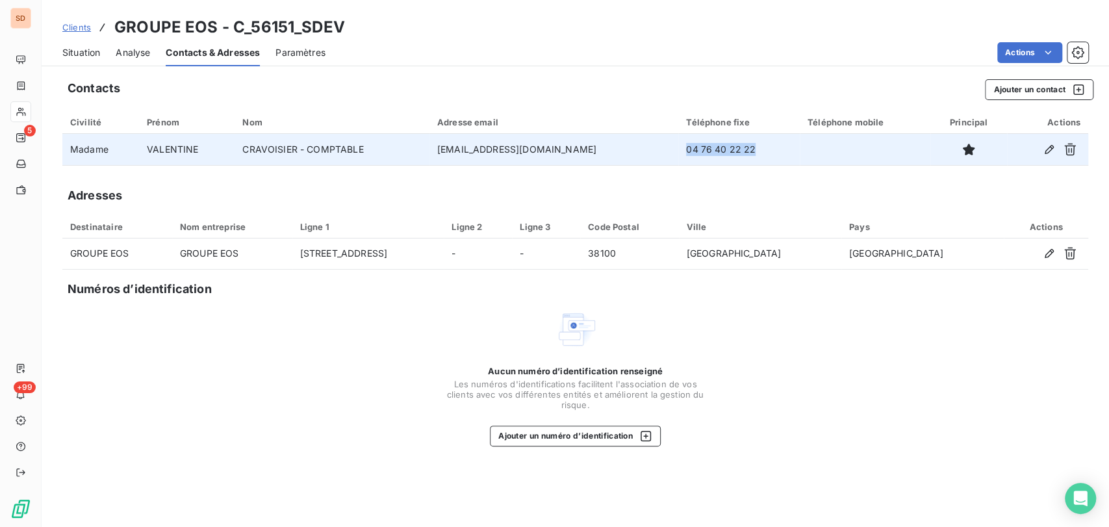
drag, startPoint x: 724, startPoint y: 152, endPoint x: 659, endPoint y: 152, distance: 65.6
click at [678, 152] on td "04 76 40 22 22" at bounding box center [738, 149] width 121 height 31
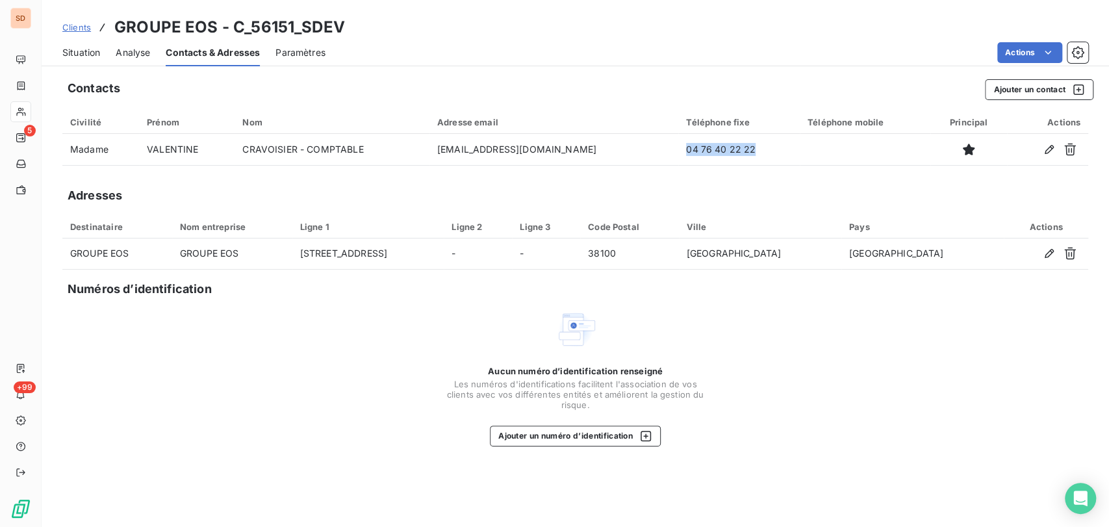
click at [92, 48] on span "Situation" at bounding box center [81, 52] width 38 height 13
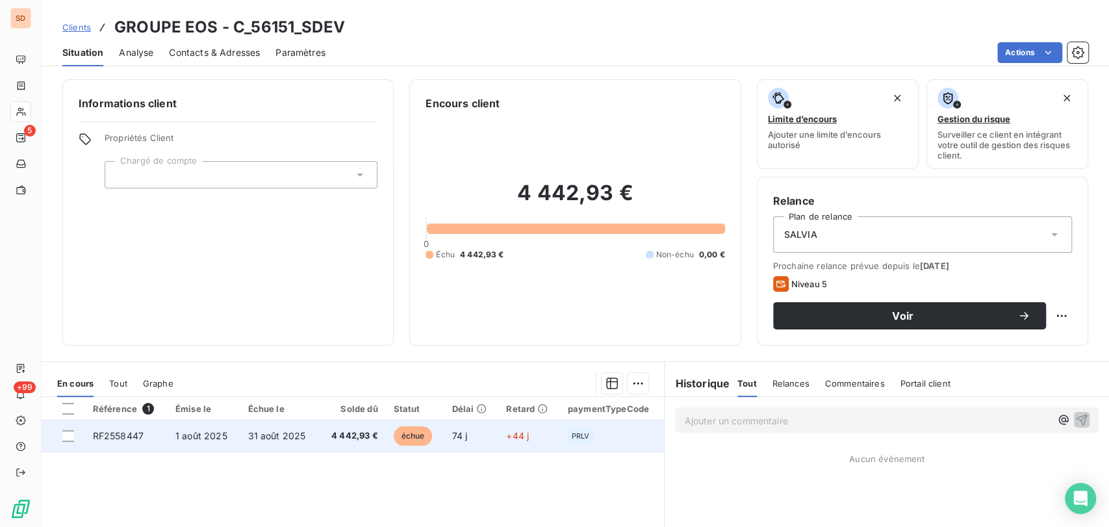
click at [123, 438] on span "RF2558447" at bounding box center [118, 435] width 51 height 11
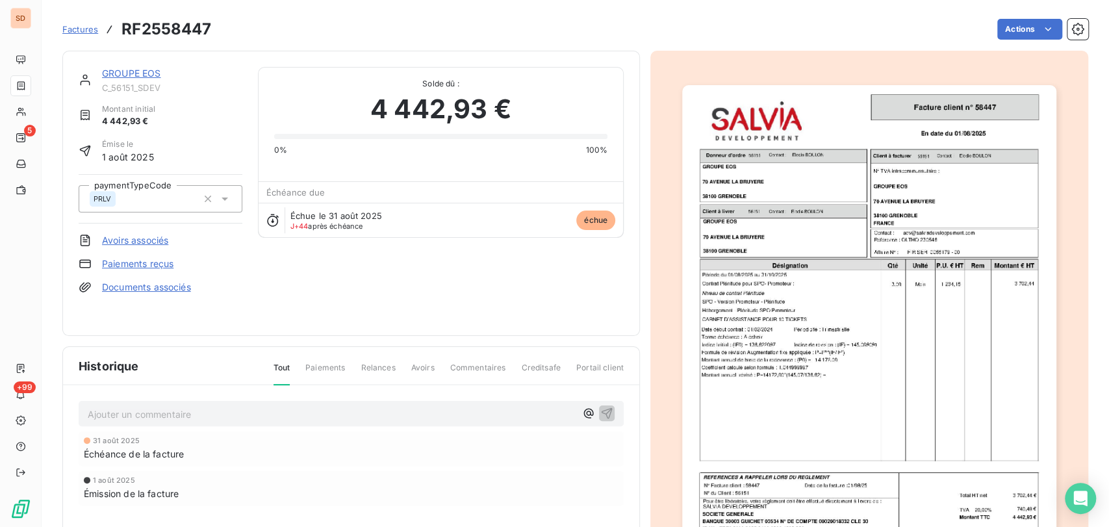
click at [125, 71] on link "GROUPE EOS" at bounding box center [131, 73] width 59 height 11
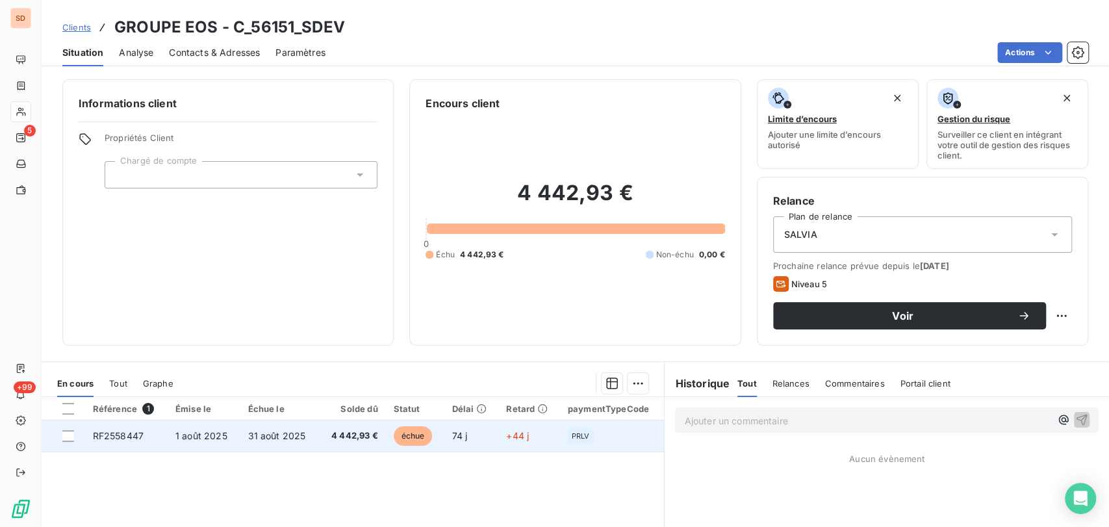
click at [130, 436] on span "RF2558447" at bounding box center [118, 435] width 51 height 11
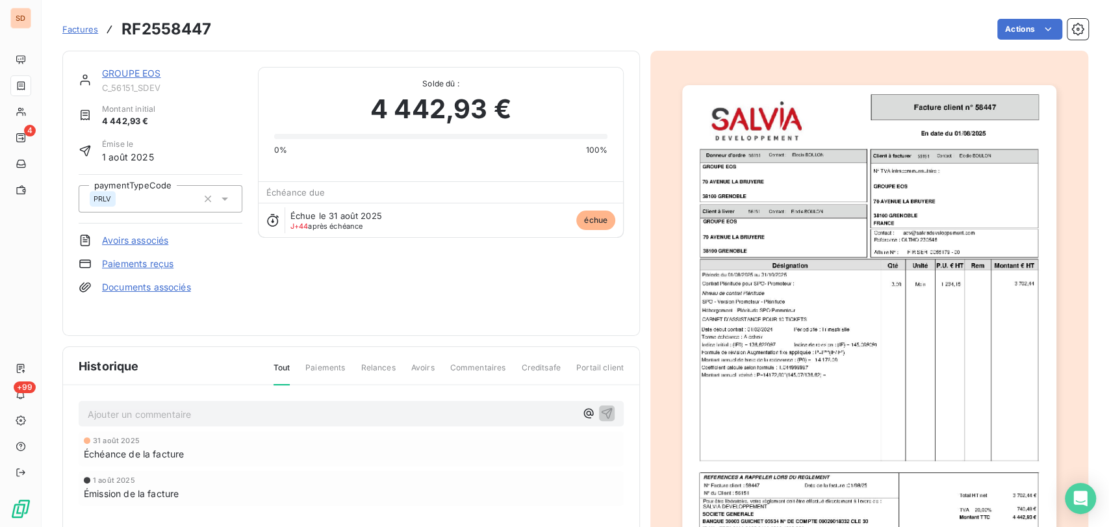
click at [123, 79] on div "GROUPE EOS" at bounding box center [172, 73] width 140 height 13
click at [129, 73] on link "GROUPE EOS" at bounding box center [131, 73] width 59 height 11
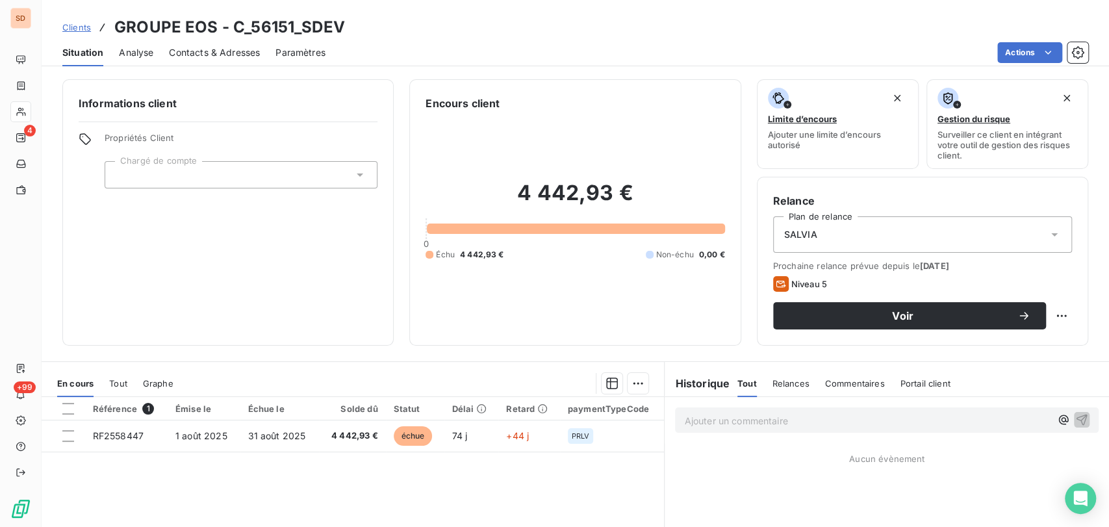
click at [199, 56] on span "Contacts & Adresses" at bounding box center [214, 52] width 91 height 13
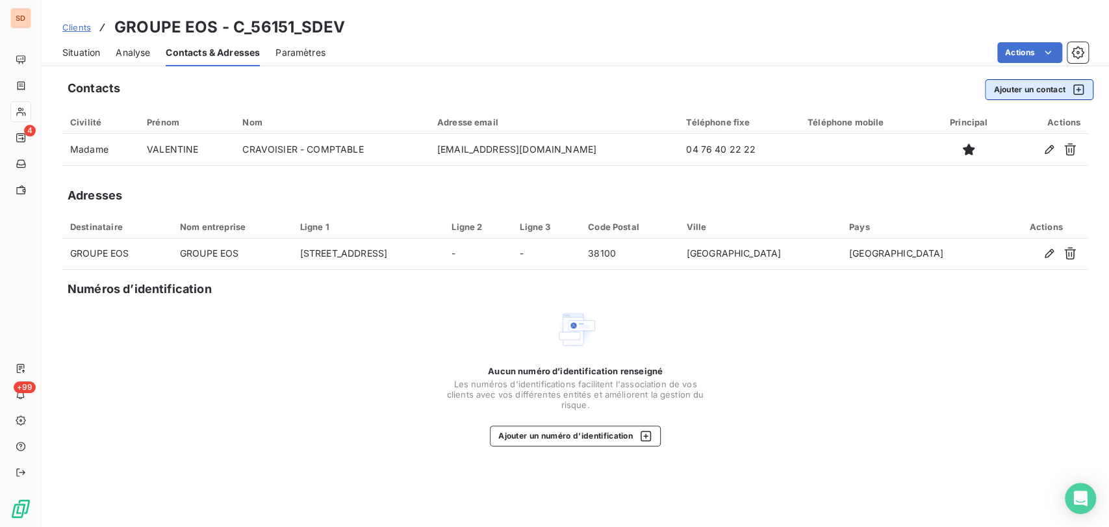
click at [1029, 88] on button "Ajouter un contact" at bounding box center [1039, 89] width 108 height 21
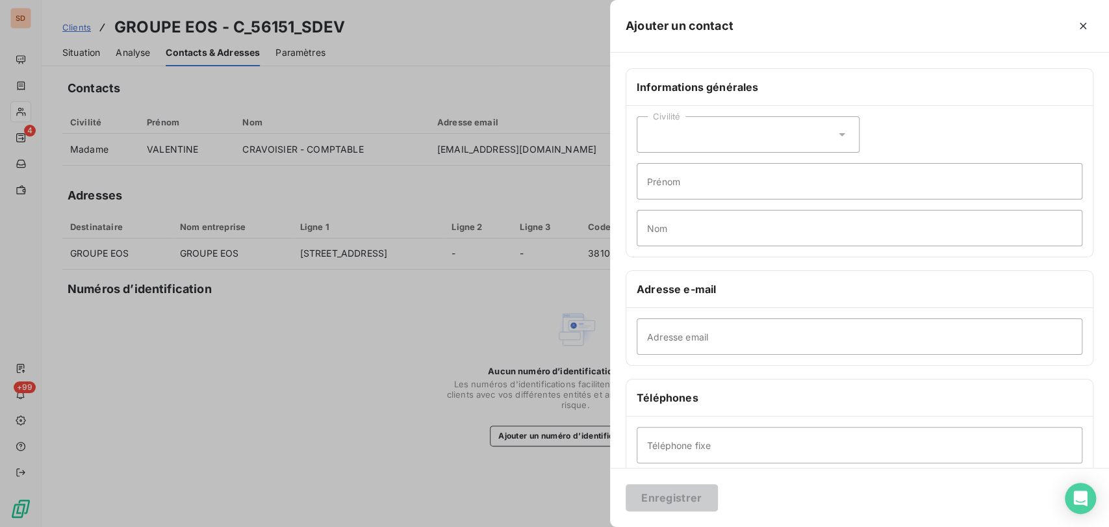
click at [837, 136] on icon at bounding box center [841, 134] width 13 height 13
click at [655, 168] on input "radio" at bounding box center [650, 166] width 13 height 13
click at [655, 179] on input "Prénom" at bounding box center [860, 181] width 446 height 36
type input "ELODIE"
click at [659, 223] on input "Nom" at bounding box center [860, 228] width 446 height 36
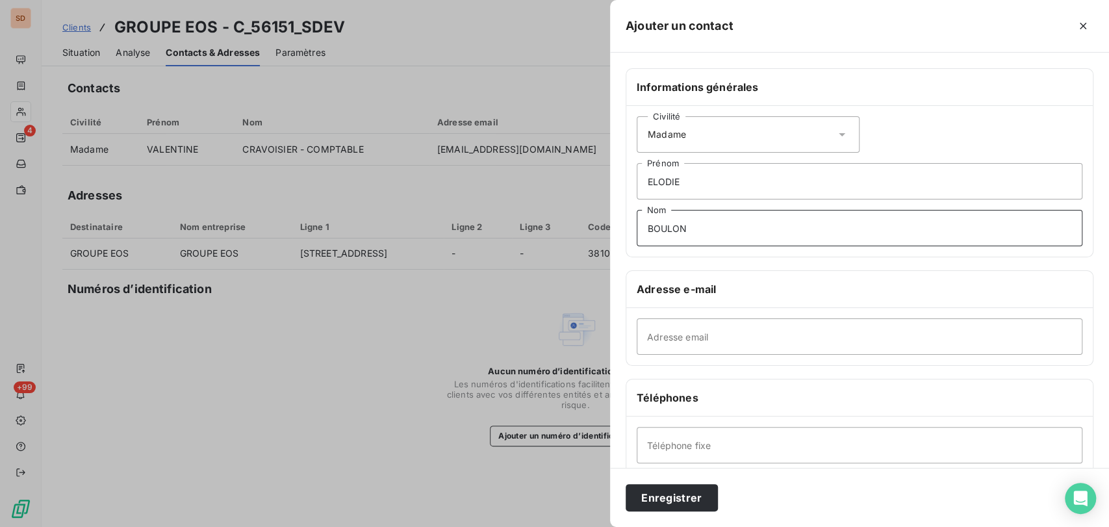
type input "BOULON"
click at [676, 336] on input "Adresse email" at bounding box center [860, 336] width 446 height 36
paste input "[EMAIL_ADDRESS][DOMAIN_NAME]"
type input "[EMAIL_ADDRESS][DOMAIN_NAME]"
click at [663, 447] on input "Téléphone fixe" at bounding box center [860, 445] width 446 height 36
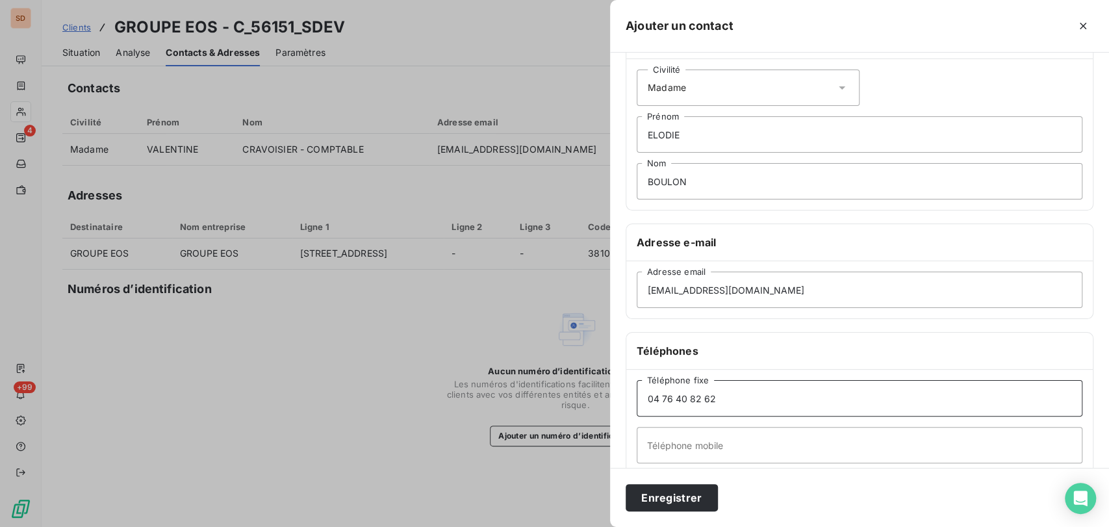
scroll to position [72, 0]
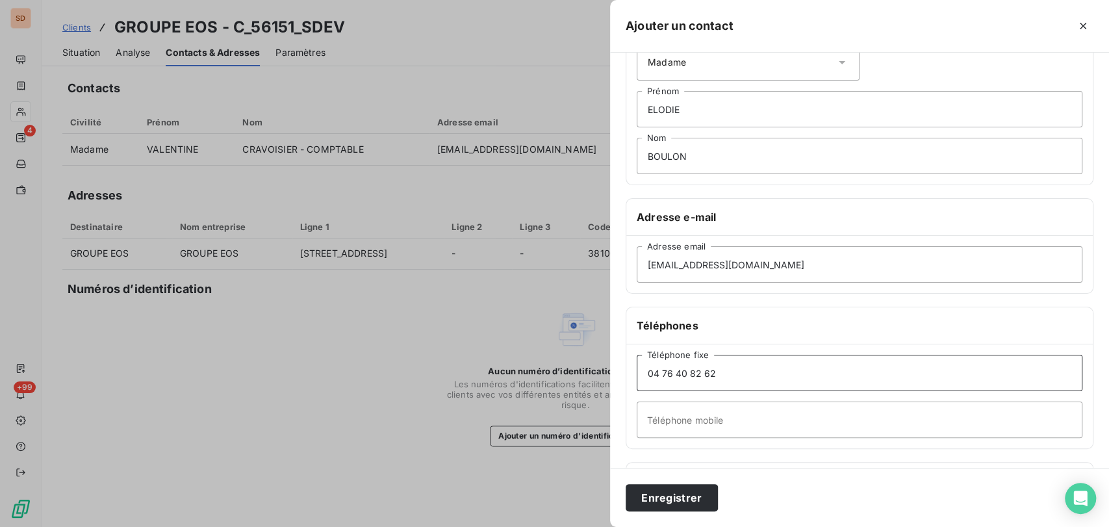
type input "04 76 40 82 62"
click at [699, 426] on input "Téléphone mobile" at bounding box center [860, 419] width 446 height 36
type input "06 64 05 03 26"
click at [676, 499] on button "Enregistrer" at bounding box center [672, 497] width 92 height 27
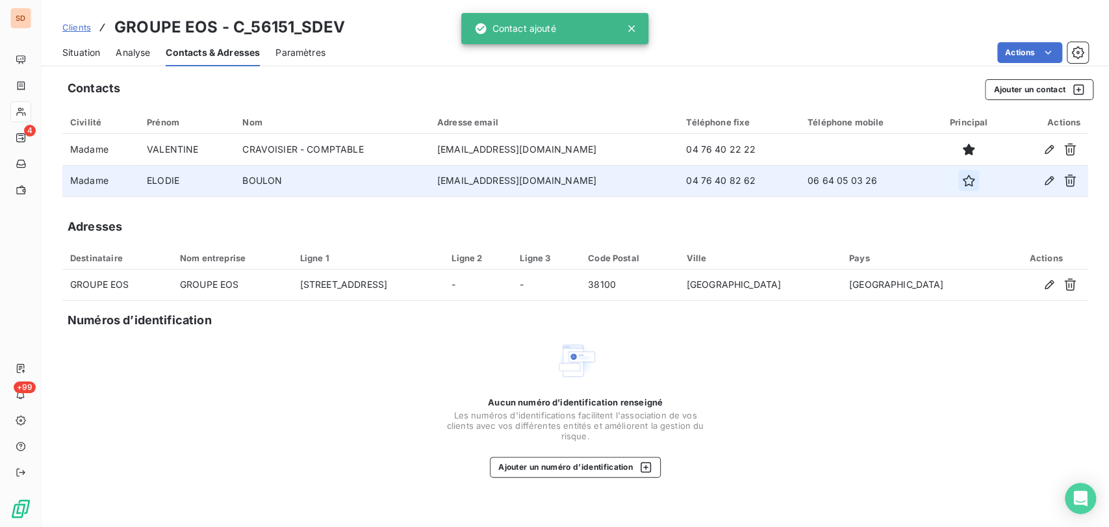
click at [962, 187] on button "button" at bounding box center [968, 180] width 21 height 21
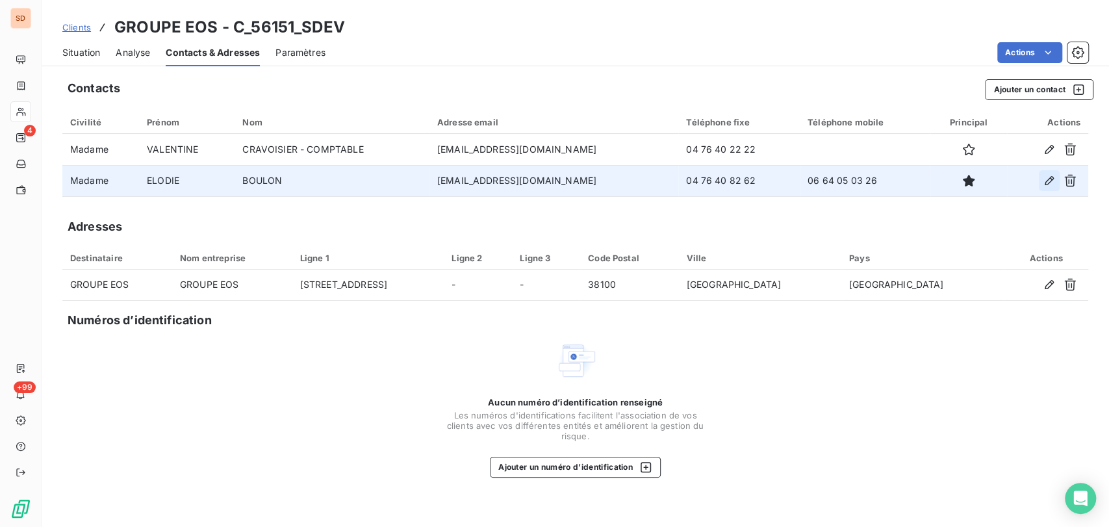
click at [1044, 180] on icon "button" at bounding box center [1049, 180] width 13 height 13
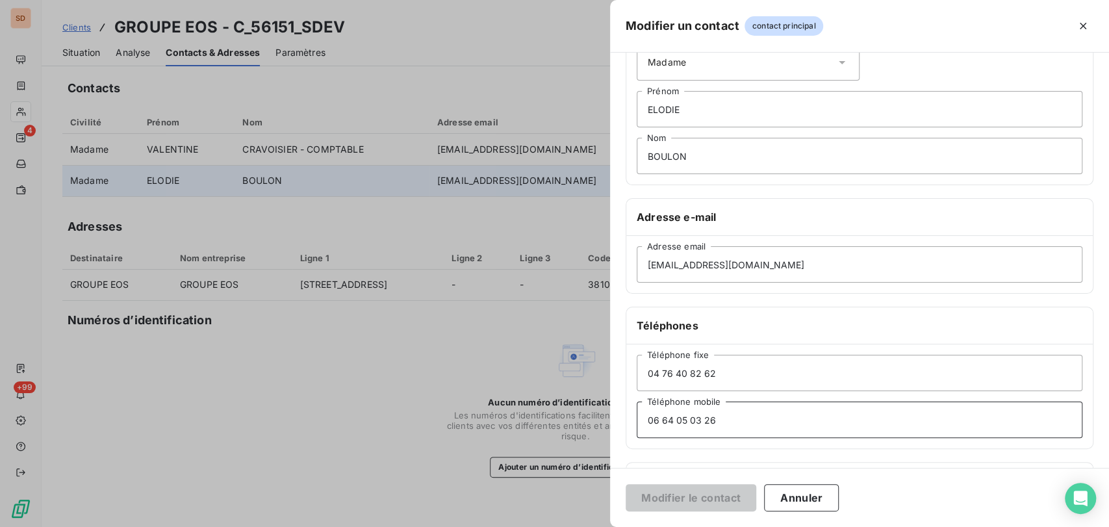
click at [743, 427] on input "06 64 05 03 26" at bounding box center [860, 419] width 446 height 36
click at [774, 420] on input "06 64 05 03 26 / 06 77 78 347 45" at bounding box center [860, 419] width 446 height 36
type input "06 64 05 03 26 / 06 77 78 37 45"
click at [689, 490] on button "Modifier le contact" at bounding box center [691, 497] width 131 height 27
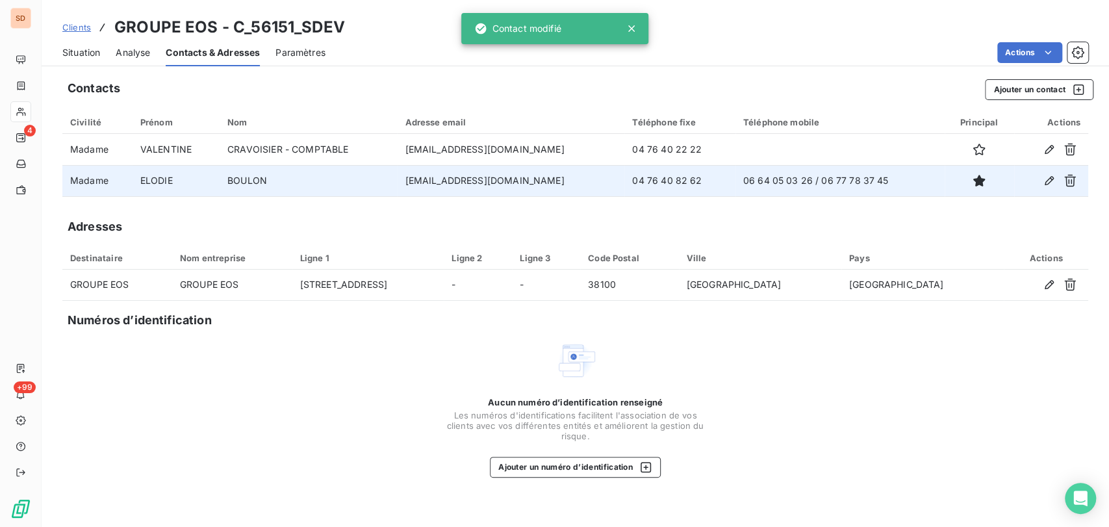
click at [75, 45] on div "Situation" at bounding box center [81, 52] width 38 height 27
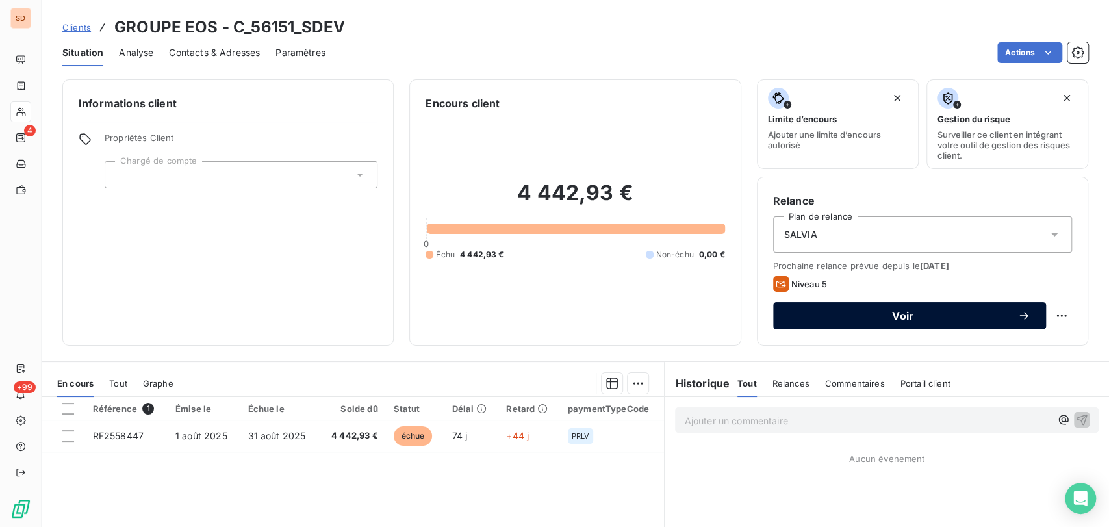
click at [846, 320] on span "Voir" at bounding box center [903, 315] width 229 height 10
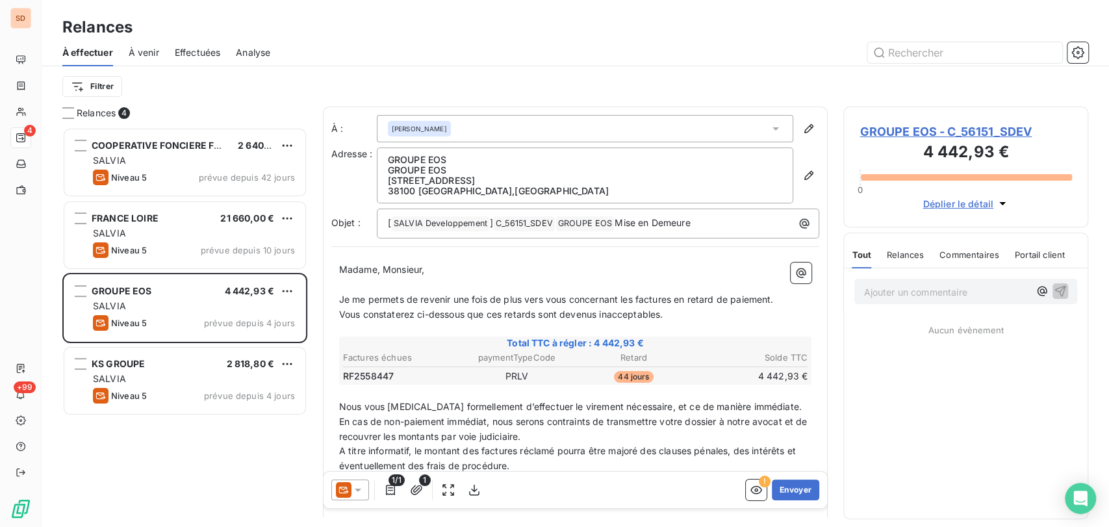
scroll to position [388, 234]
click at [359, 488] on icon at bounding box center [358, 489] width 6 height 3
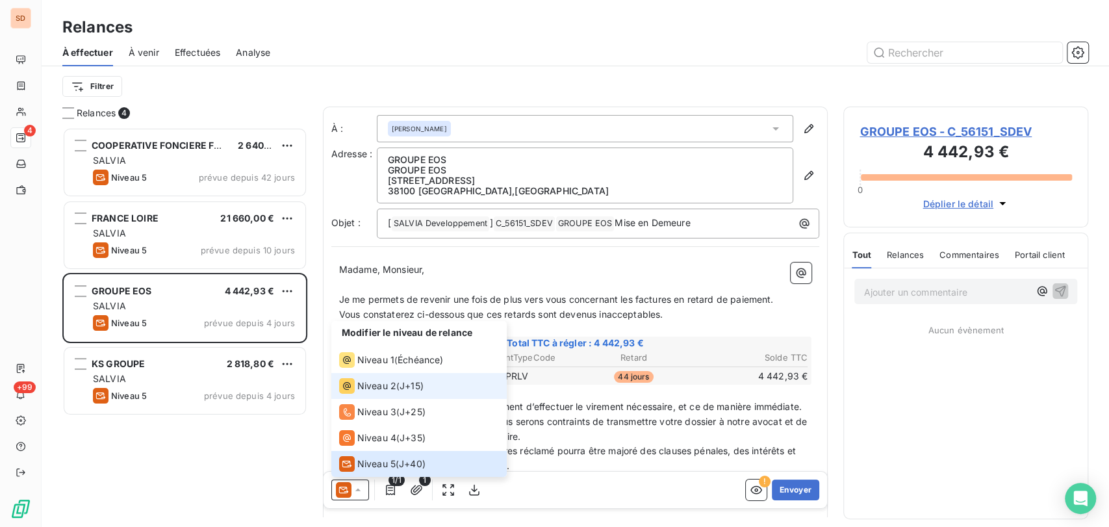
click at [359, 387] on span "Niveau 2" at bounding box center [376, 385] width 39 height 13
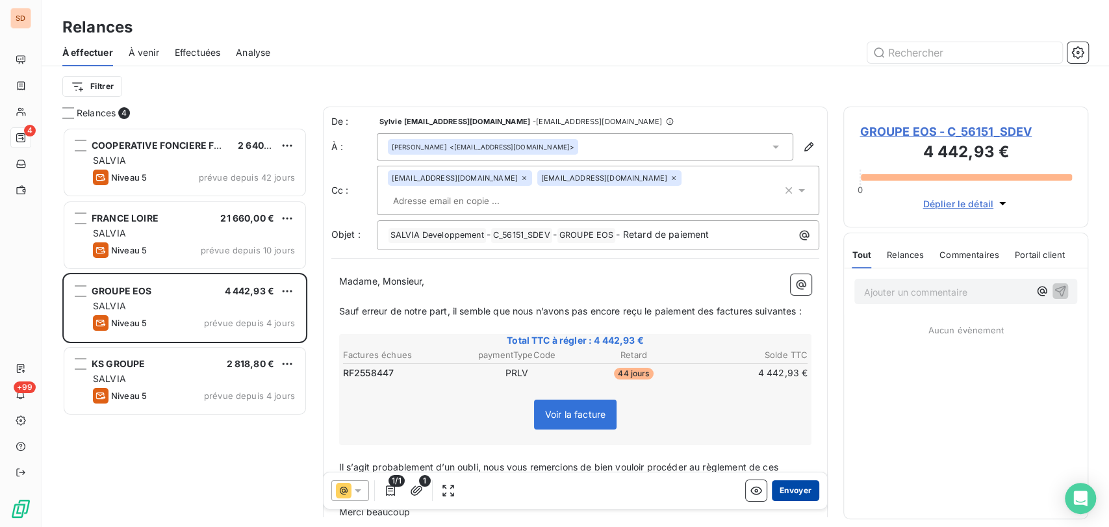
click at [785, 490] on button "Envoyer" at bounding box center [795, 489] width 47 height 21
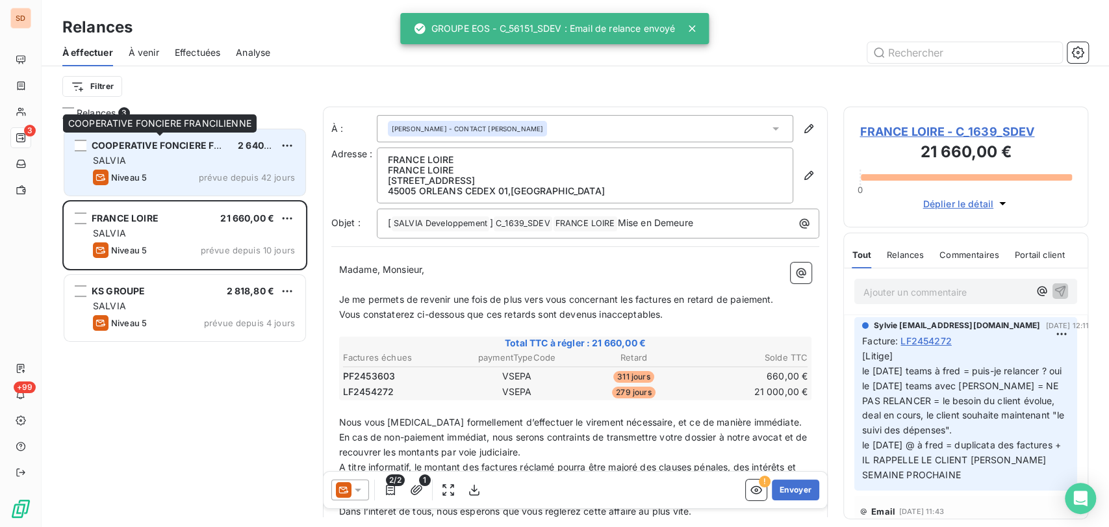
click at [196, 149] on span "COOPERATIVE FONCIERE FRANCILIENNE" at bounding box center [185, 145] width 186 height 11
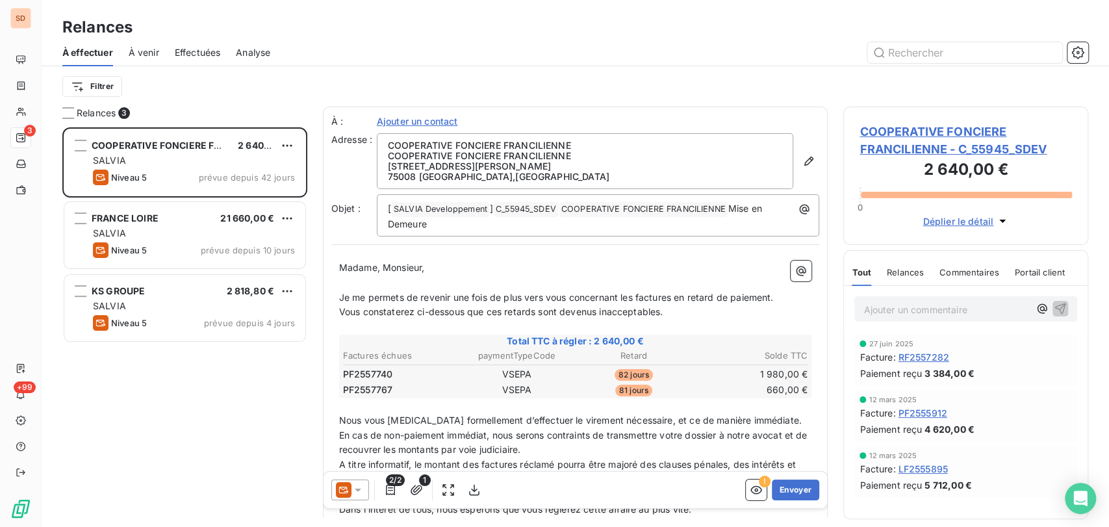
click at [920, 139] on span "COOPERATIVE FONCIERE FRANCILIENNE - C_55945_SDEV" at bounding box center [965, 140] width 212 height 35
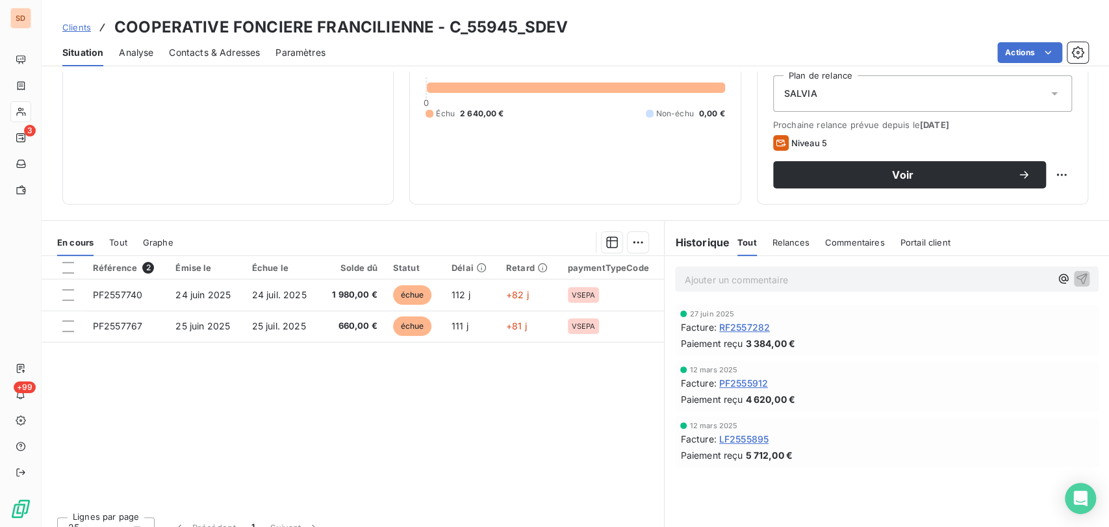
scroll to position [144, 0]
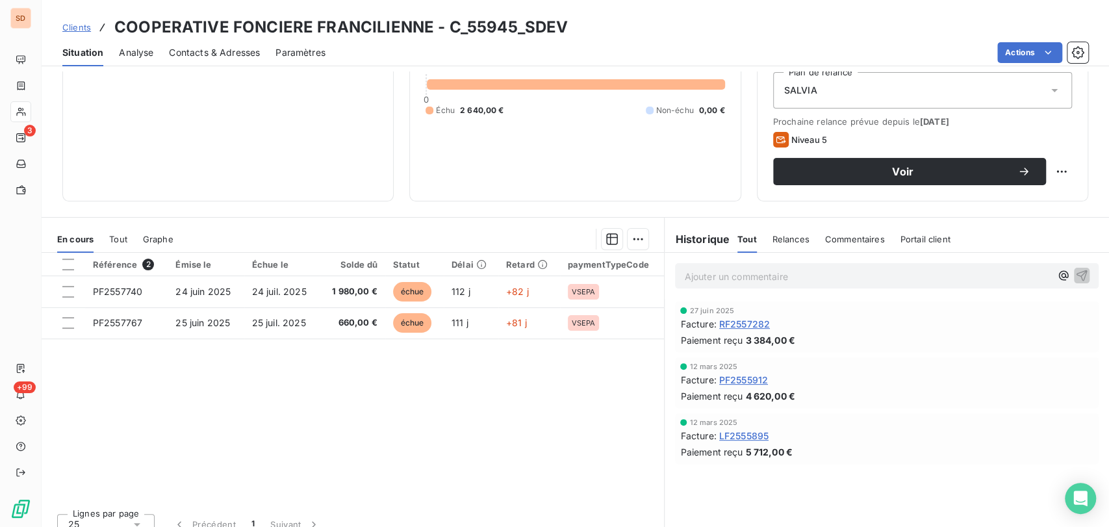
click at [229, 49] on span "Contacts & Adresses" at bounding box center [214, 52] width 91 height 13
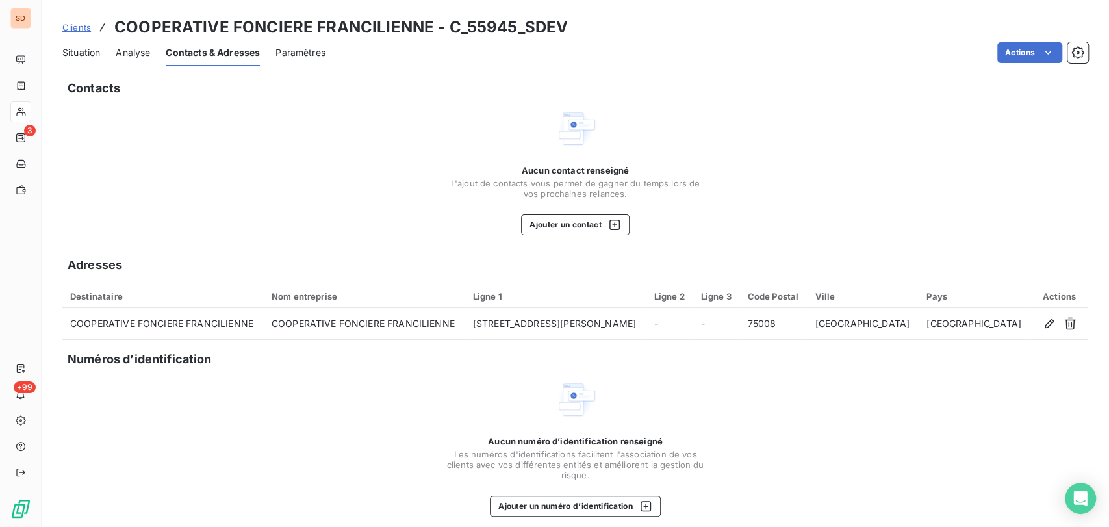
click at [213, 50] on span "Contacts & Adresses" at bounding box center [213, 52] width 94 height 13
click at [540, 227] on button "Ajouter un contact" at bounding box center [575, 224] width 108 height 21
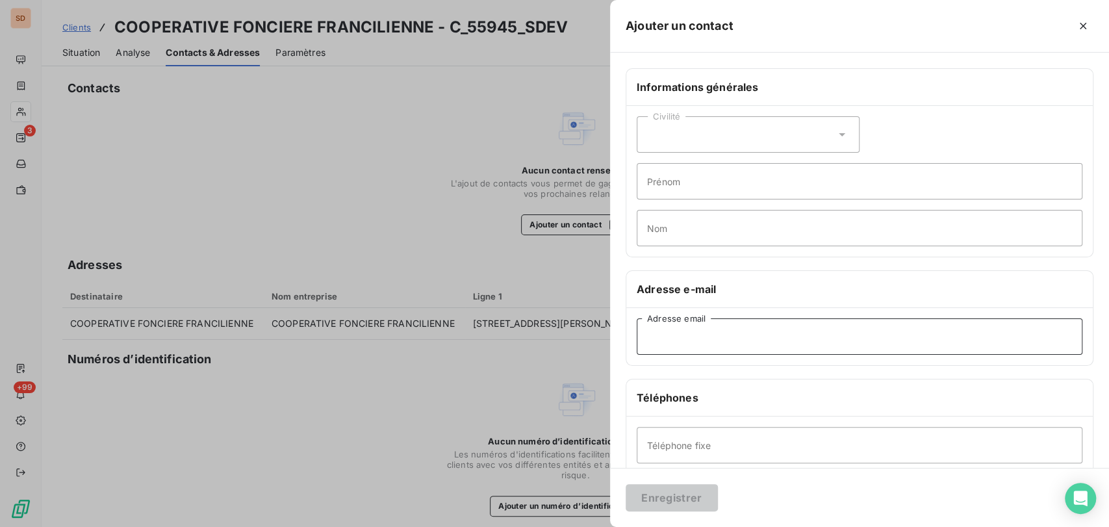
click at [655, 335] on input "Adresse email" at bounding box center [860, 336] width 446 height 36
paste input "[PERSON_NAME][EMAIL_ADDRESS][DOMAIN_NAME]"
type input "[PERSON_NAME][EMAIL_ADDRESS][DOMAIN_NAME]"
click at [654, 498] on button "Enregistrer" at bounding box center [672, 497] width 92 height 27
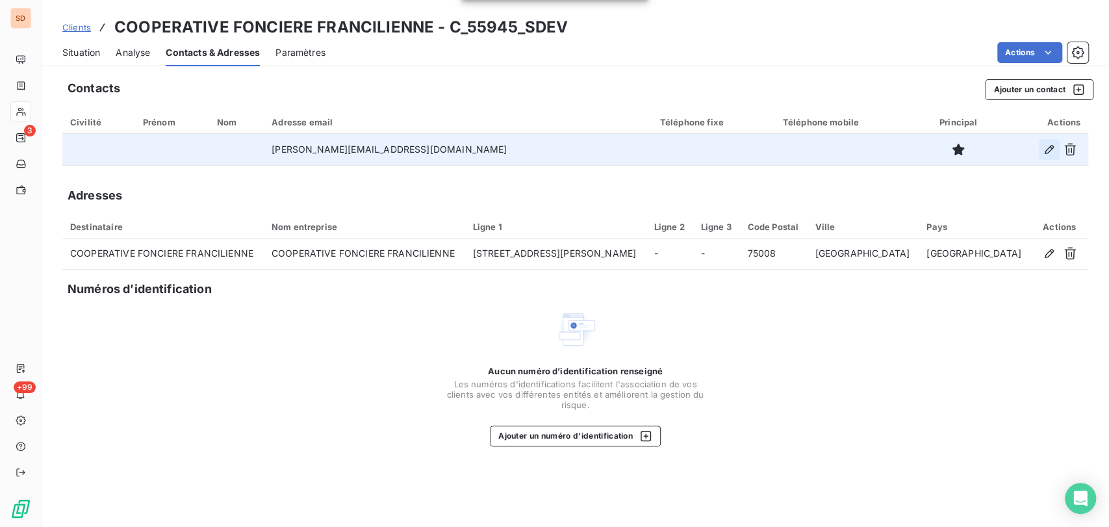
click at [1052, 146] on icon "button" at bounding box center [1048, 149] width 9 height 9
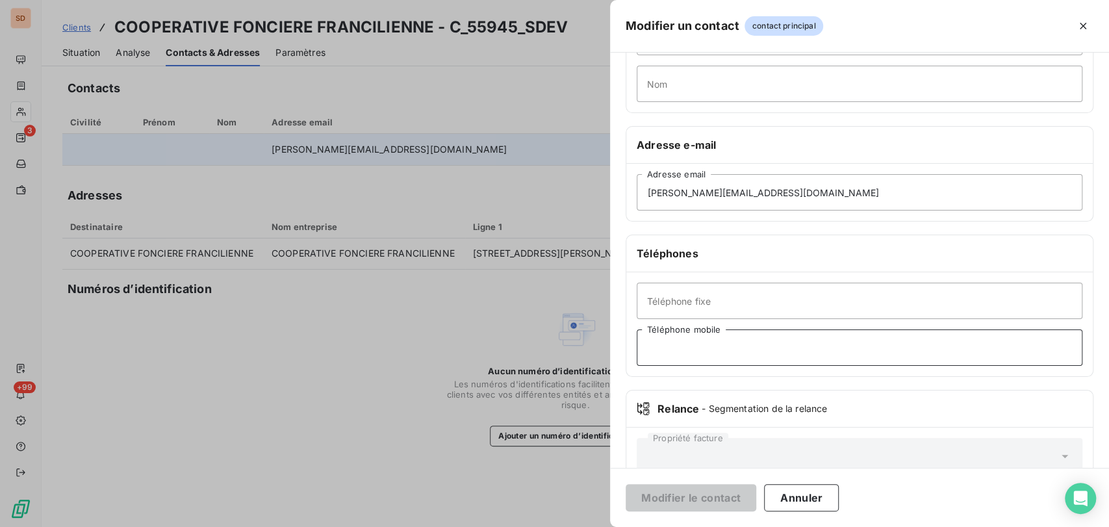
drag, startPoint x: 657, startPoint y: 335, endPoint x: 655, endPoint y: 342, distance: 7.4
click at [657, 335] on input "Téléphone mobile" at bounding box center [860, 347] width 446 height 36
paste input "[PHONE_NUMBER]"
type input "[PHONE_NUMBER]"
click at [683, 495] on button "Modifier le contact" at bounding box center [691, 497] width 131 height 27
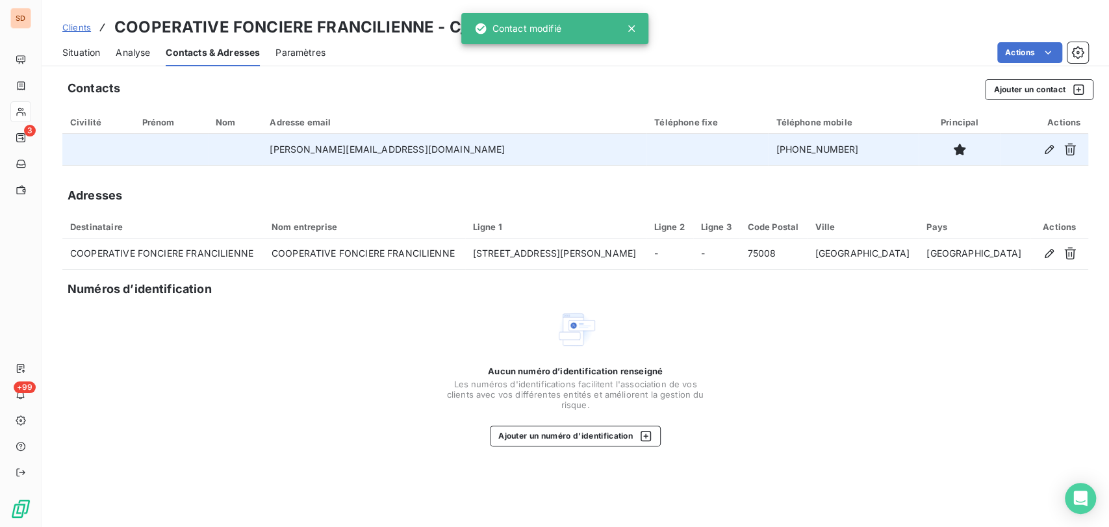
click at [81, 55] on span "Situation" at bounding box center [81, 52] width 38 height 13
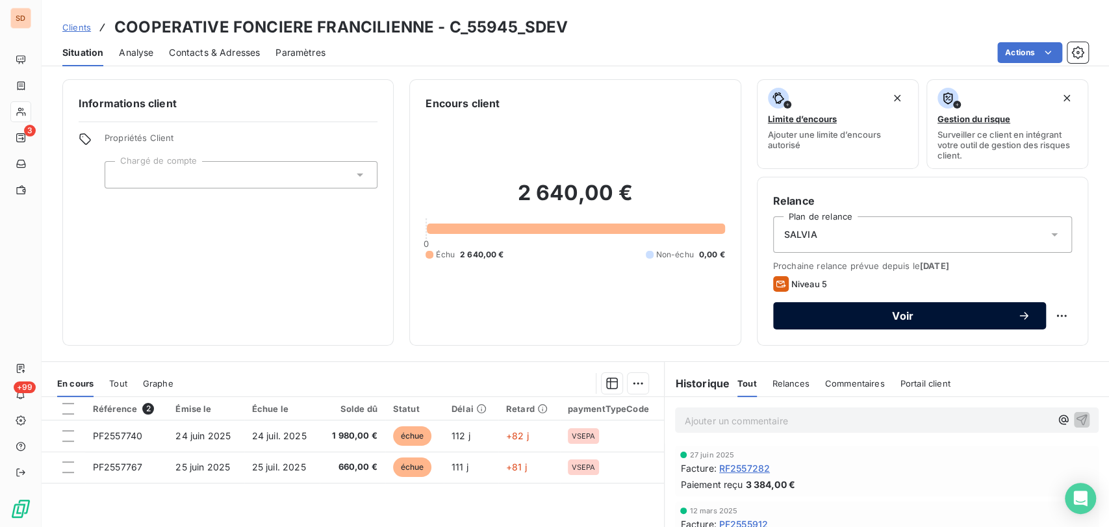
click at [952, 312] on span "Voir" at bounding box center [903, 315] width 229 height 10
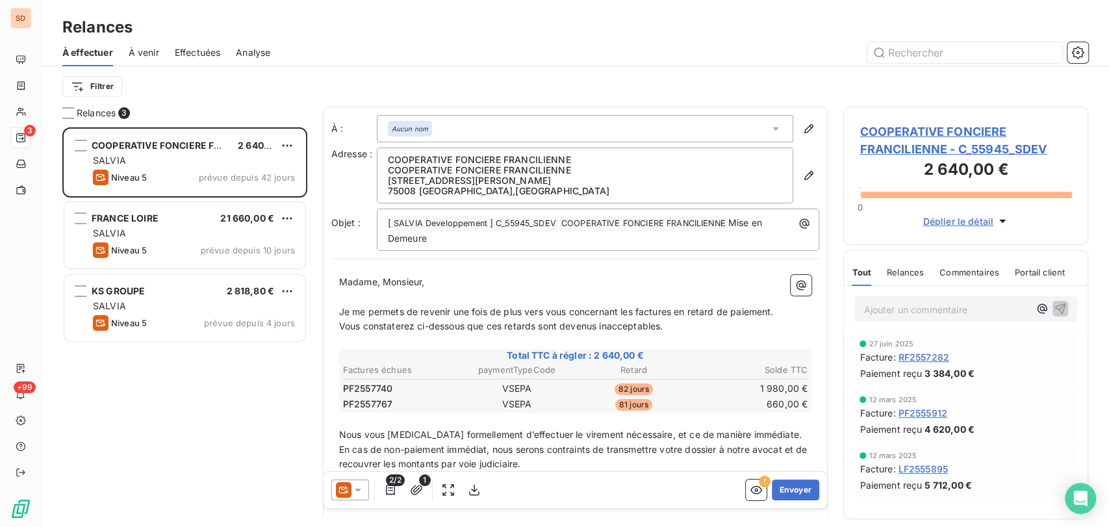
scroll to position [388, 234]
click at [355, 491] on icon at bounding box center [357, 489] width 13 height 13
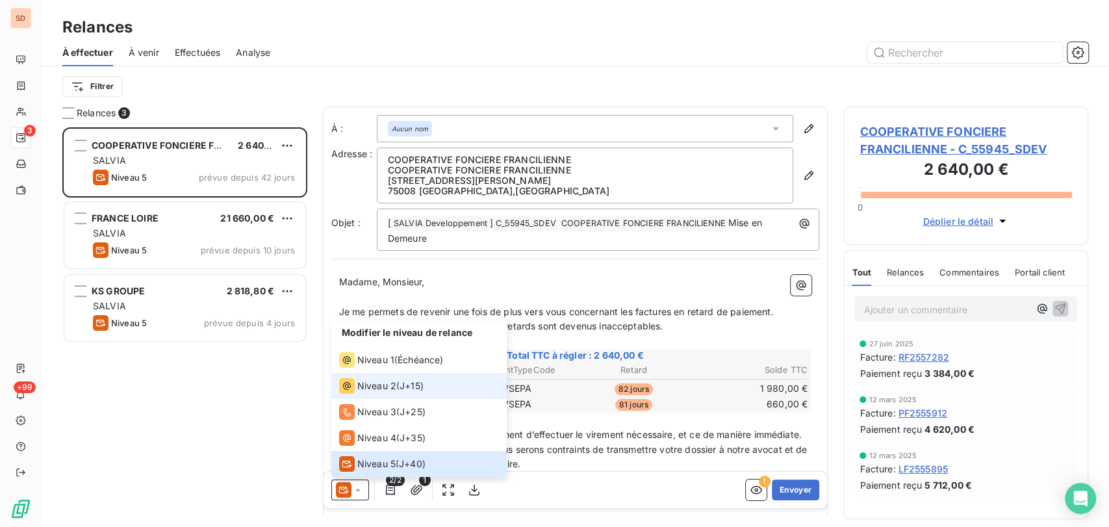
click at [353, 381] on icon at bounding box center [347, 386] width 16 height 16
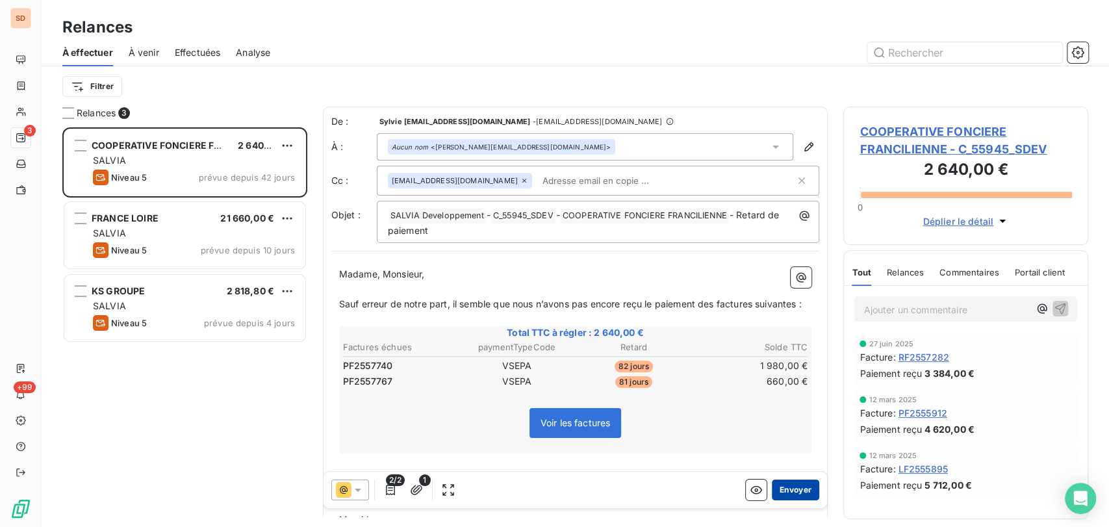
click at [784, 482] on button "Envoyer" at bounding box center [795, 489] width 47 height 21
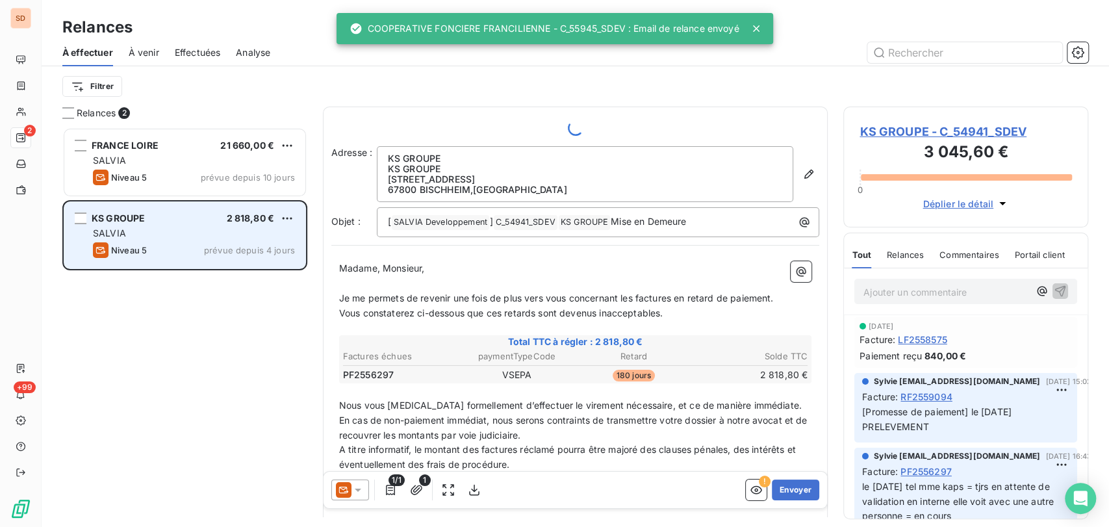
click at [130, 217] on span "KS GROUPE" at bounding box center [118, 217] width 53 height 11
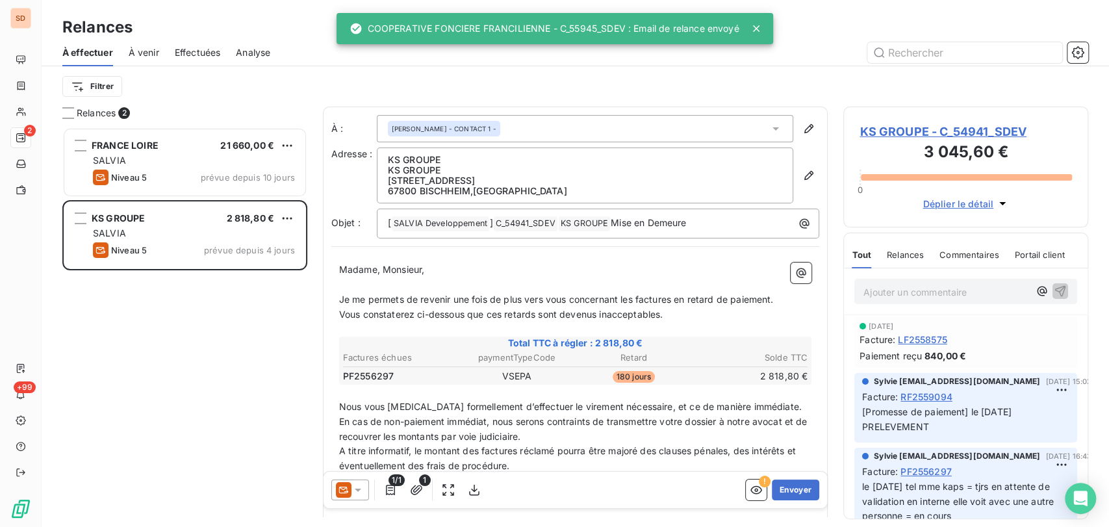
click at [882, 131] on span "KS GROUPE - C_54941_SDEV" at bounding box center [965, 132] width 212 height 18
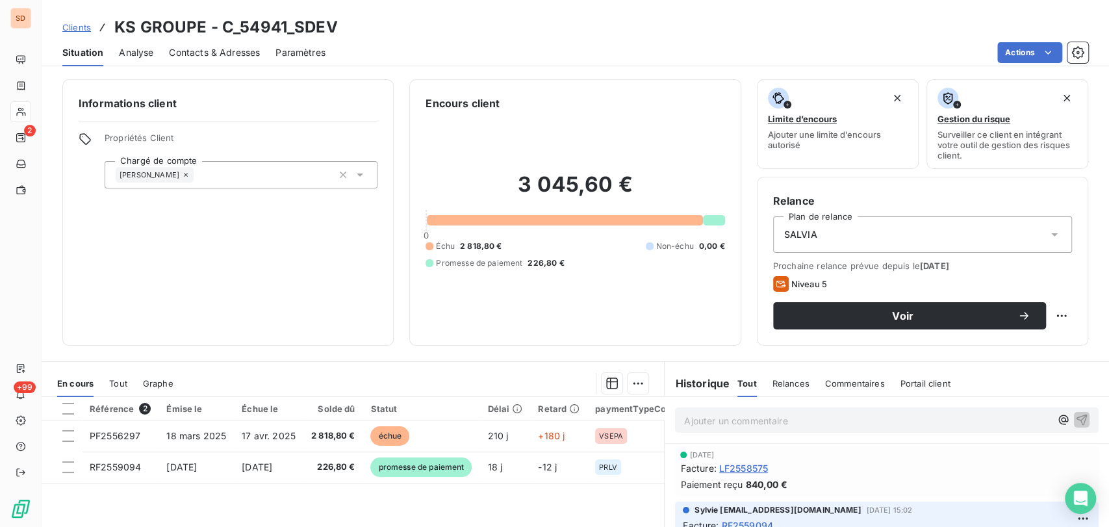
click at [229, 58] on div "Contacts & Adresses" at bounding box center [214, 52] width 91 height 27
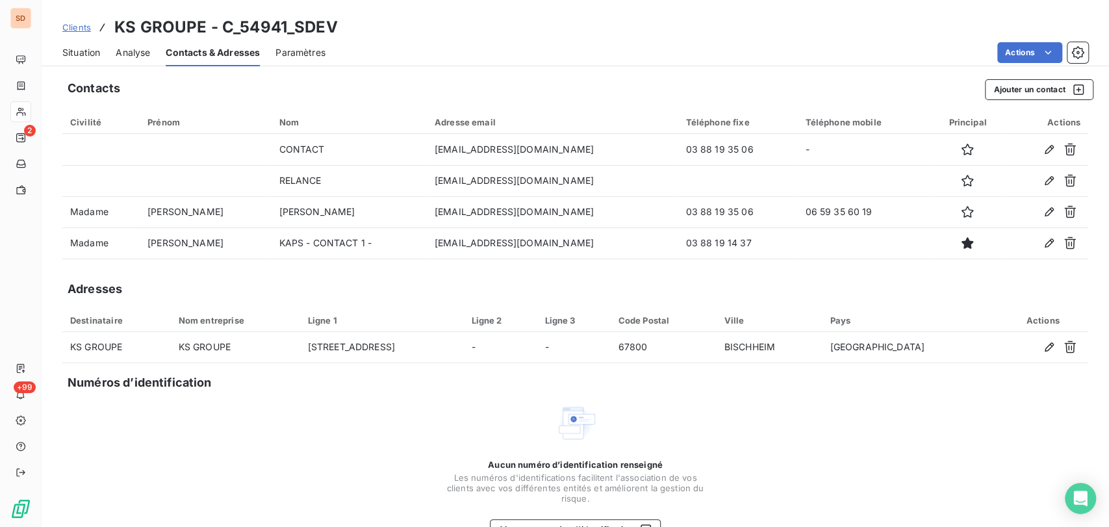
click at [81, 48] on span "Situation" at bounding box center [81, 52] width 38 height 13
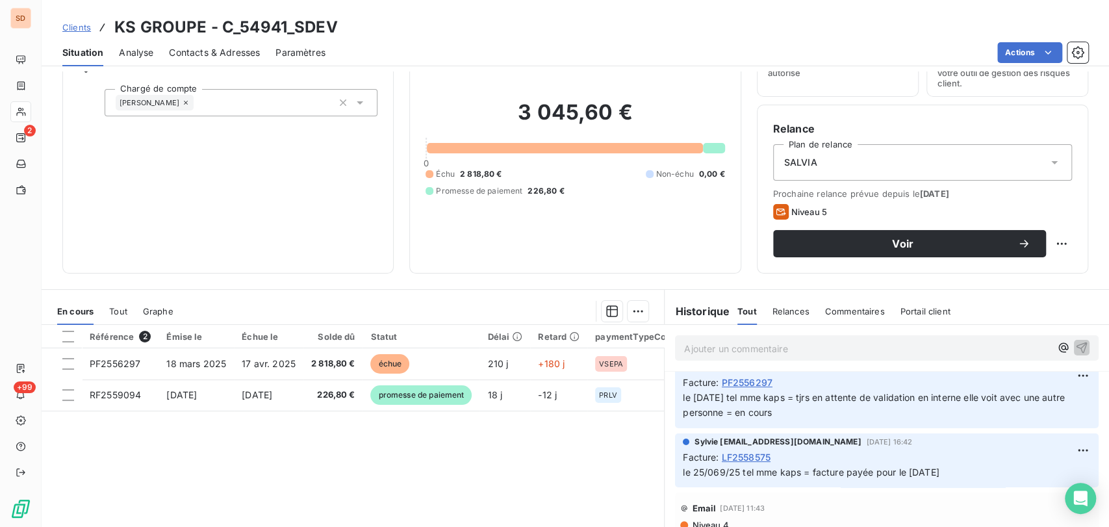
scroll to position [144, 0]
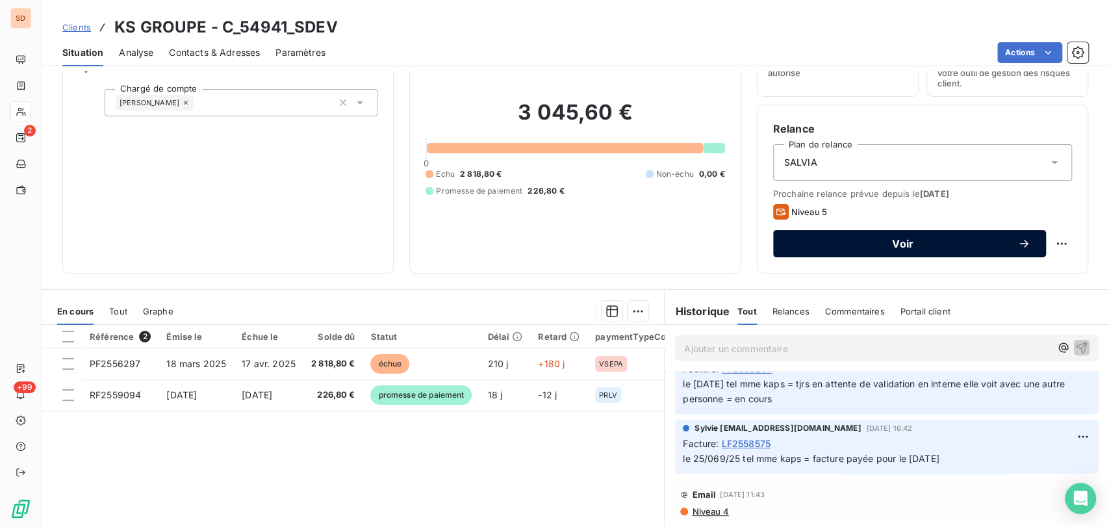
click at [841, 247] on span "Voir" at bounding box center [903, 243] width 229 height 10
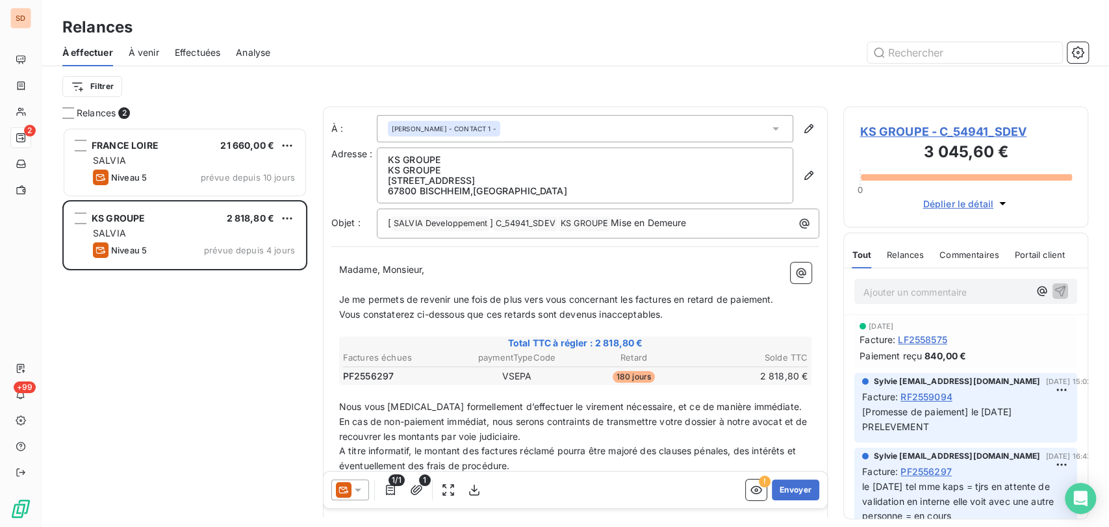
scroll to position [388, 234]
click at [353, 487] on icon at bounding box center [357, 489] width 13 height 13
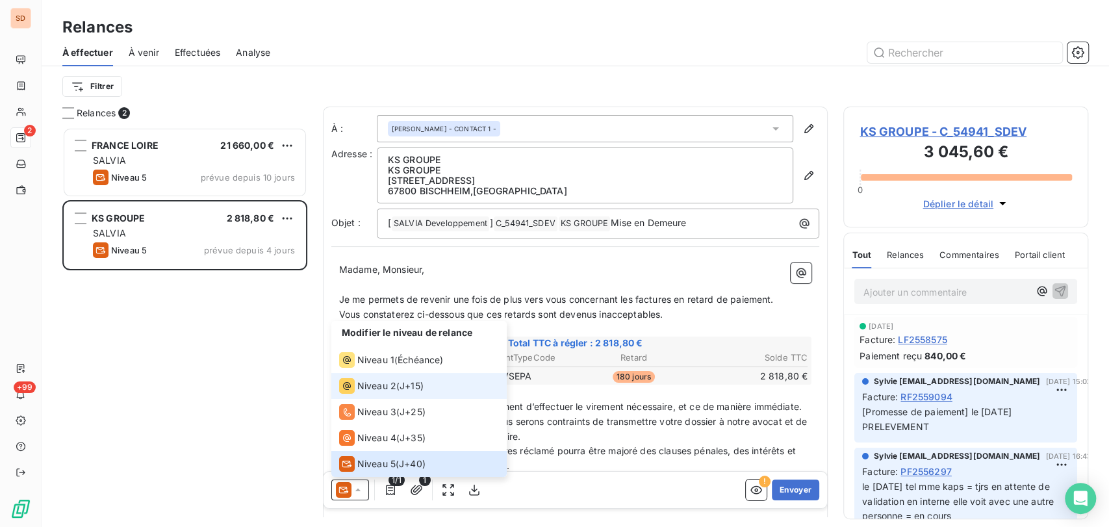
click at [359, 384] on span "Niveau 2" at bounding box center [376, 385] width 39 height 13
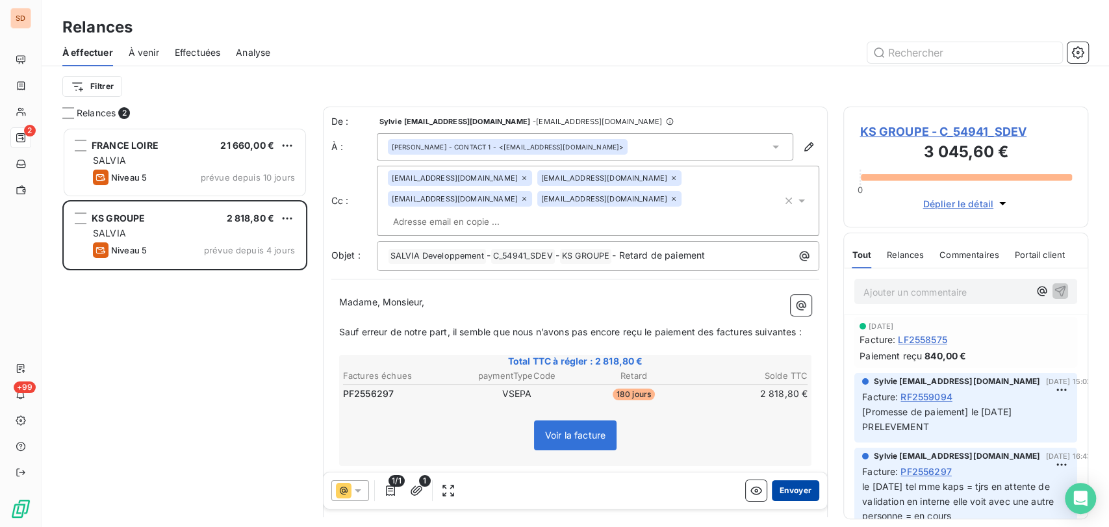
click at [784, 488] on button "Envoyer" at bounding box center [795, 489] width 47 height 21
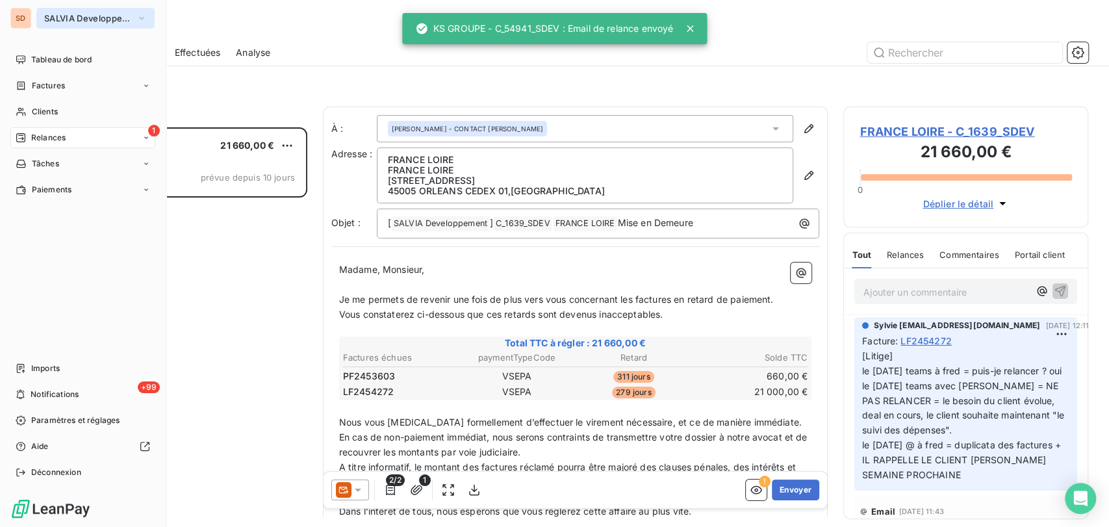
click at [142, 14] on icon "button" at bounding box center [141, 18] width 10 height 13
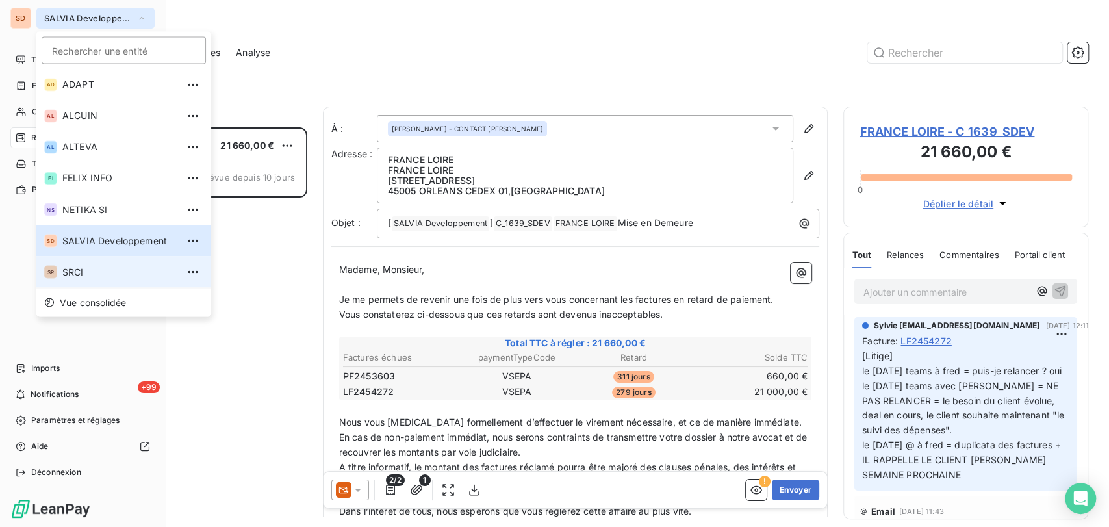
click at [73, 277] on span "SRCI" at bounding box center [119, 271] width 115 height 13
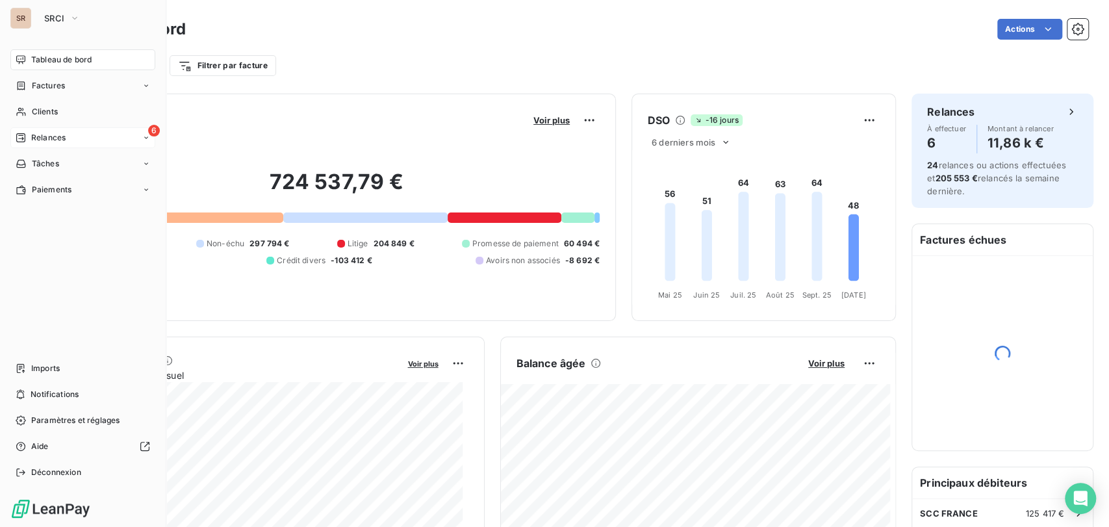
click at [81, 136] on div "6 Relances" at bounding box center [82, 137] width 145 height 21
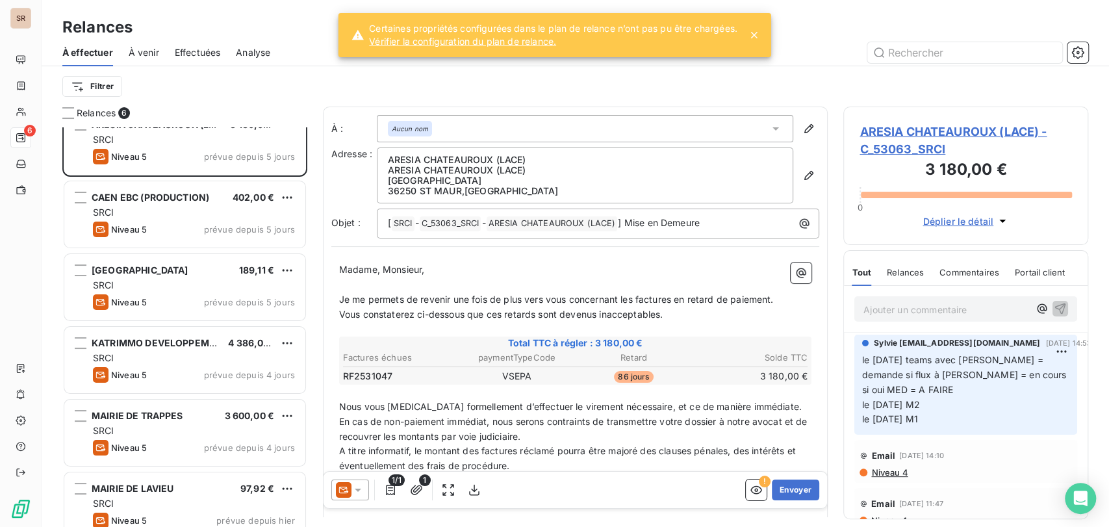
scroll to position [37, 0]
